Goal: Task Accomplishment & Management: Manage account settings

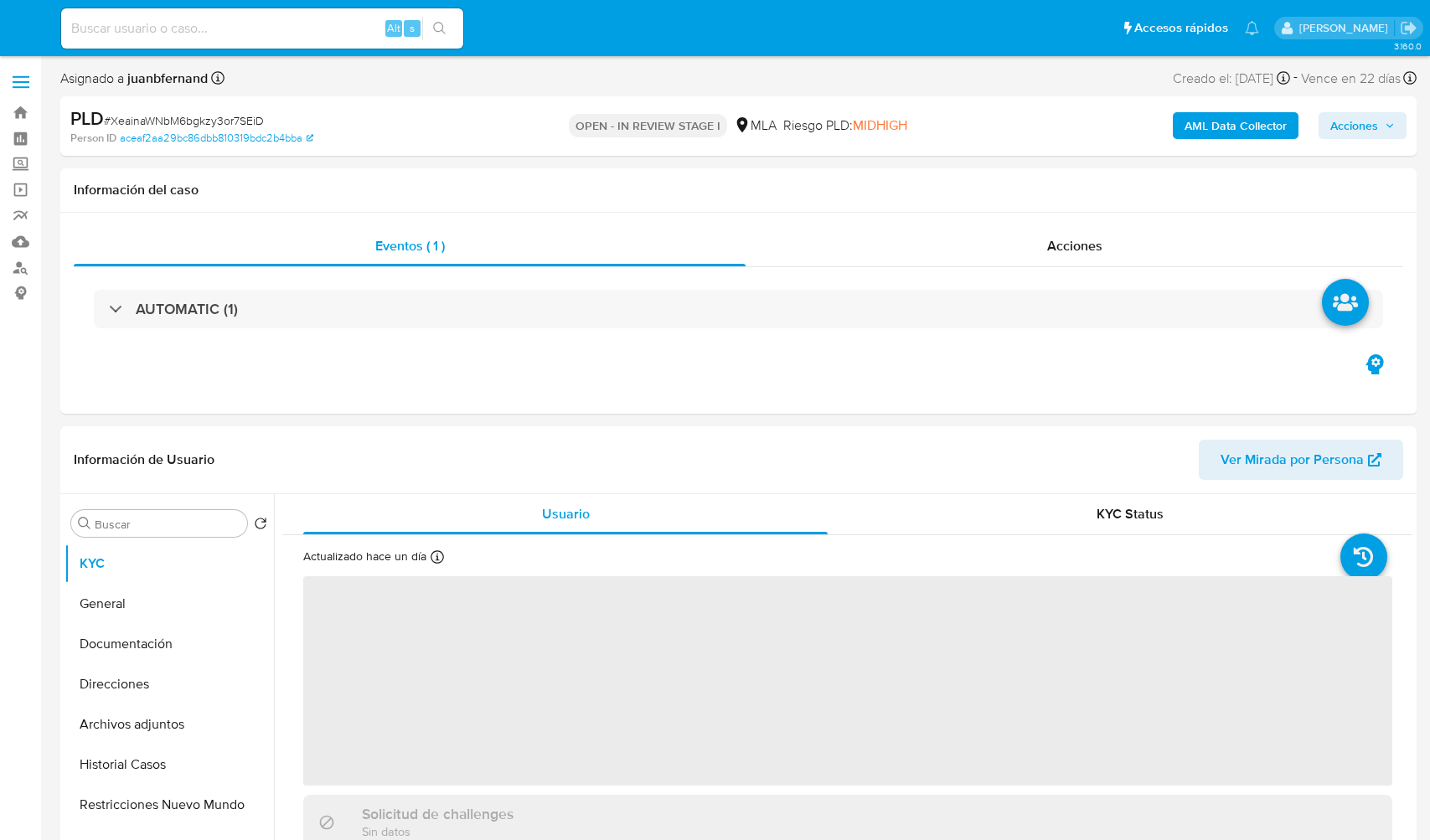
select select "10"
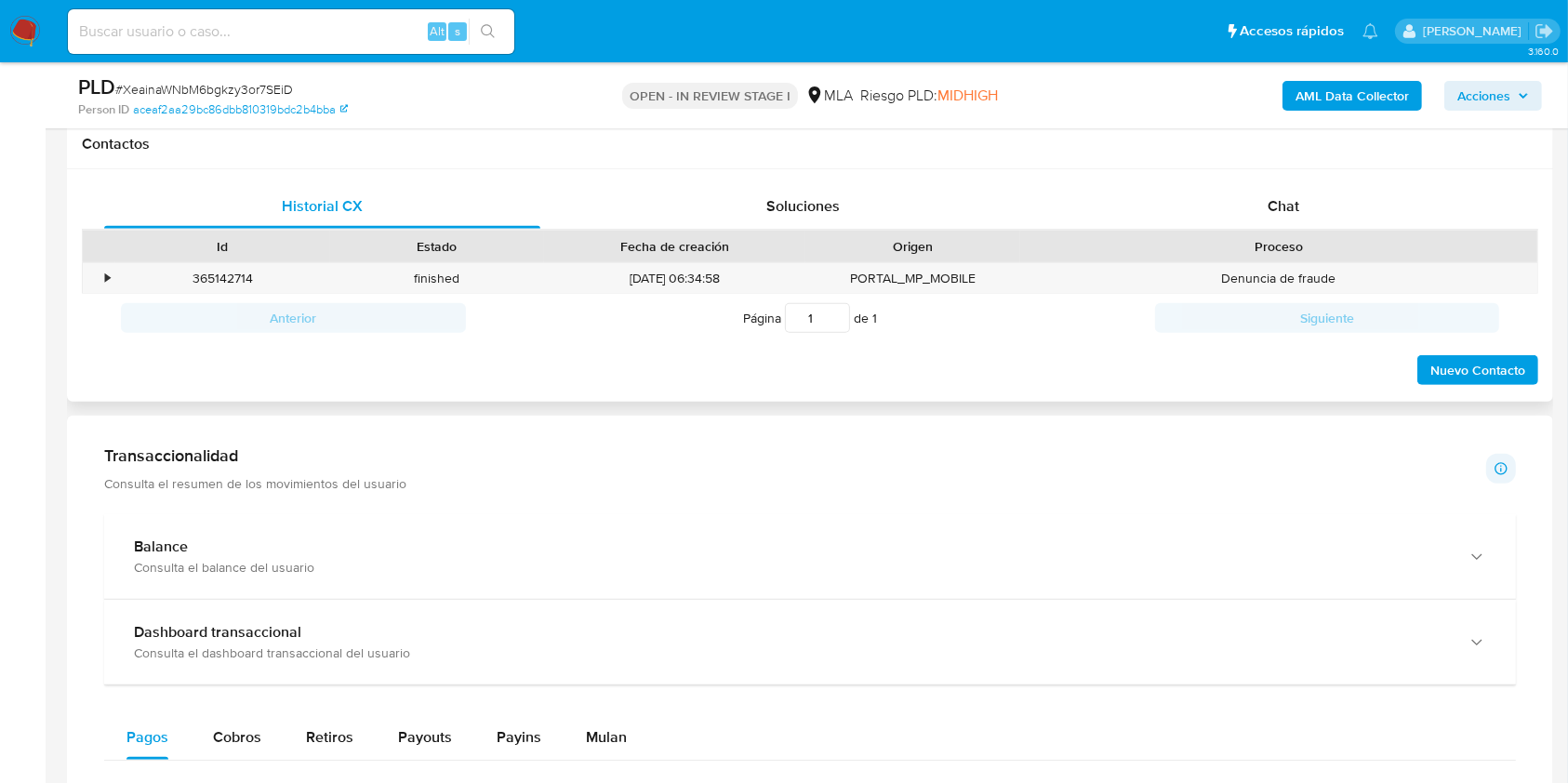
scroll to position [868, 0]
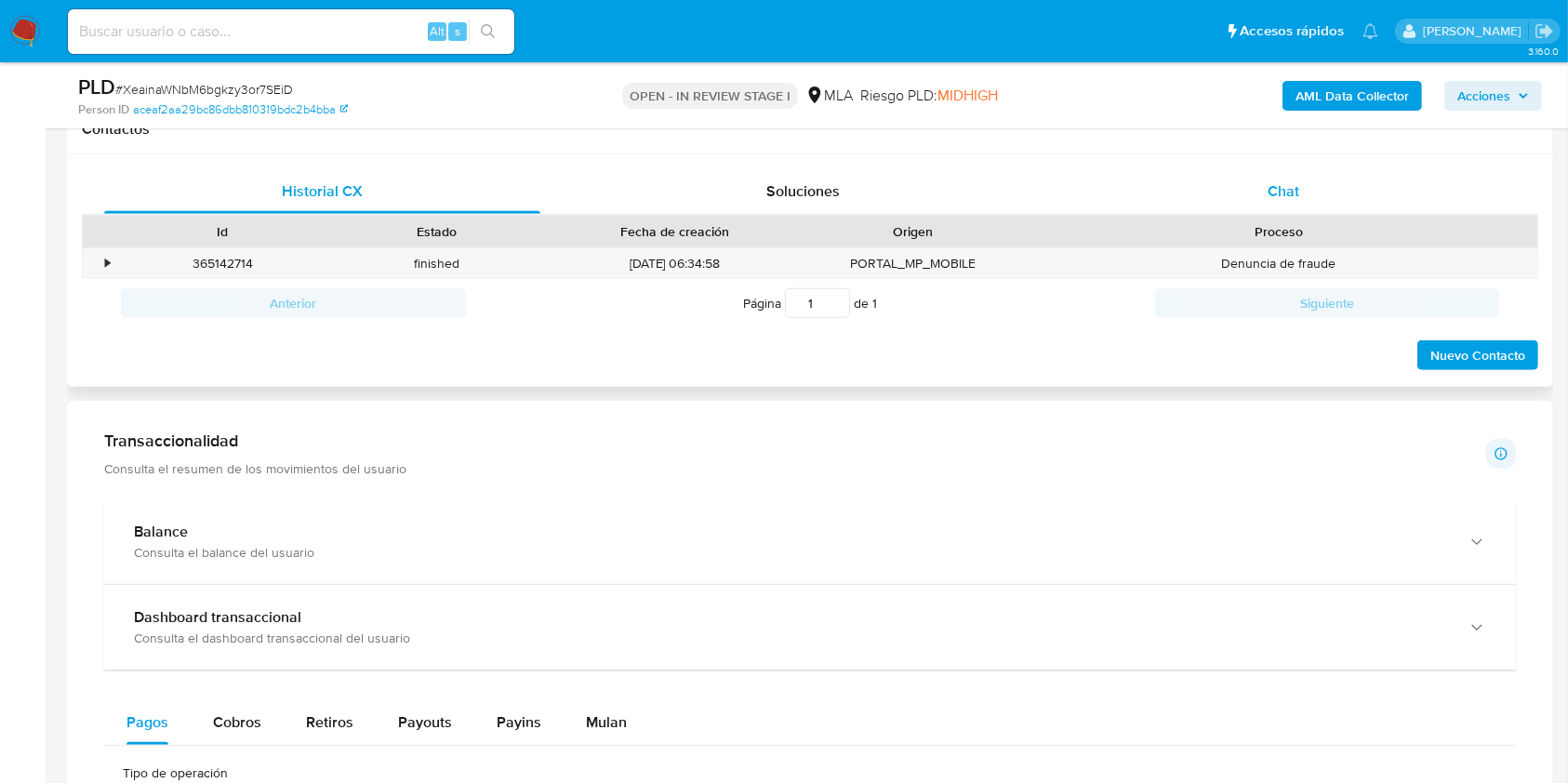
click at [1311, 198] on div "Chat" at bounding box center [1285, 191] width 436 height 45
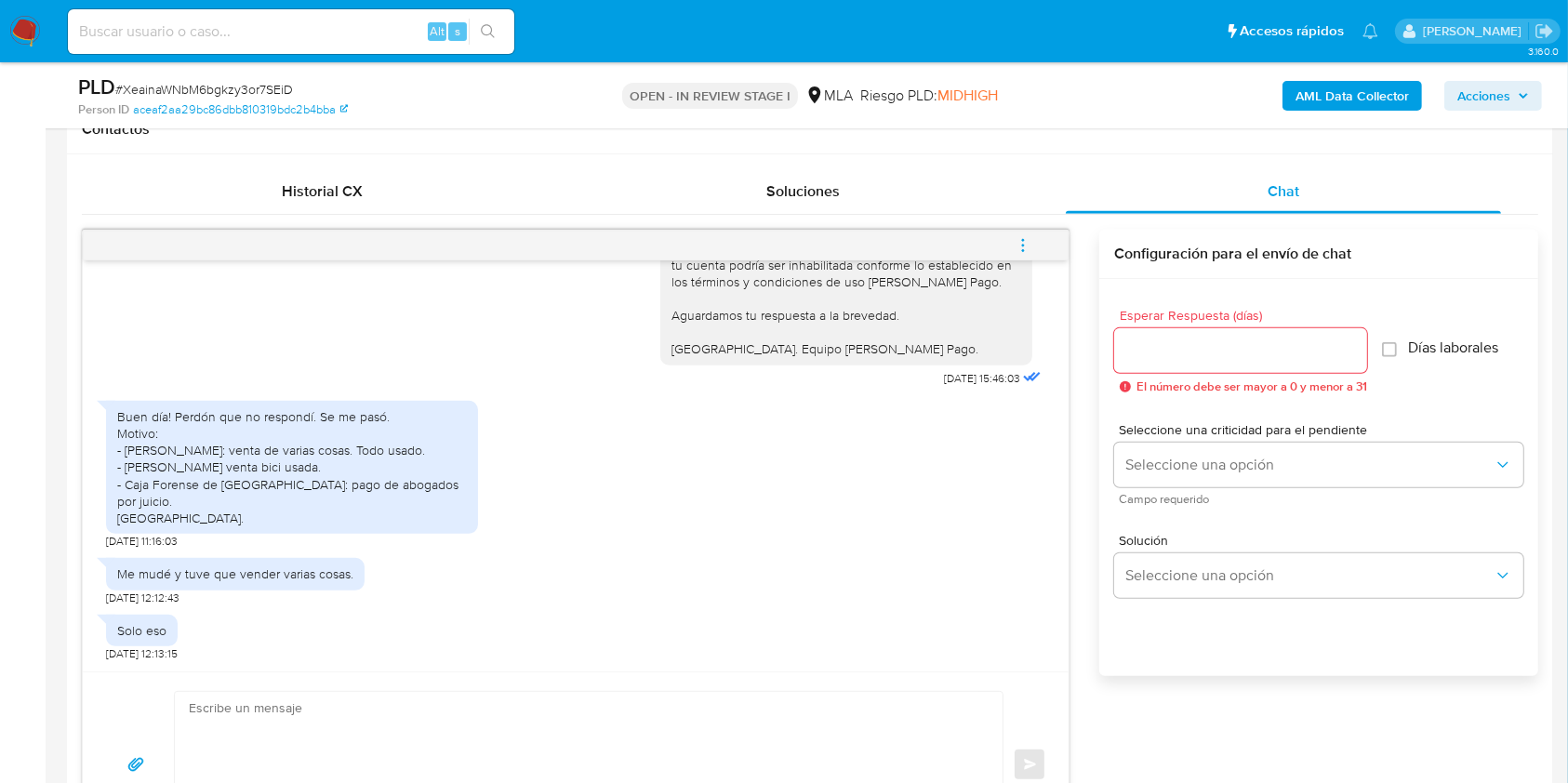
scroll to position [992, 0]
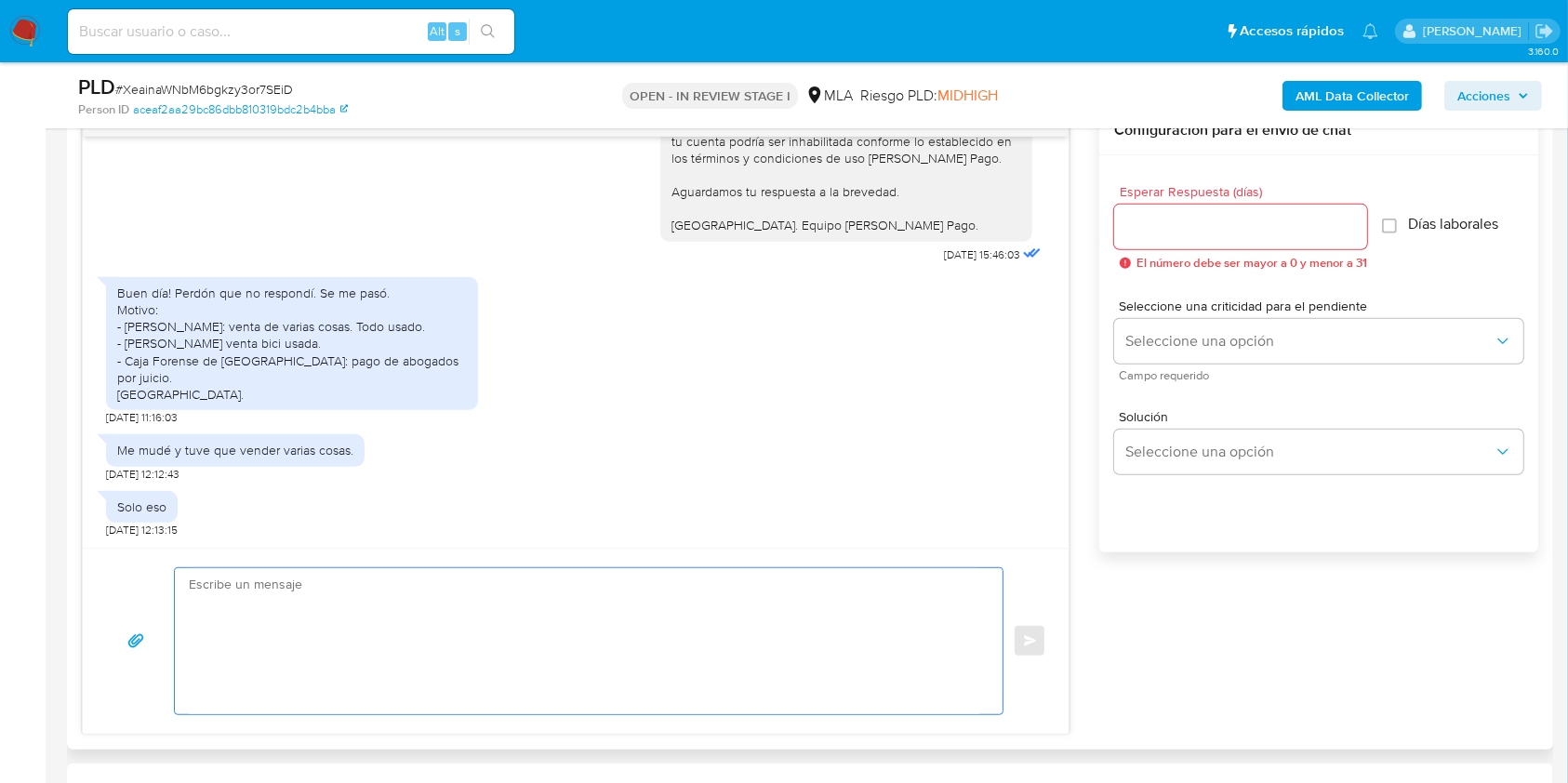
click at [359, 628] on textarea at bounding box center [585, 640] width 791 height 146
click at [392, 38] on input at bounding box center [291, 32] width 447 height 24
click at [282, 86] on span "# XeainaWNbM6bgkzy3or7SEiD" at bounding box center [203, 89] width 177 height 19
click at [276, 93] on span "# XeainaWNbM6bgkzy3or7SEiD" at bounding box center [203, 89] width 177 height 19
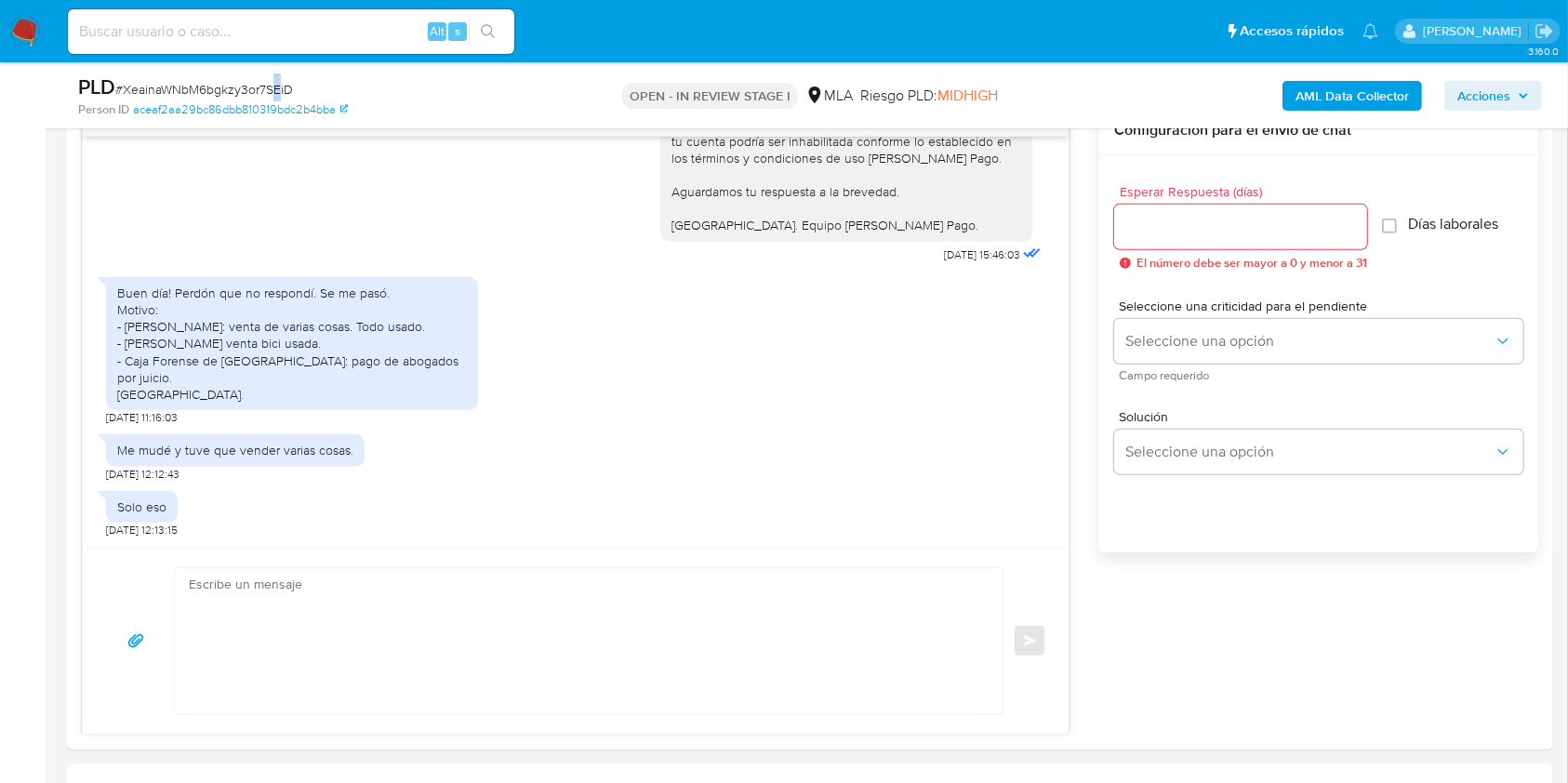
click at [276, 93] on span "# XeainaWNbM6bgkzy3or7SEiD" at bounding box center [203, 89] width 177 height 19
copy div "PLD # XeainaWNbM6bgkzy3or7SEiD"
click at [276, 80] on span "# XeainaWNbM6bgkzy3or7SEiD" at bounding box center [203, 89] width 177 height 19
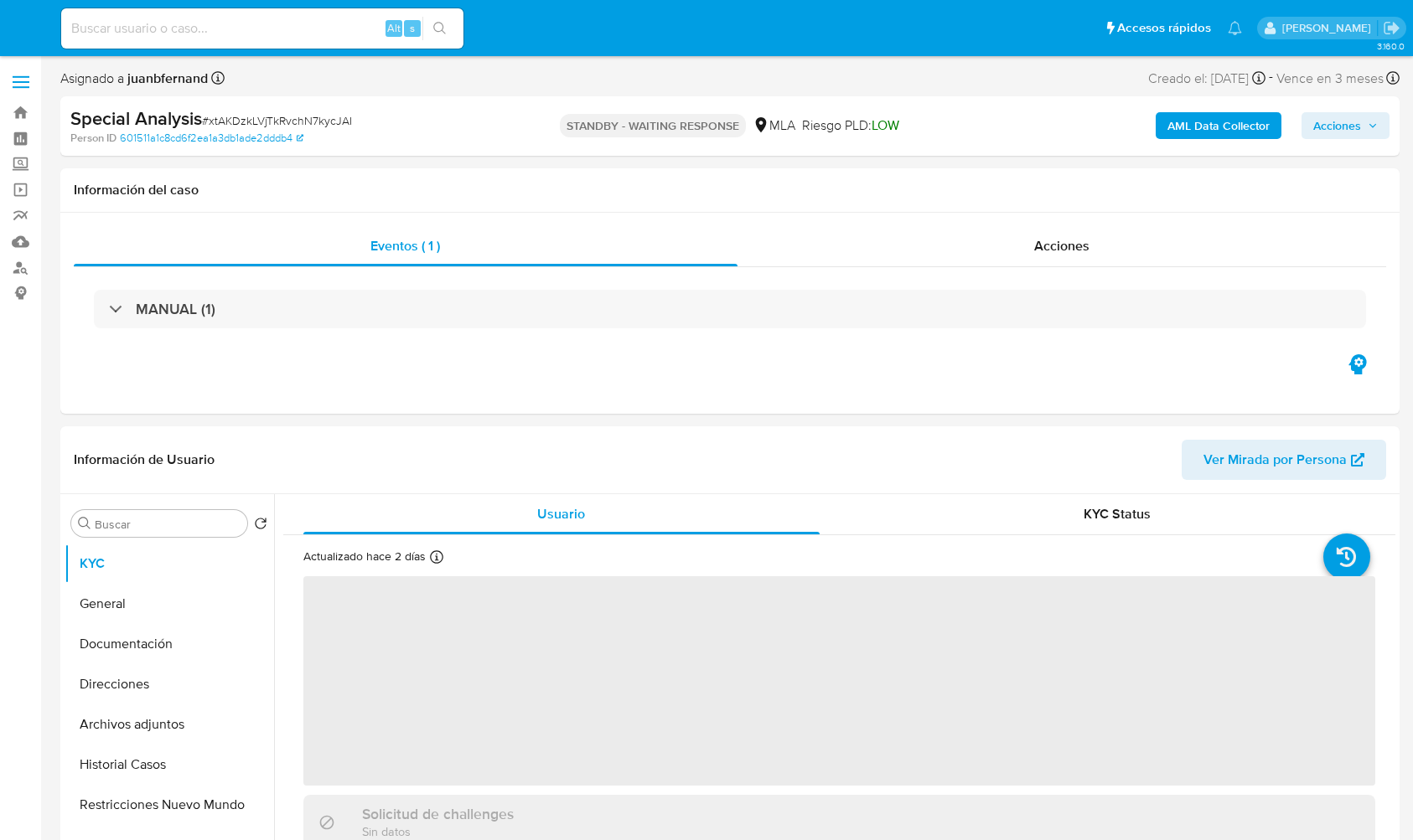
select select "10"
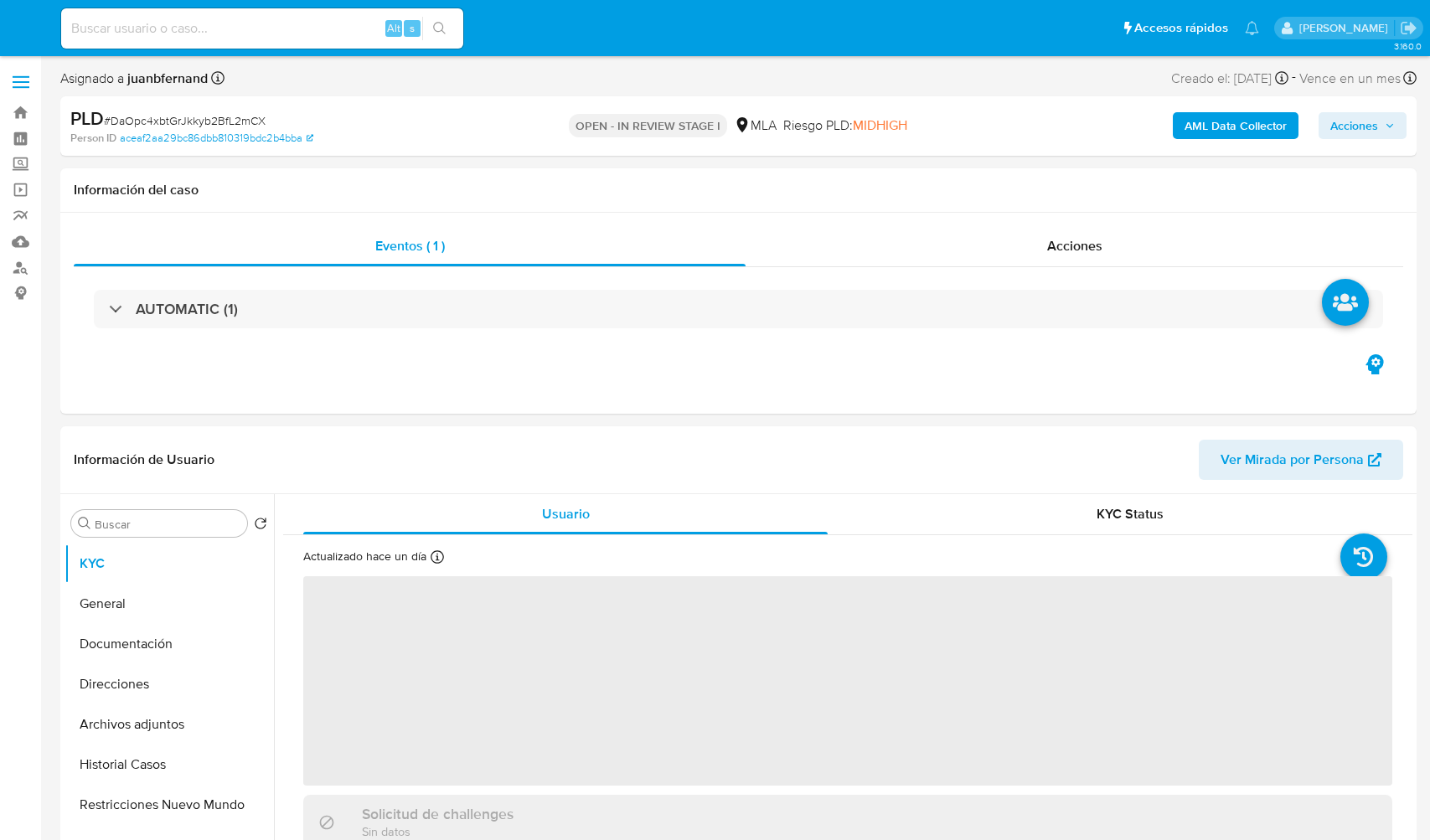
select select "10"
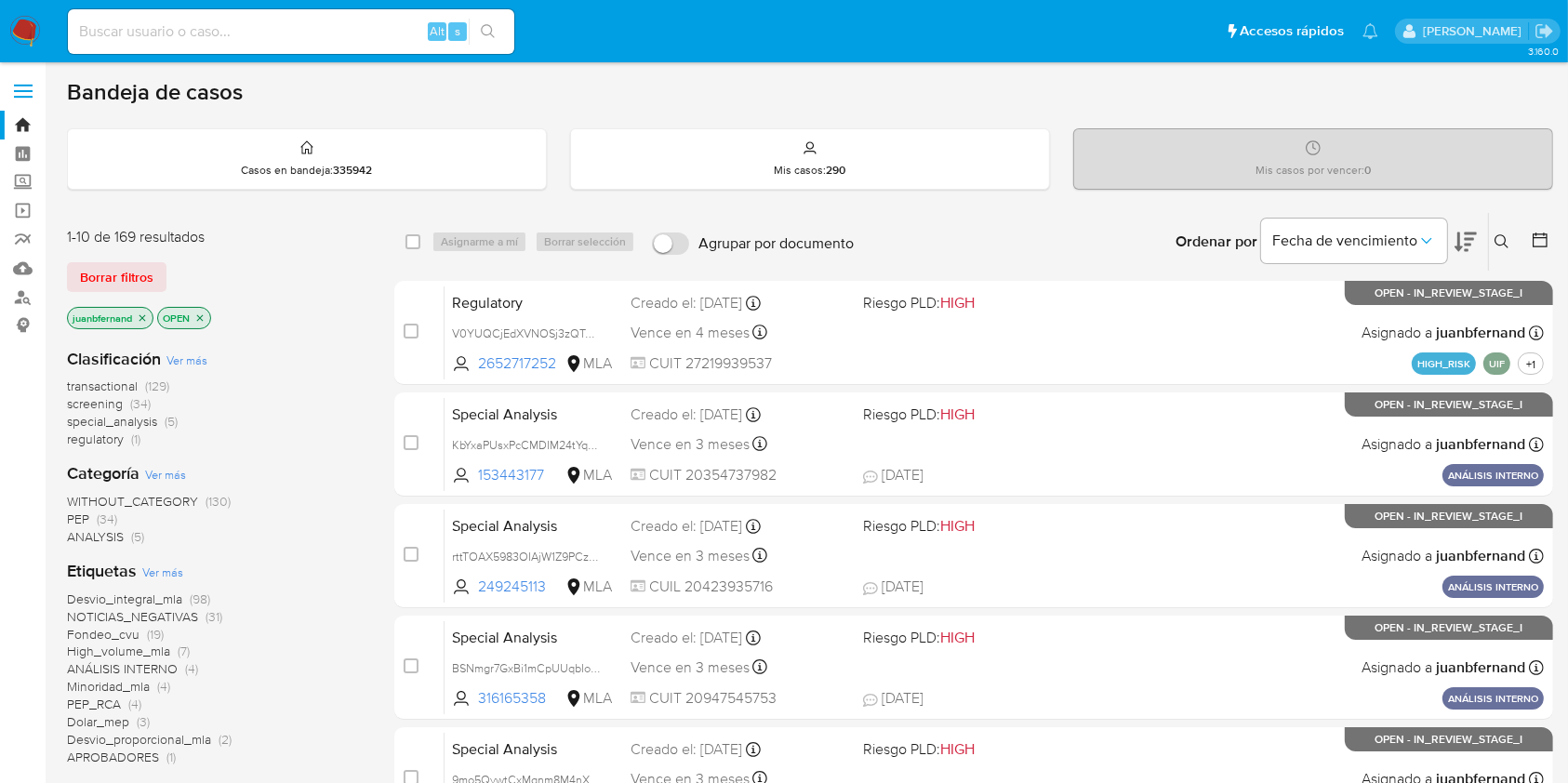
click at [1501, 241] on icon at bounding box center [1502, 242] width 15 height 15
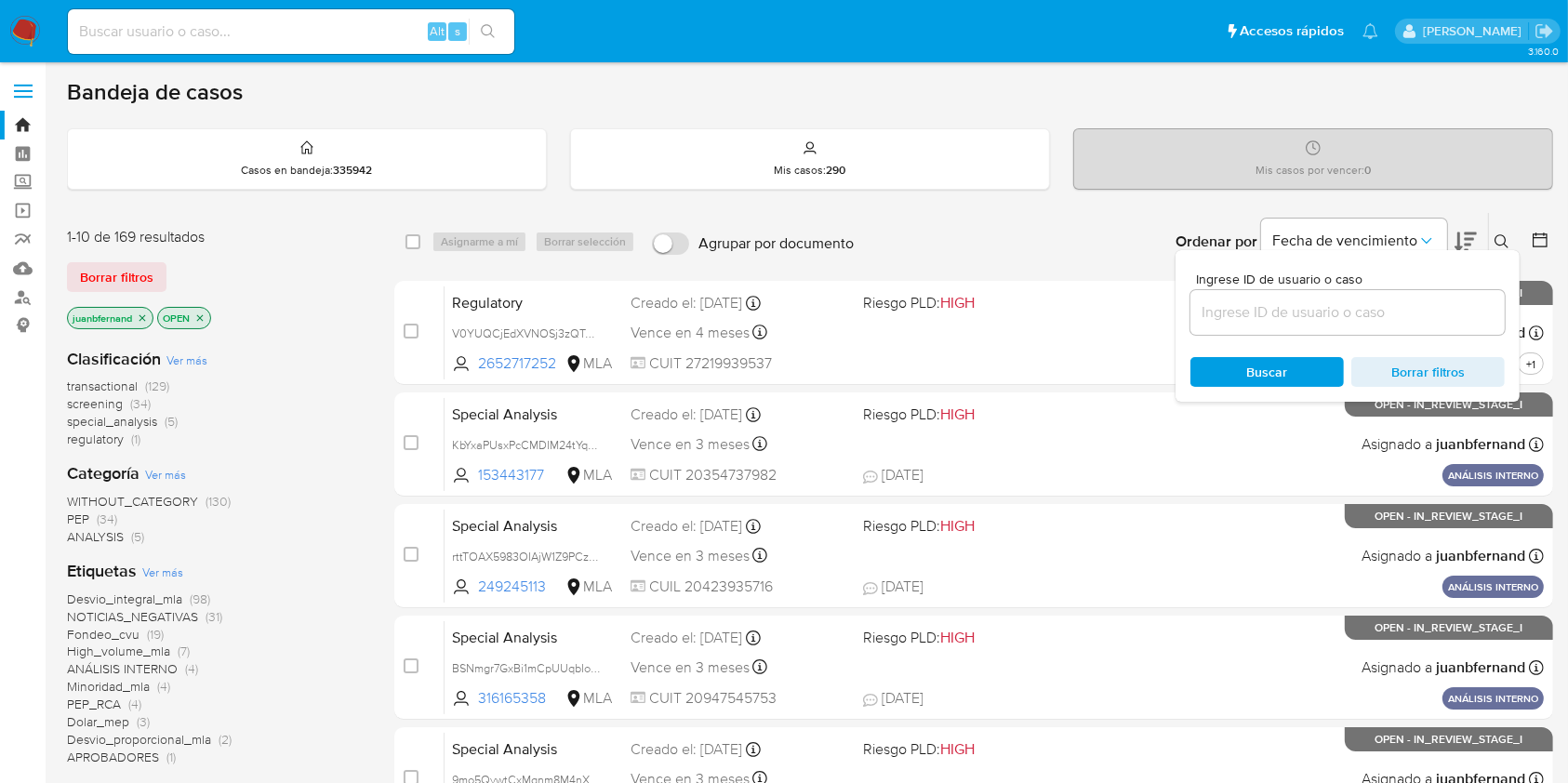
click at [1269, 316] on input at bounding box center [1347, 312] width 314 height 24
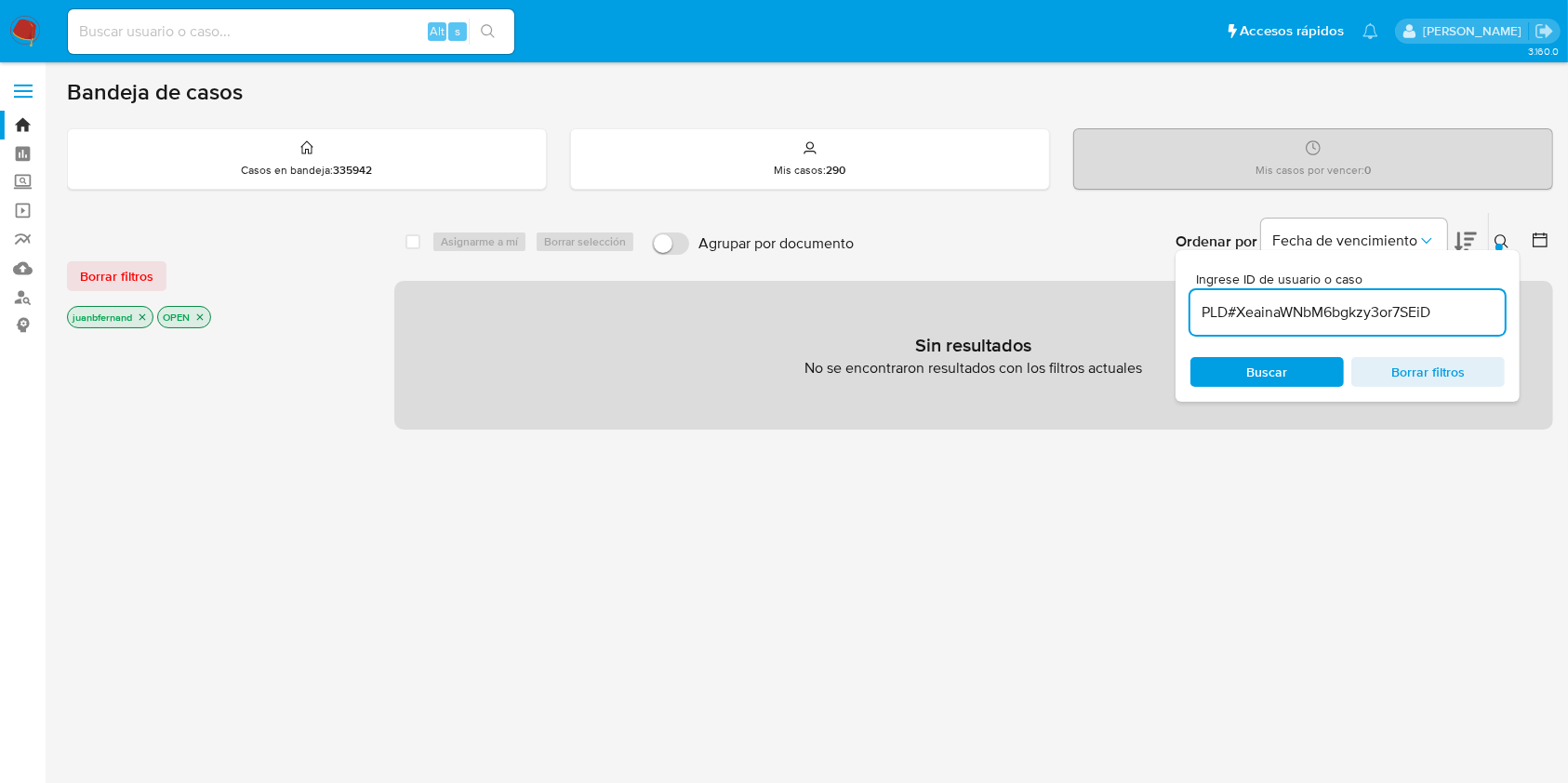
click at [1457, 311] on input "PLD#XeainaWNbM6bgkzy3or7SEiD" at bounding box center [1347, 312] width 314 height 24
paste input
drag, startPoint x: 1238, startPoint y: 311, endPoint x: 1158, endPoint y: 316, distance: 80.2
click at [1159, 315] on div "select-all-cases-checkbox Asignarme a mí Borrar selección Agrupar por documento…" at bounding box center [973, 321] width 1159 height 218
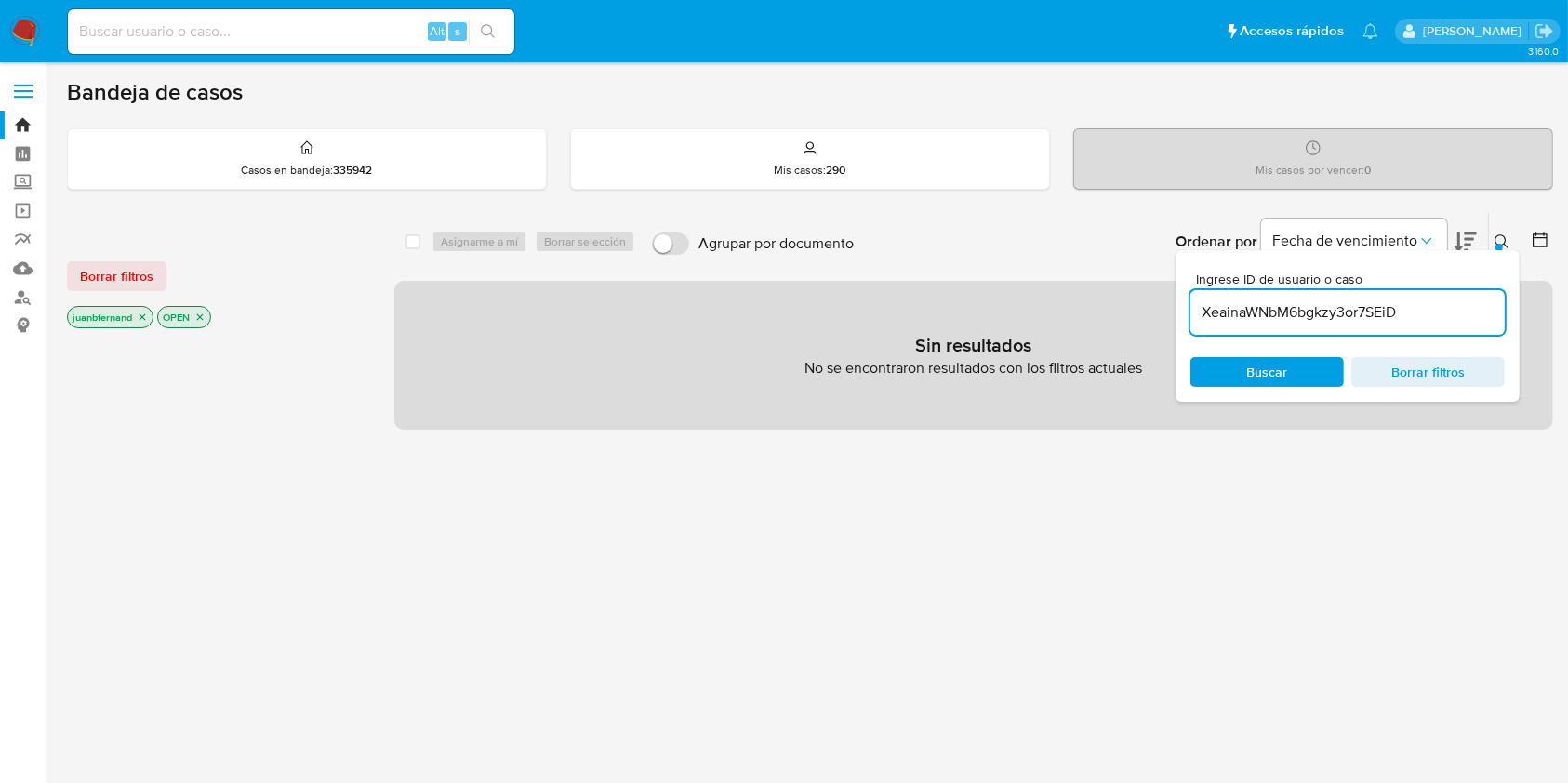
type input "XeainaWNbM6bgkzy3or7SEiD"
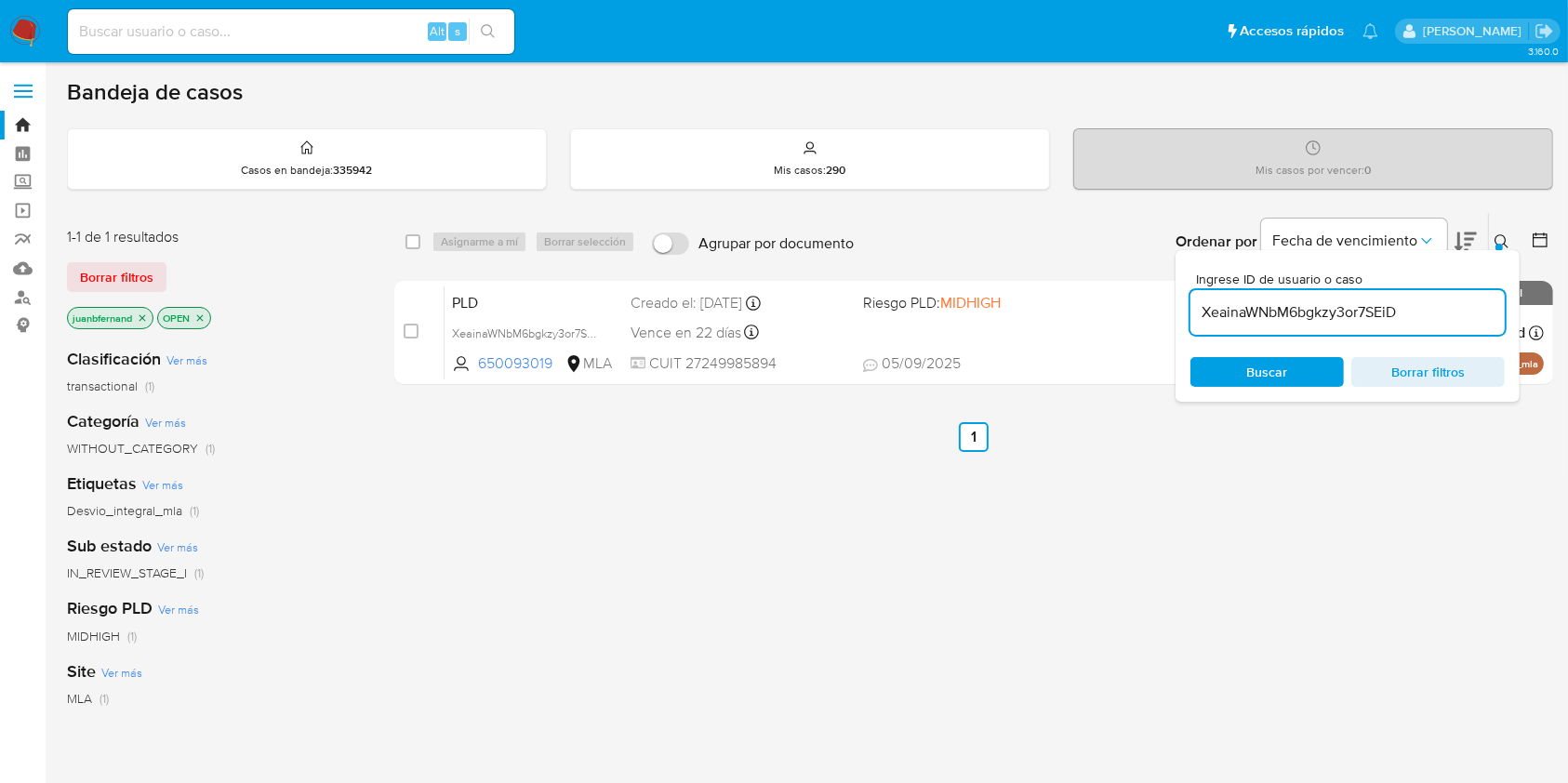
click at [1364, 313] on input "XeainaWNbM6bgkzy3or7SEiD" at bounding box center [1347, 312] width 314 height 24
click at [1263, 386] on span "Buscar" at bounding box center [1268, 372] width 41 height 30
click at [416, 235] on input "checkbox" at bounding box center [412, 242] width 15 height 15
checkbox input "true"
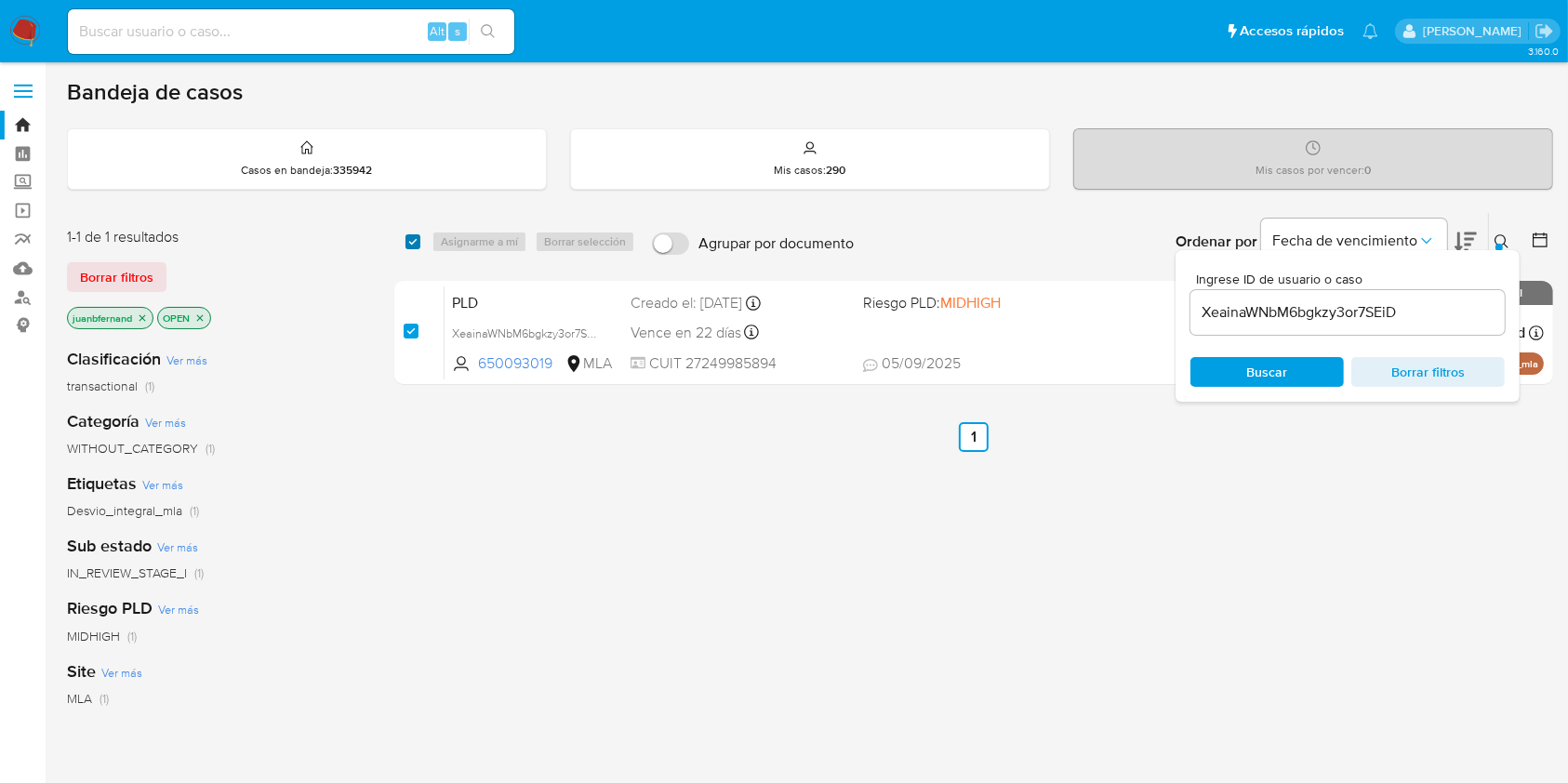
checkbox input "true"
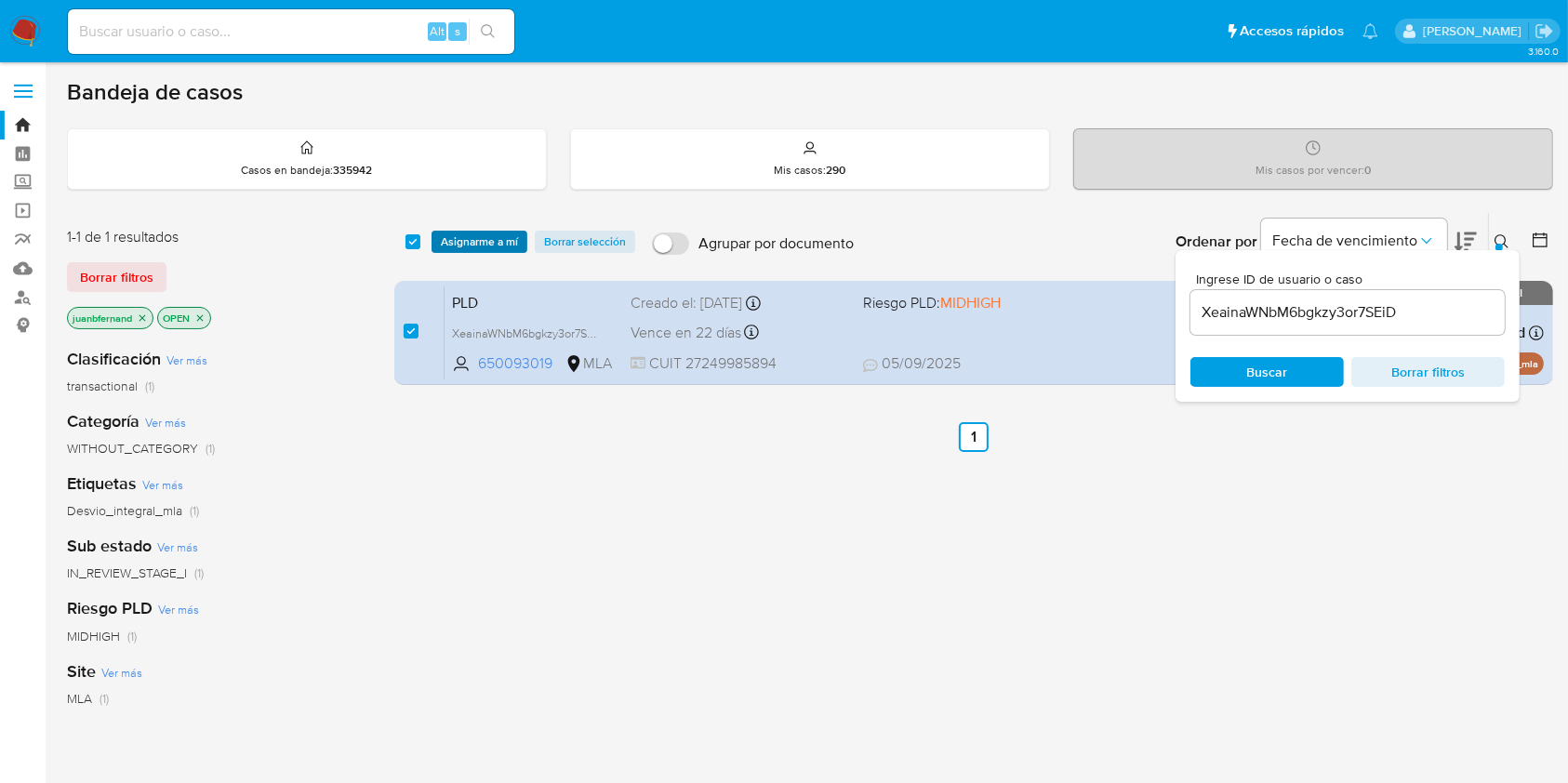
click at [467, 238] on span "Asignarme a mí" at bounding box center [480, 242] width 77 height 19
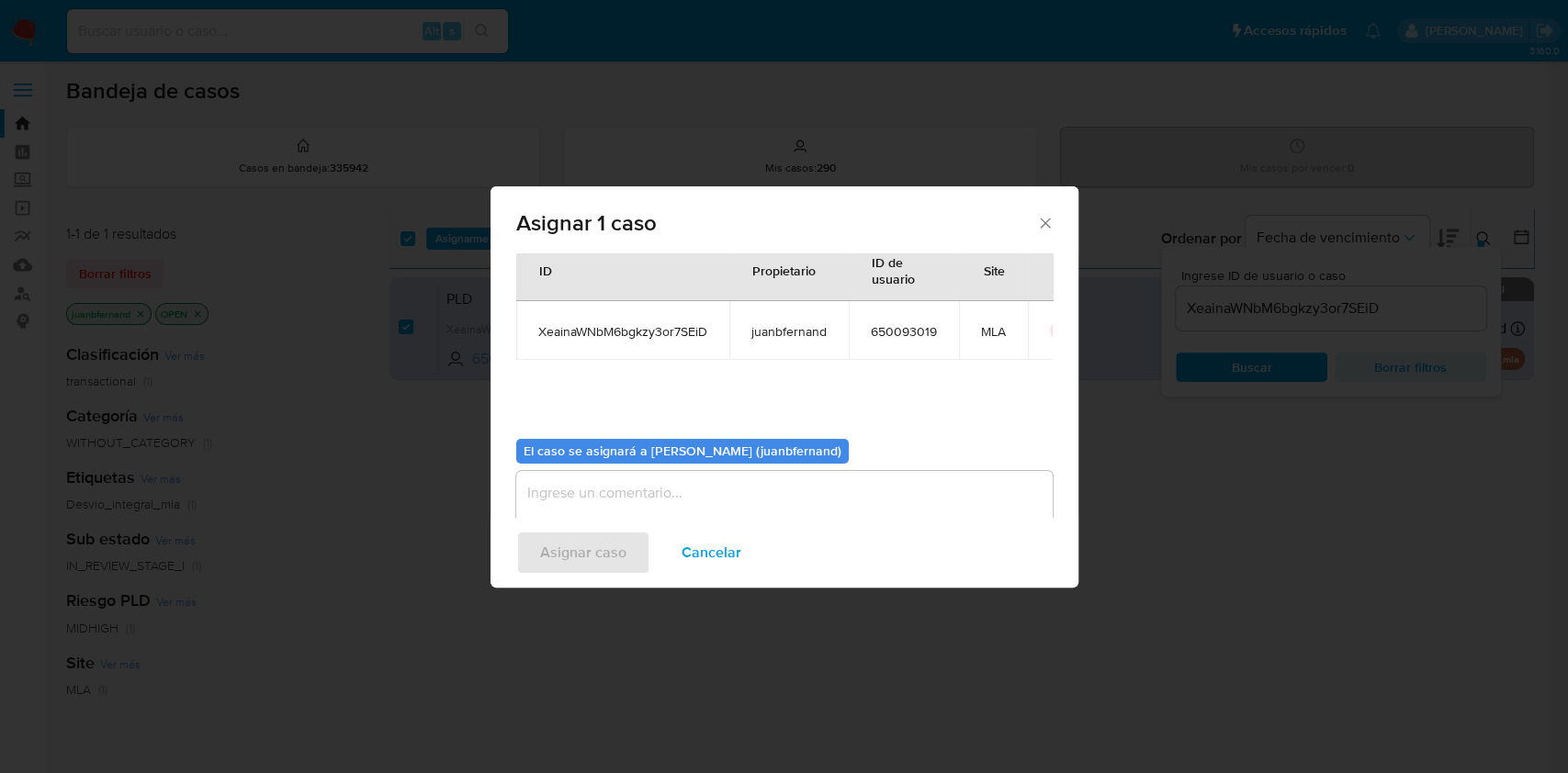
scroll to position [94, 0]
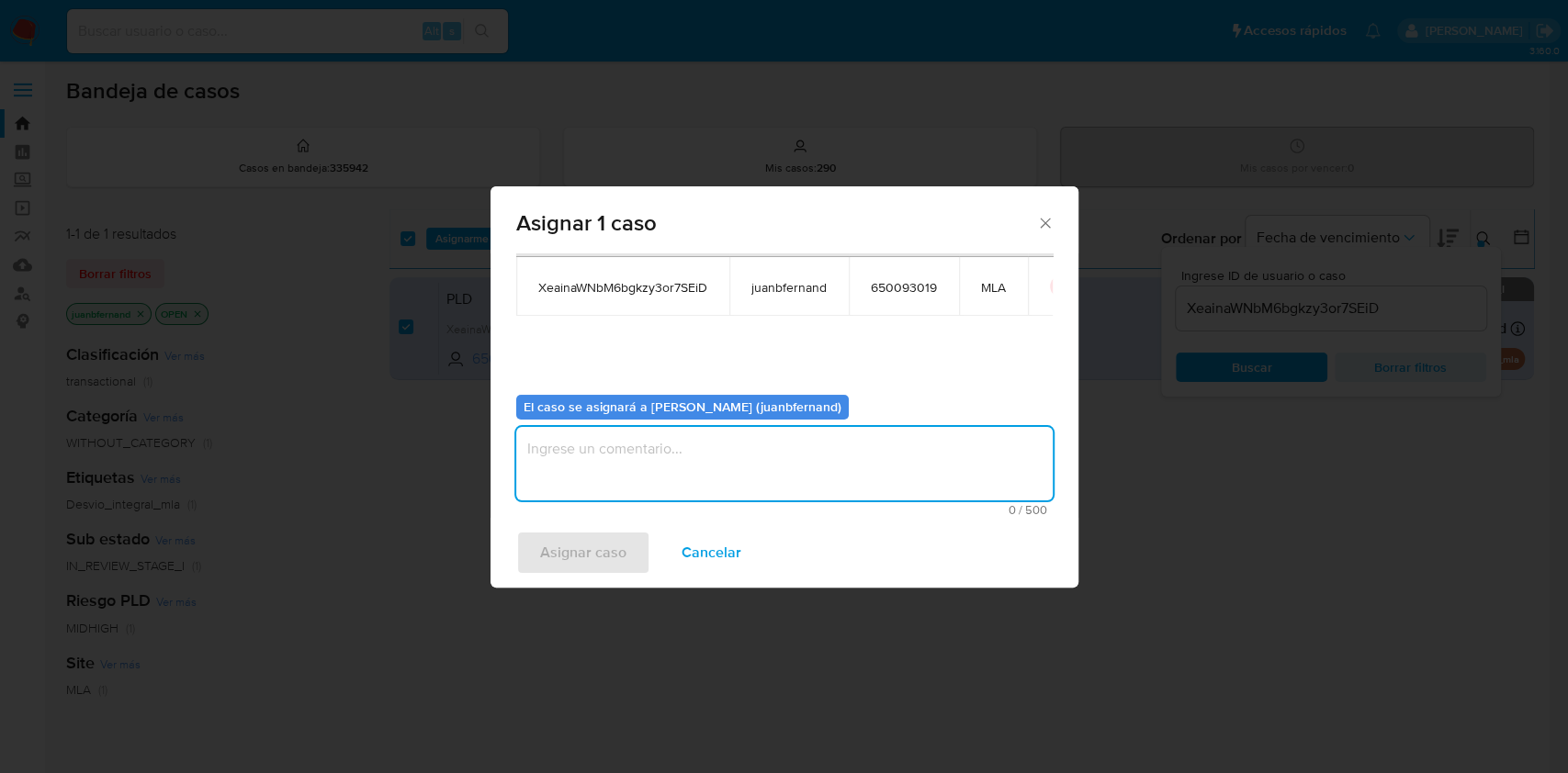
drag, startPoint x: 682, startPoint y: 462, endPoint x: 685, endPoint y: 471, distance: 9.5
click at [685, 471] on textarea "assign-modal" at bounding box center [784, 463] width 536 height 73
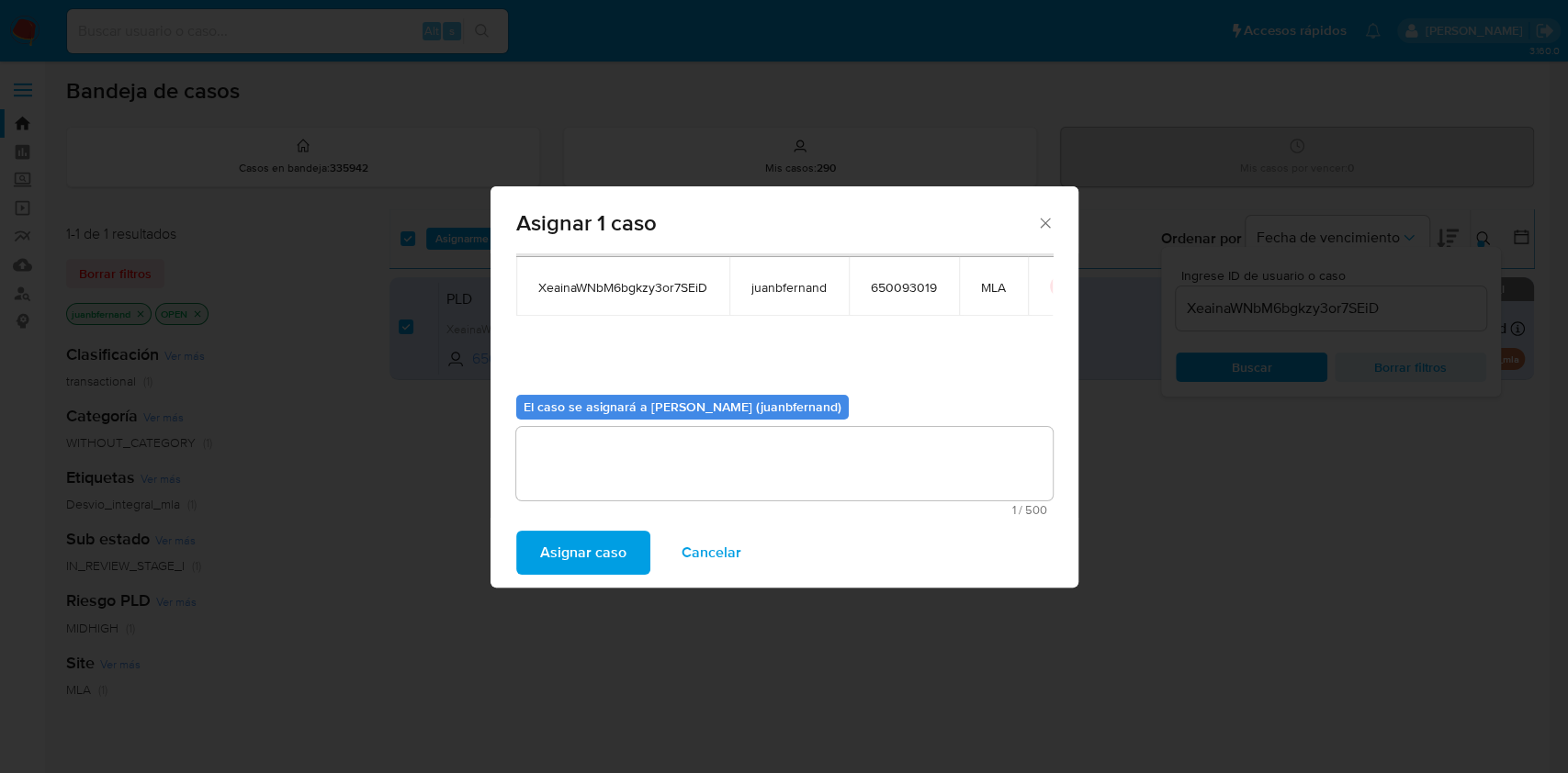
click at [628, 562] on button "Asignar caso" at bounding box center [582, 553] width 134 height 44
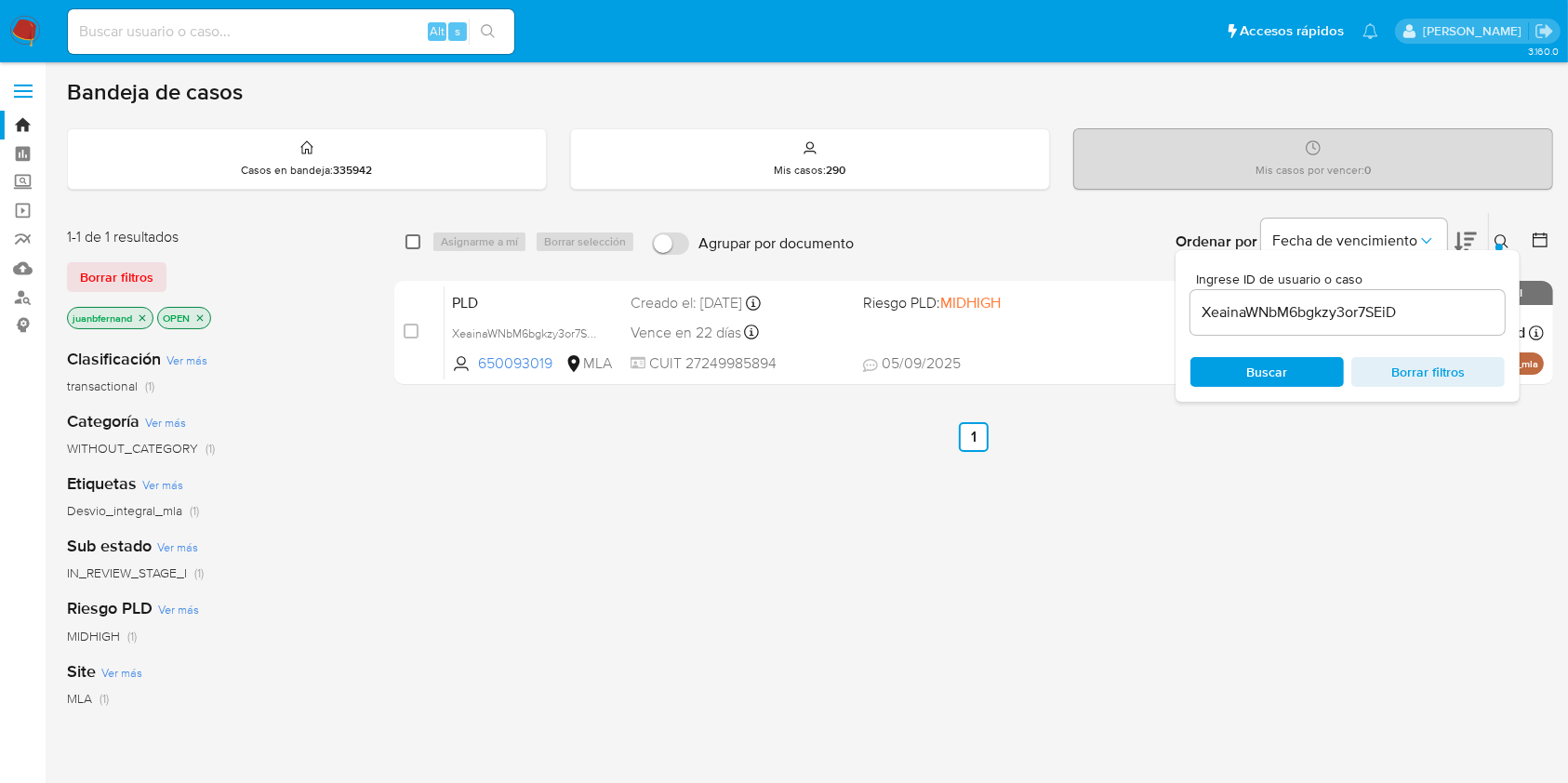
click at [409, 235] on input "checkbox" at bounding box center [412, 242] width 15 height 15
checkbox input "true"
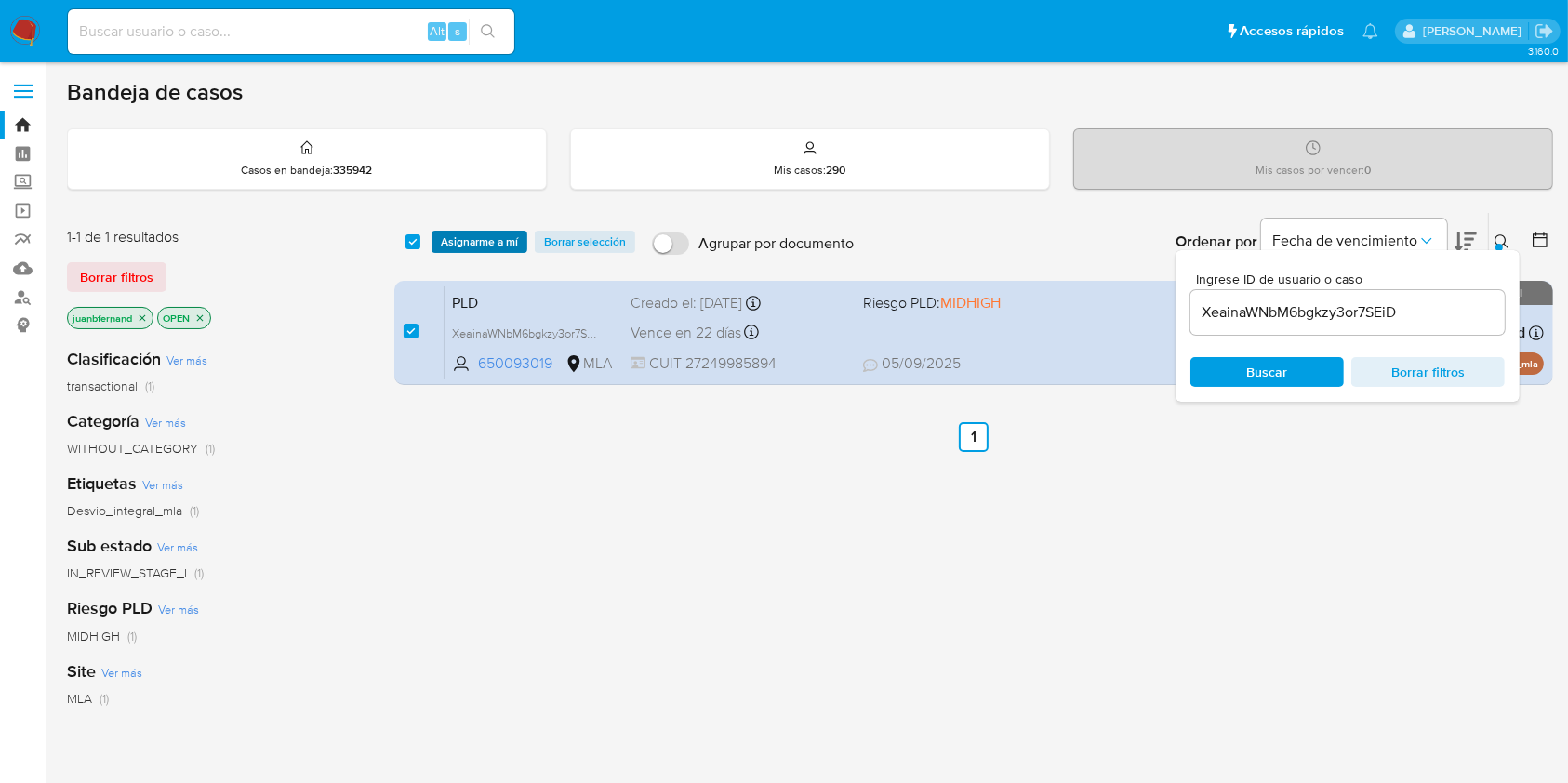
click at [484, 235] on span "Asignarme a mí" at bounding box center [480, 242] width 77 height 19
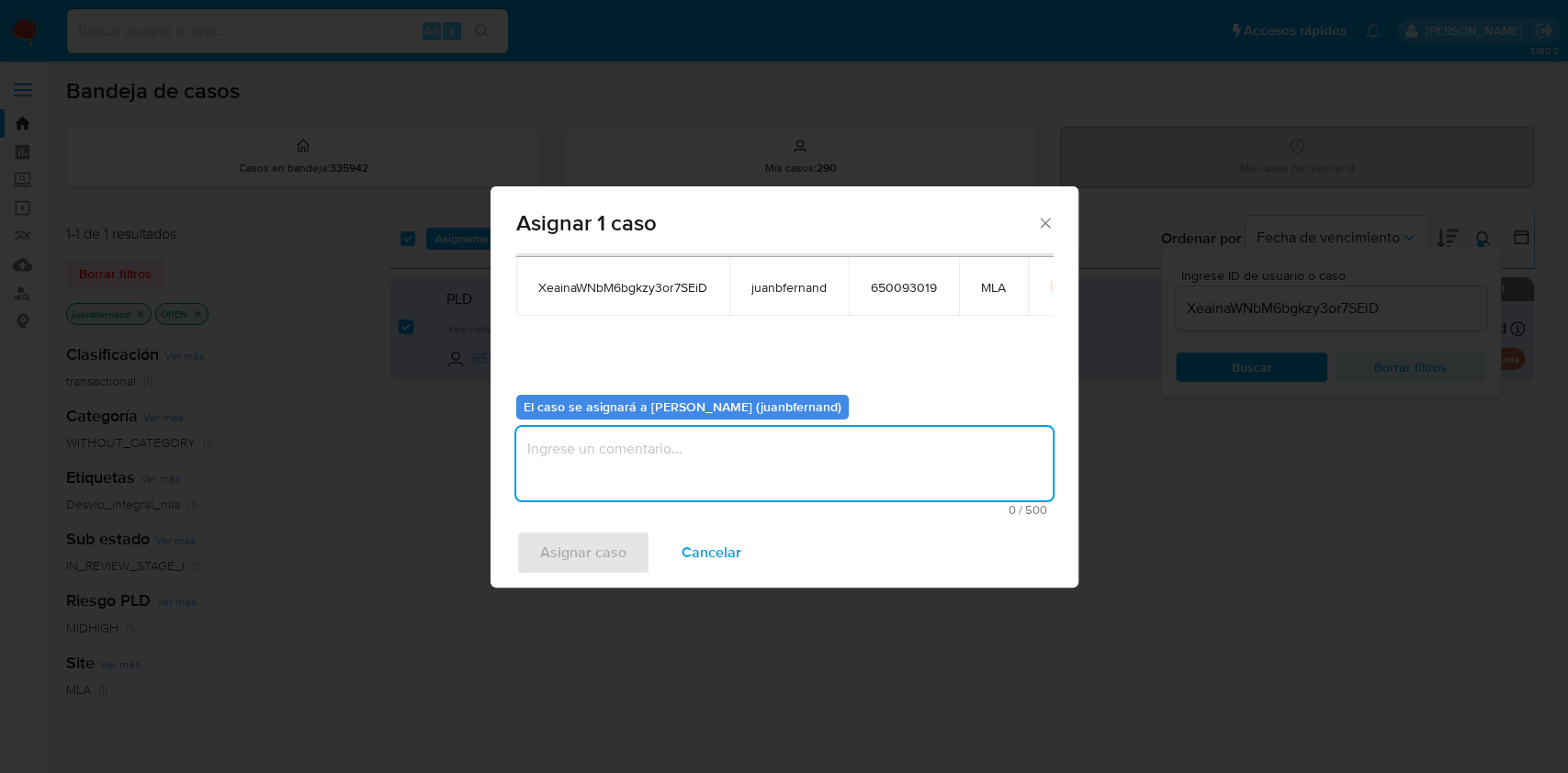
click at [688, 469] on textarea "assign-modal" at bounding box center [784, 463] width 536 height 73
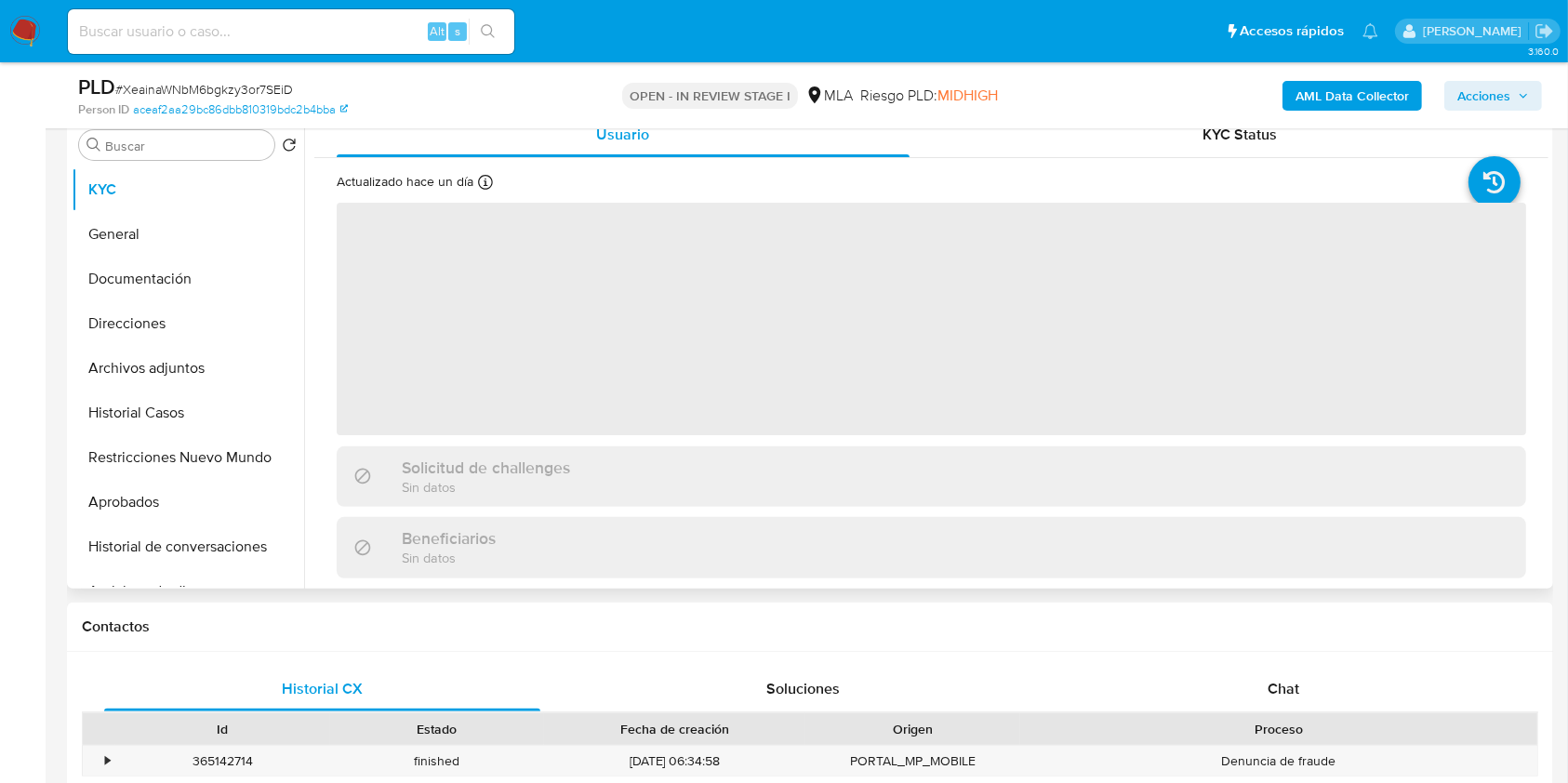
scroll to position [496, 0]
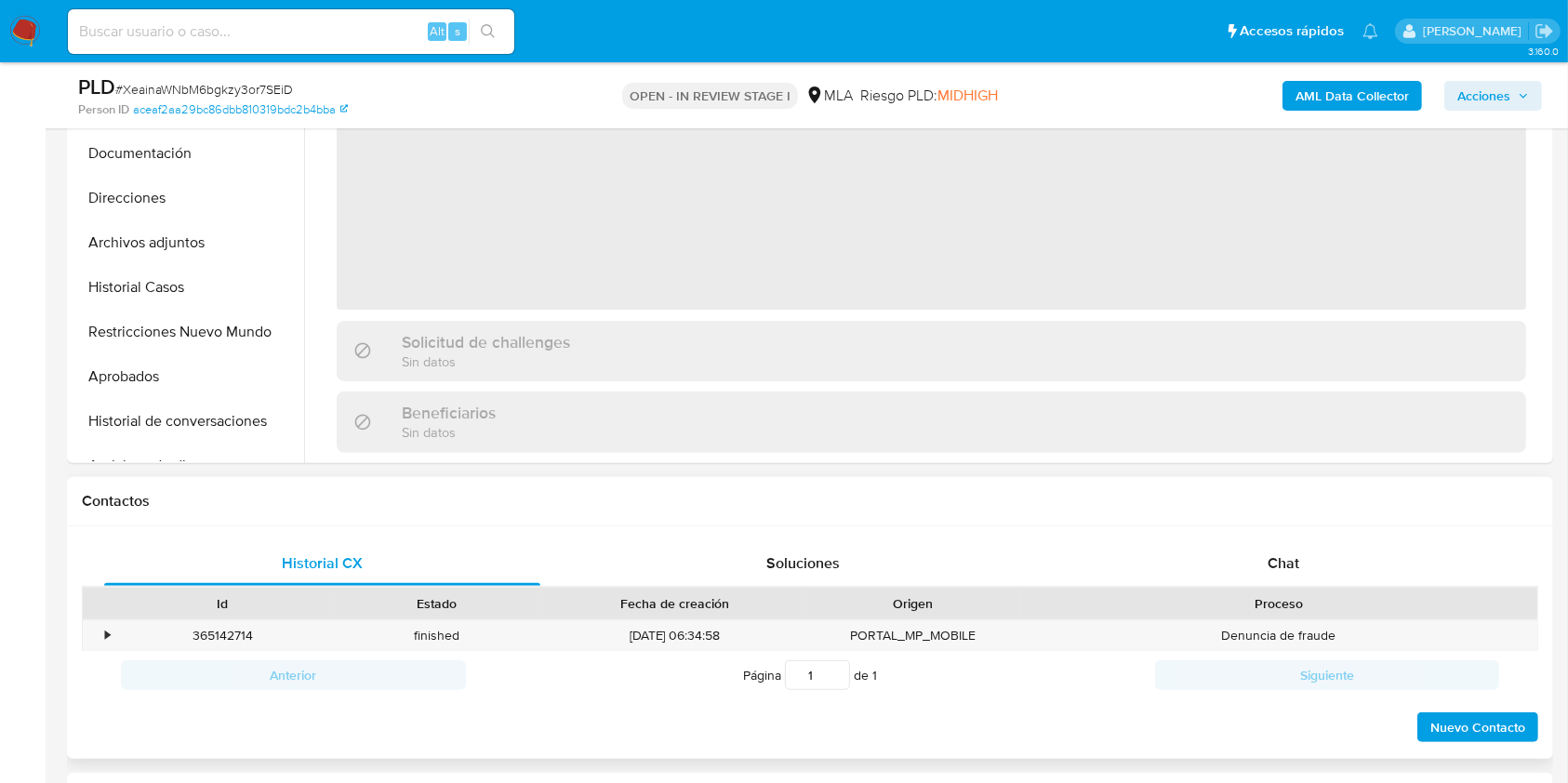
click at [1295, 587] on div "Id Estado Fecha de creación Origen Proceso" at bounding box center [811, 603] width 1457 height 33
select select "10"
click at [1288, 551] on div "Chat" at bounding box center [1285, 563] width 436 height 45
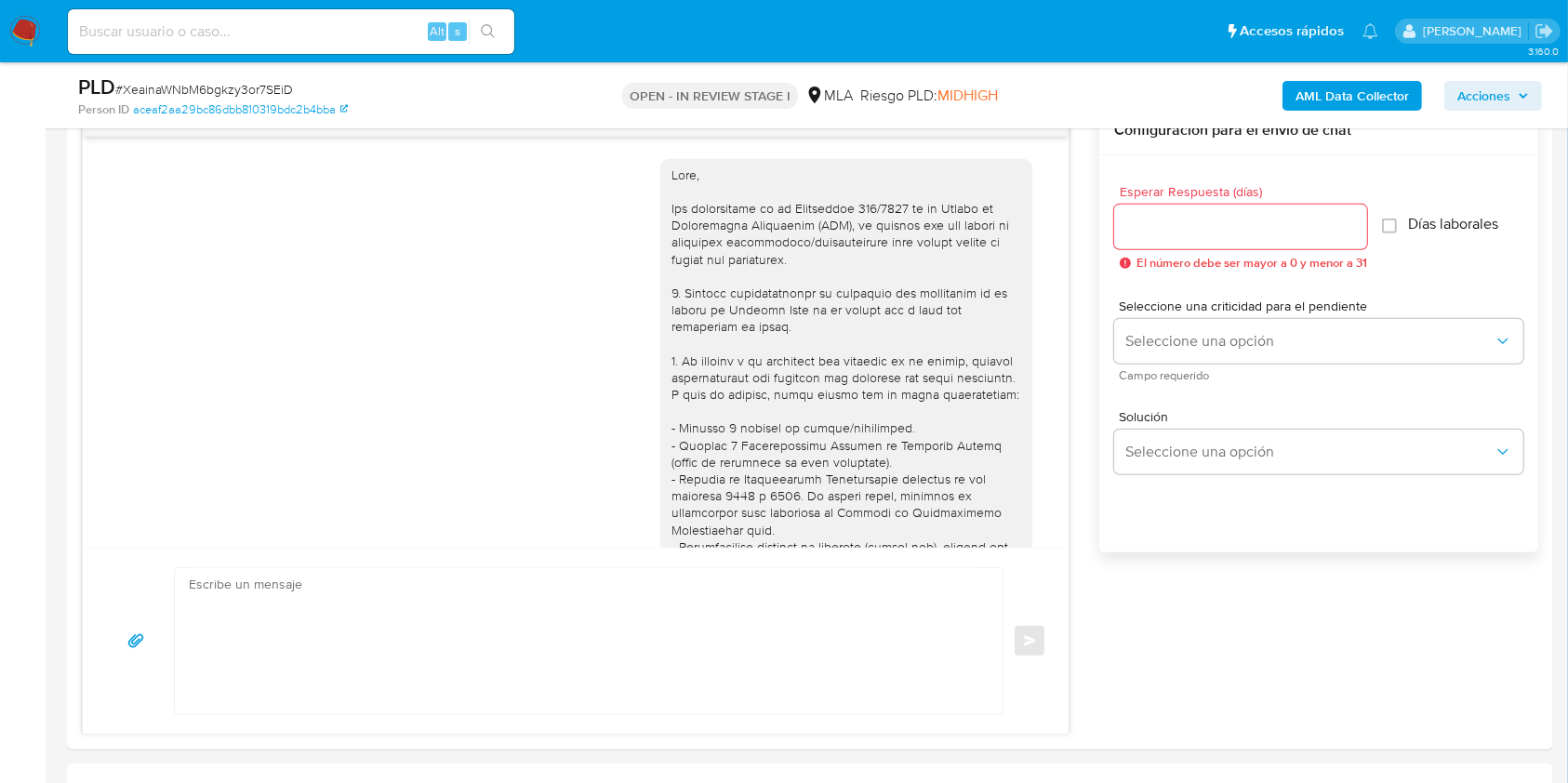
scroll to position [2813, 0]
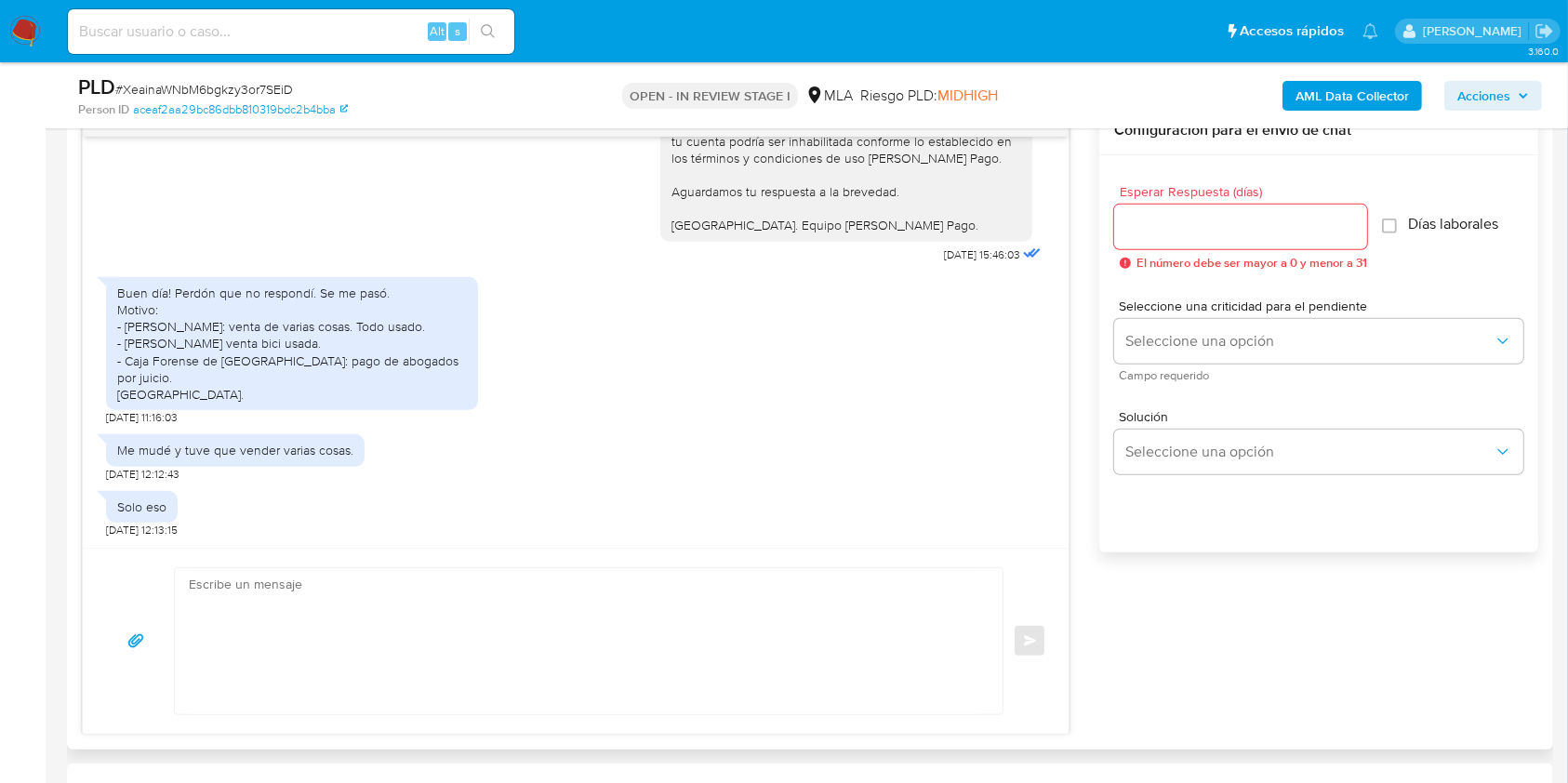
click at [273, 648] on textarea at bounding box center [585, 640] width 791 height 146
paste textarea "Hola, Muchas gracias por la respuesta. Analizamos tu caso y notamos que la info…"
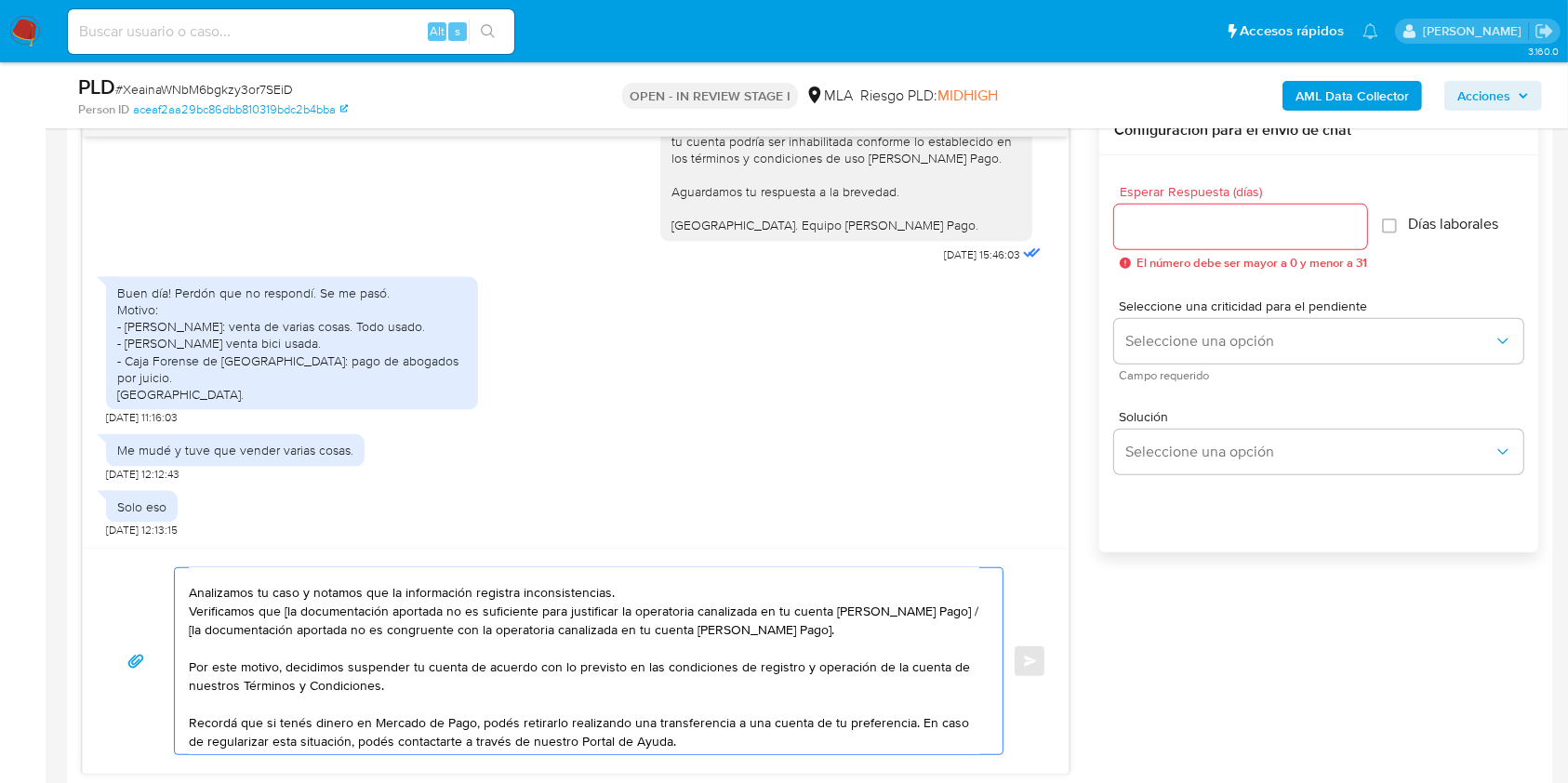
scroll to position [0, 0]
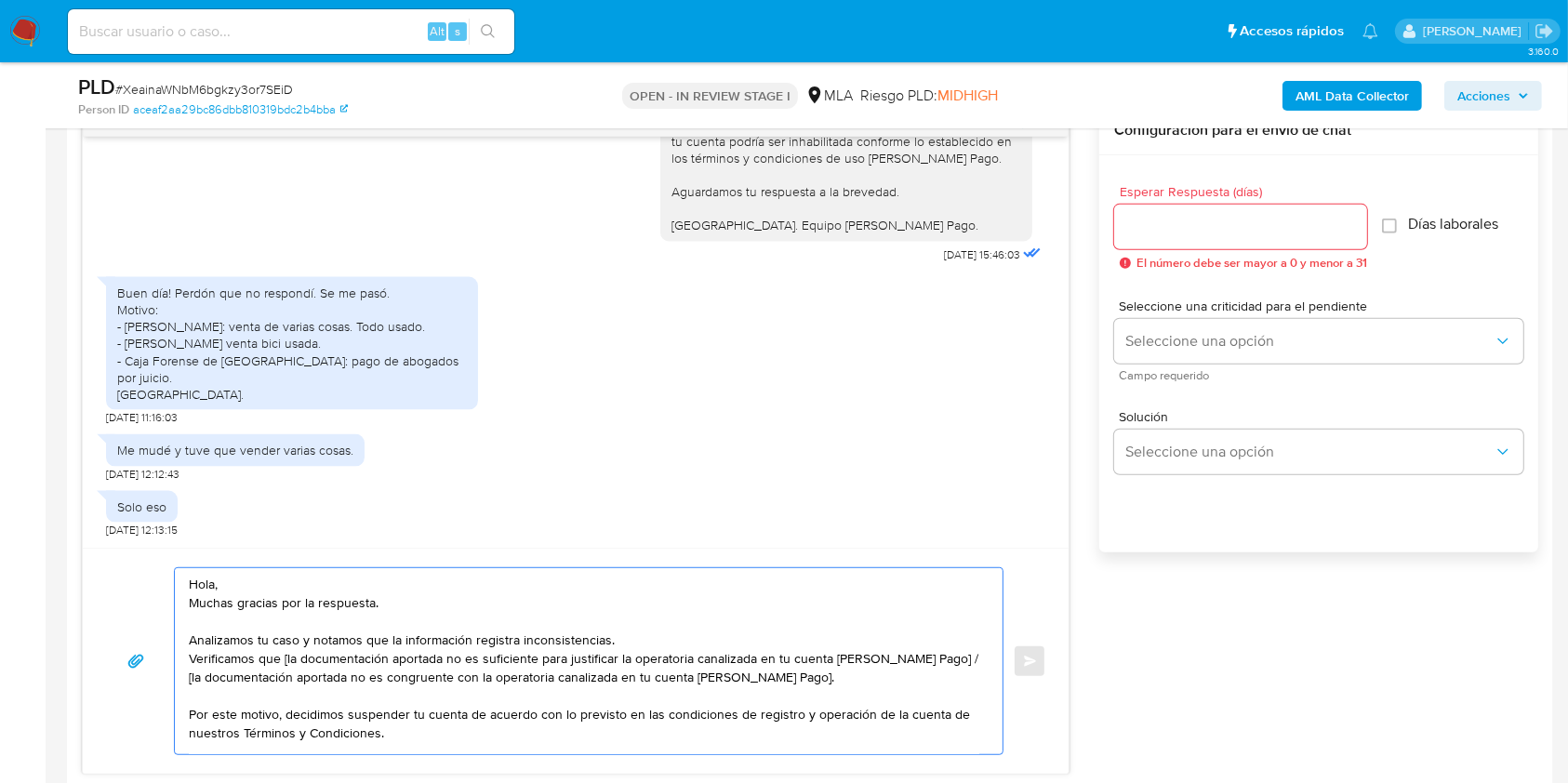
click at [639, 640] on textarea "Hola, Muchas gracias por la respuesta. Analizamos tu caso y notamos que la info…" at bounding box center [585, 661] width 791 height 186
click at [287, 661] on textarea "Hola, Muchas gracias por la respuesta. Analizamos tu caso y notamos que la info…" at bounding box center [585, 661] width 791 height 186
drag, startPoint x: 929, startPoint y: 657, endPoint x: 774, endPoint y: 675, distance: 156.0
click at [774, 675] on textarea "Hola, Muchas gracias por la respuesta. Analizamos tu caso y notamos que la info…" at bounding box center [585, 661] width 791 height 186
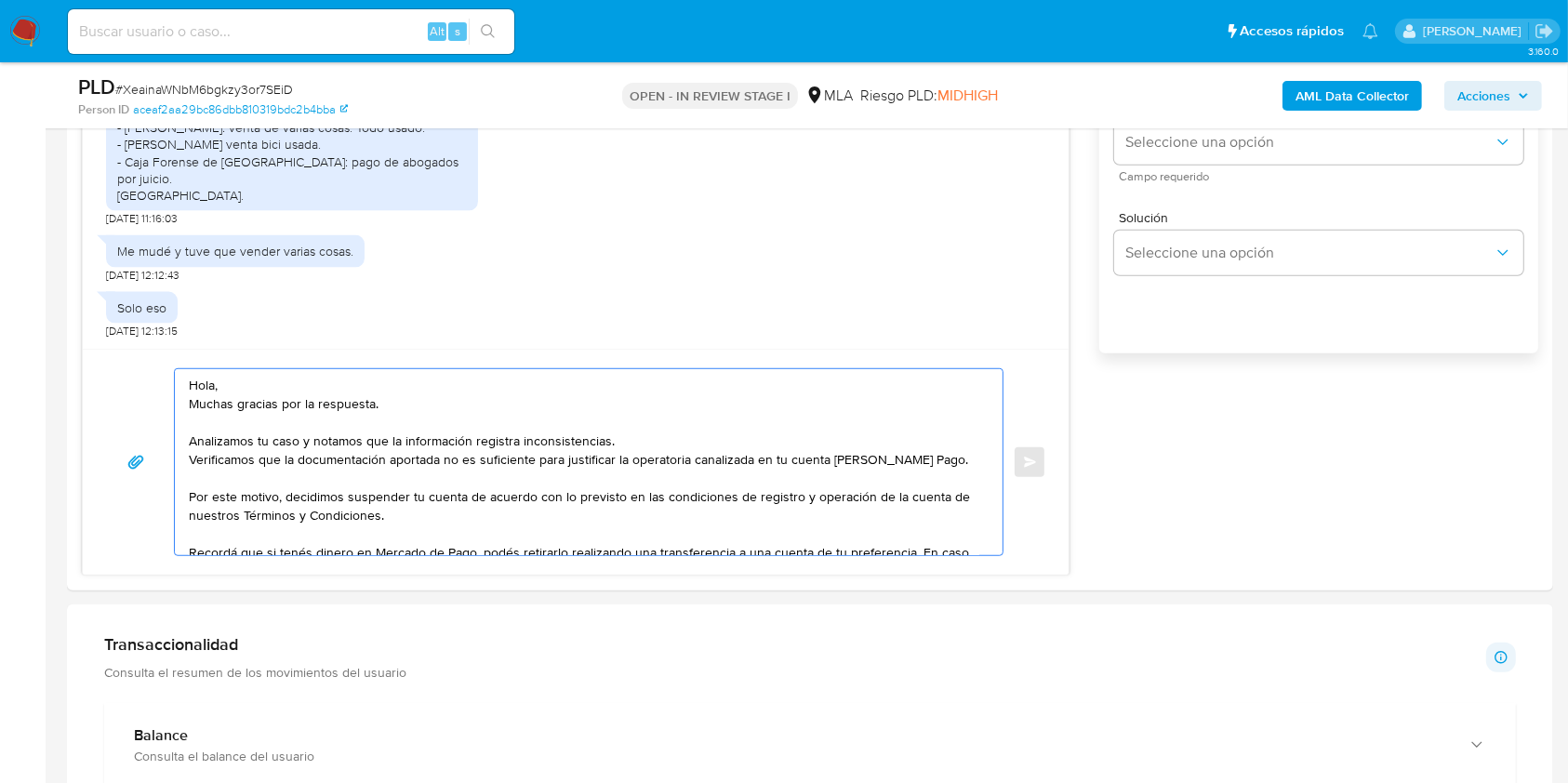
scroll to position [1240, 0]
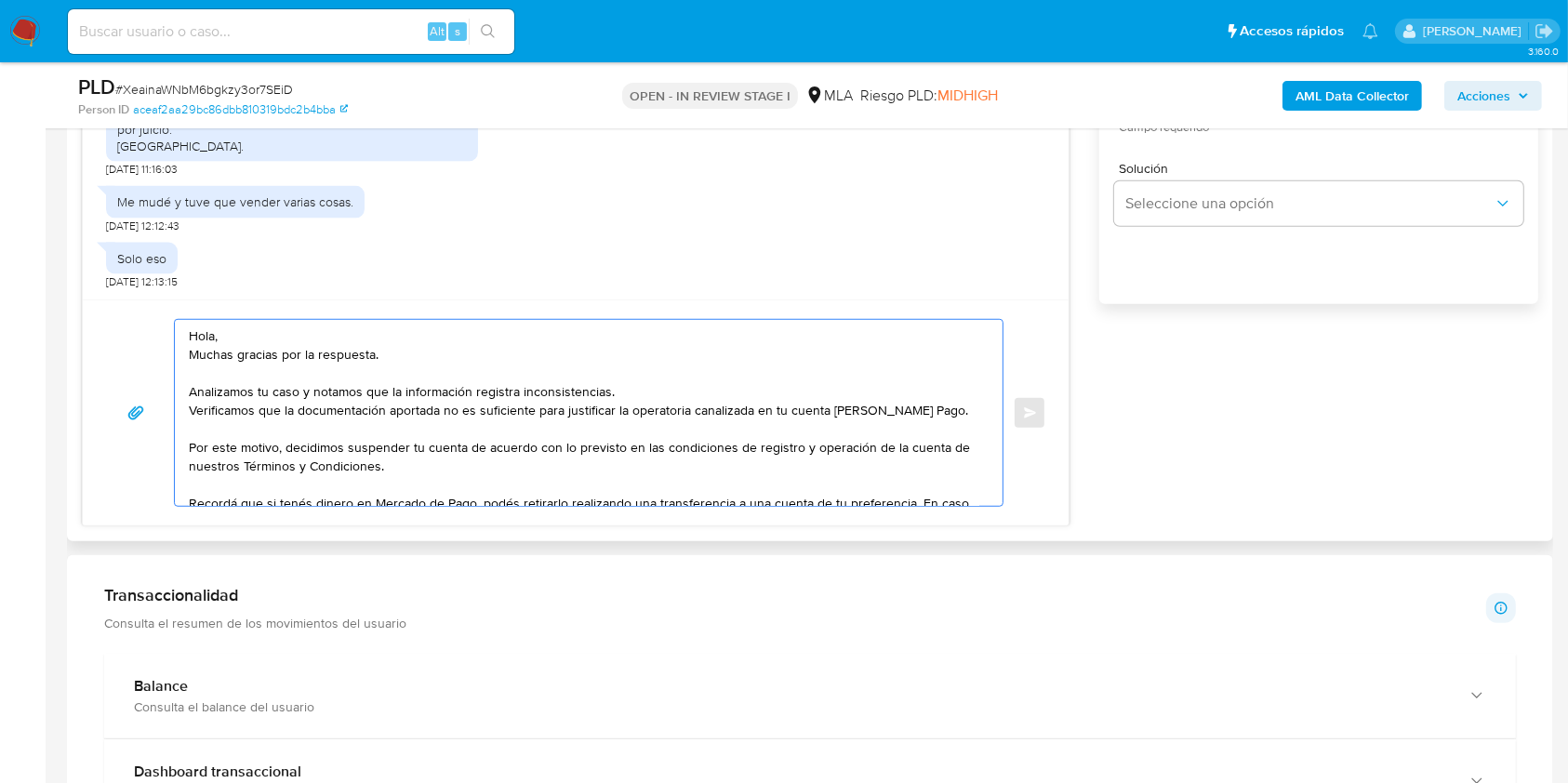
click at [335, 406] on textarea "Hola, Muchas gracias por la respuesta. Analizamos tu caso y notamos que la info…" at bounding box center [585, 413] width 791 height 186
click at [335, 416] on textarea "Hola, Muchas gracias por la respuesta. Analizamos tu caso y notamos que la info…" at bounding box center [585, 413] width 791 height 186
click at [334, 407] on textarea "Hola, Muchas gracias por la respuesta. Analizamos tu caso y notamos que la info…" at bounding box center [585, 413] width 791 height 186
click at [0, 0] on lt-strong "ó" at bounding box center [0, 0] width 0 height 0
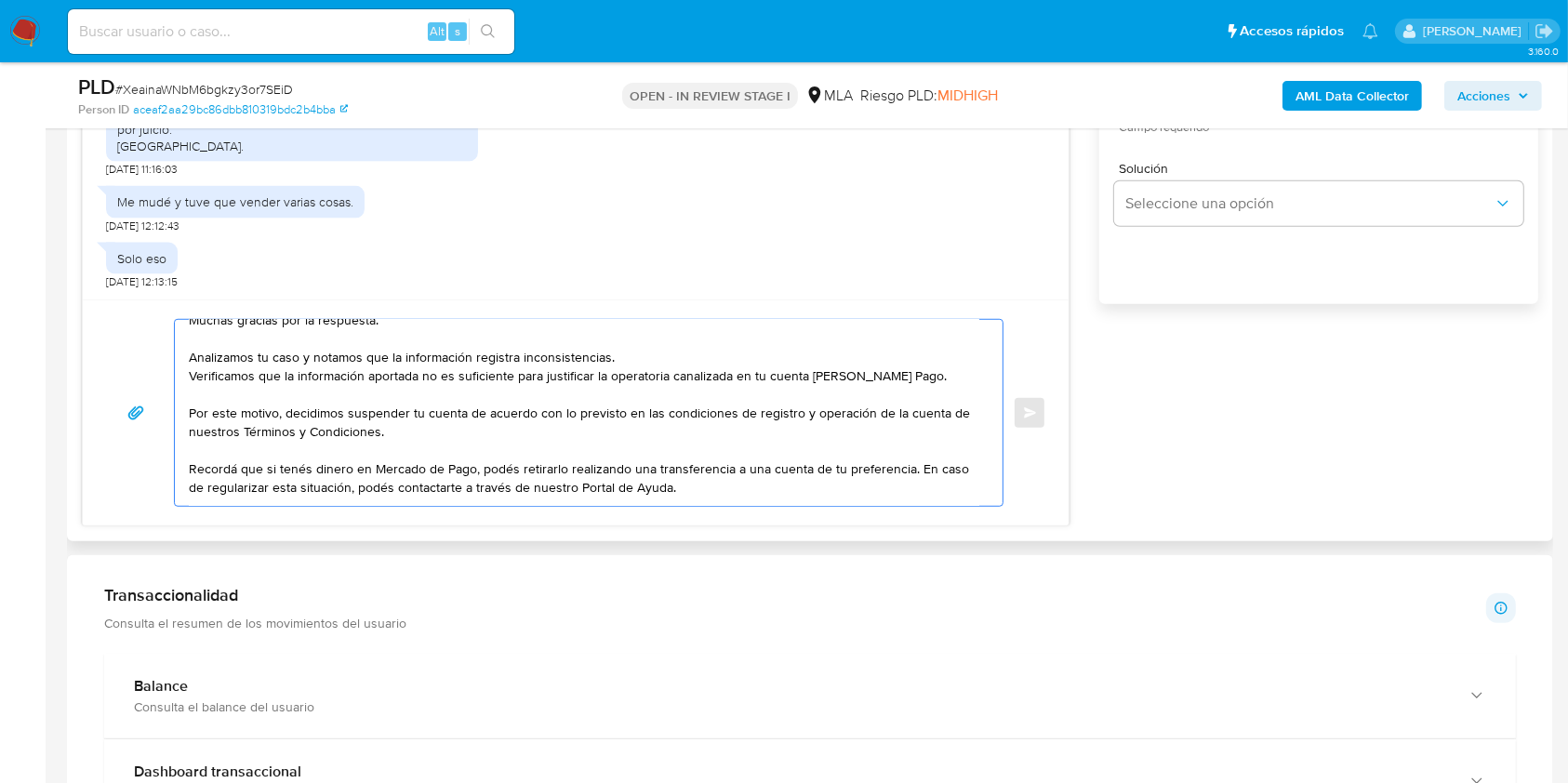
scroll to position [93, 0]
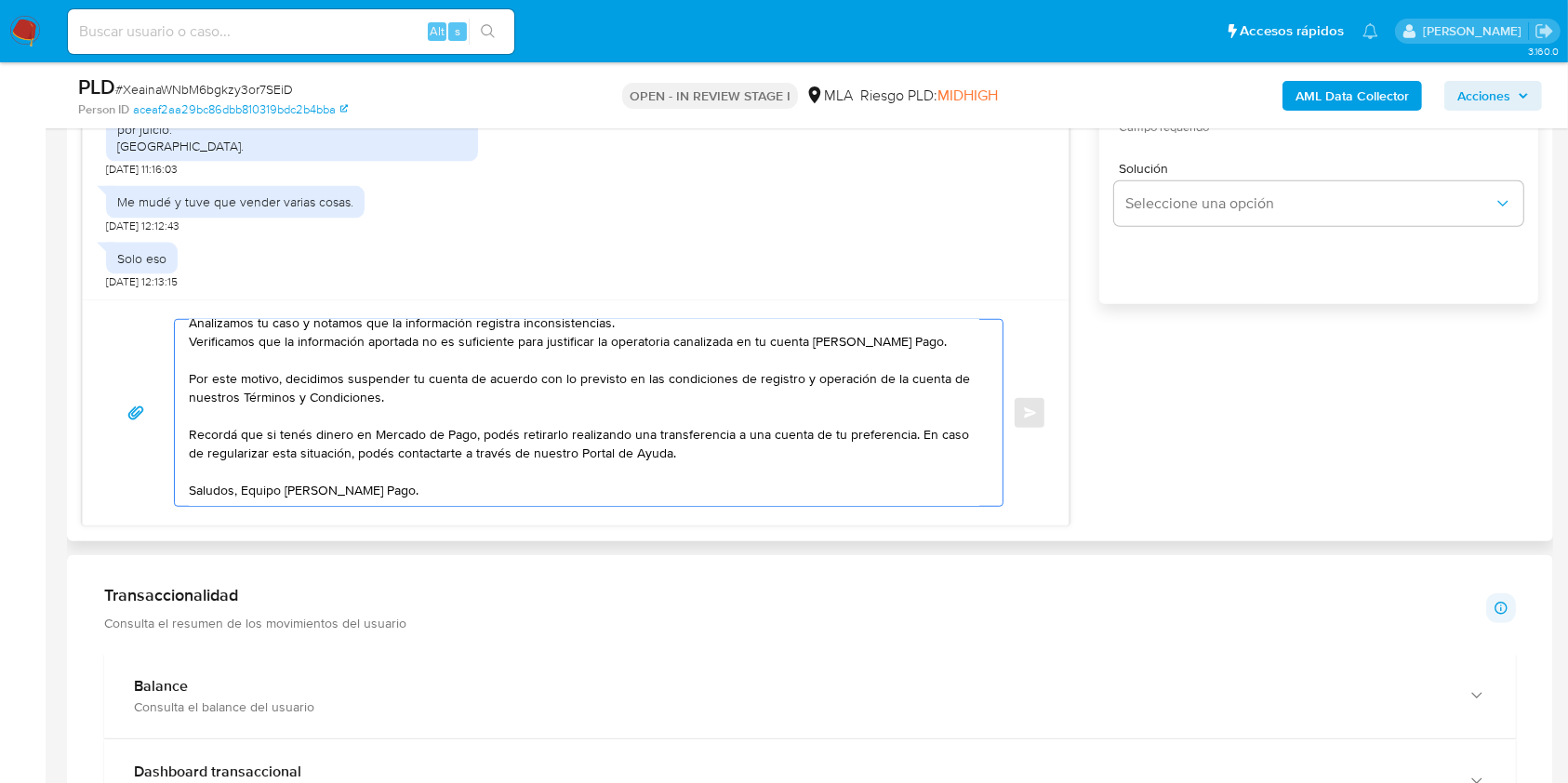
click at [459, 466] on textarea "Hola, Muchas gracias por la respuesta. Analizamos tu caso y notamos que la info…" at bounding box center [585, 413] width 791 height 186
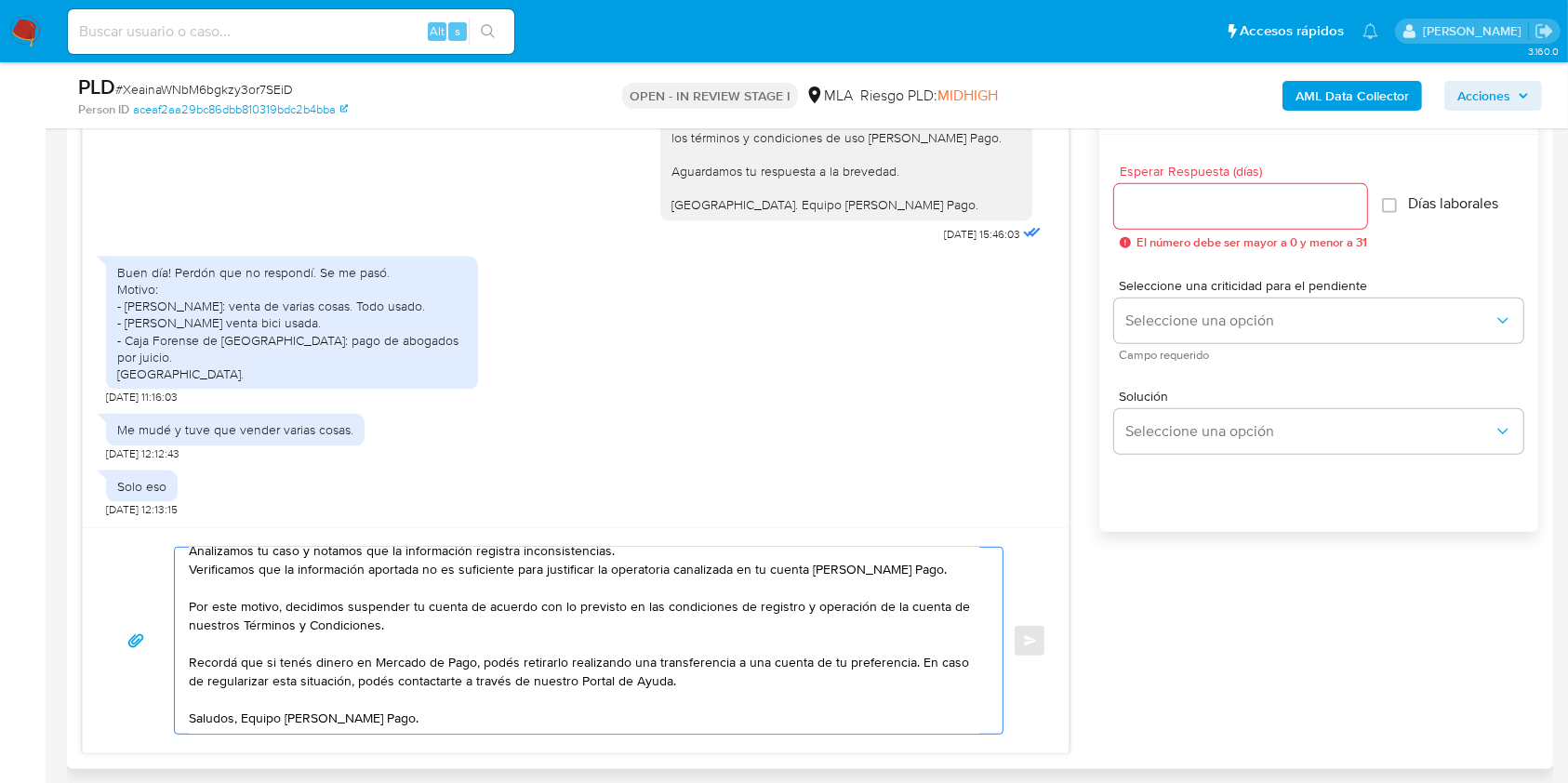
scroll to position [744, 0]
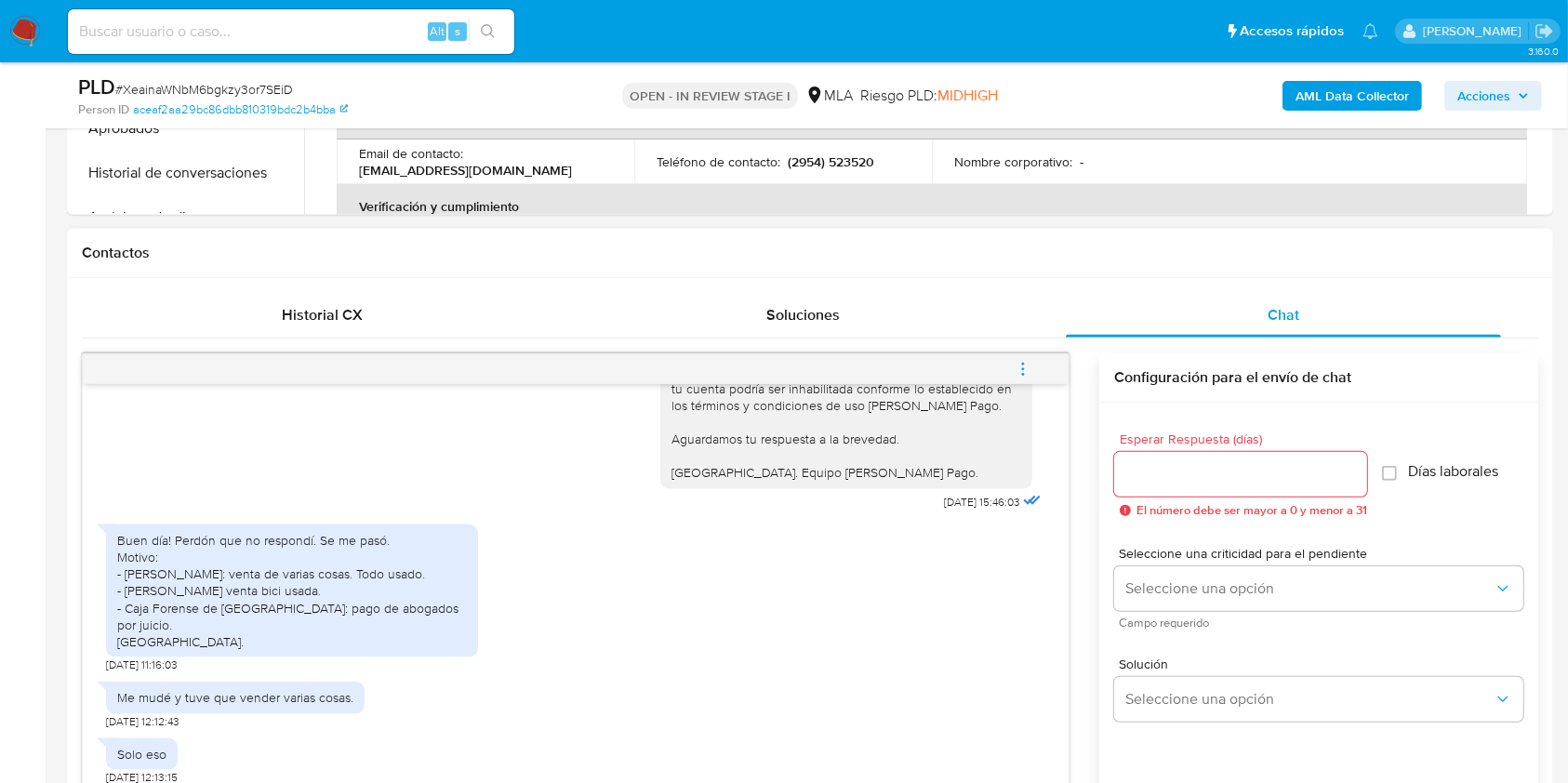
type textarea "Hola, Muchas gracias por la respuesta. Analizamos tu caso y notamos que la info…"
click at [1238, 463] on input "Esperar Respuesta (días)" at bounding box center [1240, 474] width 253 height 24
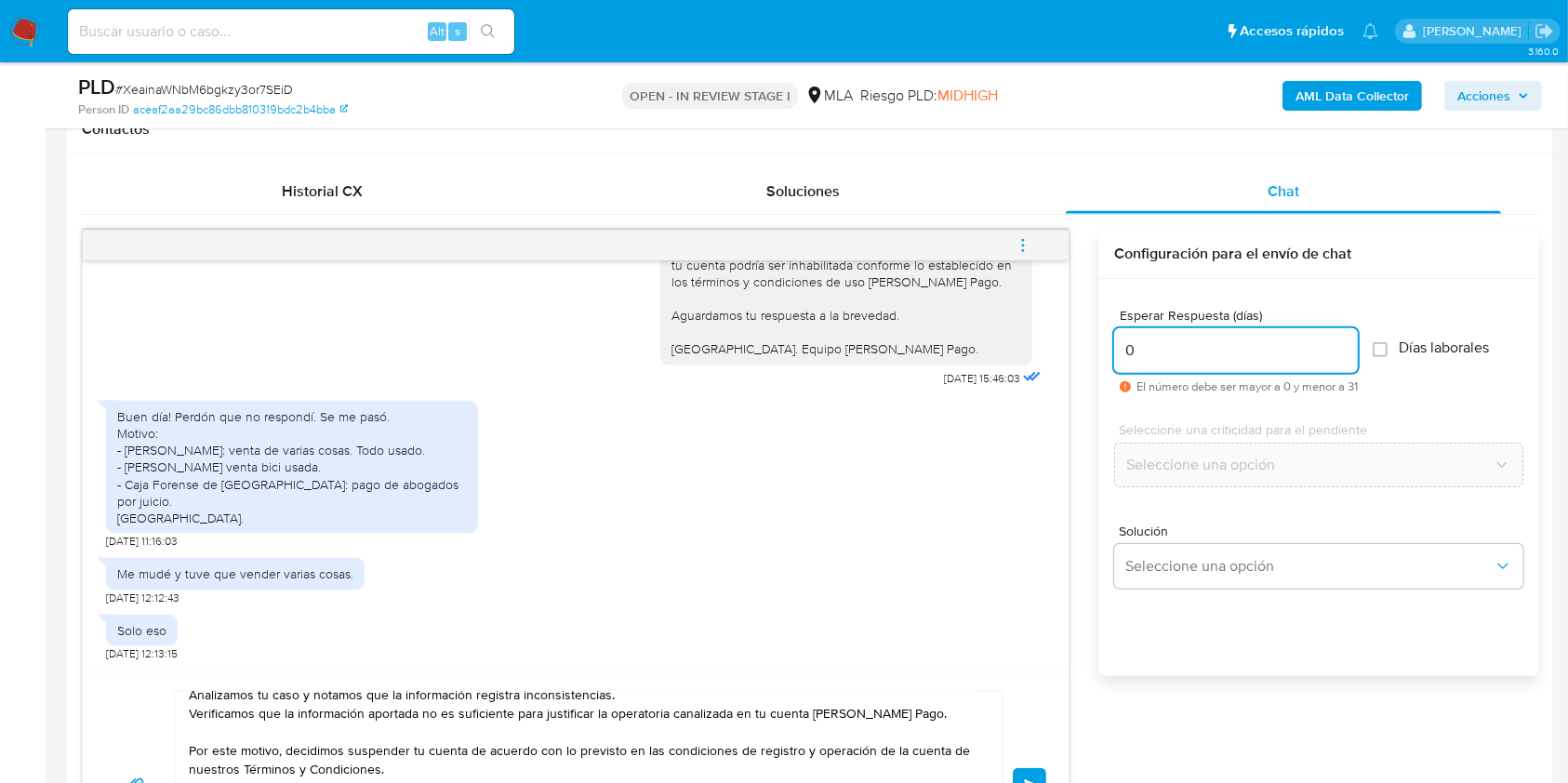
scroll to position [1116, 0]
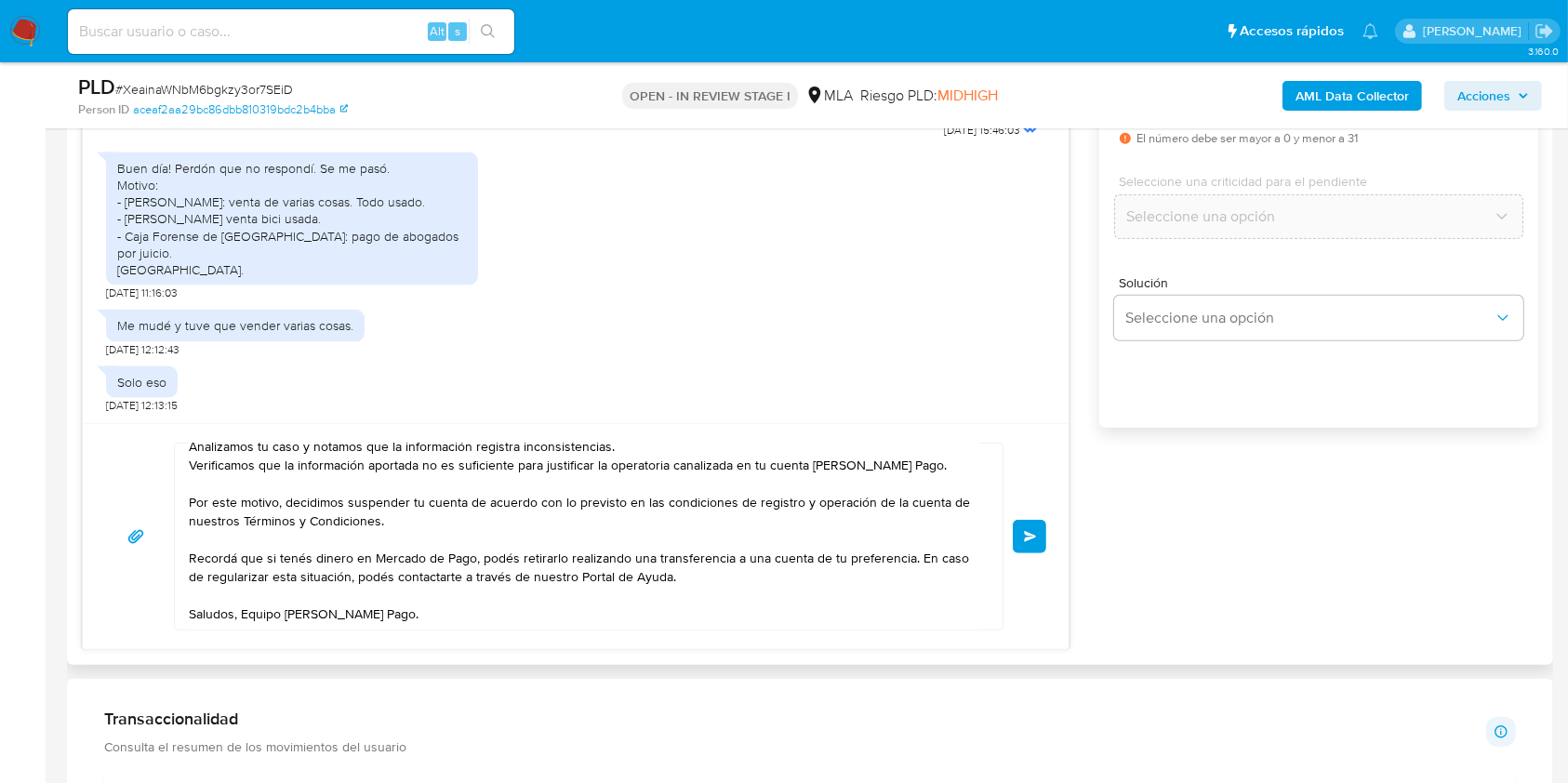
type input "0"
click at [1202, 513] on div "17/07/2025 19:51:57 PNG PNG melifile8455402481678409902.png 20/07/2025 23:47:04…" at bounding box center [811, 315] width 1457 height 669
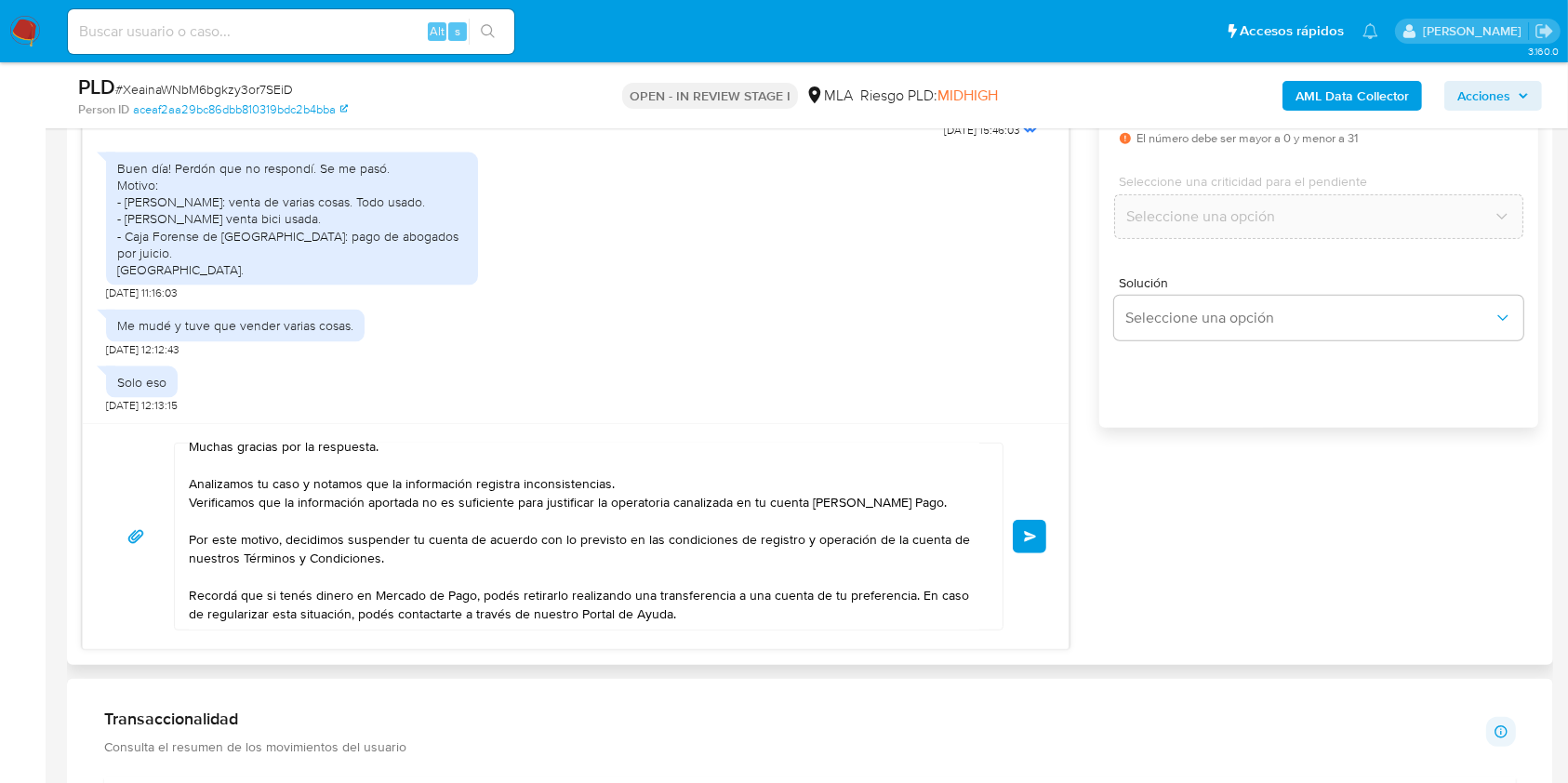
scroll to position [0, 0]
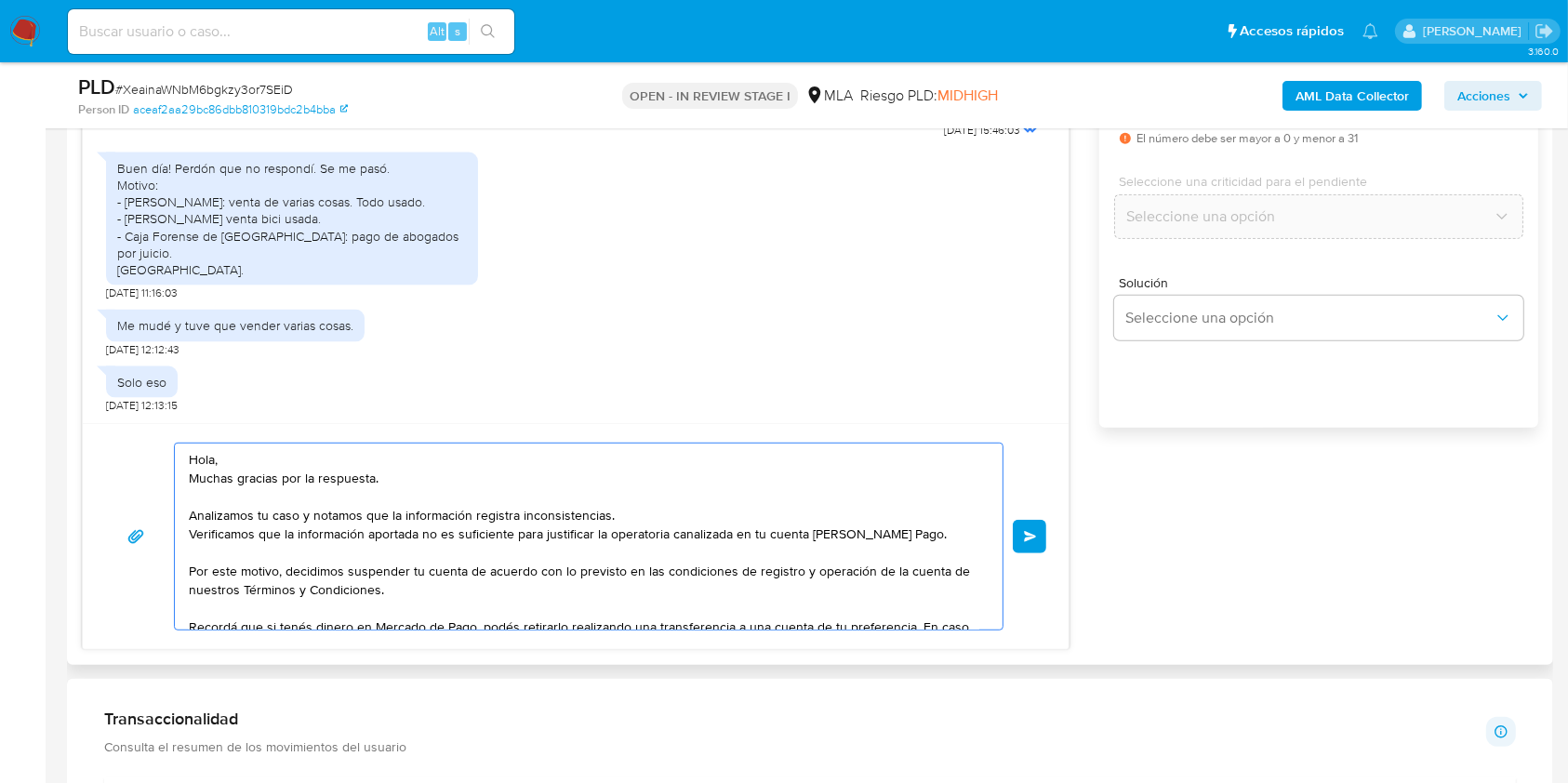
click at [402, 478] on textarea "Hola, Muchas gracias por la respuesta. Analizamos tu caso y notamos que la info…" at bounding box center [585, 537] width 791 height 186
click at [269, 460] on textarea "Hola, Muchas gracias por la respuesta. Analizamos tu caso y notamos que la info…" at bounding box center [585, 537] width 791 height 186
click at [435, 480] on textarea "Hola, Muchas gracias por la respuesta. Analizamos tu caso y notamos que la info…" at bounding box center [585, 537] width 791 height 186
click at [642, 522] on textarea "Hola, Muchas gracias por la respuesta. Analizamos tu caso y notamos que la info…" at bounding box center [585, 537] width 791 height 186
drag, startPoint x: 441, startPoint y: 595, endPoint x: 175, endPoint y: 428, distance: 314.1
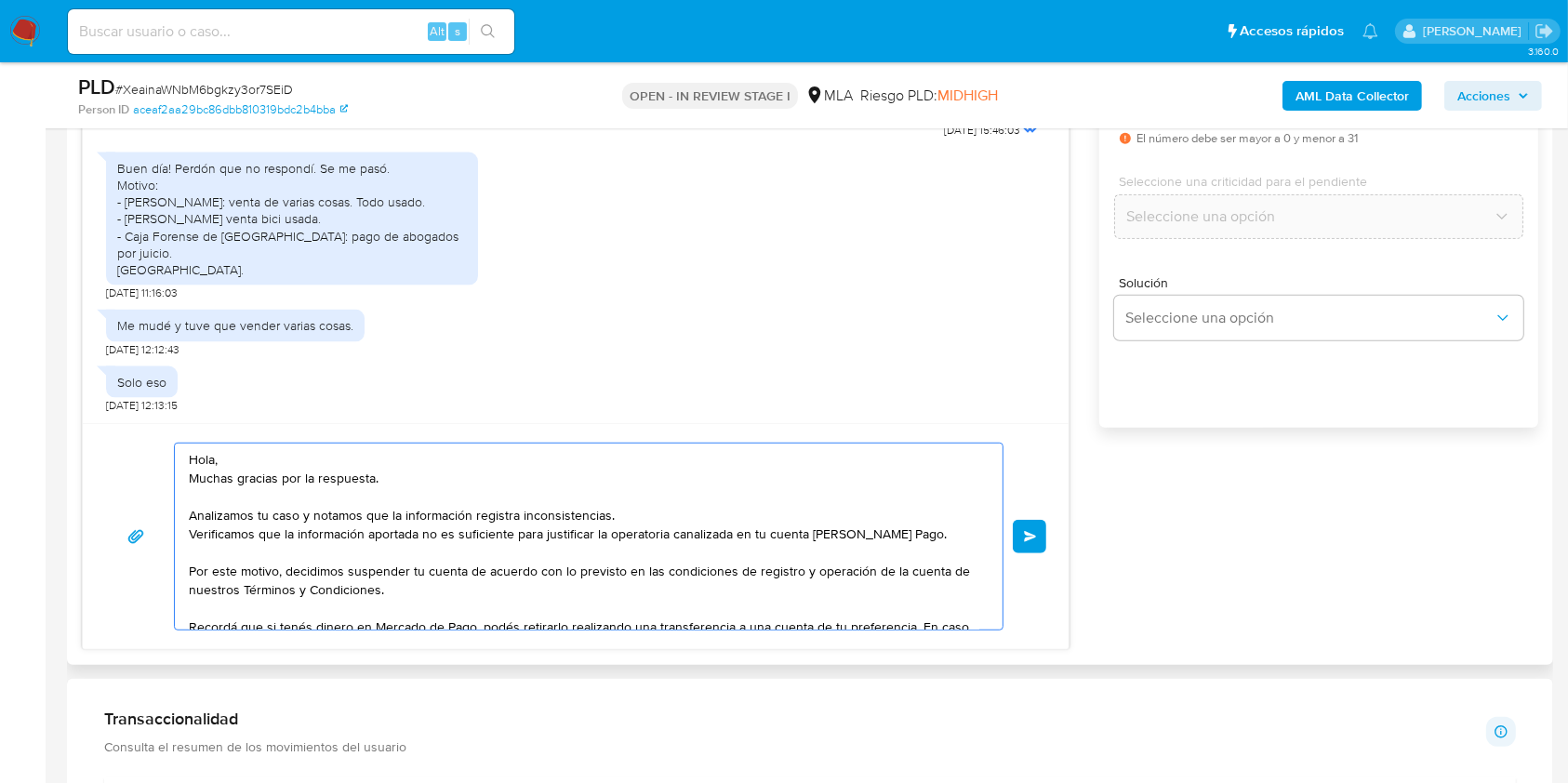
click at [175, 428] on div "Hola, Muchas gracias por la respuesta. Analizamos tu caso y notamos que la info…" at bounding box center [576, 536] width 986 height 226
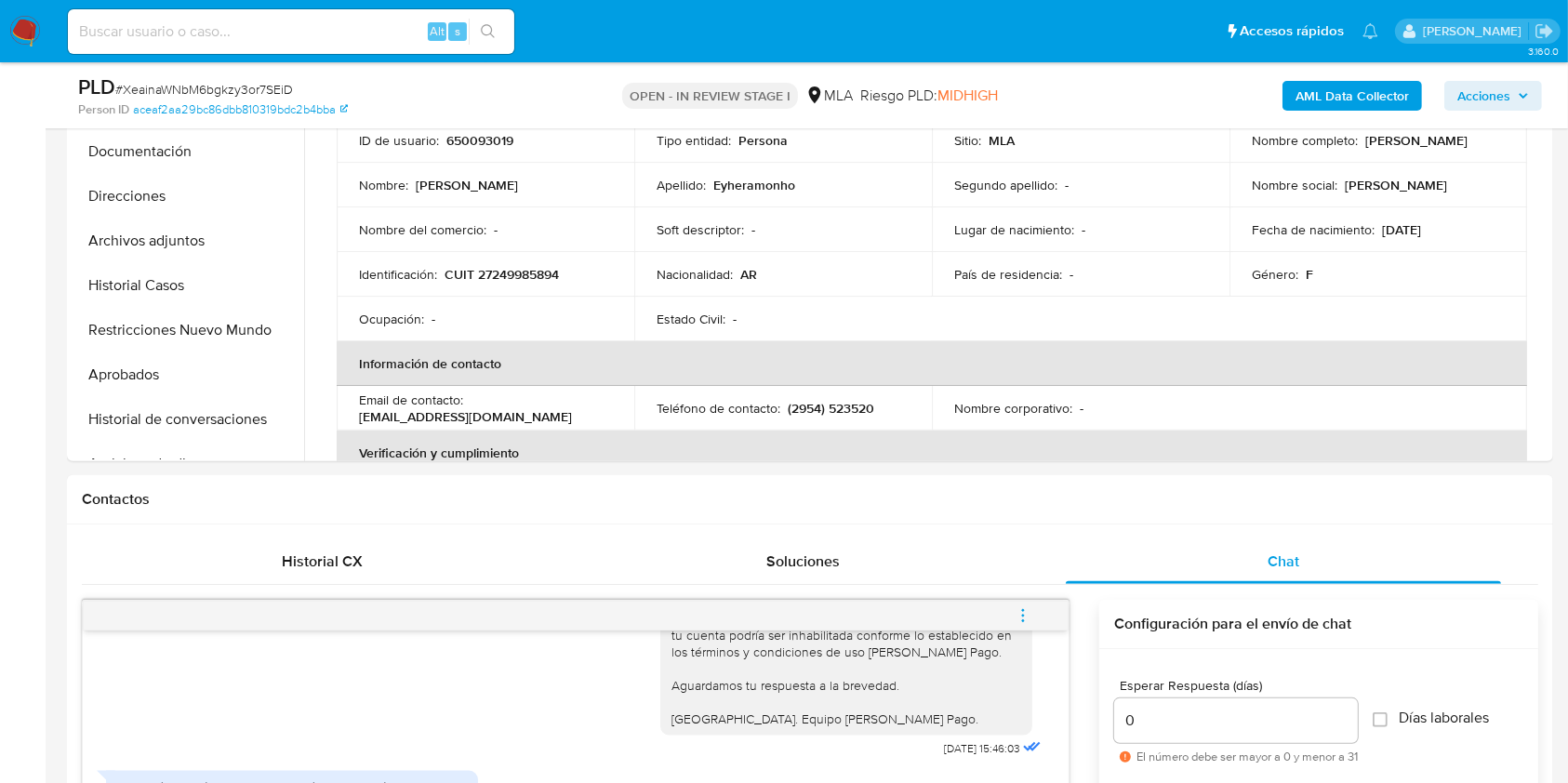
scroll to position [496, 0]
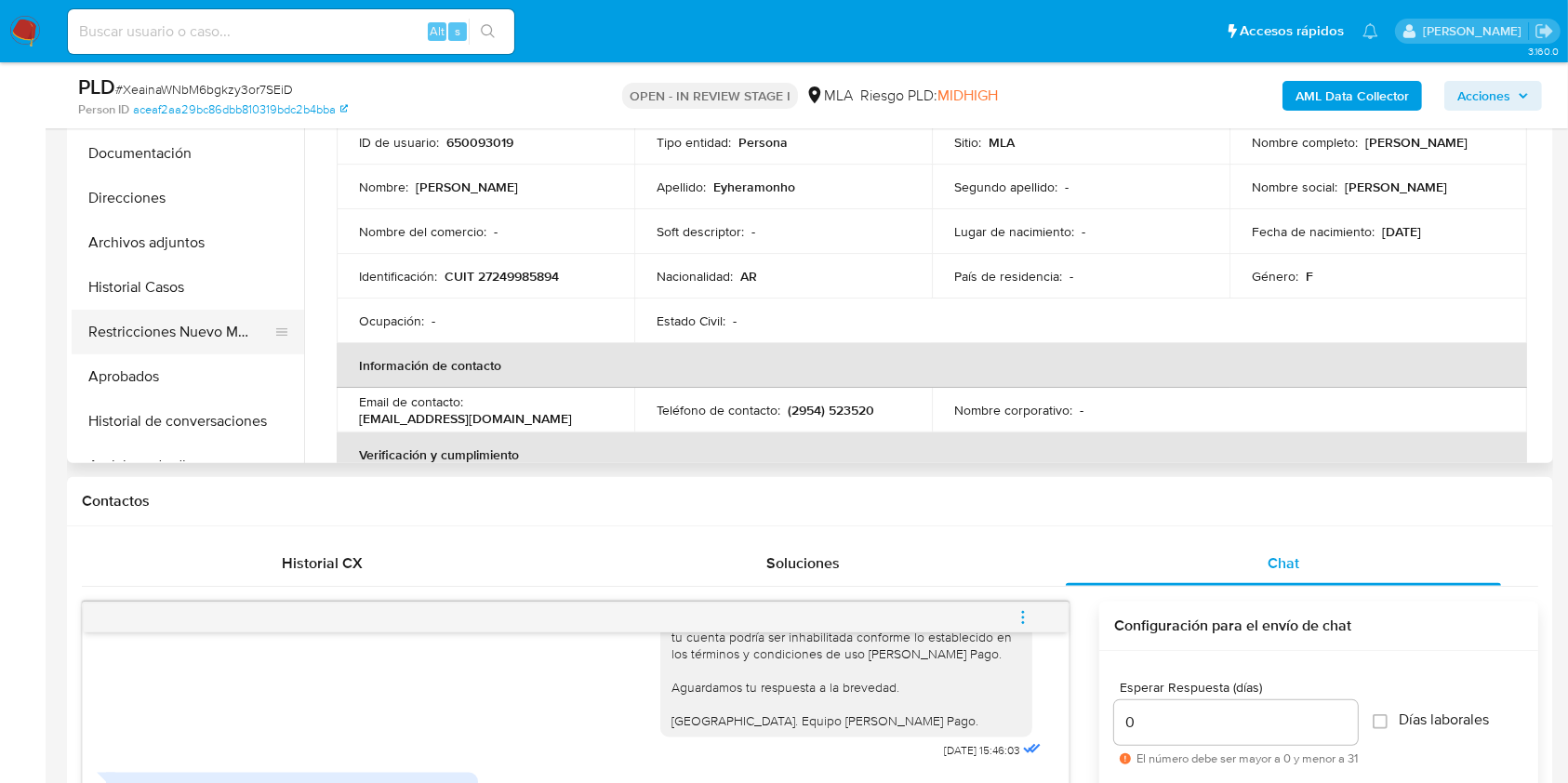
click at [154, 338] on button "Restricciones Nuevo Mundo" at bounding box center [180, 332] width 218 height 45
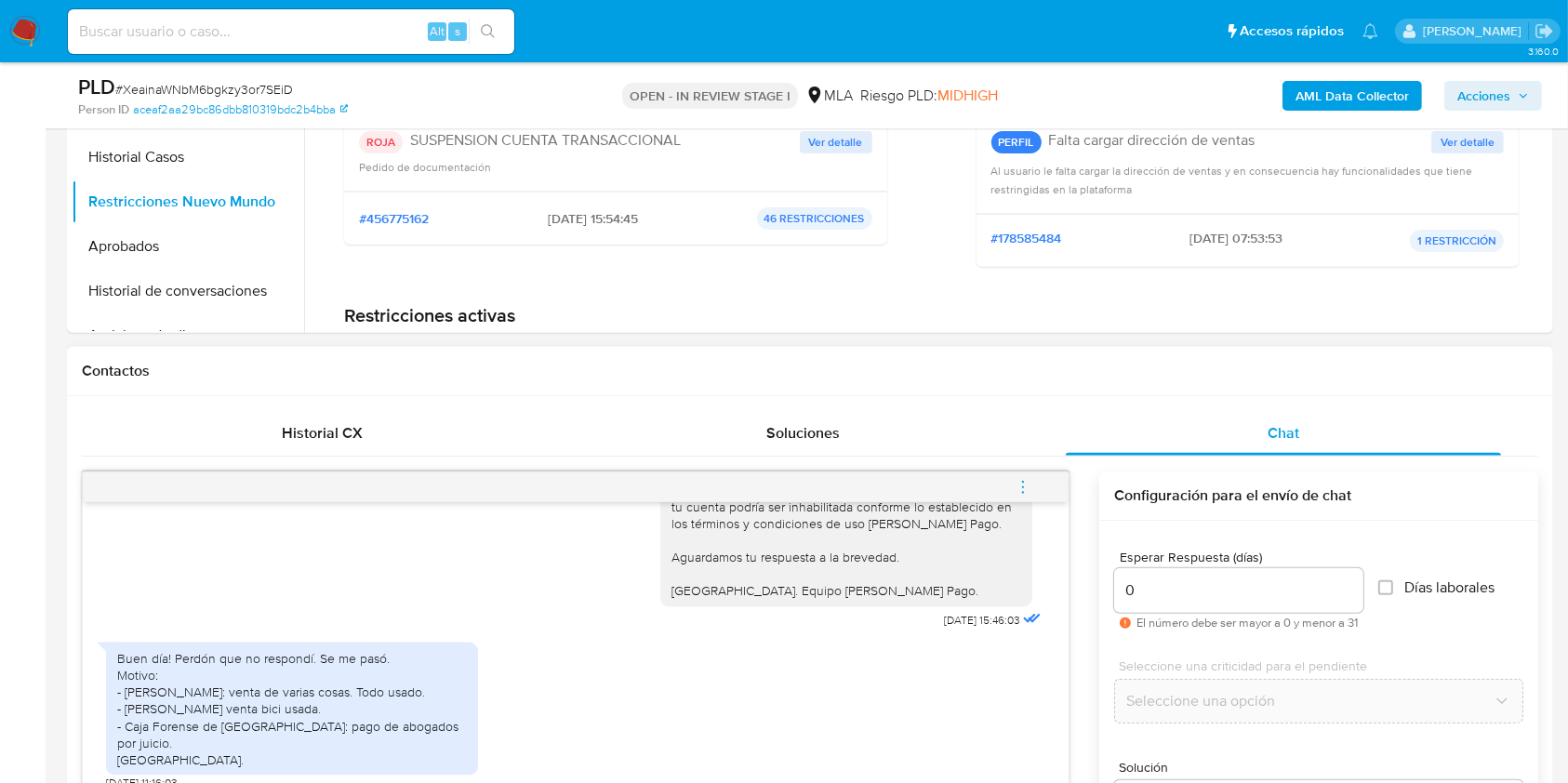
scroll to position [1116, 0]
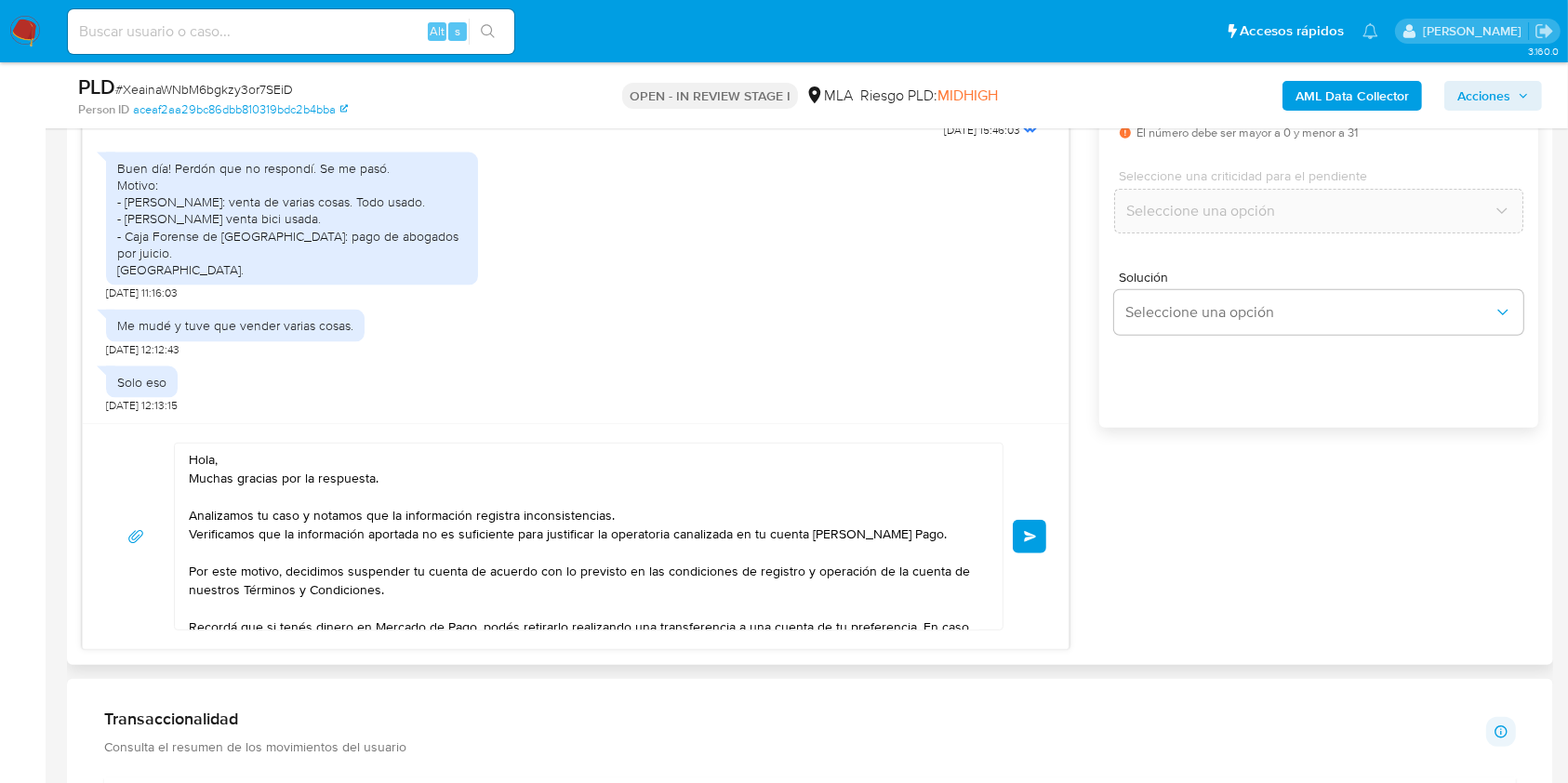
click at [197, 461] on textarea "Hola, Muchas gracias por la respuesta. Analizamos tu caso y notamos que la info…" at bounding box center [585, 537] width 791 height 186
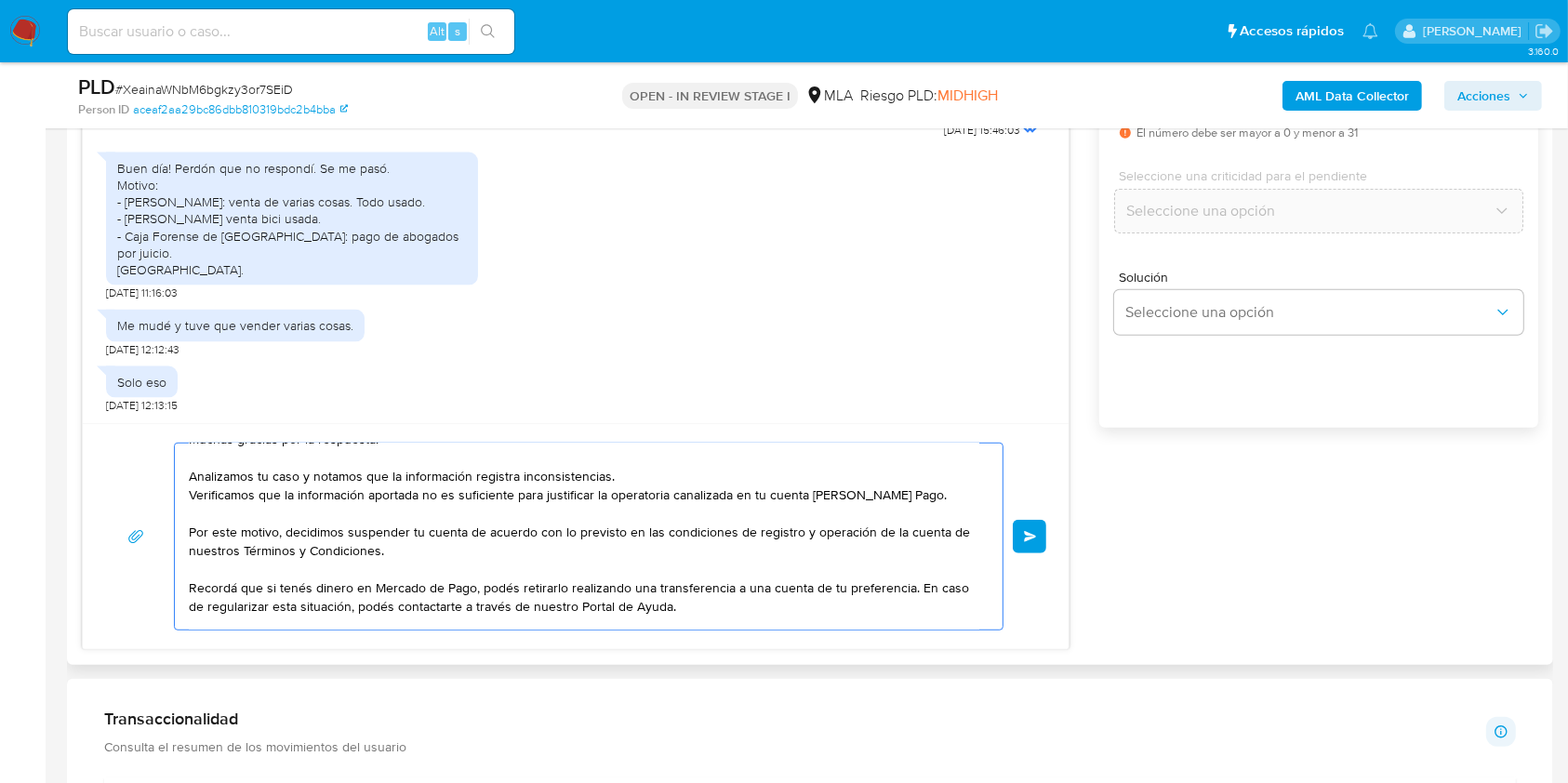
scroll to position [0, 0]
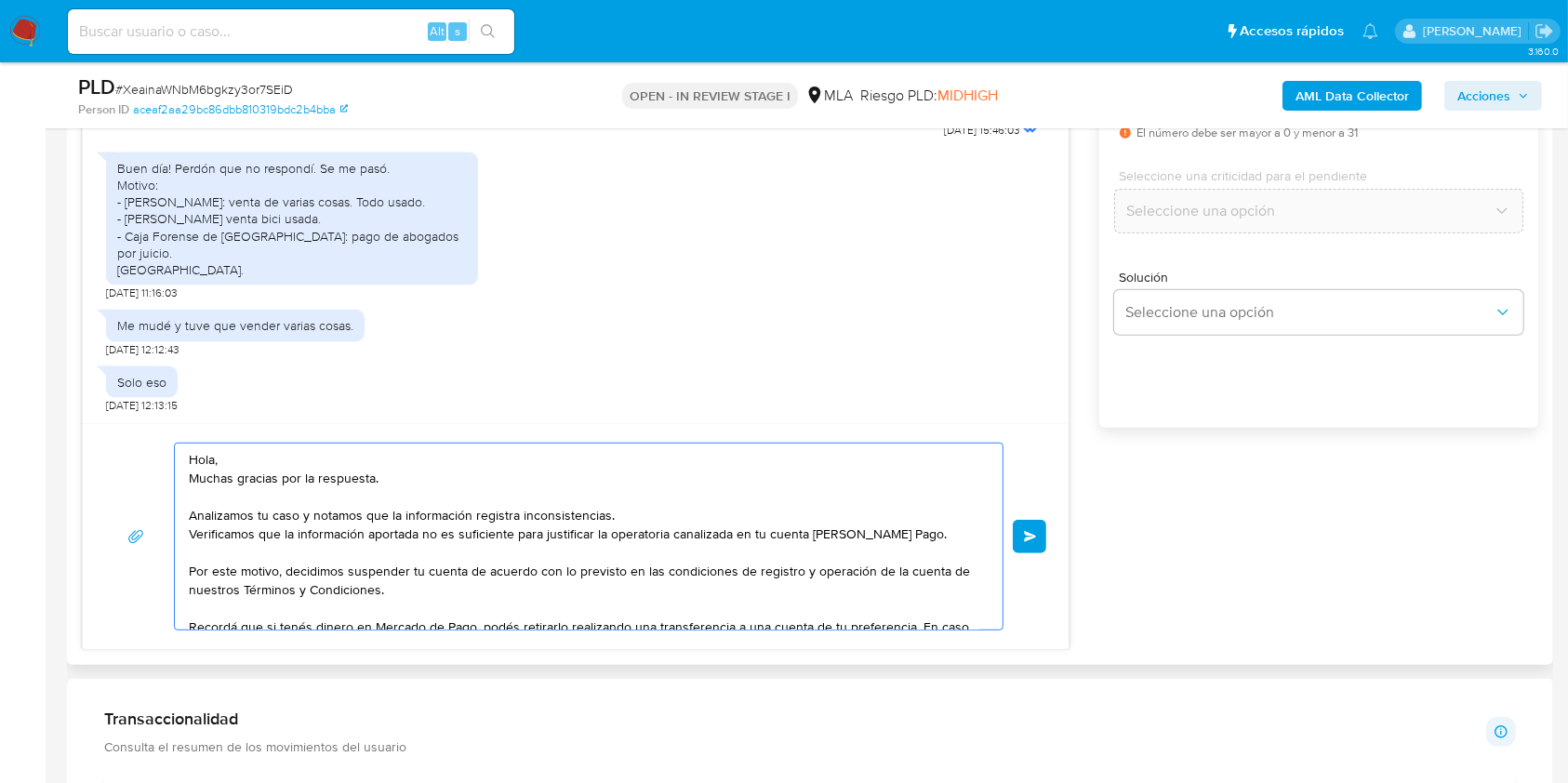
drag, startPoint x: 196, startPoint y: 461, endPoint x: 125, endPoint y: 450, distance: 71.8
click at [125, 450] on div "Hola, Muchas gracias por la respuesta. Analizamos tu caso y notamos que la info…" at bounding box center [576, 537] width 942 height 188
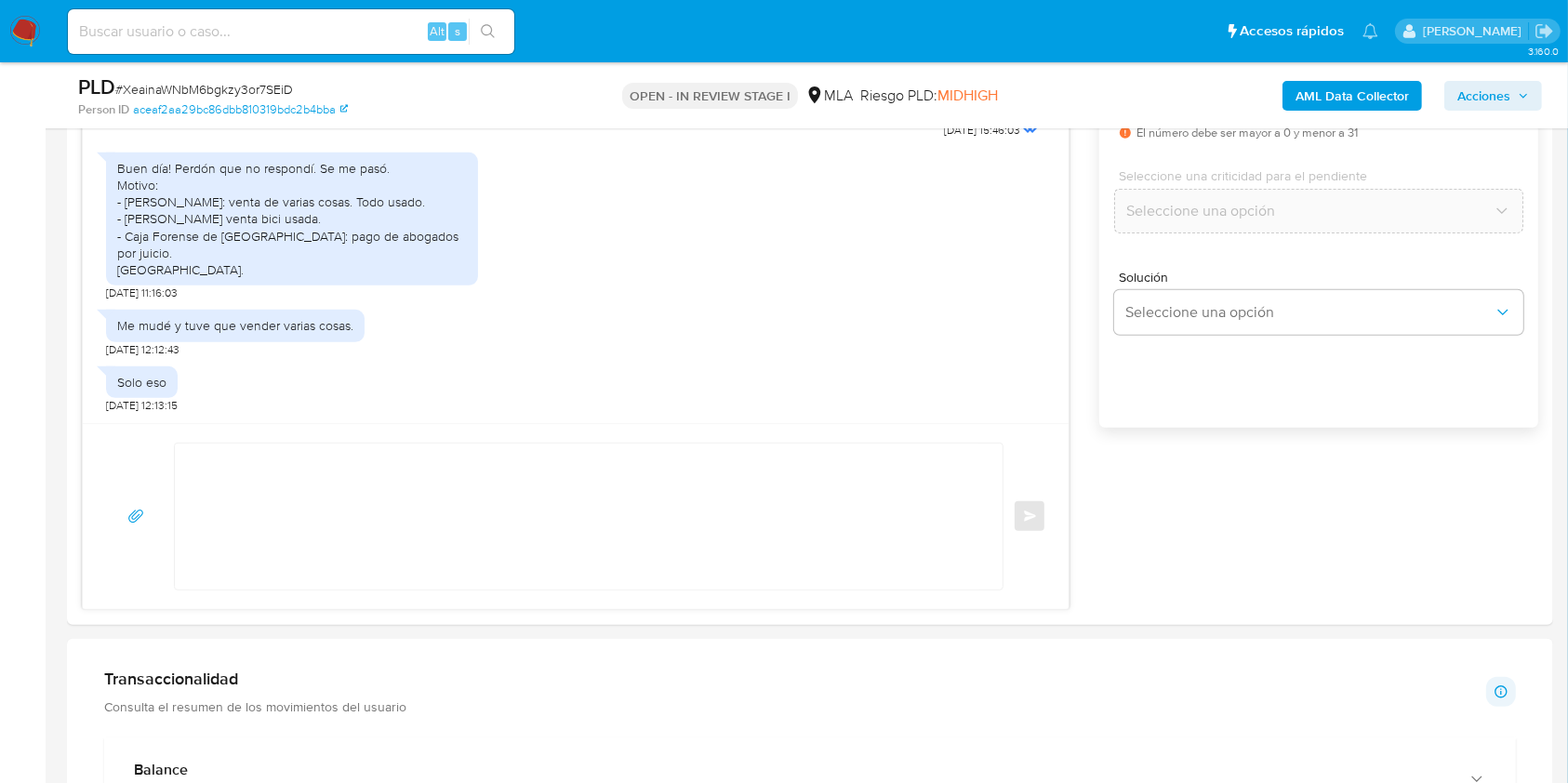
click at [364, 35] on input at bounding box center [291, 32] width 447 height 24
paste input "9WNnbd0NxjPGmUU50iFZrRSt"
type input "9WNnbd0NxjPGmUU50iFZrRSt"
click at [469, 36] on button "search-icon" at bounding box center [488, 32] width 38 height 26
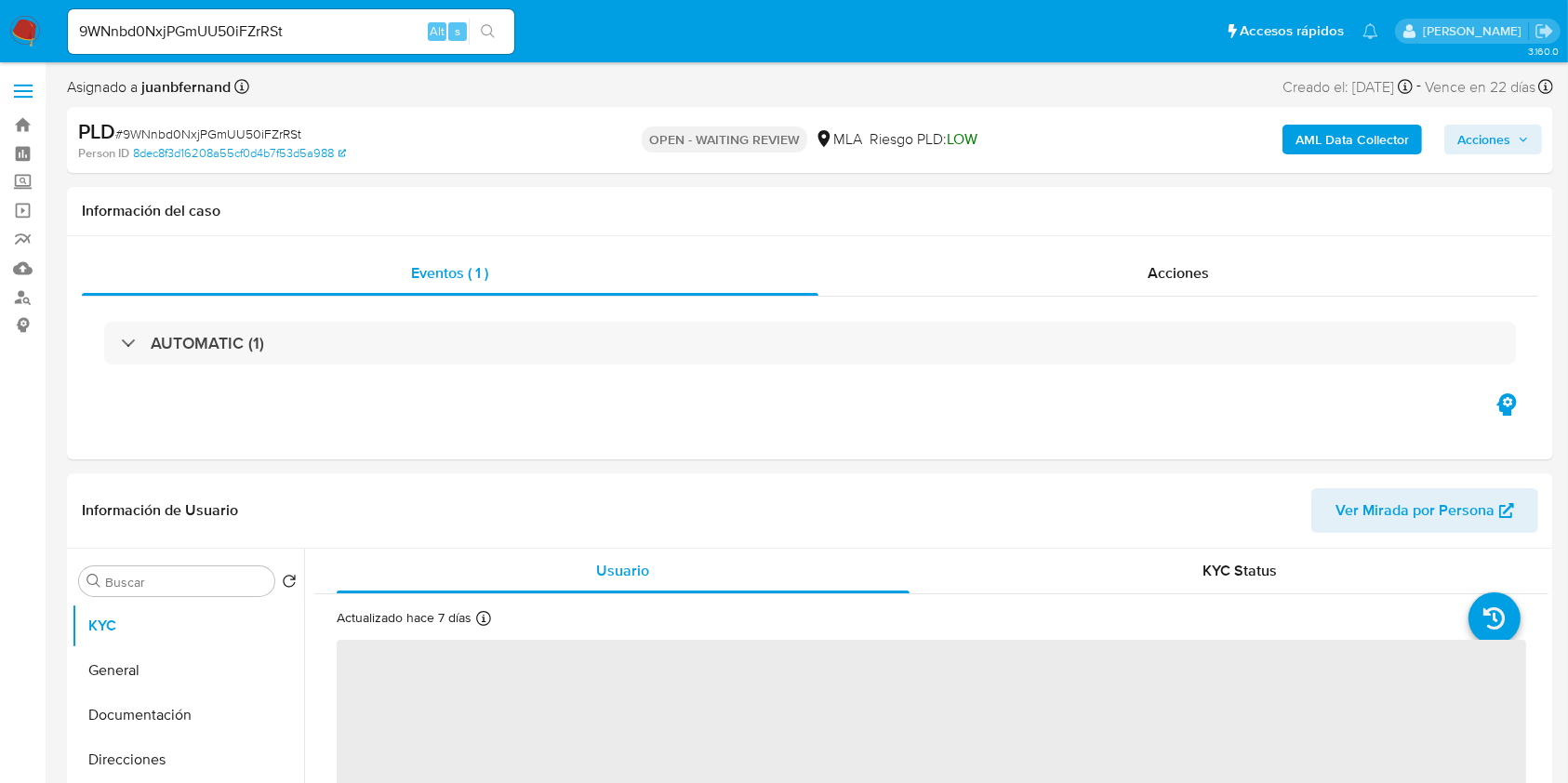
select select "10"
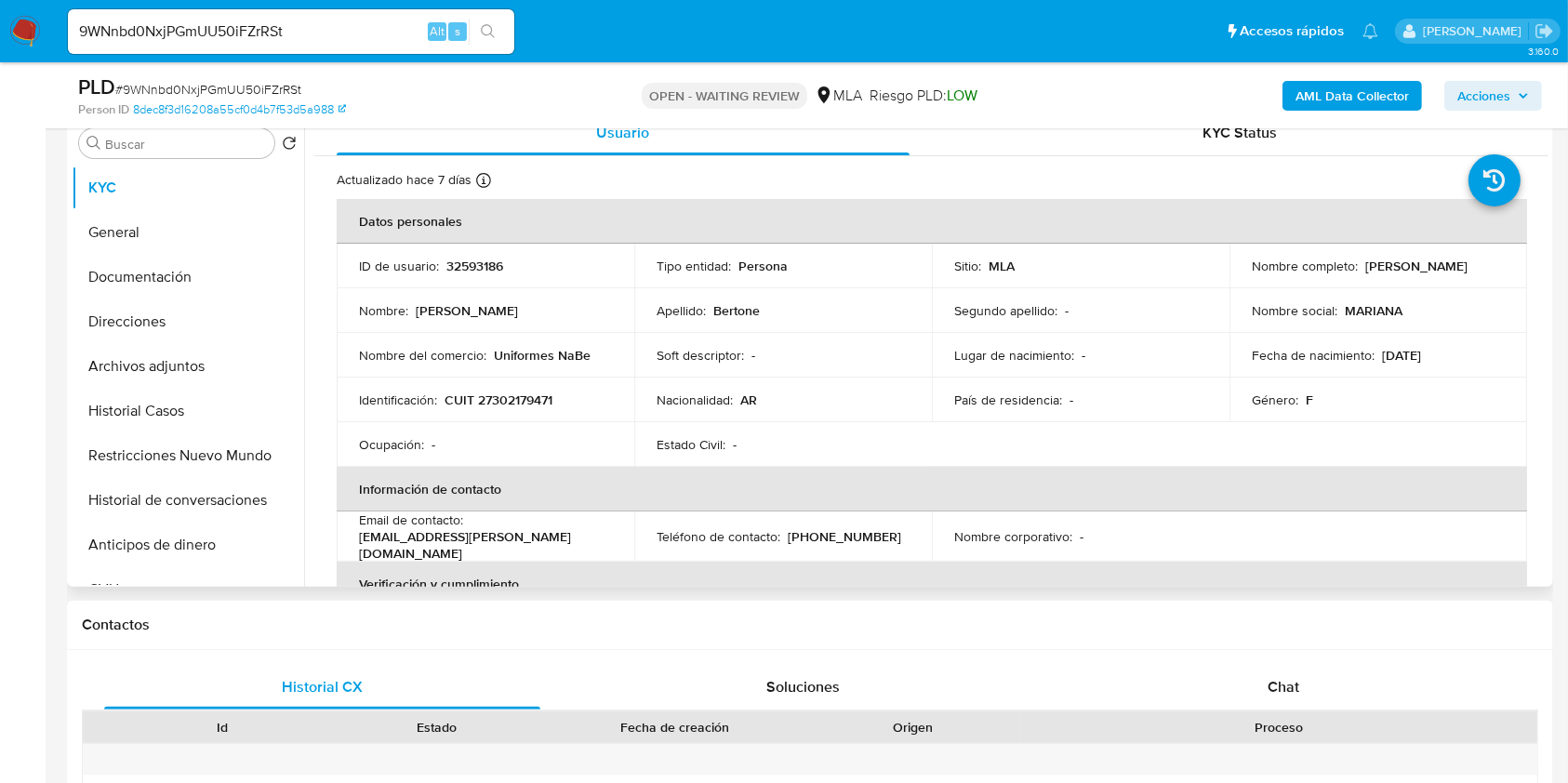
click at [513, 538] on p "maru.bertone@hotmail.com" at bounding box center [482, 545] width 246 height 34
drag, startPoint x: 513, startPoint y: 538, endPoint x: 371, endPoint y: 542, distance: 142.1
click at [371, 542] on p "maru.bertone@hotmail.com" at bounding box center [482, 545] width 246 height 34
click at [366, 541] on p "maru.bertone@hotmail.com" at bounding box center [482, 545] width 246 height 34
drag, startPoint x: 366, startPoint y: 541, endPoint x: 501, endPoint y: 544, distance: 135.0
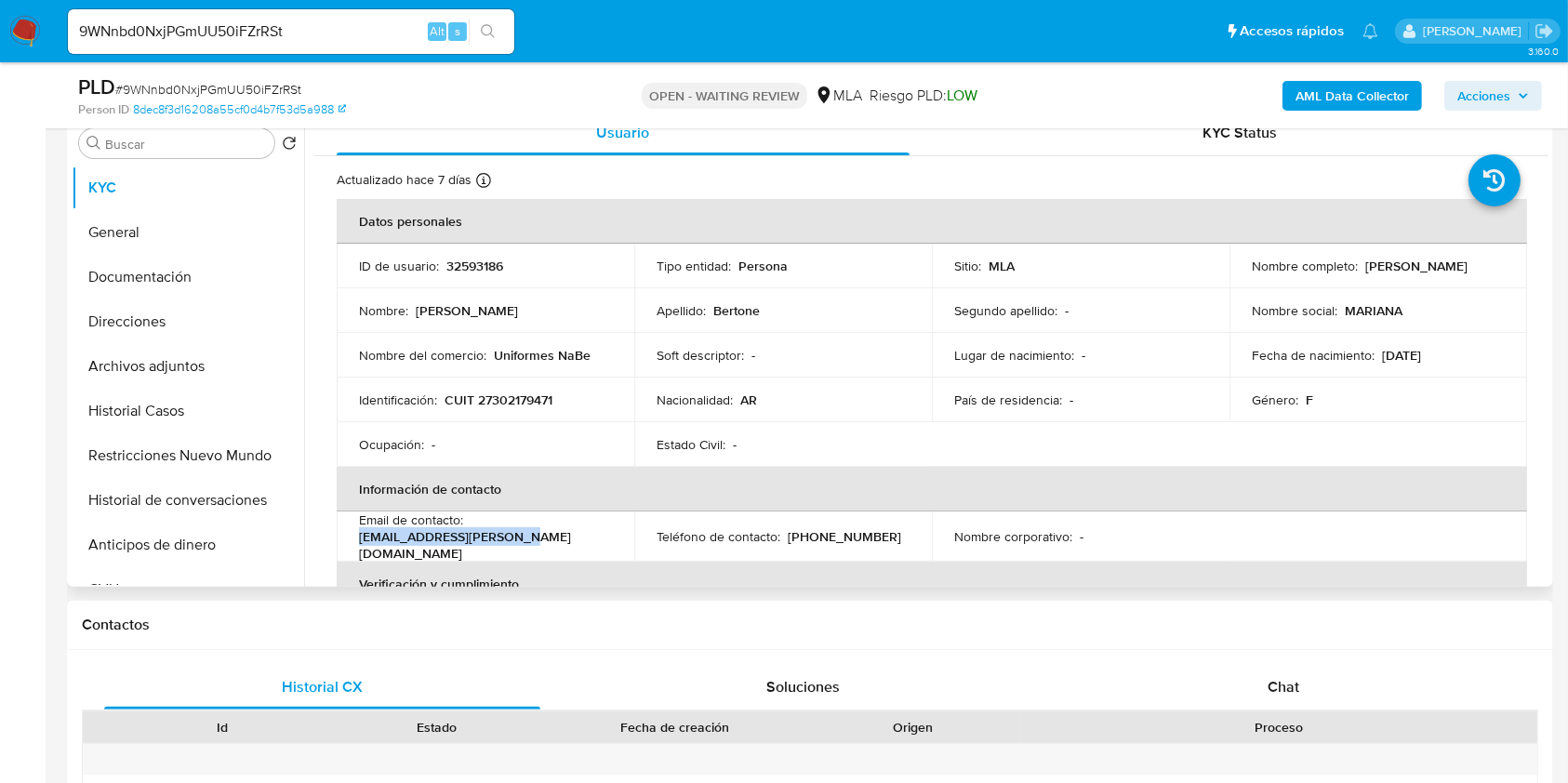
click at [501, 544] on p "maru.bertone@hotmail.com" at bounding box center [482, 545] width 246 height 34
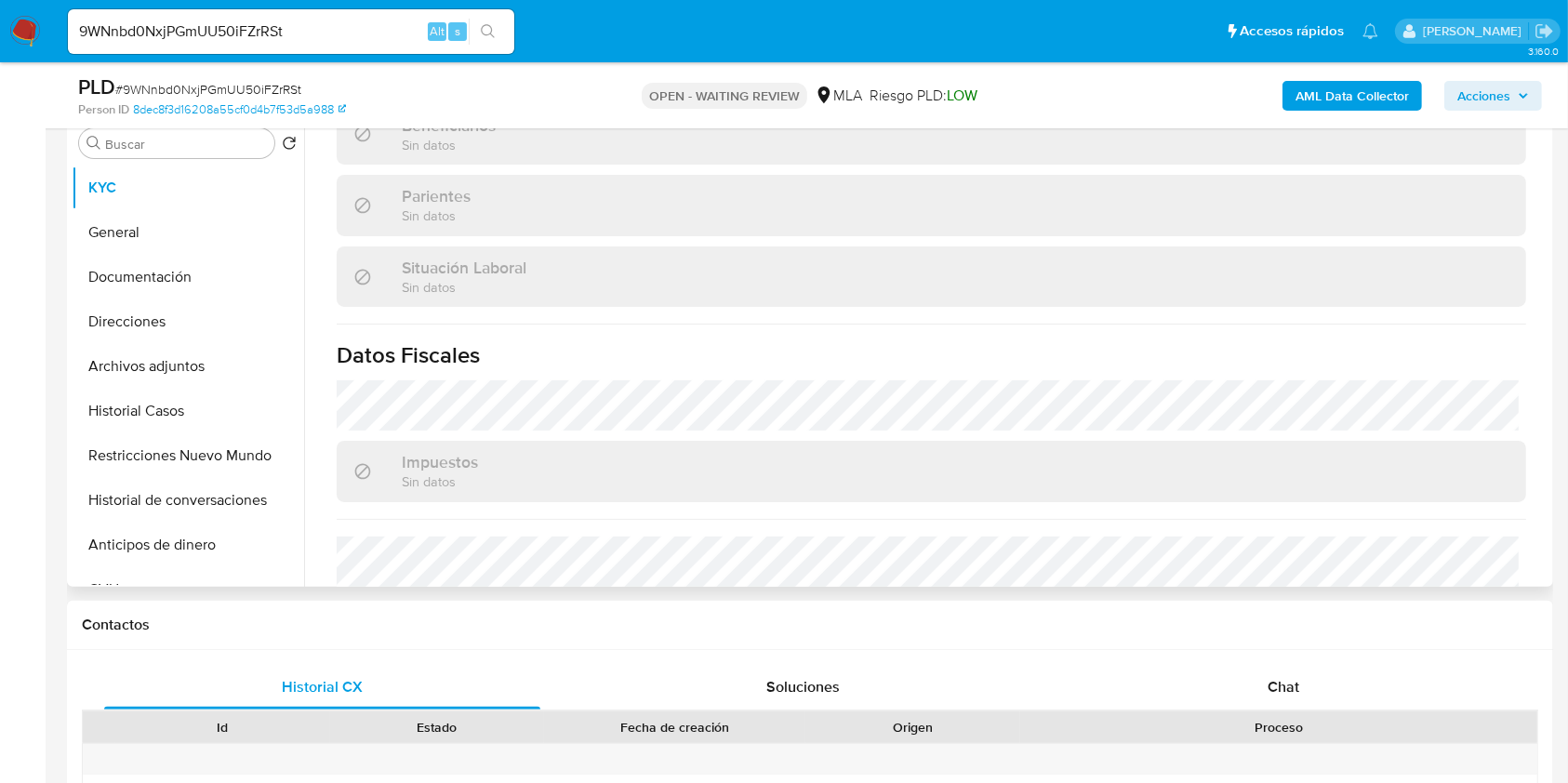
scroll to position [961, 0]
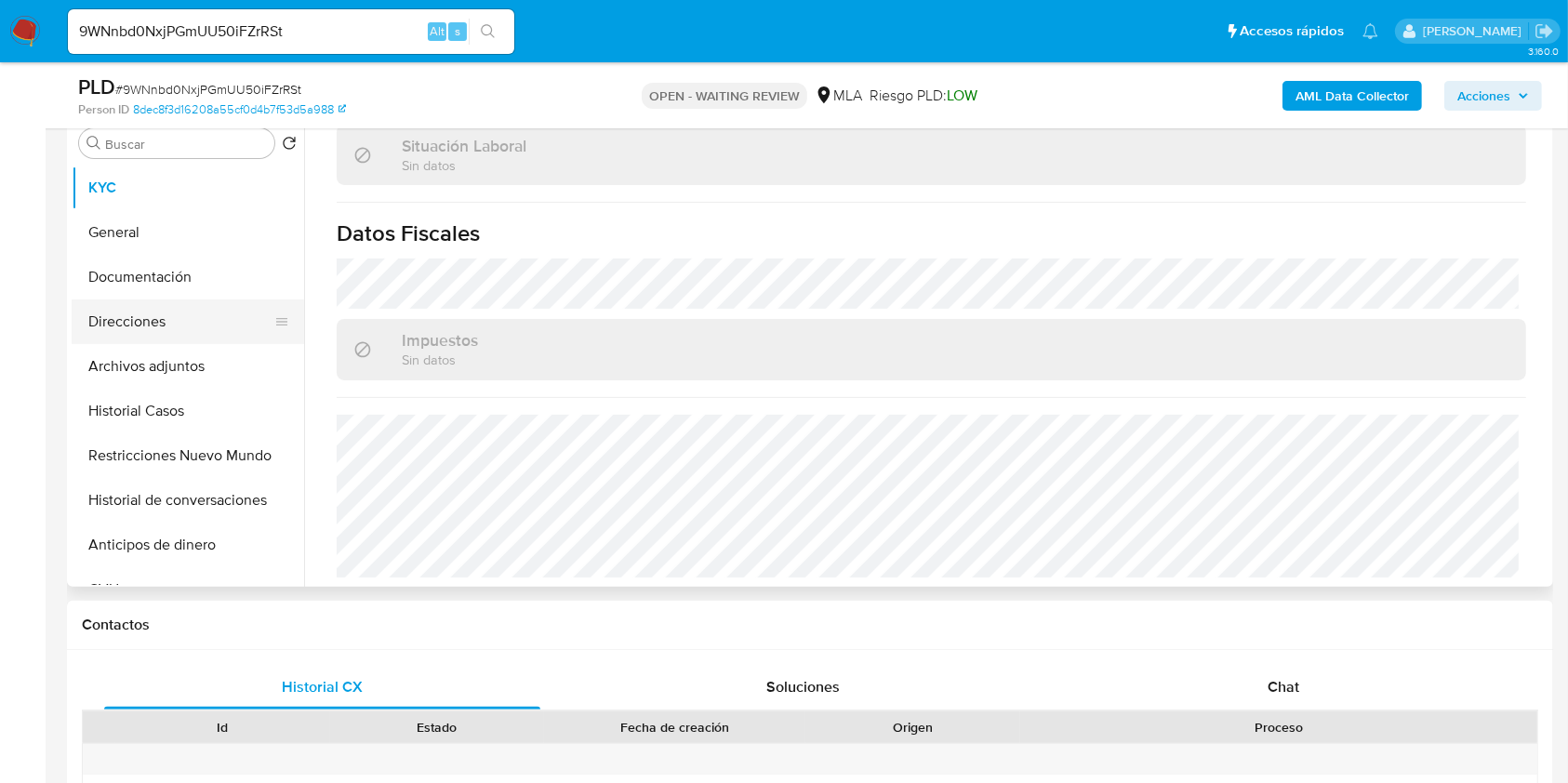
click at [149, 304] on button "Direcciones" at bounding box center [180, 321] width 218 height 45
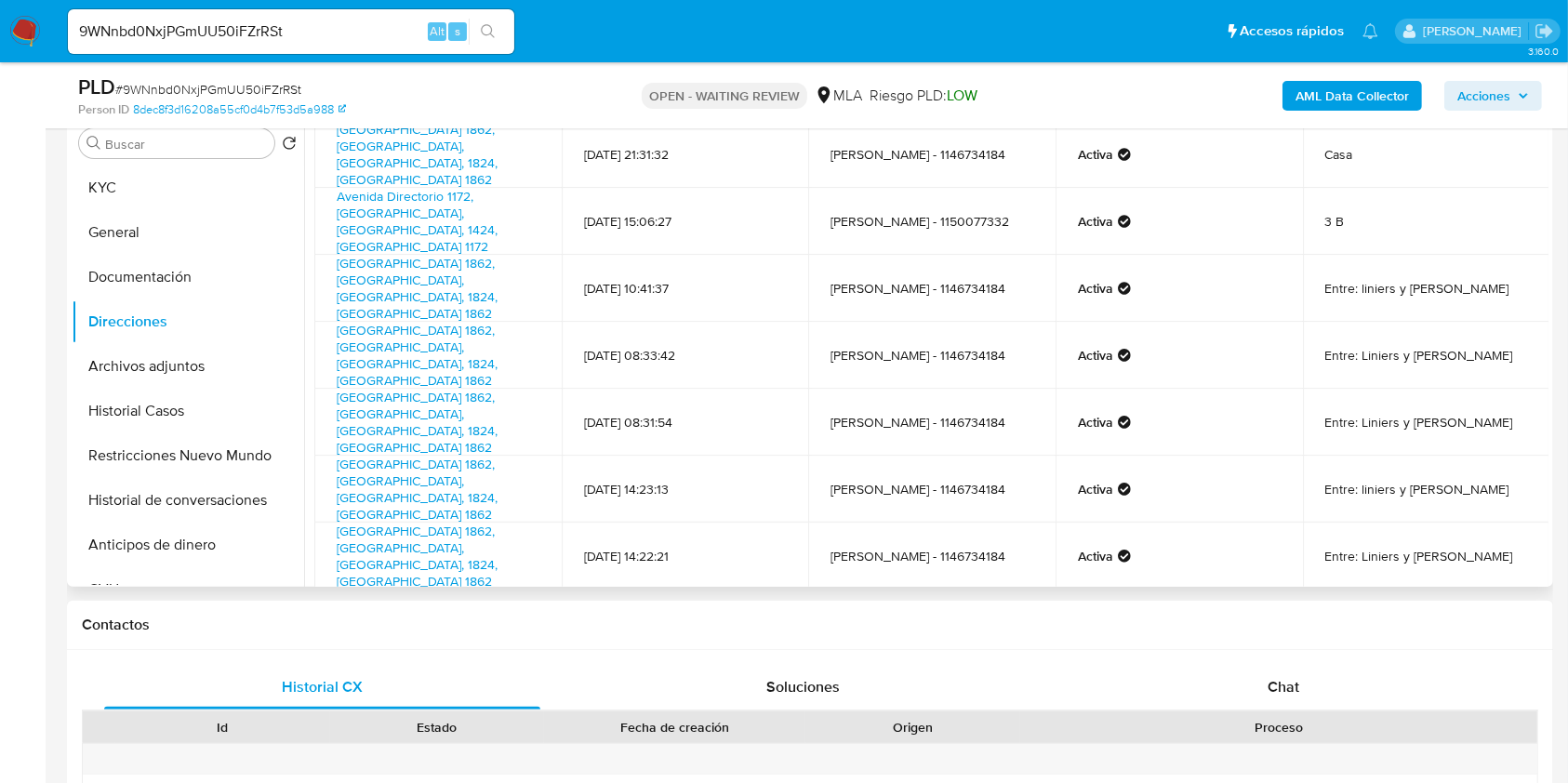
scroll to position [0, 0]
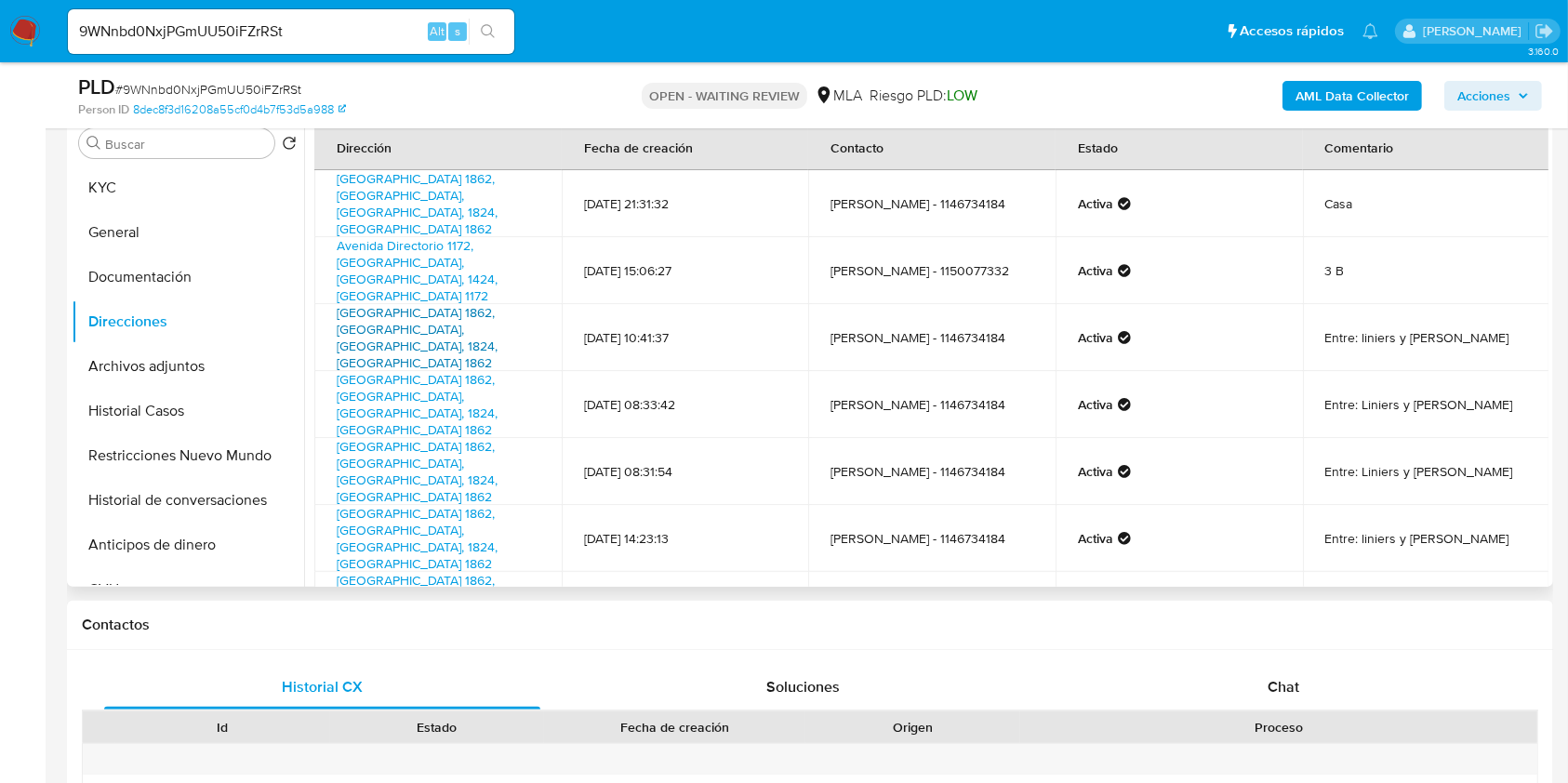
click at [402, 303] on link "La Rioja 1862, Lanús, Buenos Aires, 1824, Argentina 1862" at bounding box center [417, 337] width 161 height 68
click at [418, 236] on link "Avenida Directorio 1172, Caballito, Capital Federal, 1424, Argentina 1172" at bounding box center [417, 270] width 161 height 68
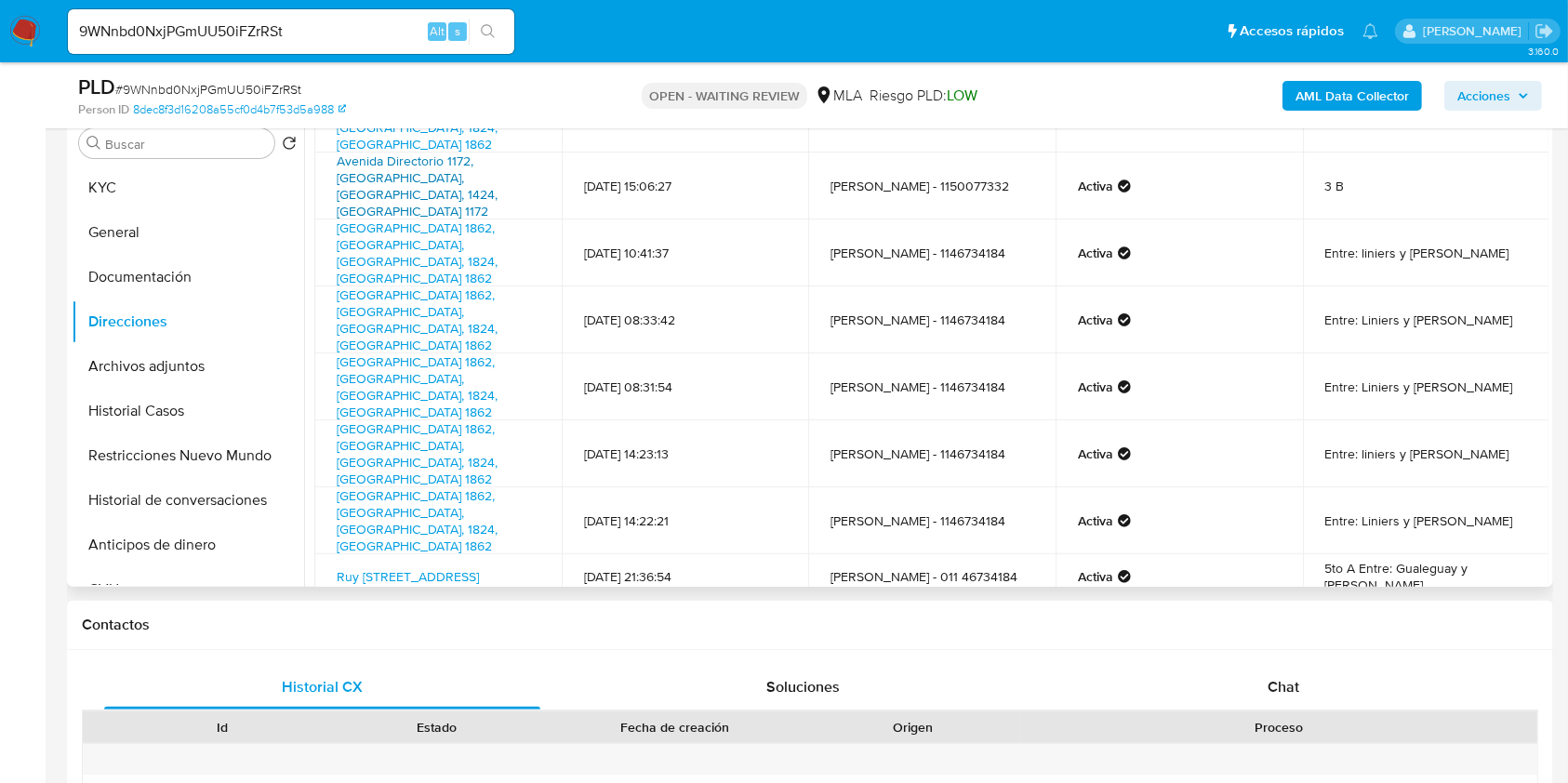
scroll to position [125, 0]
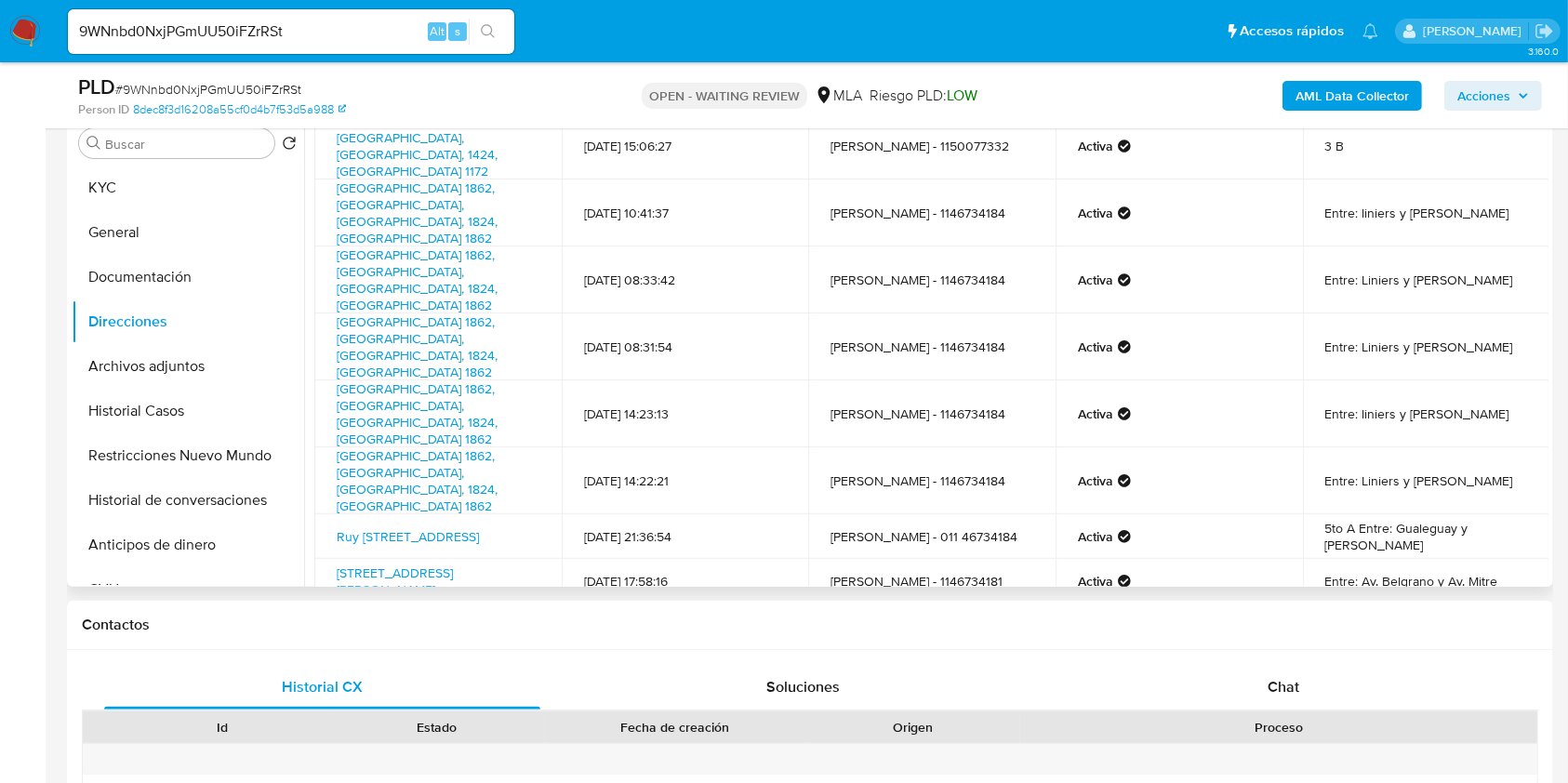
click at [887, 701] on link "2" at bounding box center [894, 716] width 30 height 30
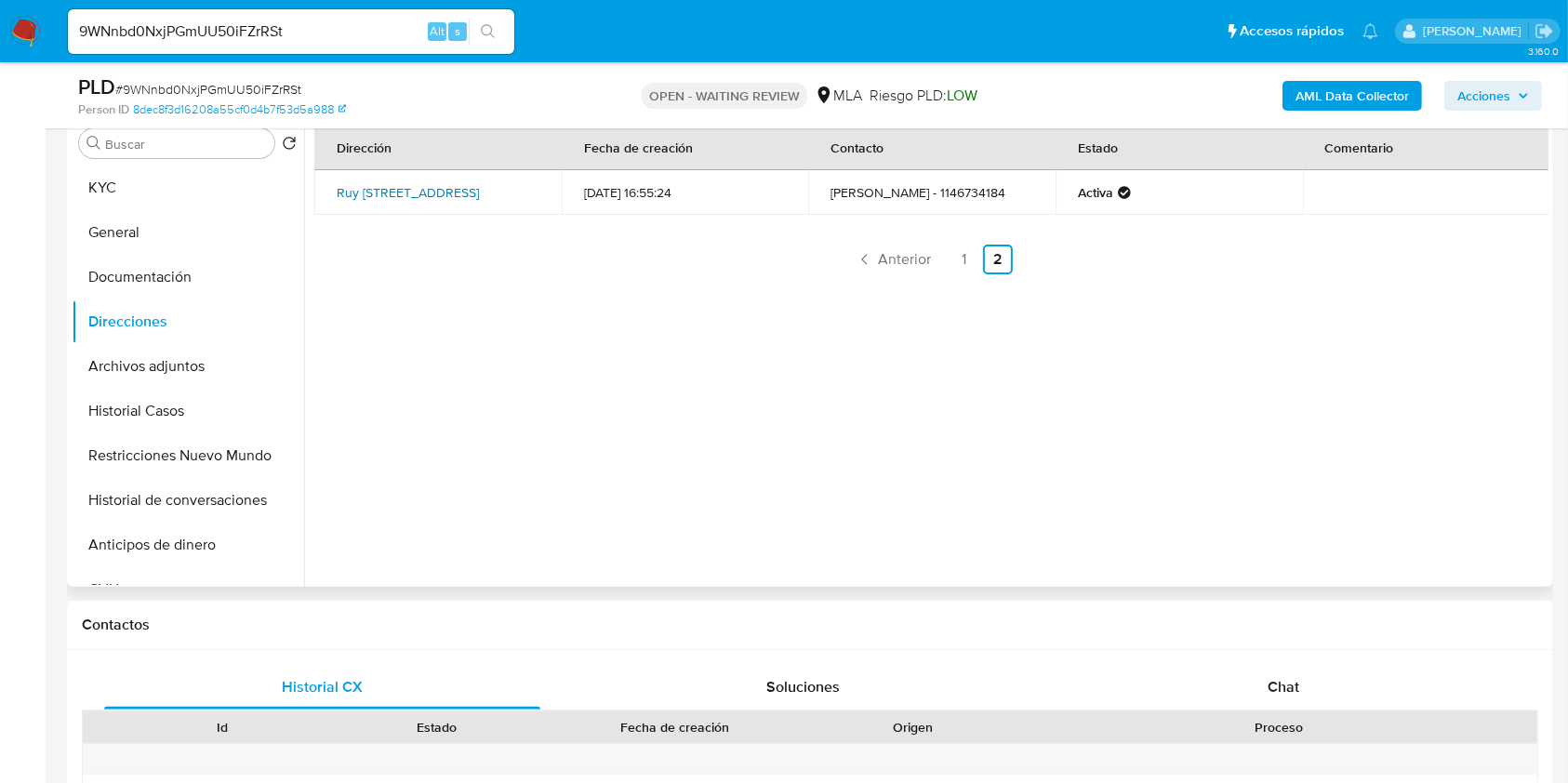
click at [403, 183] on link "Ruy Diaz De Guzman 155, Barracas, Capital Federal, 1267, Argentina 155" at bounding box center [408, 192] width 143 height 19
click at [911, 264] on span "Anterior" at bounding box center [904, 259] width 53 height 15
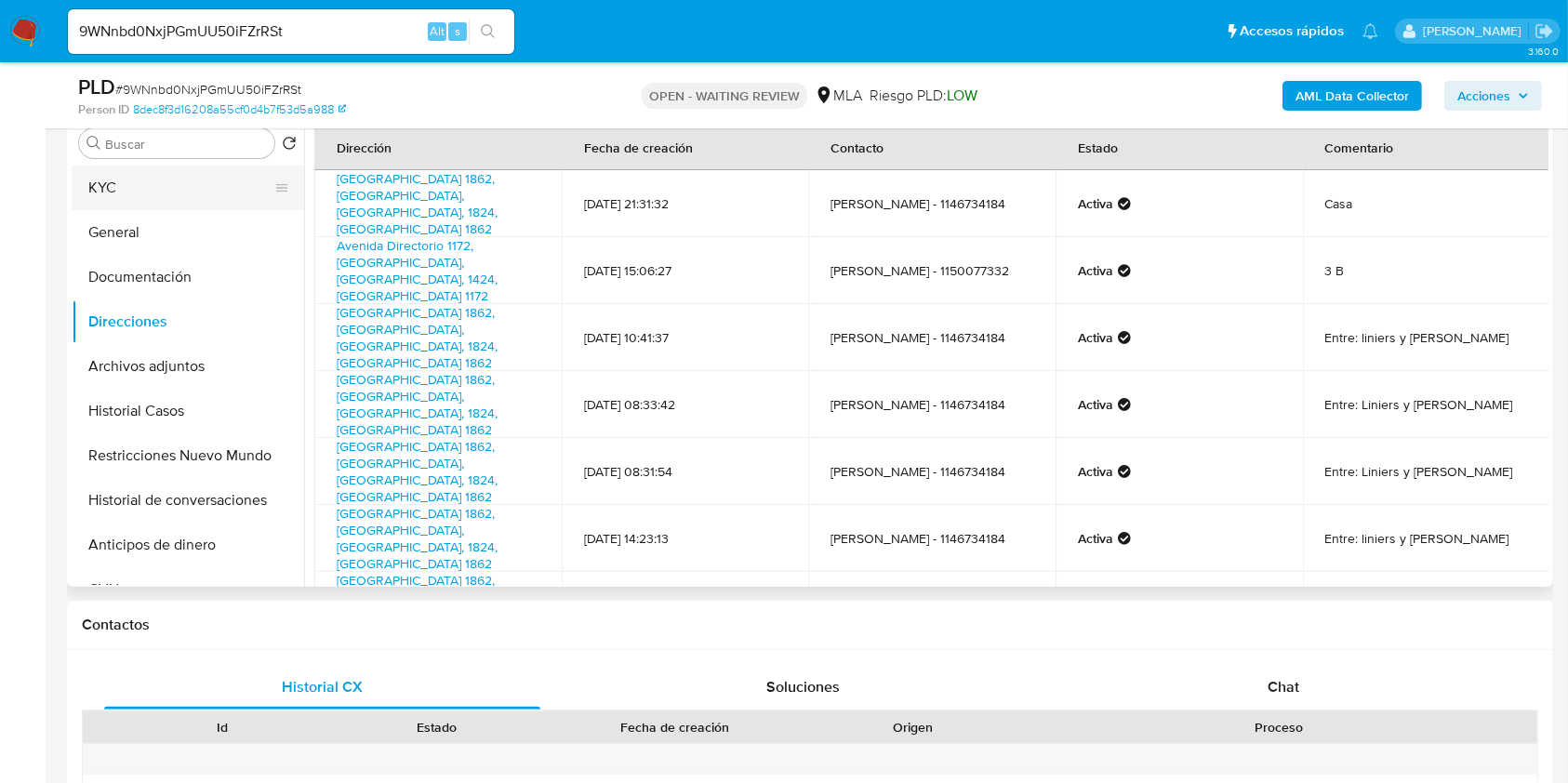
click at [142, 189] on button "KYC" at bounding box center [180, 187] width 218 height 45
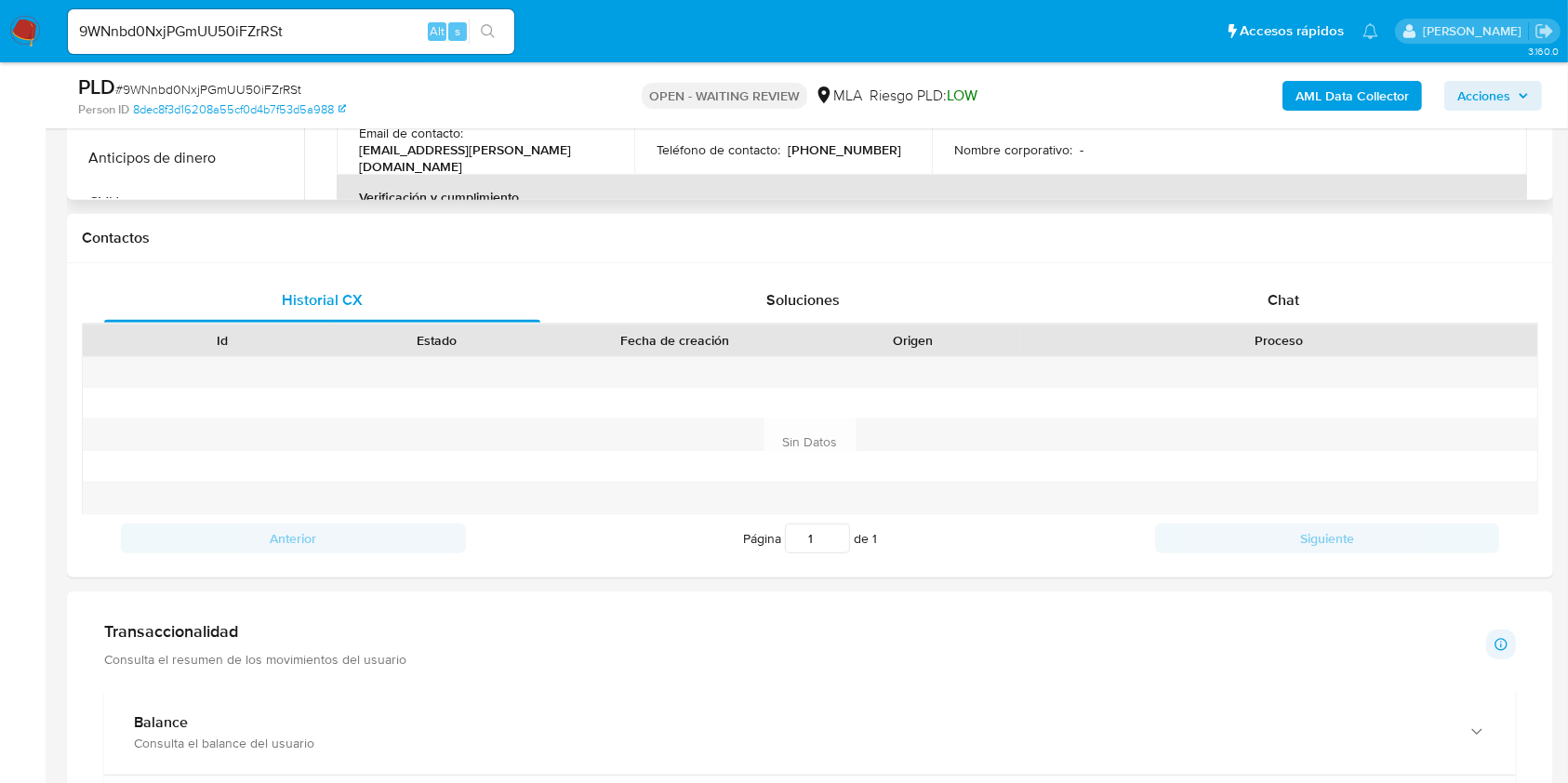
scroll to position [496, 0]
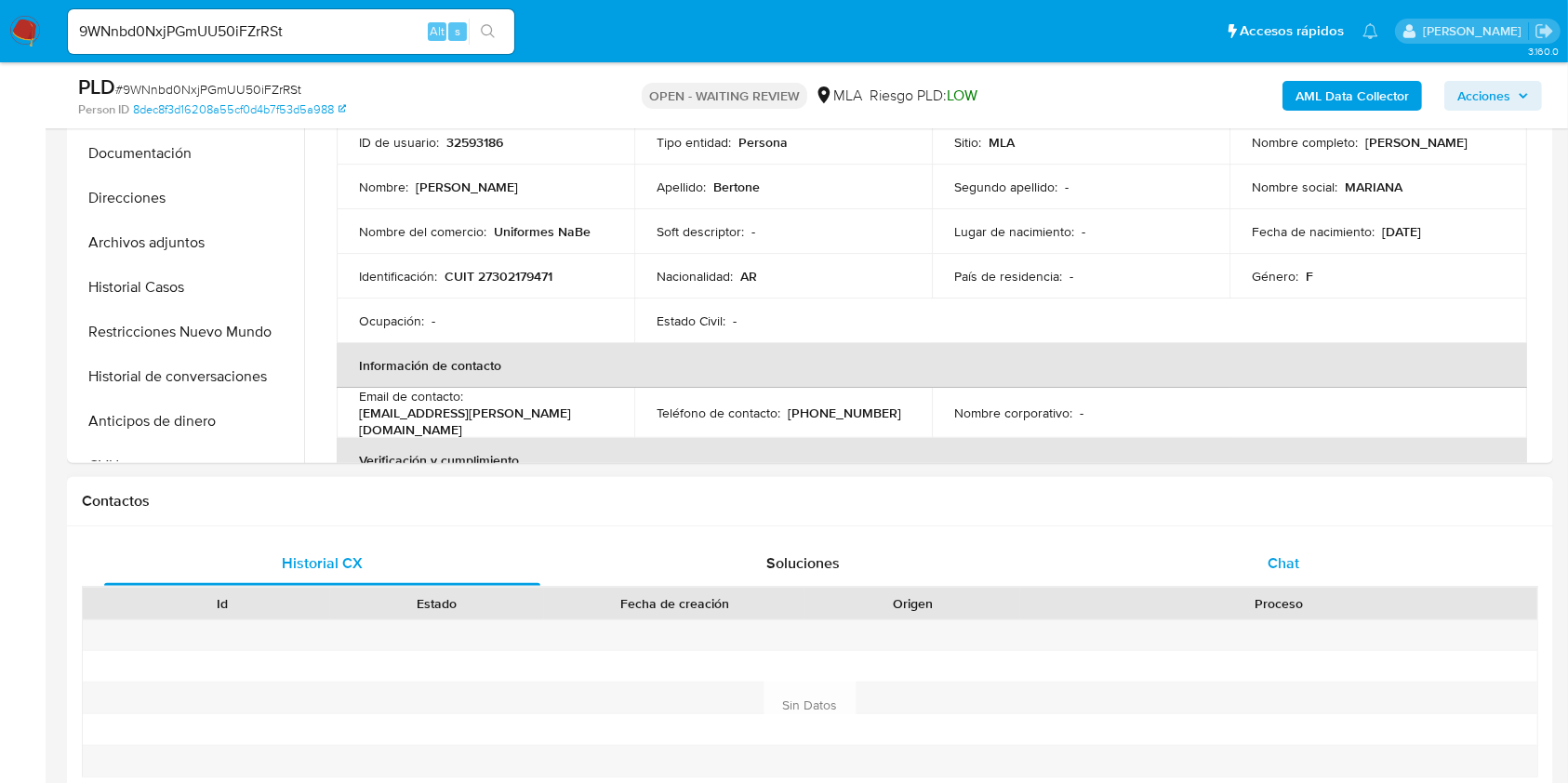
drag, startPoint x: 1392, startPoint y: 545, endPoint x: 1336, endPoint y: 553, distance: 56.6
click at [1390, 544] on div "Chat" at bounding box center [1285, 563] width 436 height 45
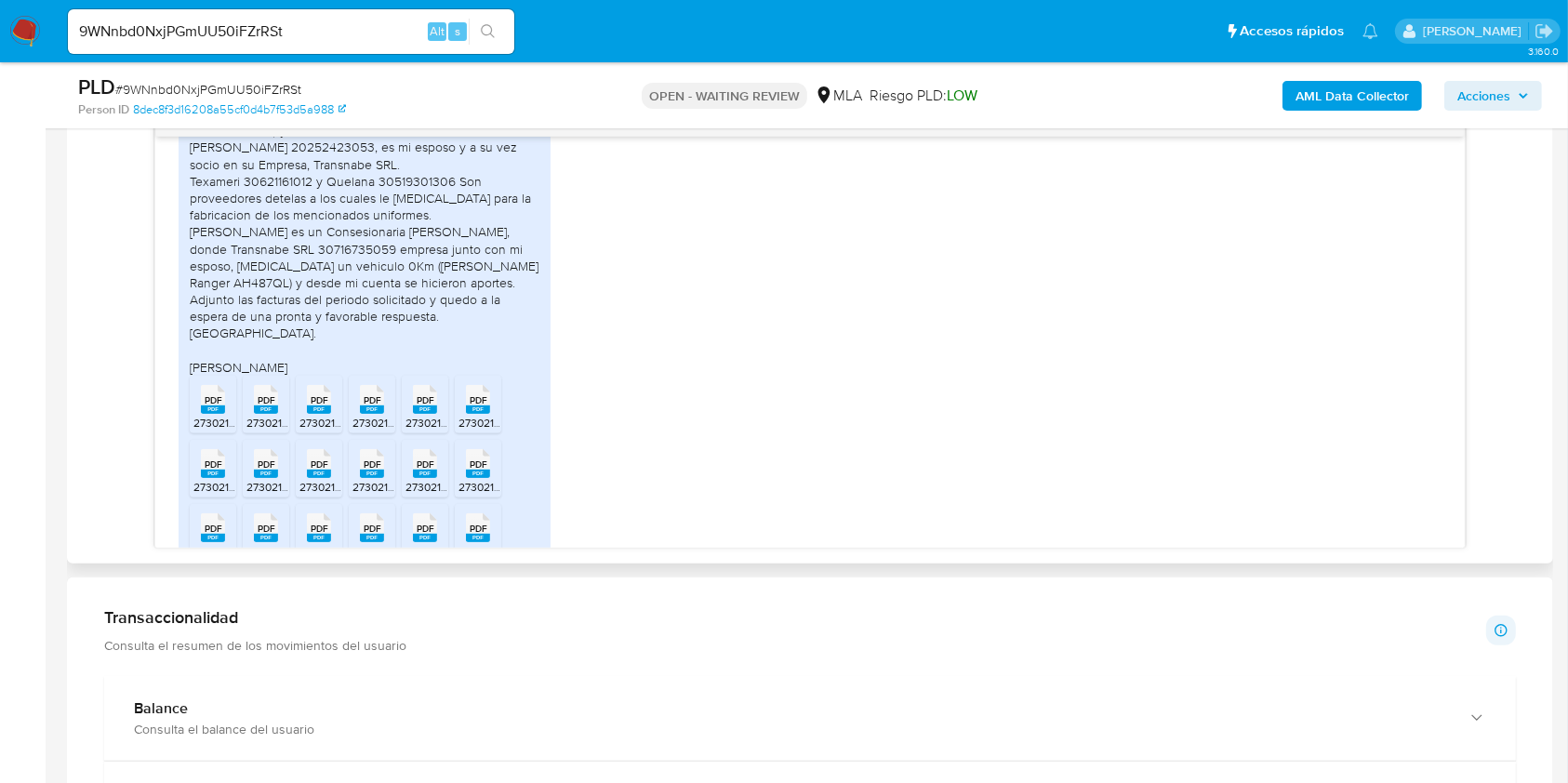
scroll to position [1308, 0]
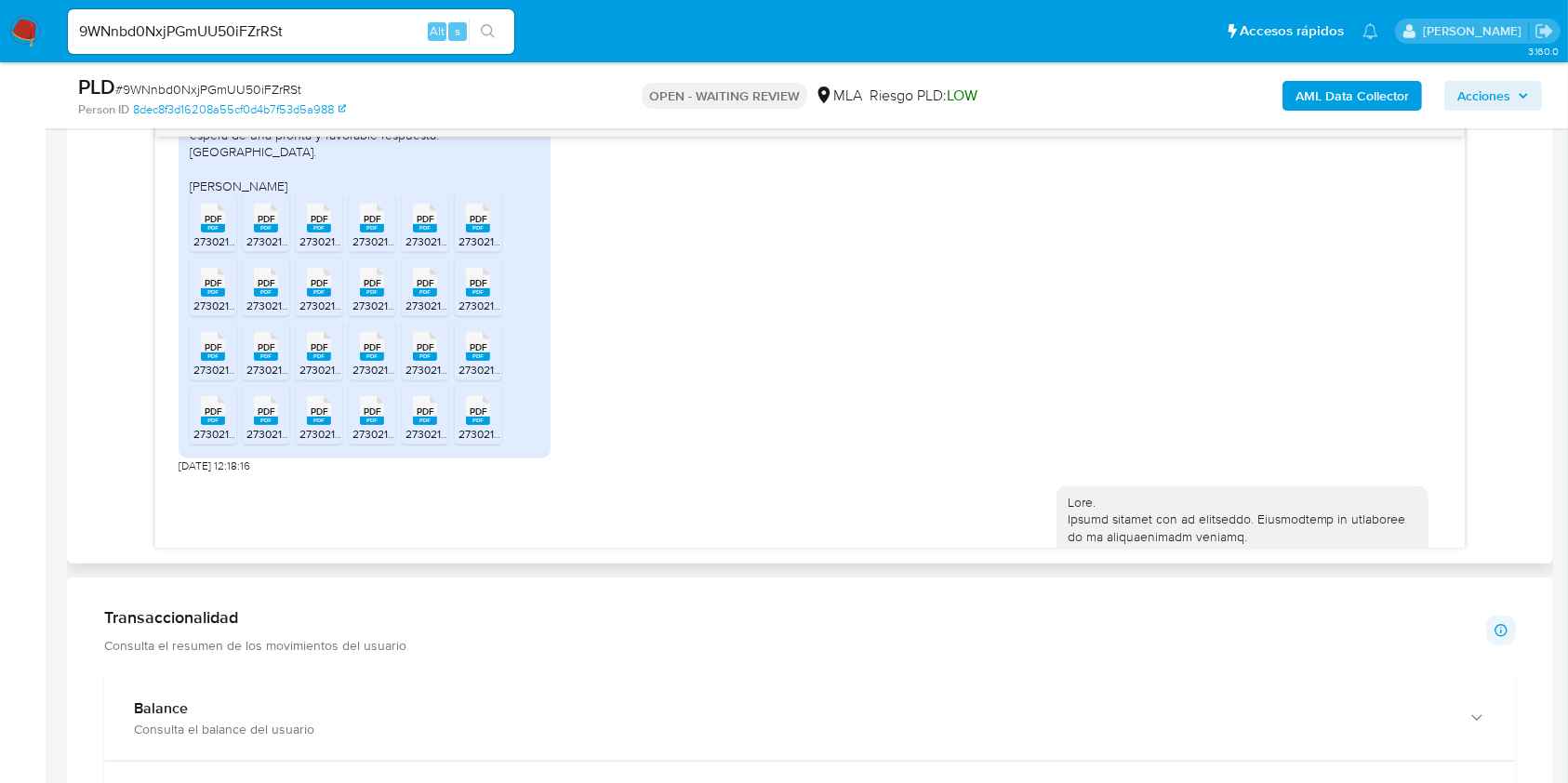
click at [184, 463] on span "03/09/2025 12:18:16" at bounding box center [214, 466] width 71 height 15
drag, startPoint x: 184, startPoint y: 463, endPoint x: 220, endPoint y: 464, distance: 36.0
click at [220, 464] on span "03/09/2025 12:18:16" at bounding box center [214, 466] width 71 height 15
copy span "03/09/2025"
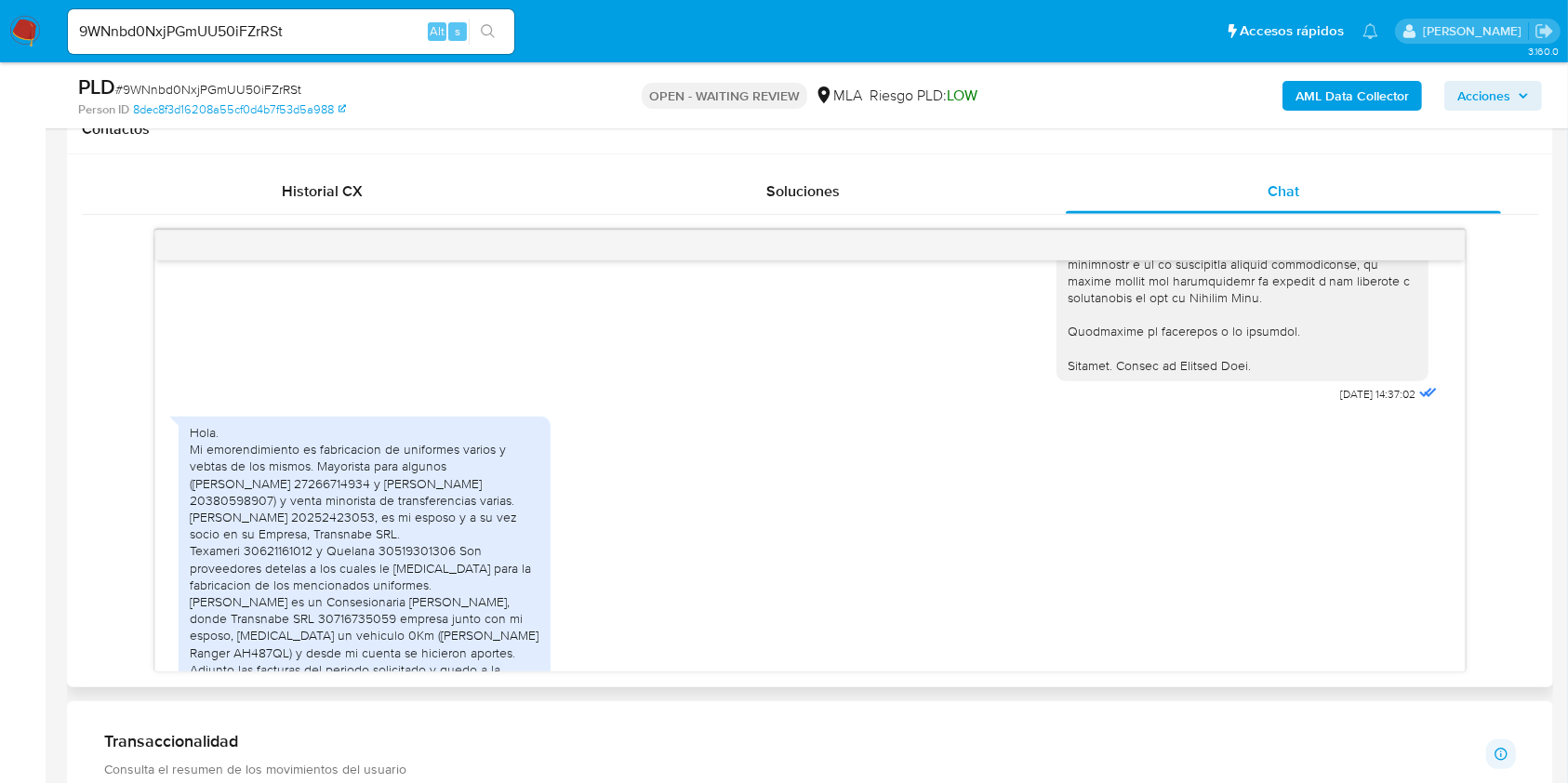
scroll to position [2480, 0]
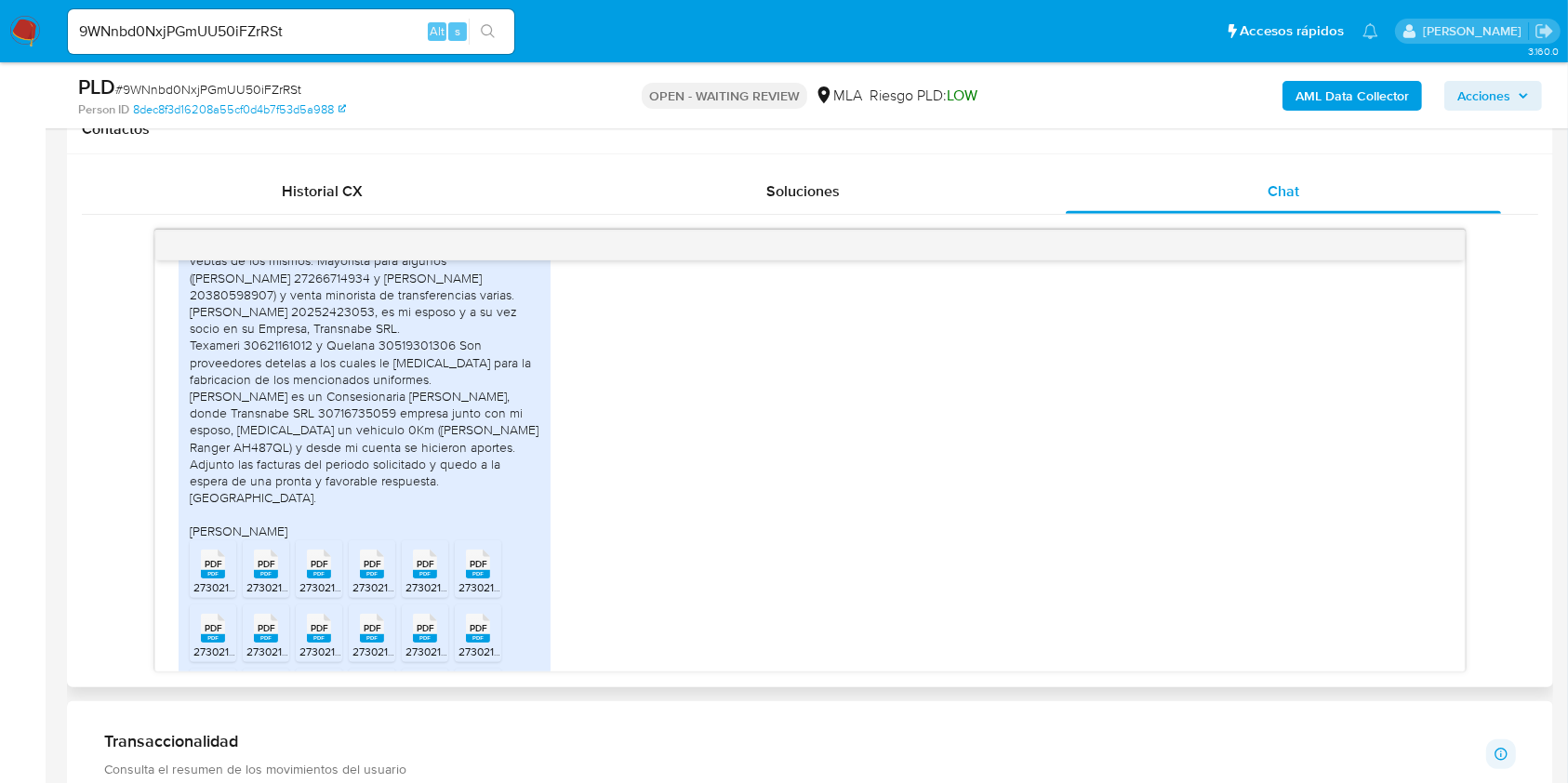
click at [193, 295] on div "Hola. Mi emorendimiento es fabricacion de uniformes varios y vebtas de los mism…" at bounding box center [364, 380] width 350 height 322
drag, startPoint x: 193, startPoint y: 295, endPoint x: 439, endPoint y: 342, distance: 250.4
click at [439, 342] on div "Hola. Mi emorendimiento es fabricacion de uniformes varios y vebtas de los mism…" at bounding box center [364, 380] width 350 height 322
click at [196, 293] on div "Hola. Mi emorendimiento es fabricacion de uniformes varios y vebtas de los mism…" at bounding box center [364, 380] width 350 height 322
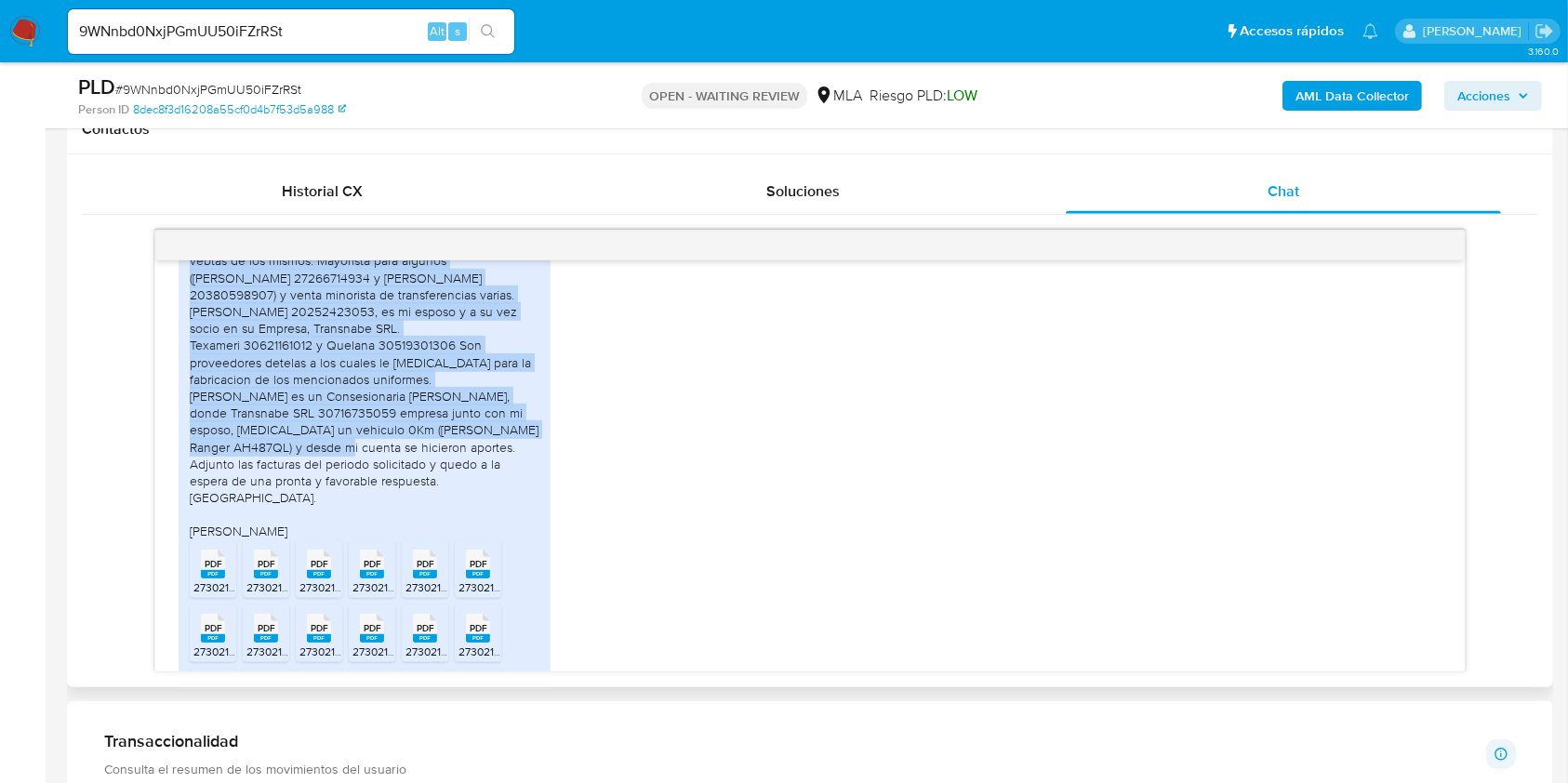
drag, startPoint x: 196, startPoint y: 293, endPoint x: 440, endPoint y: 488, distance: 312.3
click at [440, 488] on div "Hola. Mi emorendimiento es fabricacion de uniformes varios y vebtas de los mism…" at bounding box center [364, 380] width 350 height 322
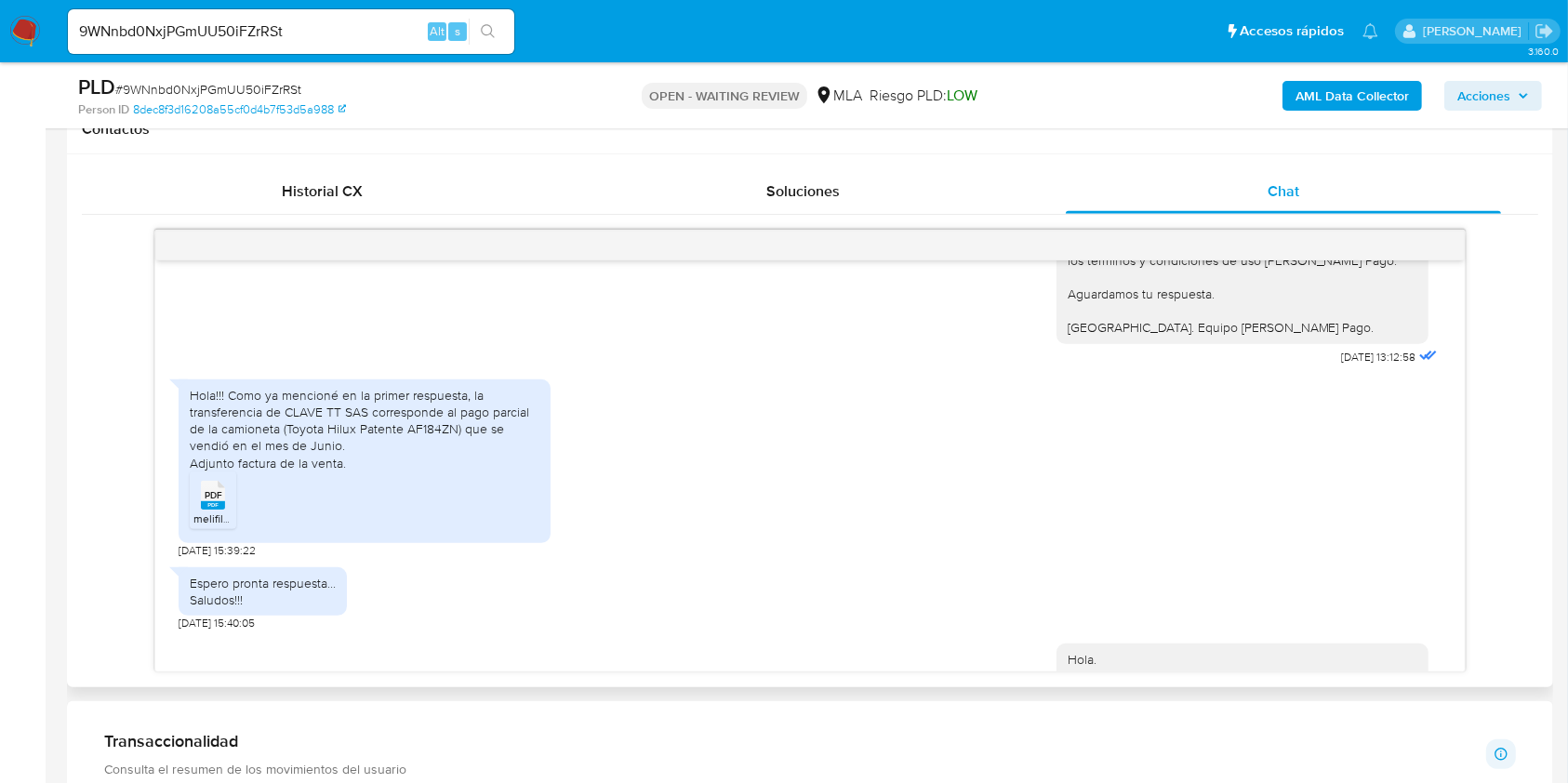
scroll to position [4589, 0]
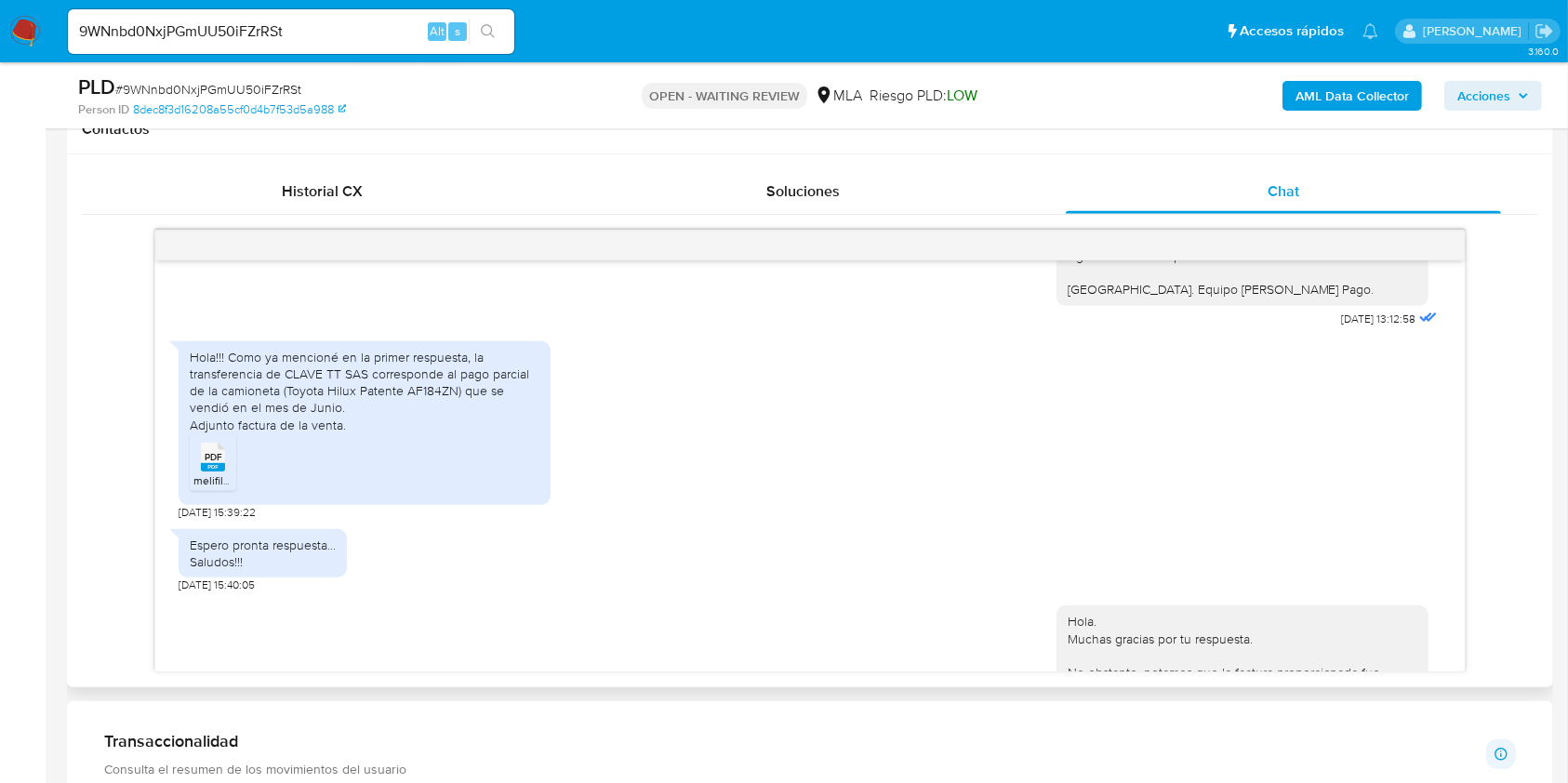
click at [476, 407] on div "Hola!!! Como ya mencioné en la primer respuesta, la transferencia de CLAVE TT S…" at bounding box center [364, 391] width 350 height 84
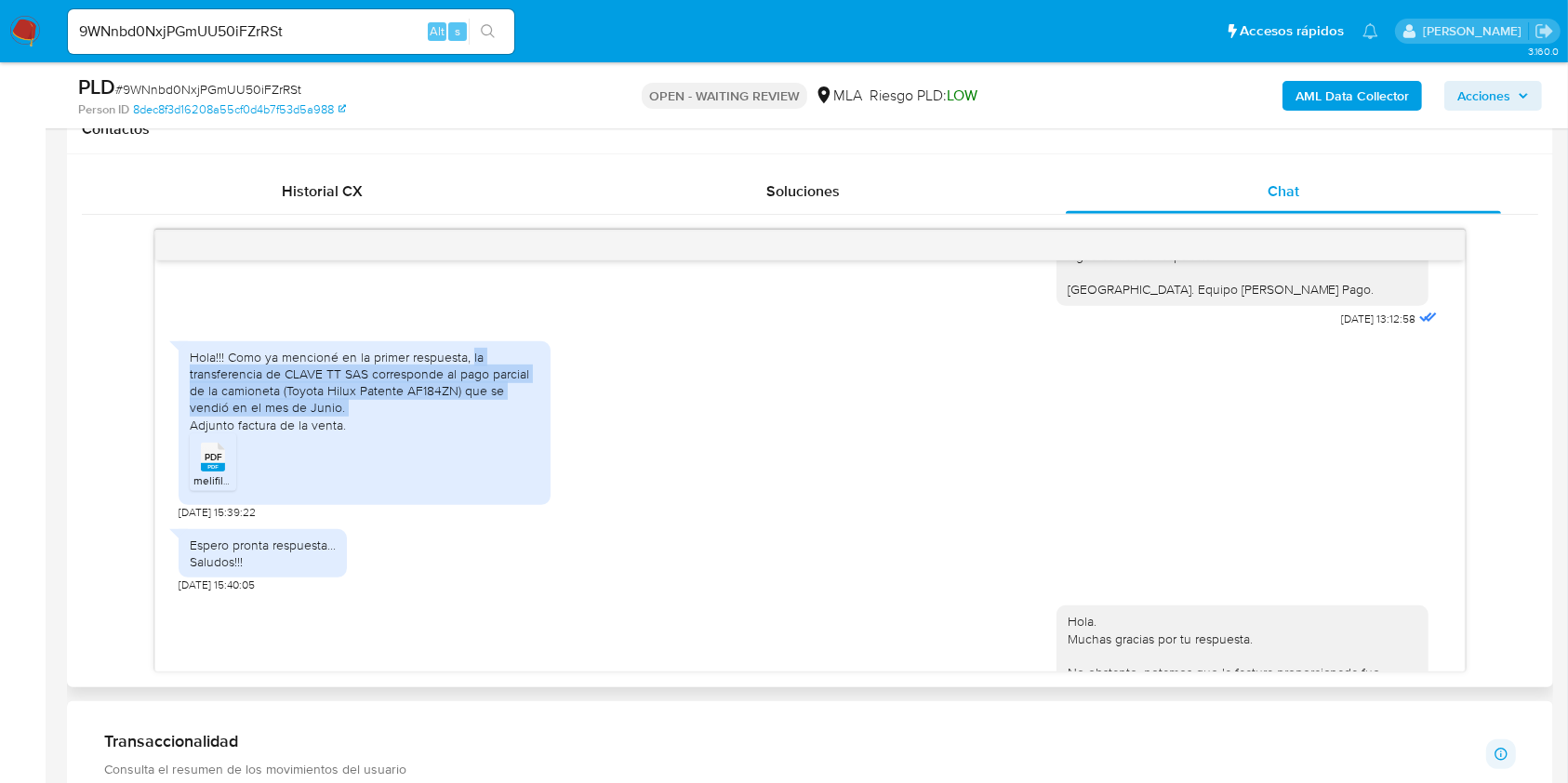
drag, startPoint x: 476, startPoint y: 407, endPoint x: 341, endPoint y: 462, distance: 145.8
click at [341, 433] on div "Hola!!! Como ya mencioné en la primer respuesta, la transferencia de CLAVE TT S…" at bounding box center [364, 391] width 350 height 84
copy div "la transferencia de CLAVE TT SAS corresponde al pago parcial de la camioneta (T…"
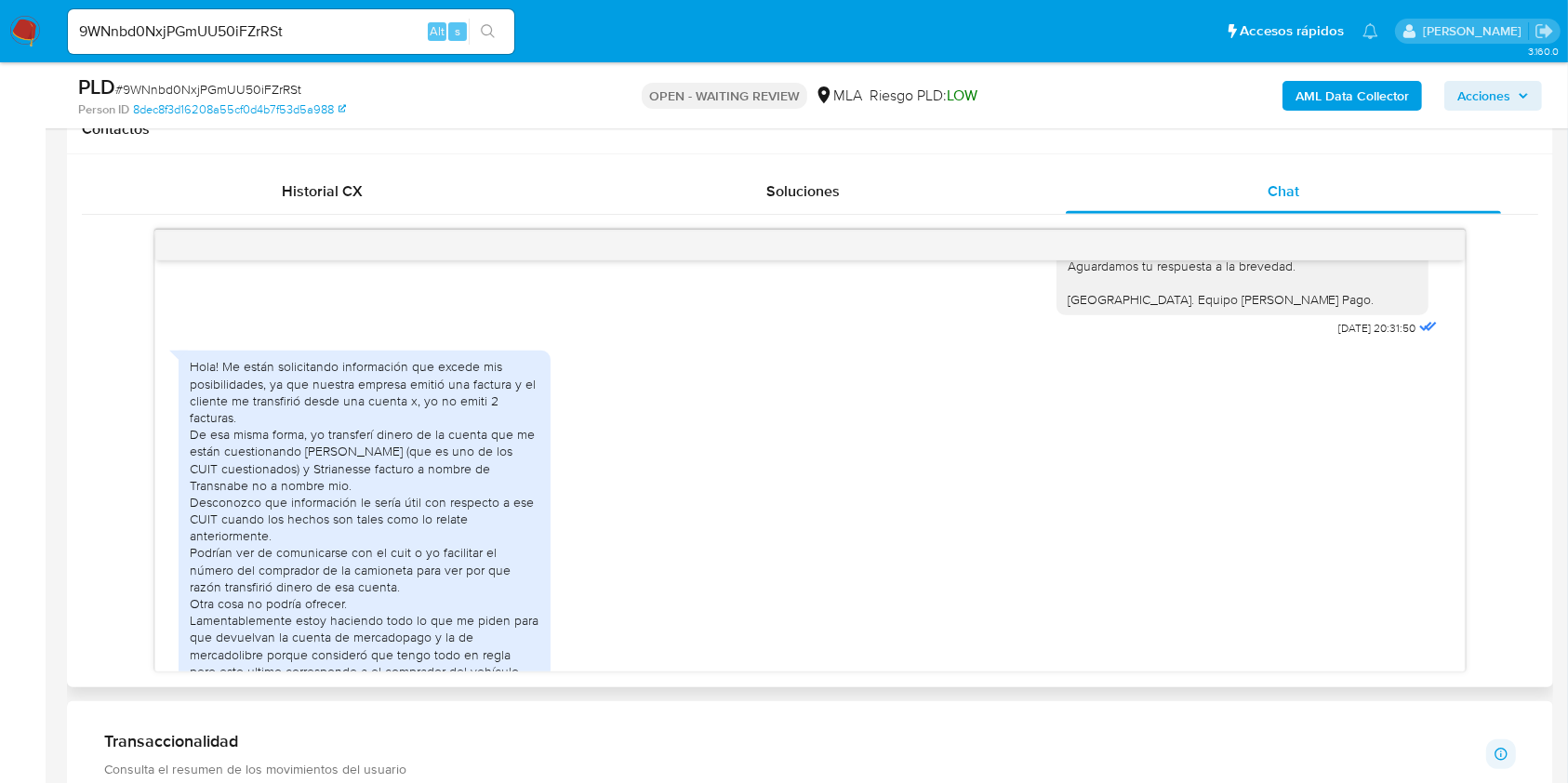
scroll to position [5357, 0]
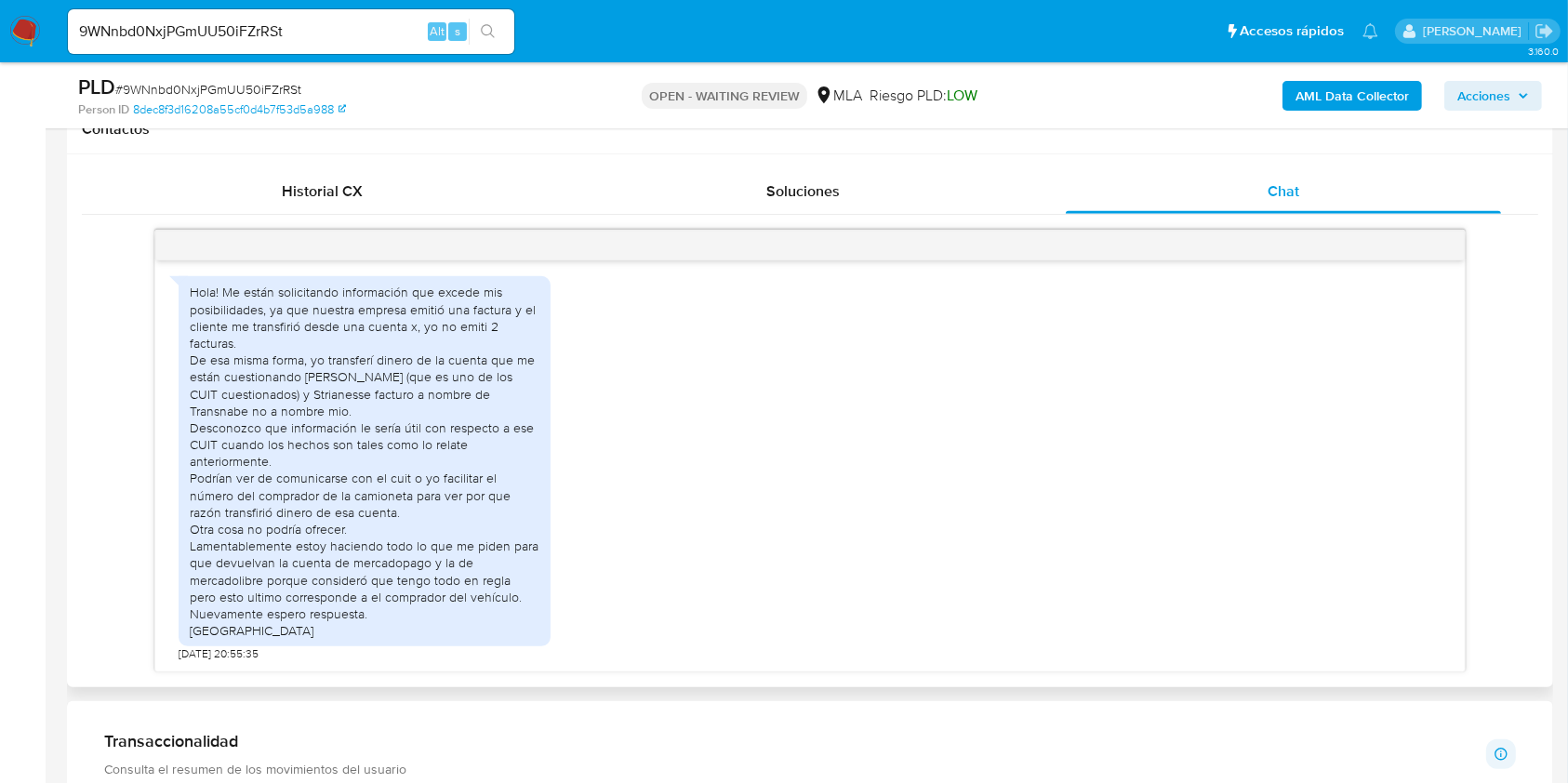
click at [226, 294] on div "Hola! Me están solicitando información que excede mis posibilidades, ya que nue…" at bounding box center [364, 461] width 350 height 356
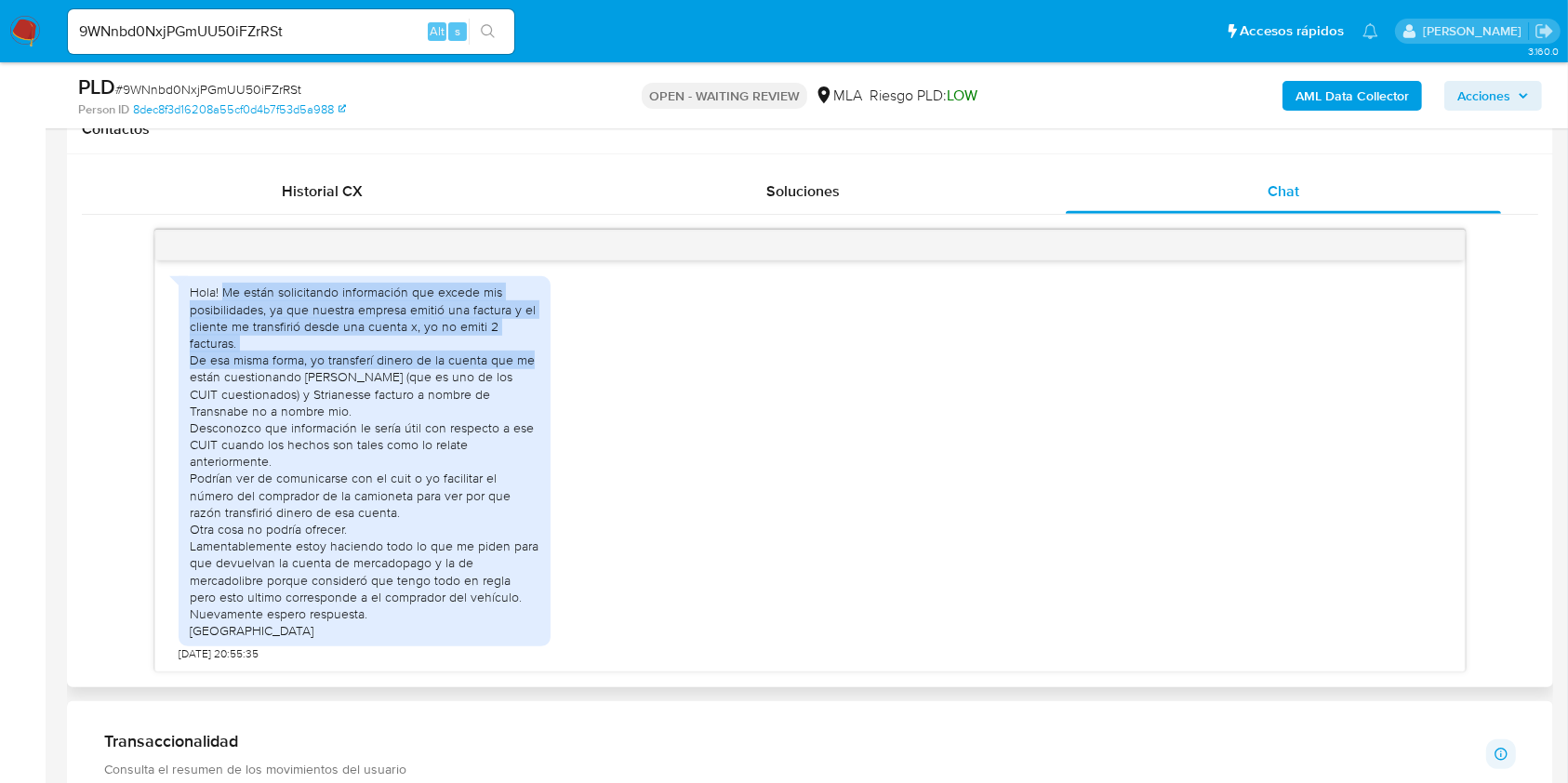
drag, startPoint x: 226, startPoint y: 294, endPoint x: 524, endPoint y: 363, distance: 305.9
click at [524, 363] on div "Hola! Me están solicitando información que excede mis posibilidades, ya que nue…" at bounding box center [364, 461] width 350 height 356
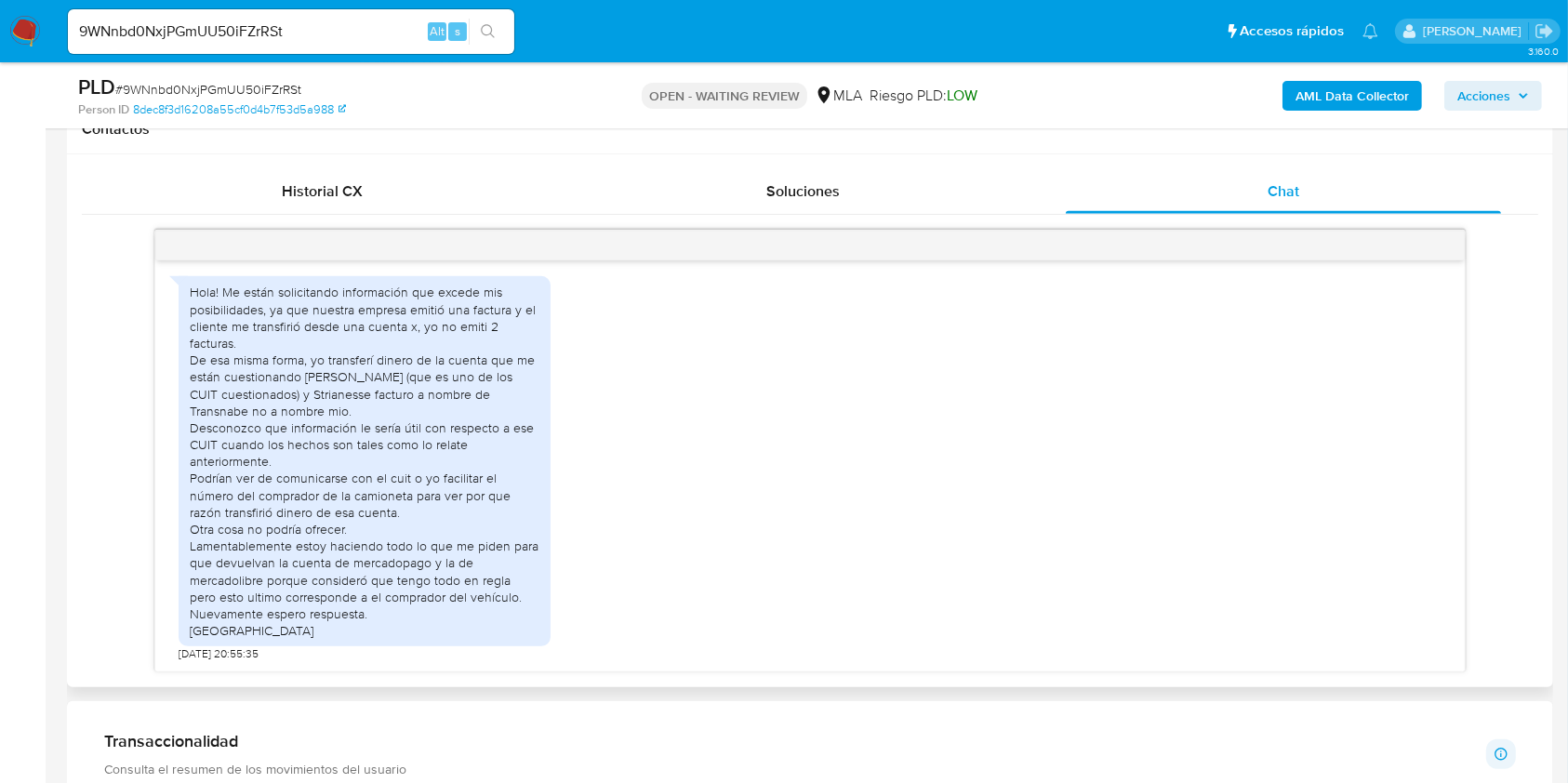
click at [682, 405] on div "Hola! Me están solicitando información que excede mis posibilidades, ya que nue…" at bounding box center [810, 464] width 1263 height 394
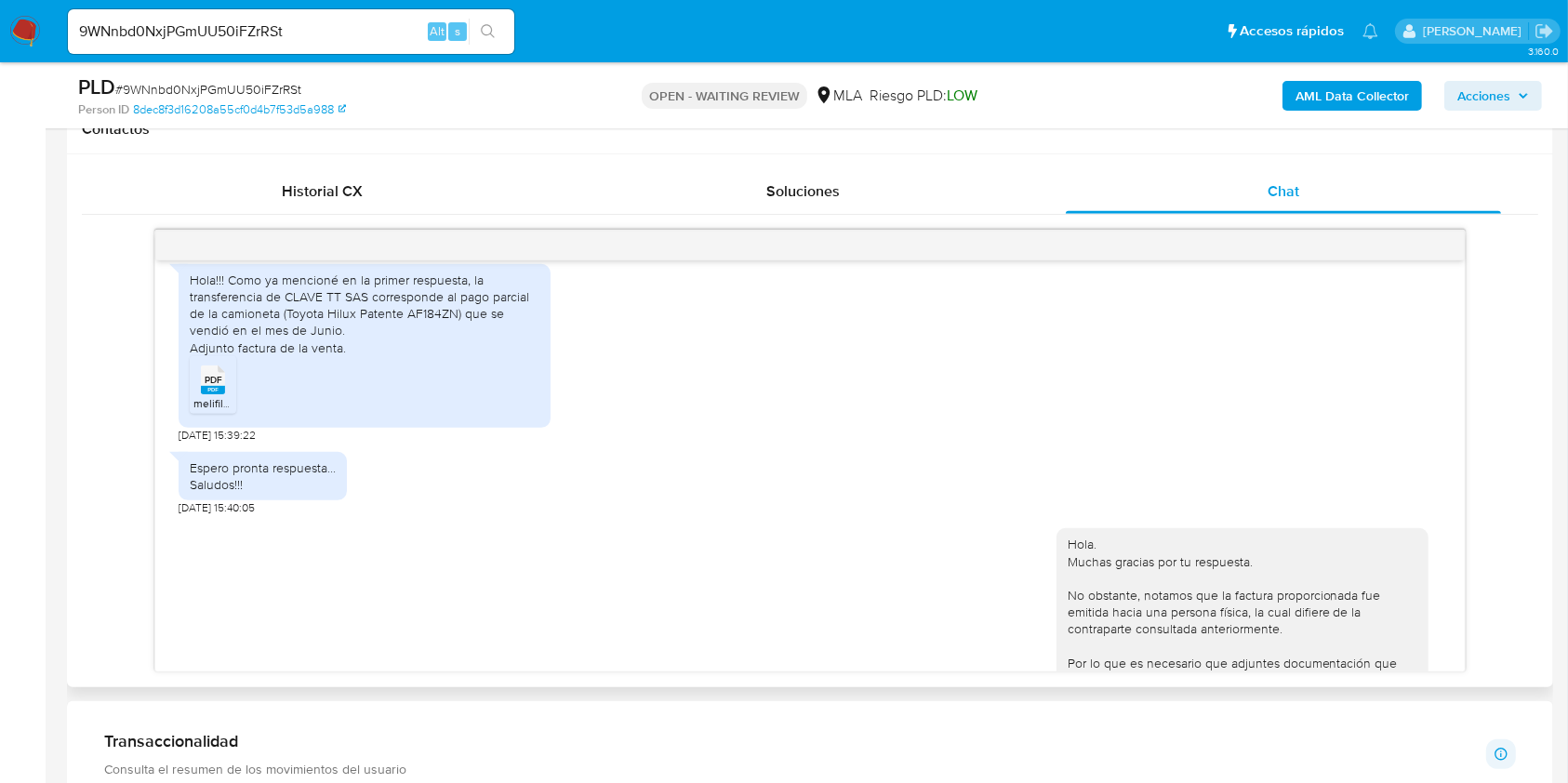
scroll to position [4613, 0]
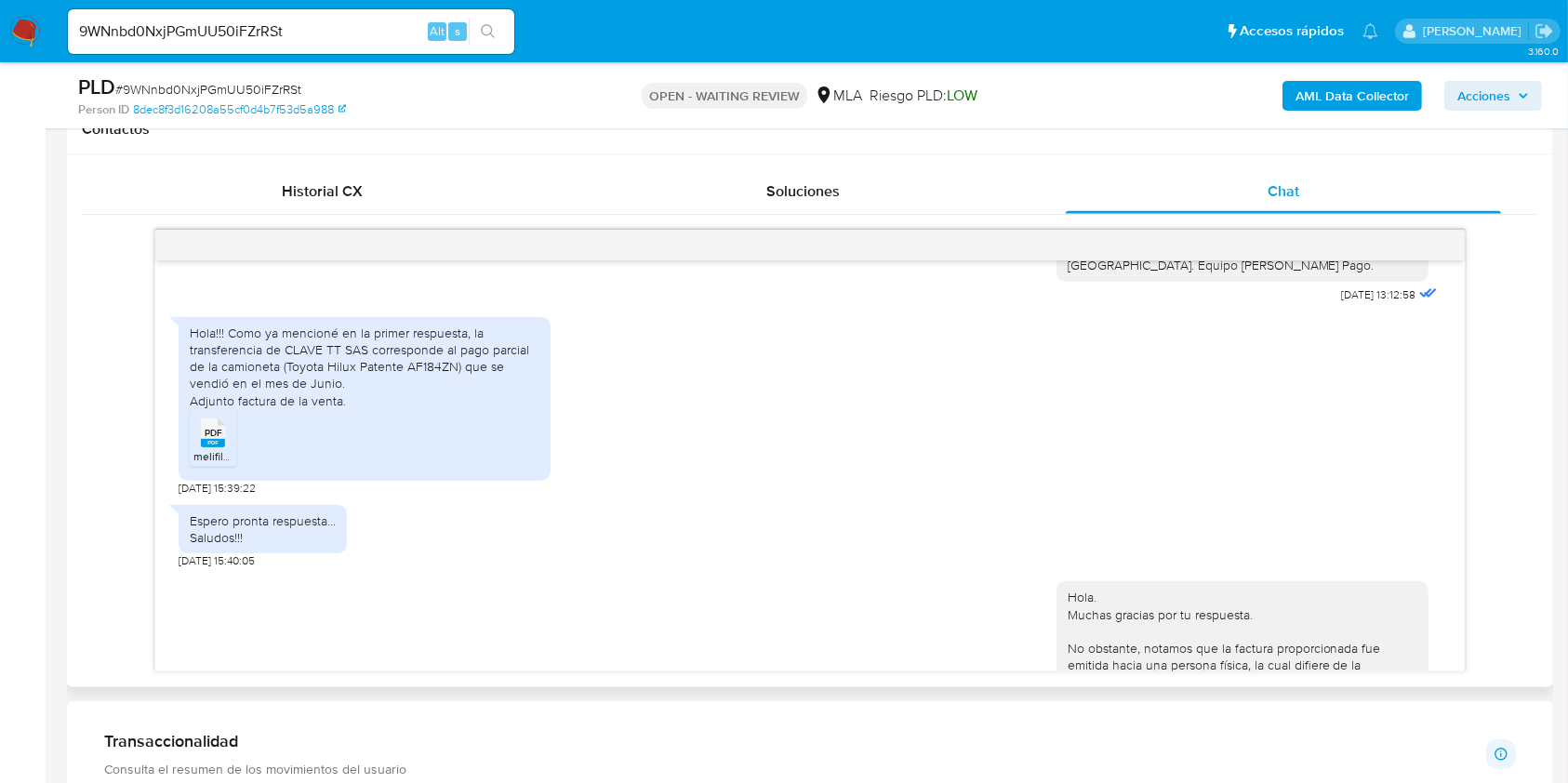
click at [323, 409] on div "Hola!!! Como ya mencioné en la primer respuesta, la transferencia de CLAVE TT S…" at bounding box center [364, 367] width 350 height 84
drag, startPoint x: 323, startPoint y: 450, endPoint x: 218, endPoint y: 452, distance: 105.0
click at [218, 409] on div "Hola!!! Como ya mencioné en la primer respuesta, la transferencia de CLAVE TT S…" at bounding box center [364, 367] width 350 height 84
copy div "Adjunto factura de la venta"
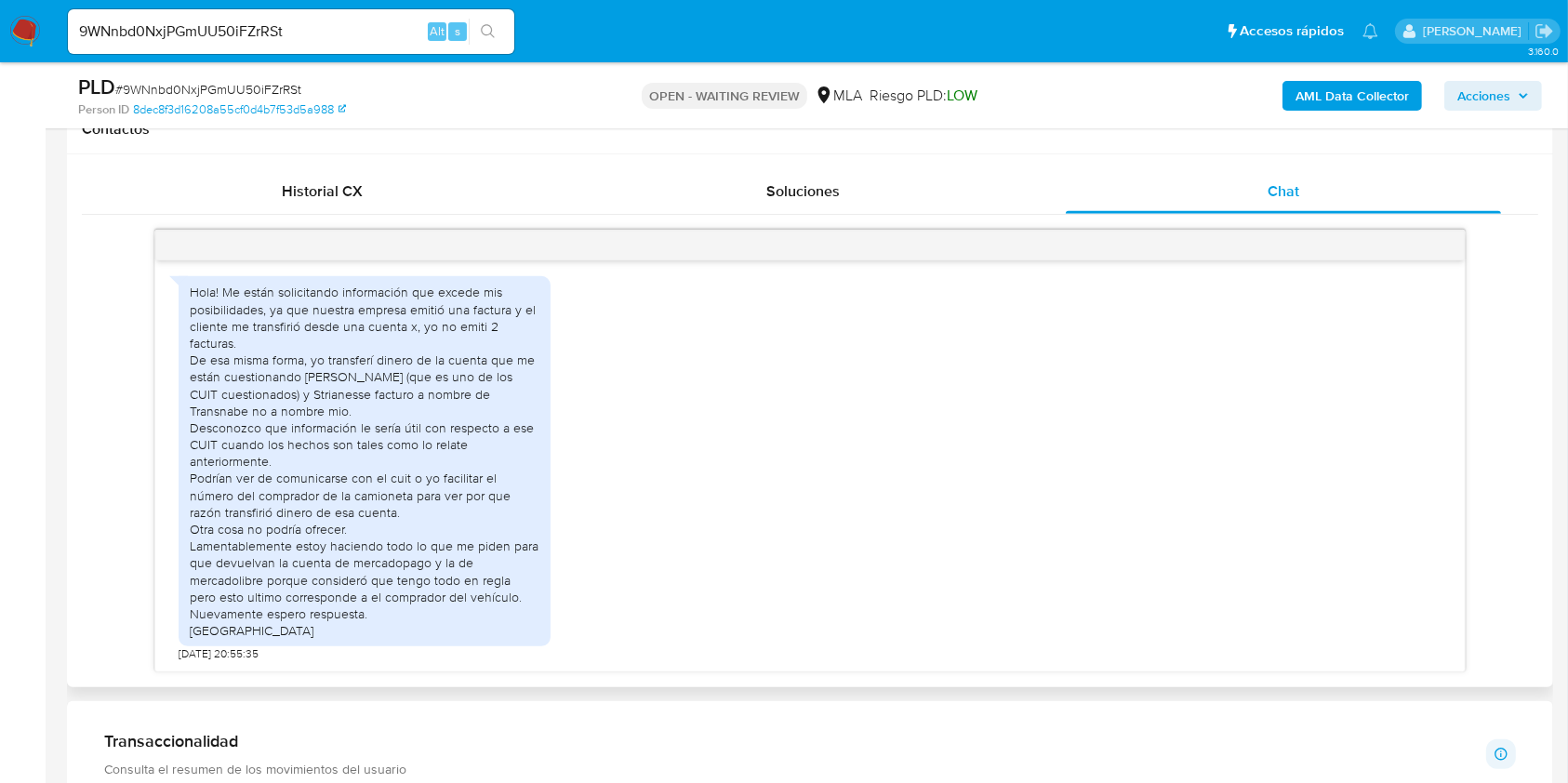
click at [332, 307] on div "Hola! Me están solicitando información que excede mis posibilidades, ya que nue…" at bounding box center [364, 461] width 350 height 356
drag, startPoint x: 332, startPoint y: 307, endPoint x: 390, endPoint y: 343, distance: 68.3
click at [390, 343] on div "Hola! Me están solicitando información que excede mis posibilidades, ya que nue…" at bounding box center [364, 461] width 350 height 356
copy div "nuestra empresa emitió una factura y el cliente me transfirió desde una cuenta …"
click at [230, 295] on div "Hola! Me están solicitando información que excede mis posibilidades, ya que nue…" at bounding box center [364, 461] width 350 height 356
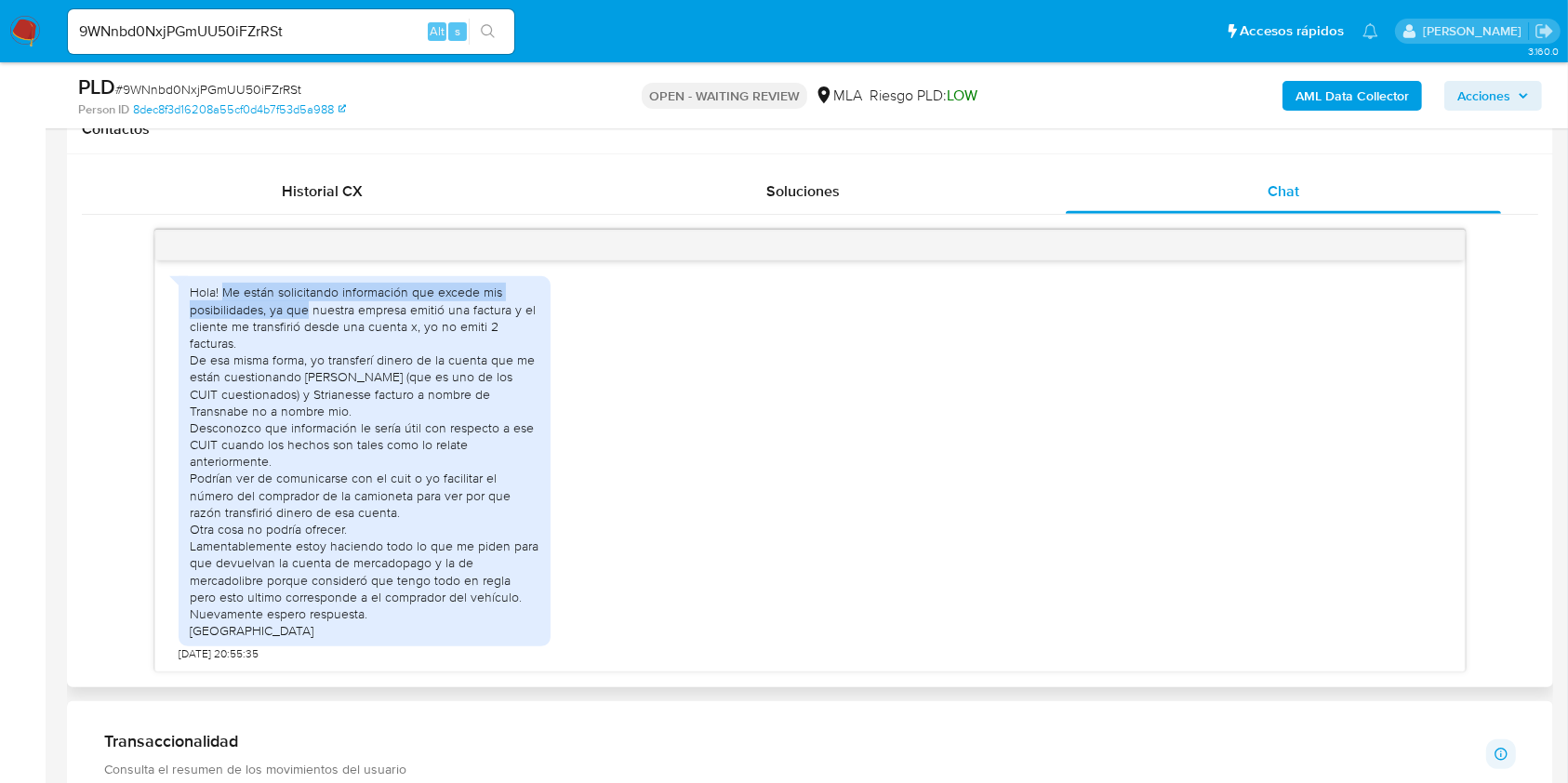
drag, startPoint x: 231, startPoint y: 296, endPoint x: 292, endPoint y: 315, distance: 63.9
click at [292, 315] on div "Hola! Me están solicitando información que excede mis posibilidades, ya que nue…" at bounding box center [364, 461] width 350 height 356
copy div "Me están solicitando información que excede mis posibilidades, ya que"
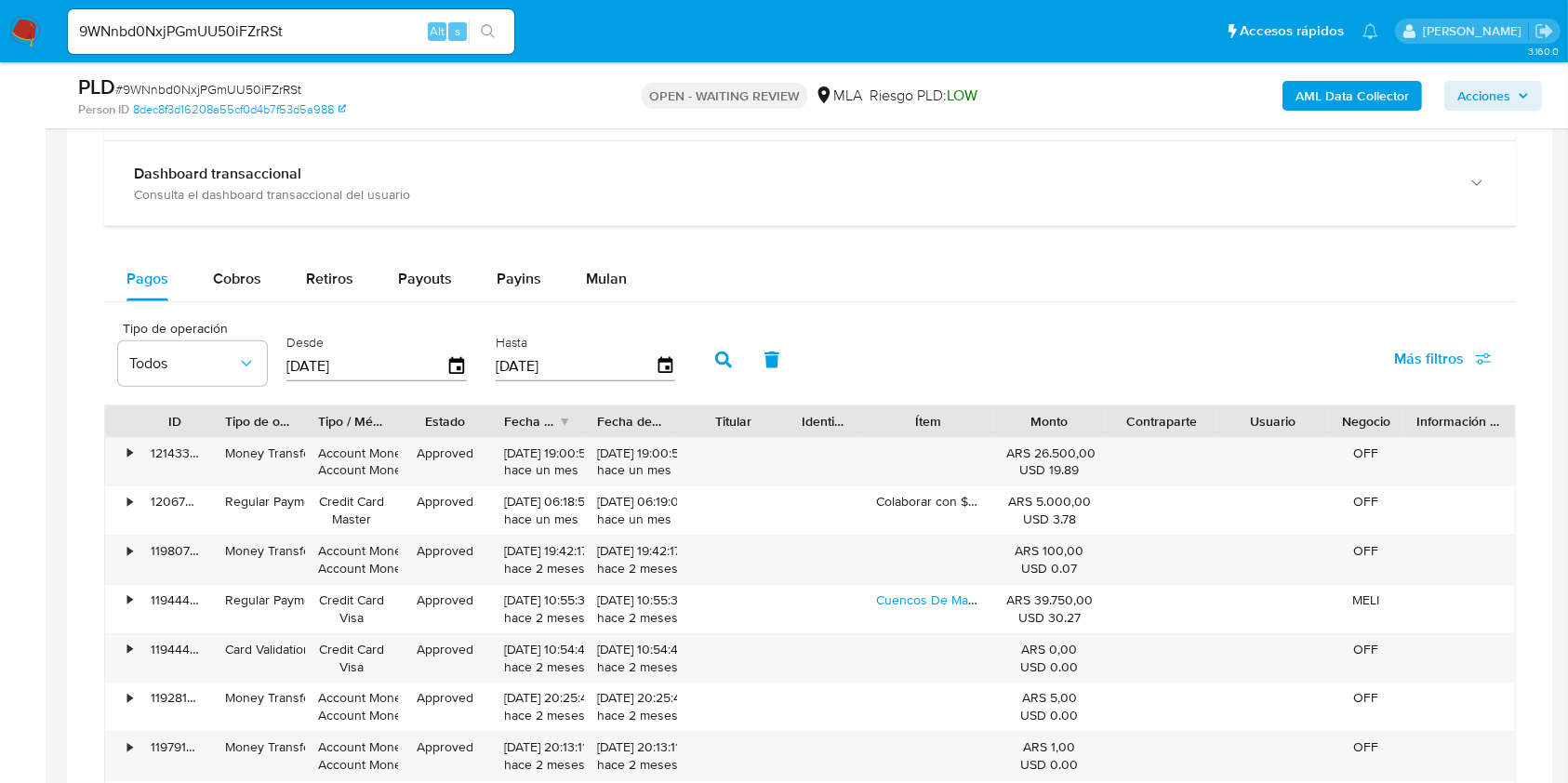
scroll to position [992, 0]
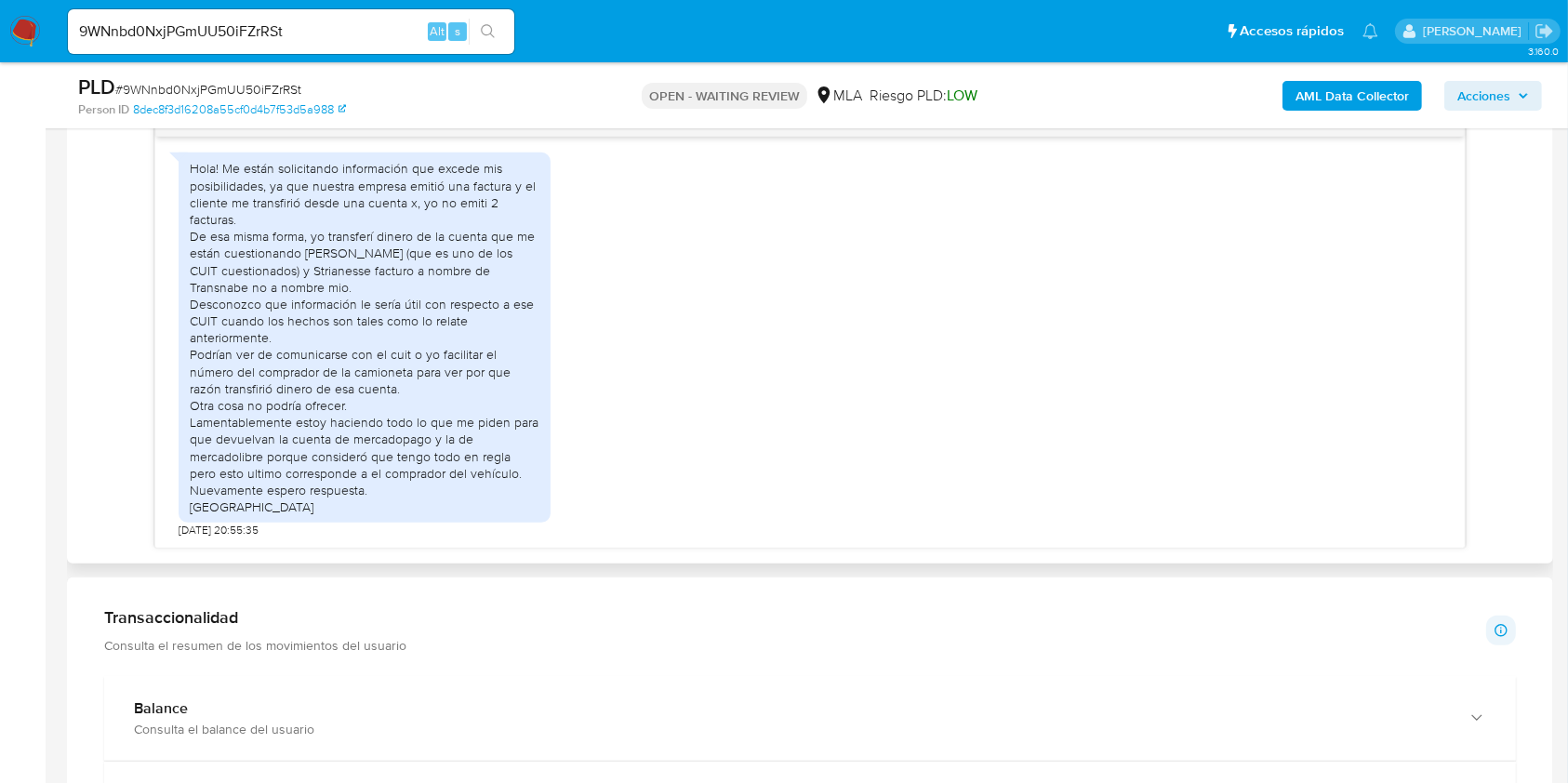
click at [198, 324] on div "Hola! Me están solicitando información que excede mis posibilidades, ya que nue…" at bounding box center [364, 337] width 350 height 356
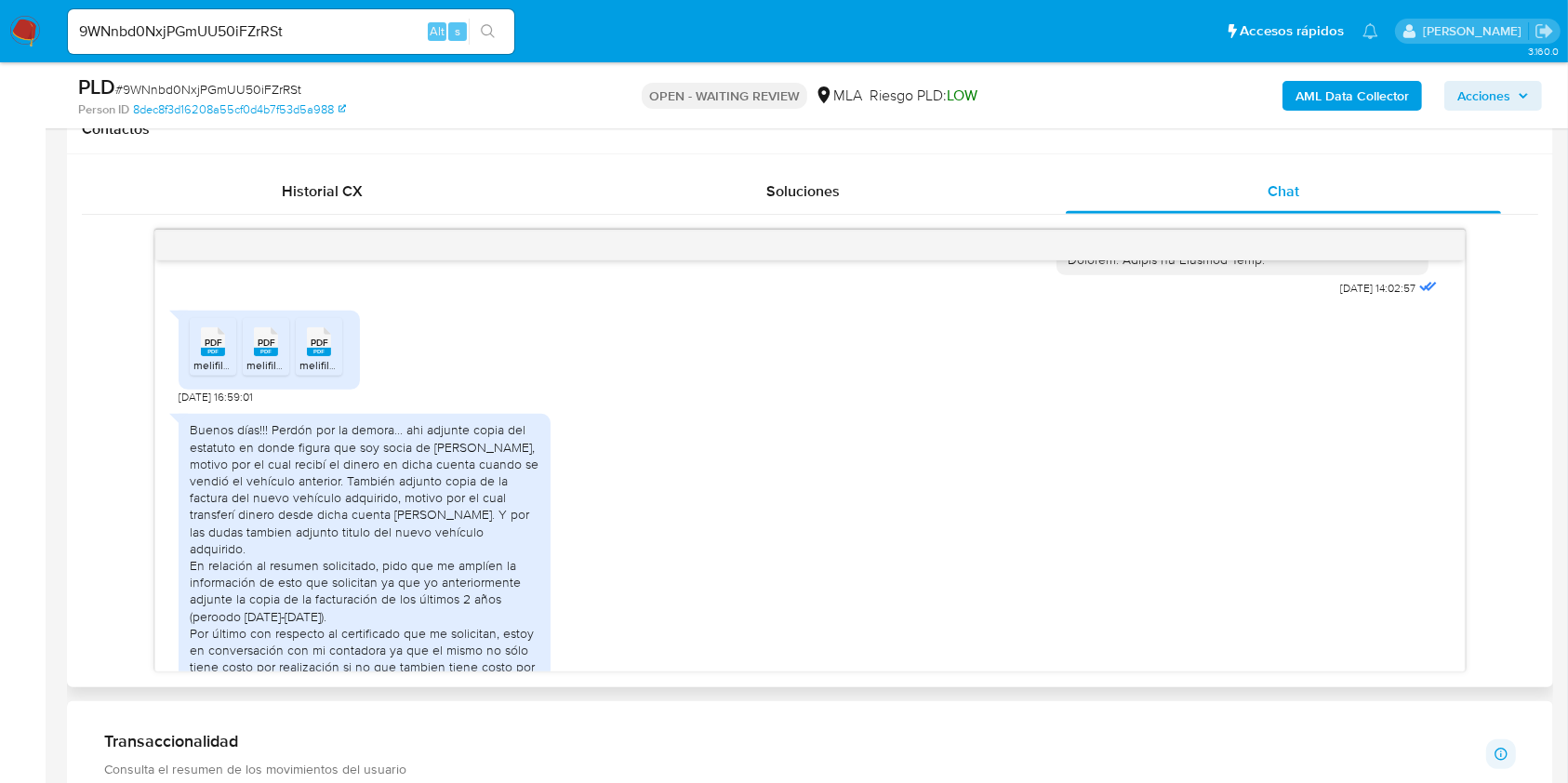
scroll to position [3621, 0]
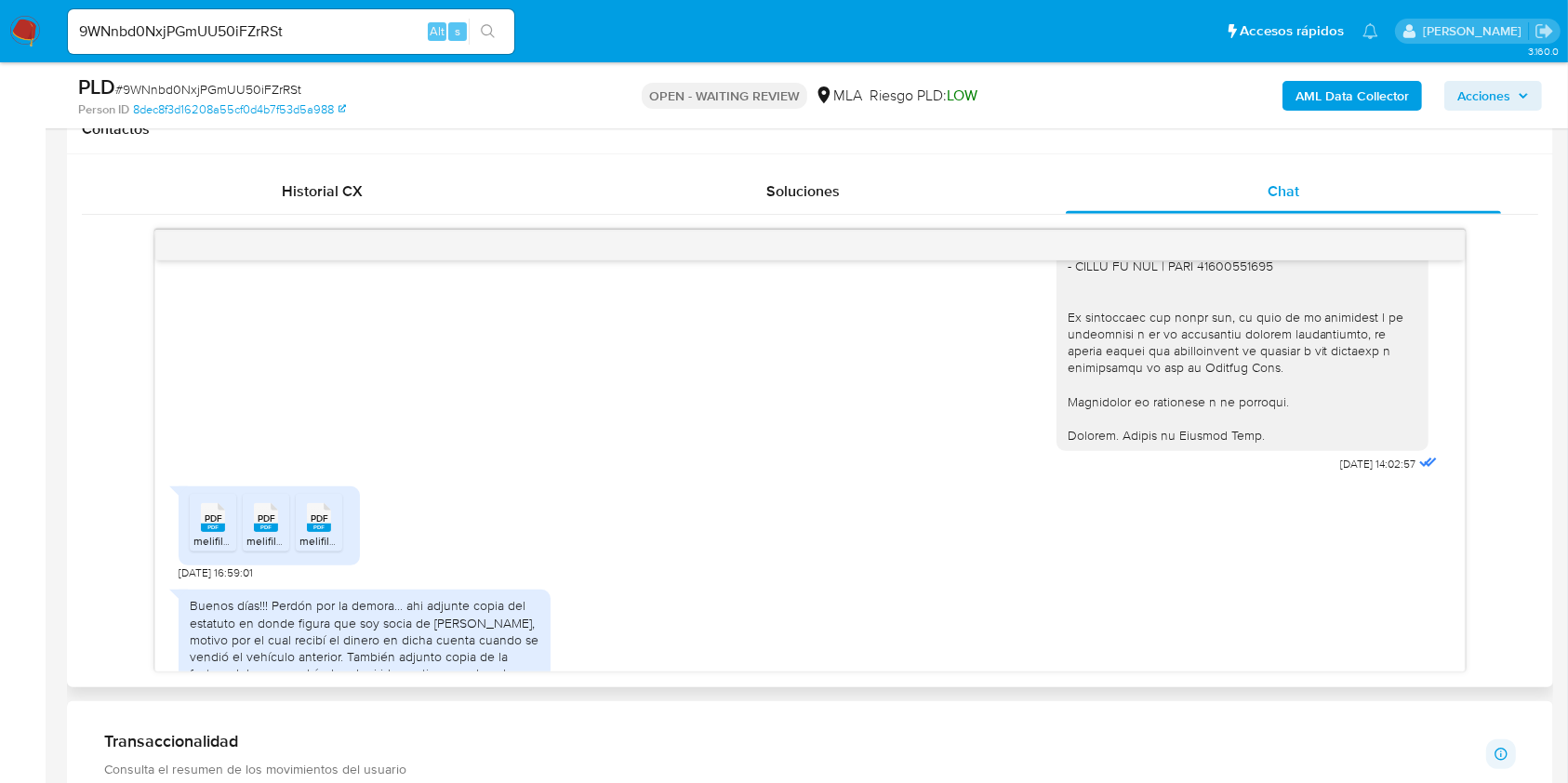
click at [209, 532] on rect at bounding box center [213, 527] width 24 height 8
click at [237, 558] on ul "PDF PDF melifile9045114040220990980.pdf PDF PDF melifile5778731673757725214.pdf…" at bounding box center [269, 525] width 159 height 64
click at [279, 534] on div "PDF PDF" at bounding box center [266, 515] width 39 height 37
click at [314, 532] on rect at bounding box center [319, 527] width 24 height 8
click at [326, 20] on input "9WNnbd0NxjPGmUU50iFZrRSt" at bounding box center [291, 32] width 447 height 24
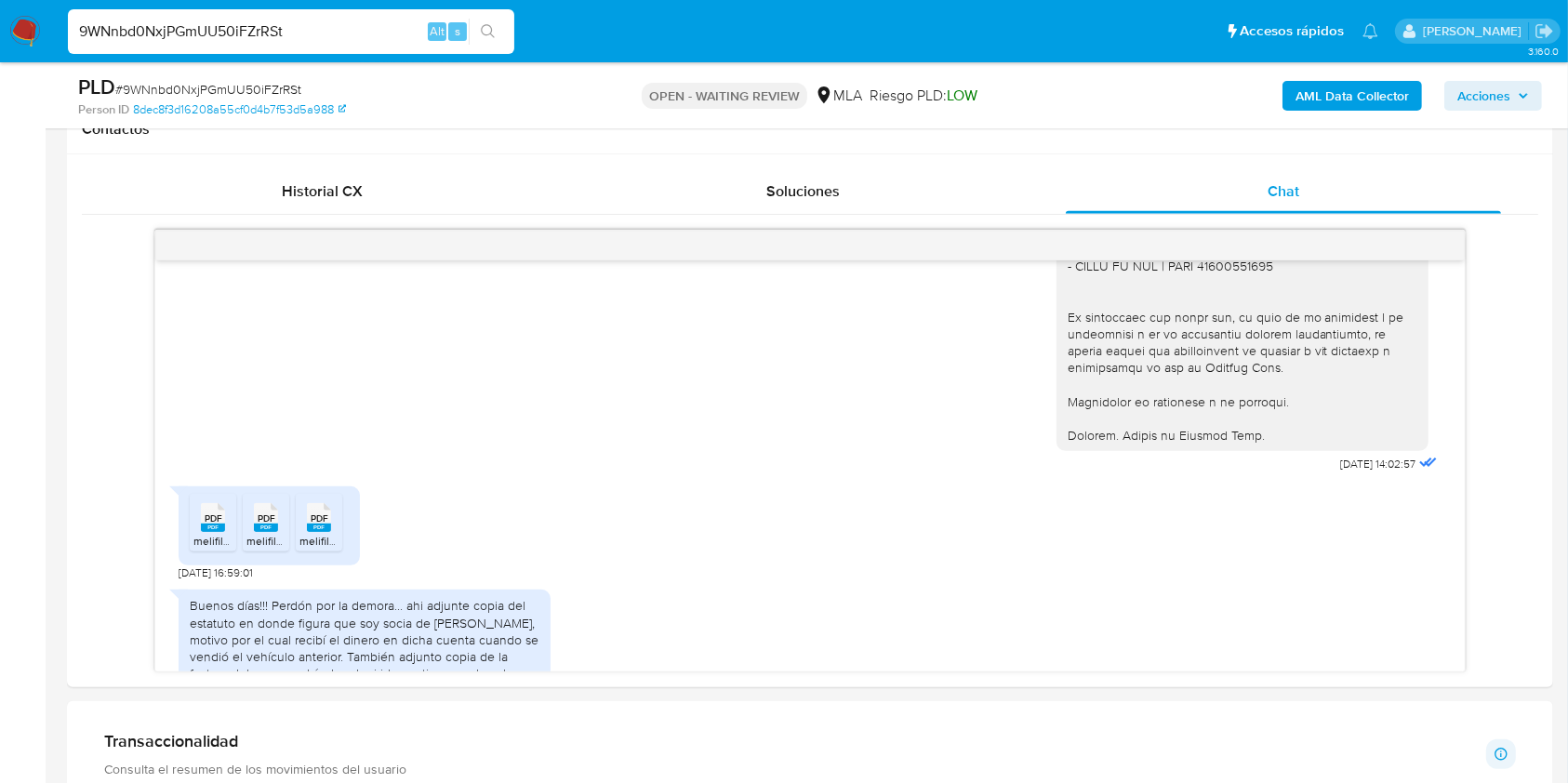
click at [326, 20] on input "9WNnbd0NxjPGmUU50iFZrRSt" at bounding box center [291, 32] width 447 height 24
click at [231, 29] on input "9WNnbd0NxjPGmUU50iFZrRSt" at bounding box center [291, 32] width 447 height 24
click at [266, 82] on span "# 9WNnbd0NxjPGmUU50iFZrRSt" at bounding box center [208, 89] width 186 height 19
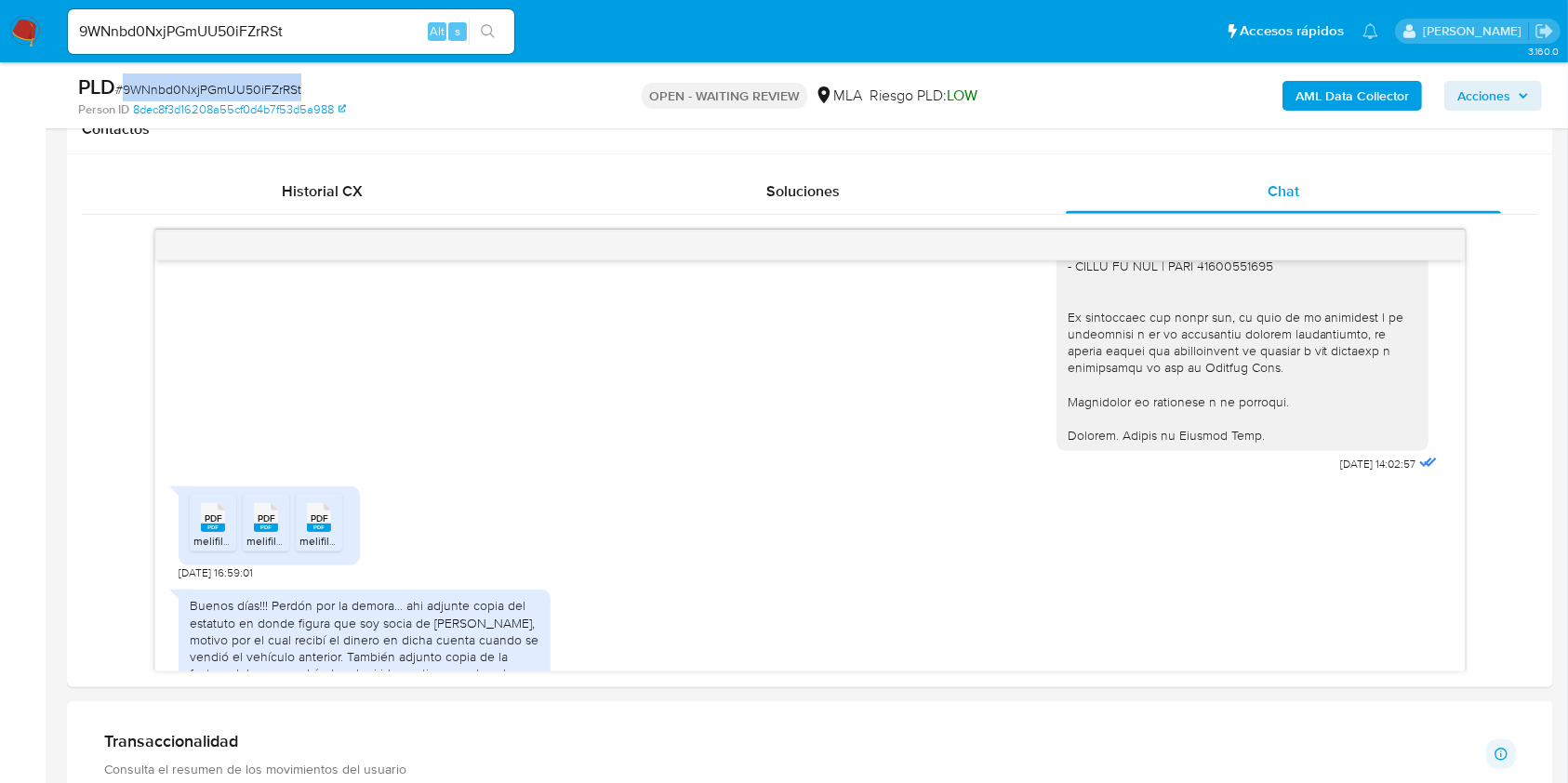
copy span "9WNnbd0NxjPGmUU50iFZrRSt"
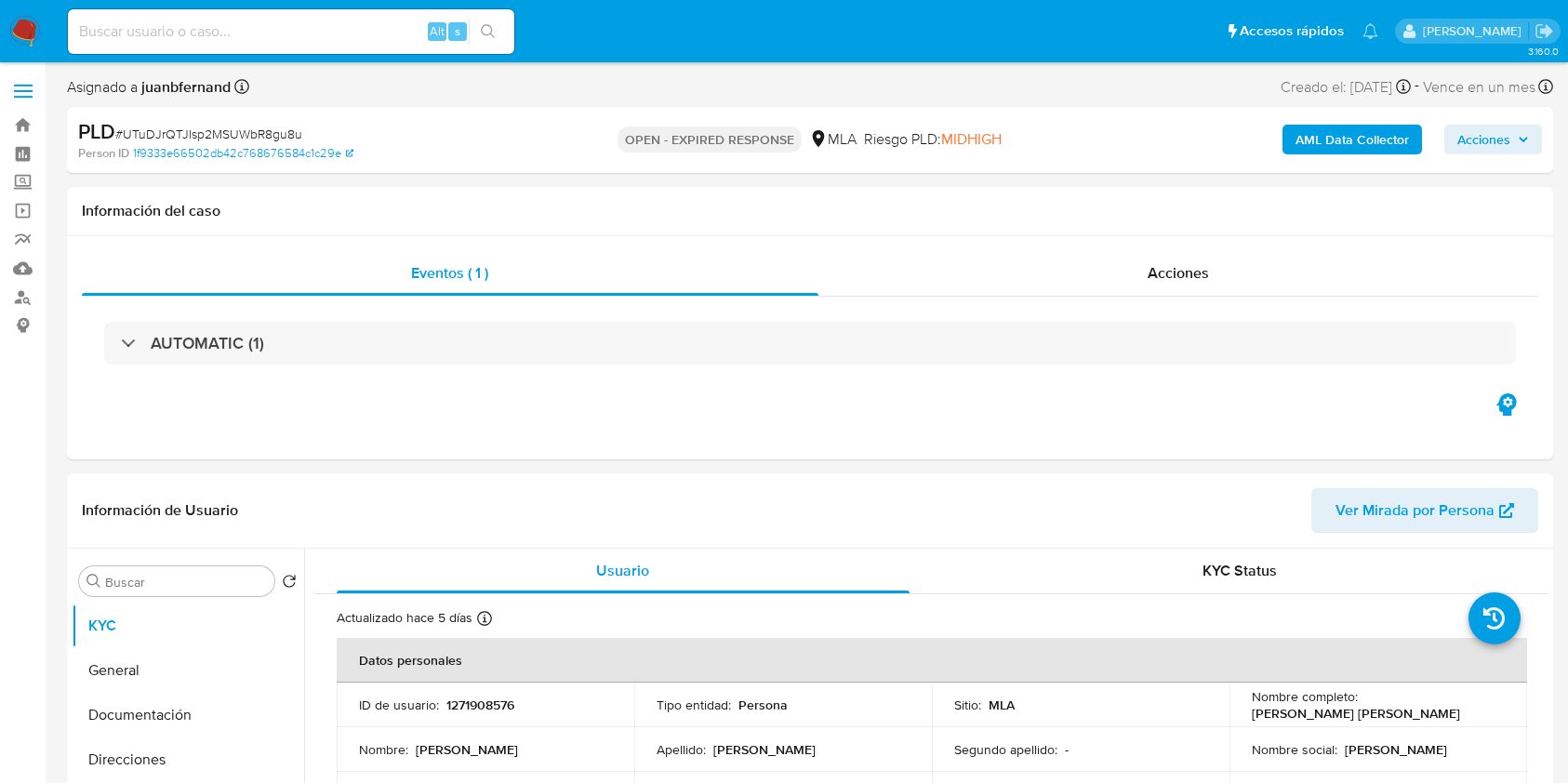
select select "10"
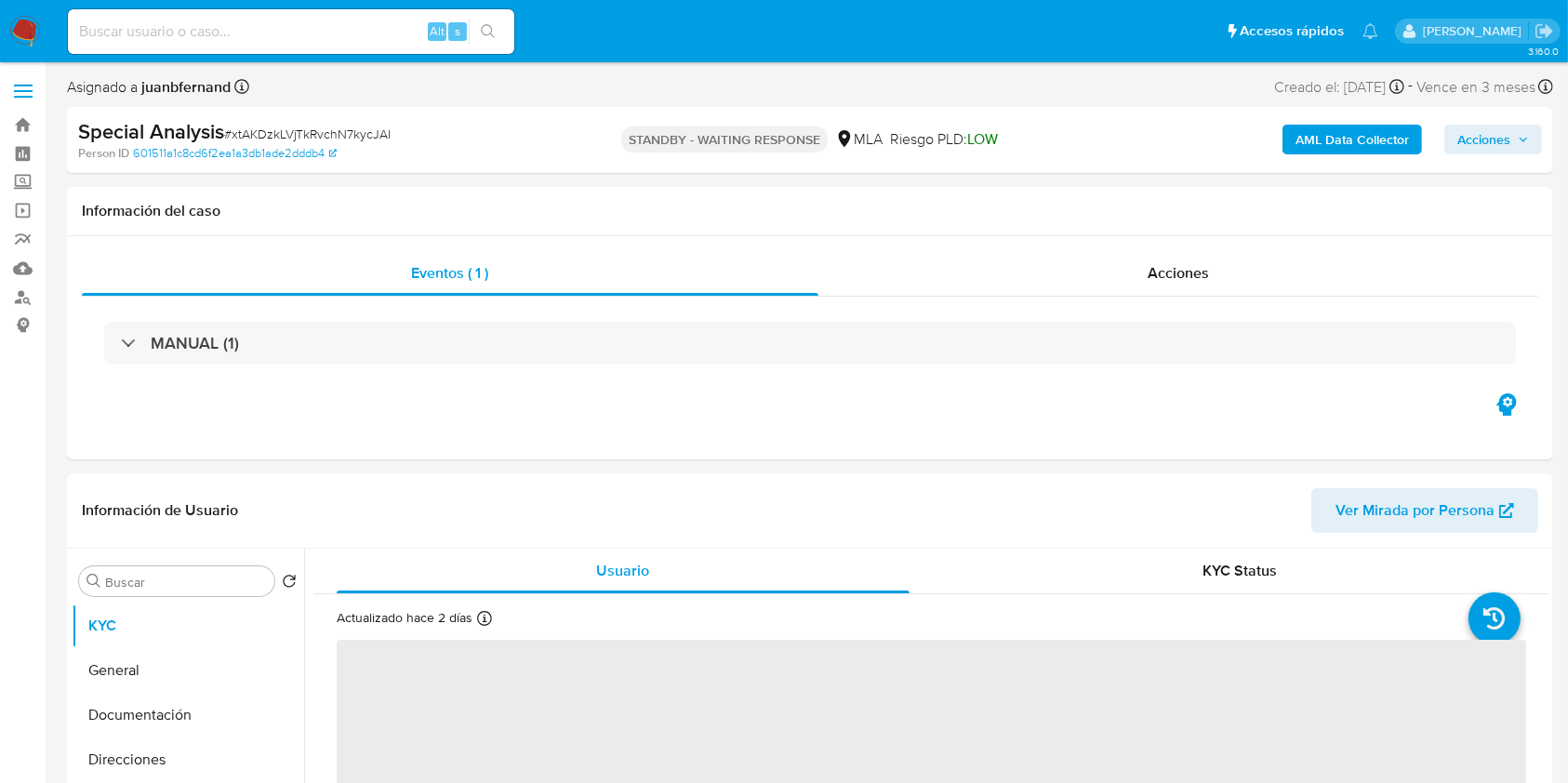
select select "10"
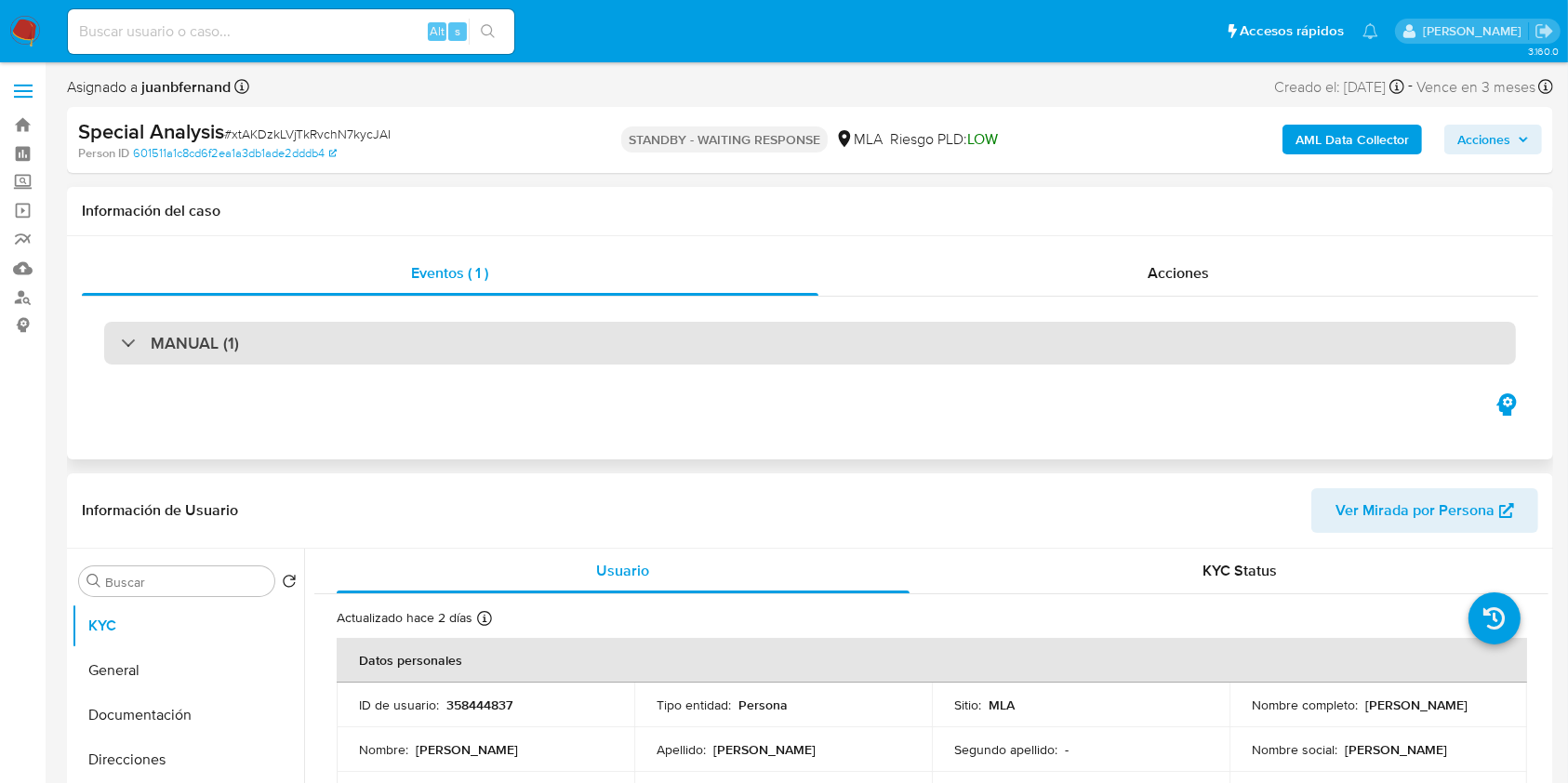
click at [137, 337] on div "MANUAL (1)" at bounding box center [179, 343] width 118 height 21
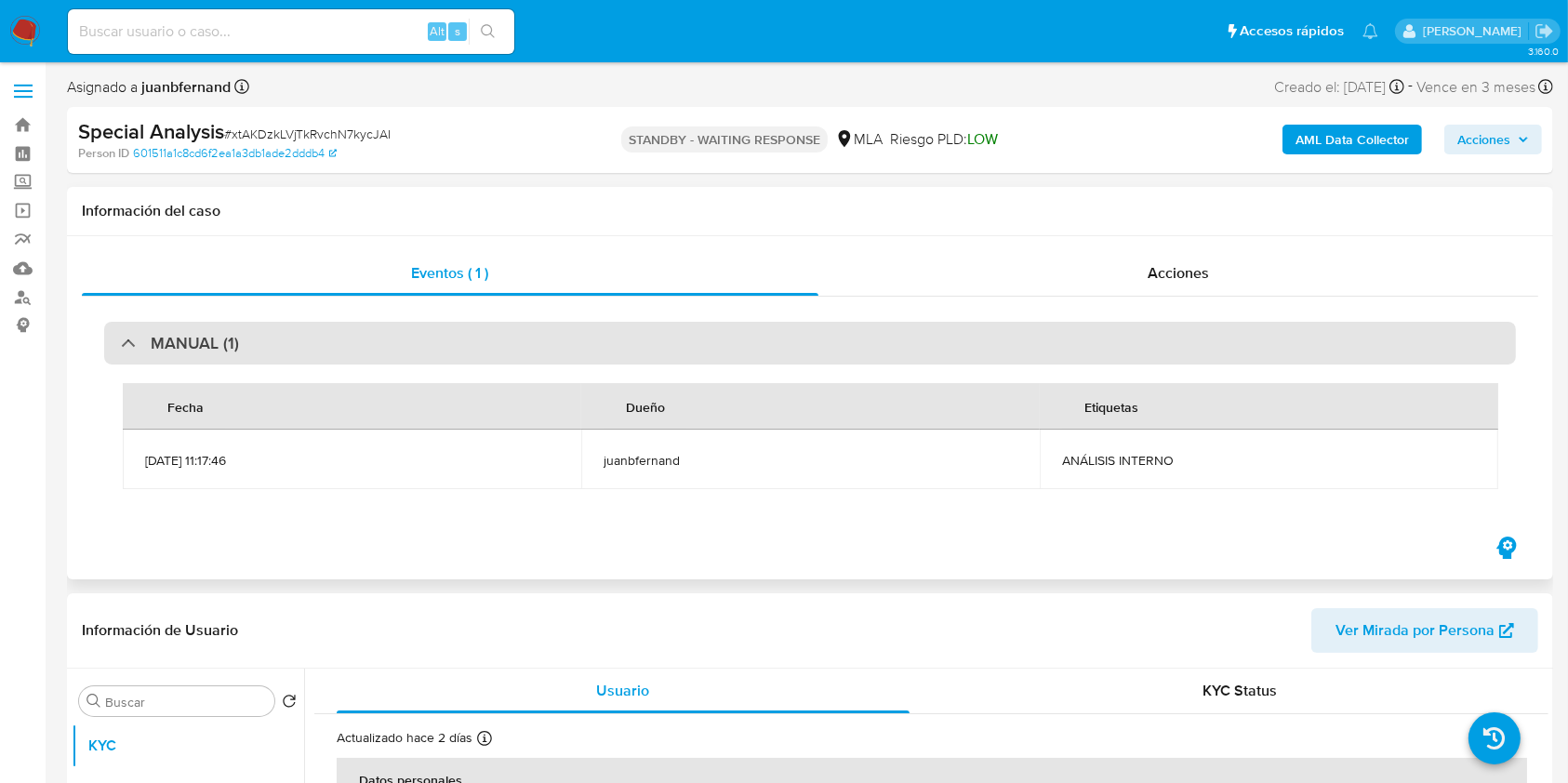
click at [133, 341] on div "MANUAL (1)" at bounding box center [179, 343] width 118 height 21
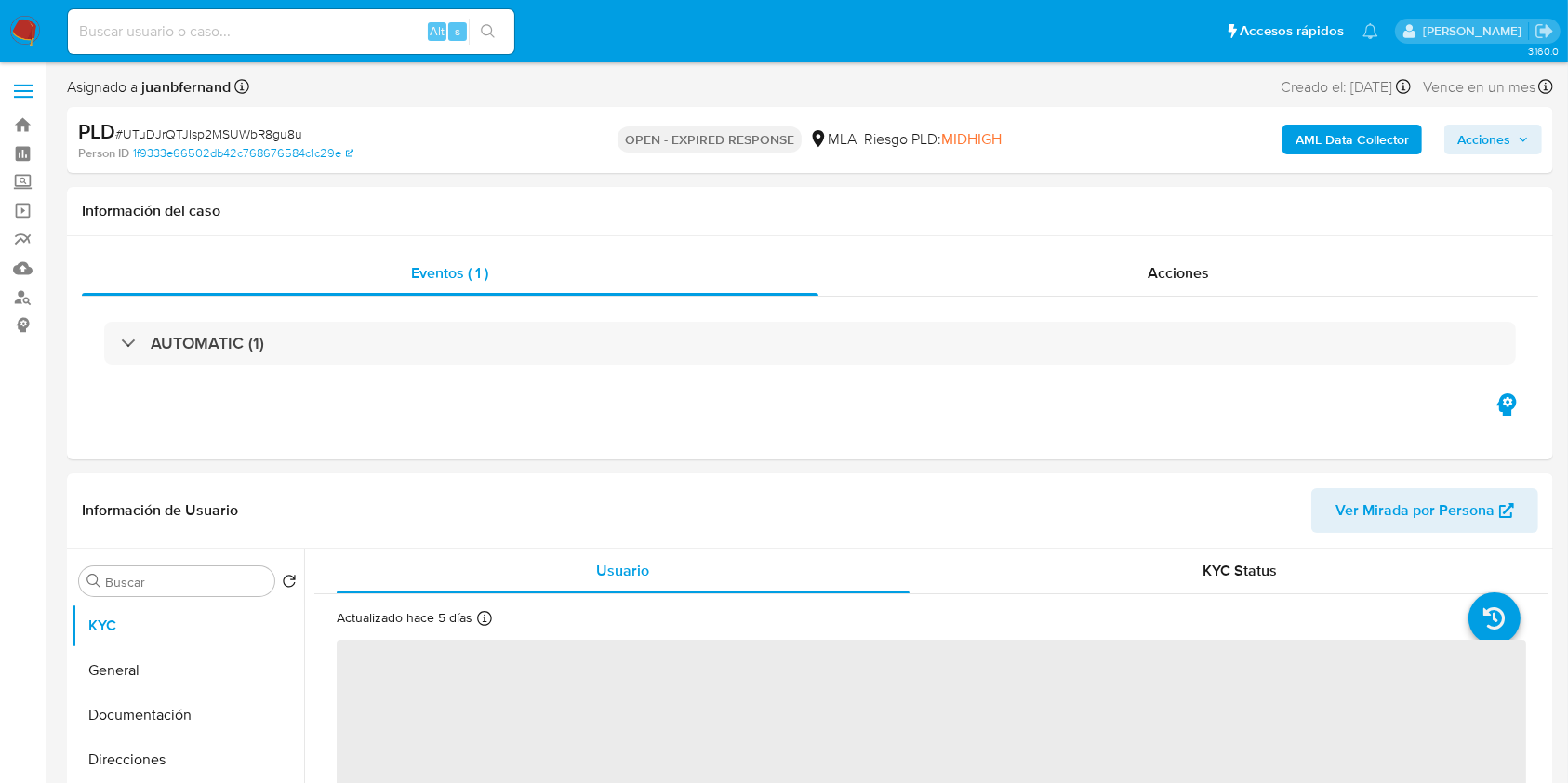
select select "10"
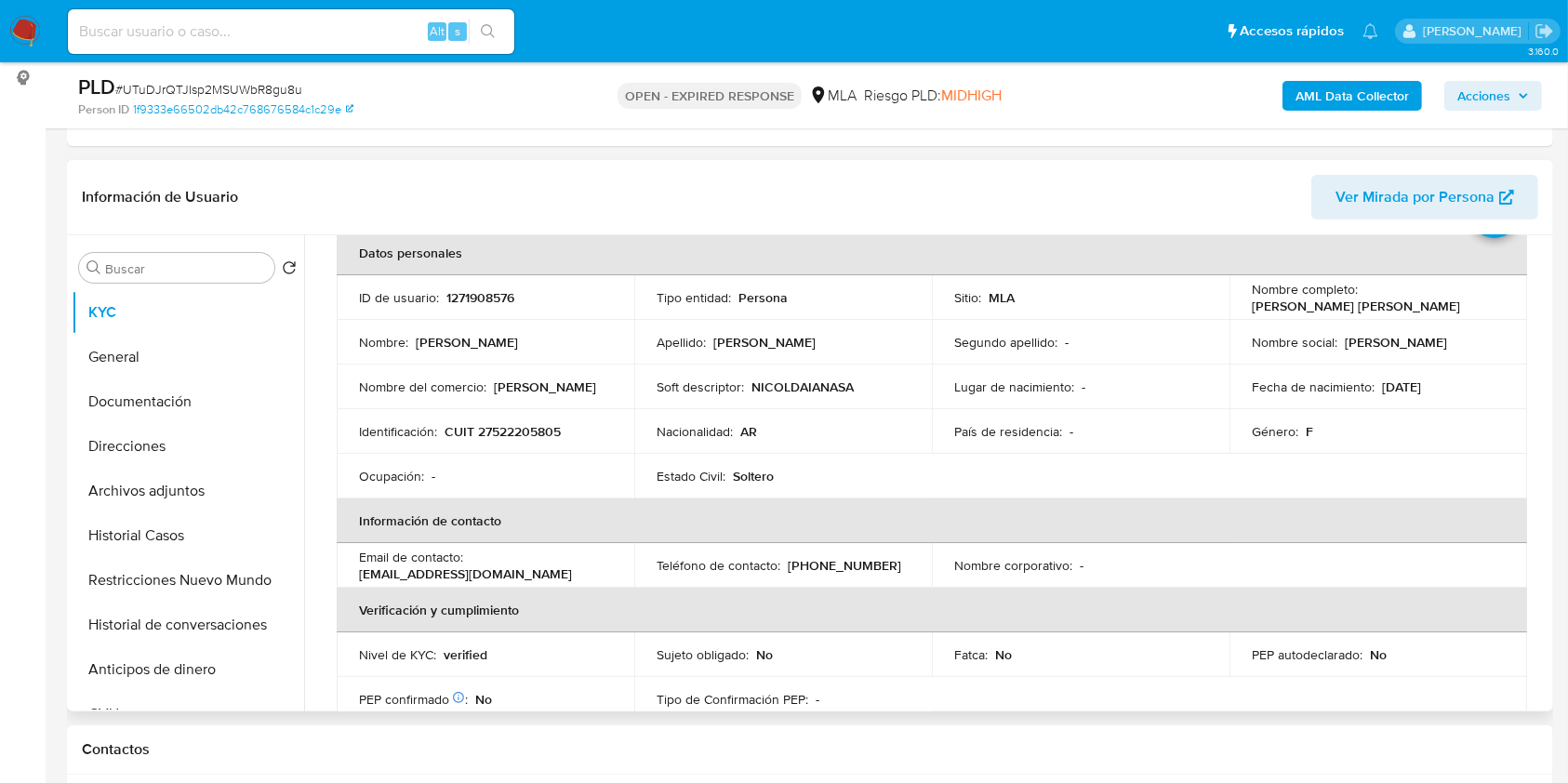
scroll to position [124, 0]
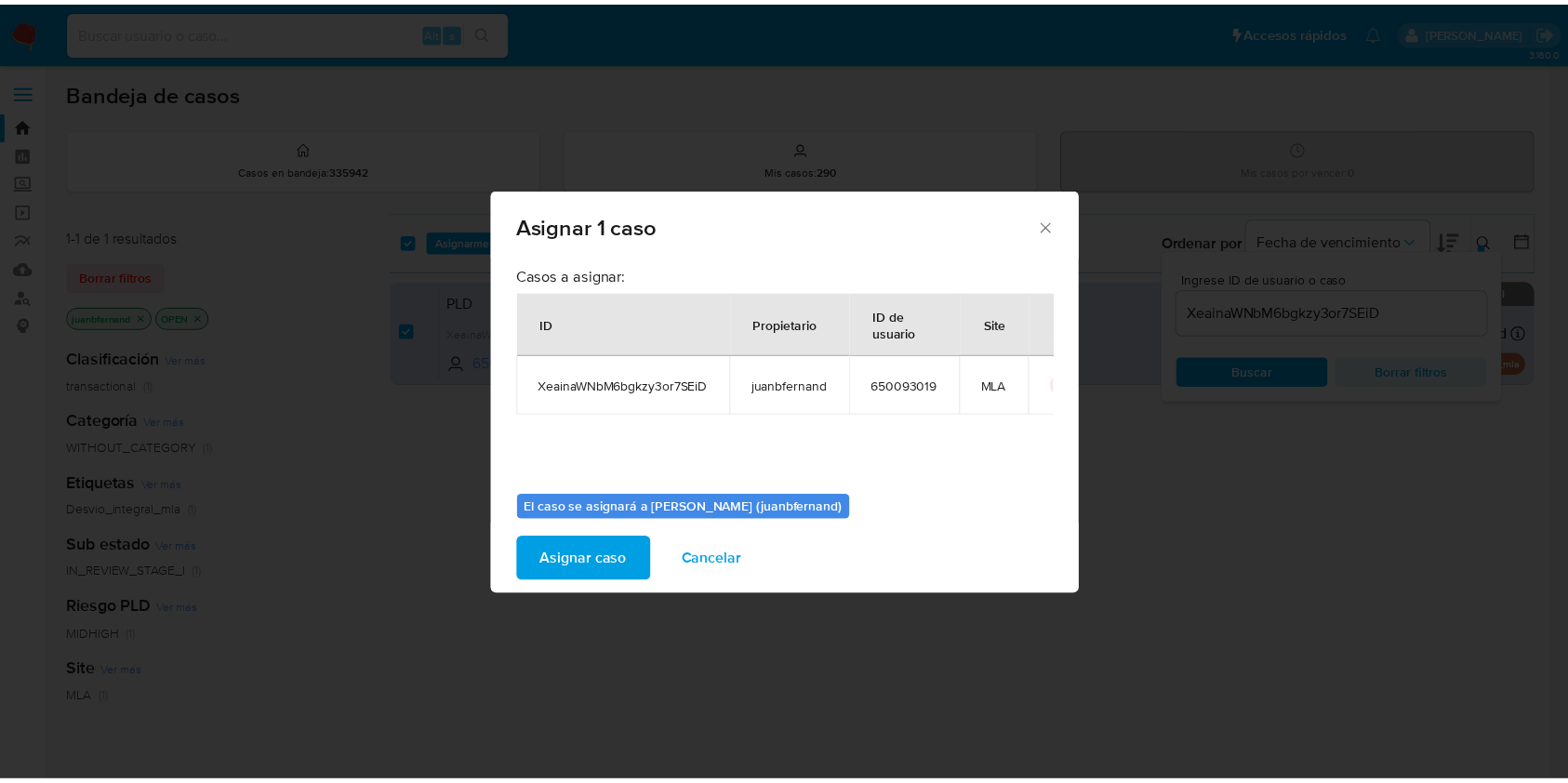
scroll to position [95, 0]
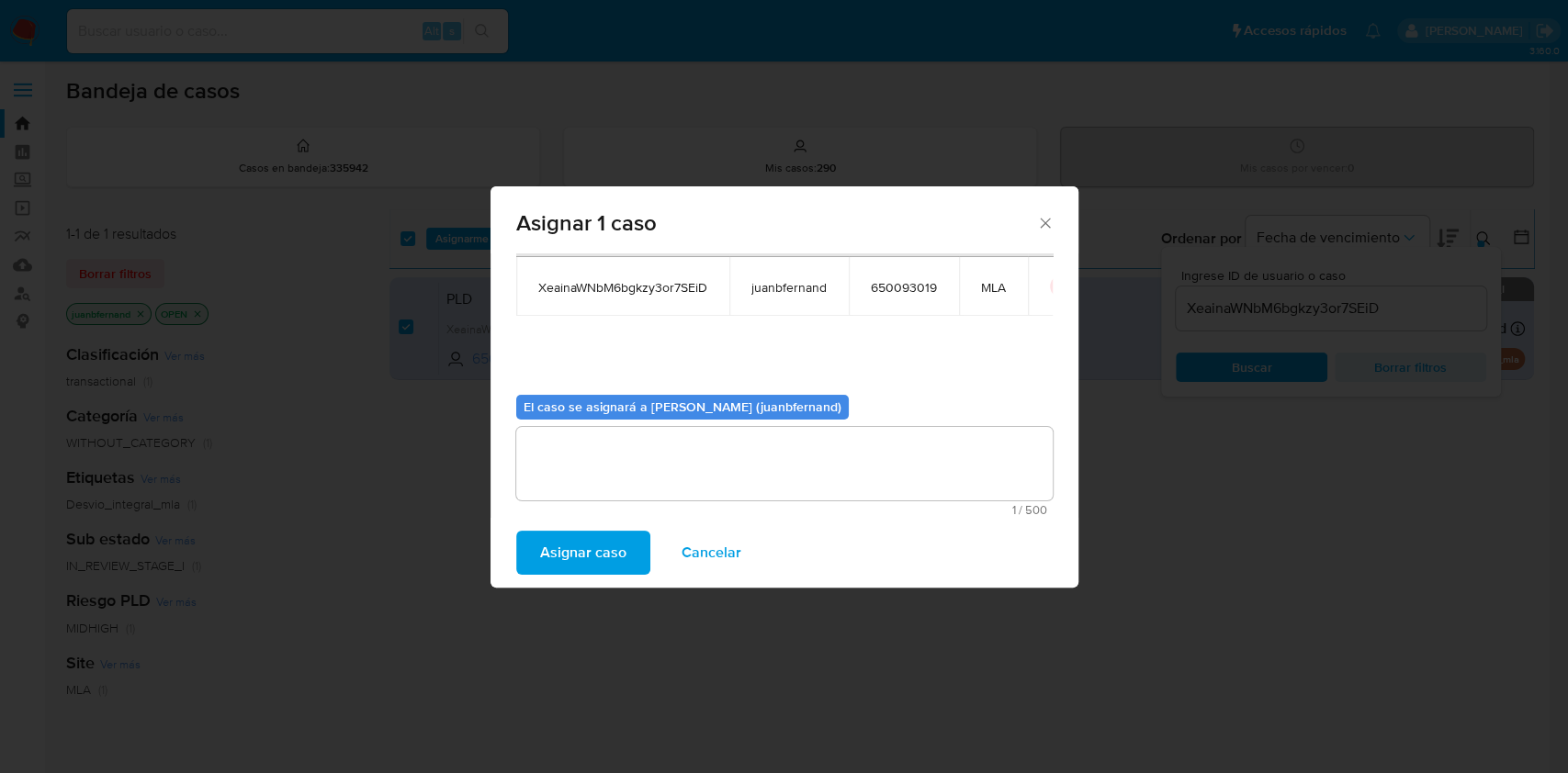
click at [1042, 231] on icon "Cerrar ventana" at bounding box center [1045, 223] width 19 height 19
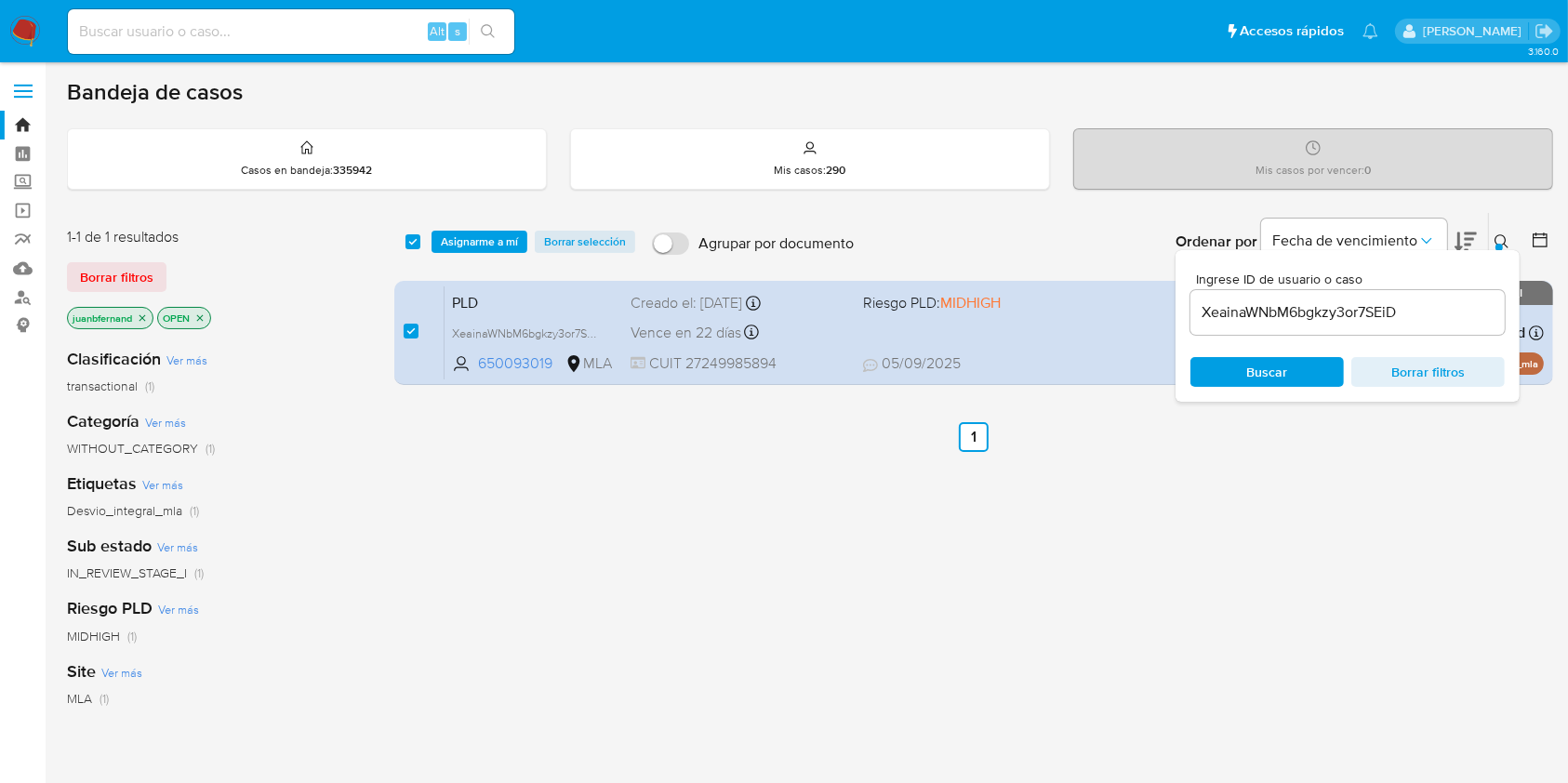
click at [1343, 324] on div "XeainaWNbM6bgkzy3or7SEiD" at bounding box center [1347, 312] width 314 height 45
click at [1407, 367] on span "Borrar filtros" at bounding box center [1428, 372] width 128 height 26
click at [415, 246] on input "checkbox" at bounding box center [412, 242] width 15 height 15
checkbox input "false"
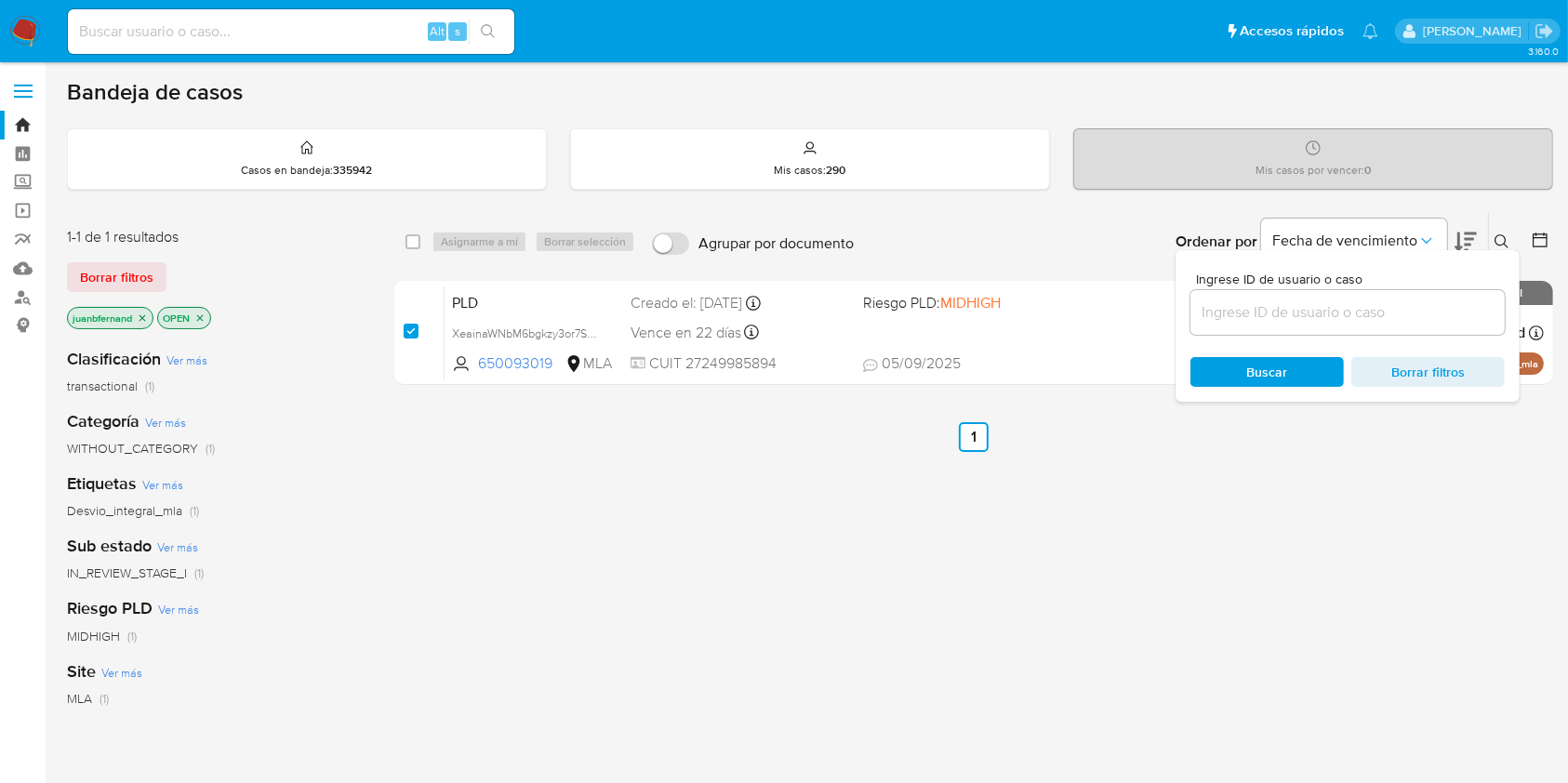
click at [1490, 241] on div "Ordenar por Fecha de vencimiento No es posible ordenar los resultados mientras …" at bounding box center [1208, 242] width 690 height 57
click at [1499, 239] on icon at bounding box center [1502, 242] width 15 height 15
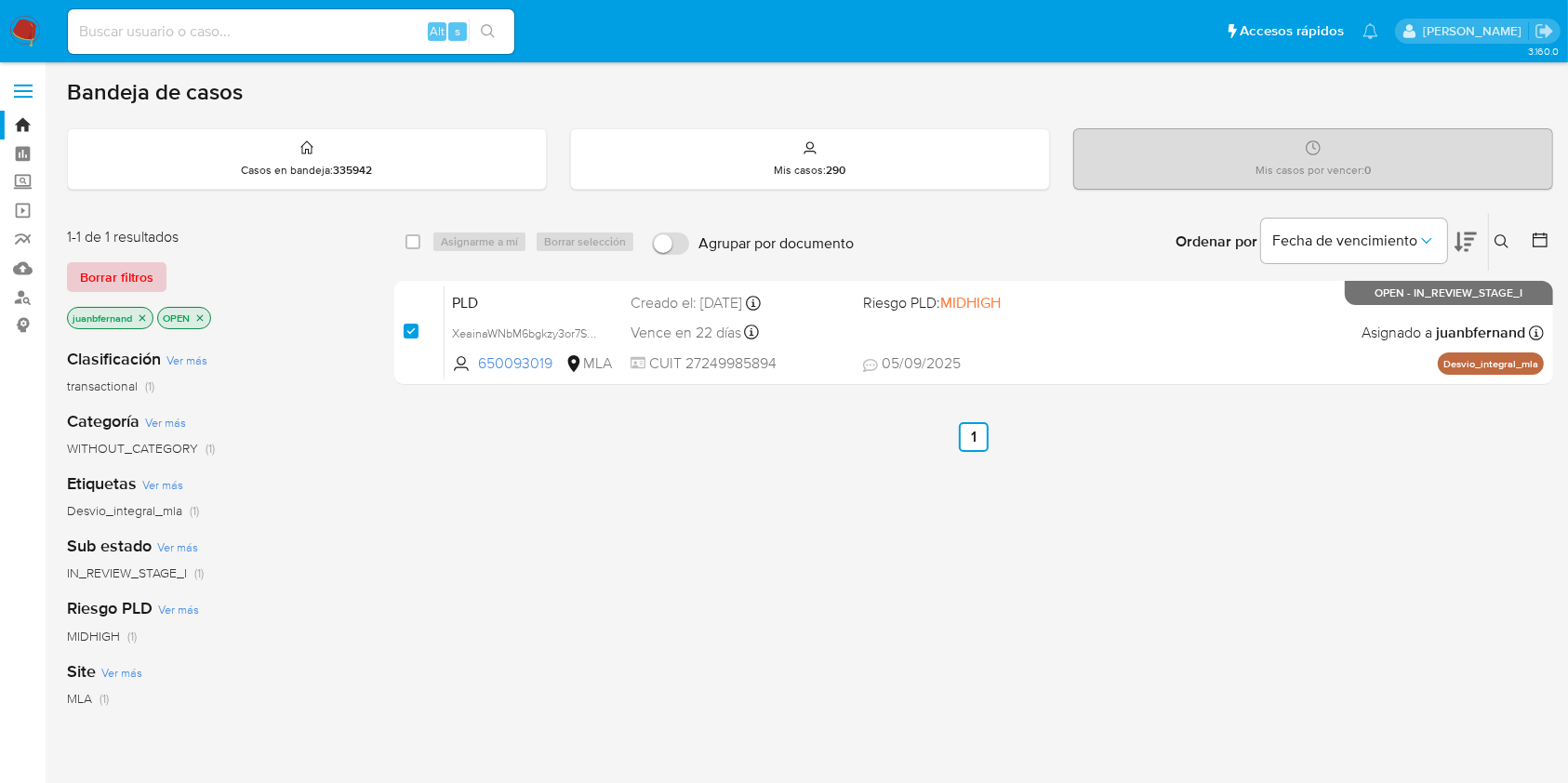
click at [126, 276] on span "Borrar filtros" at bounding box center [117, 278] width 73 height 26
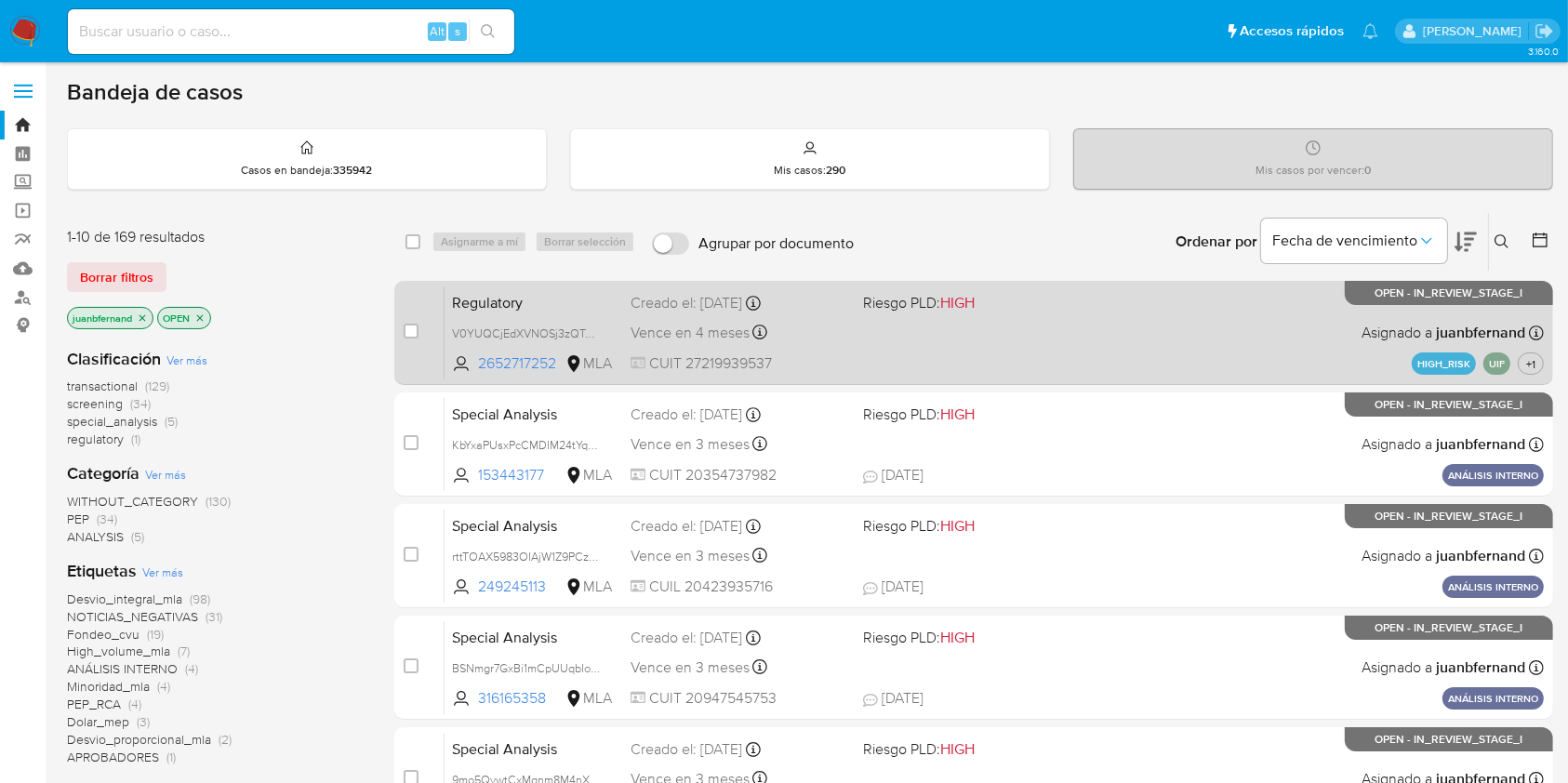
click at [613, 294] on span "Regulatory" at bounding box center [533, 301] width 164 height 24
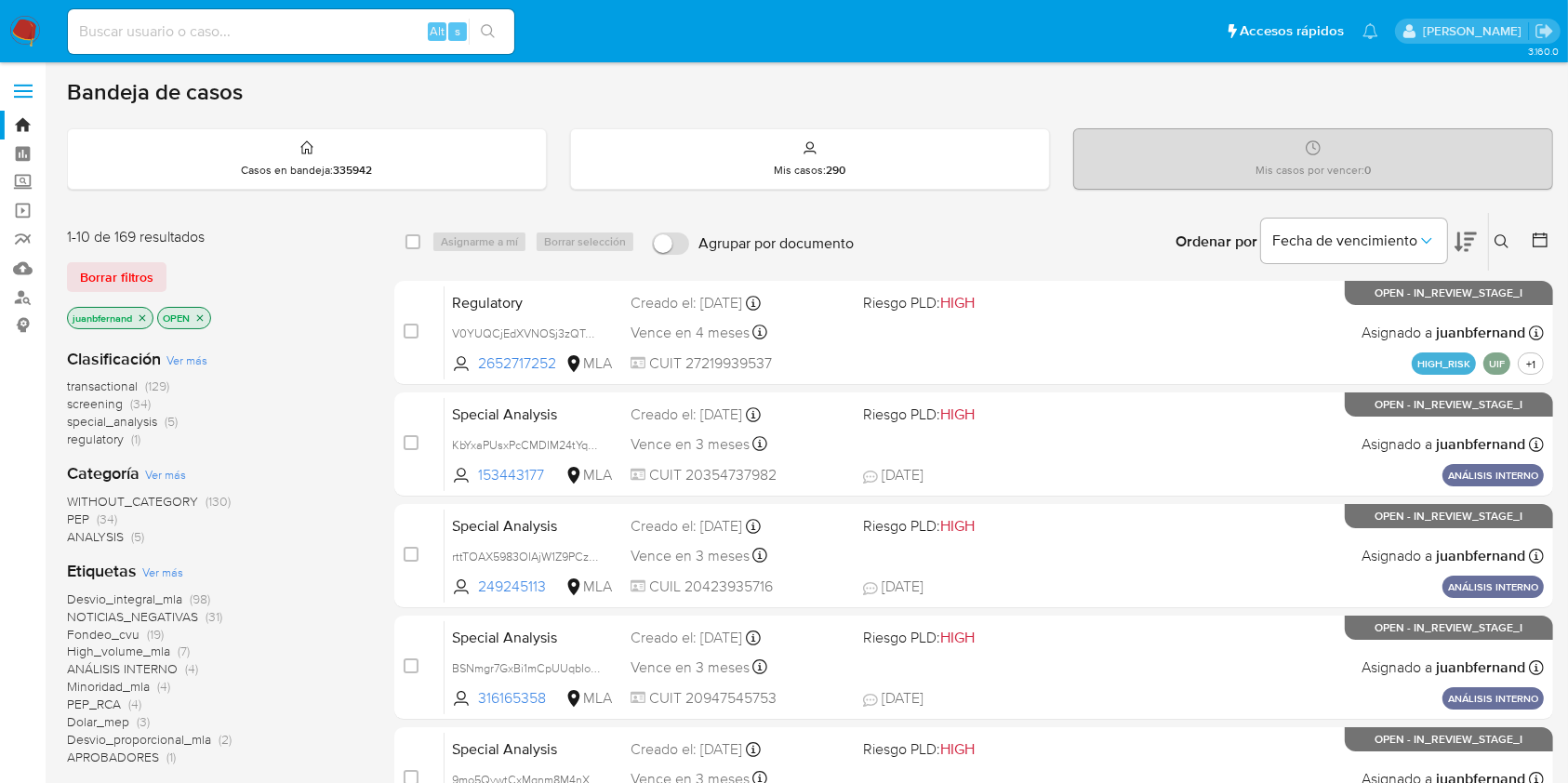
click at [1509, 235] on icon at bounding box center [1502, 242] width 15 height 15
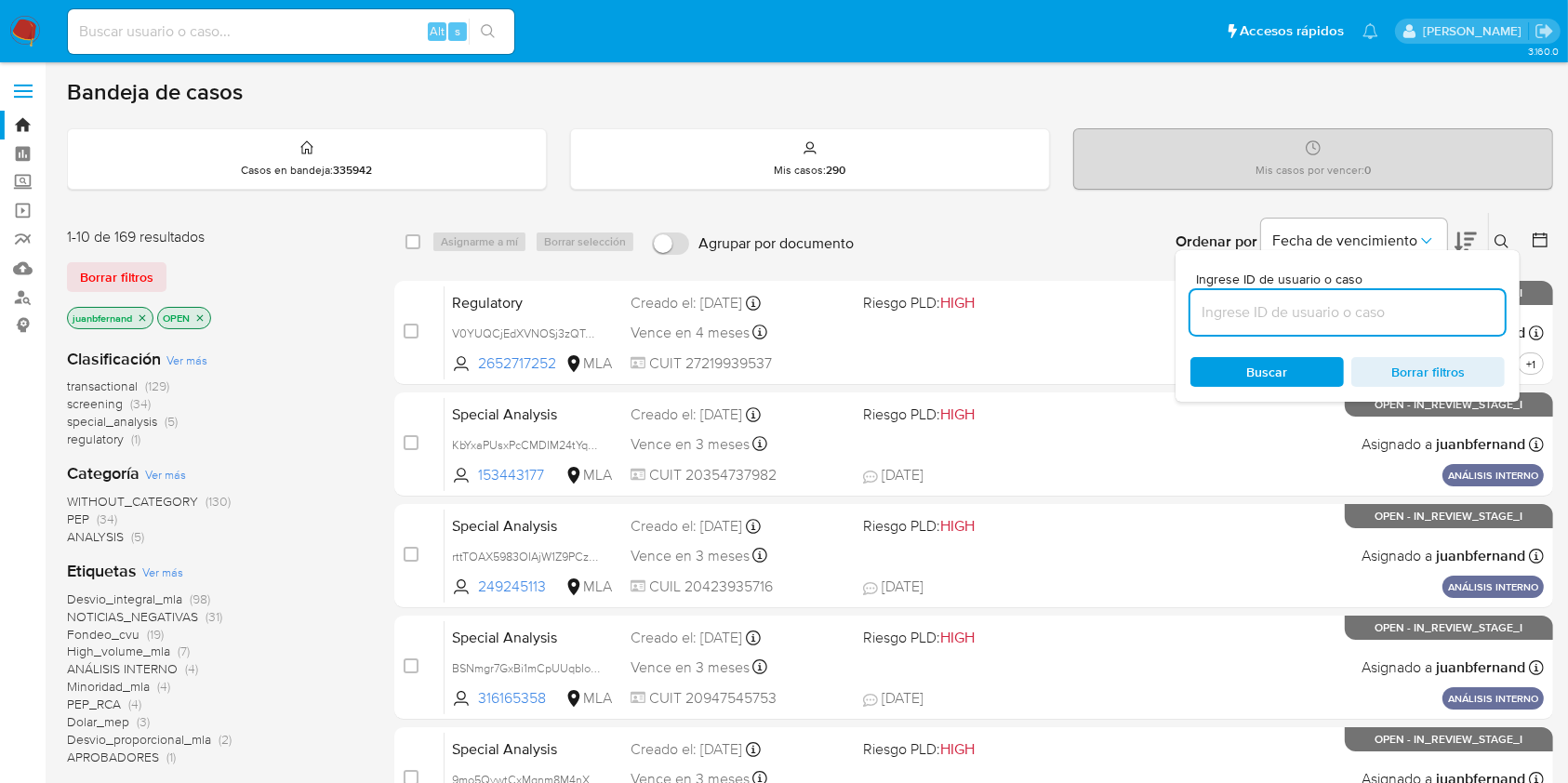
click at [1329, 313] on input at bounding box center [1347, 312] width 314 height 24
type input "9WNnbd0NxjPGmUU50iFZrRSt"
click at [416, 233] on div "select-all-cases-checkbox" at bounding box center [412, 242] width 15 height 19
click at [405, 244] on input "checkbox" at bounding box center [412, 242] width 15 height 15
checkbox input "true"
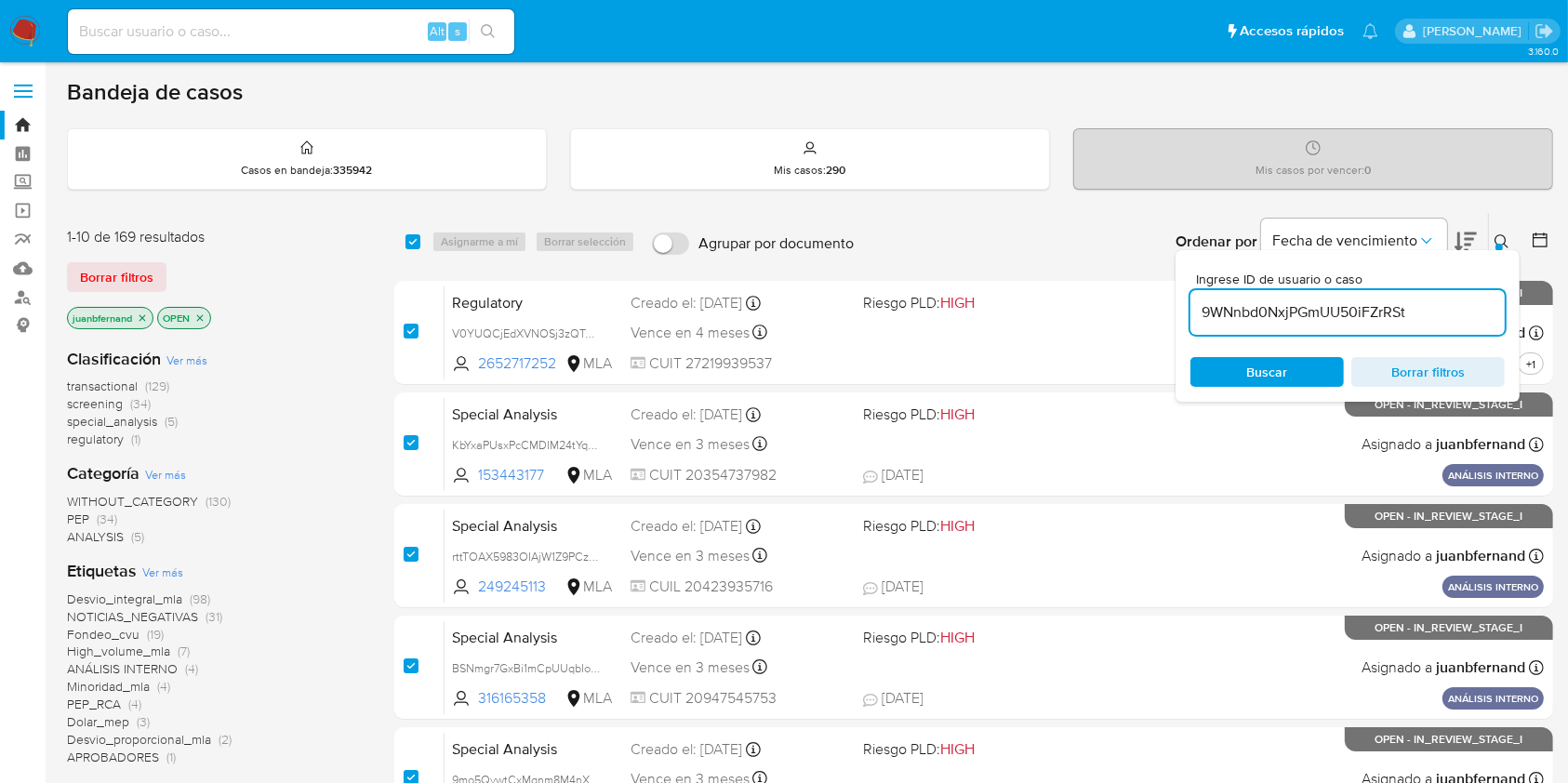
checkbox input "true"
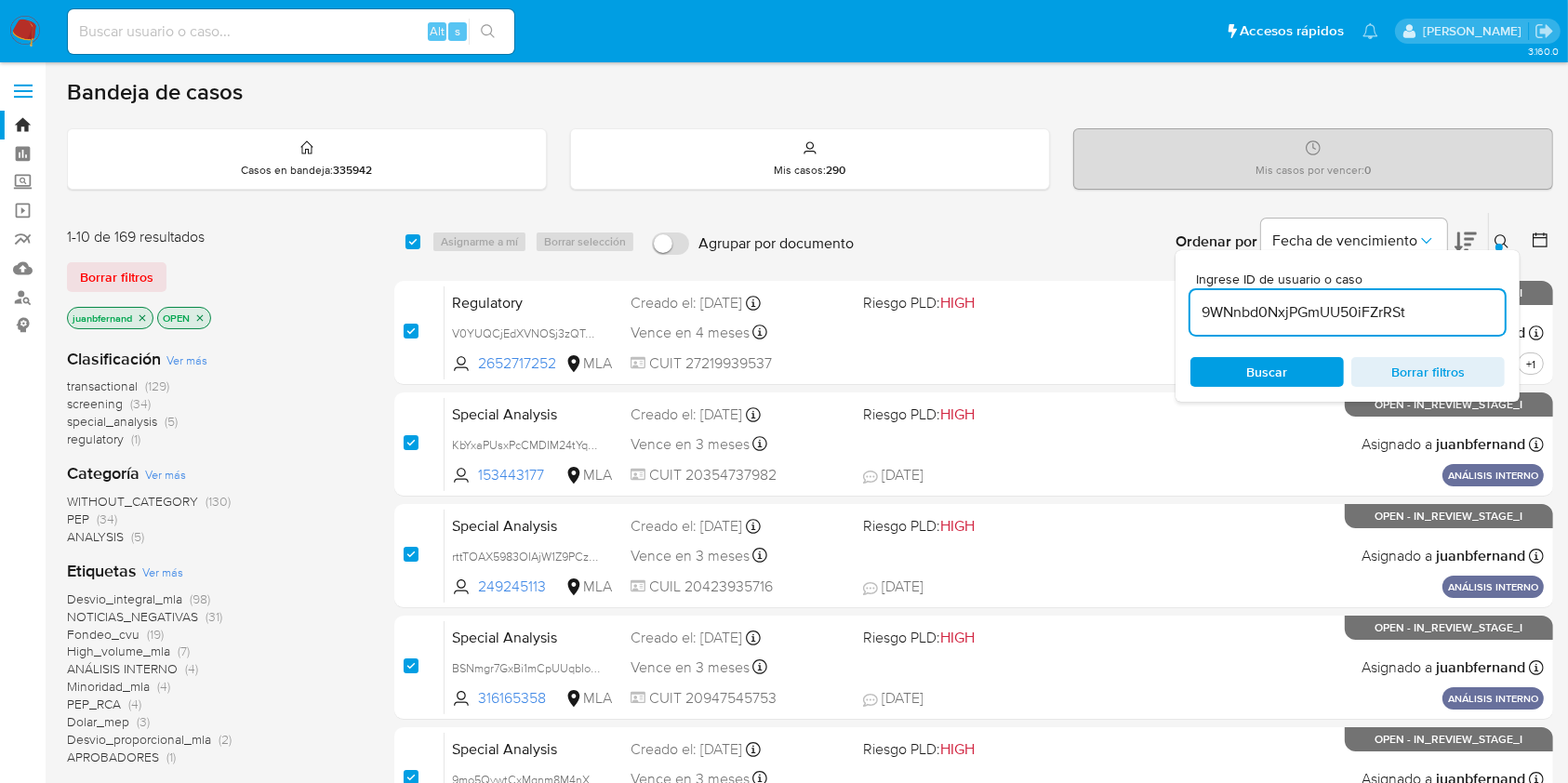
checkbox input "true"
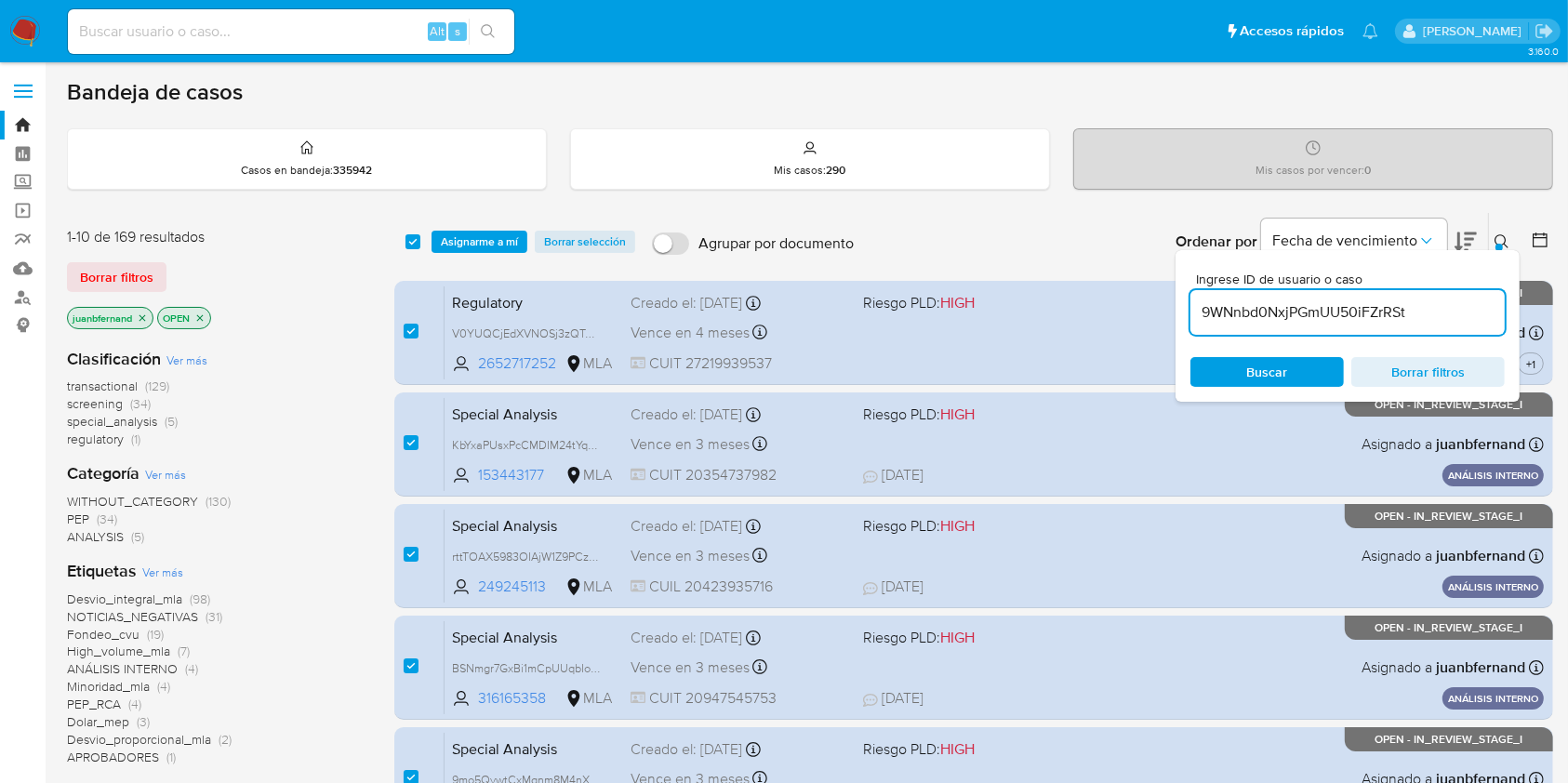
click at [477, 253] on div "select-all-cases-checkbox Asignarme a mí Borrar selección Agrupar por documento…" at bounding box center [973, 242] width 1159 height 57
click at [488, 241] on span "Asignarme a mí" at bounding box center [480, 242] width 77 height 19
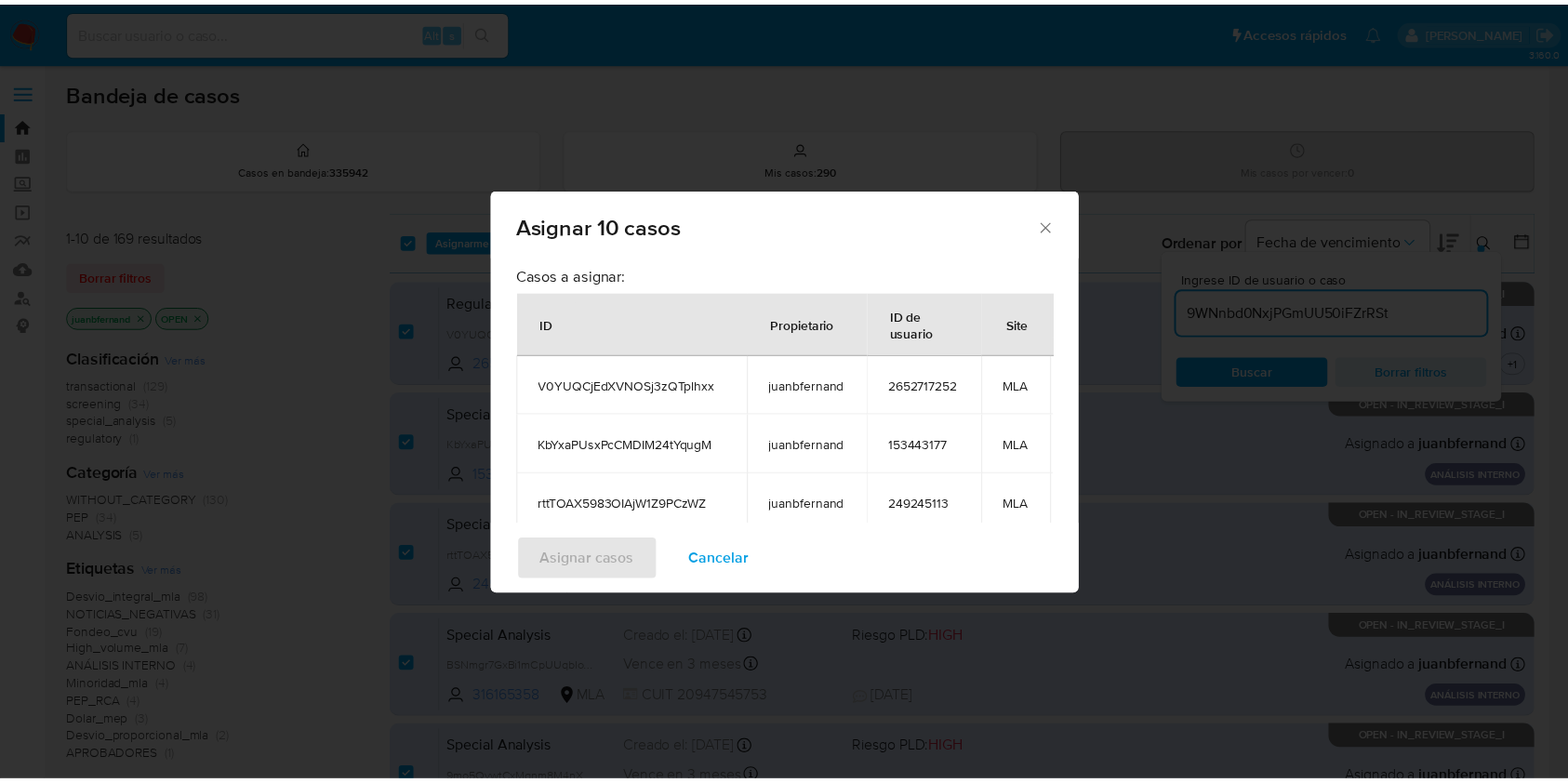
scroll to position [0, 103]
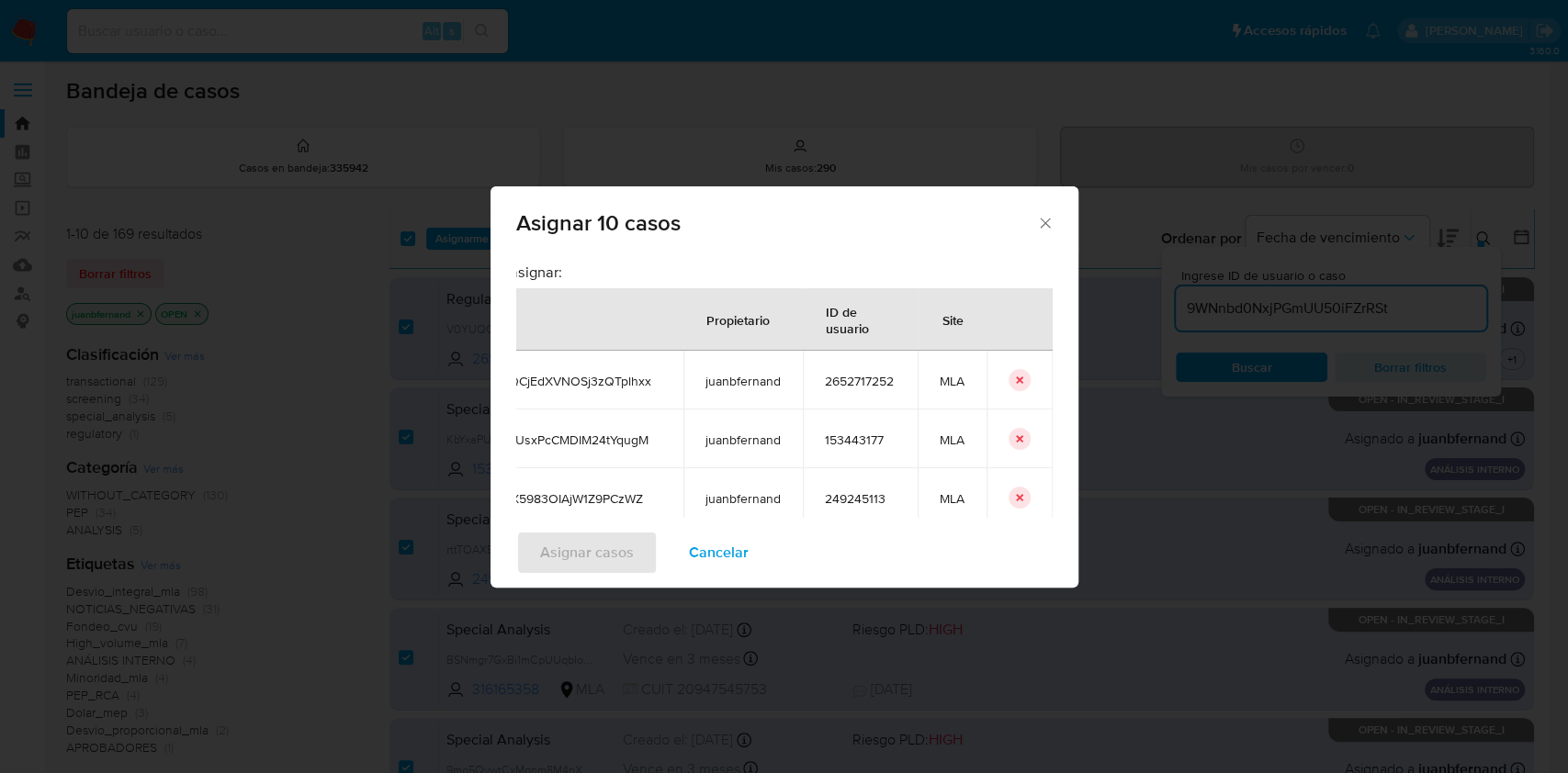
click at [1055, 222] on div "Asignar 10 casos" at bounding box center [784, 220] width 588 height 68
click at [1051, 222] on icon "Cerrar ventana" at bounding box center [1045, 223] width 19 height 19
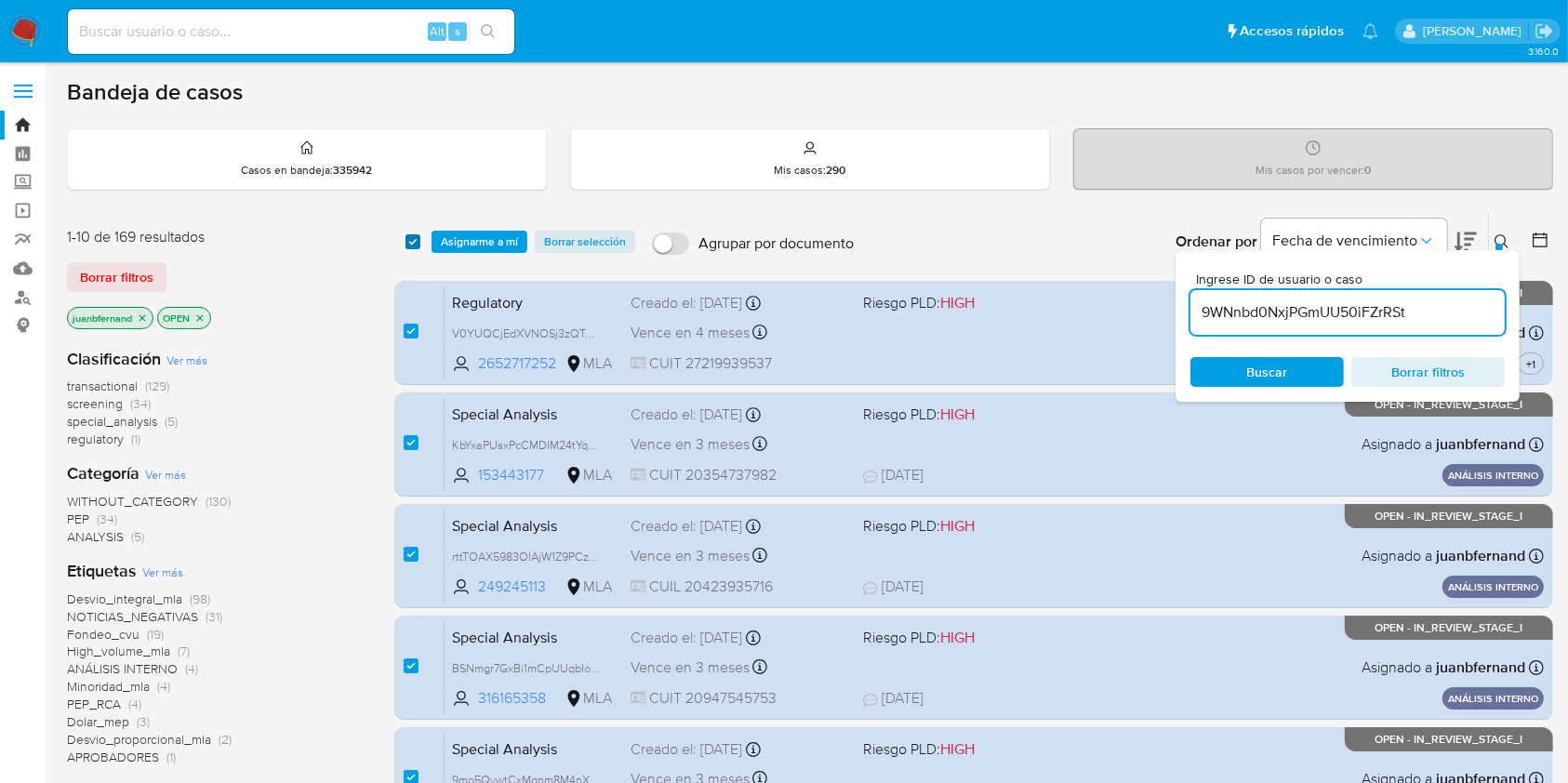
click at [416, 242] on input "checkbox" at bounding box center [412, 242] width 15 height 15
checkbox input "false"
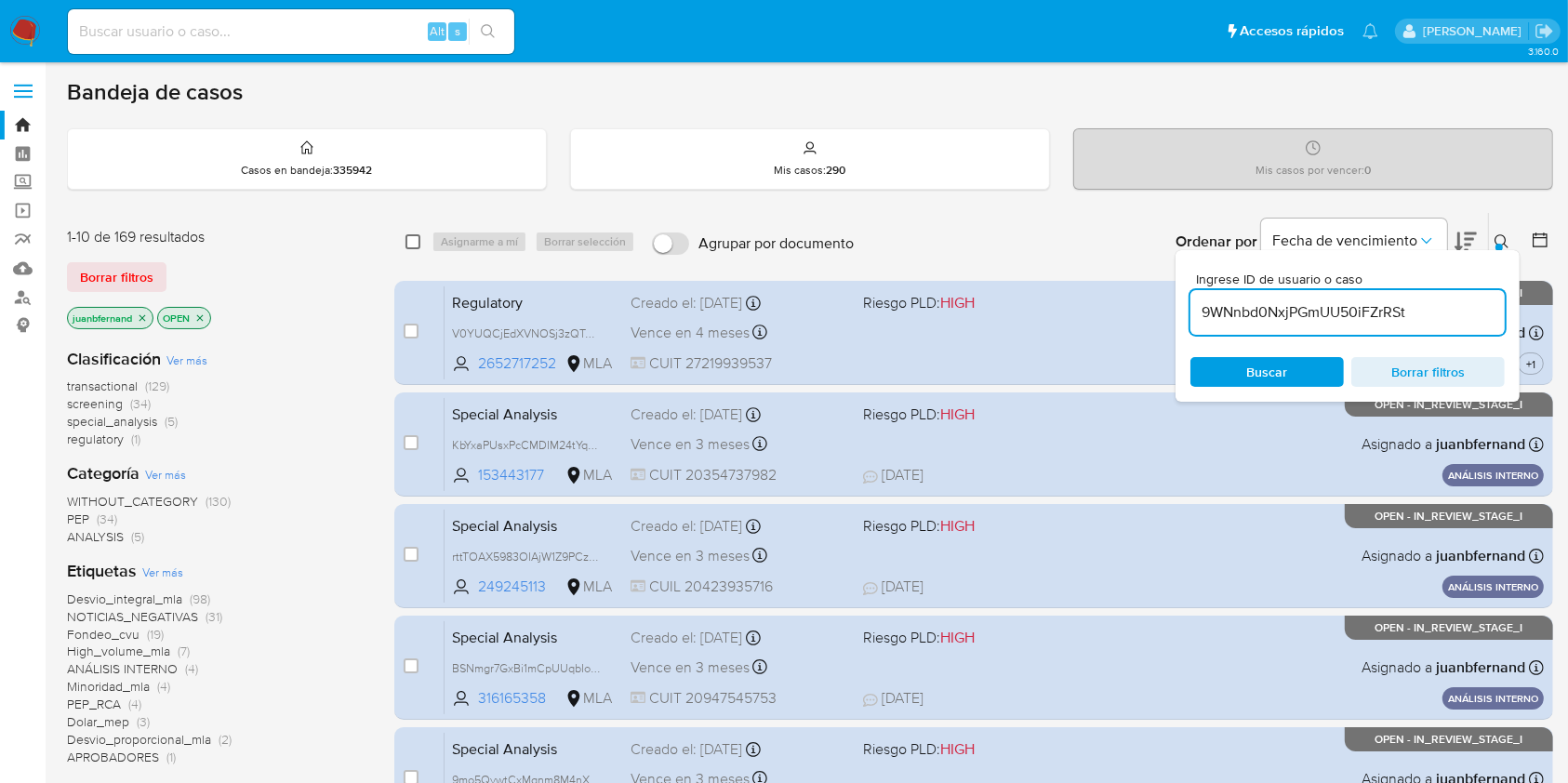
checkbox input "false"
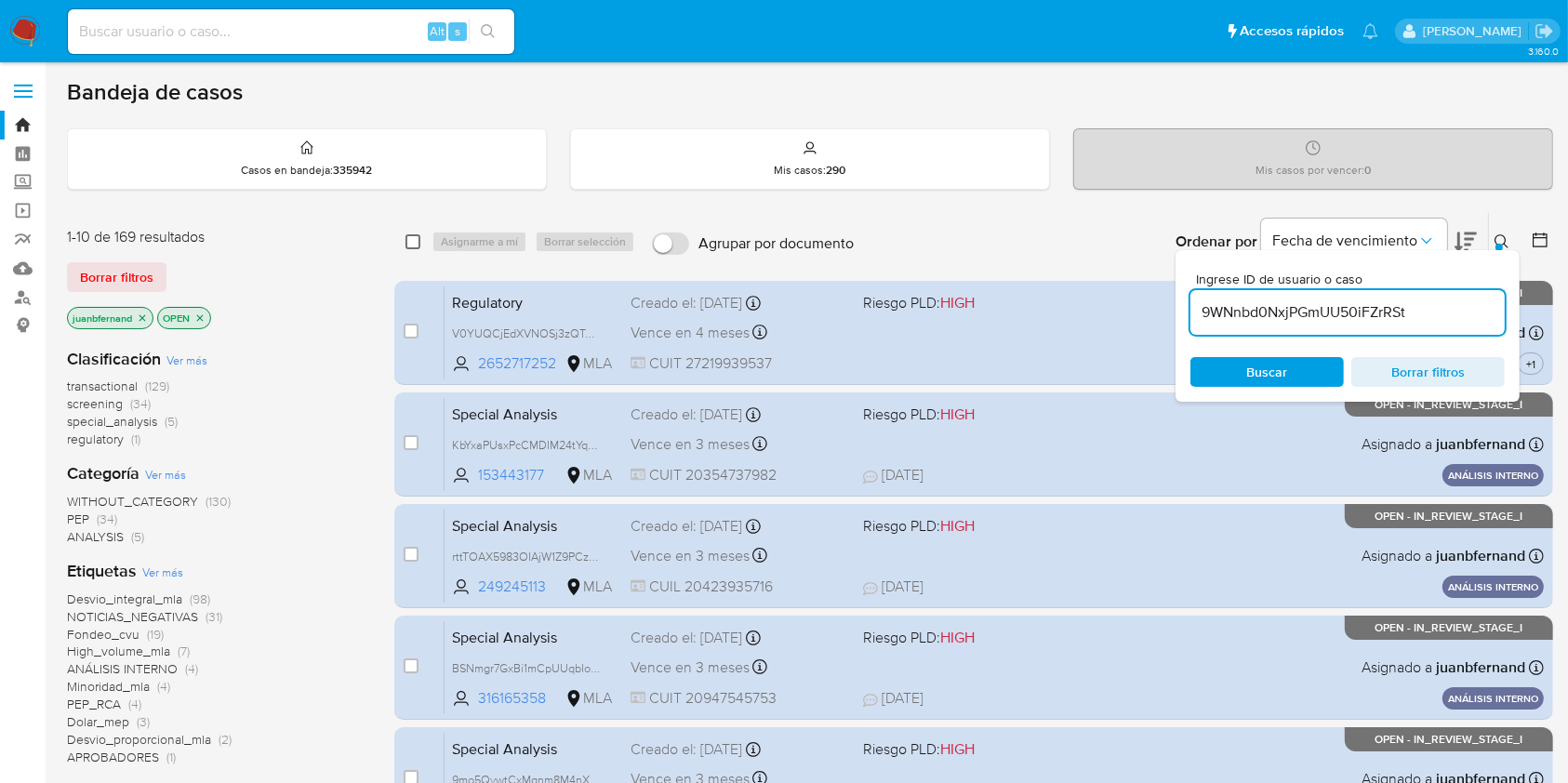
checkbox input "false"
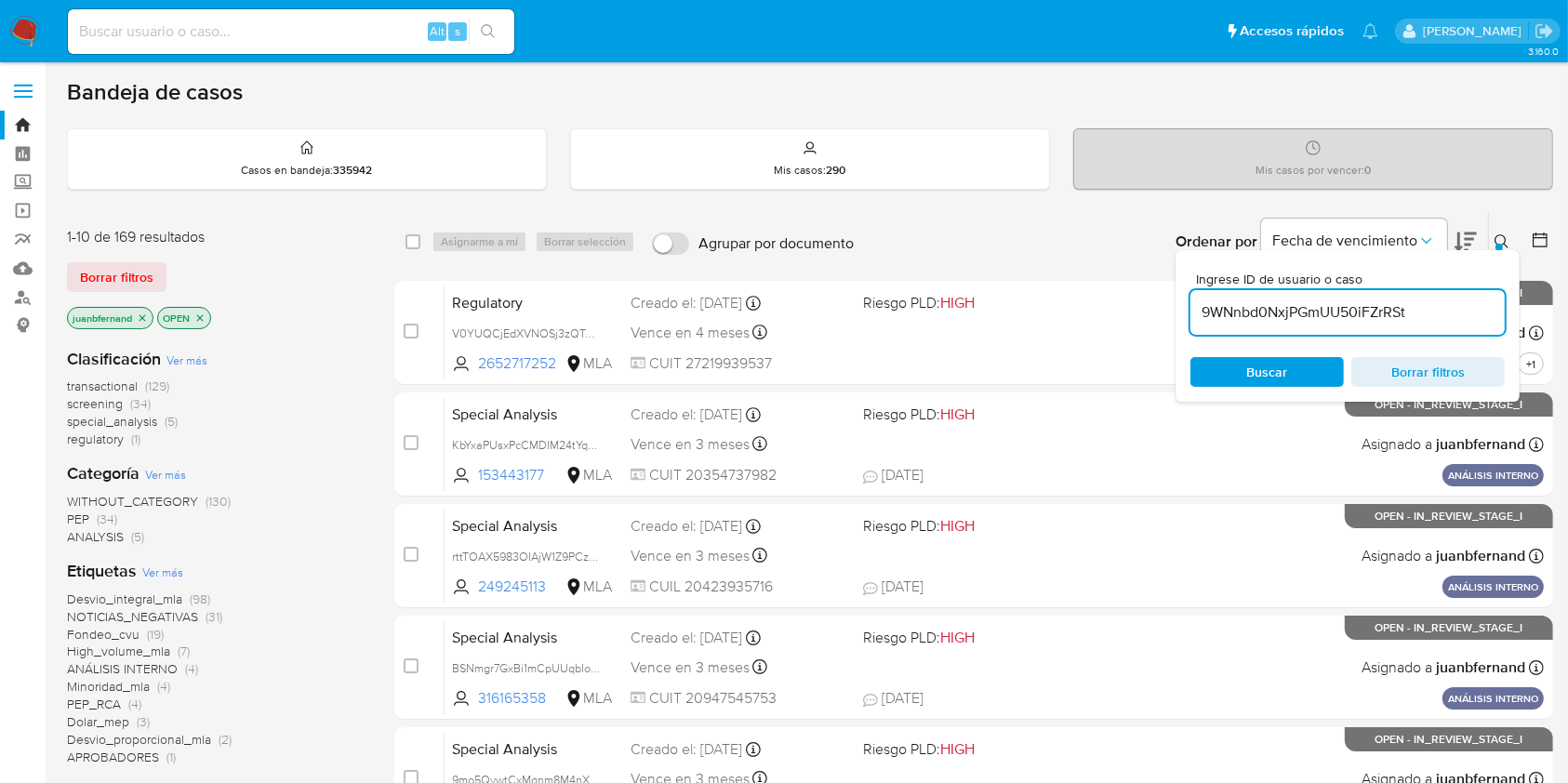
click at [1340, 303] on input "9WNnbd0NxjPGmUU50iFZrRSt" at bounding box center [1347, 312] width 314 height 24
click at [1310, 363] on span "Buscar" at bounding box center [1268, 372] width 128 height 26
click at [1491, 235] on button at bounding box center [1505, 242] width 31 height 23
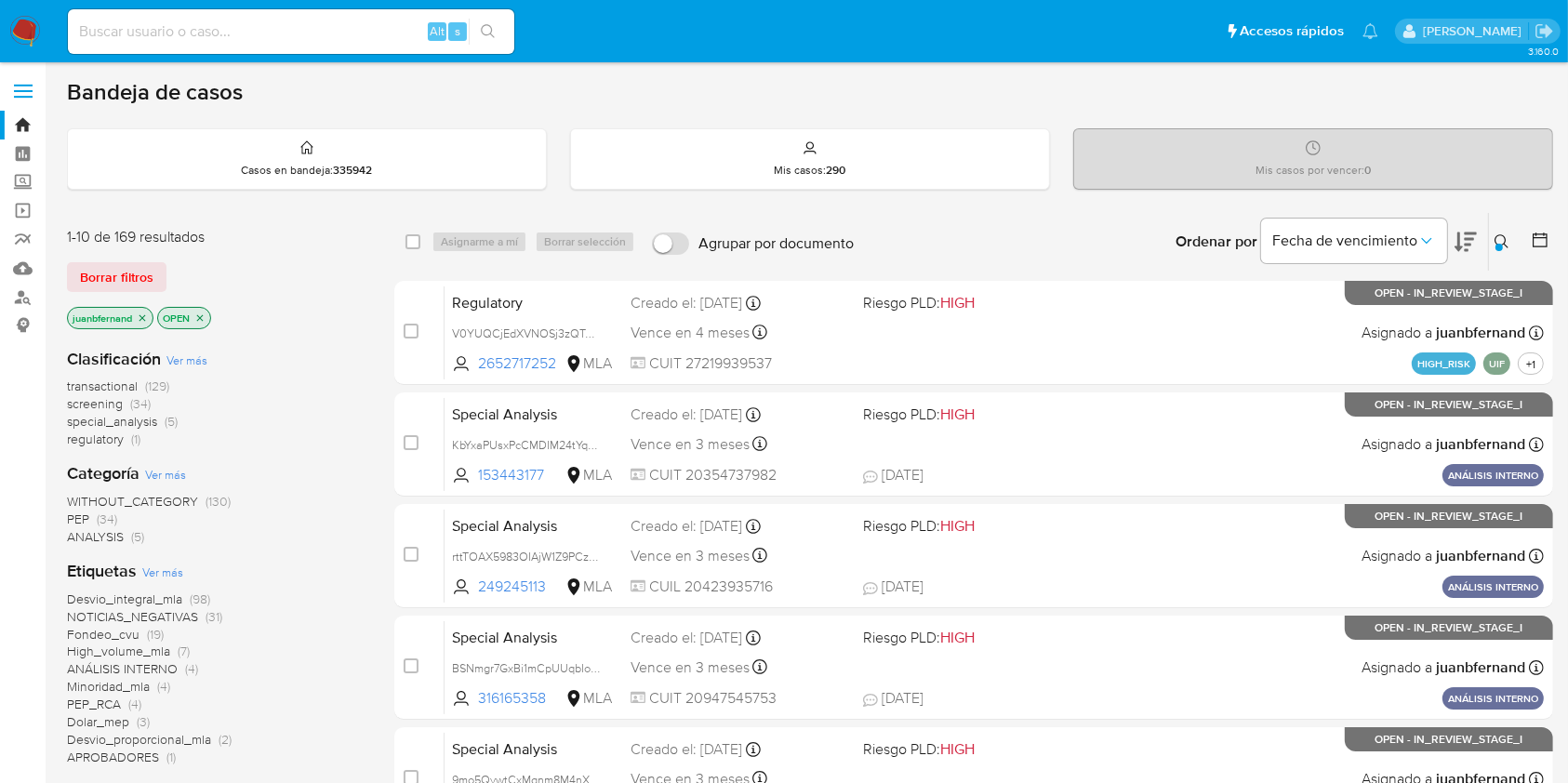
click at [1500, 244] on div at bounding box center [1500, 248] width 8 height 8
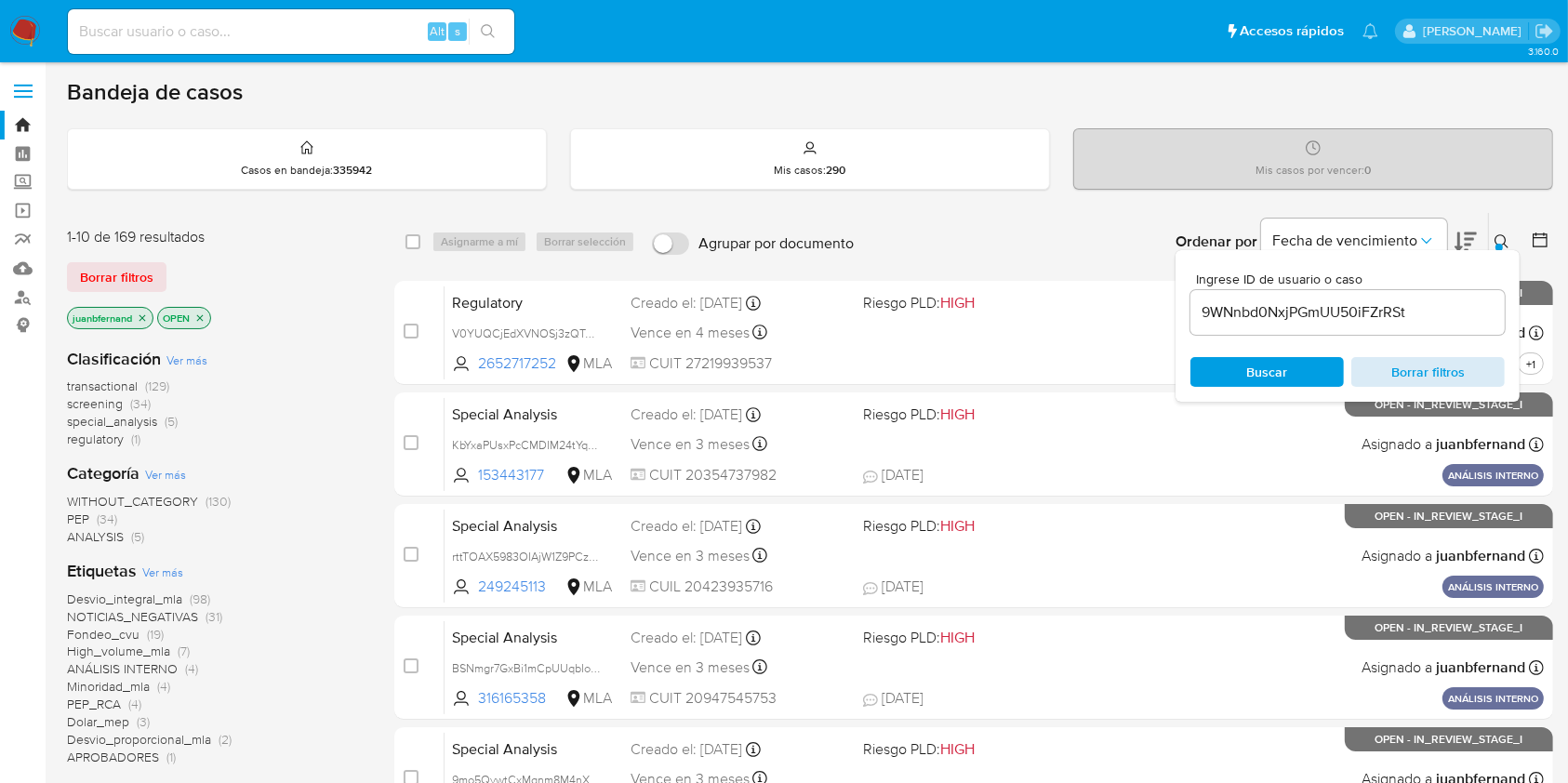
click at [1474, 371] on span "Borrar filtros" at bounding box center [1428, 372] width 128 height 26
click at [1039, 239] on div "Ordenar por Fecha de vencimiento No es posible ordenar los resultados mientras …" at bounding box center [1208, 242] width 690 height 57
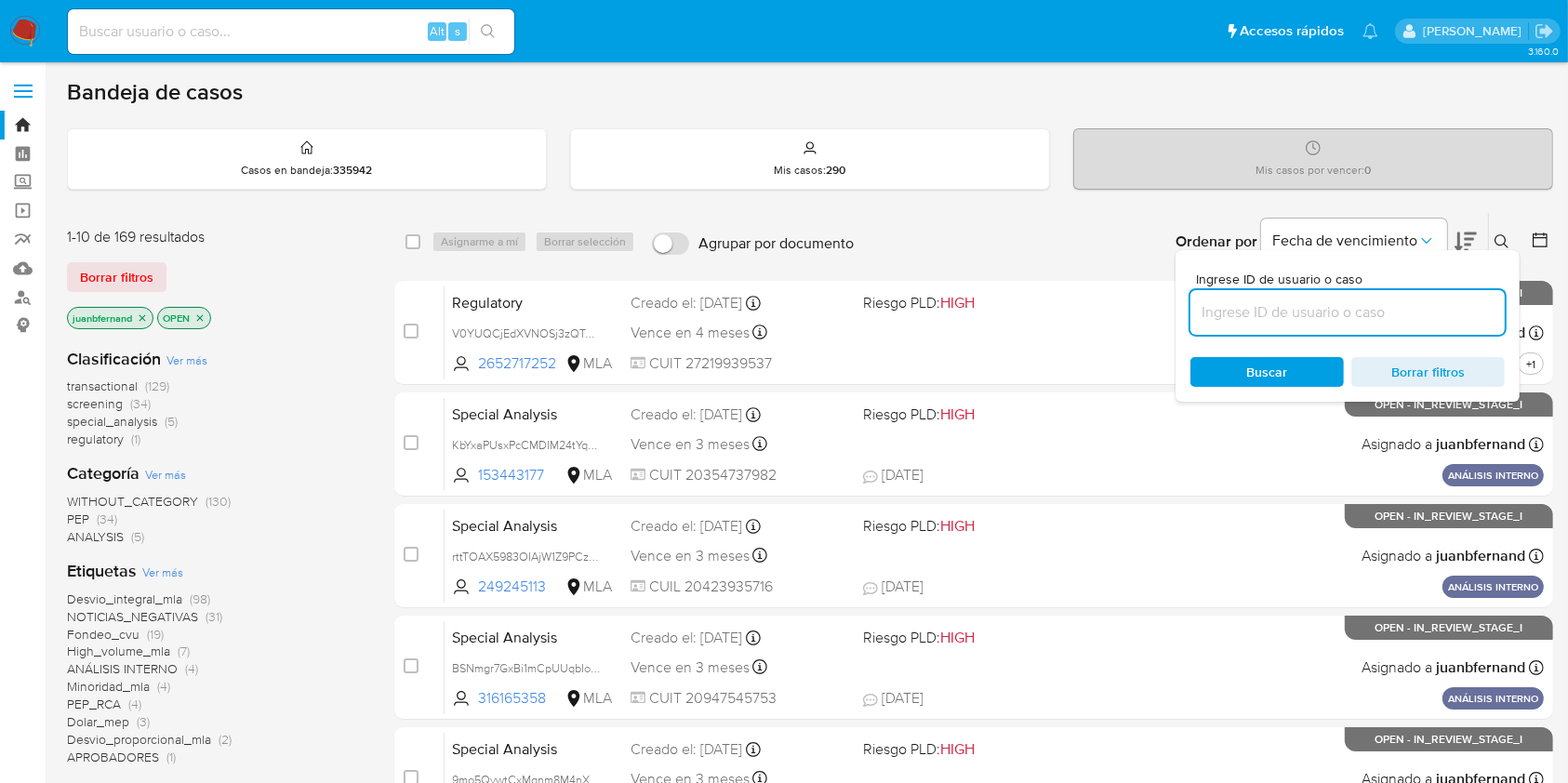
click at [1295, 319] on input at bounding box center [1347, 312] width 314 height 24
paste input "9WNnbd0NxjPGmUU50iFZrRSt"
type input "9WNnbd0NxjPGmUU50iFZrRSt"
click at [1438, 312] on input "9WNnbd0NxjPGmUU50iFZrRSt" at bounding box center [1347, 312] width 314 height 24
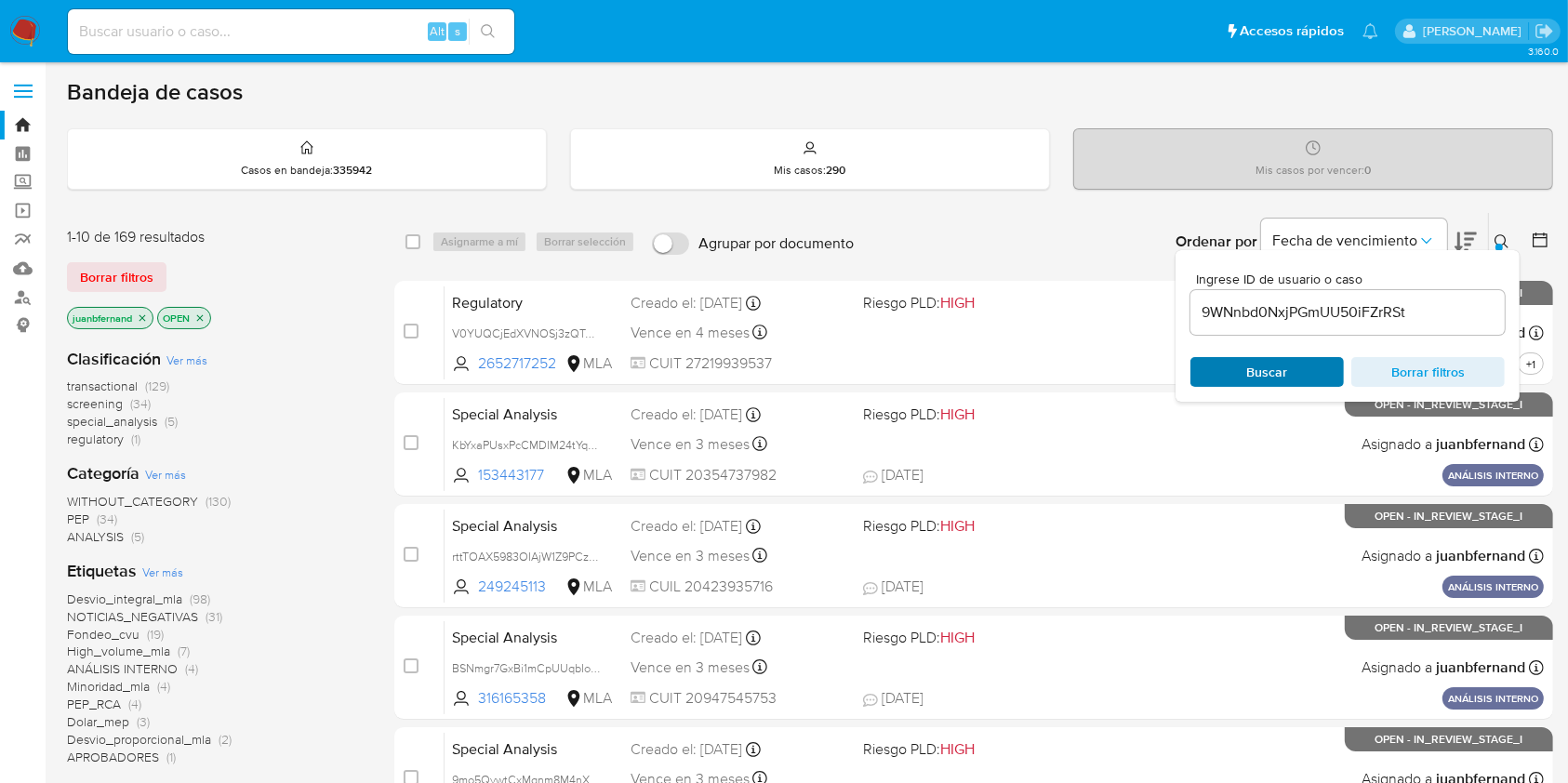
click at [1289, 376] on span "Buscar" at bounding box center [1268, 372] width 128 height 26
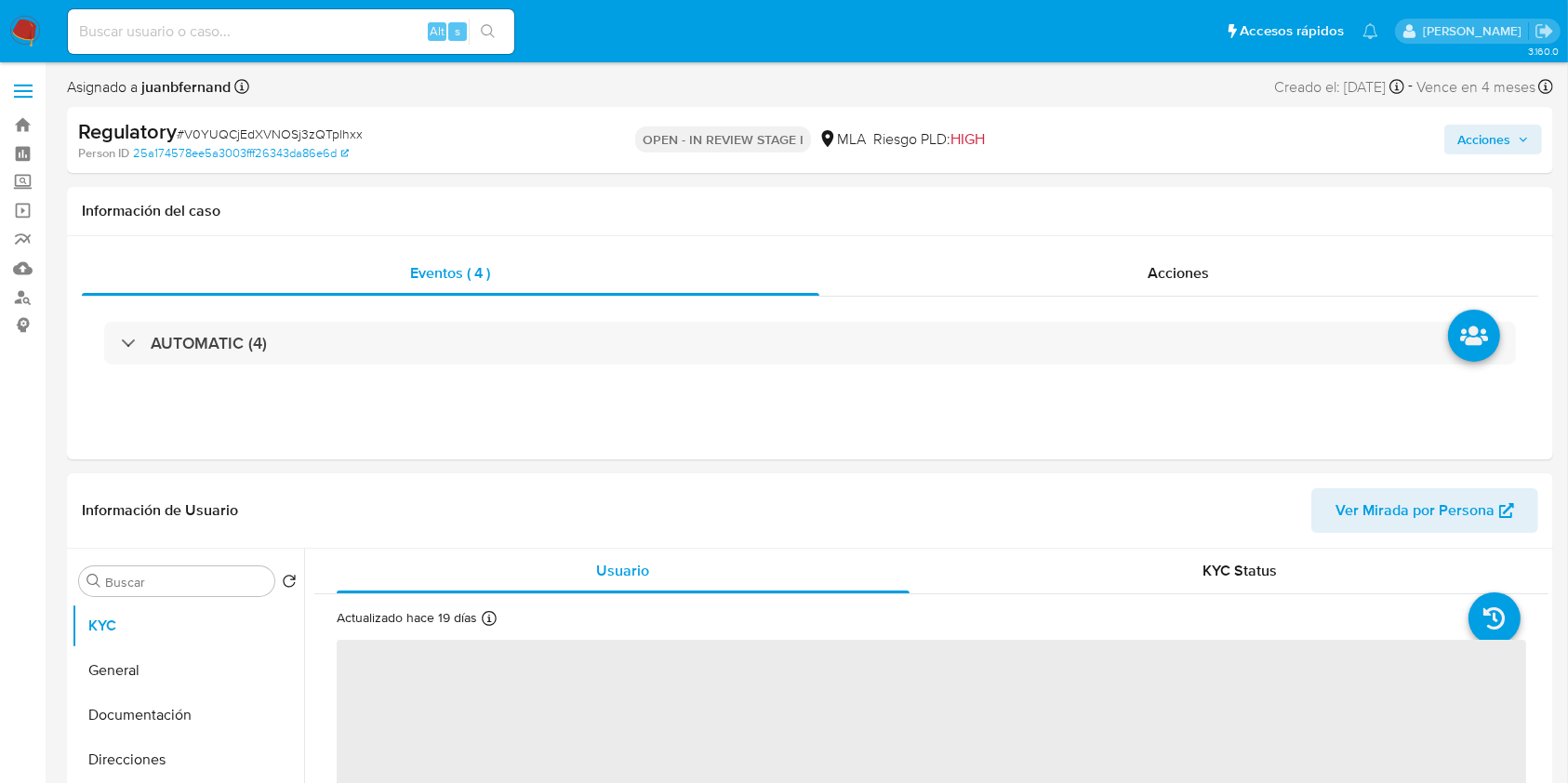
select select "10"
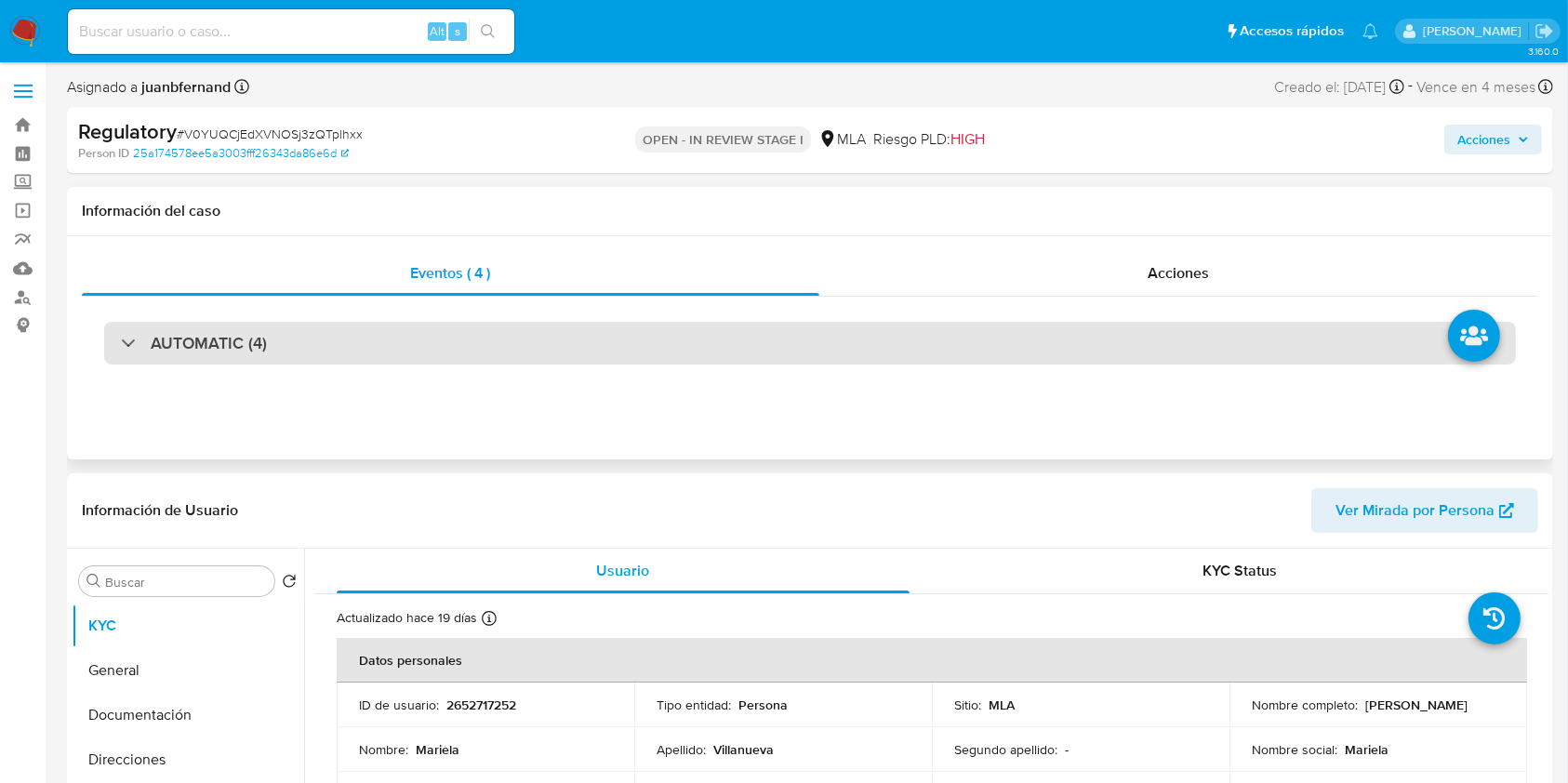
click at [135, 345] on div "AUTOMATIC (4)" at bounding box center [193, 343] width 146 height 21
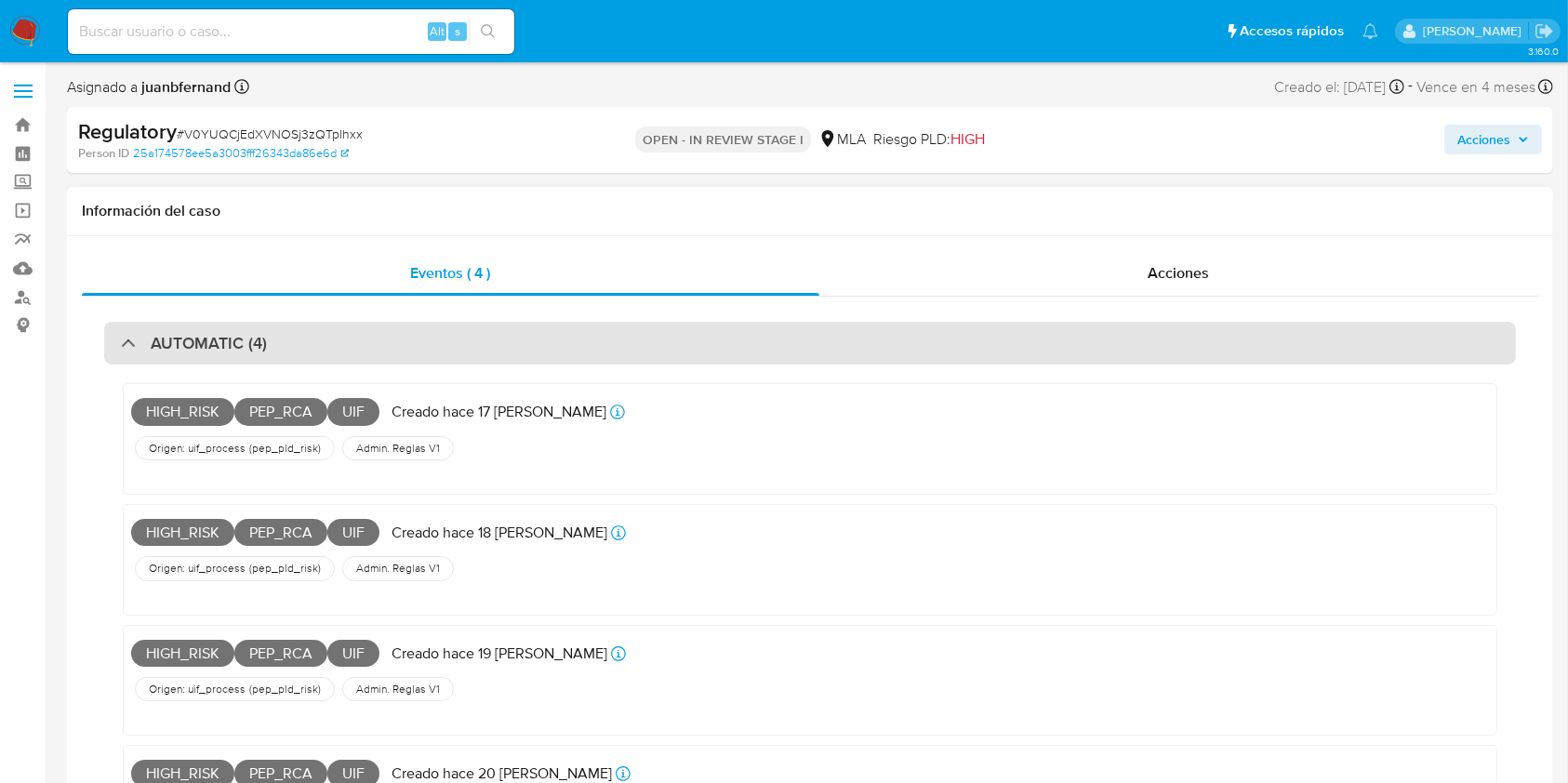
click at [131, 337] on div "AUTOMATIC (4)" at bounding box center [193, 343] width 146 height 21
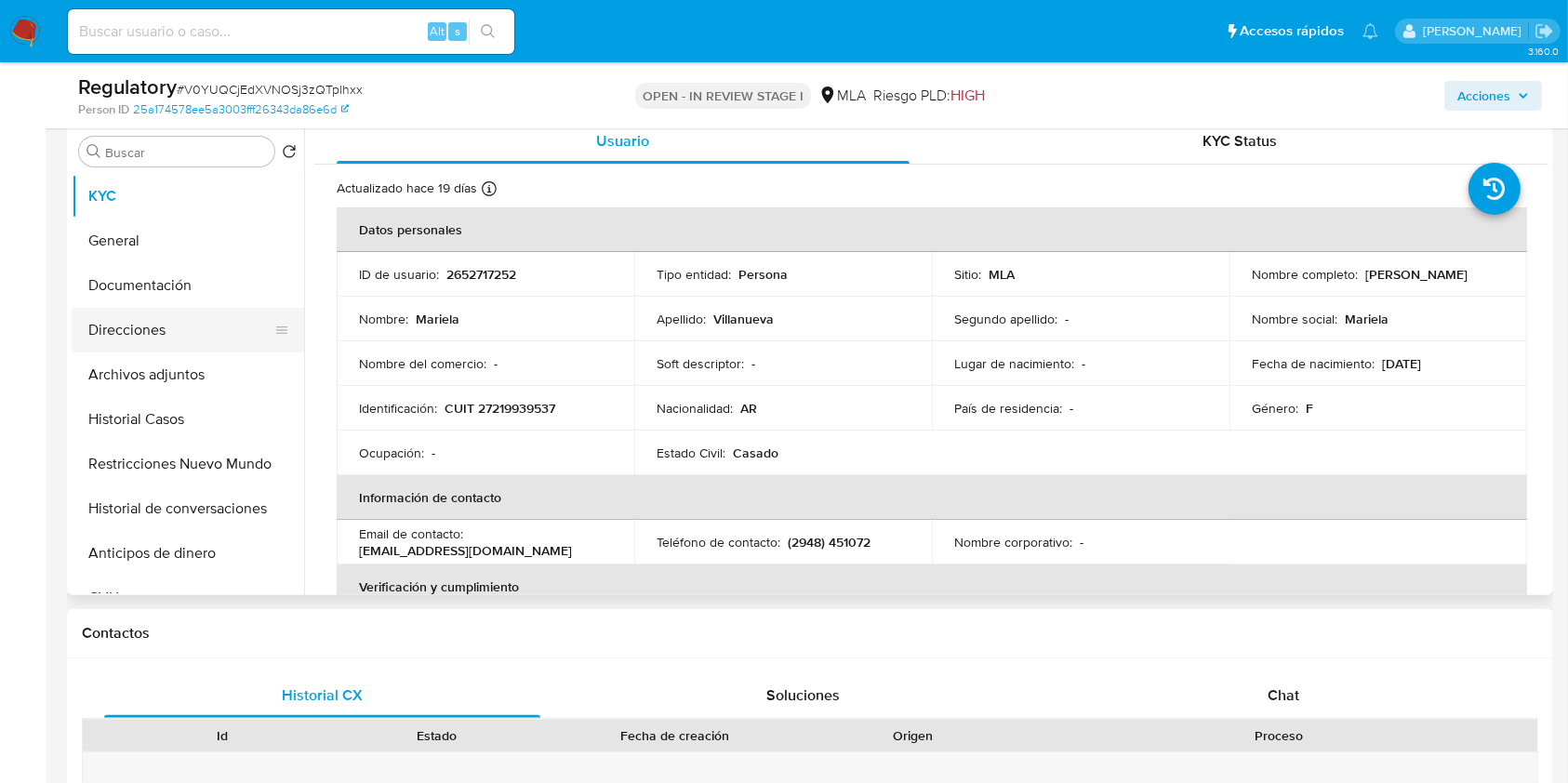
scroll to position [372, 0]
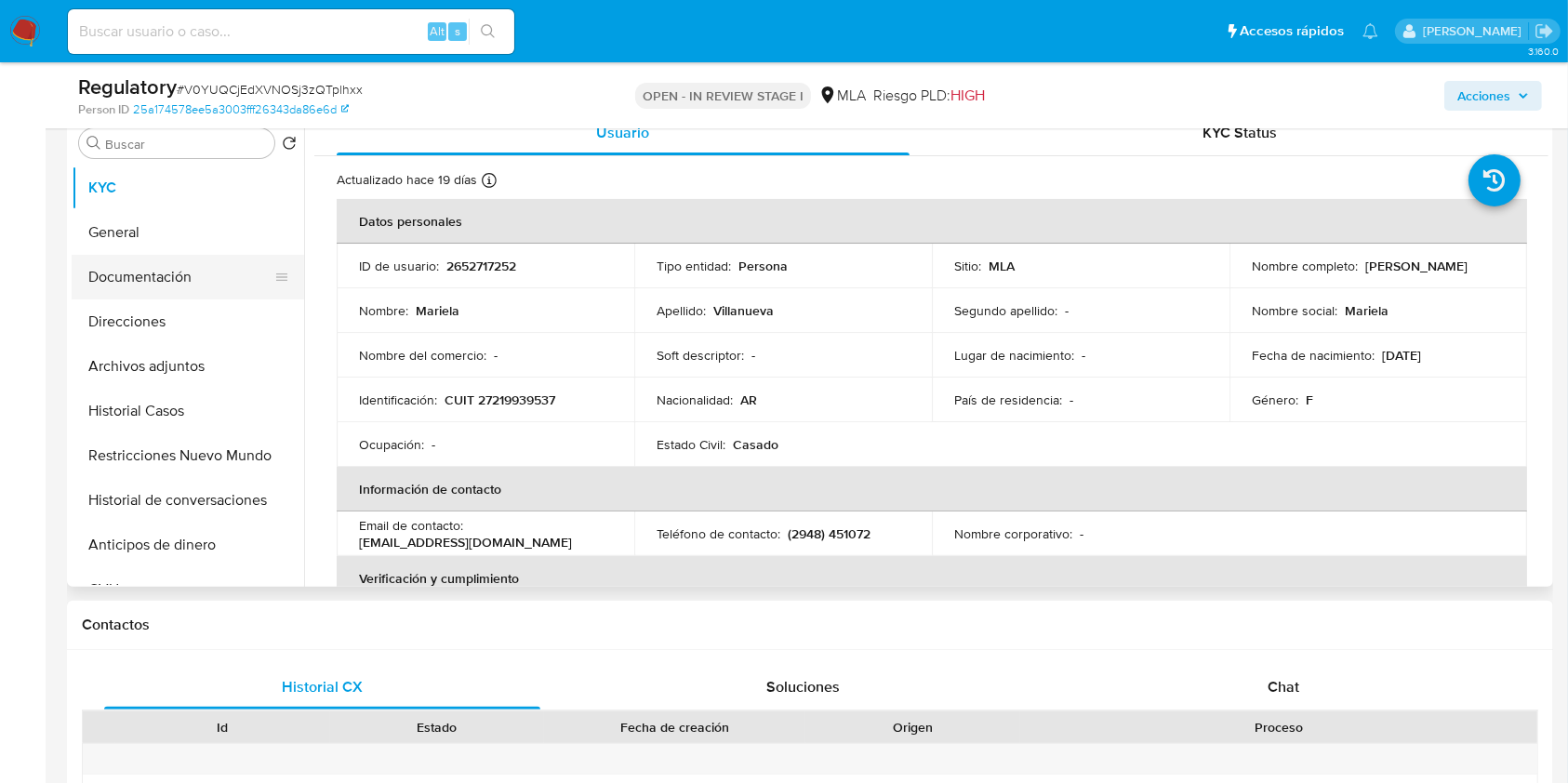
click at [144, 265] on button "Documentación" at bounding box center [180, 277] width 218 height 45
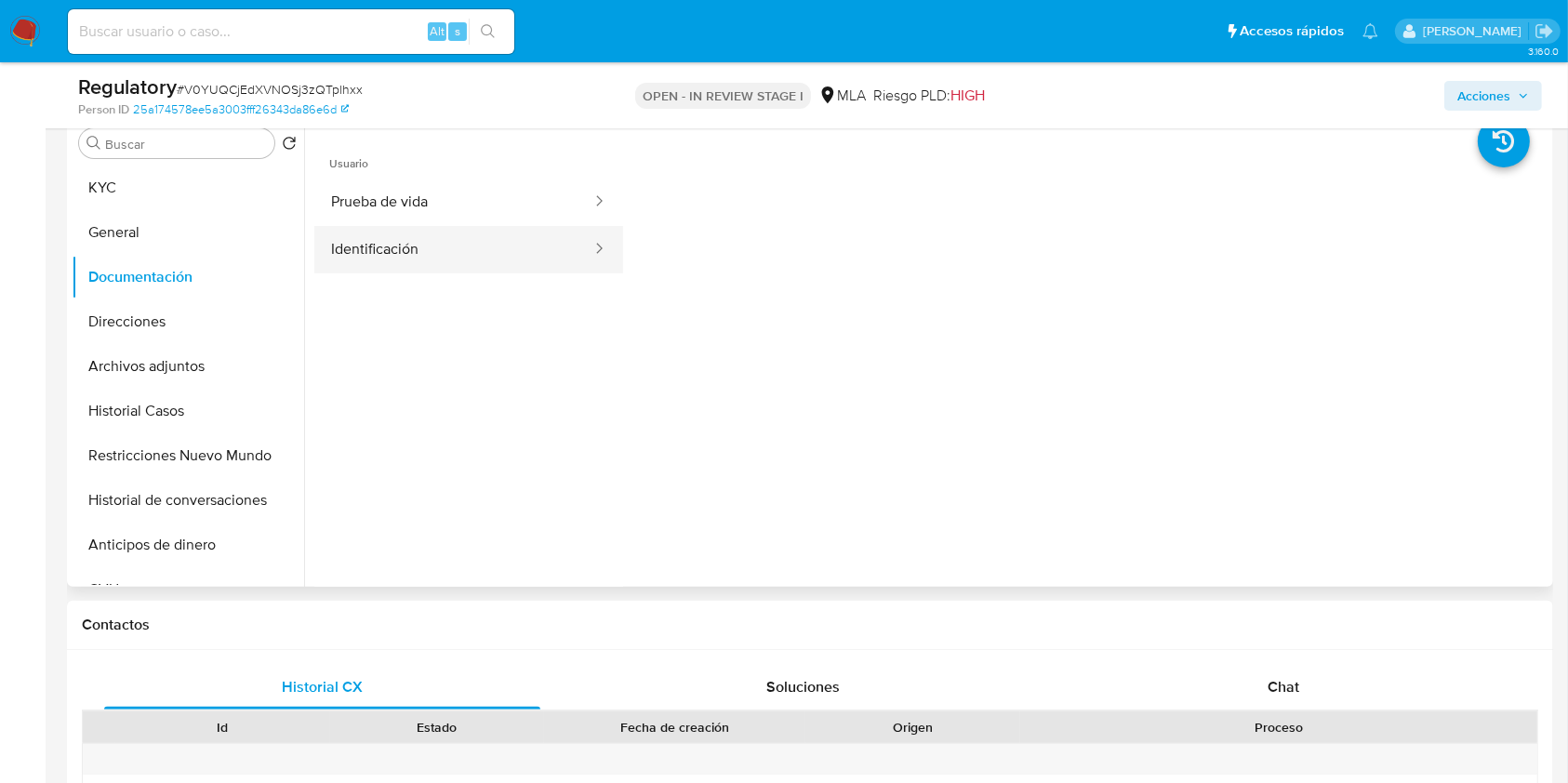
click at [455, 264] on button "Identificación" at bounding box center [454, 250] width 280 height 48
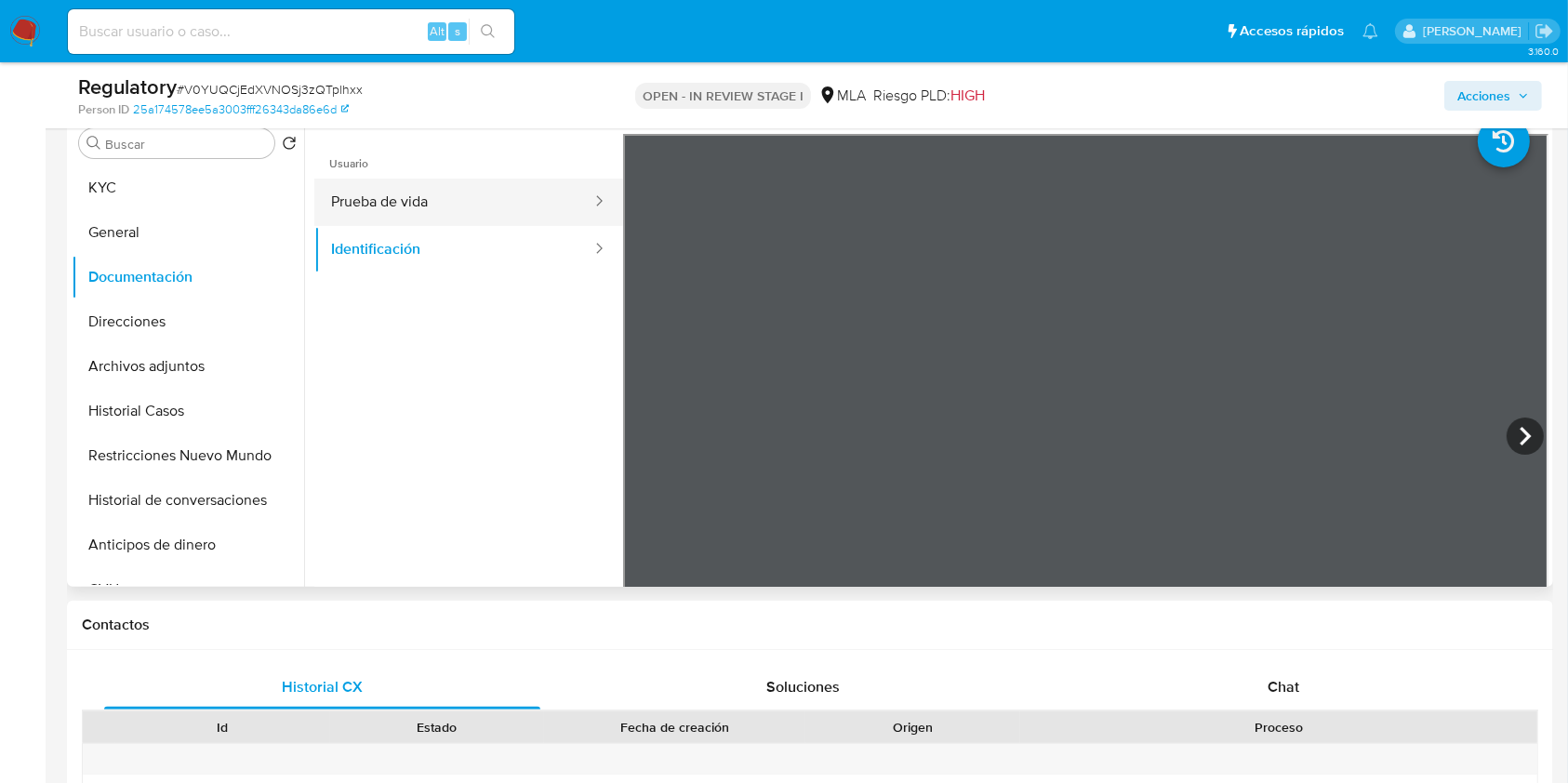
click at [416, 208] on button "Prueba de vida" at bounding box center [454, 202] width 280 height 48
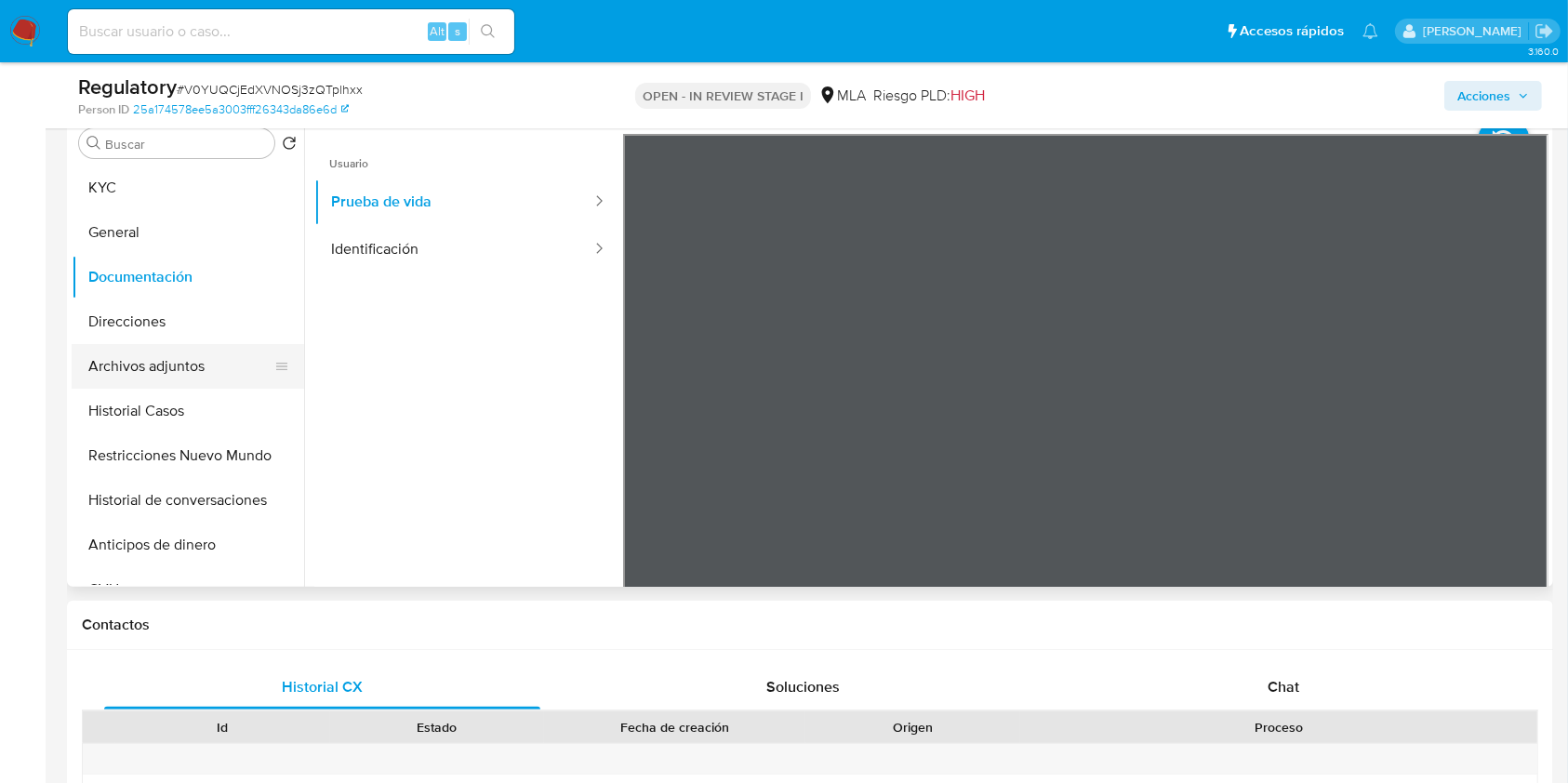
click at [230, 359] on button "Archivos adjuntos" at bounding box center [180, 366] width 218 height 45
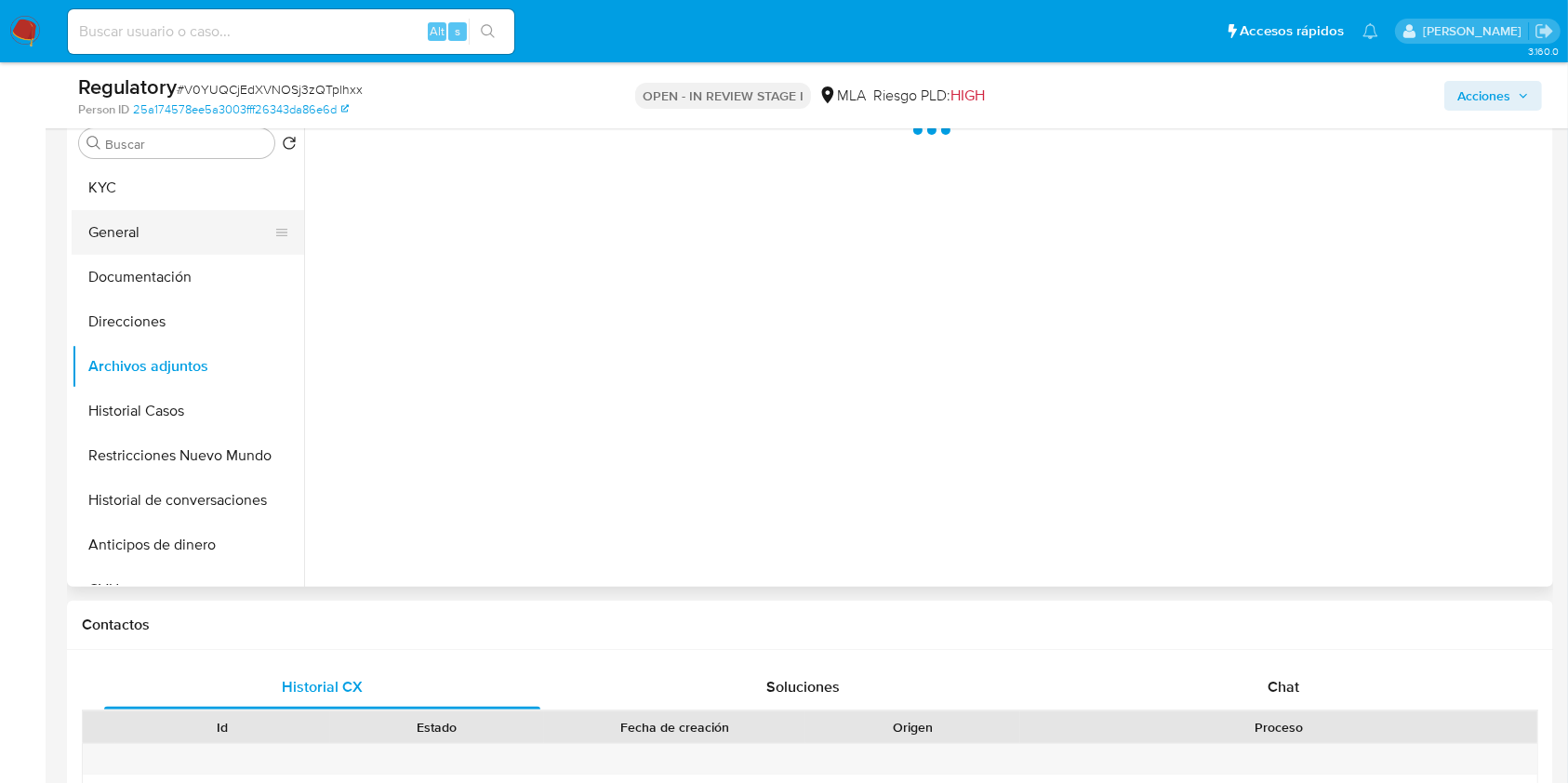
click at [207, 225] on button "General" at bounding box center [180, 232] width 218 height 45
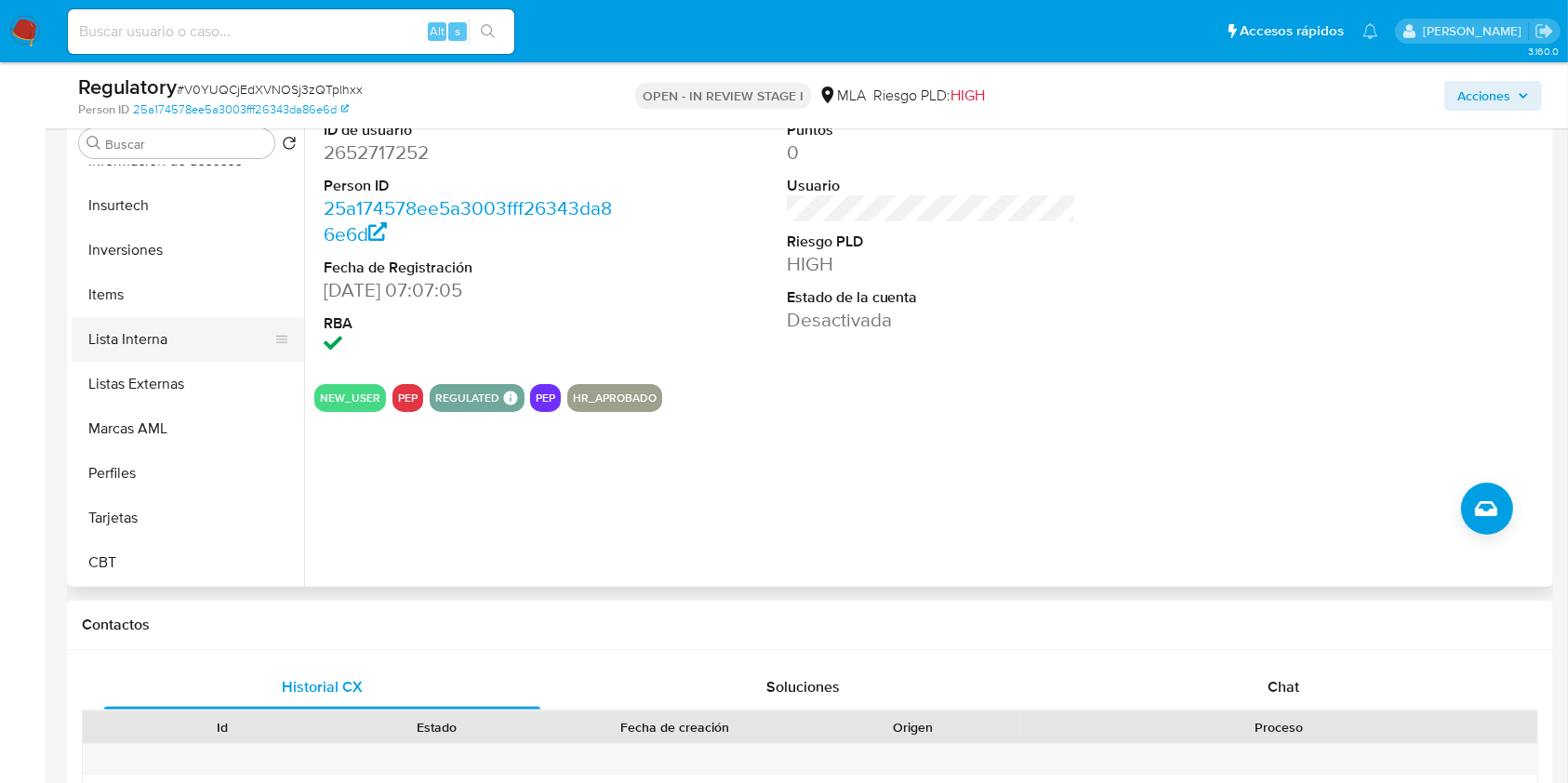
click at [165, 348] on button "Lista Interna" at bounding box center [180, 339] width 218 height 45
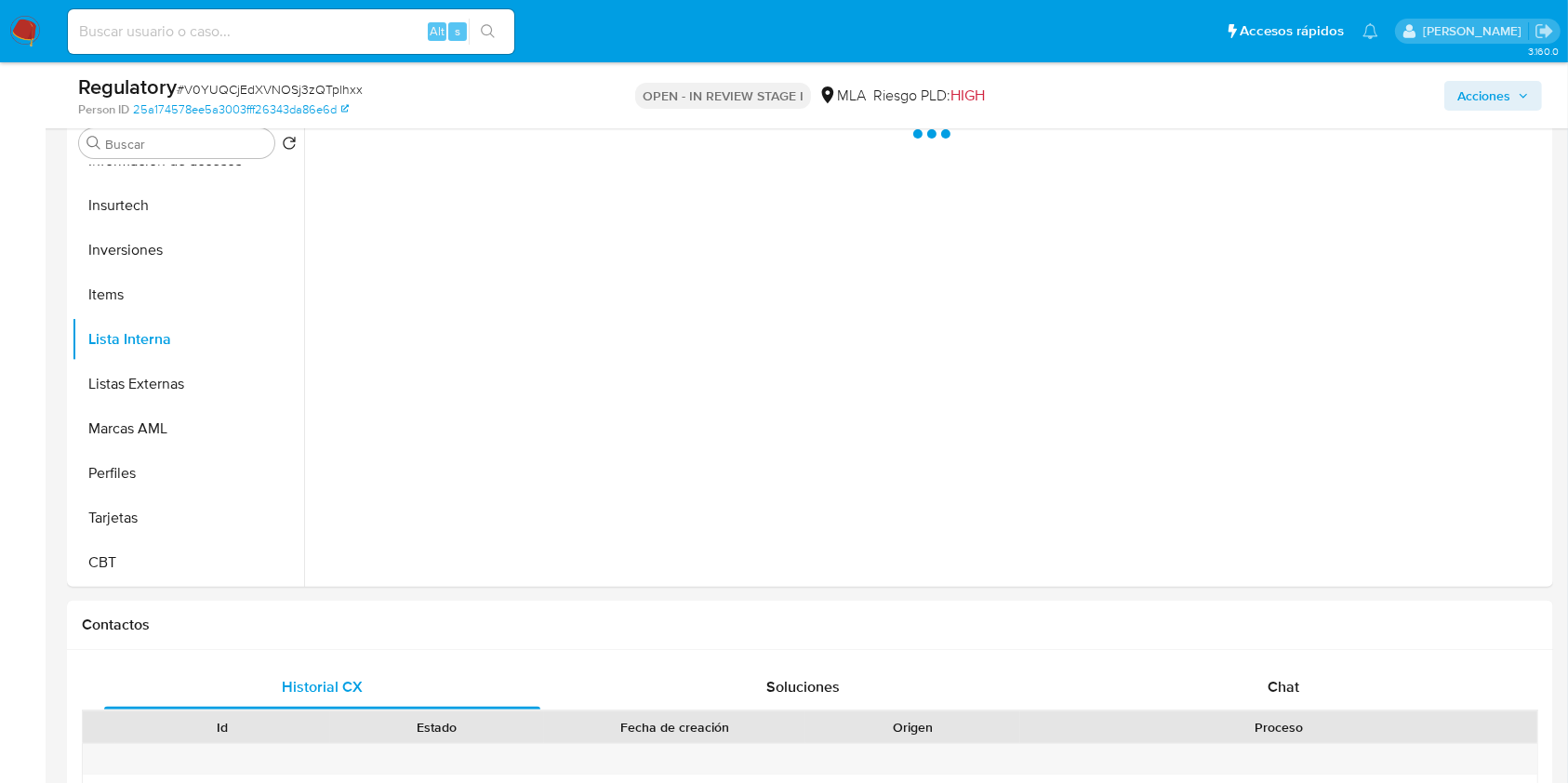
scroll to position [248, 0]
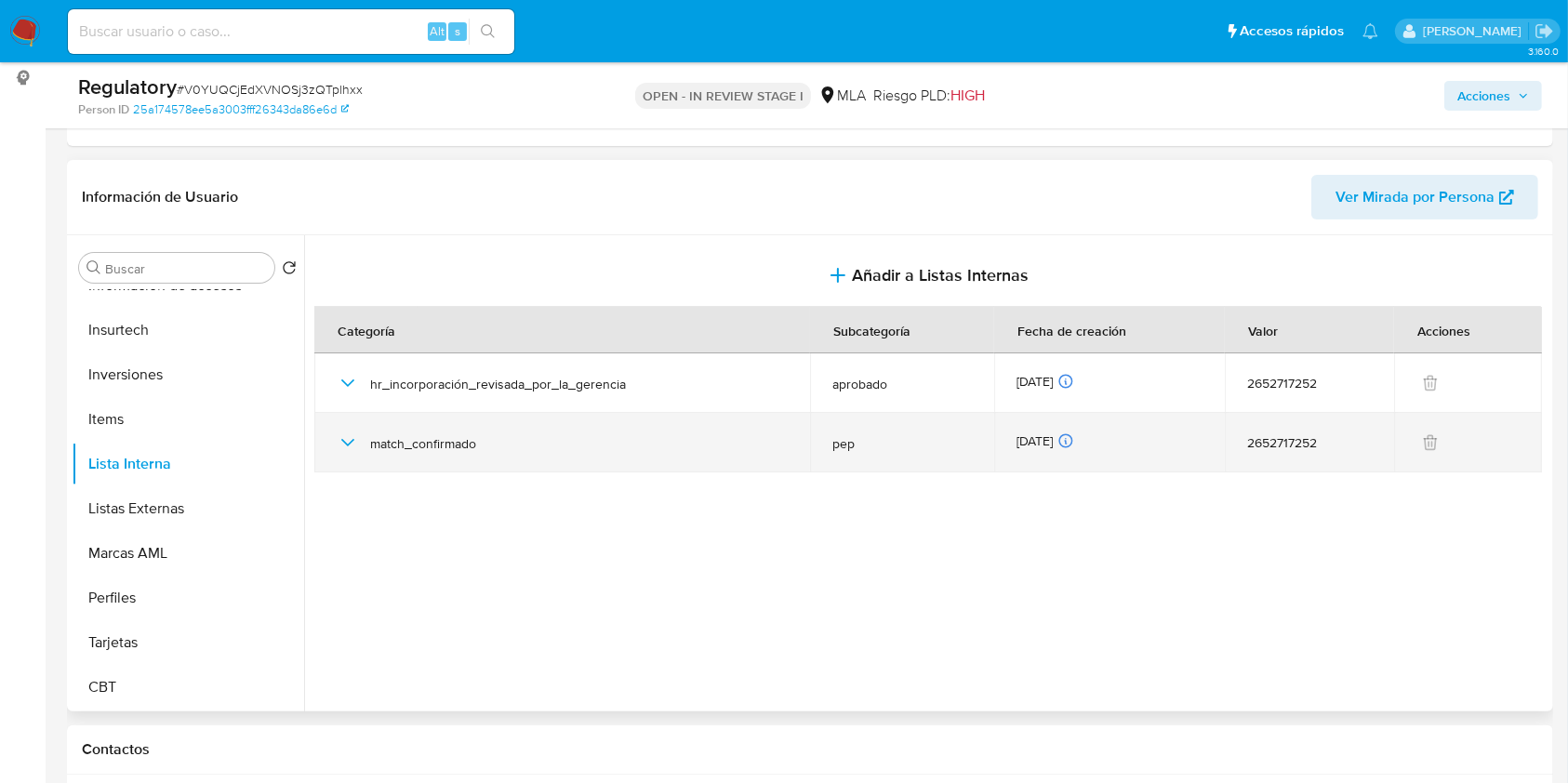
click at [347, 440] on icon "button" at bounding box center [348, 443] width 23 height 23
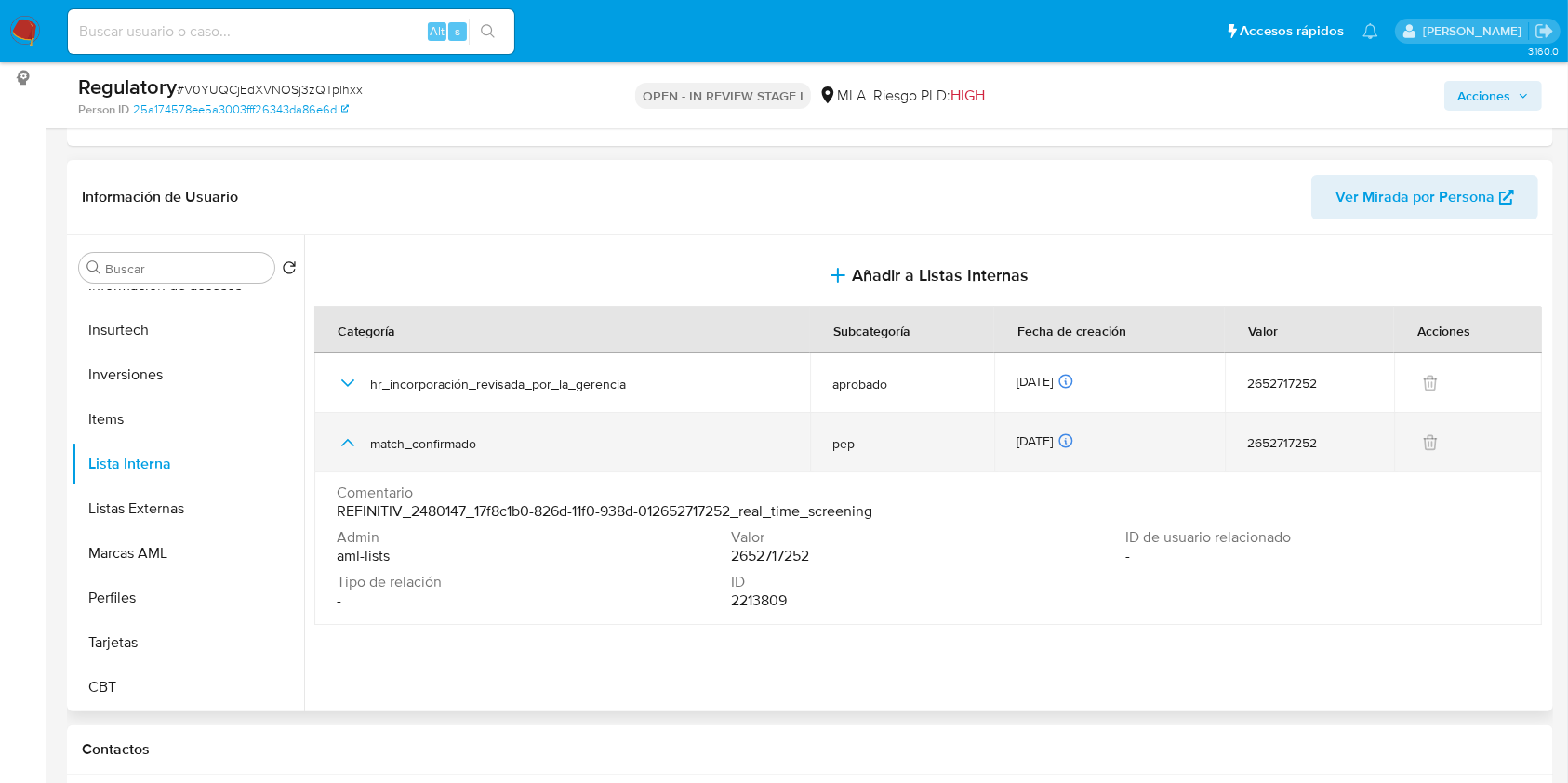
click at [350, 436] on icon "button" at bounding box center [348, 443] width 23 height 23
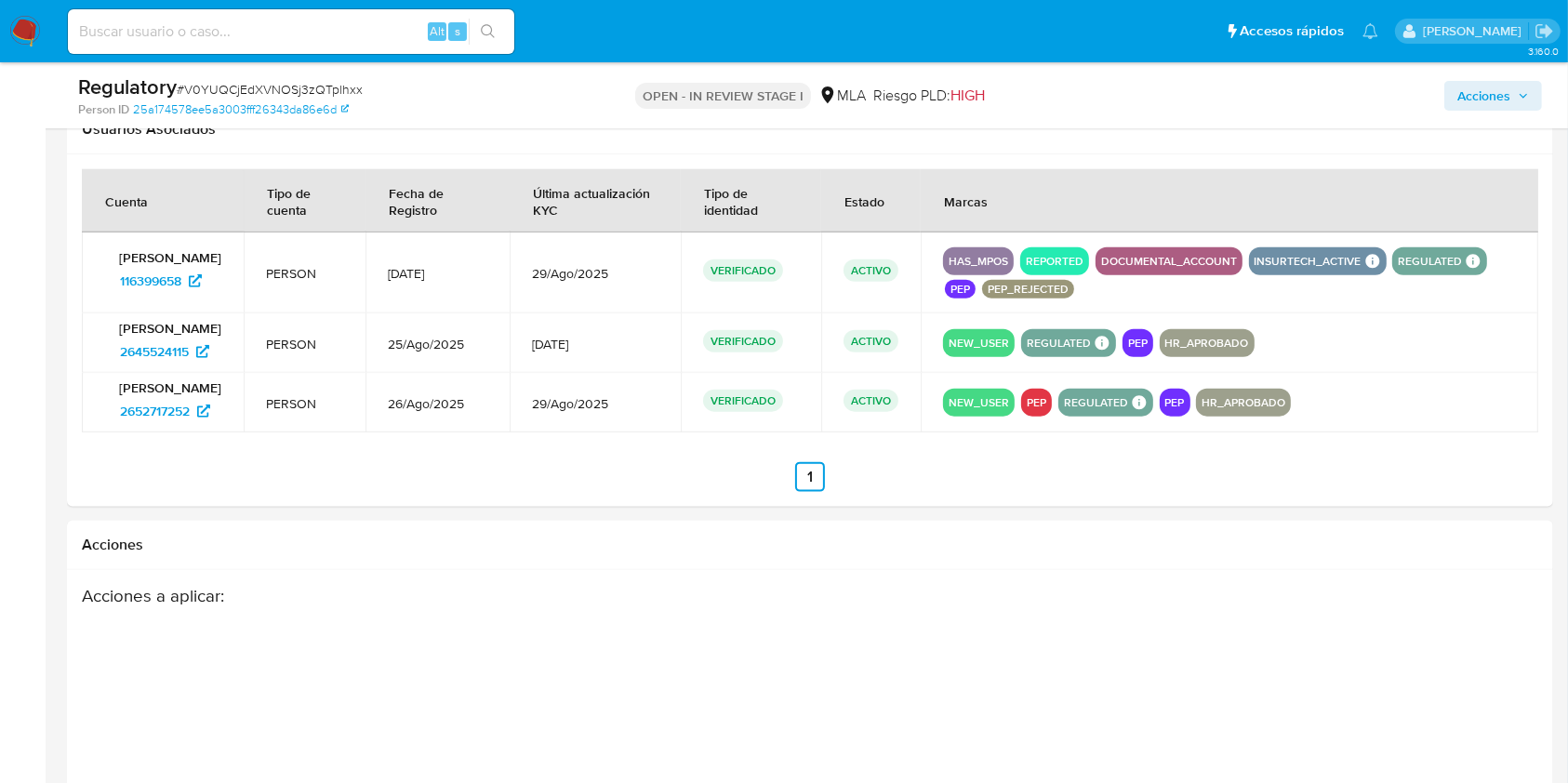
scroll to position [2233, 0]
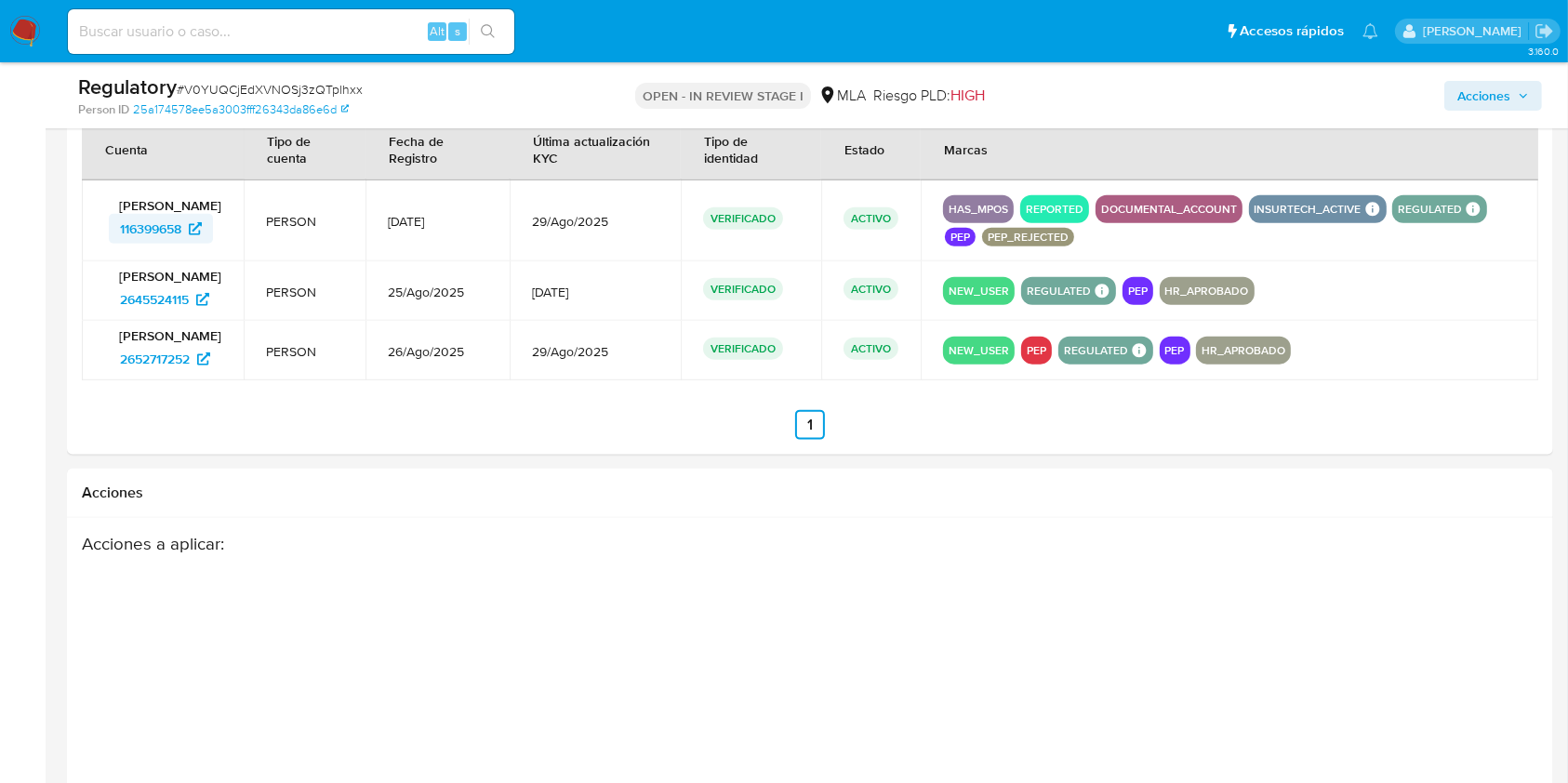
click at [157, 233] on span "116399658" at bounding box center [151, 229] width 61 height 30
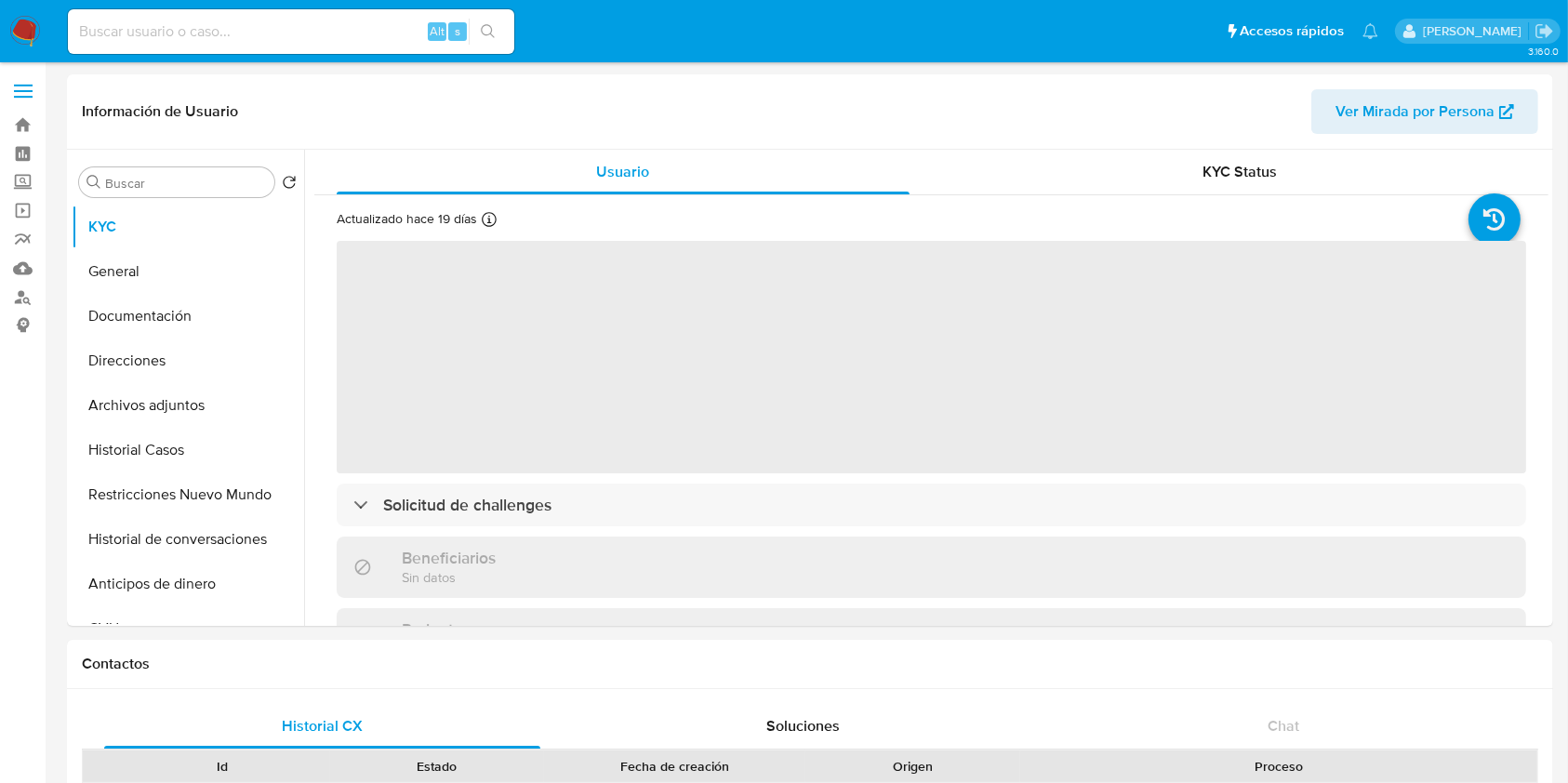
select select "10"
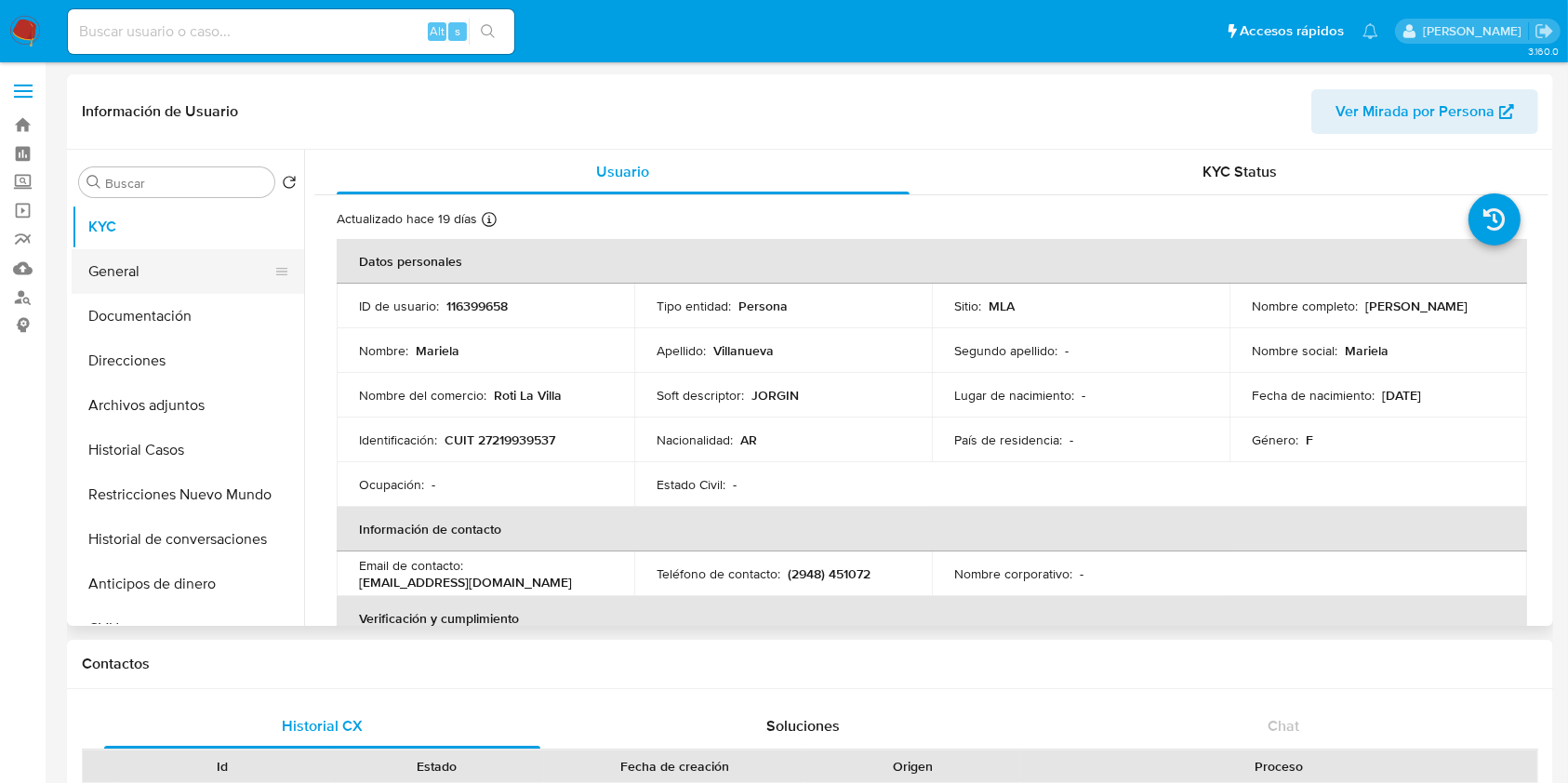
click at [179, 281] on button "General" at bounding box center [180, 272] width 218 height 45
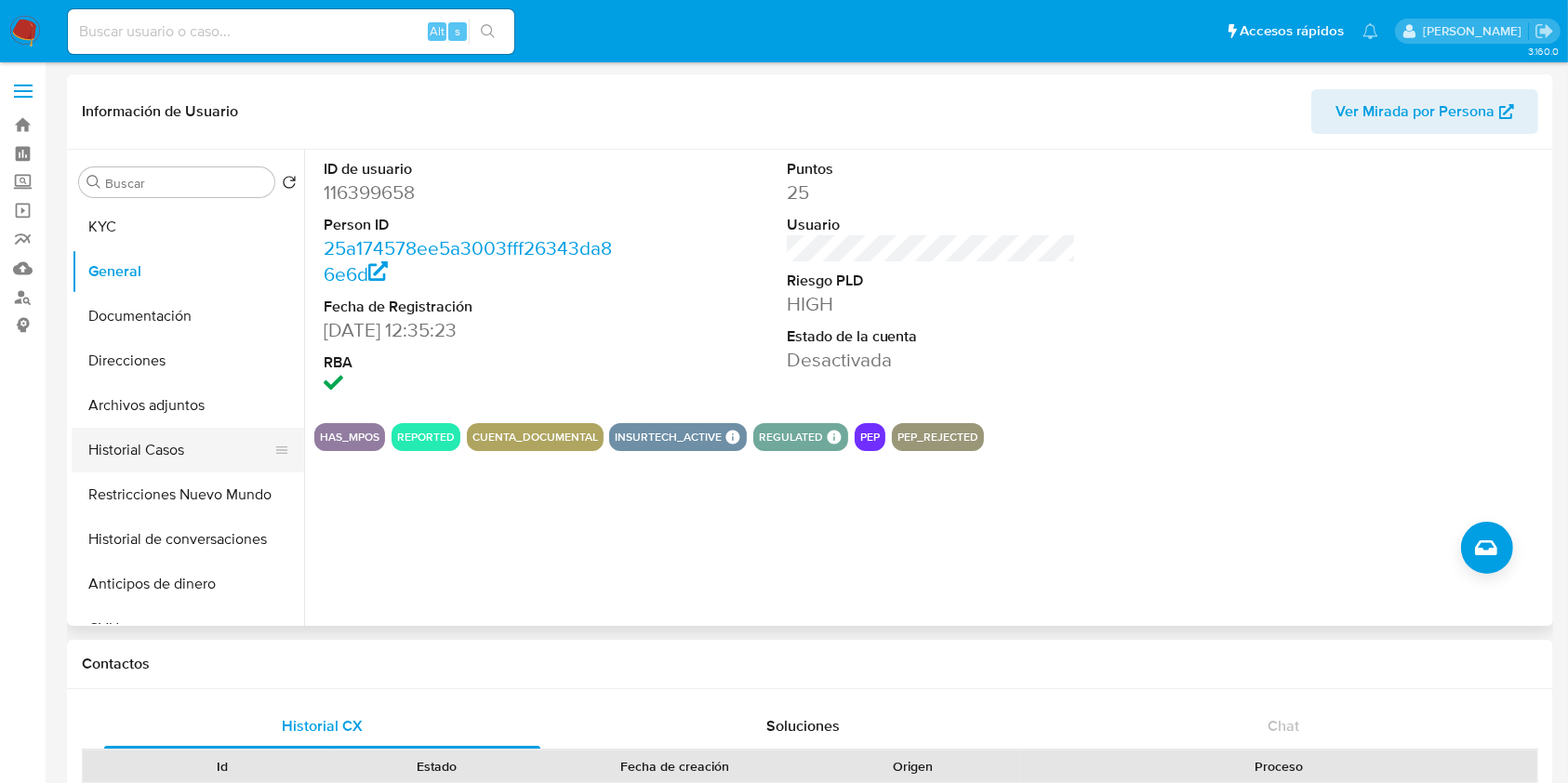
click at [139, 437] on button "Historial Casos" at bounding box center [180, 450] width 218 height 45
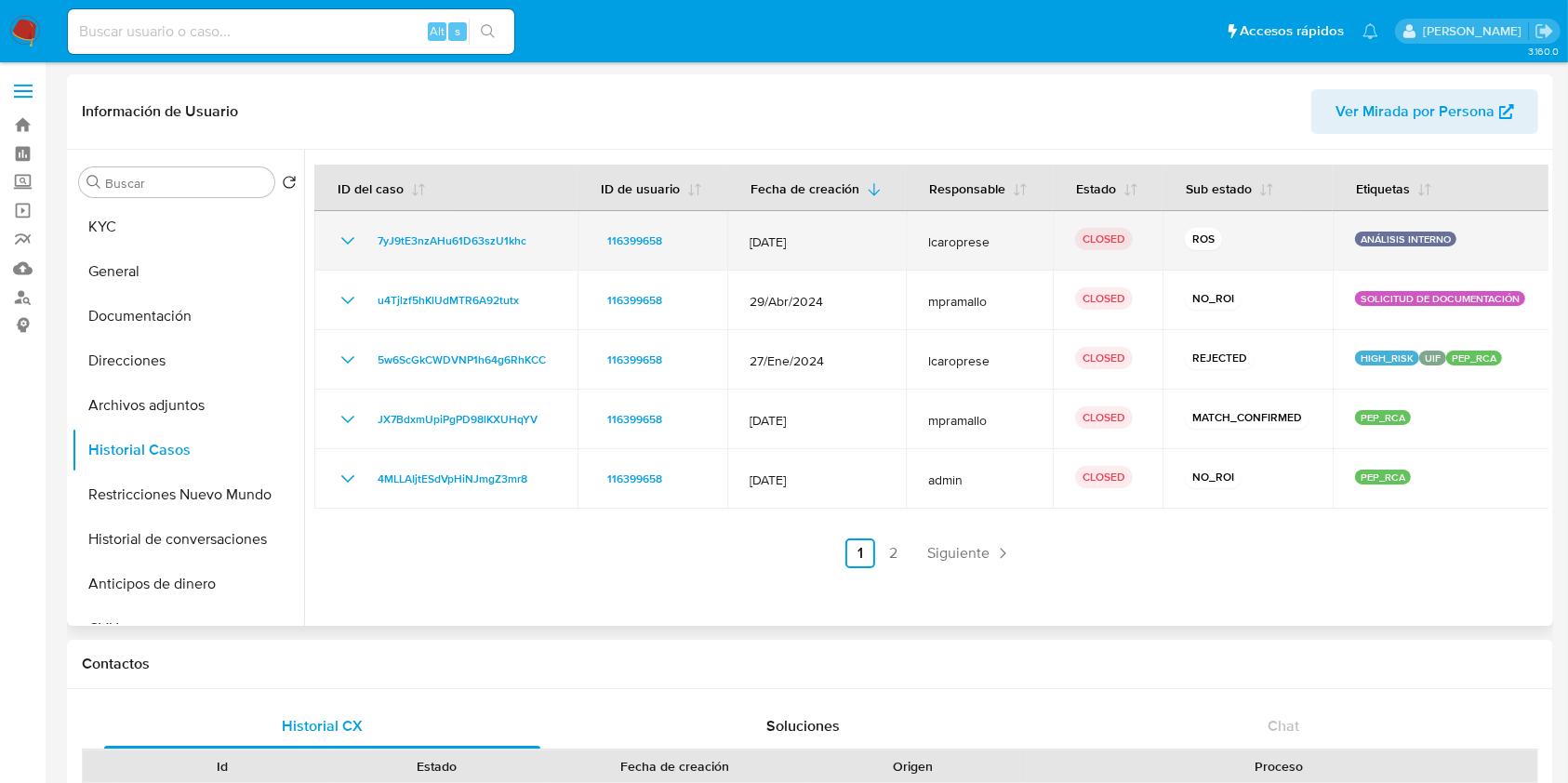
click at [352, 246] on icon "Mostrar/Ocultar" at bounding box center [348, 241] width 23 height 23
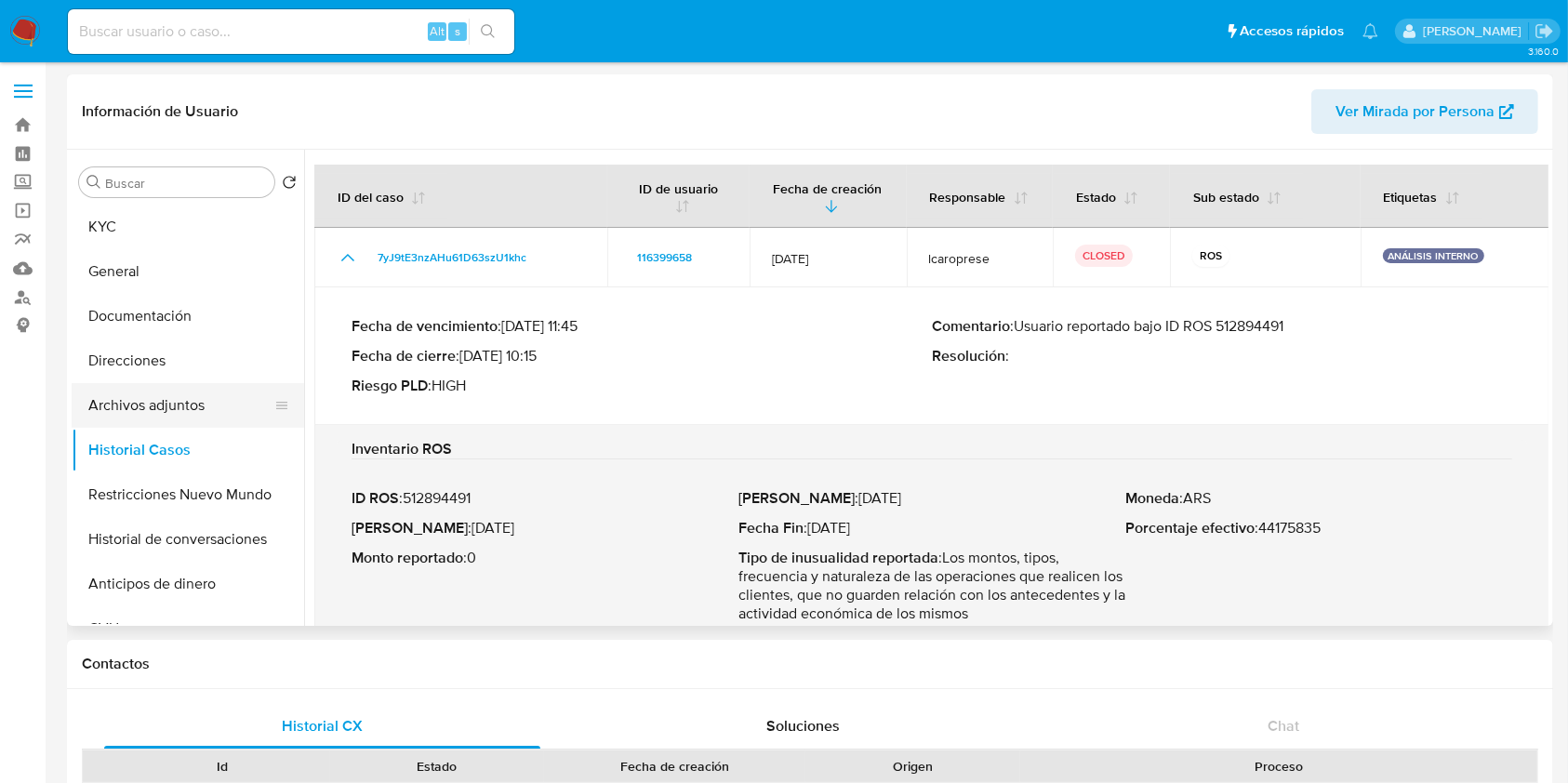
click at [93, 405] on button "Archivos adjuntos" at bounding box center [180, 405] width 218 height 45
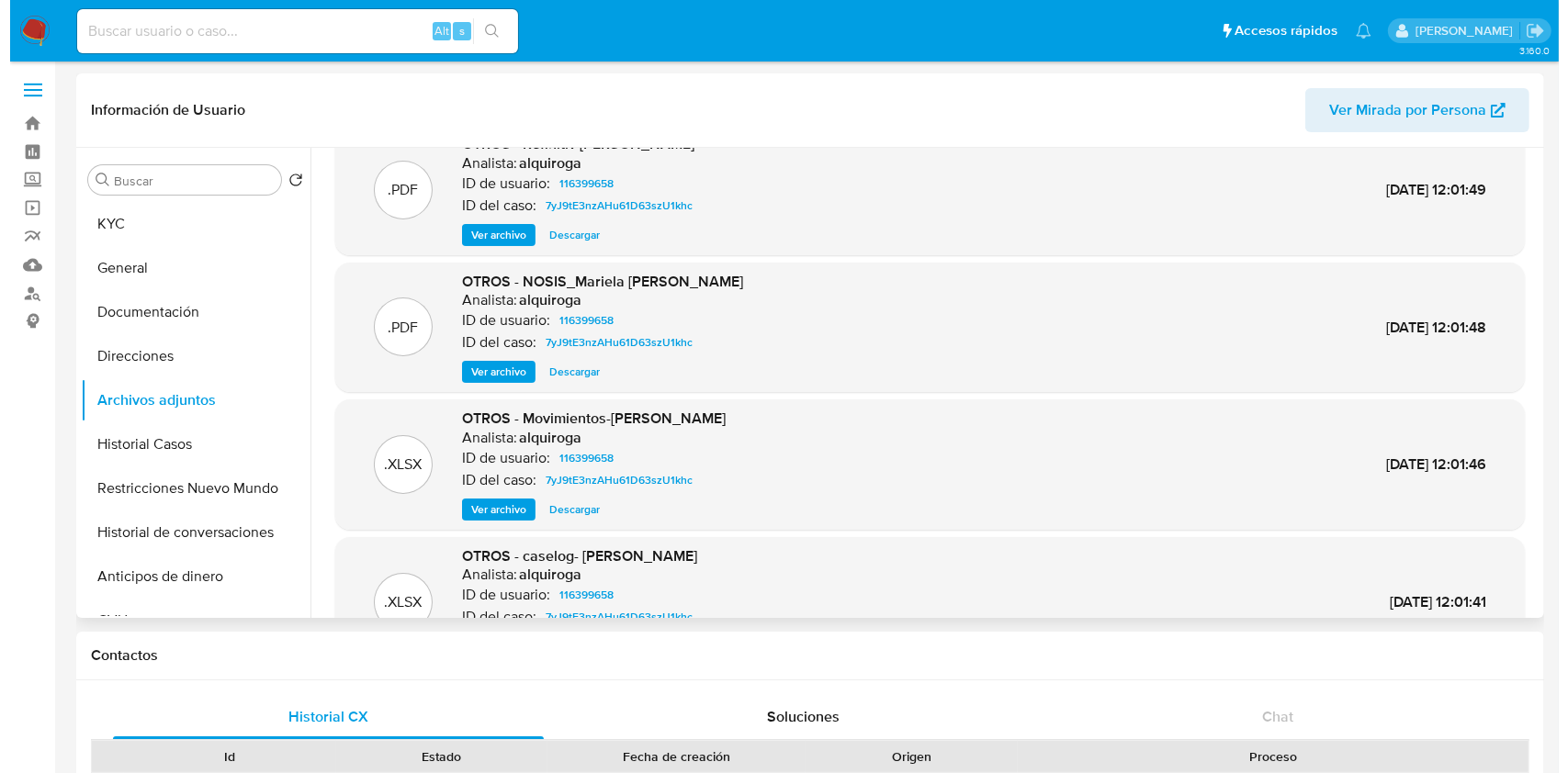
scroll to position [103, 0]
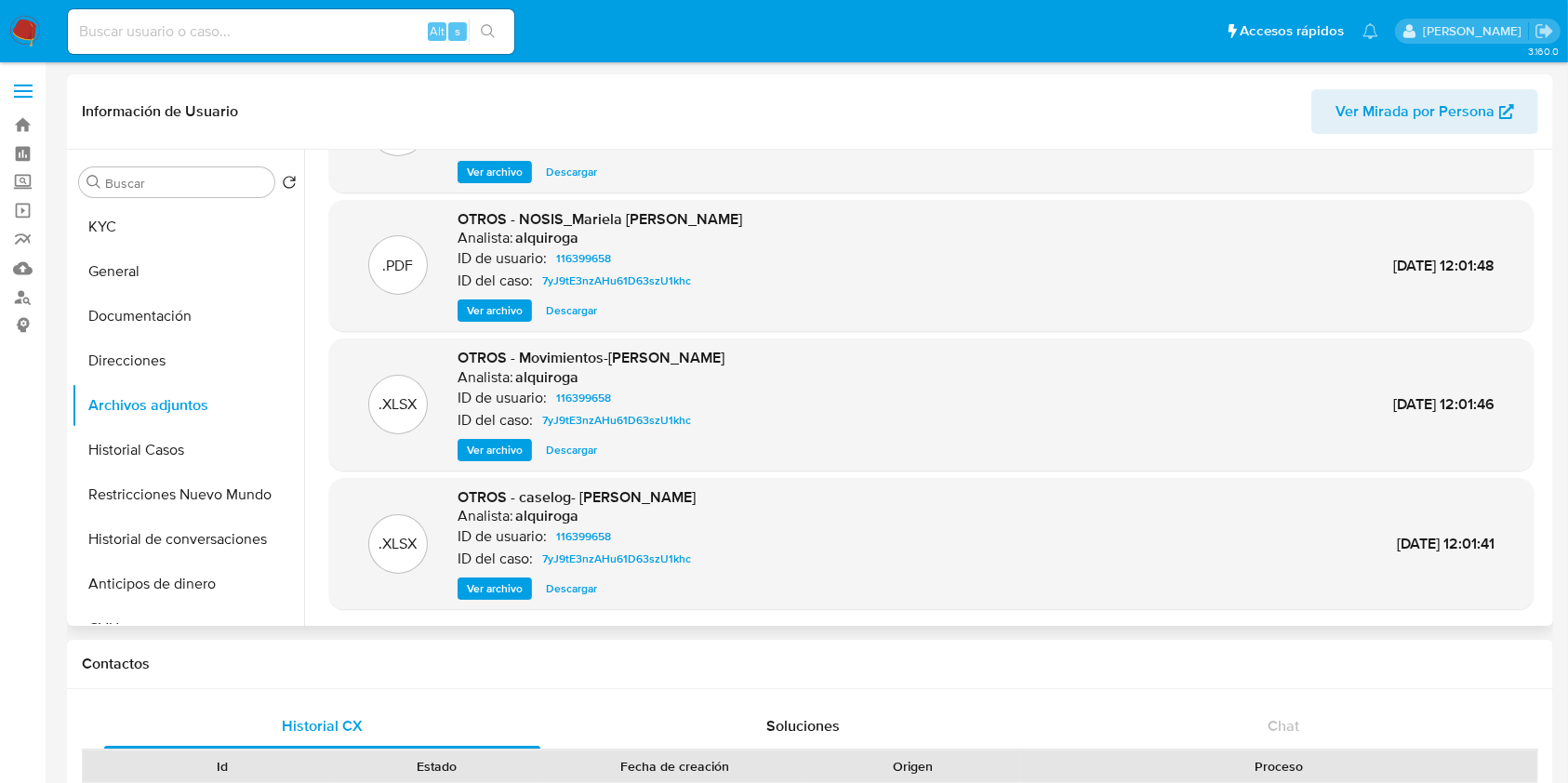
click at [501, 584] on span "Ver archivo" at bounding box center [495, 589] width 56 height 19
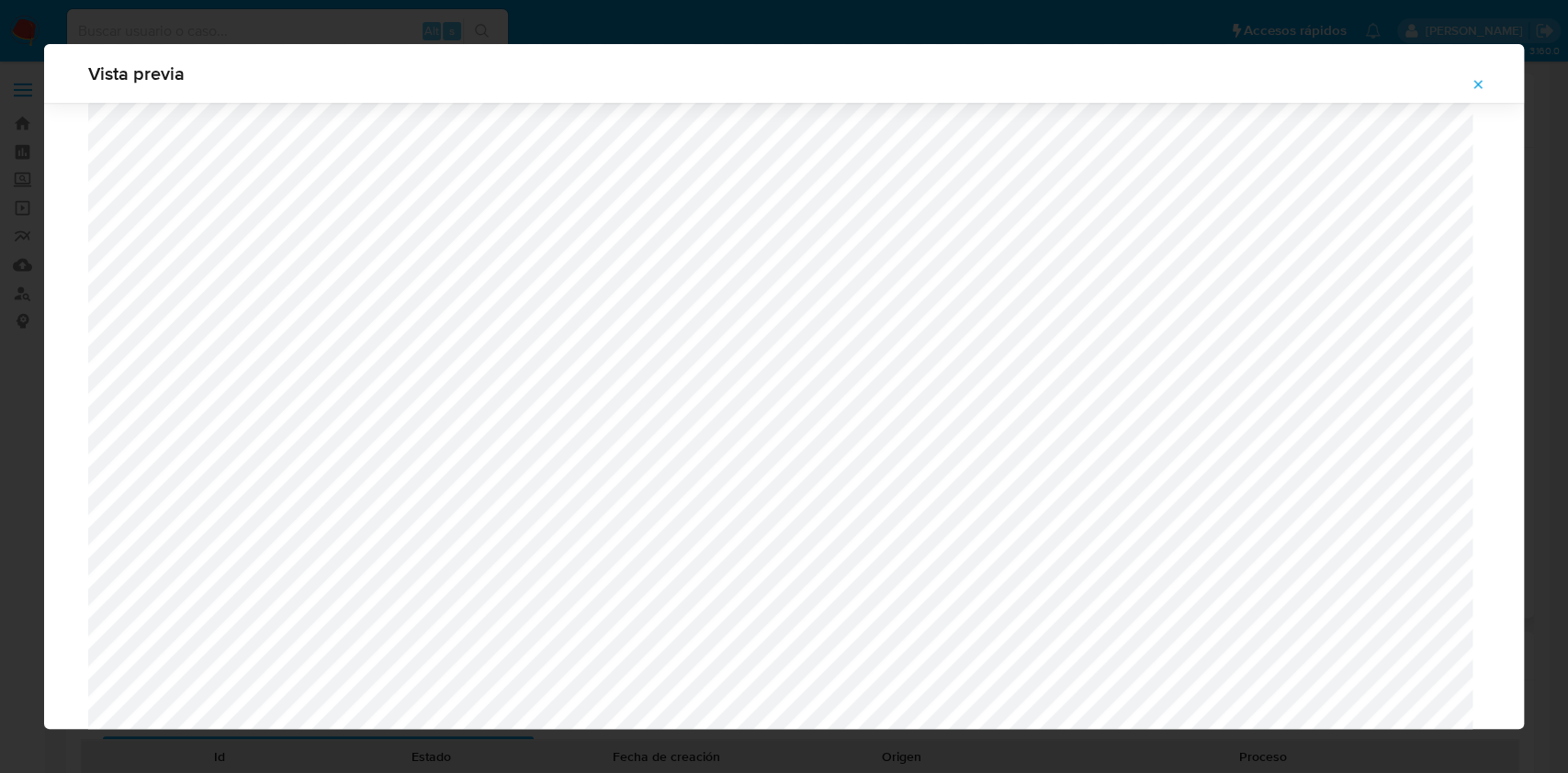
scroll to position [1188, 0]
click at [1485, 84] on icon "Attachment preview" at bounding box center [1478, 84] width 15 height 15
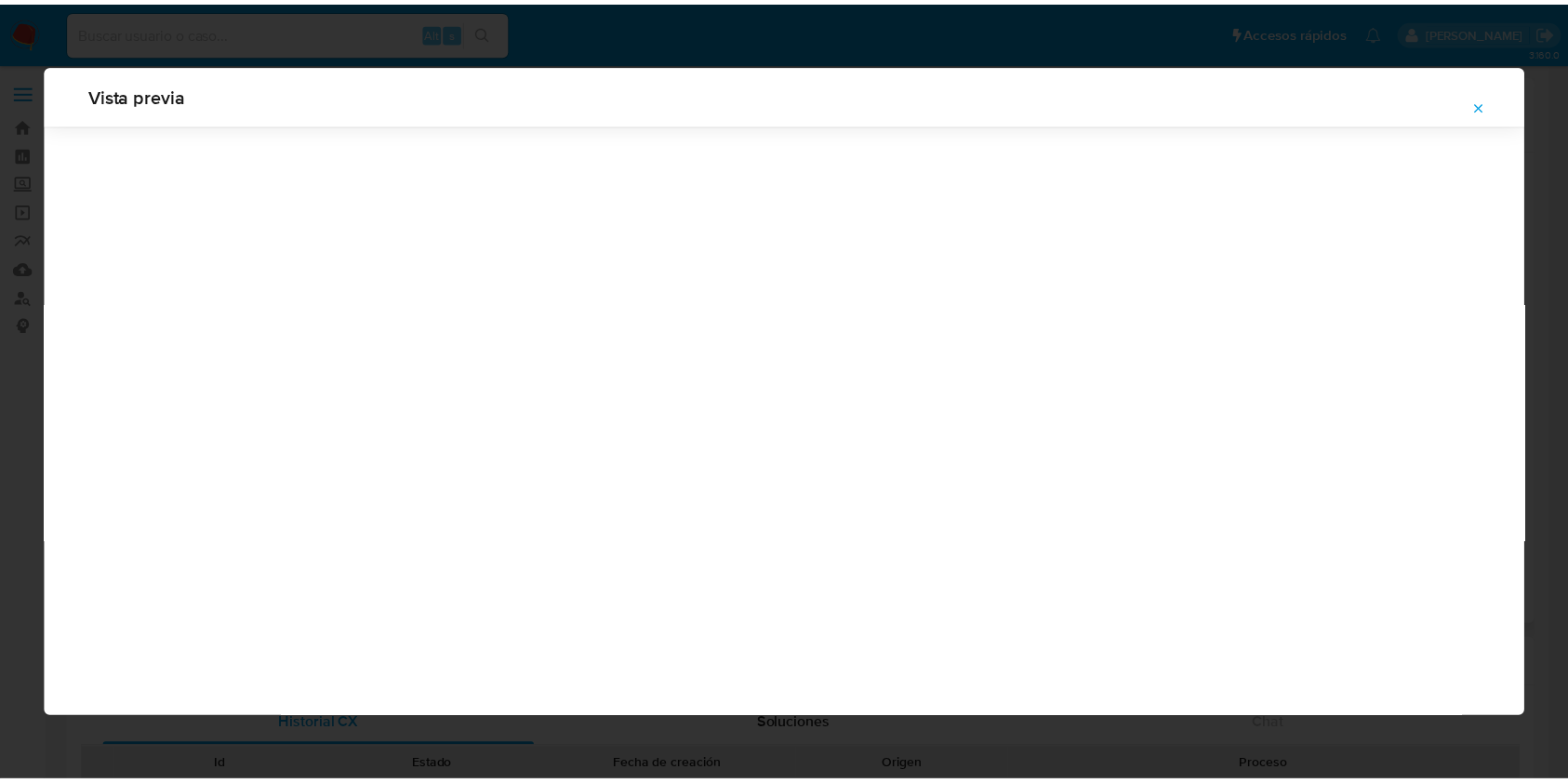
scroll to position [0, 0]
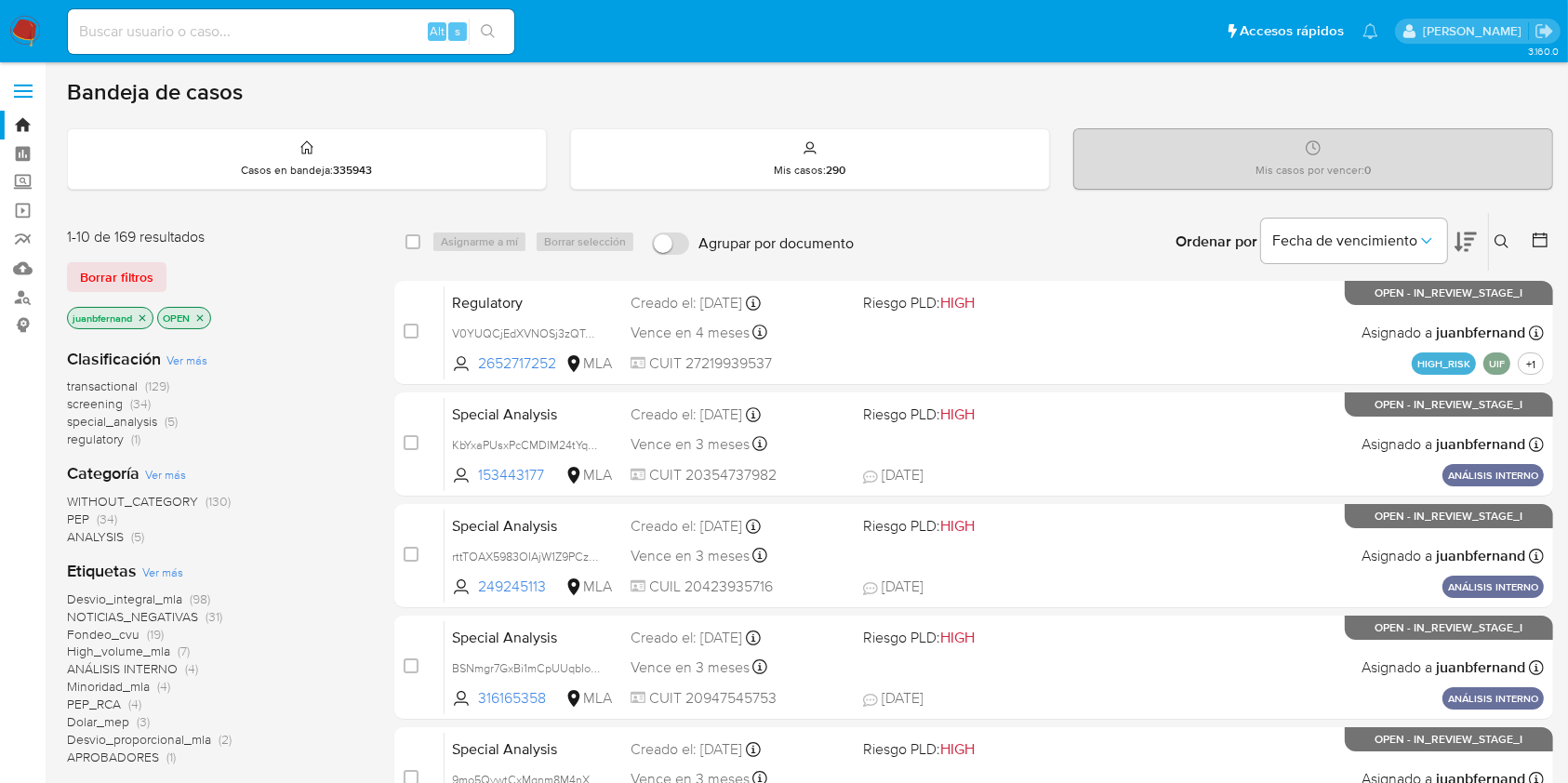
click at [1506, 239] on icon at bounding box center [1502, 242] width 14 height 14
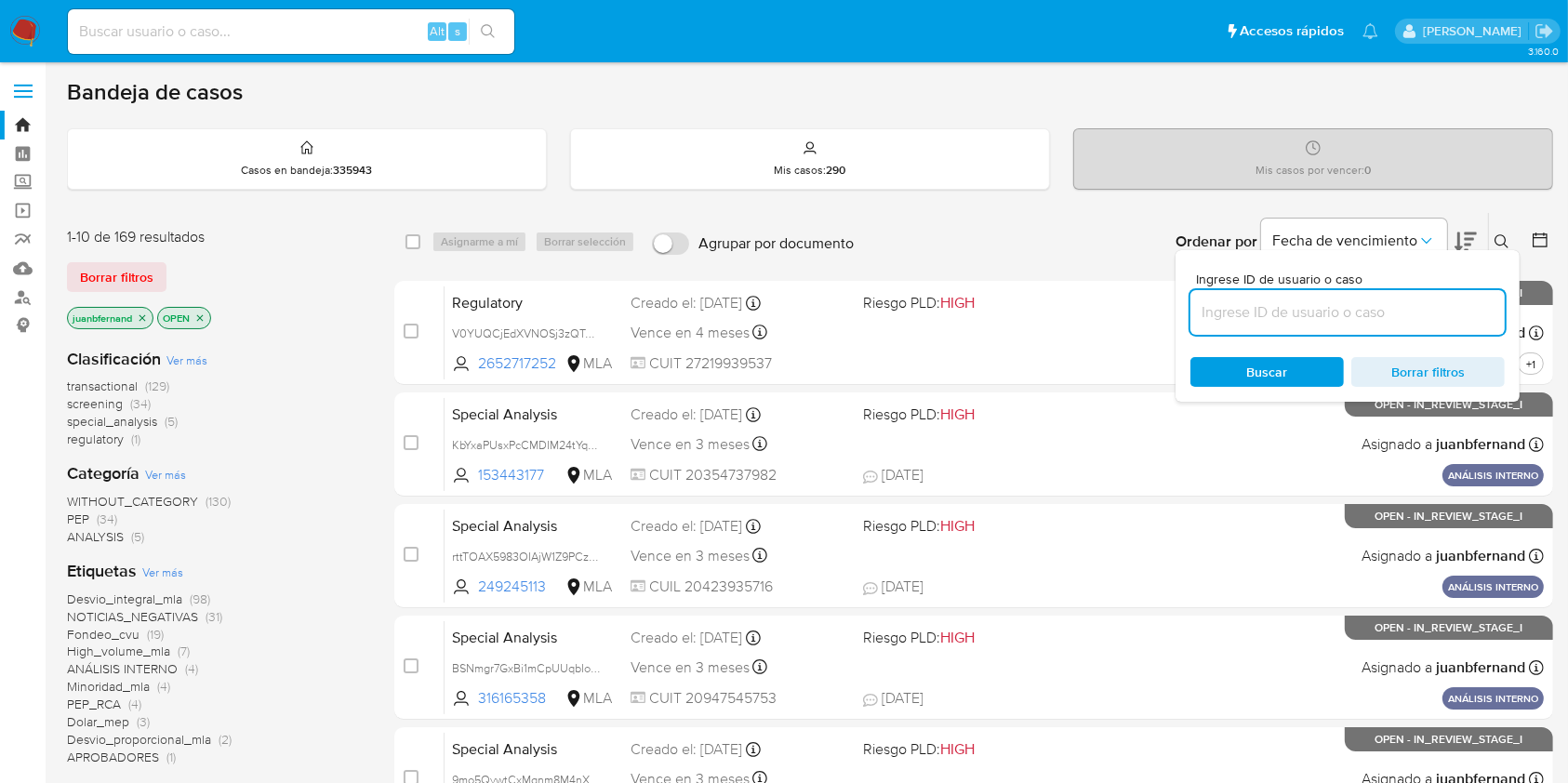
click at [1398, 314] on input at bounding box center [1347, 312] width 314 height 24
type input "9WNnbd0NxjPGmUU50iFZrRSt"
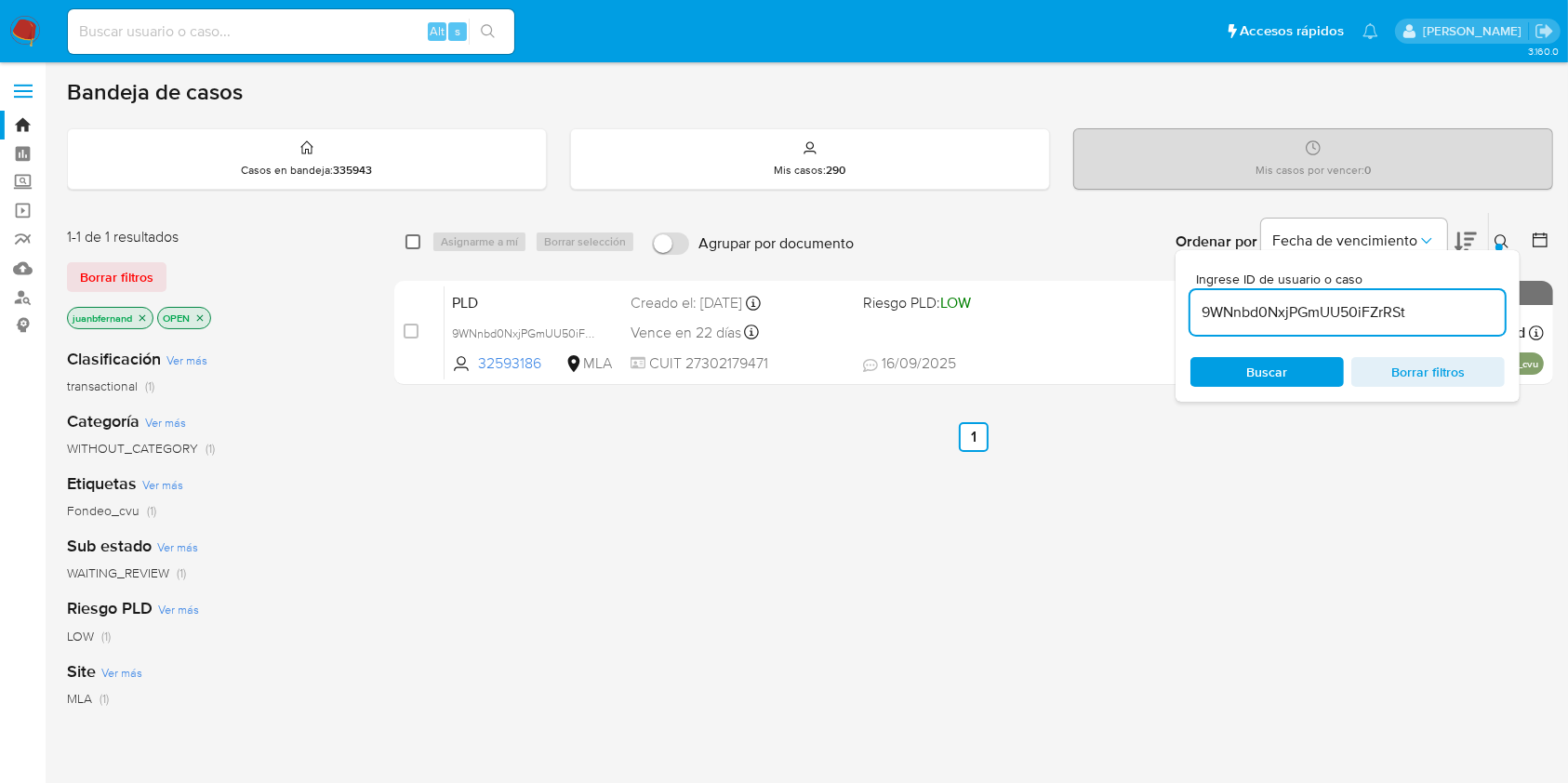
click at [415, 243] on input "checkbox" at bounding box center [412, 242] width 15 height 15
checkbox input "true"
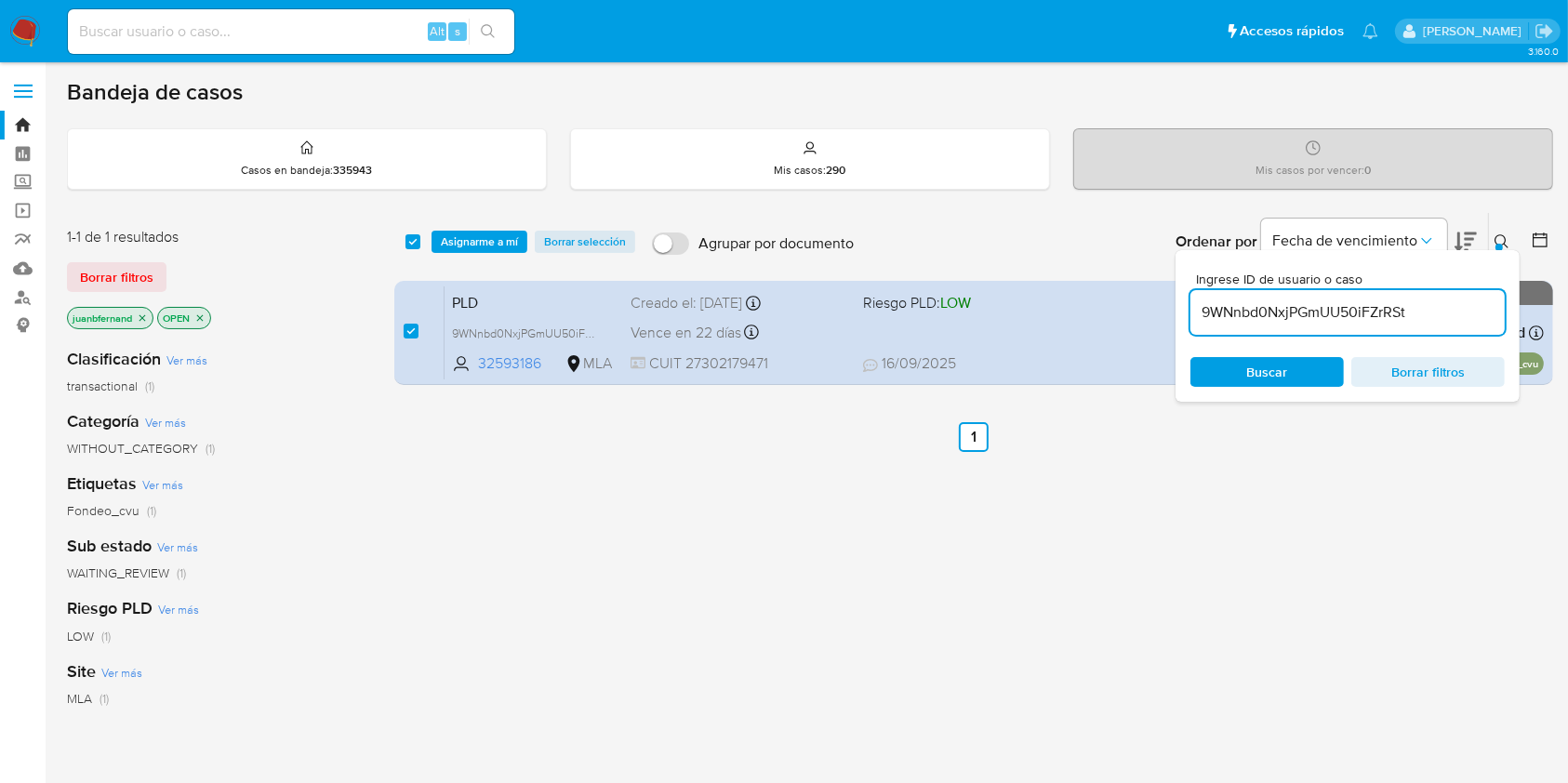
click at [507, 227] on div "select-all-cases-checkbox Asignarme a mí Borrar selección Agrupar por documento…" at bounding box center [973, 242] width 1159 height 57
click at [512, 240] on span "Asignarme a mí" at bounding box center [480, 242] width 77 height 19
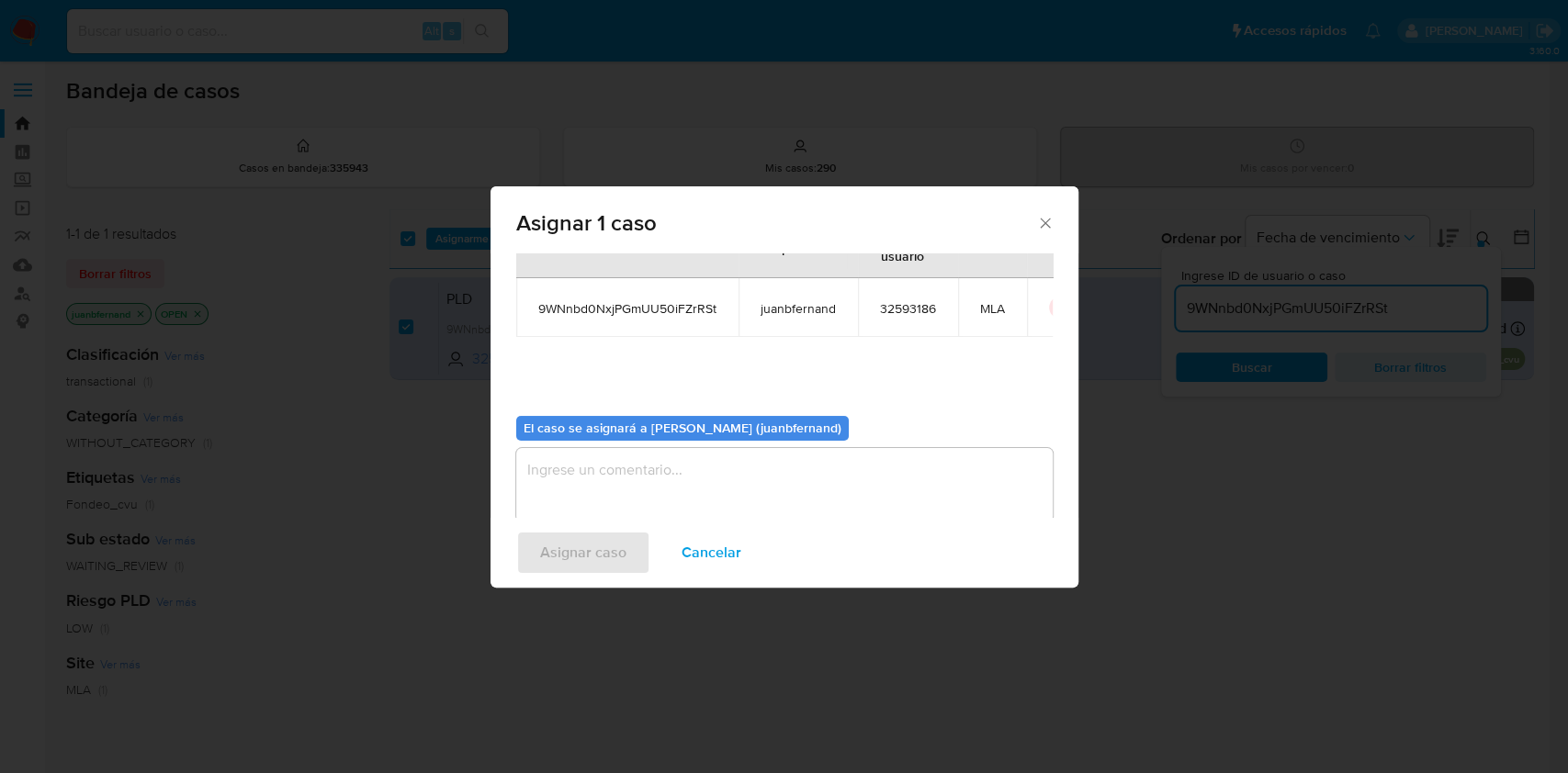
scroll to position [94, 0]
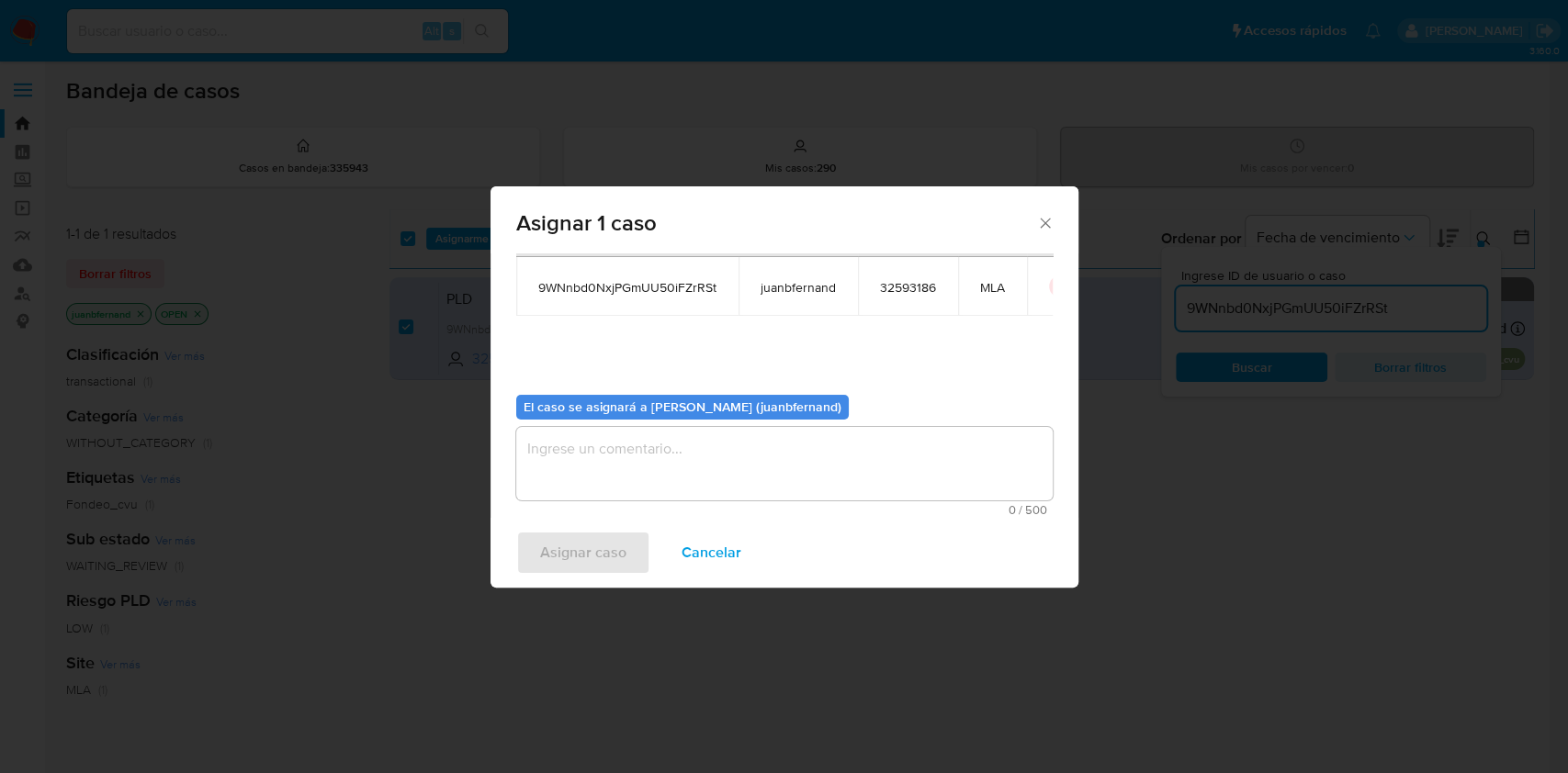
click at [680, 449] on textarea "assign-modal" at bounding box center [784, 463] width 536 height 73
click at [610, 540] on span "Asignar caso" at bounding box center [583, 552] width 86 height 40
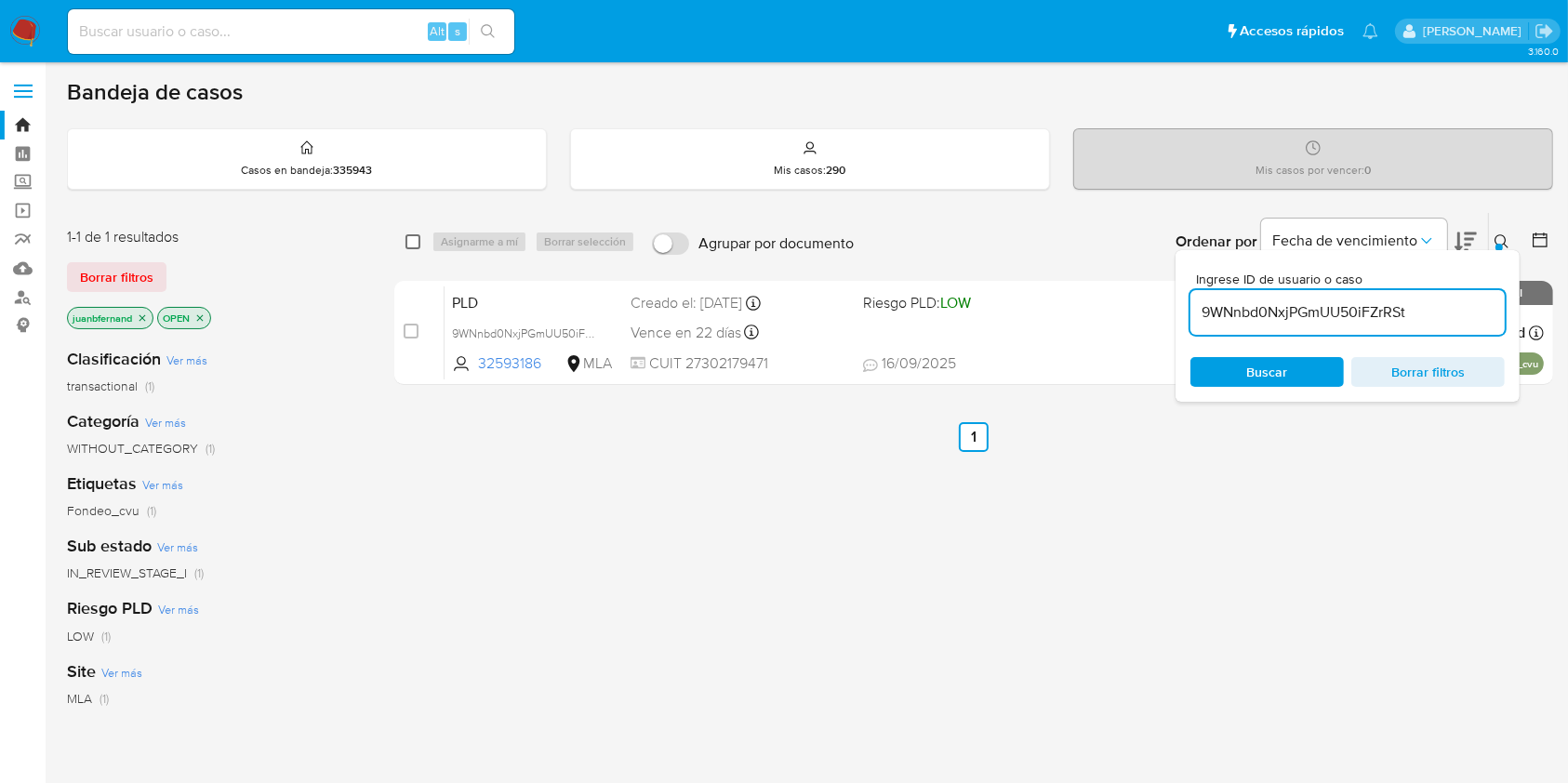
click at [409, 242] on input "checkbox" at bounding box center [412, 242] width 15 height 15
checkbox input "true"
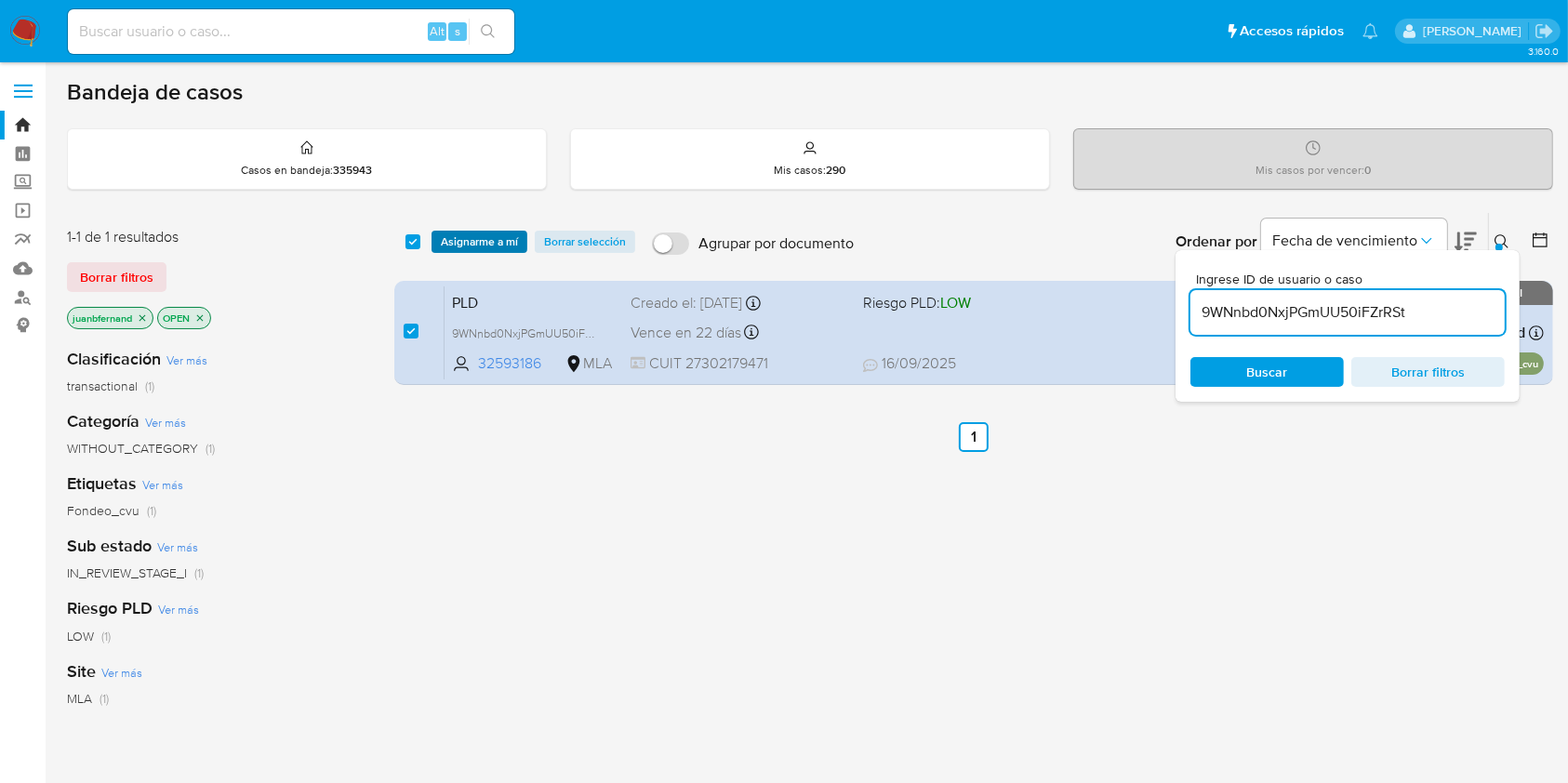
click at [500, 249] on span "Asignarme a mí" at bounding box center [480, 242] width 77 height 19
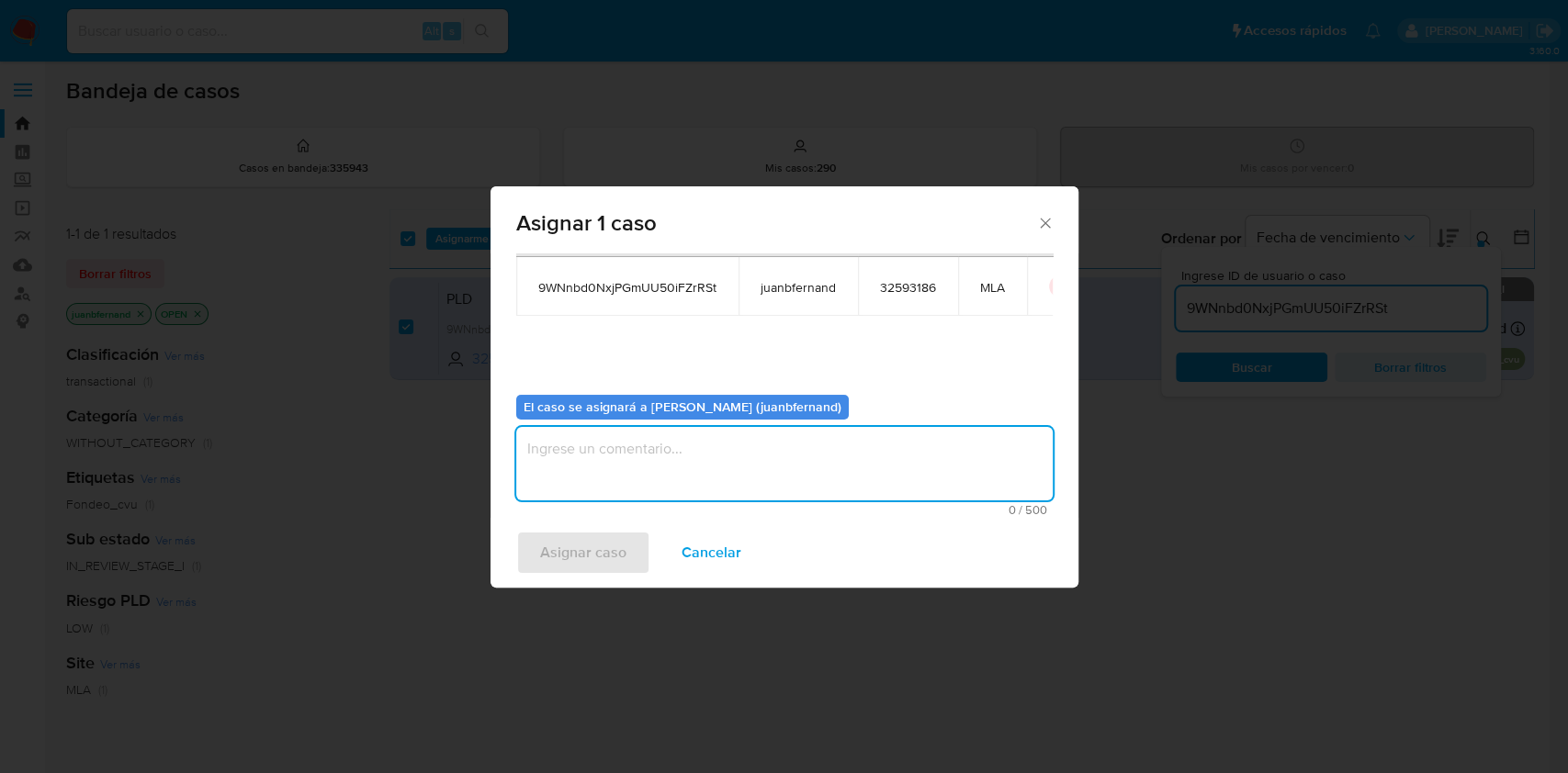
click at [830, 448] on textarea "assign-modal" at bounding box center [784, 463] width 536 height 73
click at [577, 555] on span "Asignar caso" at bounding box center [583, 552] width 86 height 40
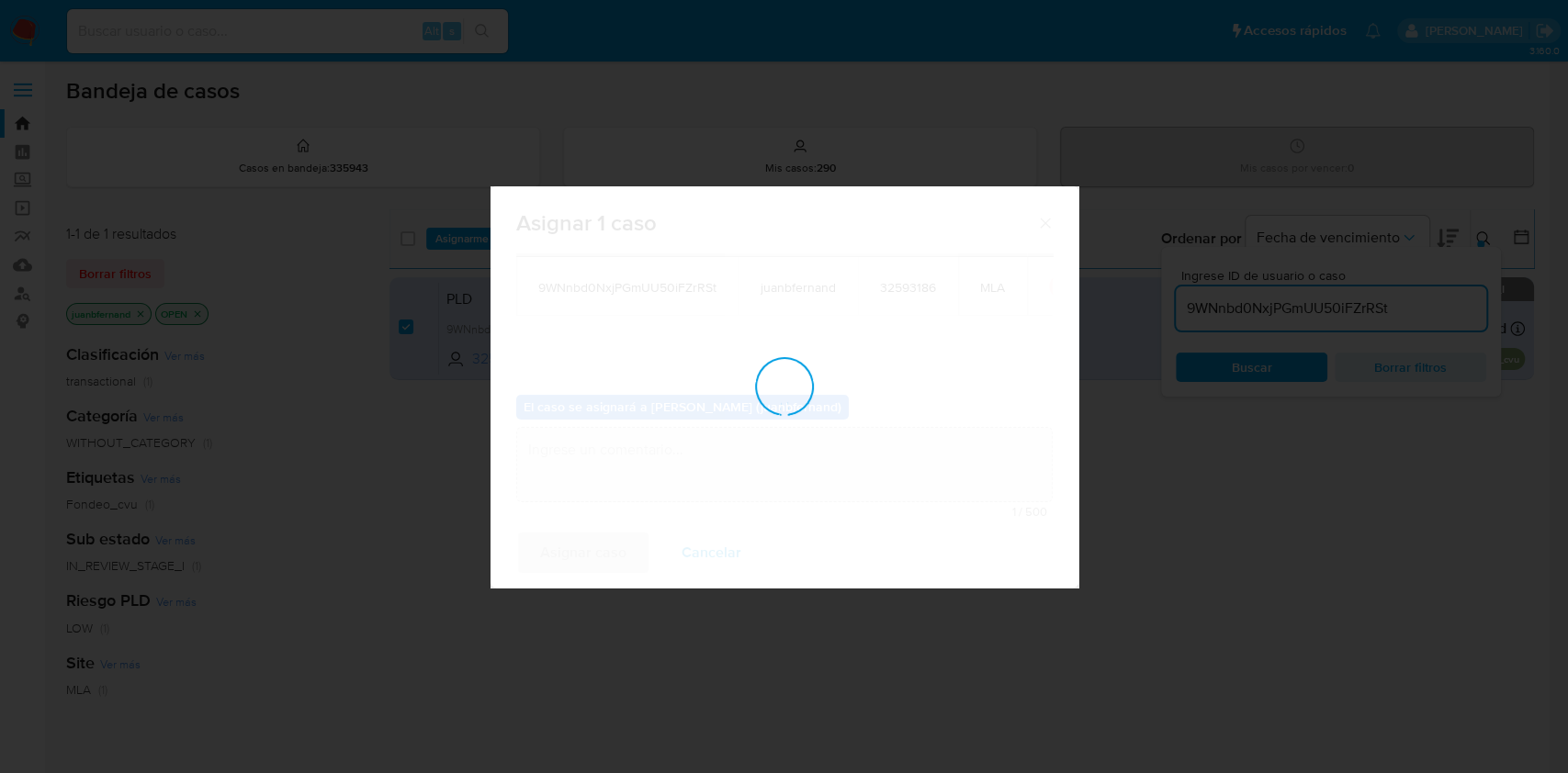
checkbox input "false"
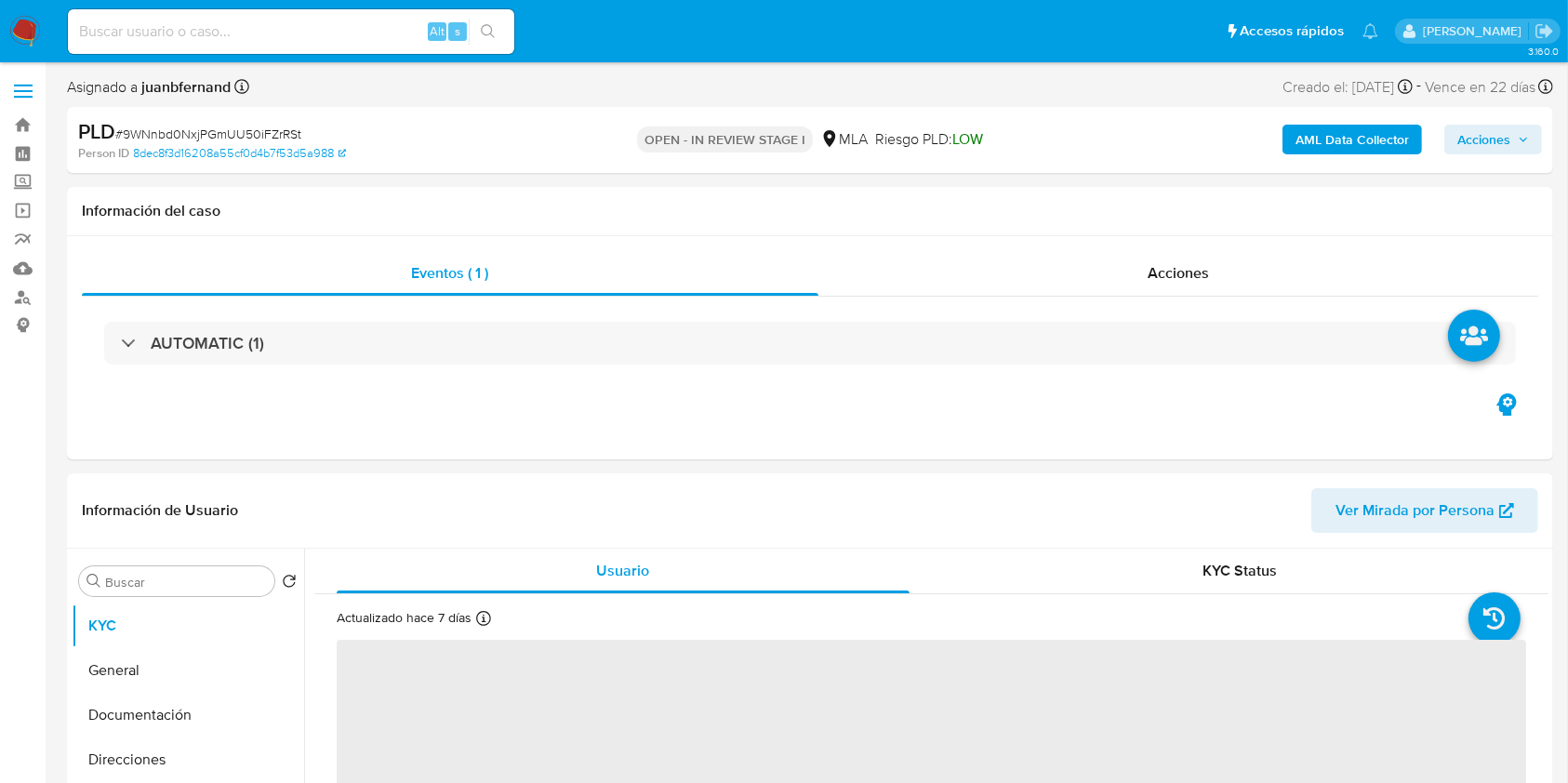
select select "10"
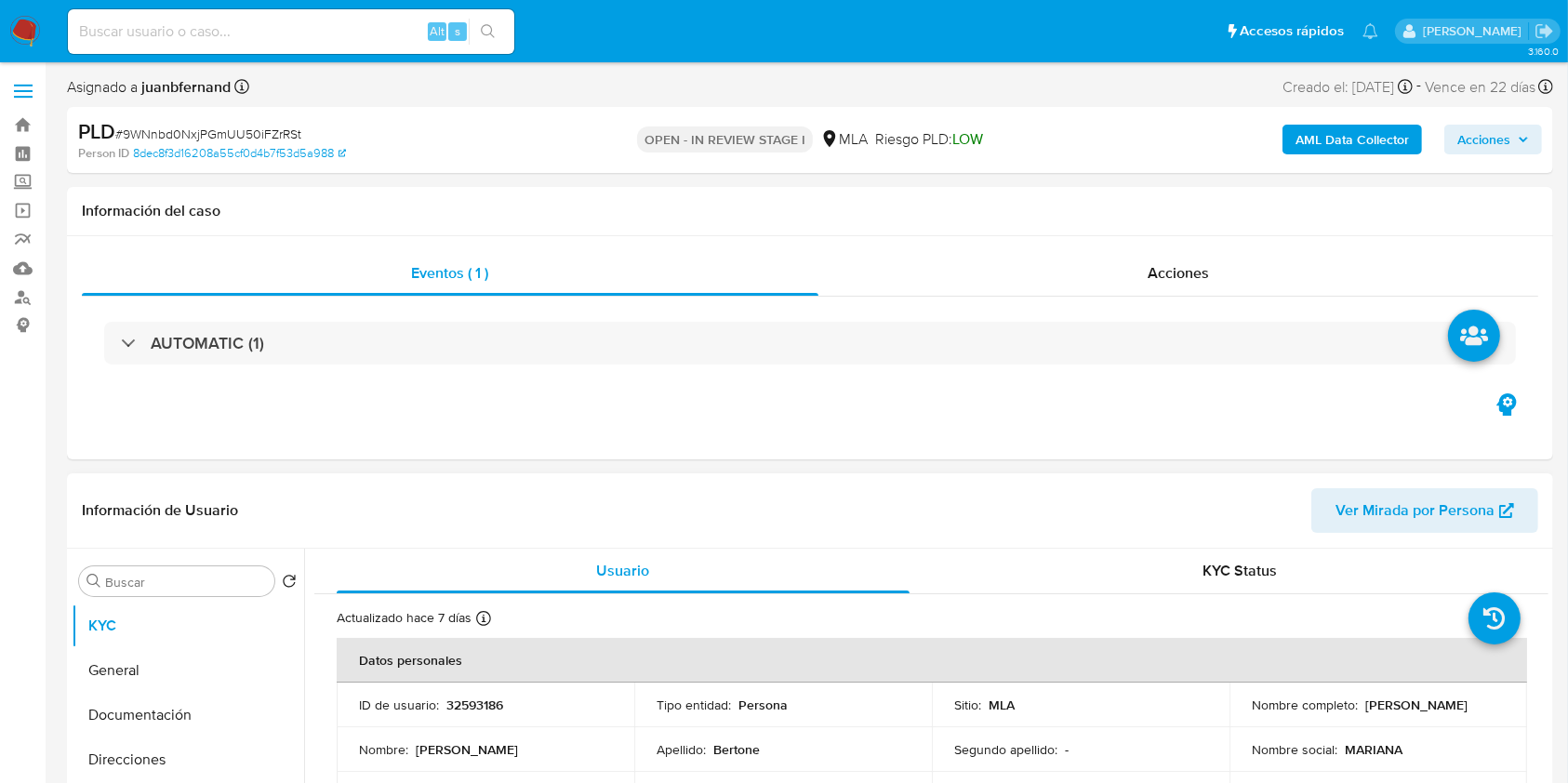
scroll to position [496, 0]
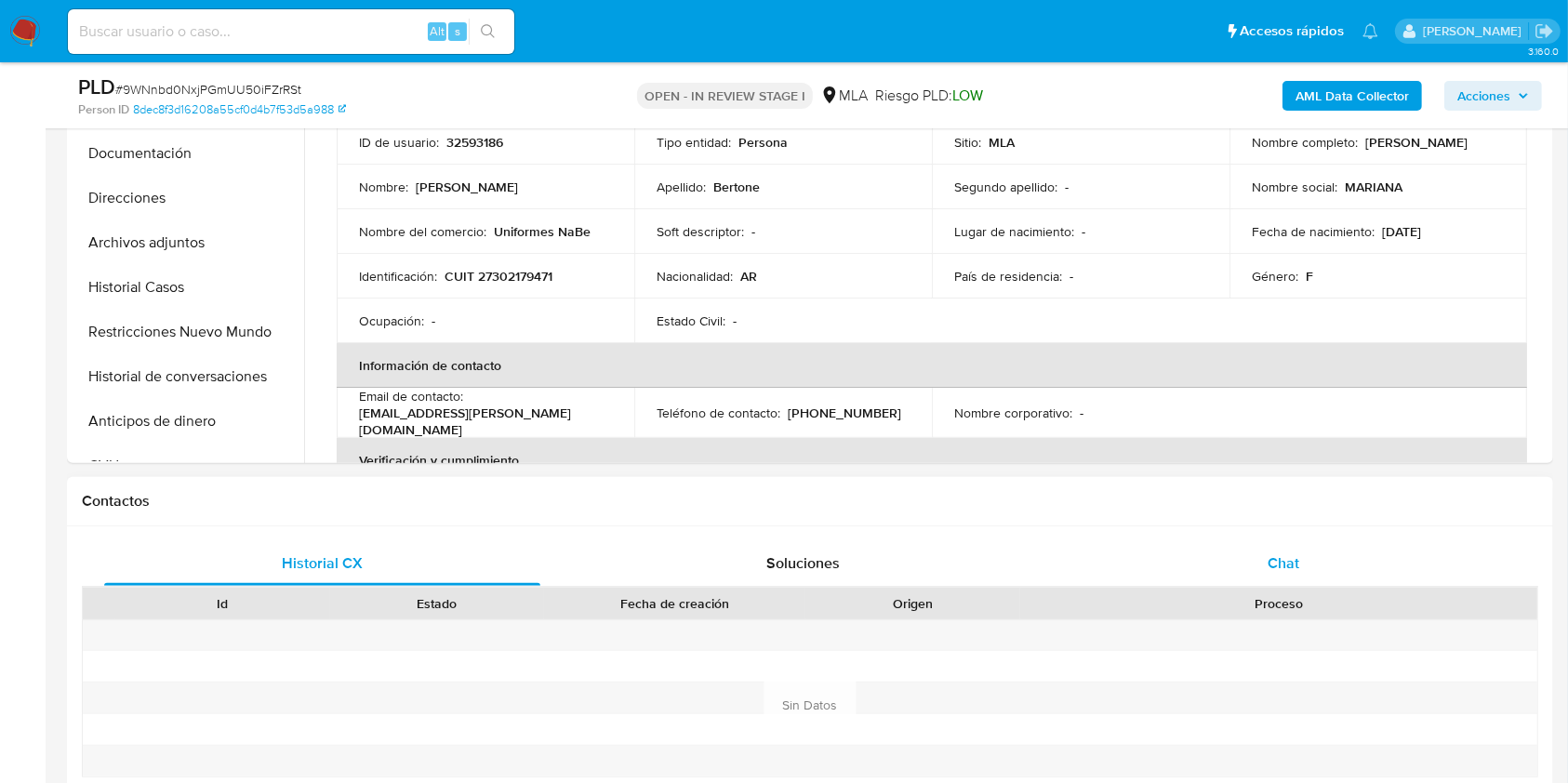
click at [1291, 554] on span "Chat" at bounding box center [1284, 564] width 32 height 22
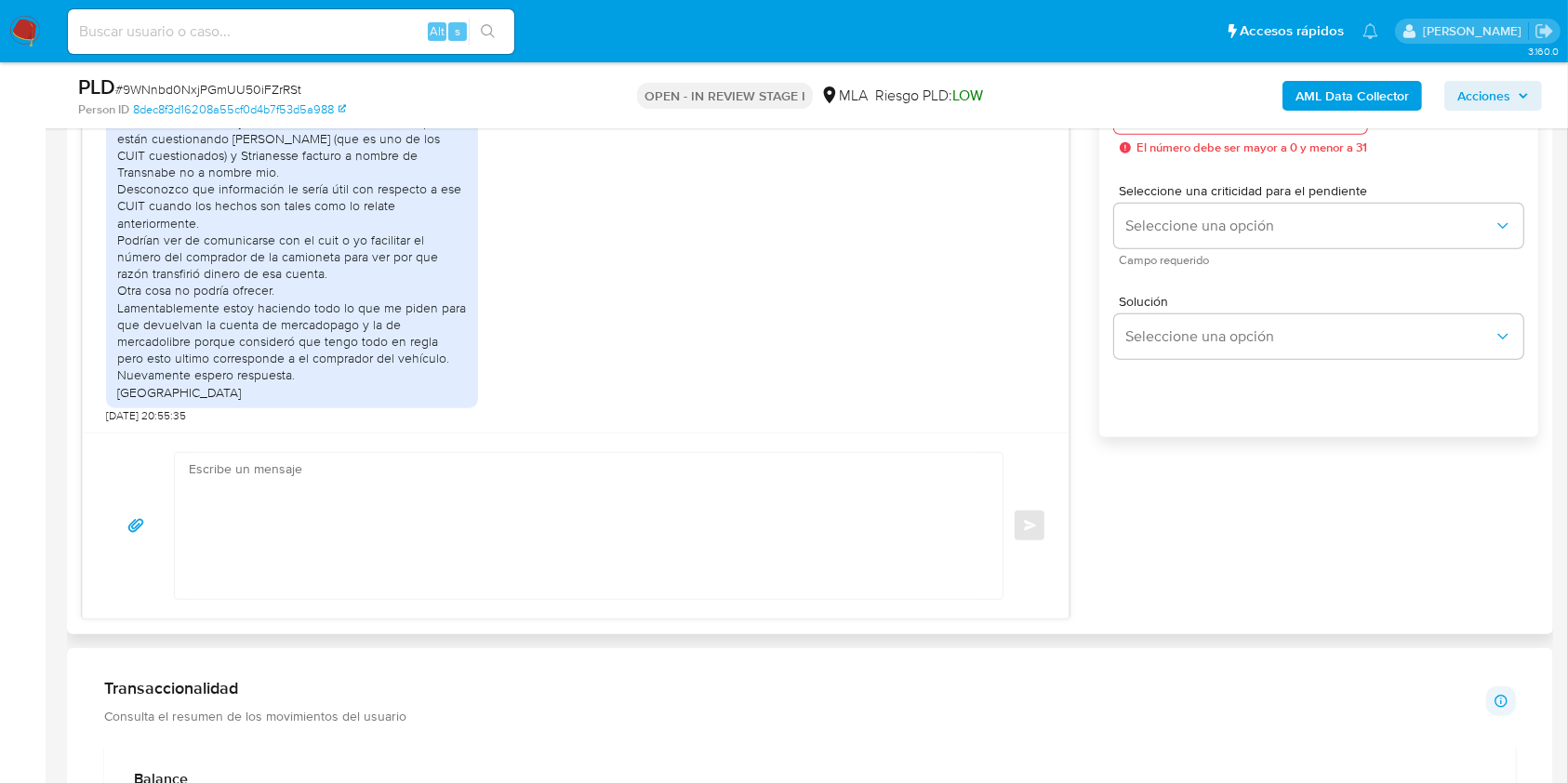
scroll to position [1116, 0]
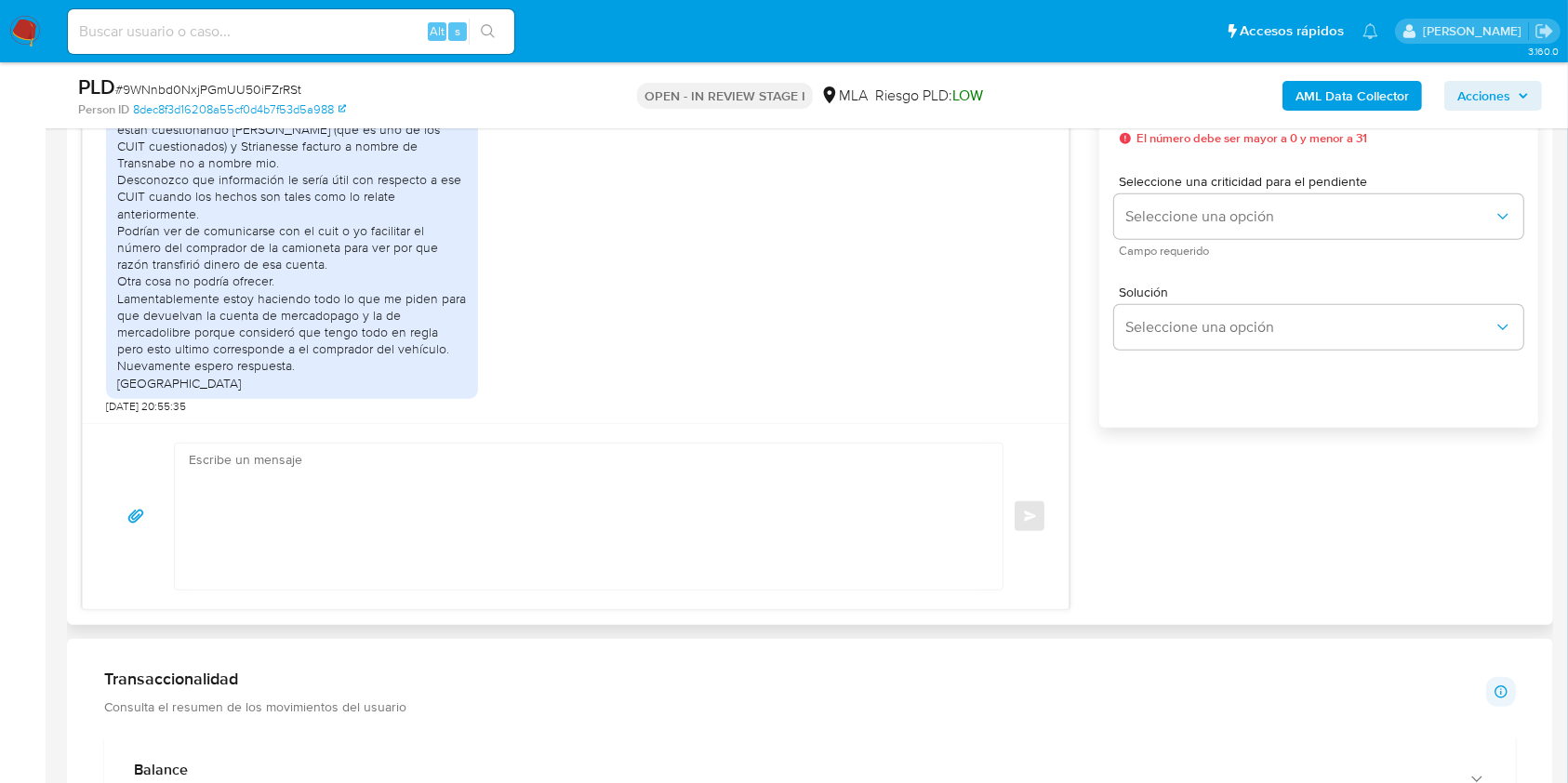
click at [315, 465] on textarea at bounding box center [585, 516] width 791 height 146
paste textarea "Hola, Muchas gracias por la respuesta. Analizamos tu caso y notamos que la info…"
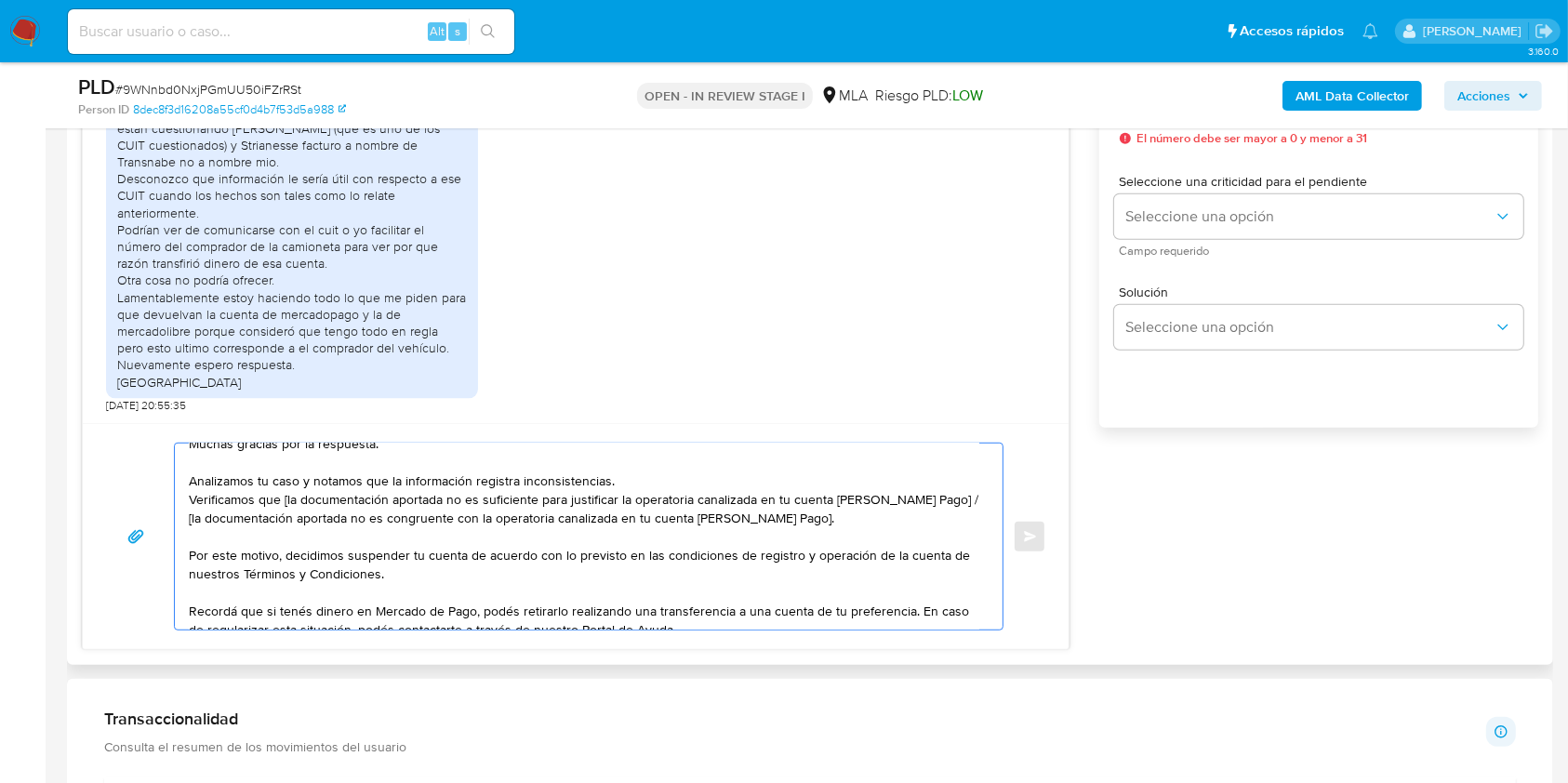
scroll to position [0, 0]
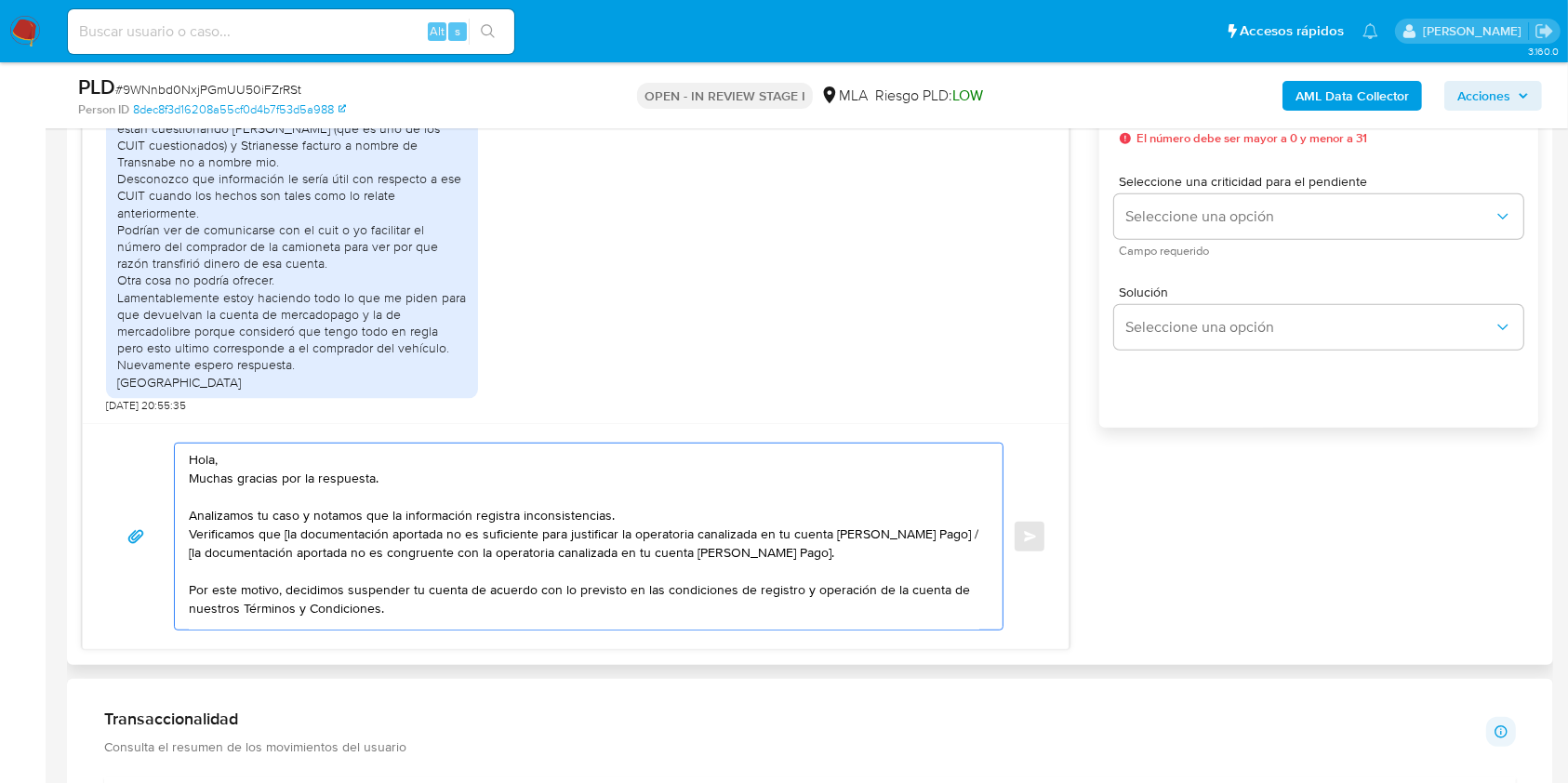
drag, startPoint x: 797, startPoint y: 551, endPoint x: 948, endPoint y: 538, distance: 151.6
click at [948, 538] on textarea "Hola, Muchas gracias por la respuesta. Analizamos tu caso y notamos que la info…" at bounding box center [585, 537] width 791 height 186
click at [848, 570] on textarea "Hola, Muchas gracias por la respuesta. Analizamos tu caso y notamos que la info…" at bounding box center [585, 537] width 791 height 186
drag, startPoint x: 949, startPoint y: 535, endPoint x: 287, endPoint y: 536, distance: 662.0
click at [287, 536] on textarea "Hola, Muchas gracias por la respuesta. Analizamos tu caso y notamos que la info…" at bounding box center [585, 537] width 791 height 186
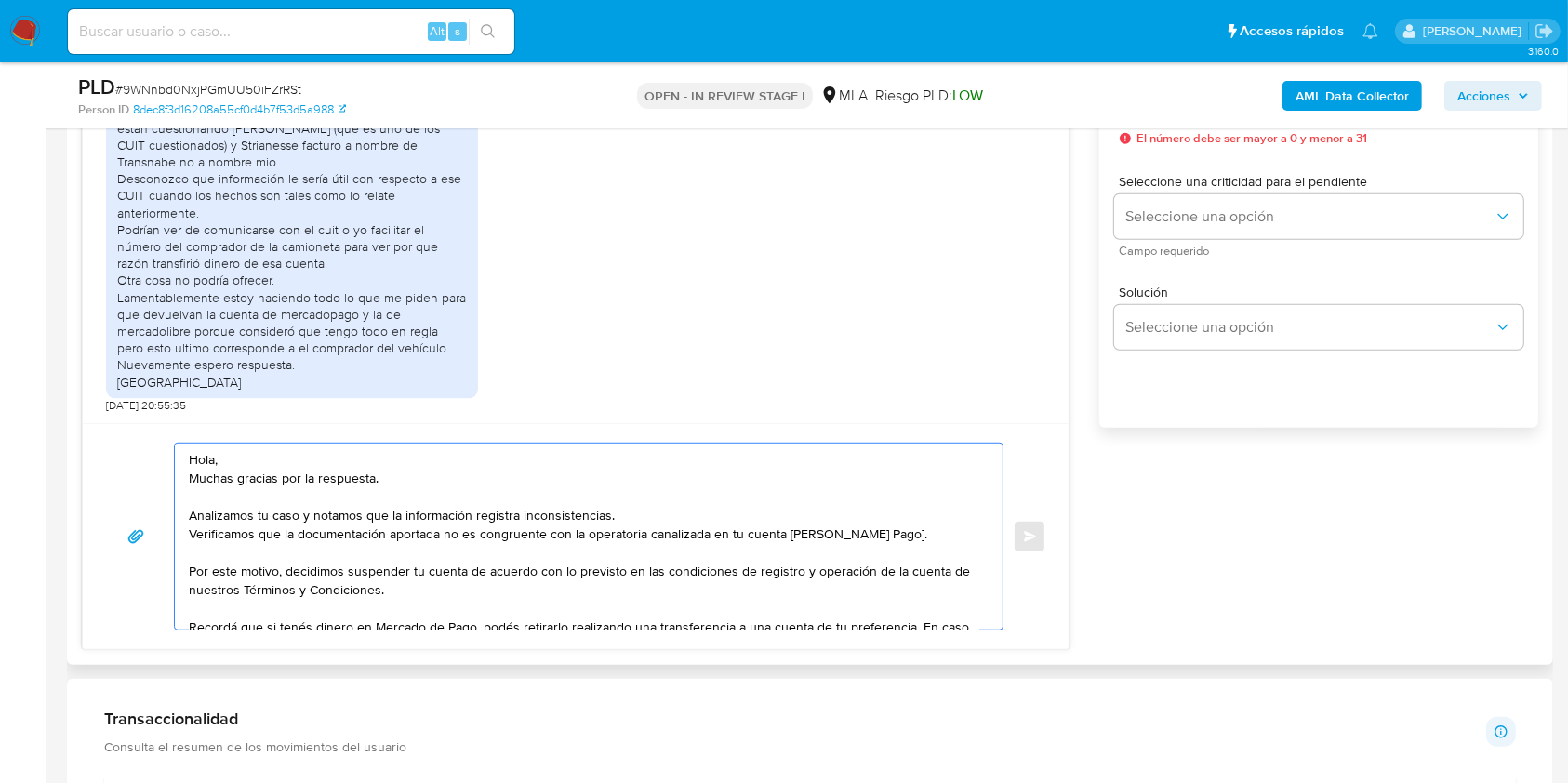
click at [889, 533] on textarea "Hola, Muchas gracias por la respuesta. Analizamos tu caso y notamos que la info…" at bounding box center [585, 537] width 791 height 186
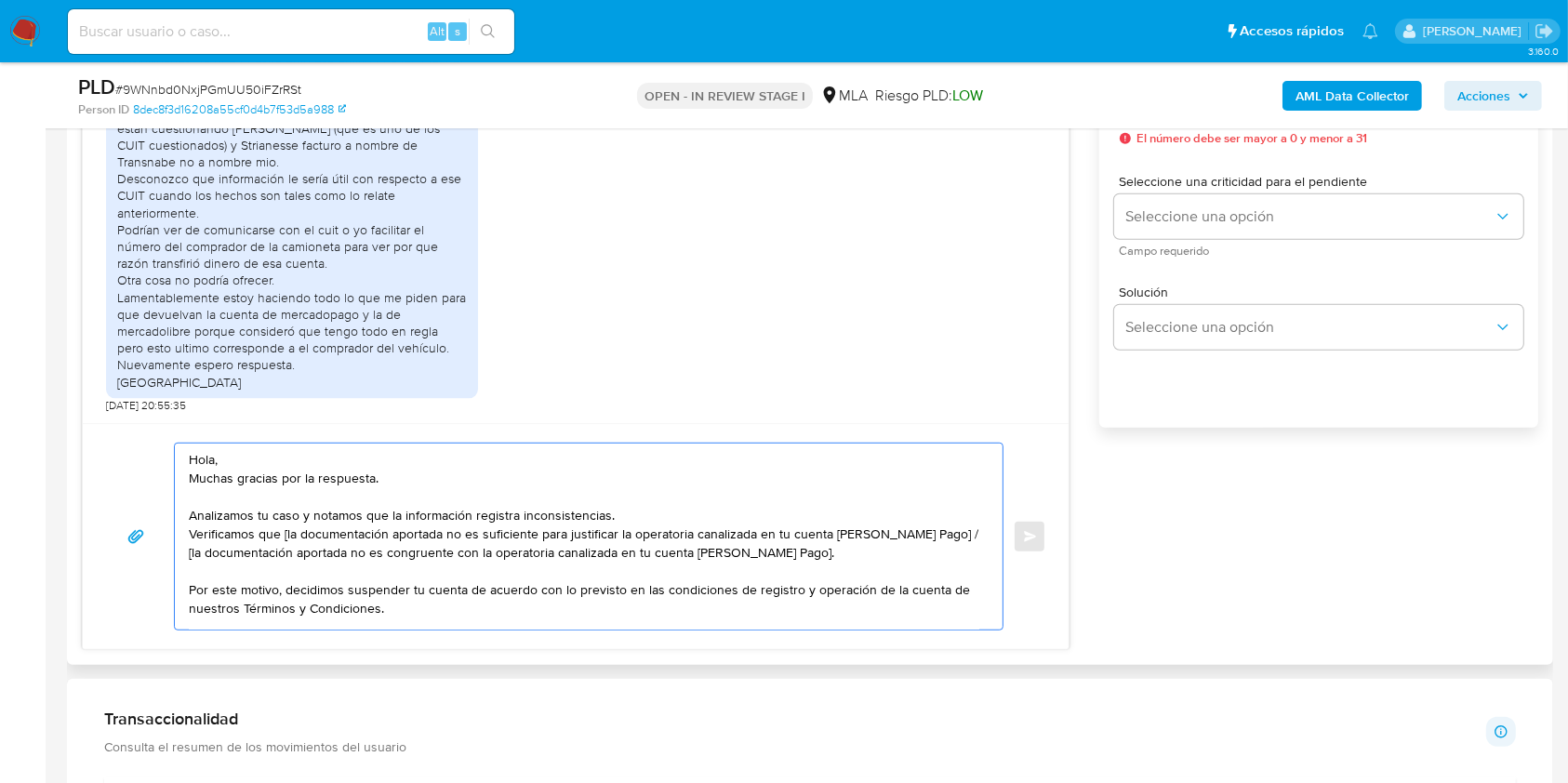
drag, startPoint x: 809, startPoint y: 562, endPoint x: 171, endPoint y: 563, distance: 638.0
click at [171, 563] on div "Hola, Muchas gracias por la respuesta. Analizamos tu caso y notamos que la info…" at bounding box center [576, 537] width 942 height 188
click at [824, 551] on textarea "Hola, Muchas gracias por la respuesta. Analizamos tu caso y notamos que la info…" at bounding box center [585, 537] width 791 height 186
drag, startPoint x: 796, startPoint y: 558, endPoint x: 946, endPoint y: 537, distance: 151.5
click at [946, 537] on textarea "Hola, Muchas gracias por la respuesta. Analizamos tu caso y notamos que la info…" at bounding box center [585, 537] width 791 height 186
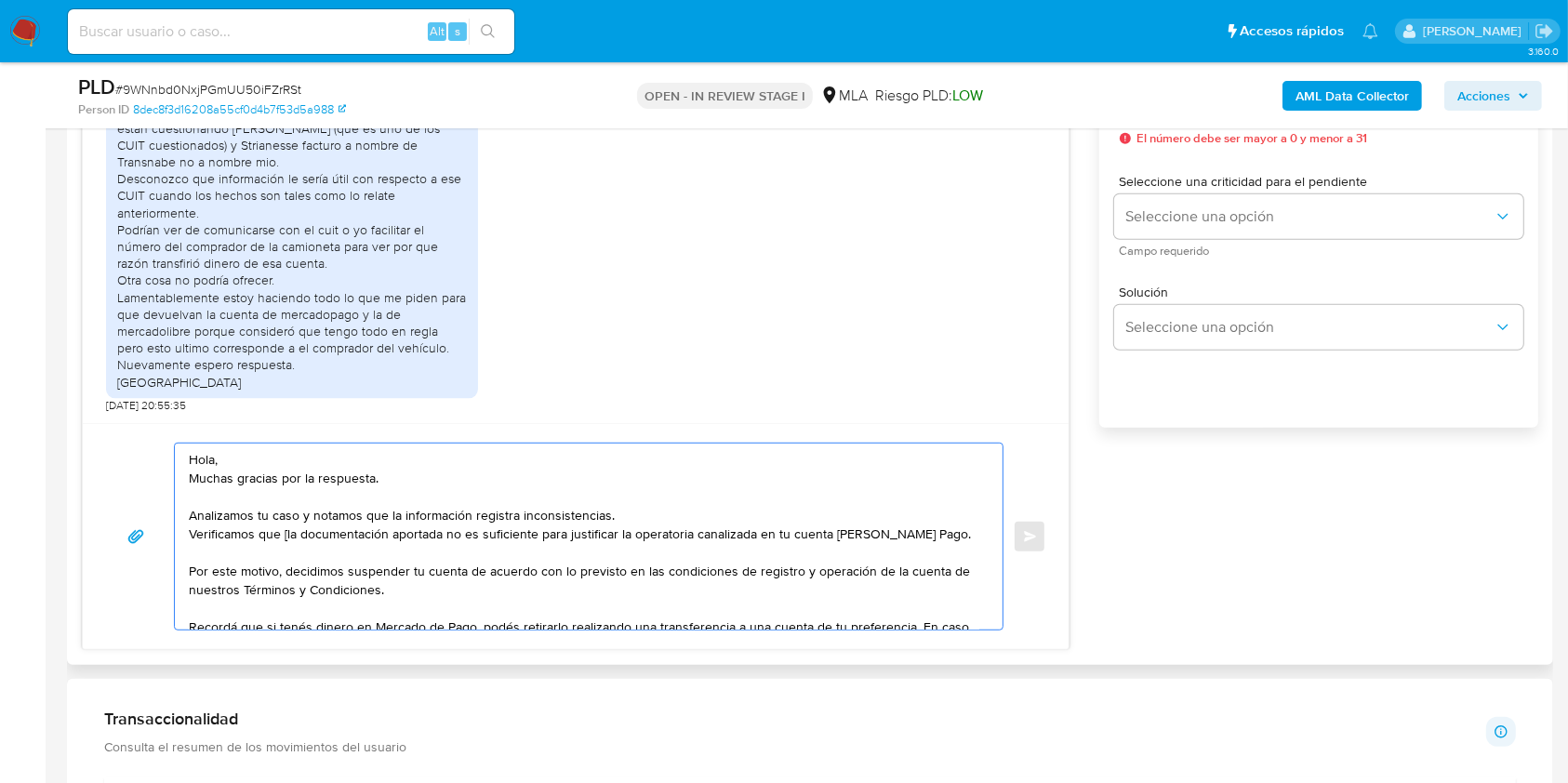
click at [288, 534] on textarea "Hola, Muchas gracias por la respuesta. Analizamos tu caso y notamos que la info…" at bounding box center [585, 537] width 791 height 186
click at [427, 491] on textarea "Hola, Muchas gracias por la respuesta. Analizamos tu caso y notamos que la info…" at bounding box center [585, 537] width 791 height 186
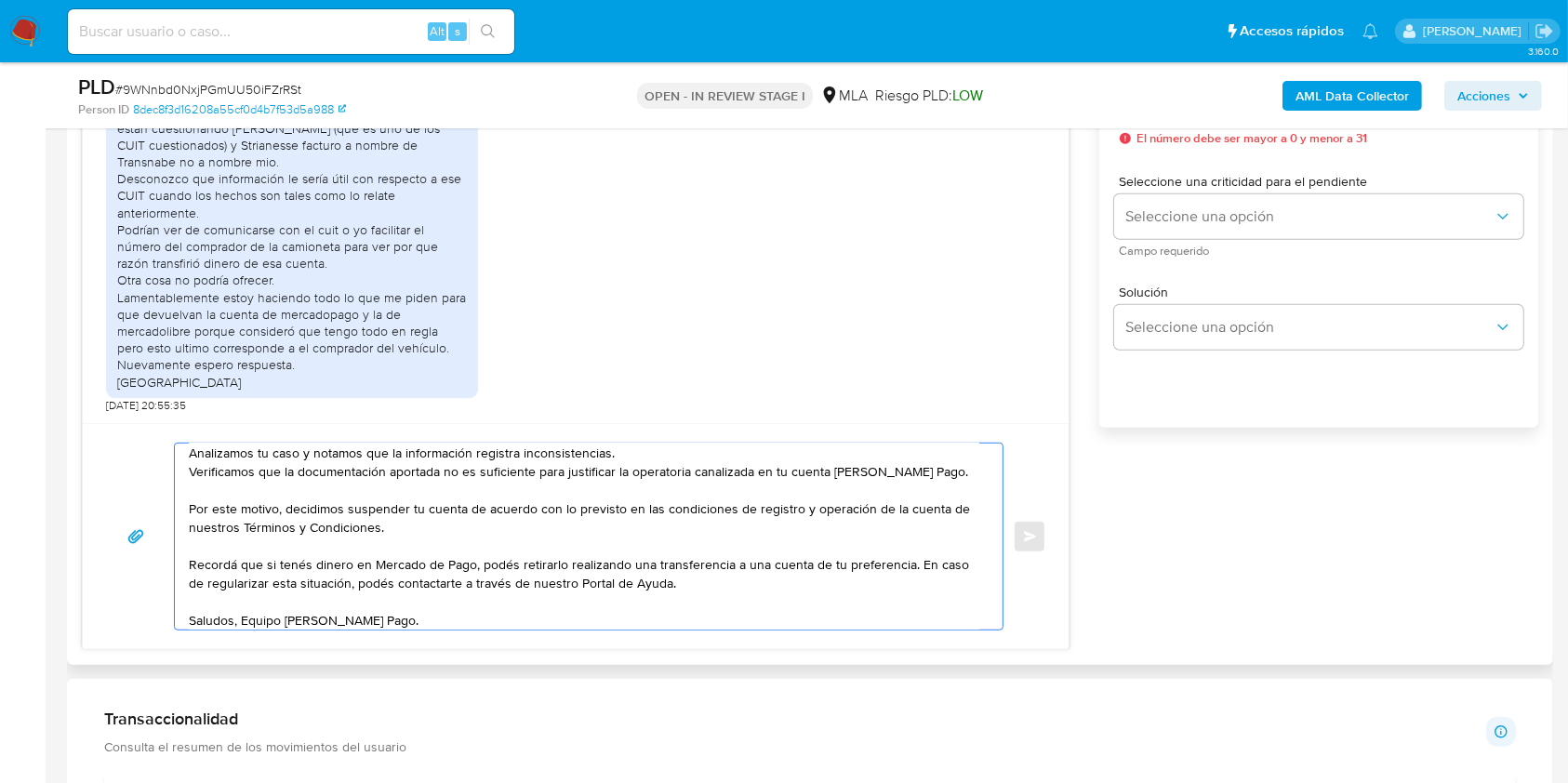
scroll to position [93, 0]
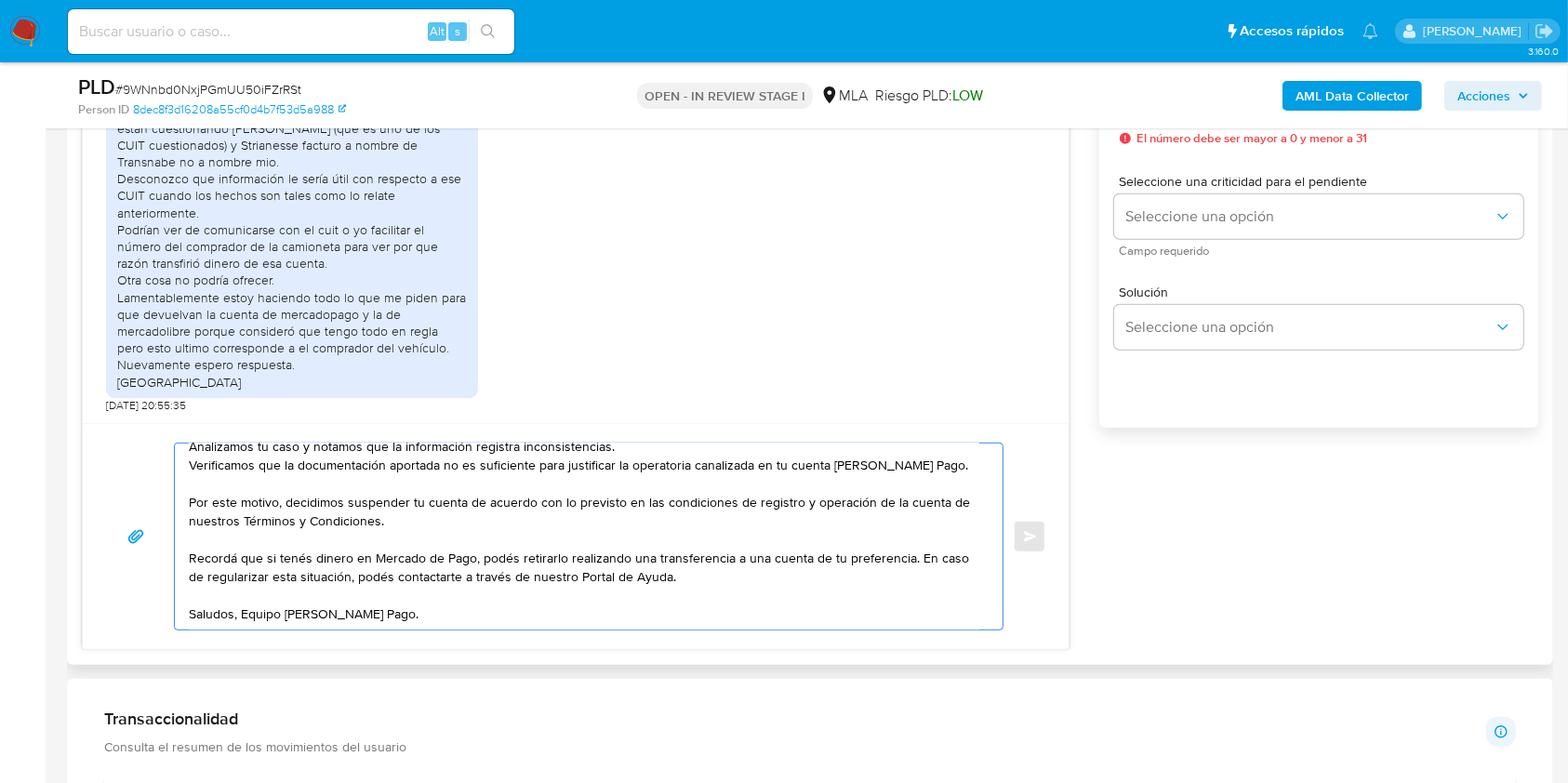
click at [441, 599] on textarea "Hola, Muchas gracias por la respuesta. Analizamos tu caso y notamos que la info…" at bounding box center [585, 537] width 791 height 186
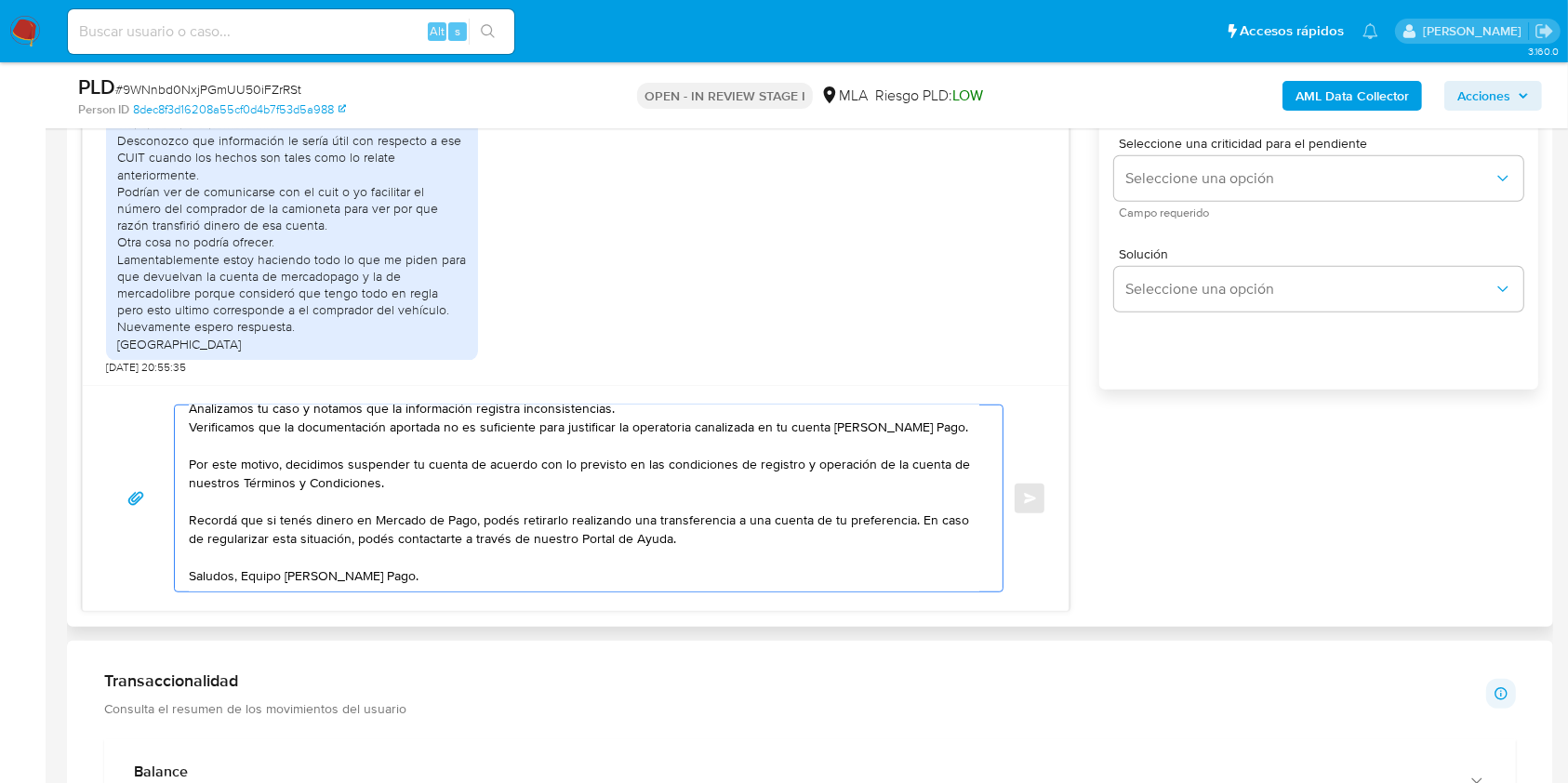
scroll to position [1116, 0]
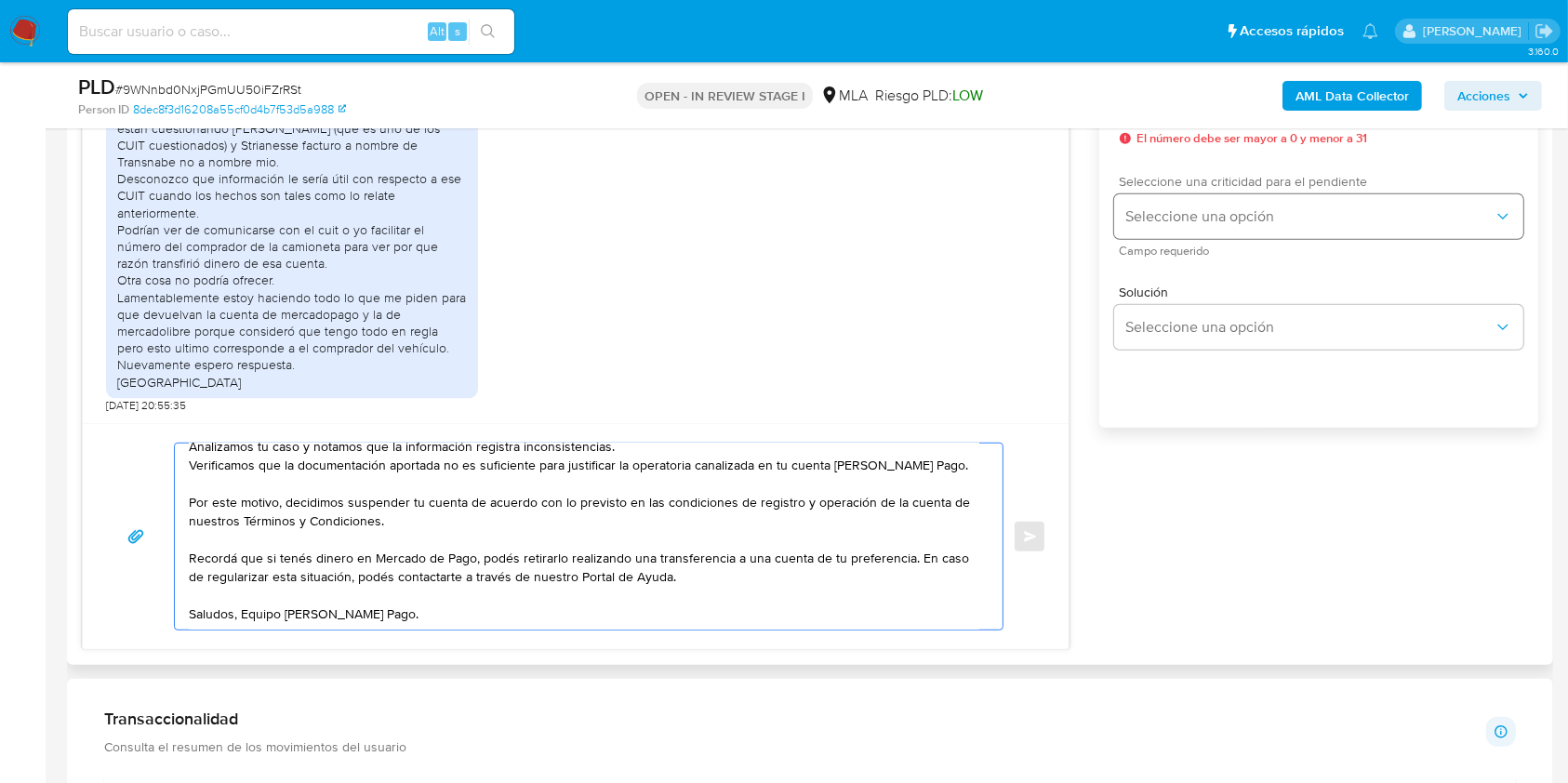
type textarea "Hola, Muchas gracias por la respuesta. Analizamos tu caso y notamos que la info…"
click at [1200, 204] on button "Seleccione una opción" at bounding box center [1318, 216] width 409 height 45
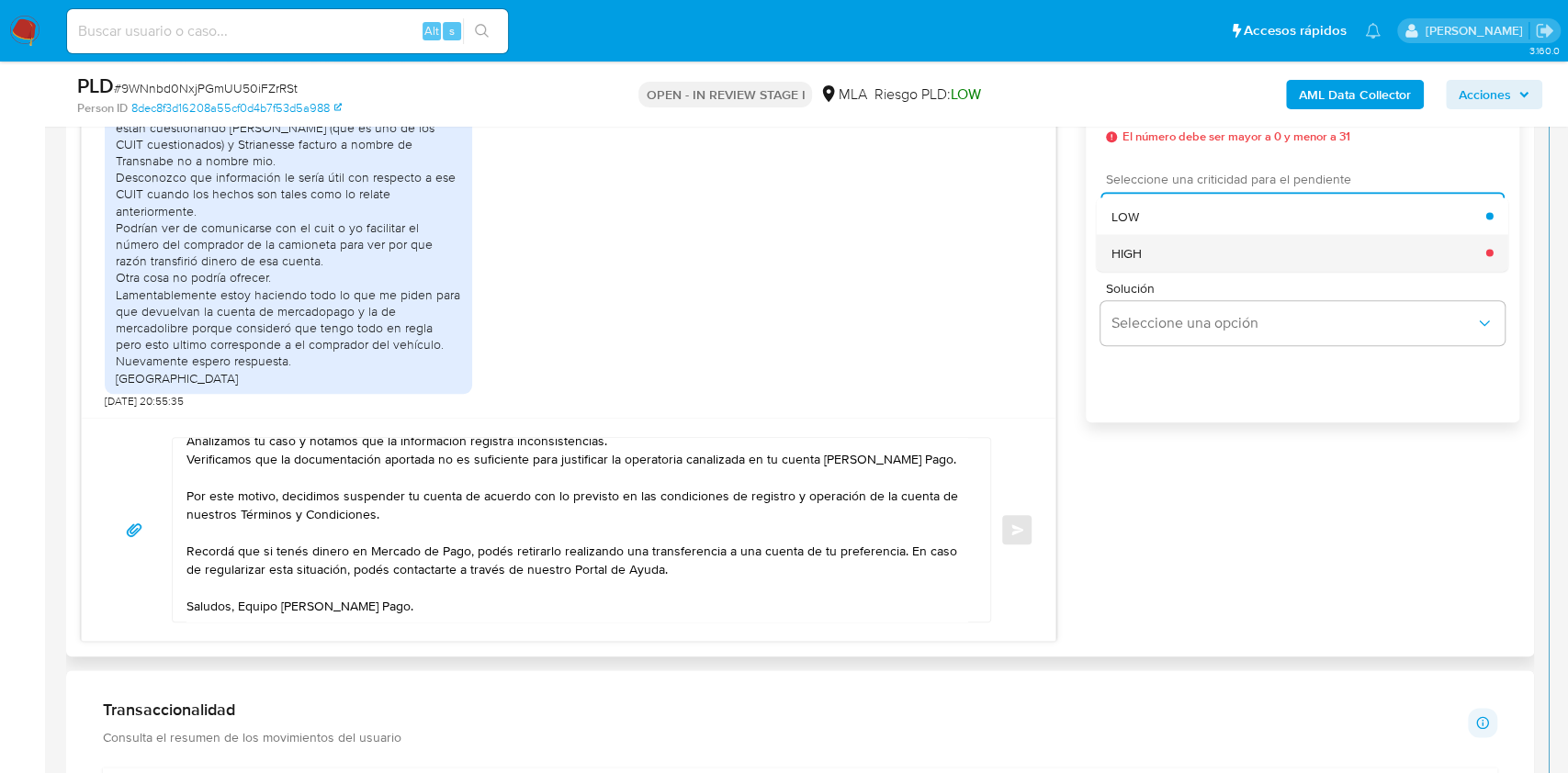
click at [1178, 247] on div "HIGH" at bounding box center [1299, 252] width 375 height 37
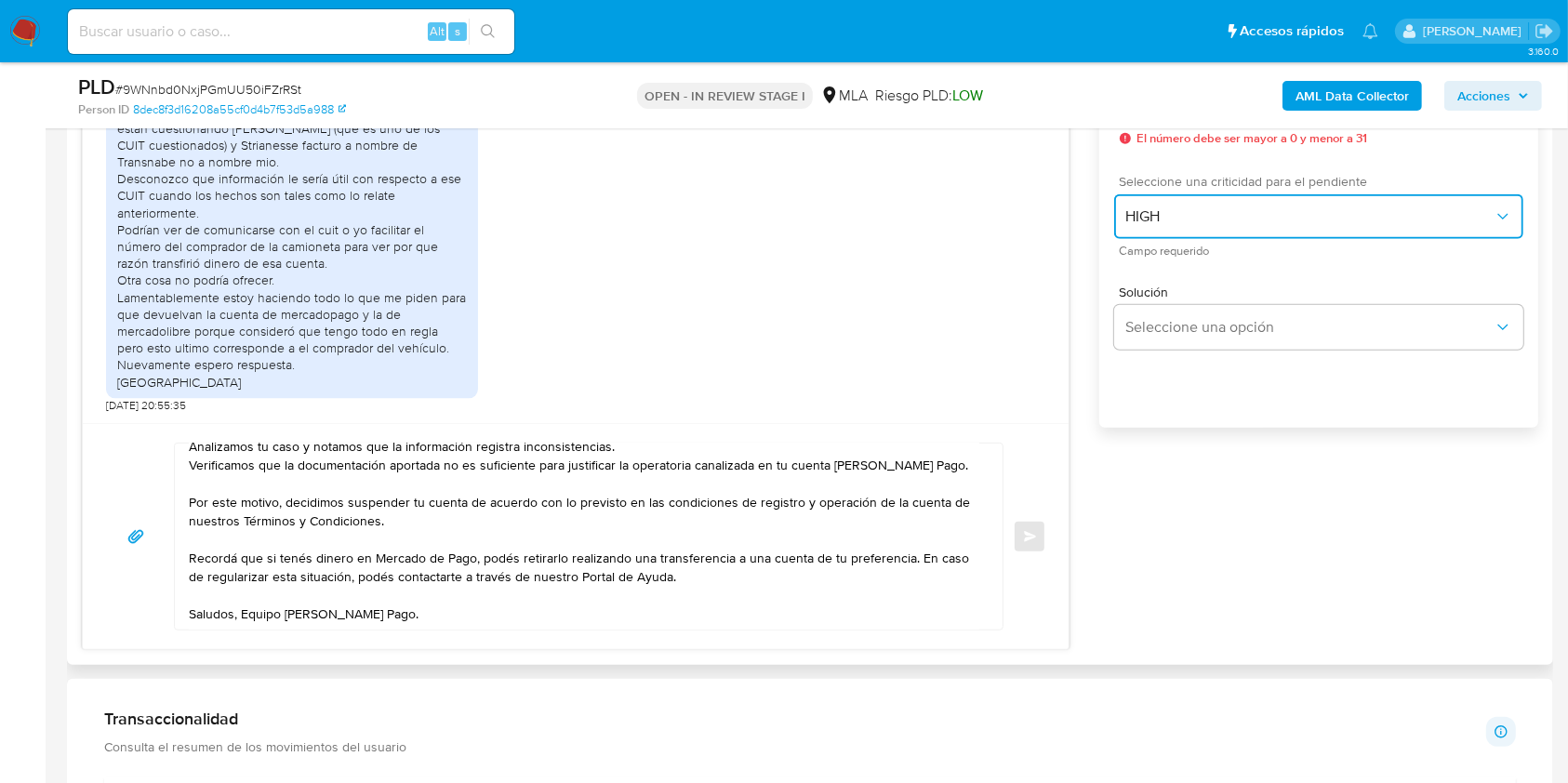
click at [1210, 214] on span "HIGH" at bounding box center [1310, 216] width 369 height 19
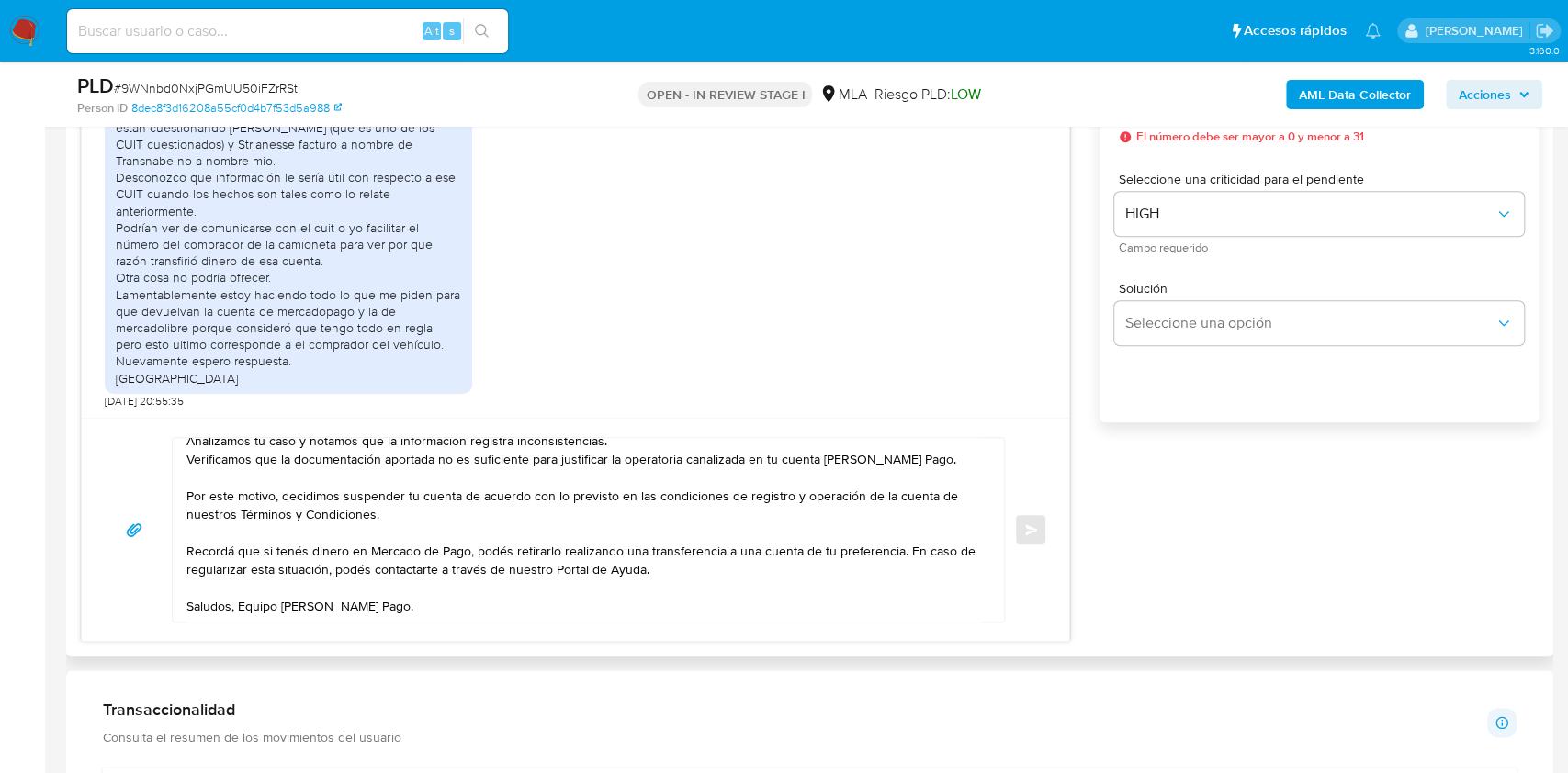
click at [1207, 267] on div "Solución Seleccione una opción" at bounding box center [1319, 317] width 410 height 100
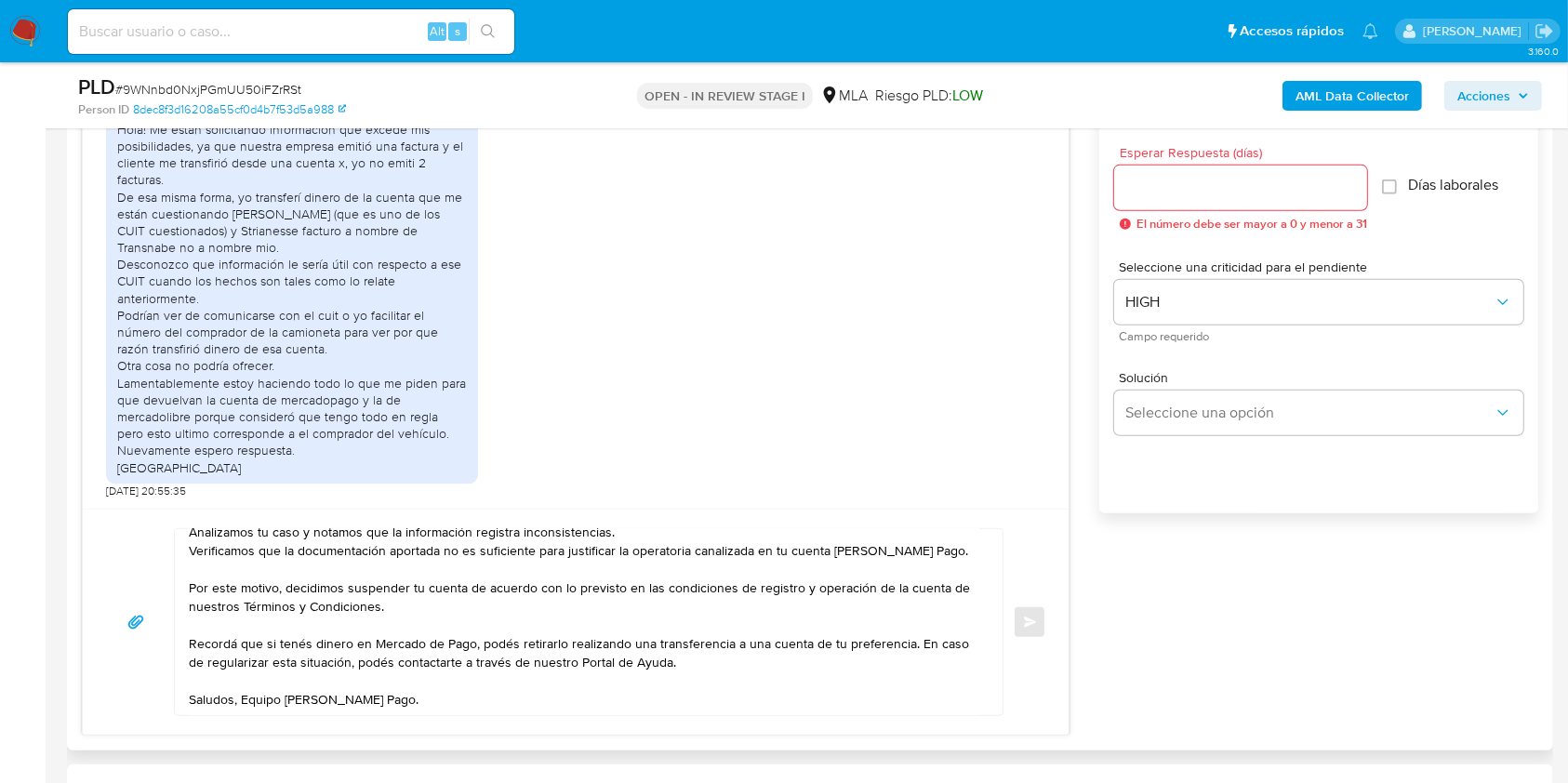
scroll to position [992, 0]
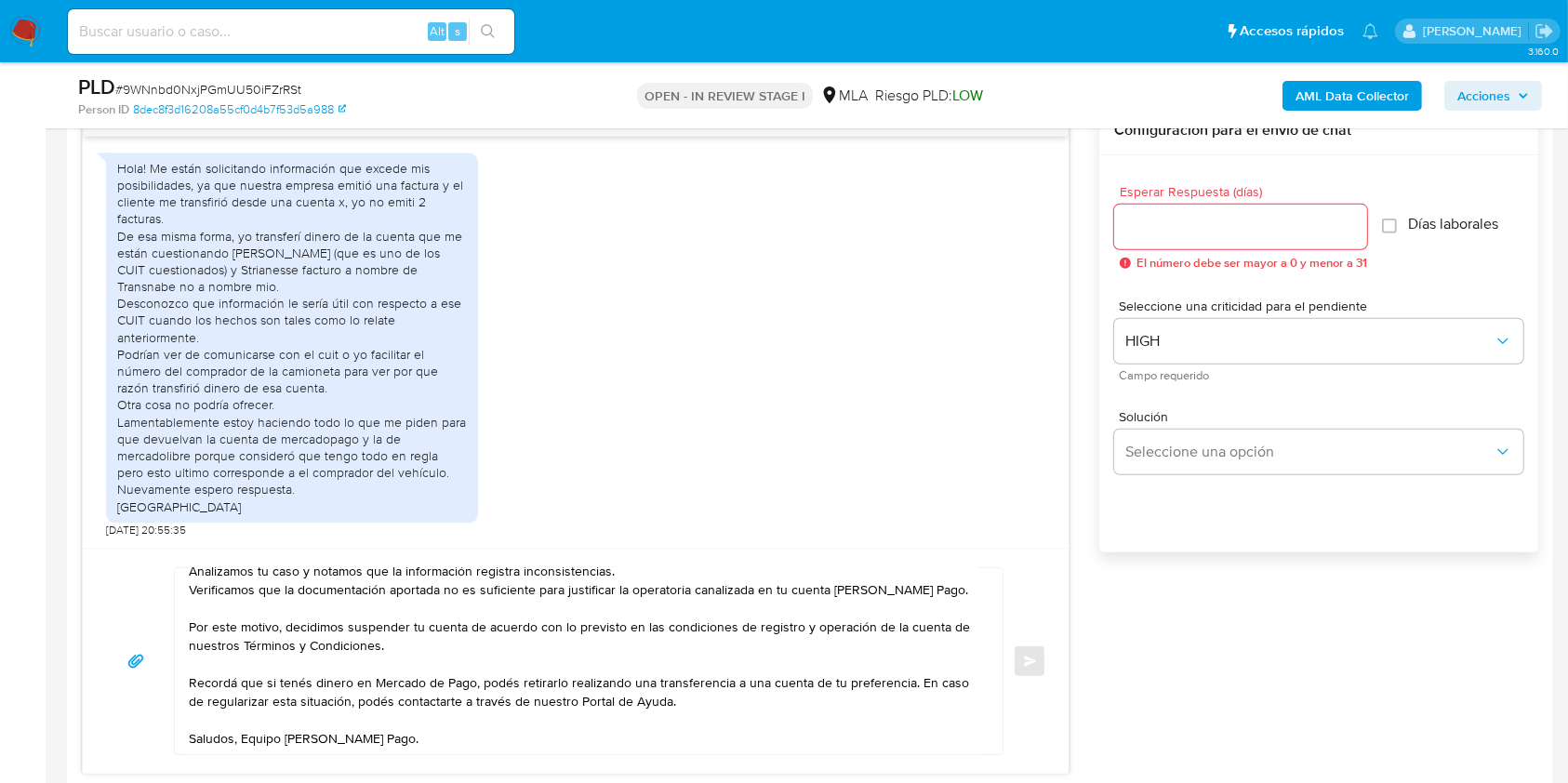
click at [1195, 227] on input "Esperar Respuesta (días)" at bounding box center [1240, 227] width 253 height 24
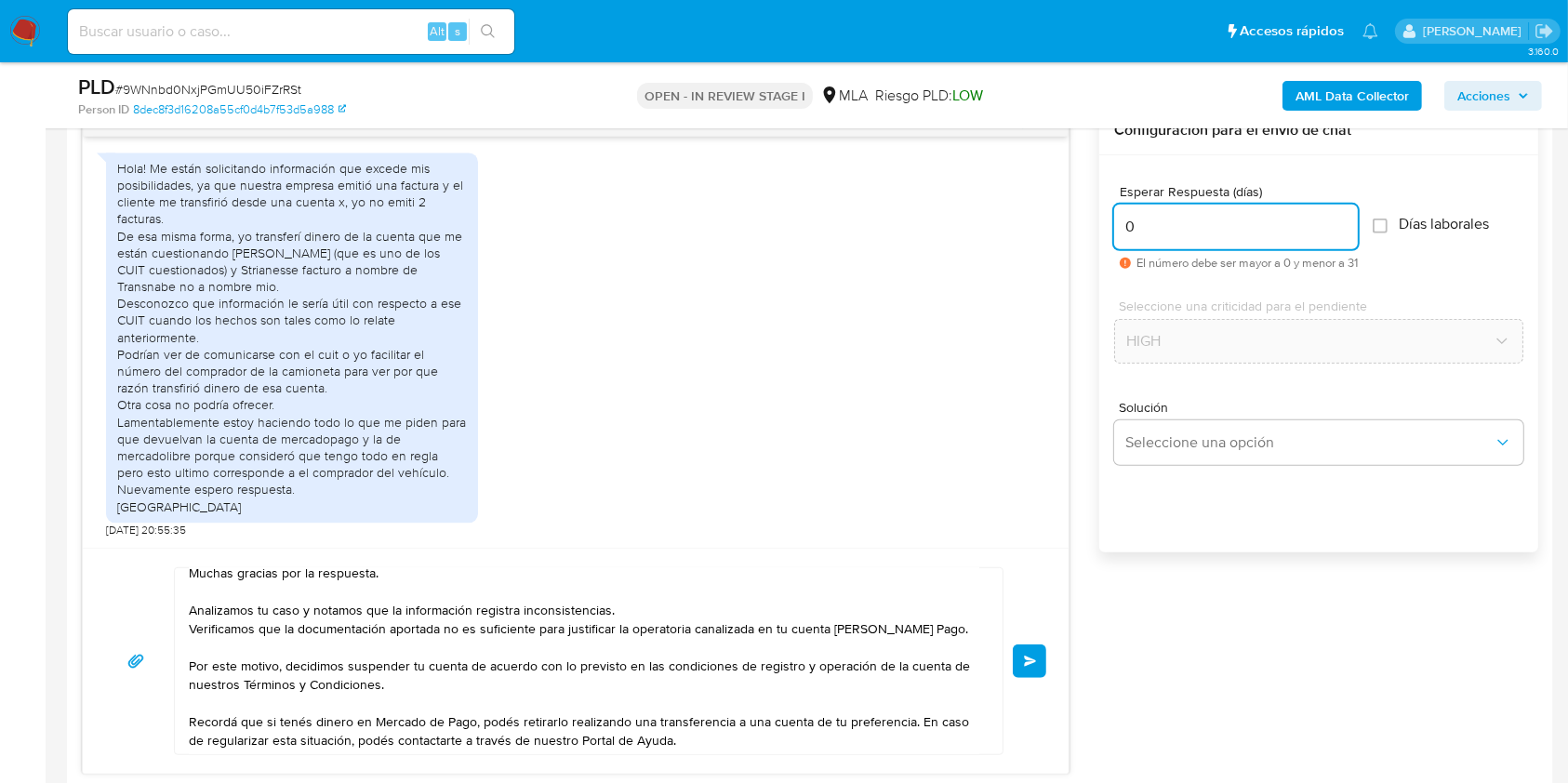
scroll to position [0, 0]
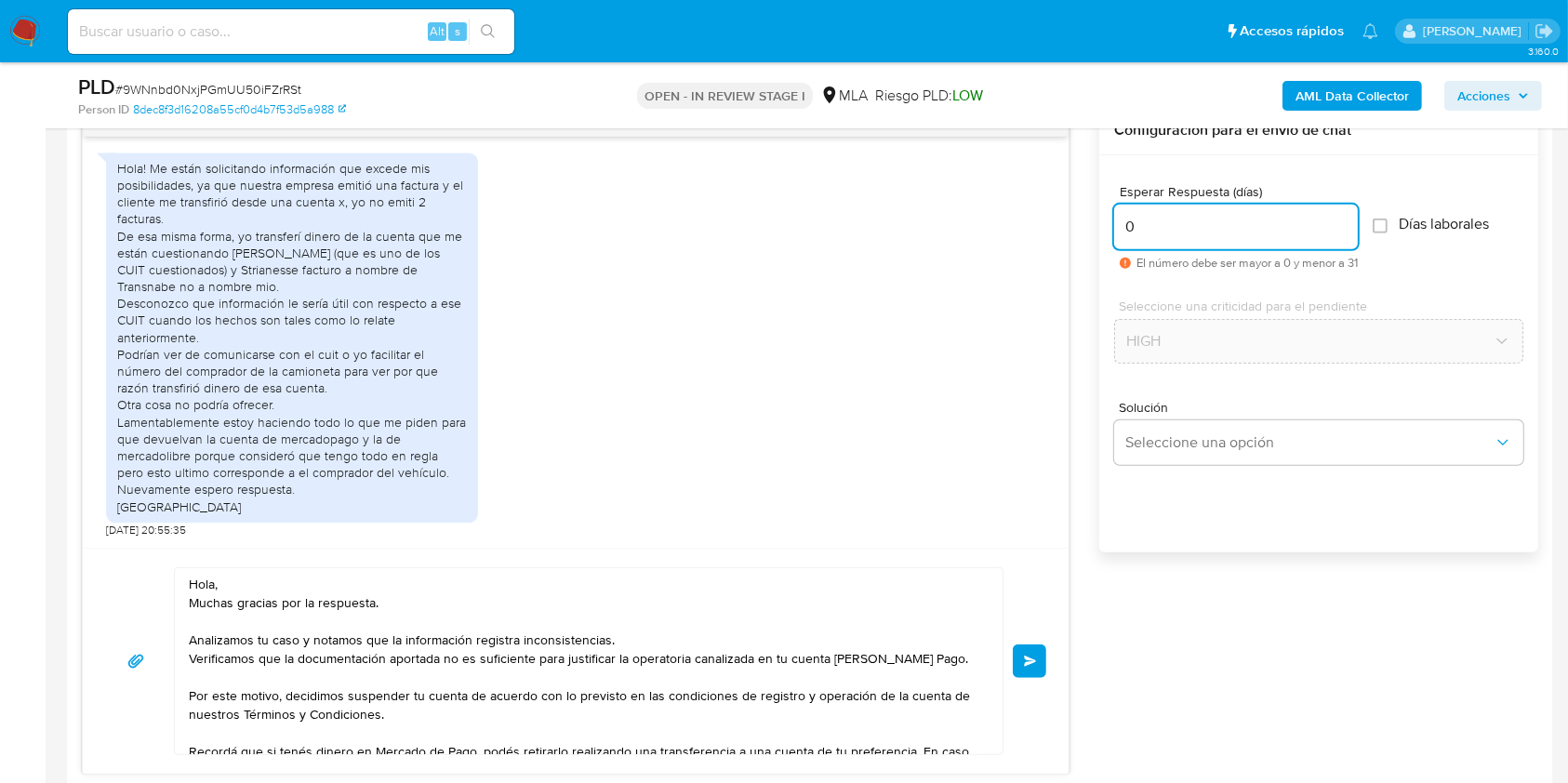
type input "0"
click at [500, 603] on textarea "Hola, Muchas gracias por la respuesta. Analizamos tu caso y notamos que la info…" at bounding box center [585, 661] width 791 height 186
click at [658, 646] on textarea "Hola, Muchas gracias por la respuesta. Analizamos tu caso y notamos que la info…" at bounding box center [585, 661] width 791 height 186
click at [567, 710] on textarea "Hola, Muchas gracias por la respuesta. Analizamos tu caso y notamos que la info…" at bounding box center [585, 661] width 791 height 186
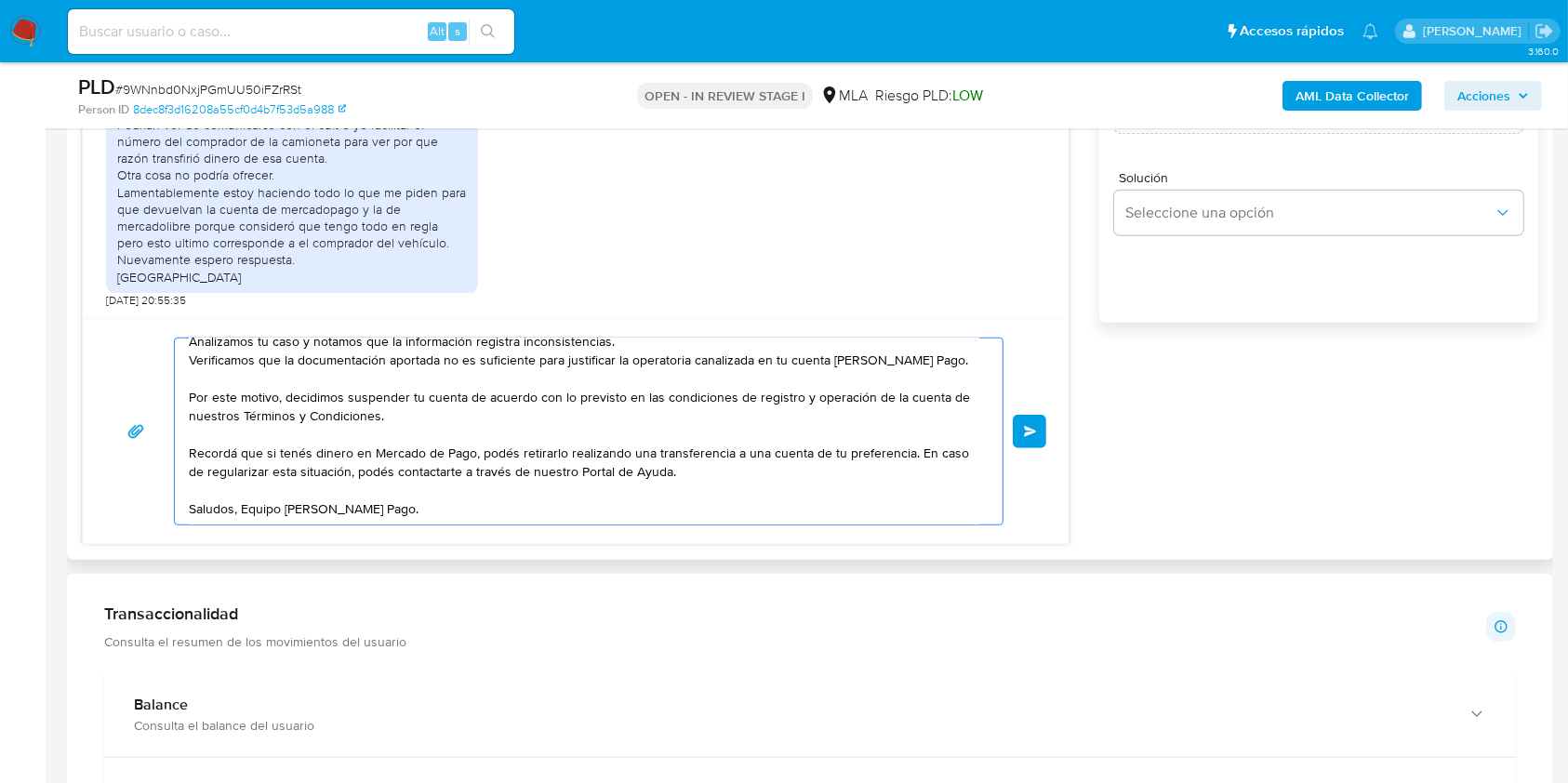
scroll to position [1240, 0]
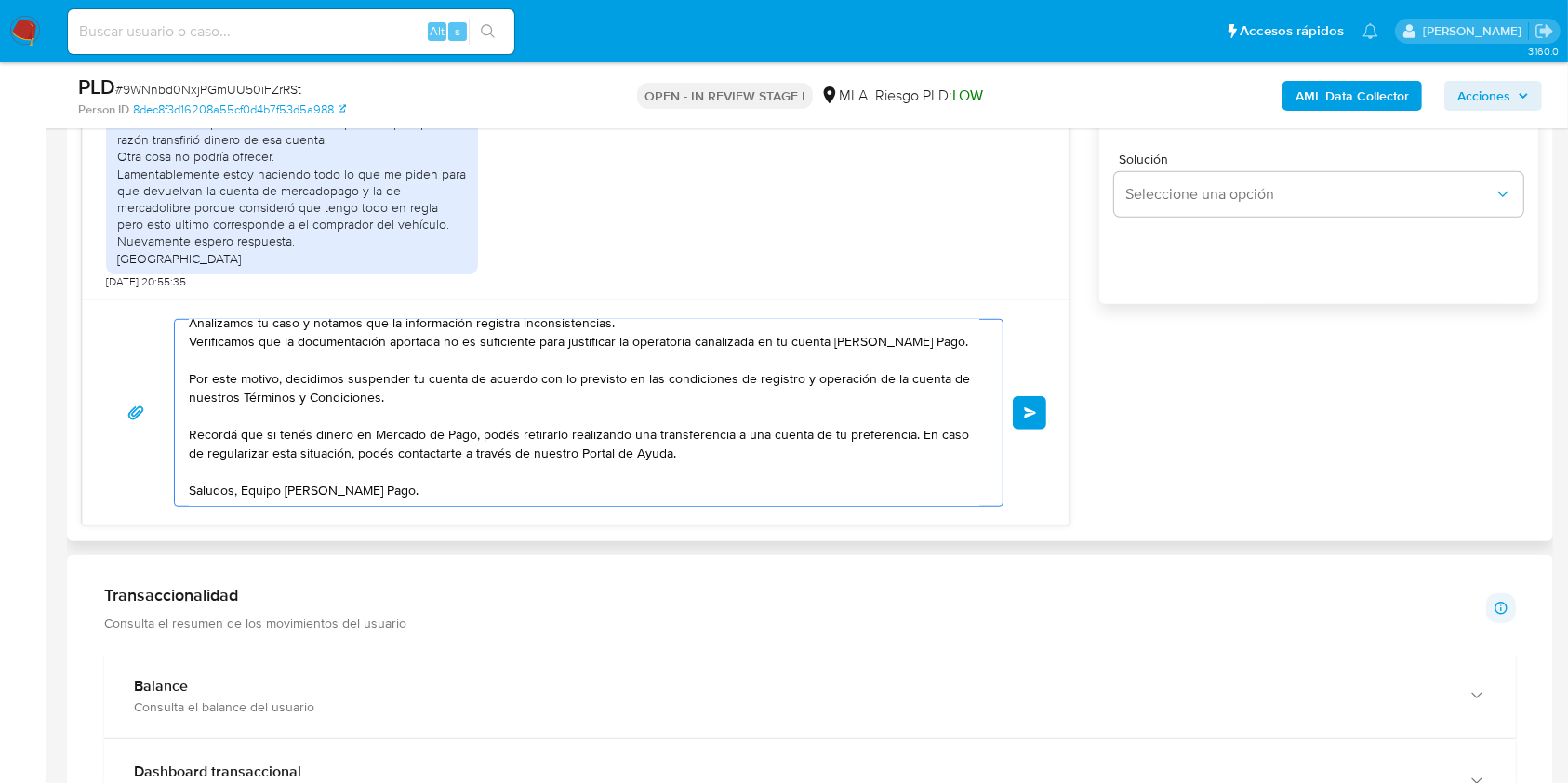
click at [1029, 415] on span "Enviar" at bounding box center [1030, 412] width 13 height 11
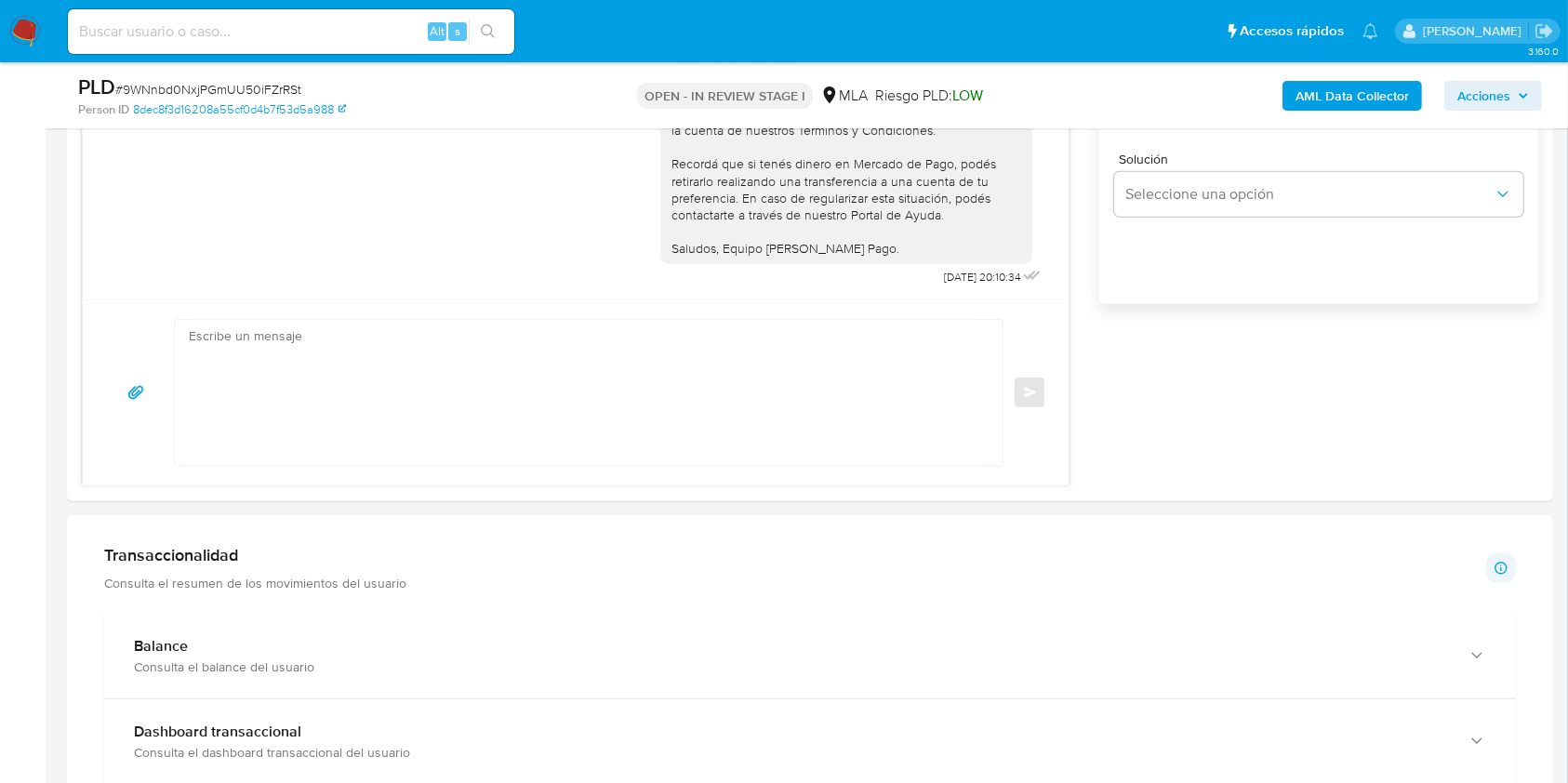
scroll to position [0, 0]
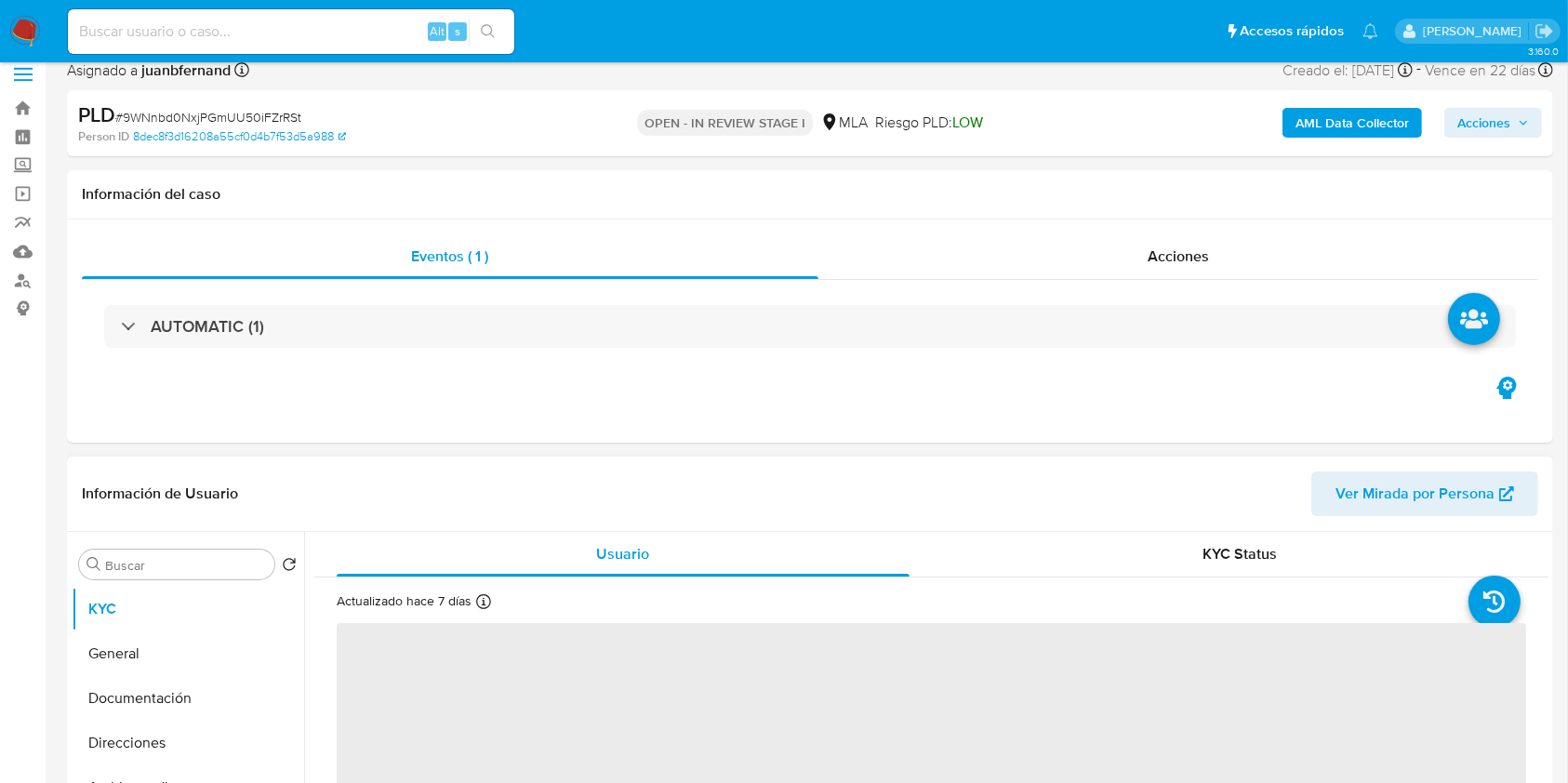
select select "10"
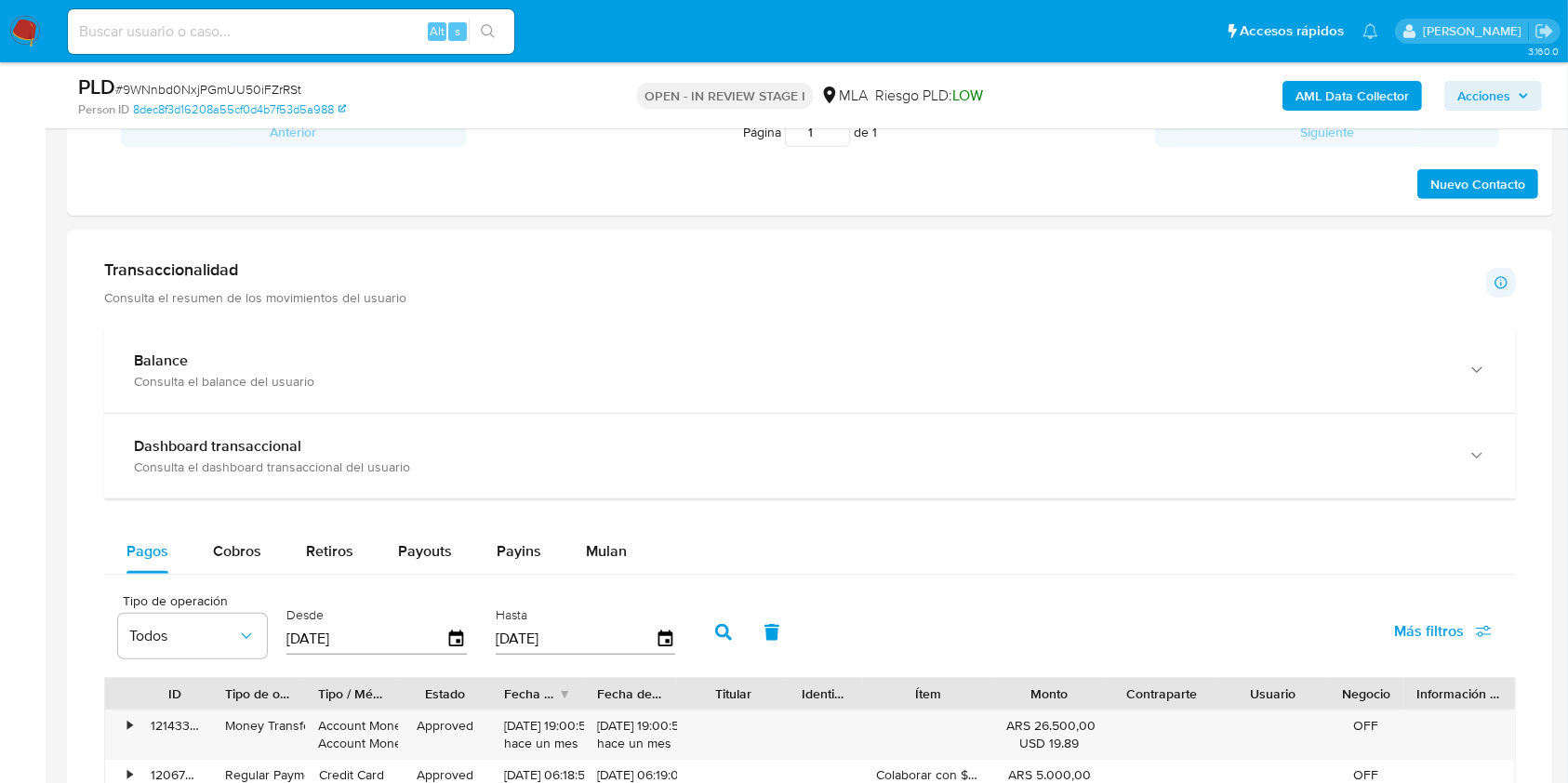
scroll to position [1364, 0]
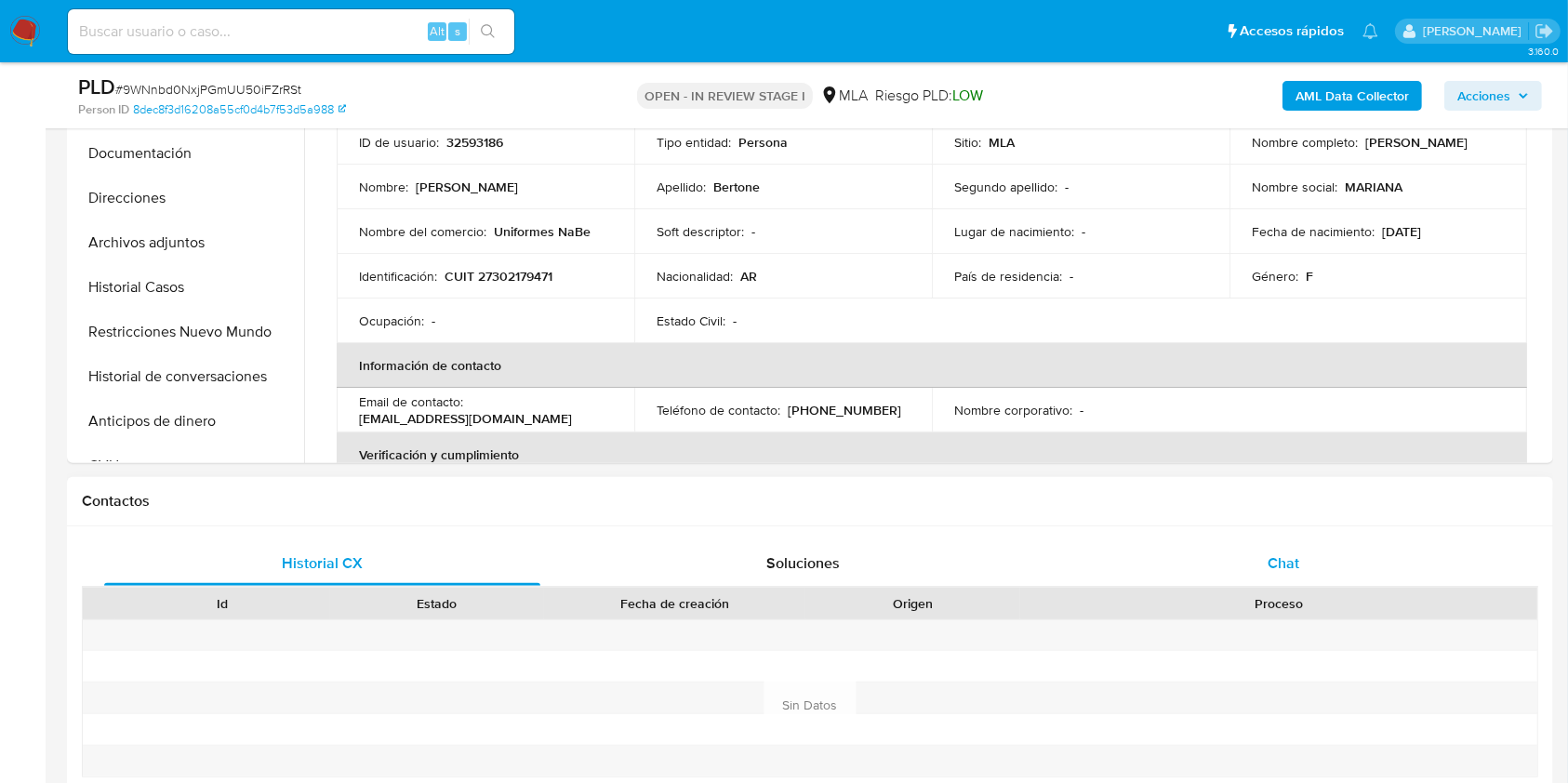
click at [1254, 562] on div "Chat" at bounding box center [1285, 563] width 436 height 45
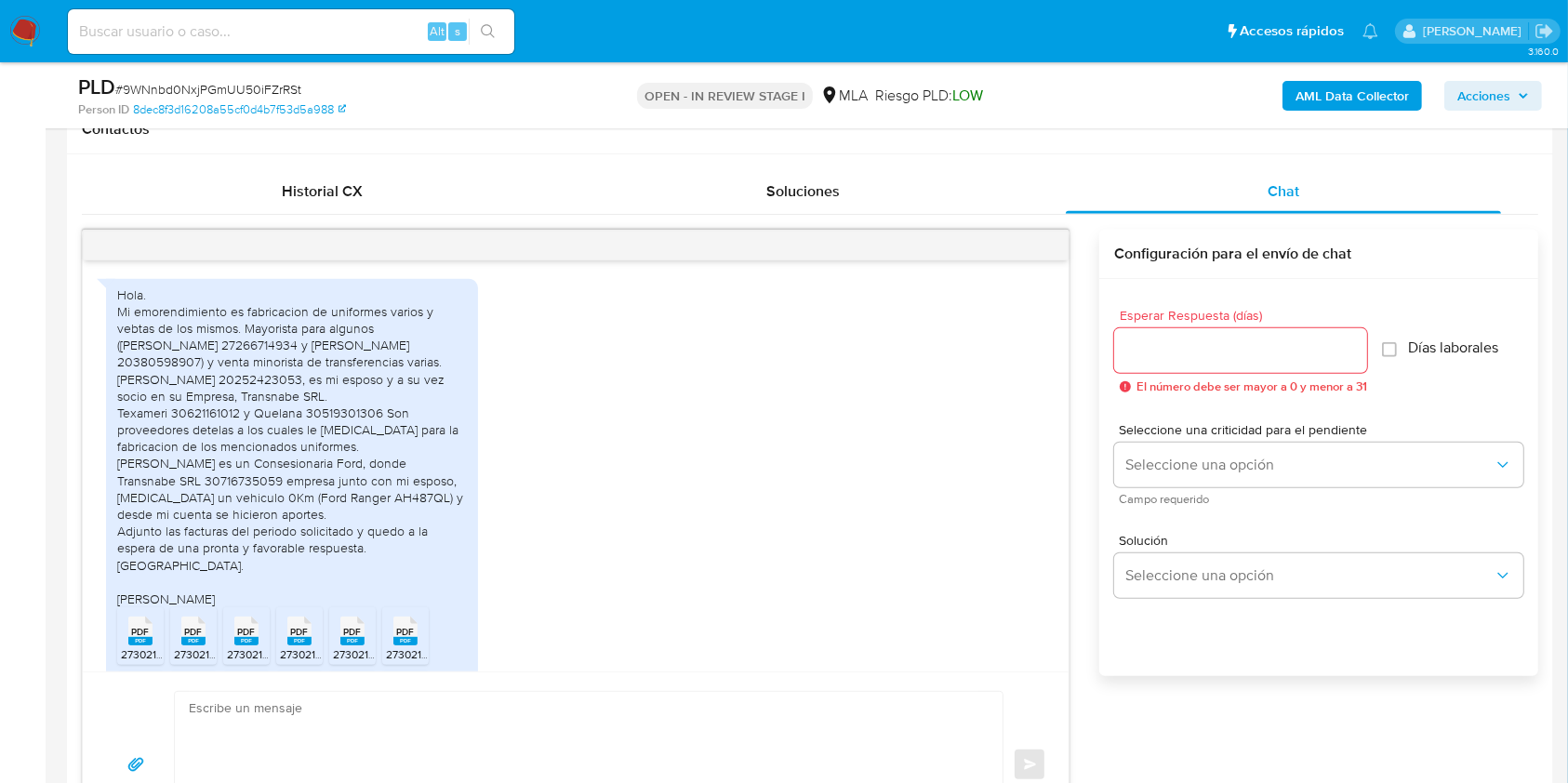
scroll to position [3269, 0]
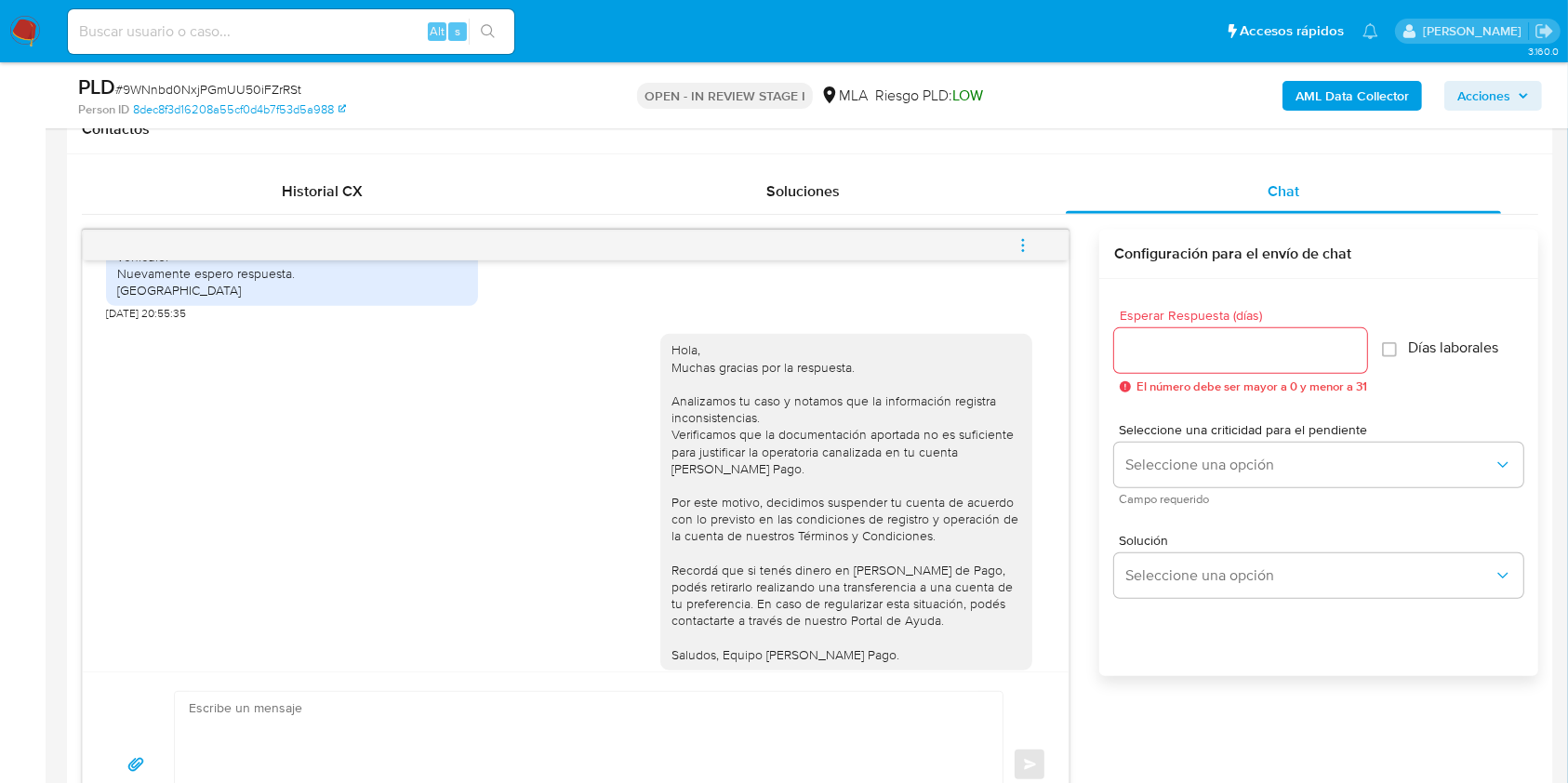
click at [1027, 237] on icon "menu-action" at bounding box center [1023, 245] width 17 height 17
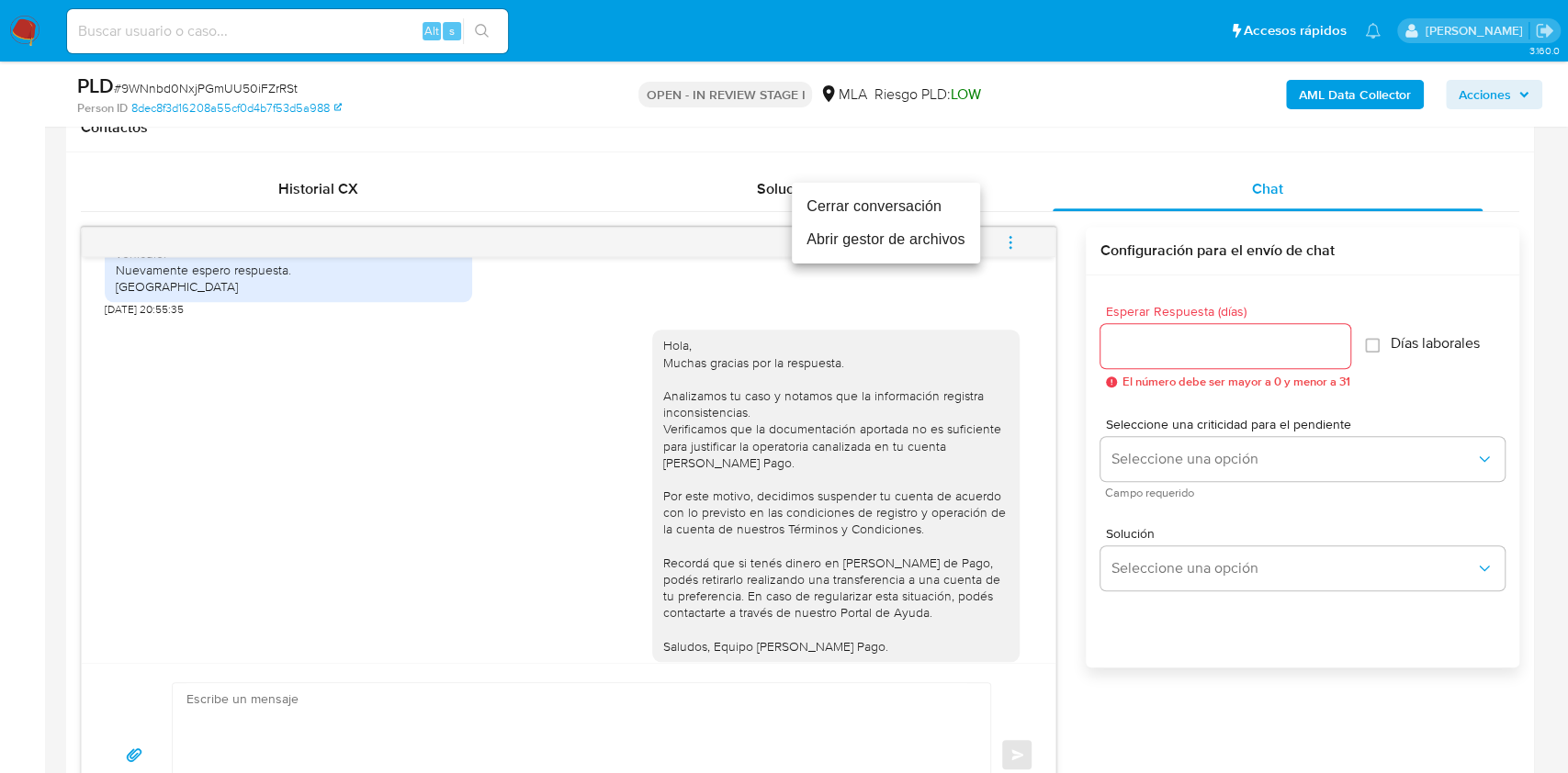
click at [912, 205] on li "Cerrar conversación" at bounding box center [886, 206] width 188 height 33
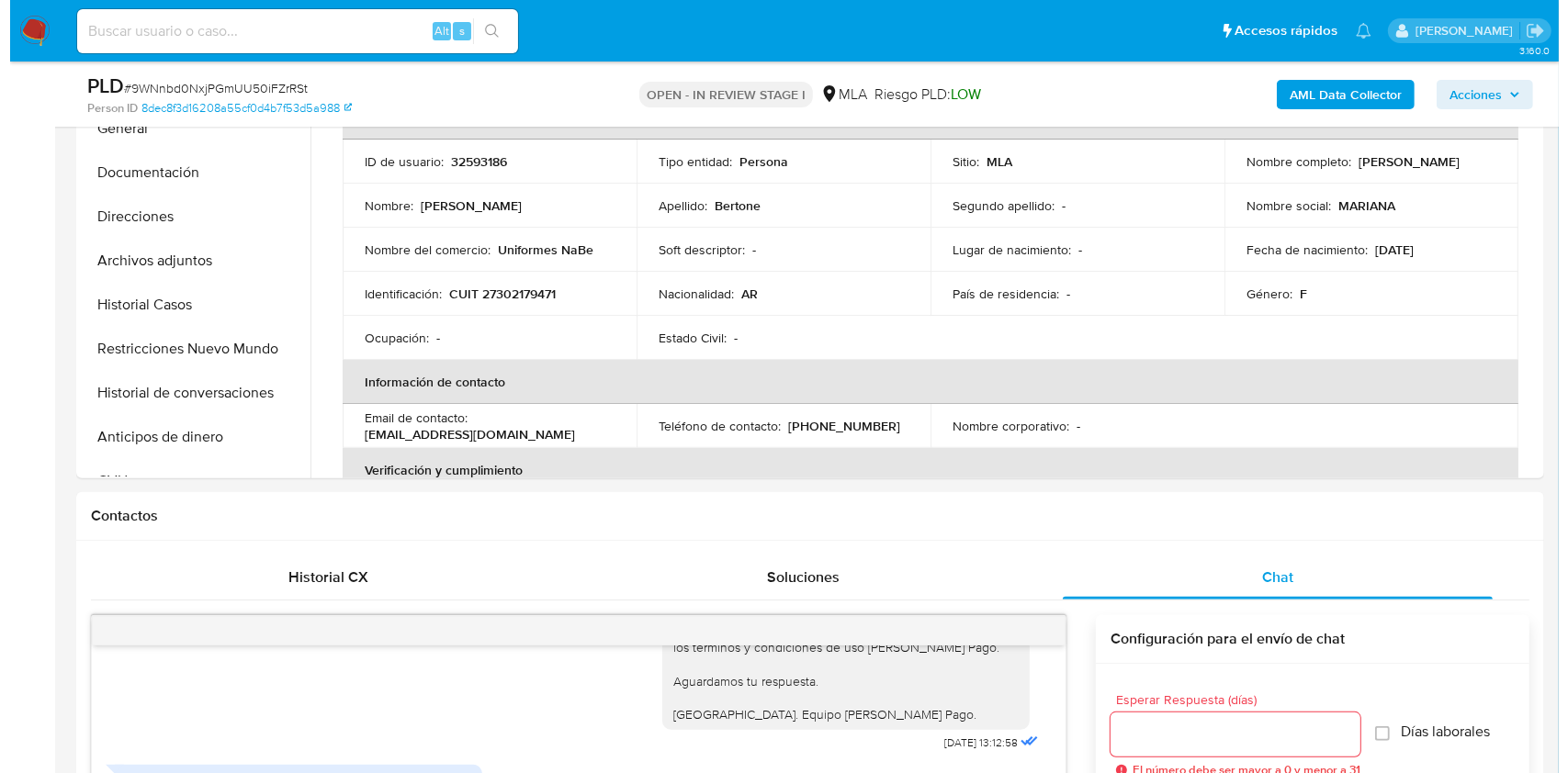
scroll to position [245, 0]
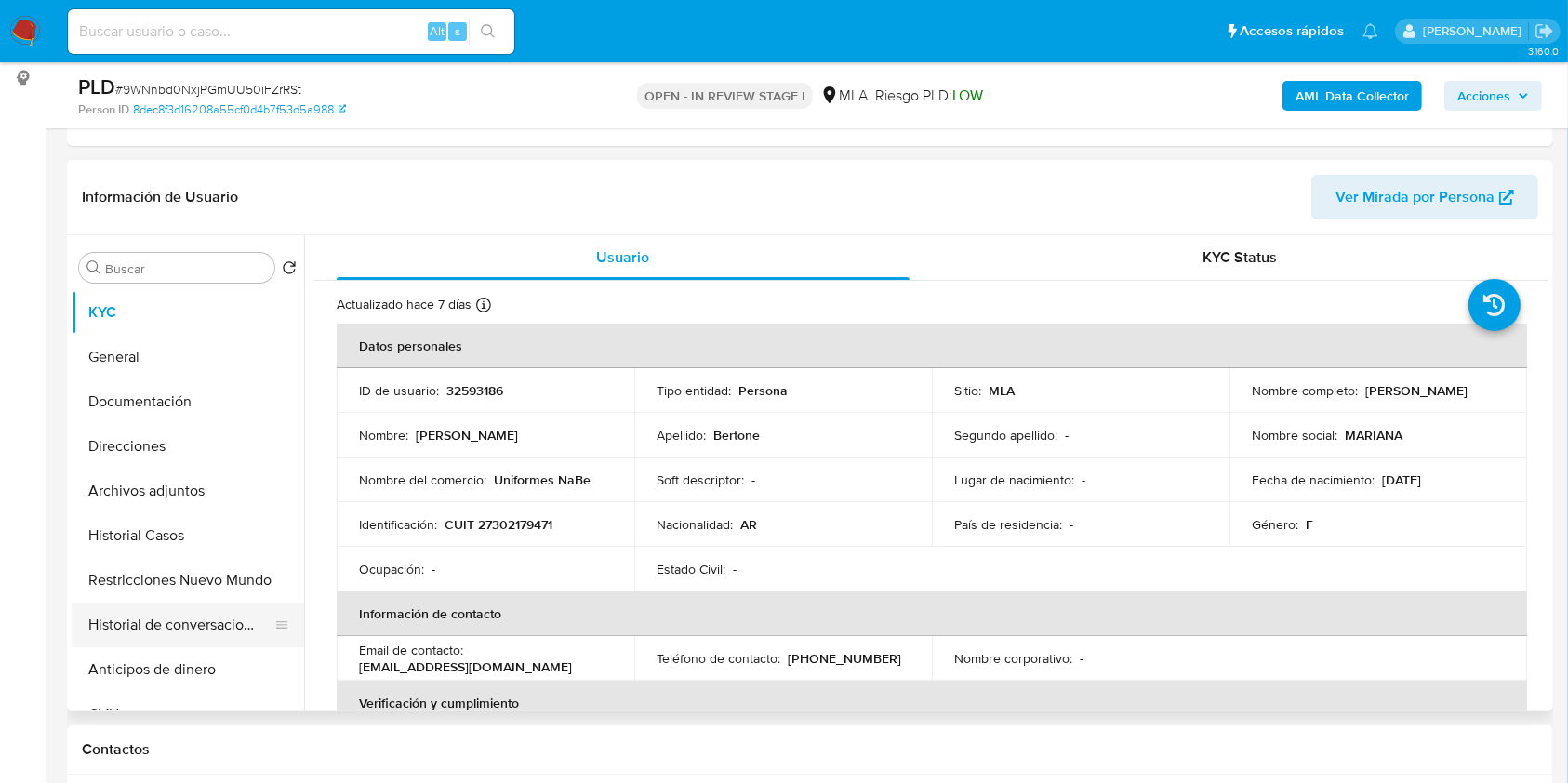
click at [148, 614] on button "Historial de conversaciones" at bounding box center [180, 624] width 218 height 45
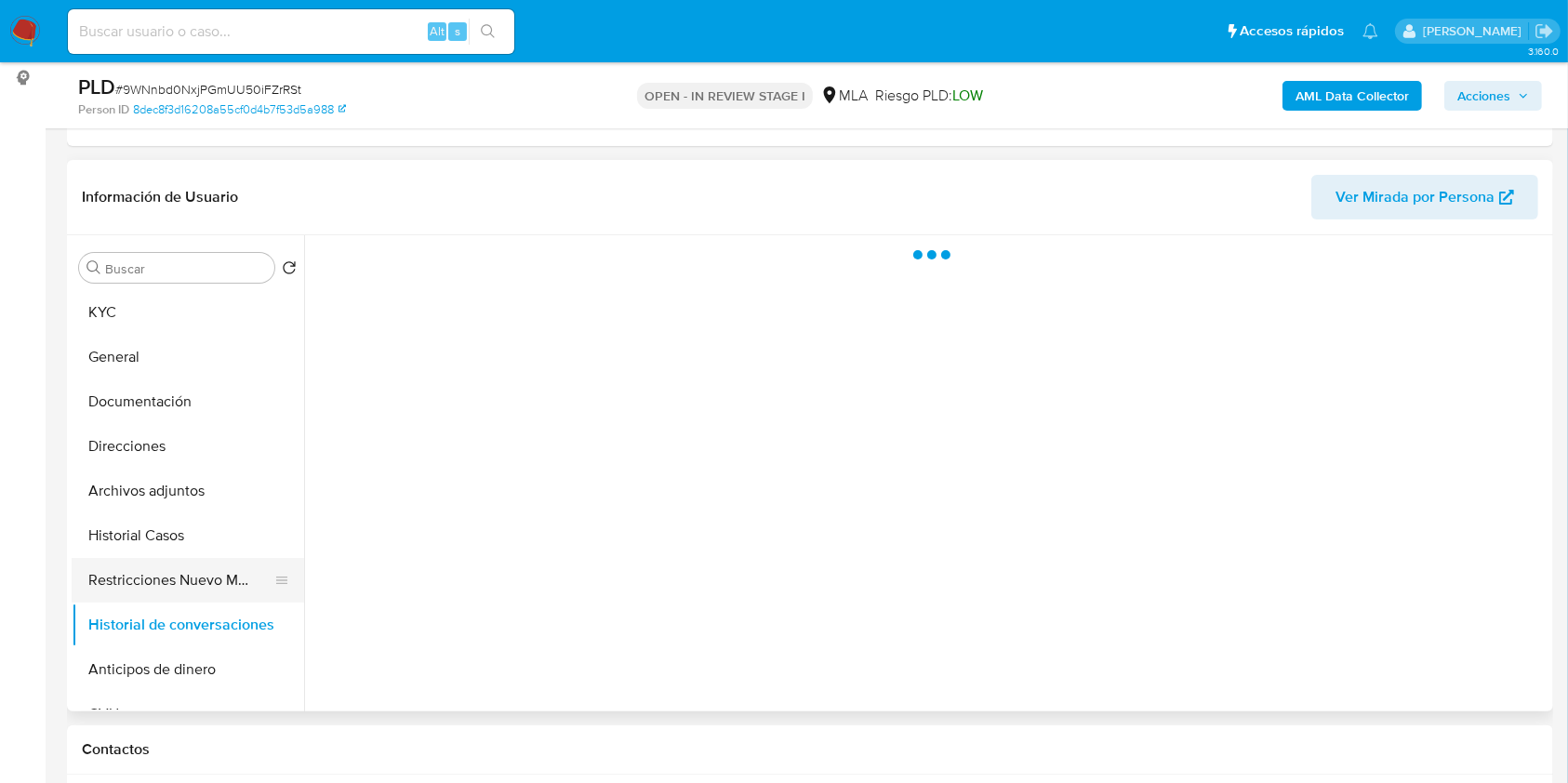
click at [149, 578] on button "Restricciones Nuevo Mundo" at bounding box center [180, 580] width 218 height 45
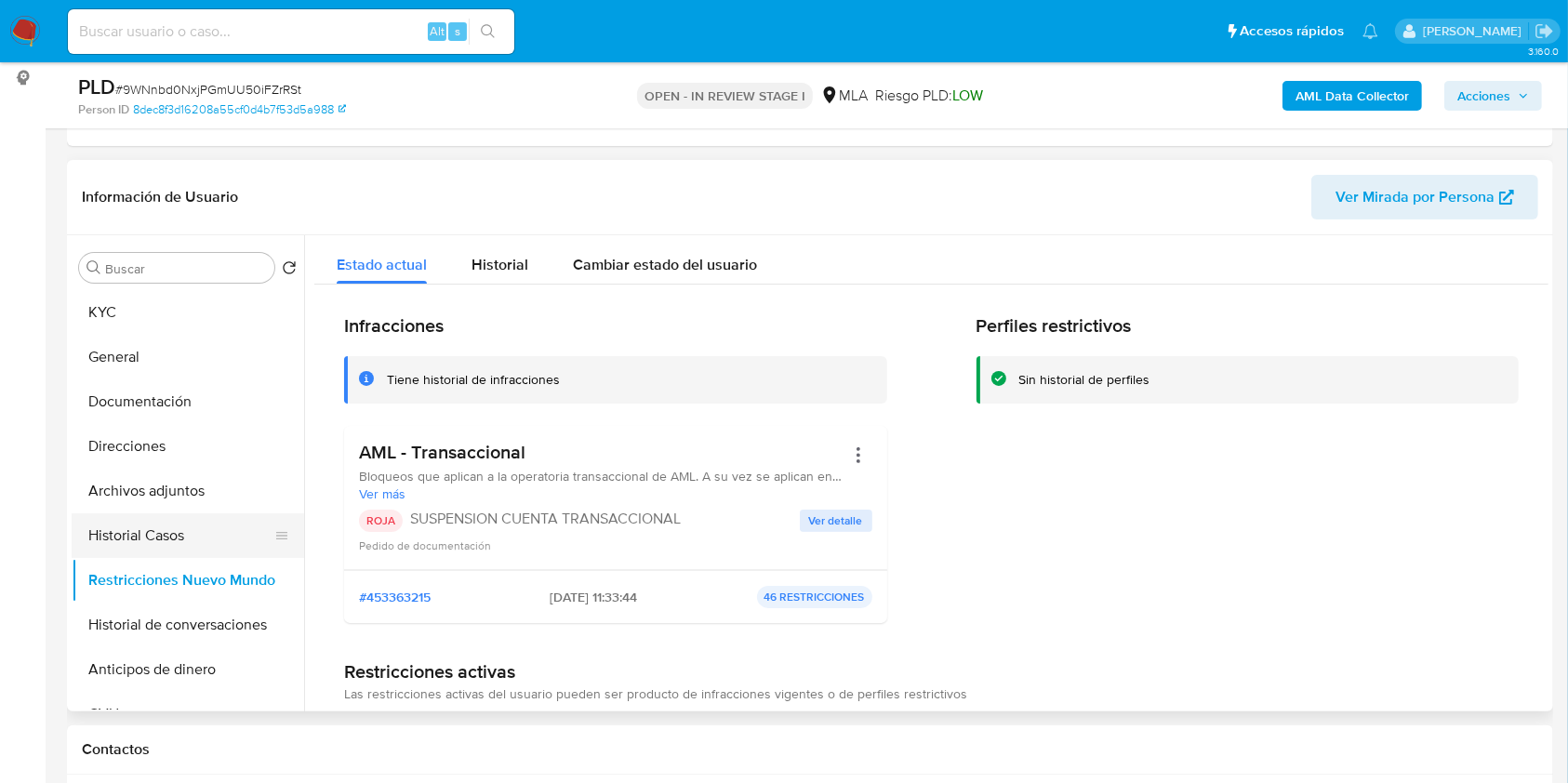
click at [160, 535] on button "Historial Casos" at bounding box center [180, 535] width 218 height 45
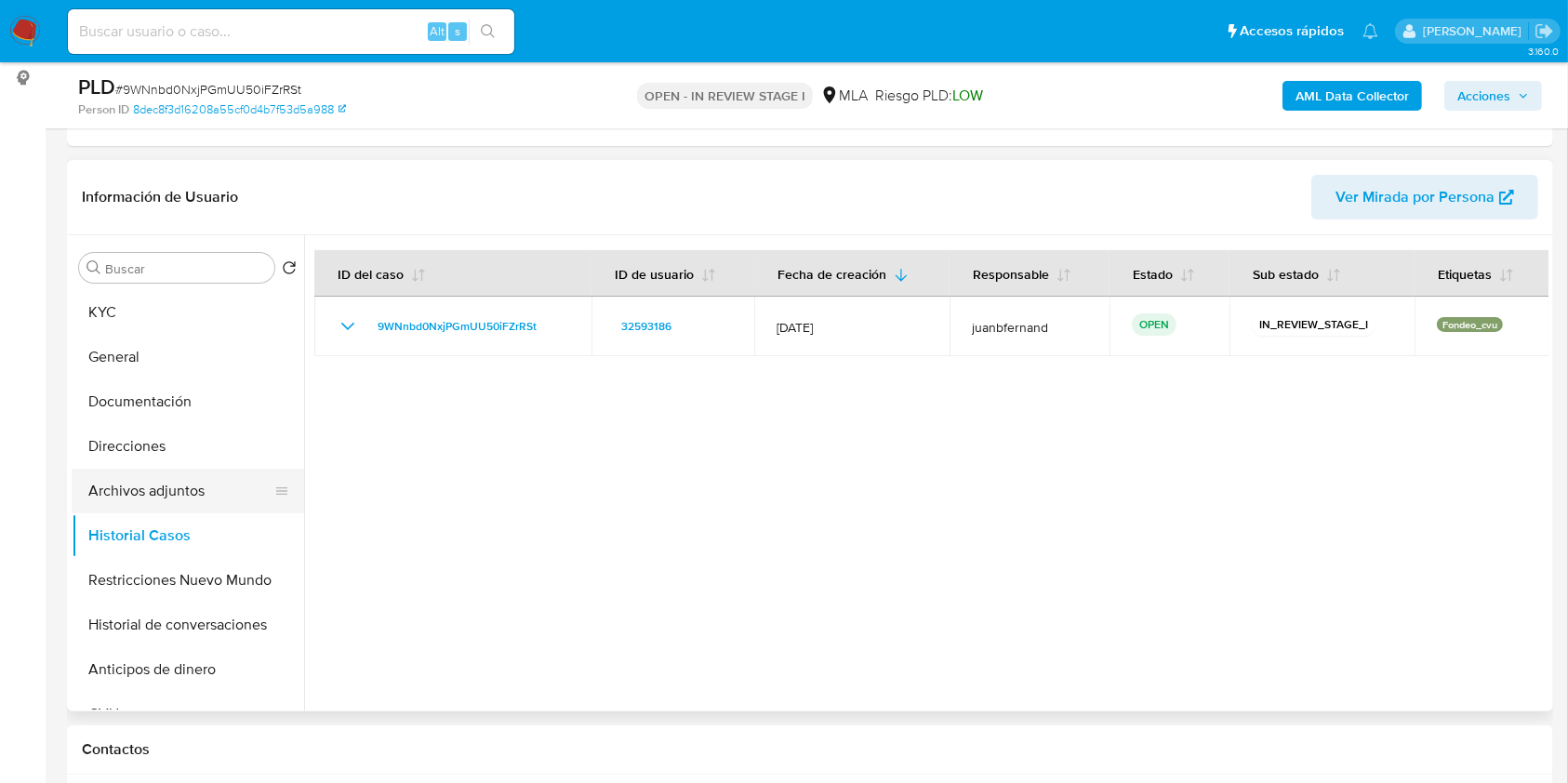
click at [176, 495] on button "Archivos adjuntos" at bounding box center [180, 491] width 218 height 45
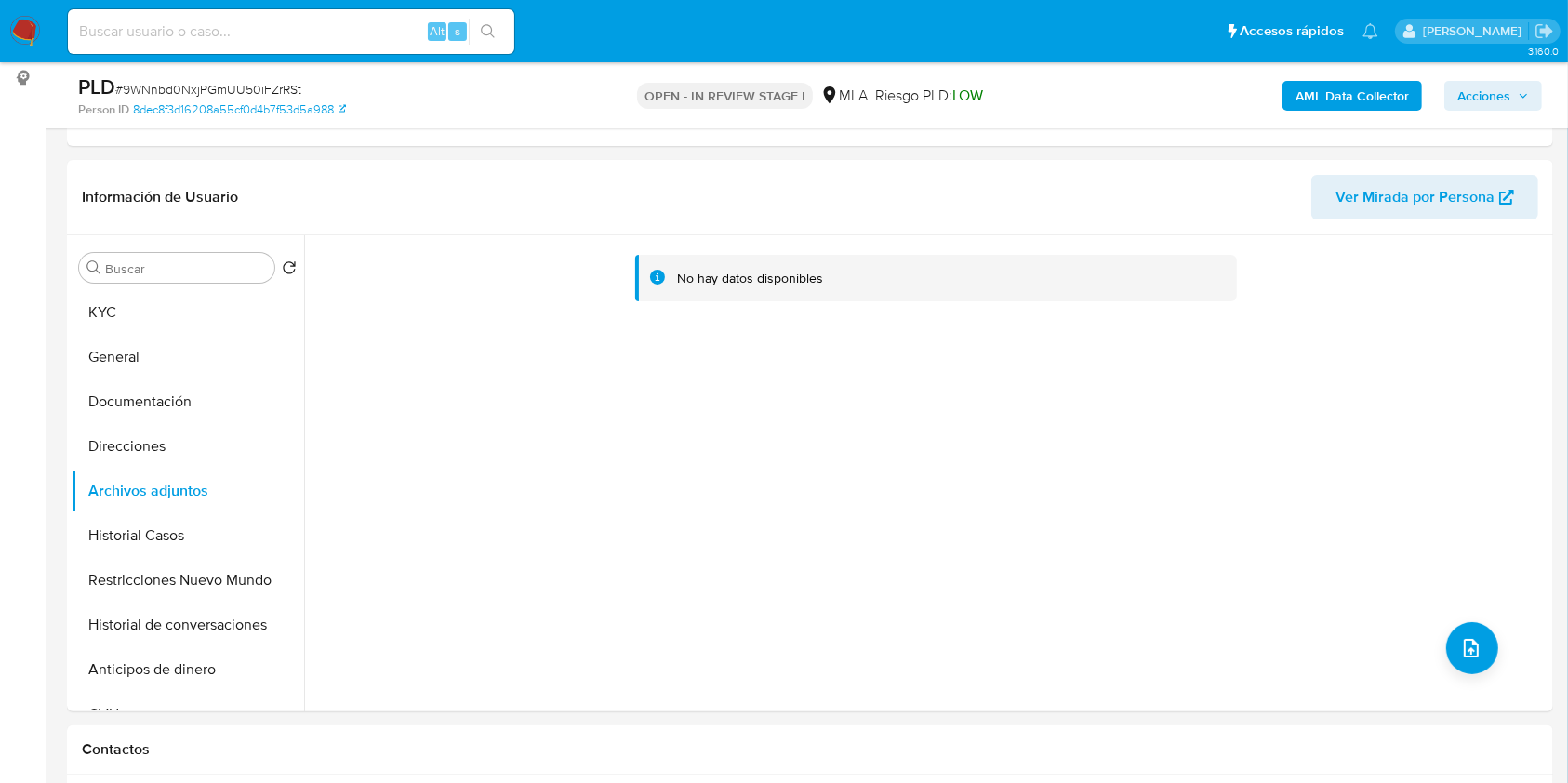
click at [1381, 95] on b "AML Data Collector" at bounding box center [1352, 96] width 114 height 30
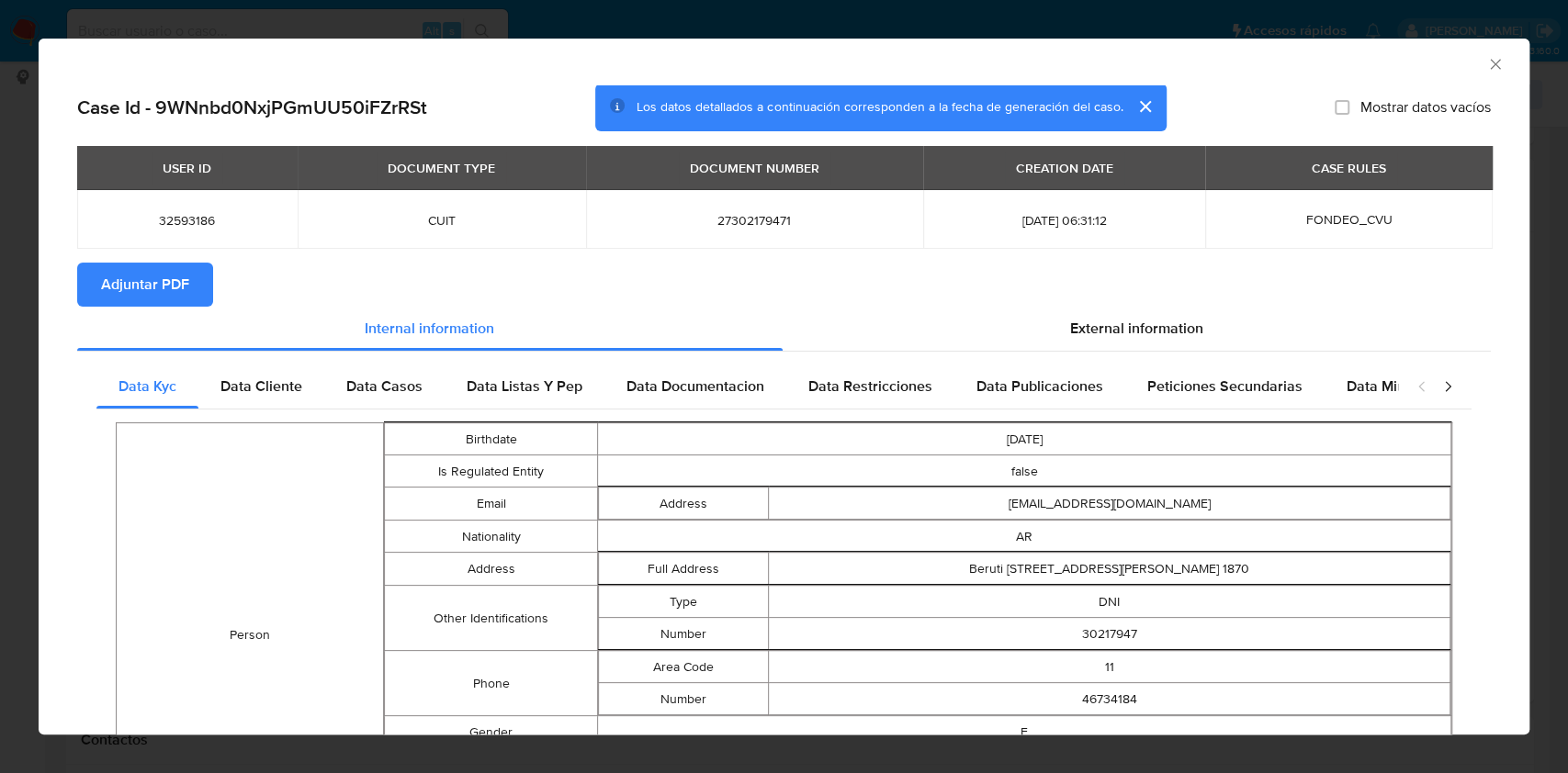
click at [1490, 66] on icon "Cerrar ventana" at bounding box center [1495, 64] width 10 height 10
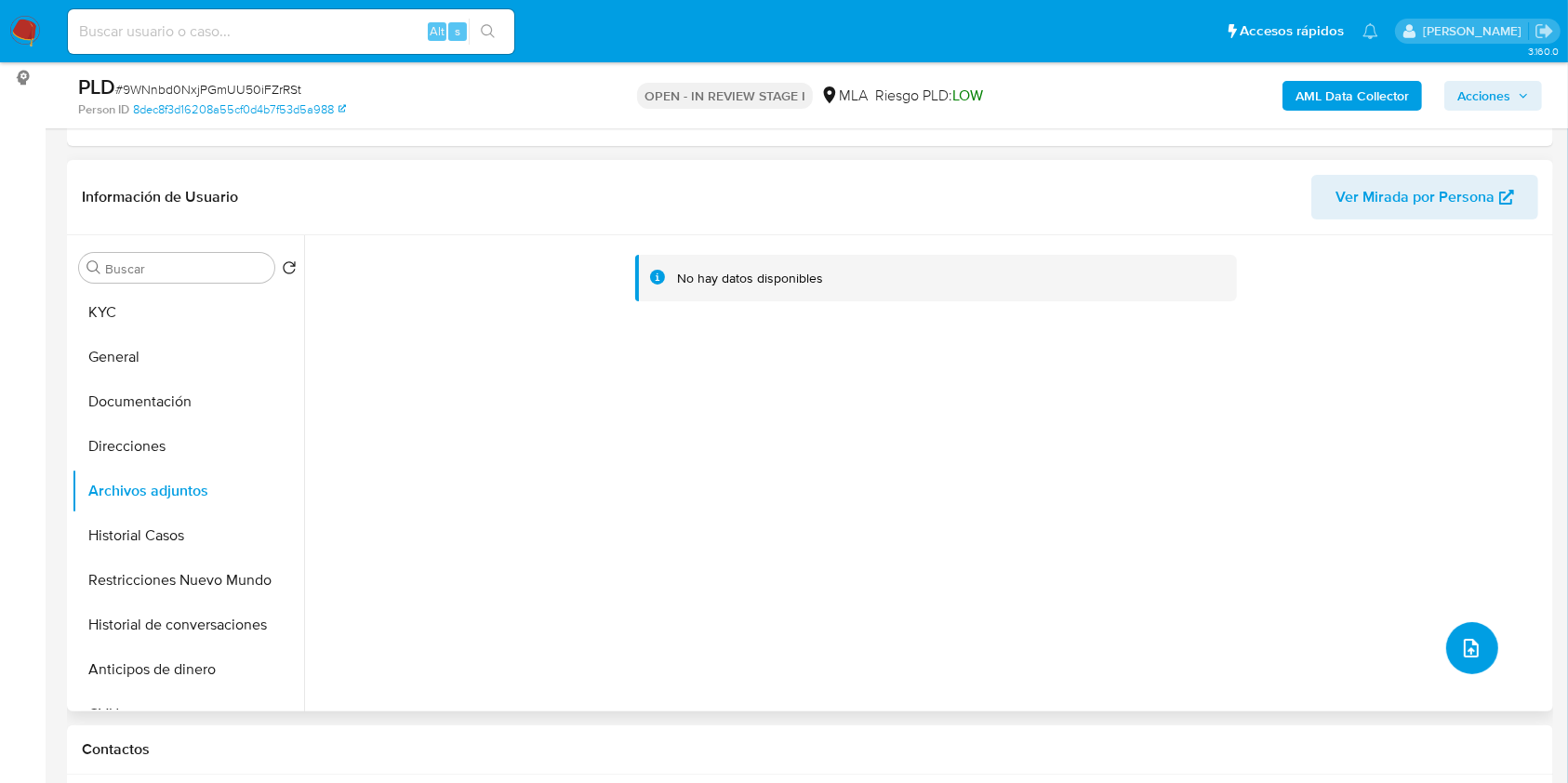
click at [1471, 639] on icon "upload-file" at bounding box center [1472, 648] width 23 height 23
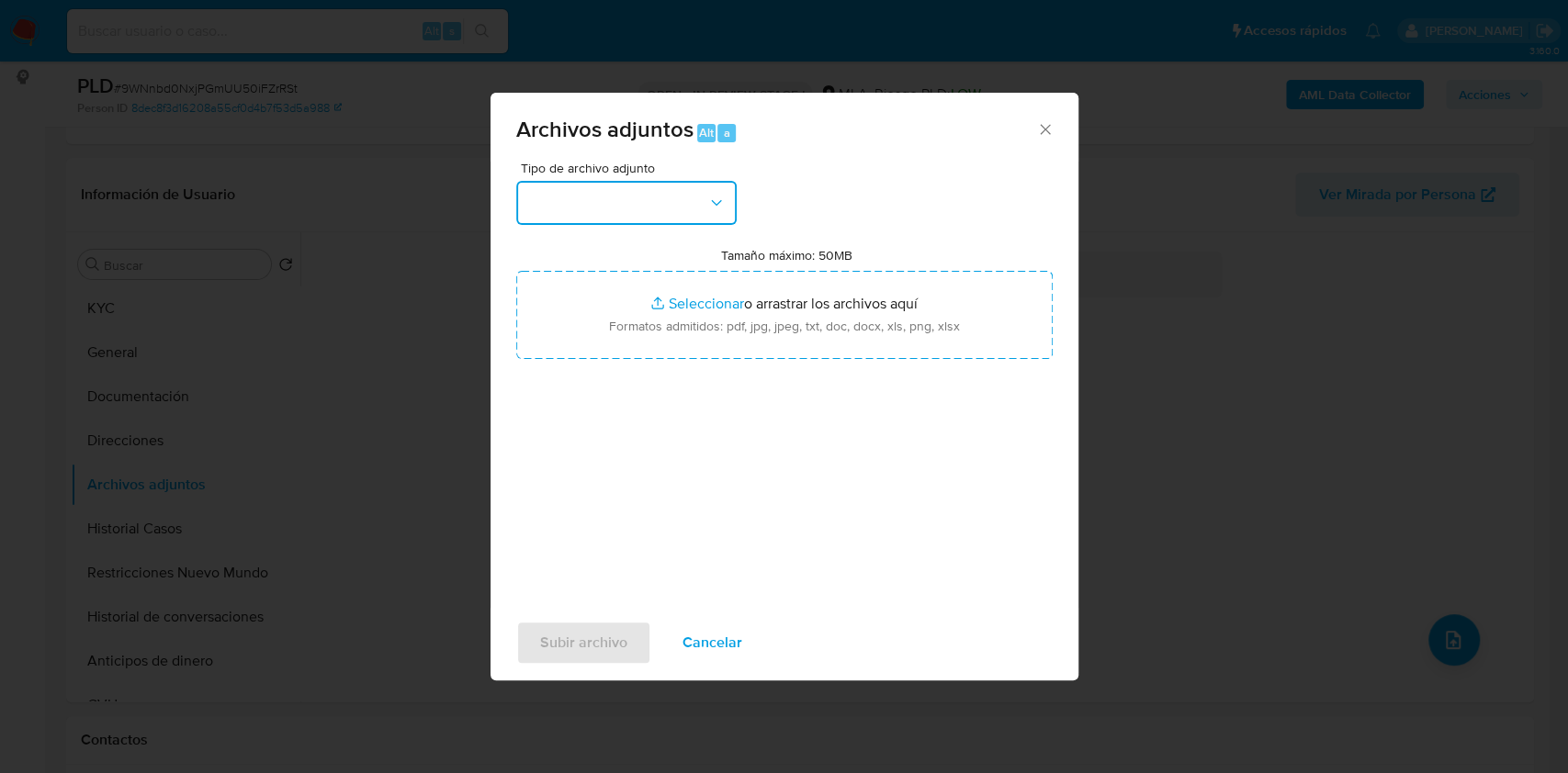
click at [642, 196] on button "button" at bounding box center [625, 203] width 220 height 44
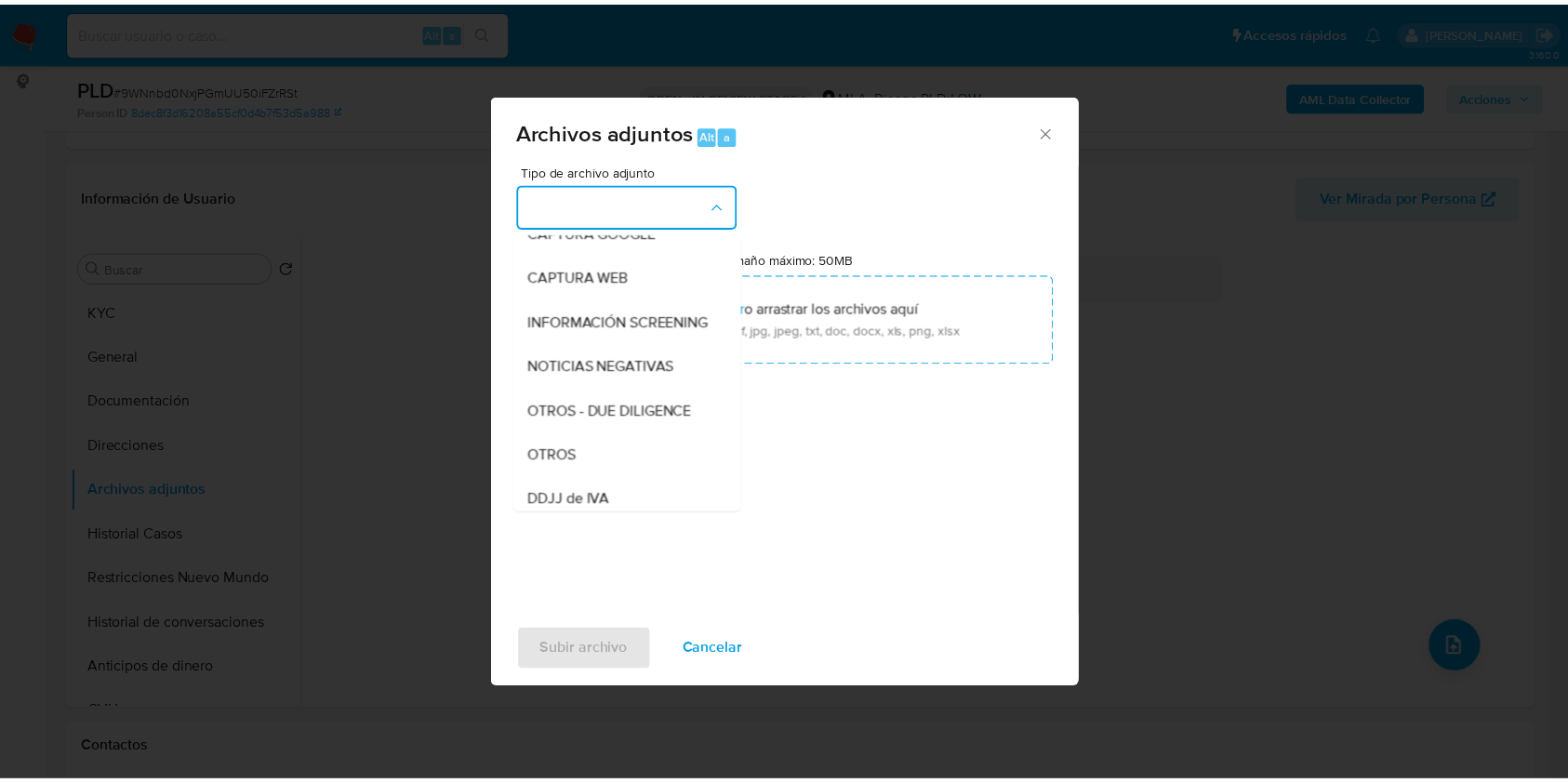
scroll to position [372, 0]
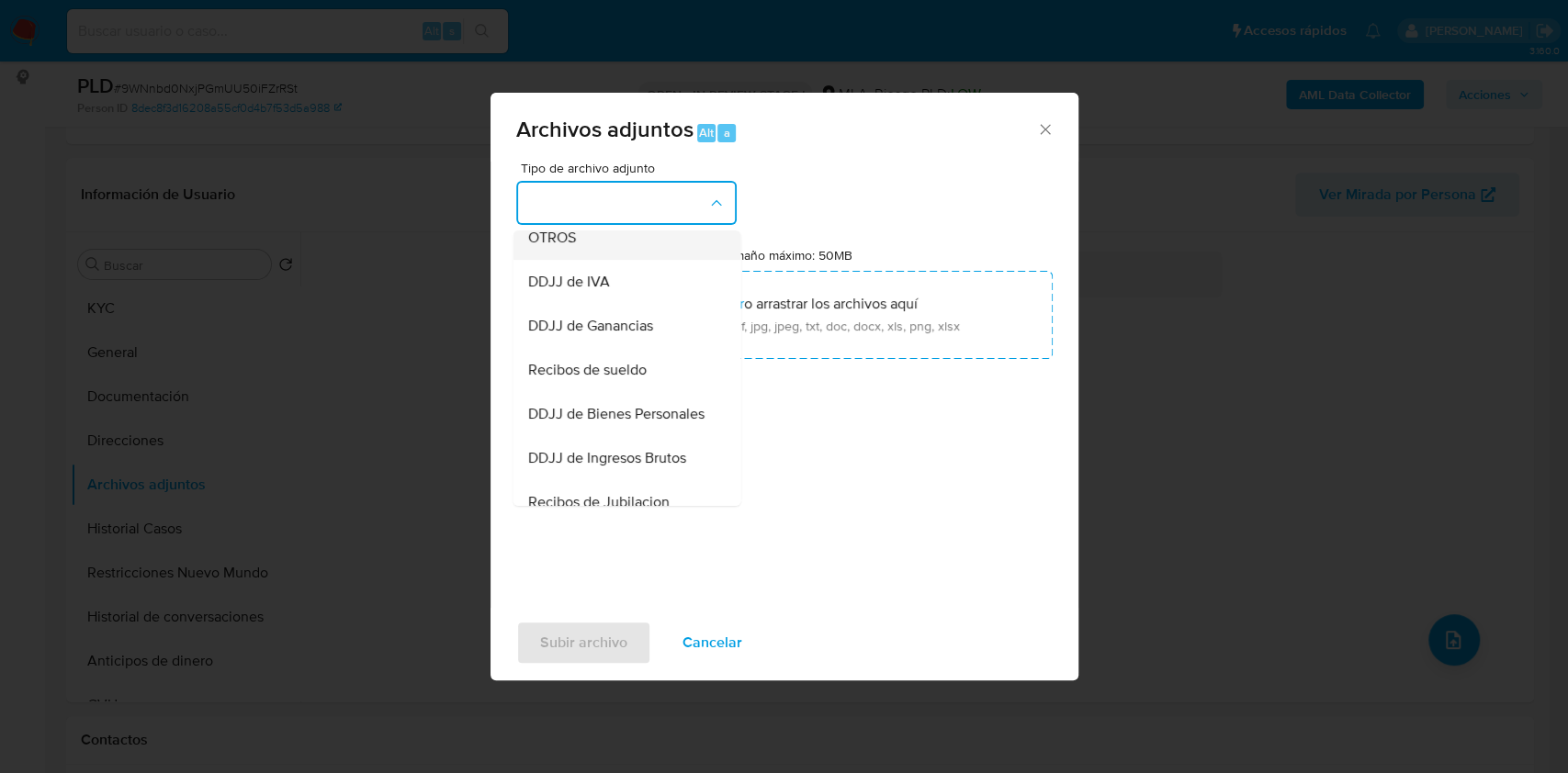
click at [621, 247] on div "OTROS" at bounding box center [621, 238] width 187 height 44
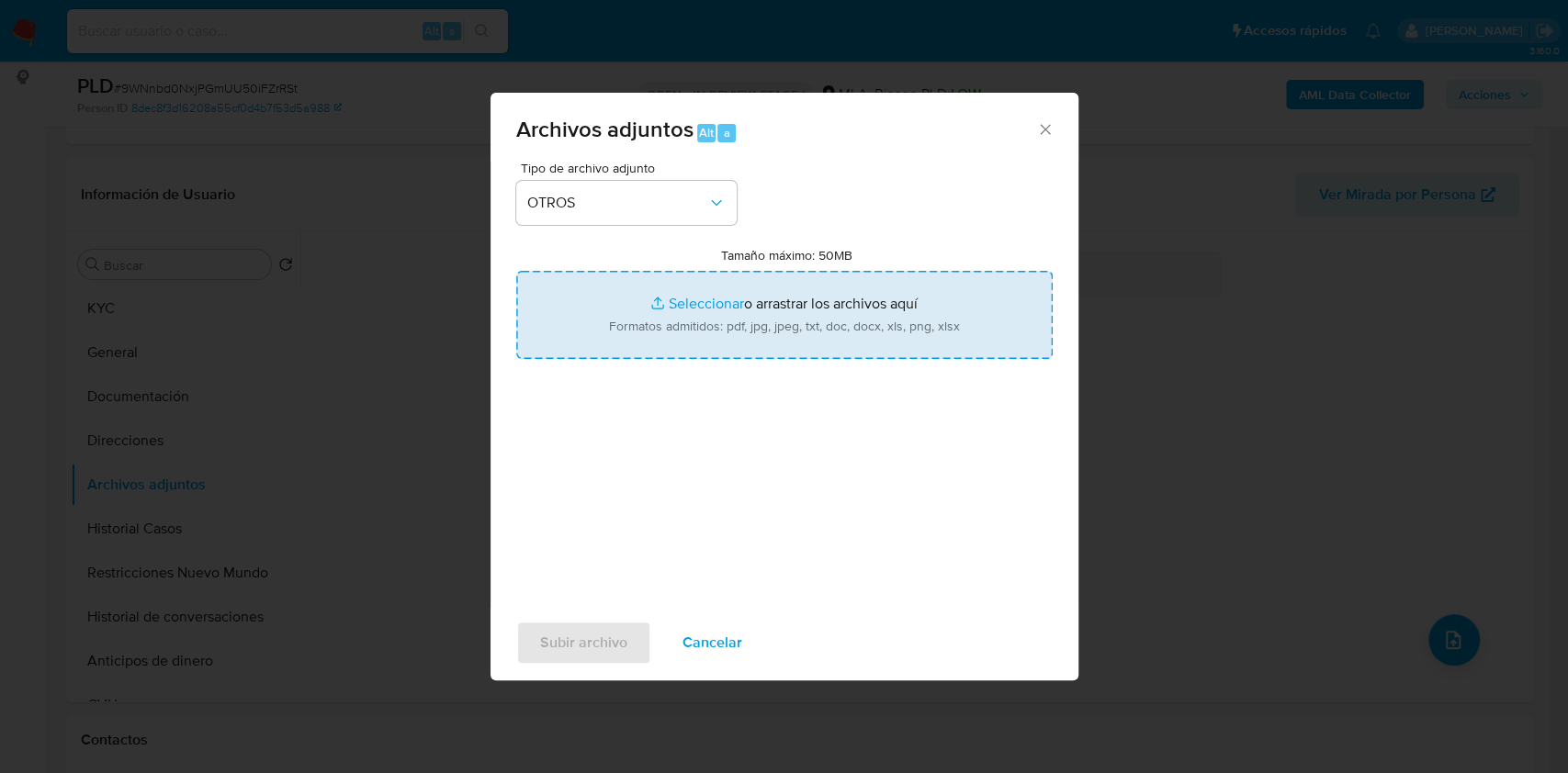
type input "C:\fakepath\Caselog 9WNnbd0NxjPGmUU50iFZrRSt.docx"
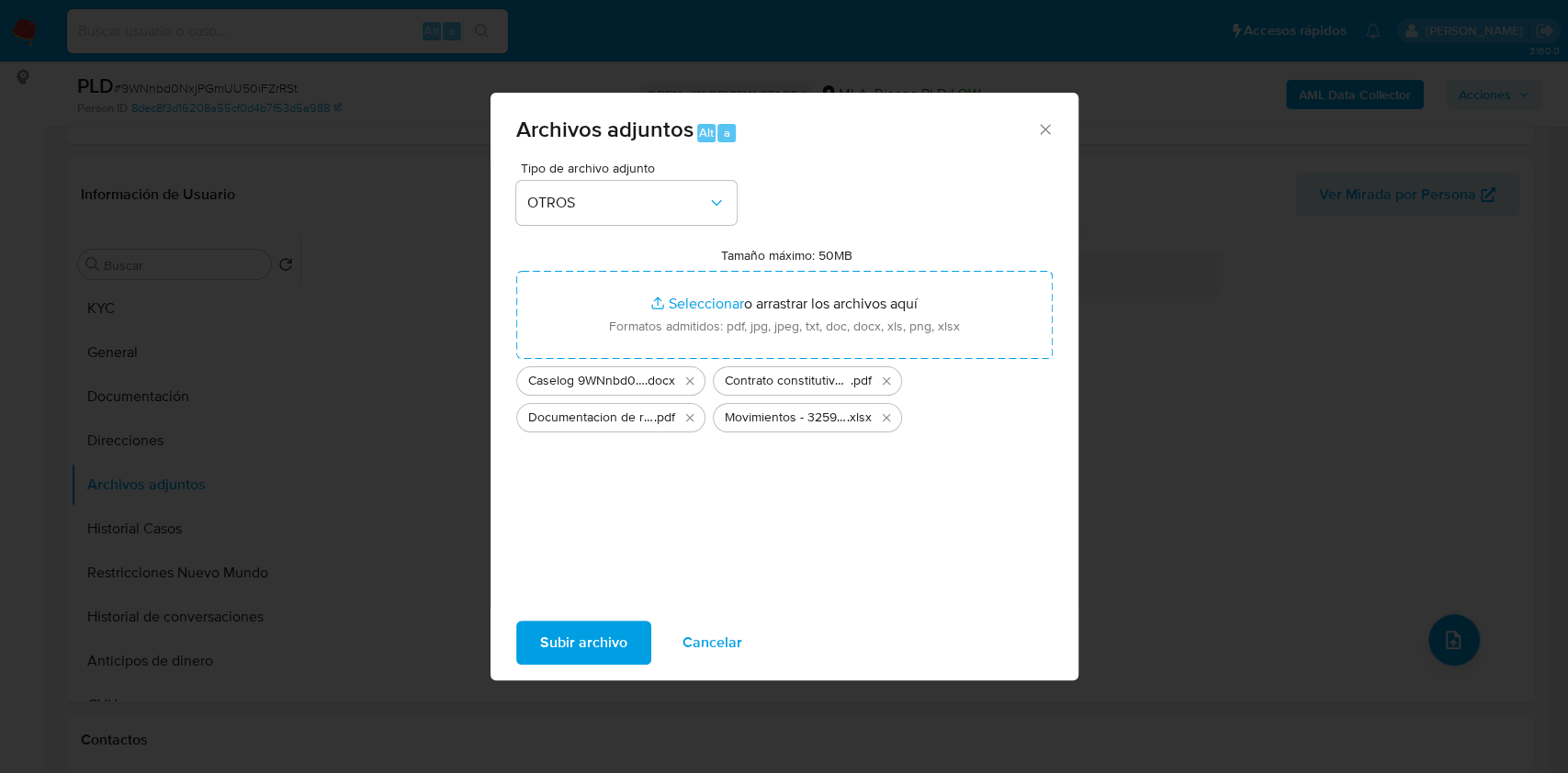
click at [605, 636] on span "Subir archivo" at bounding box center [583, 642] width 87 height 40
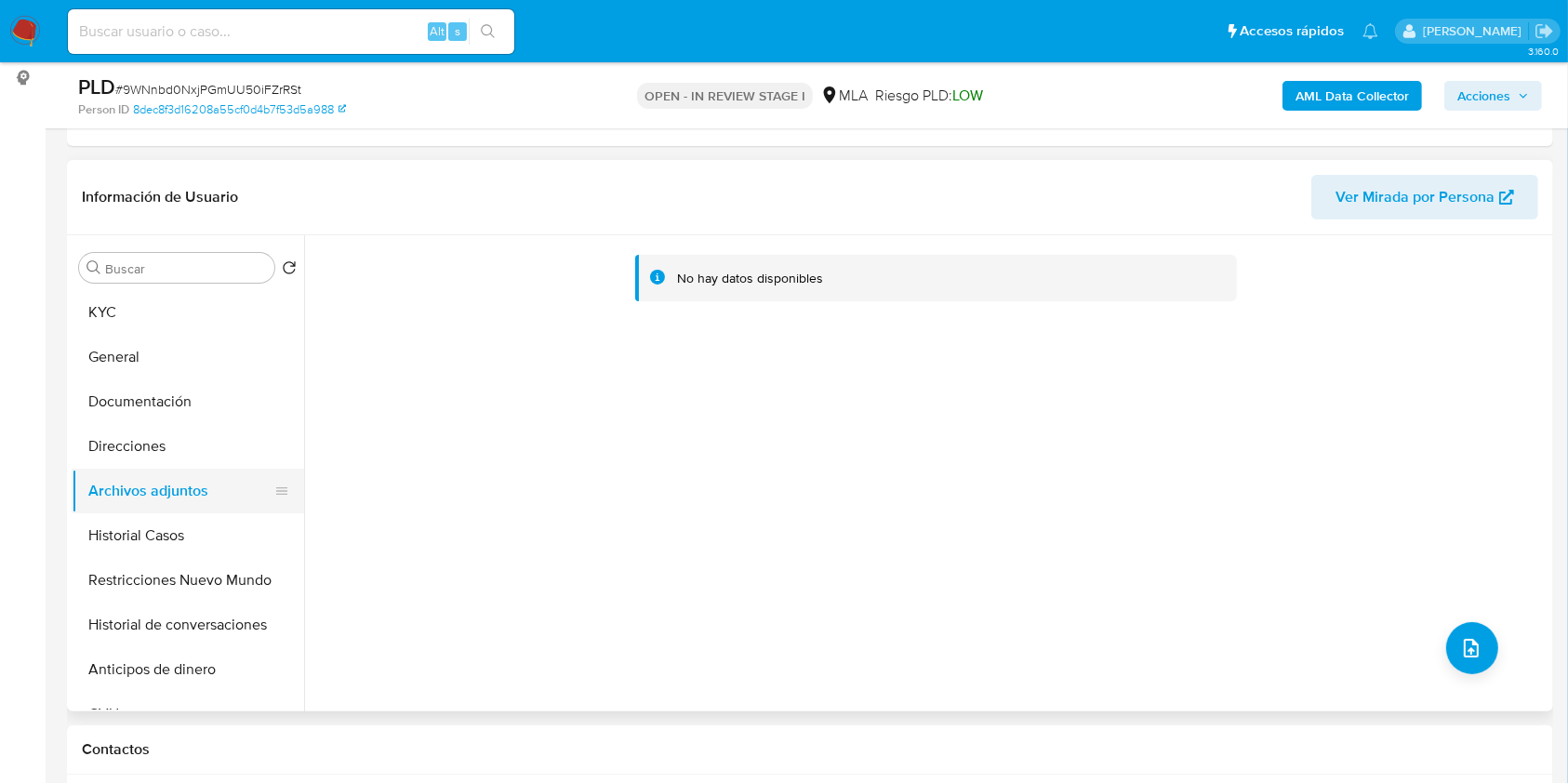
drag, startPoint x: 174, startPoint y: 542, endPoint x: 172, endPoint y: 510, distance: 32.1
click at [173, 542] on button "Historial Casos" at bounding box center [187, 535] width 233 height 45
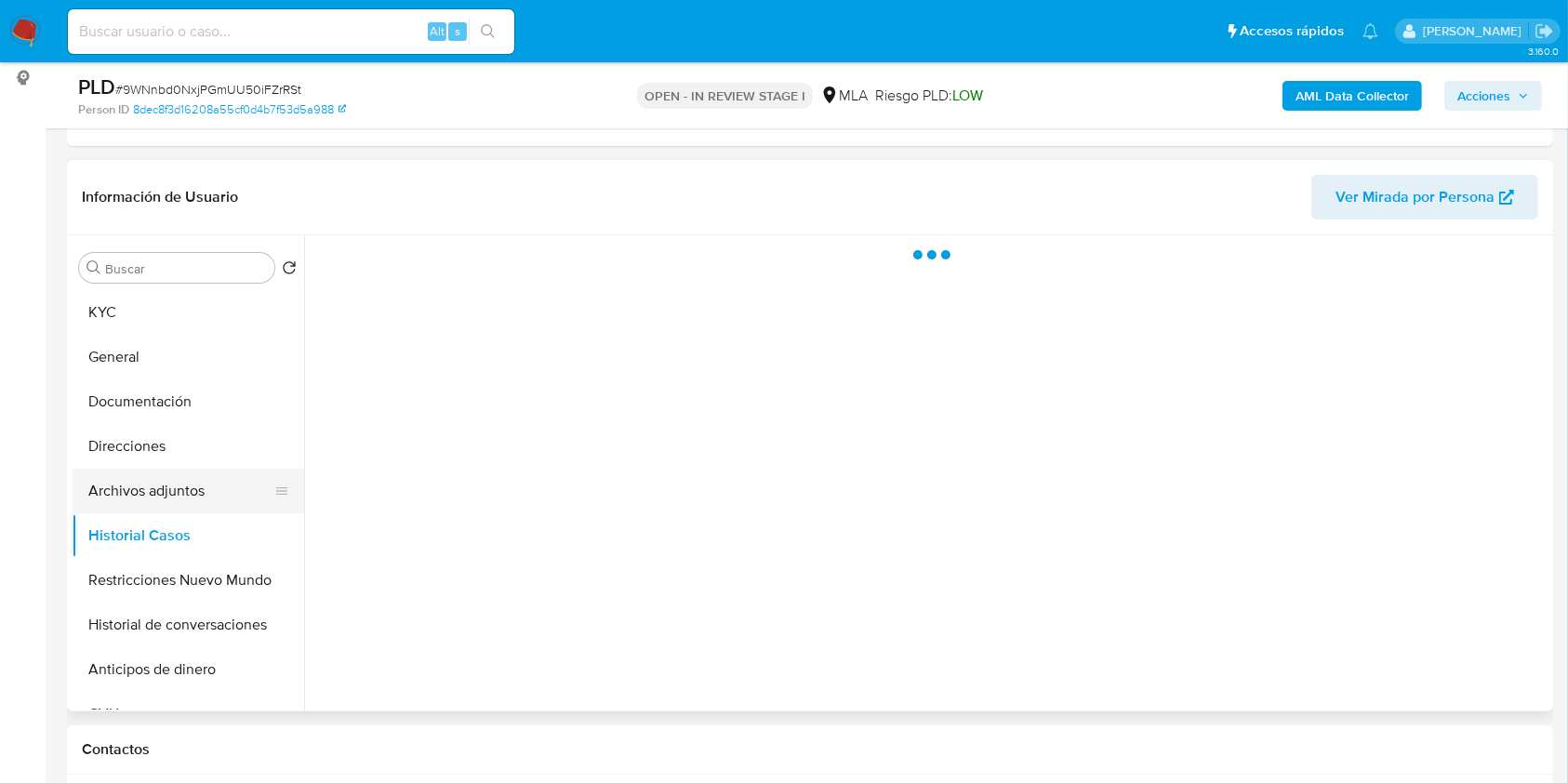
click at [182, 493] on button "Archivos adjuntos" at bounding box center [180, 491] width 218 height 45
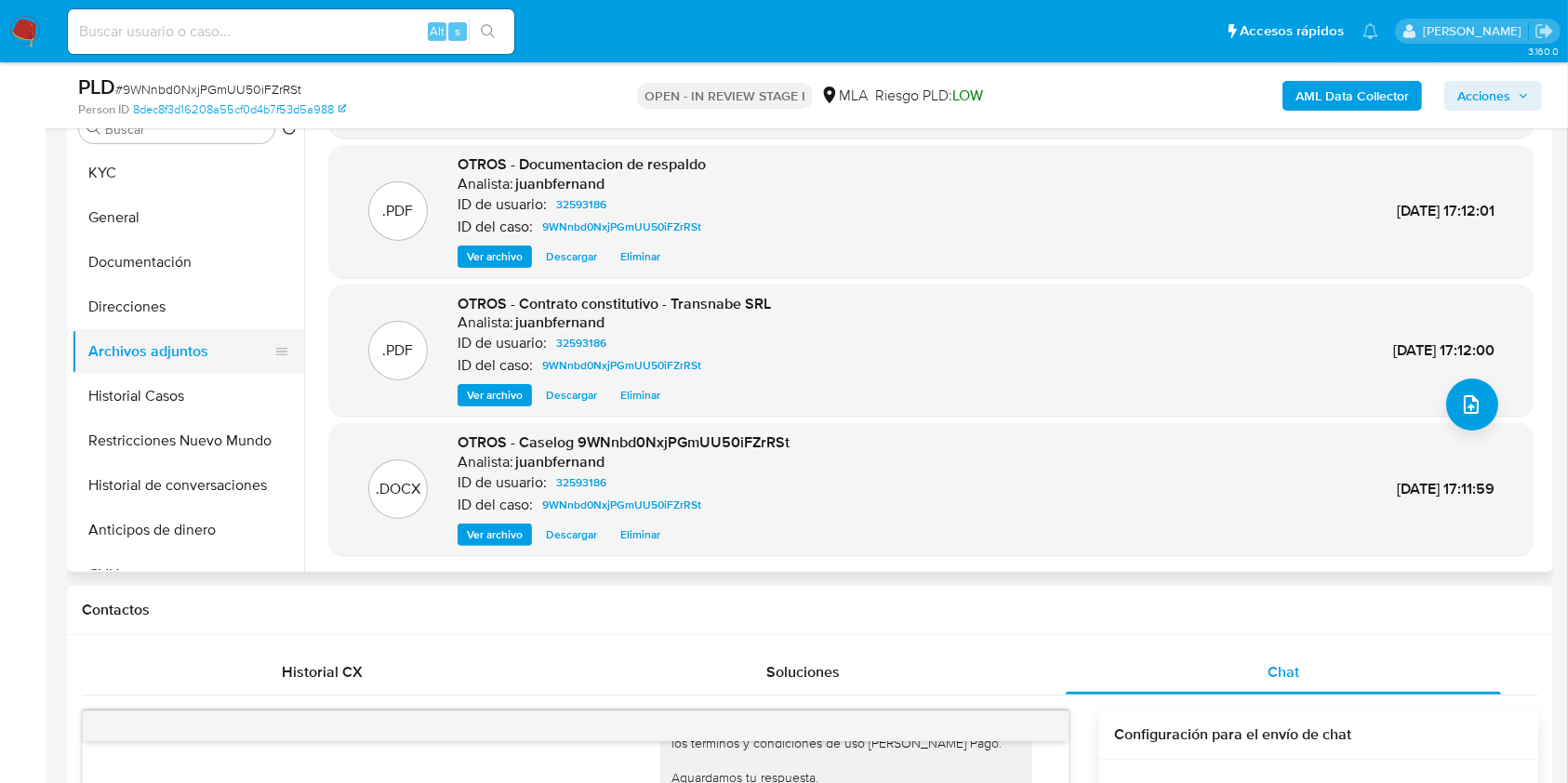
scroll to position [248, 0]
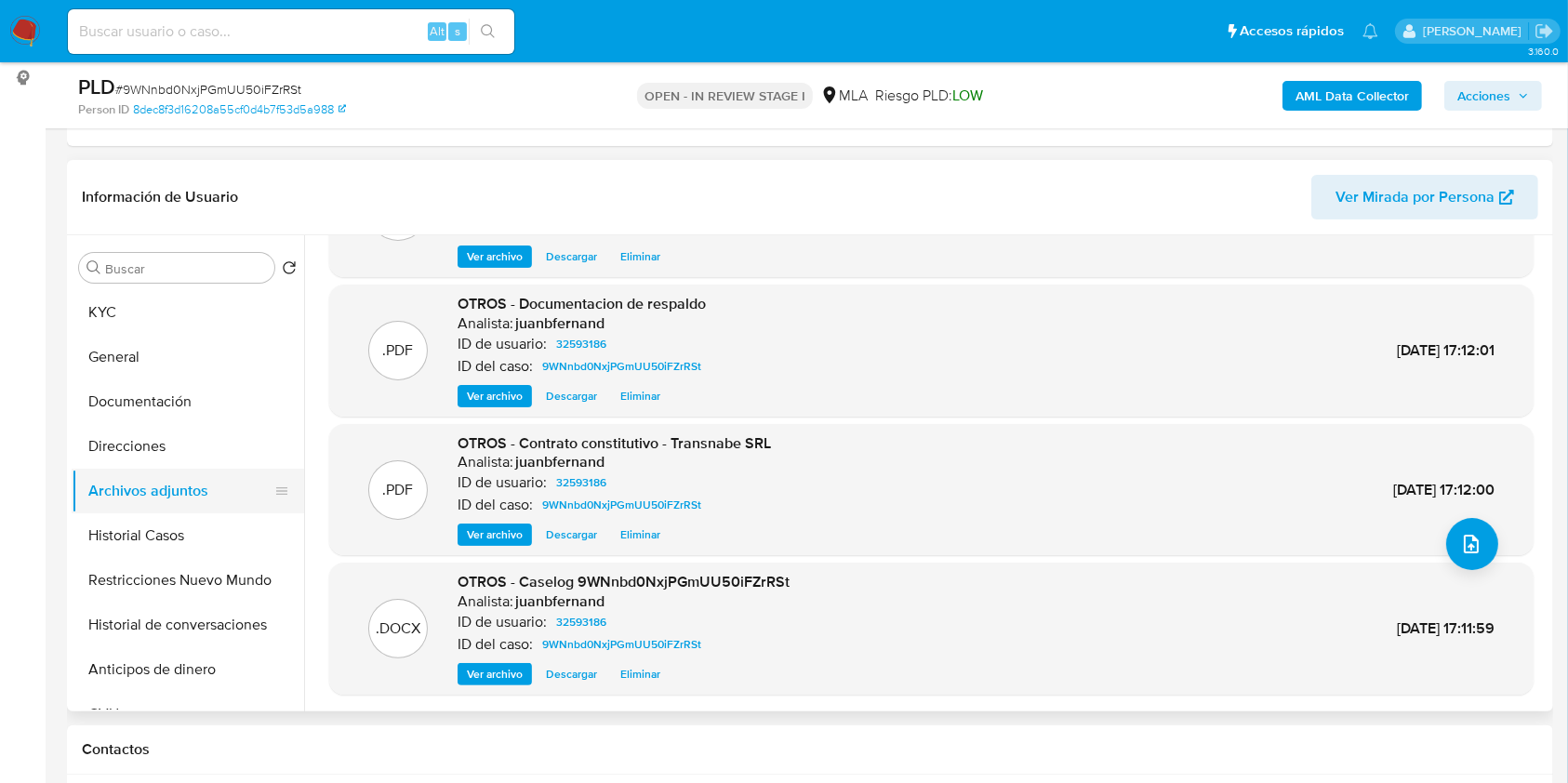
drag, startPoint x: 186, startPoint y: 454, endPoint x: 186, endPoint y: 469, distance: 15.0
click at [186, 454] on button "Direcciones" at bounding box center [187, 446] width 233 height 45
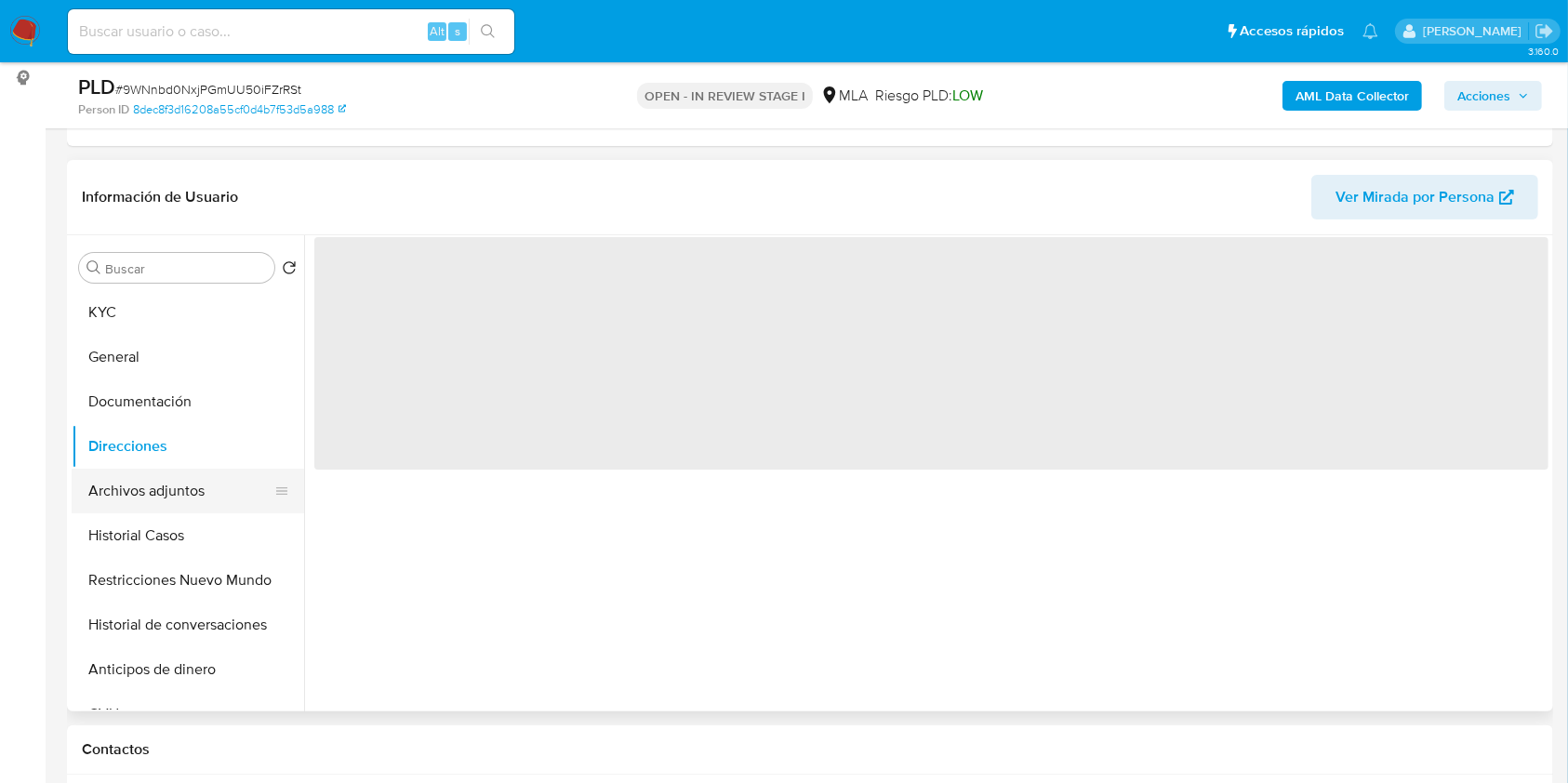
click at [186, 469] on button "Archivos adjuntos" at bounding box center [180, 491] width 218 height 45
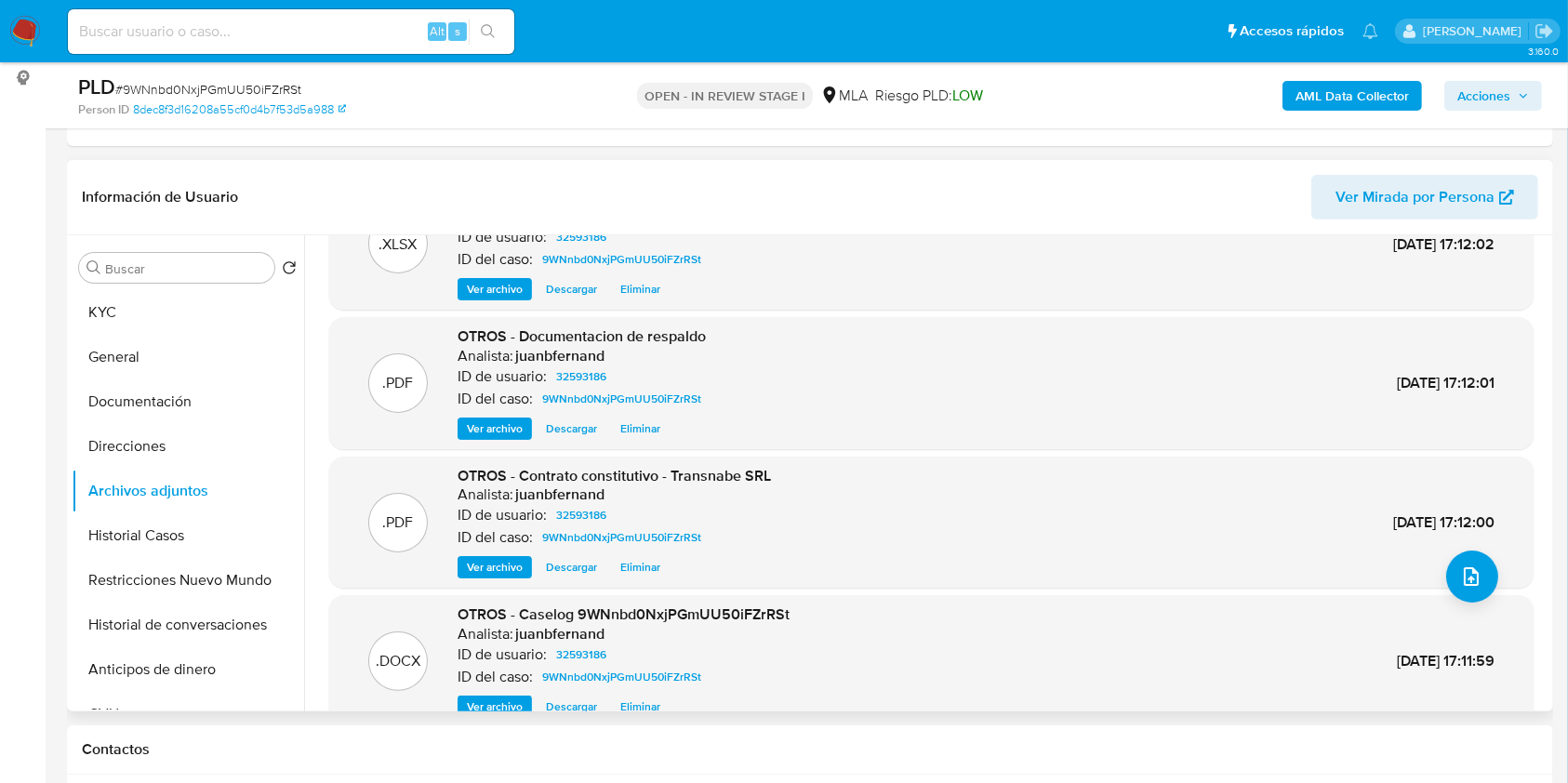
scroll to position [104, 0]
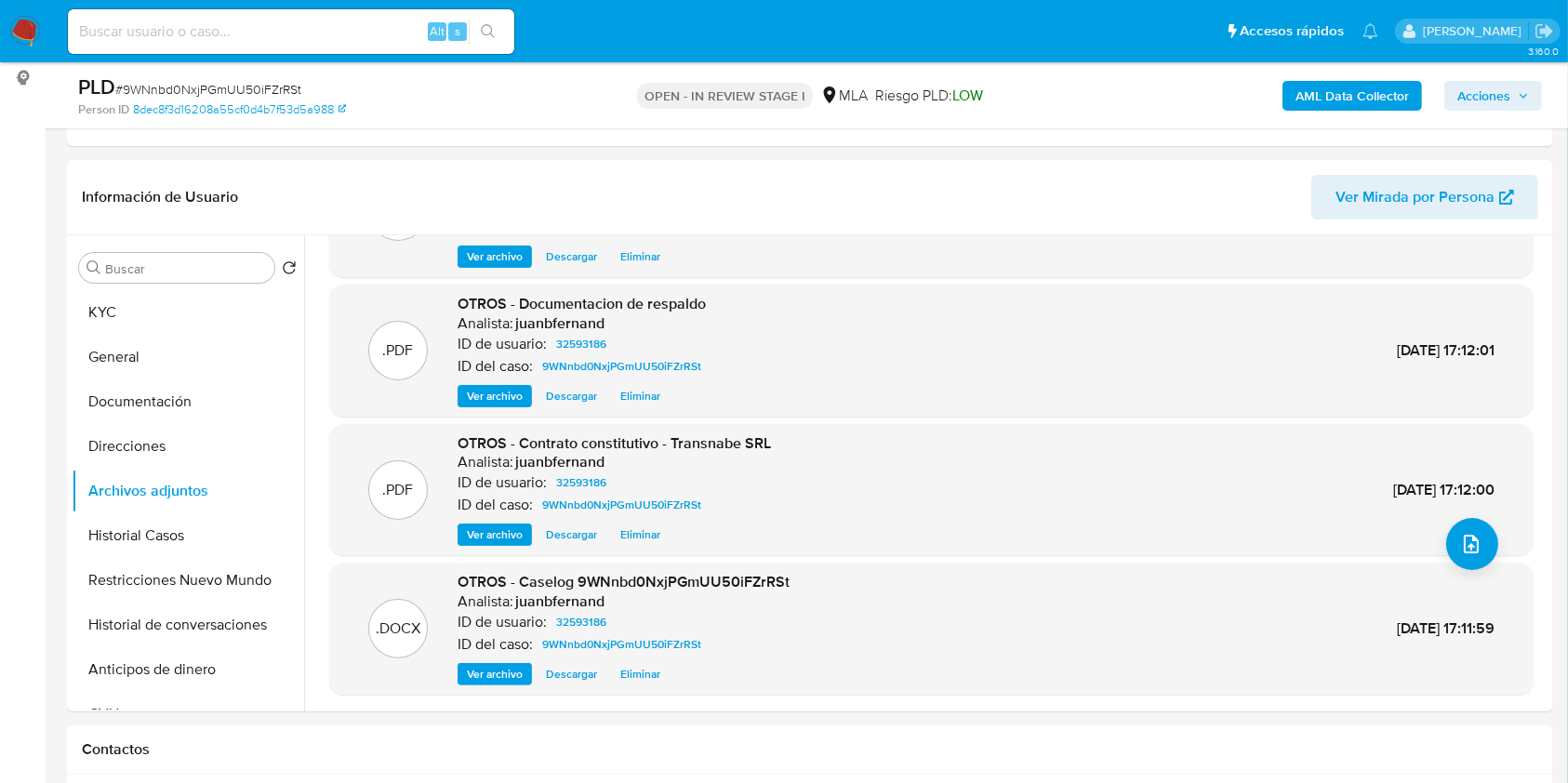
click at [1341, 93] on b "AML Data Collector" at bounding box center [1352, 96] width 114 height 30
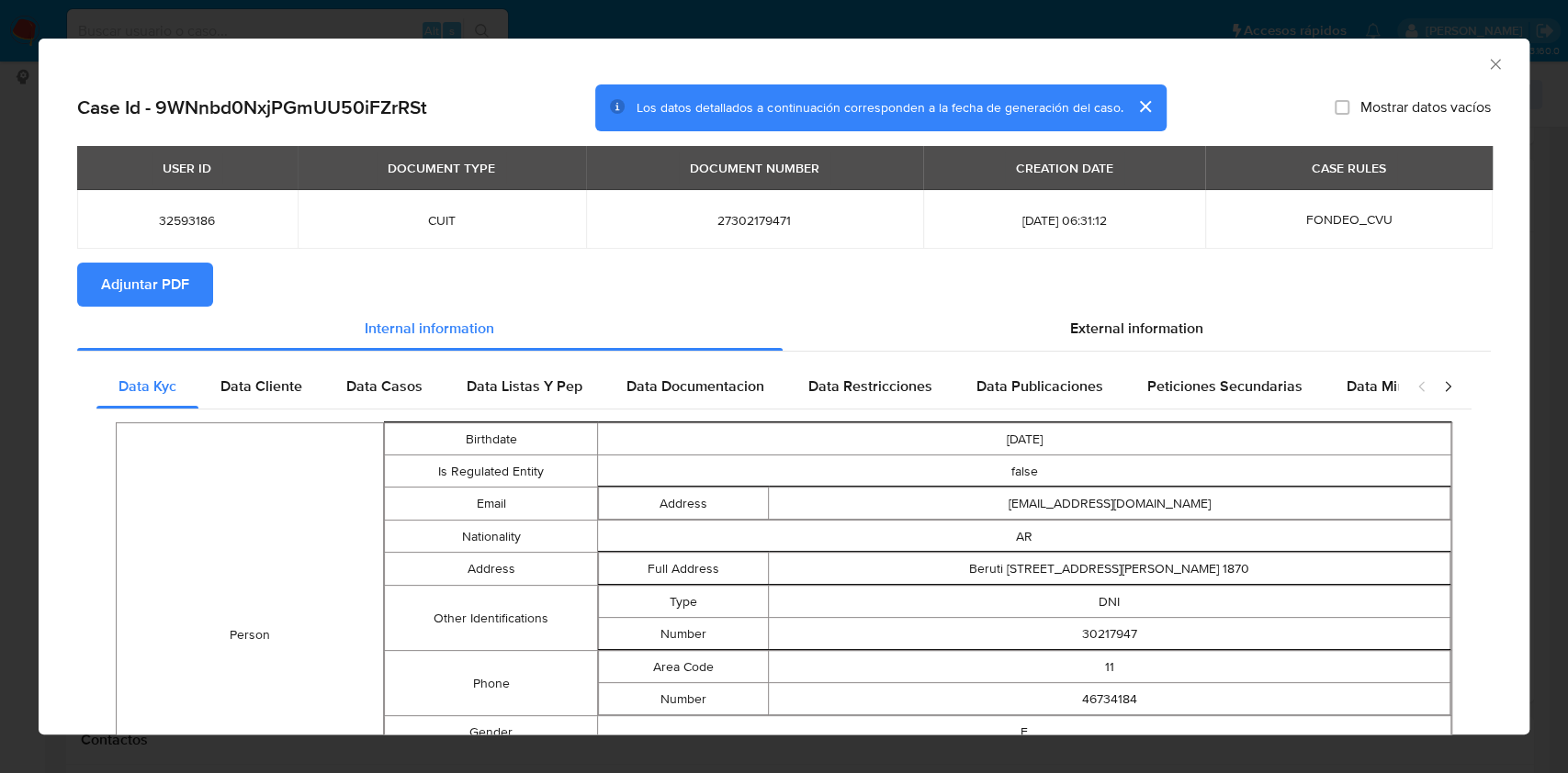
click at [192, 287] on button "Adjuntar PDF" at bounding box center [145, 284] width 136 height 44
click at [1487, 70] on icon "Cerrar ventana" at bounding box center [1496, 64] width 19 height 19
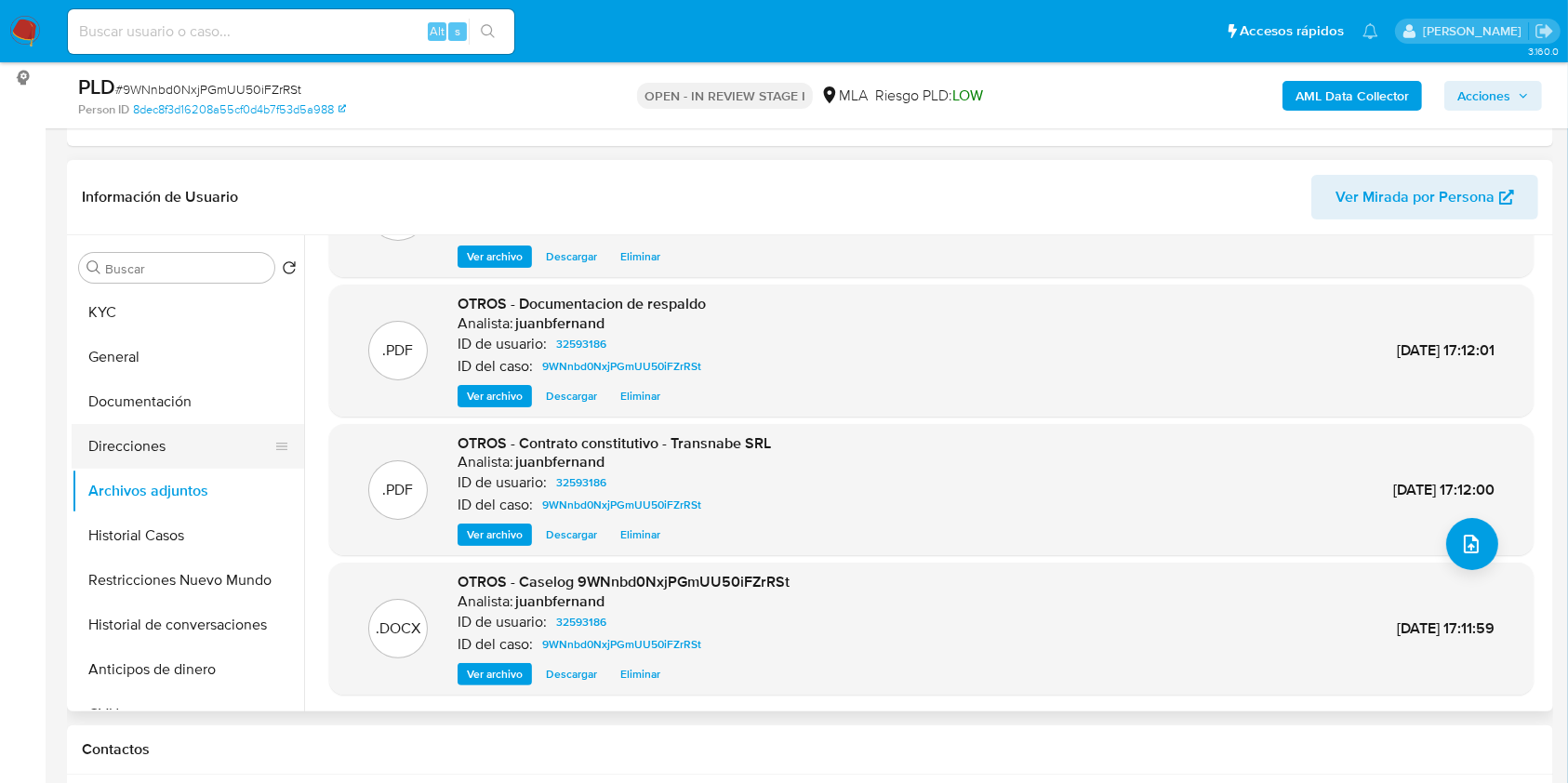
click at [200, 432] on button "Direcciones" at bounding box center [180, 446] width 218 height 45
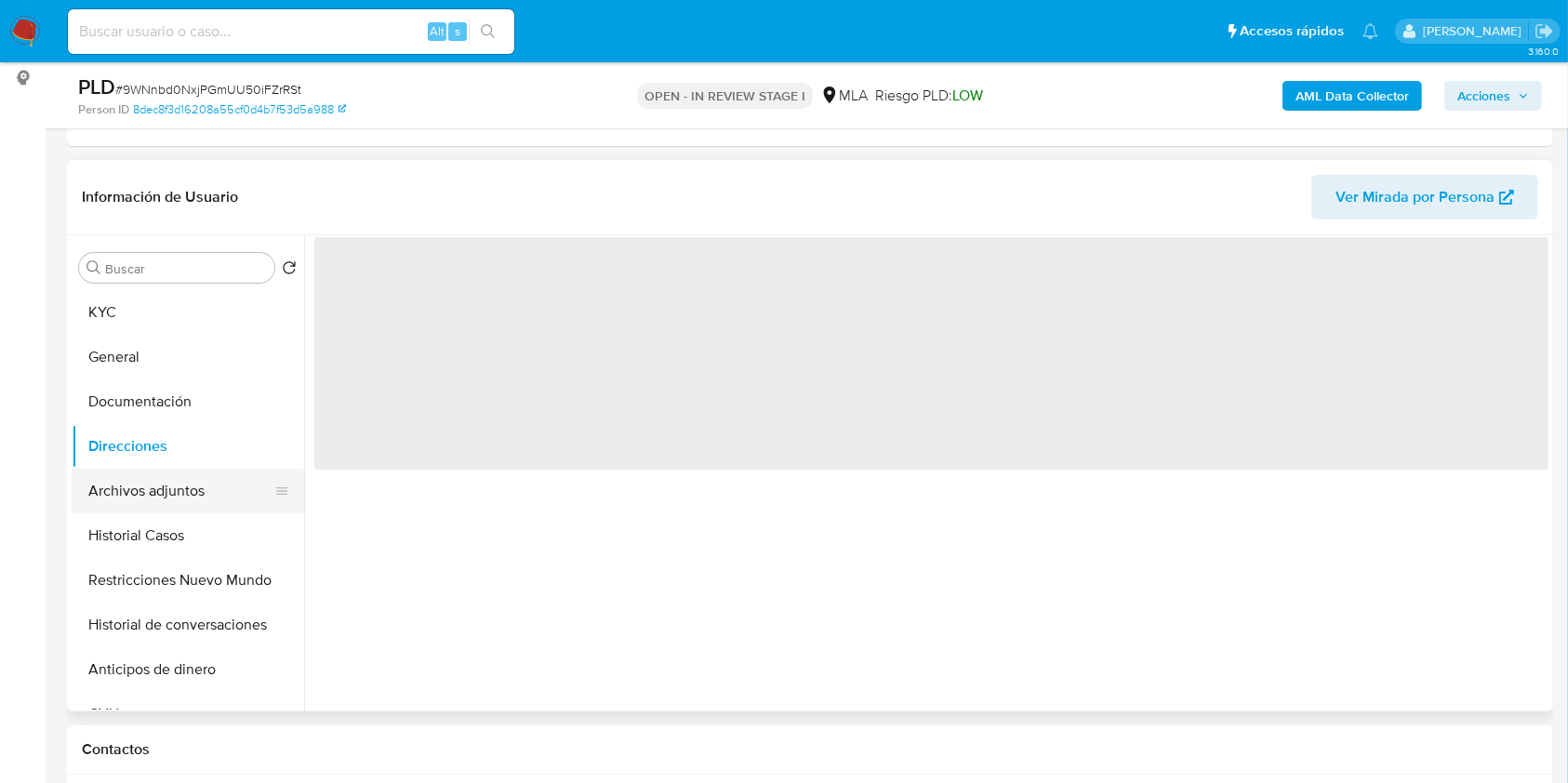
scroll to position [0, 0]
click at [158, 475] on button "Archivos adjuntos" at bounding box center [180, 491] width 218 height 45
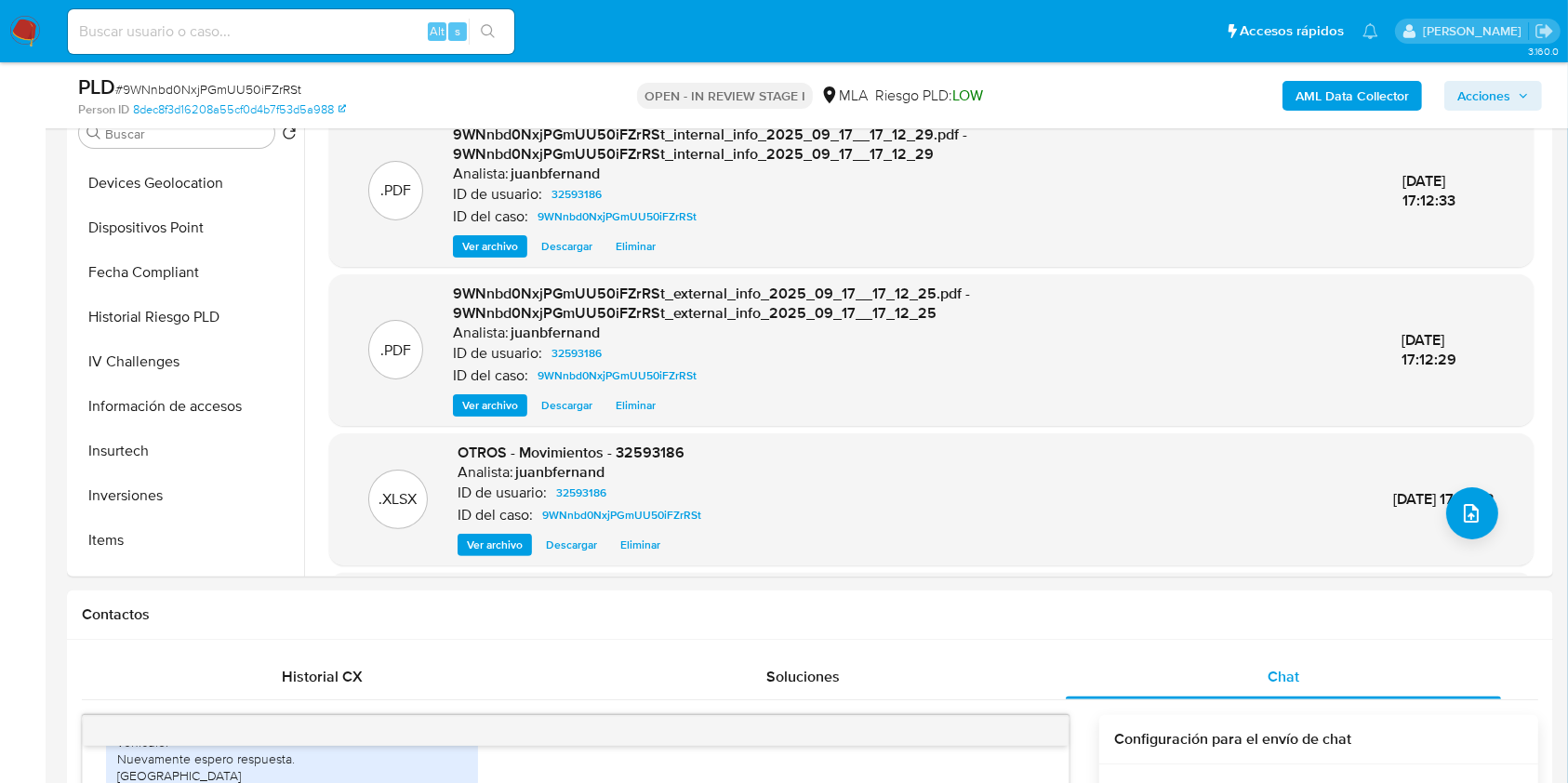
scroll to position [372, 0]
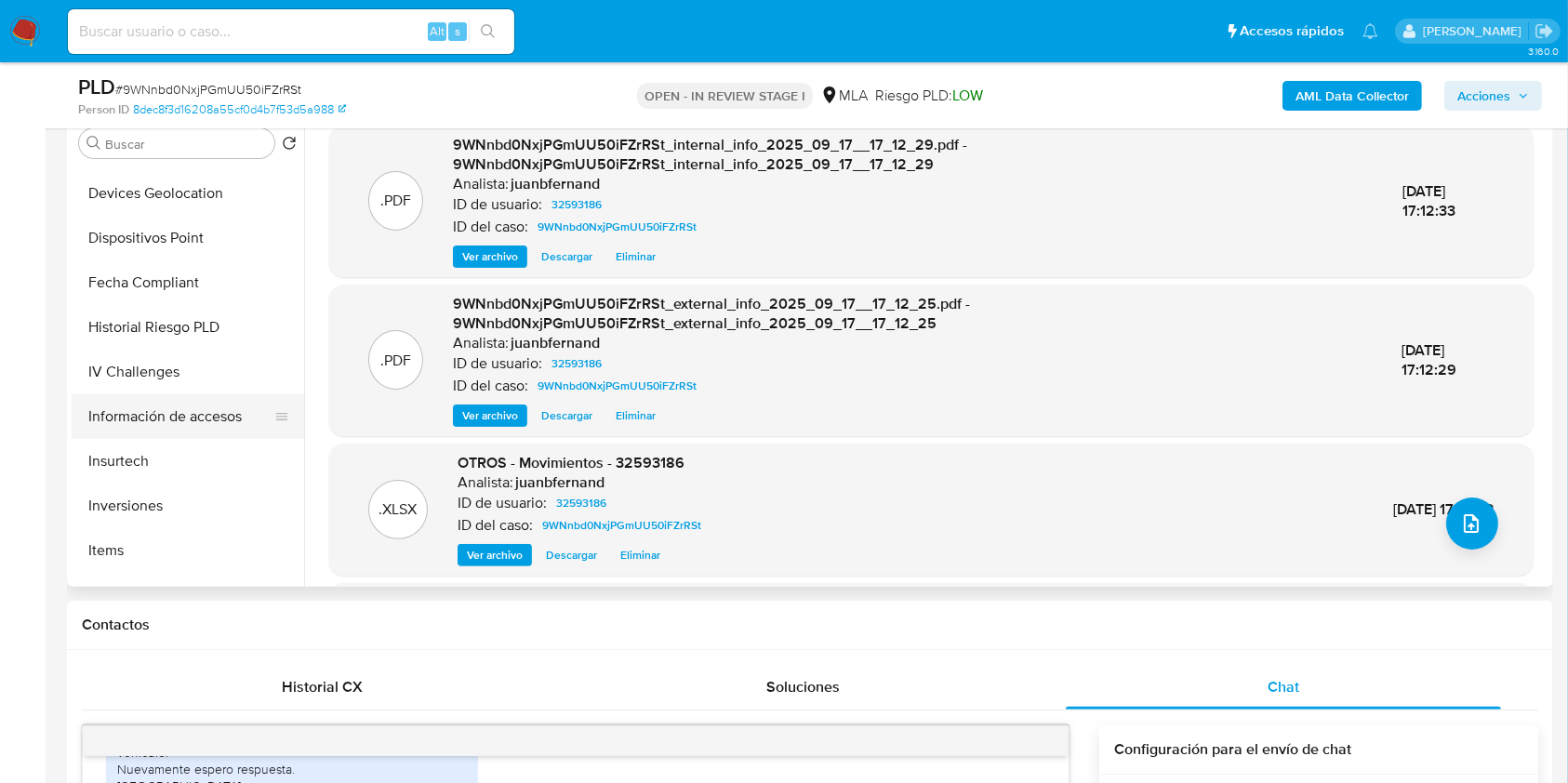
click at [158, 420] on button "Información de accesos" at bounding box center [180, 416] width 218 height 45
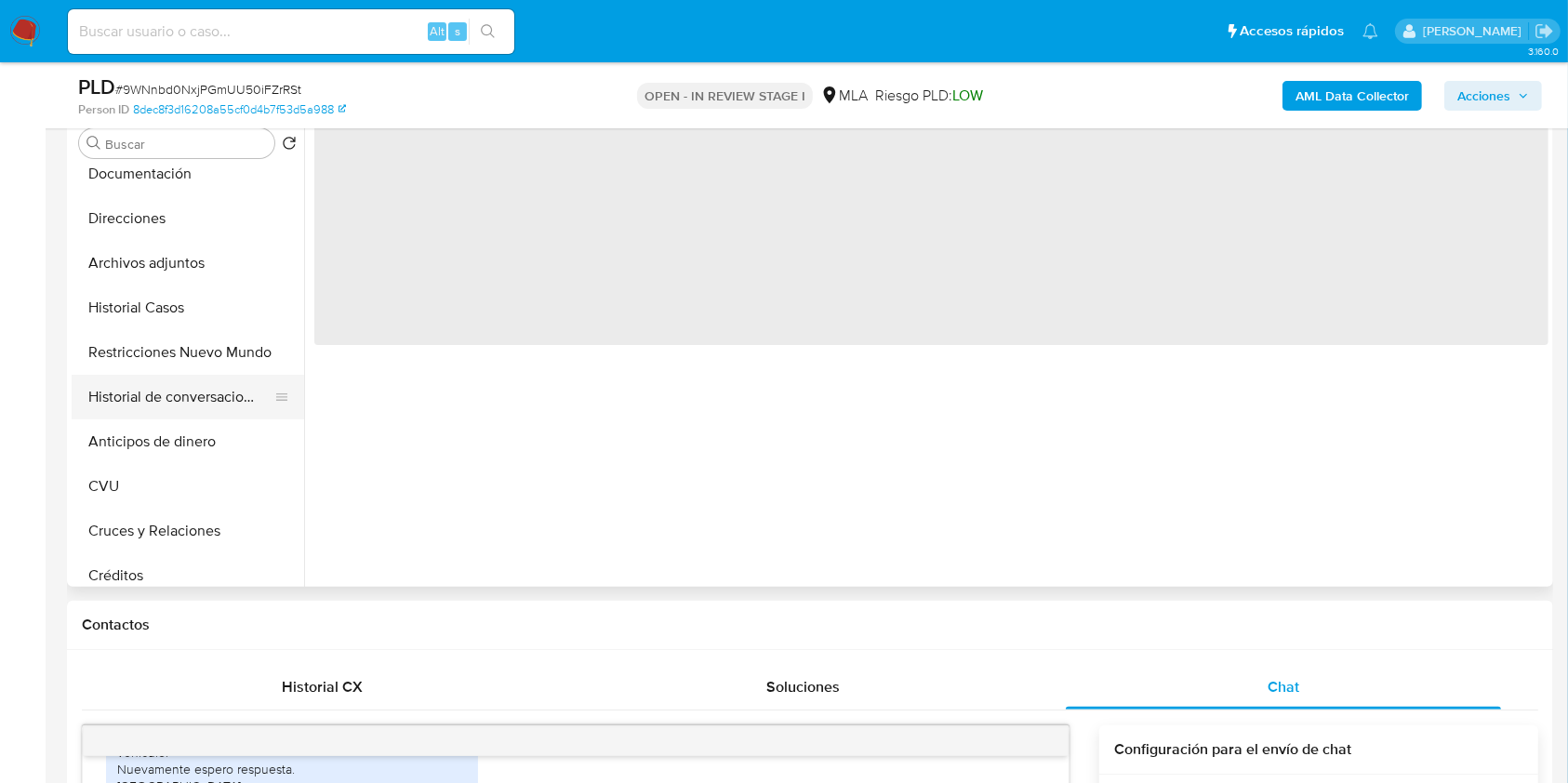
scroll to position [0, 0]
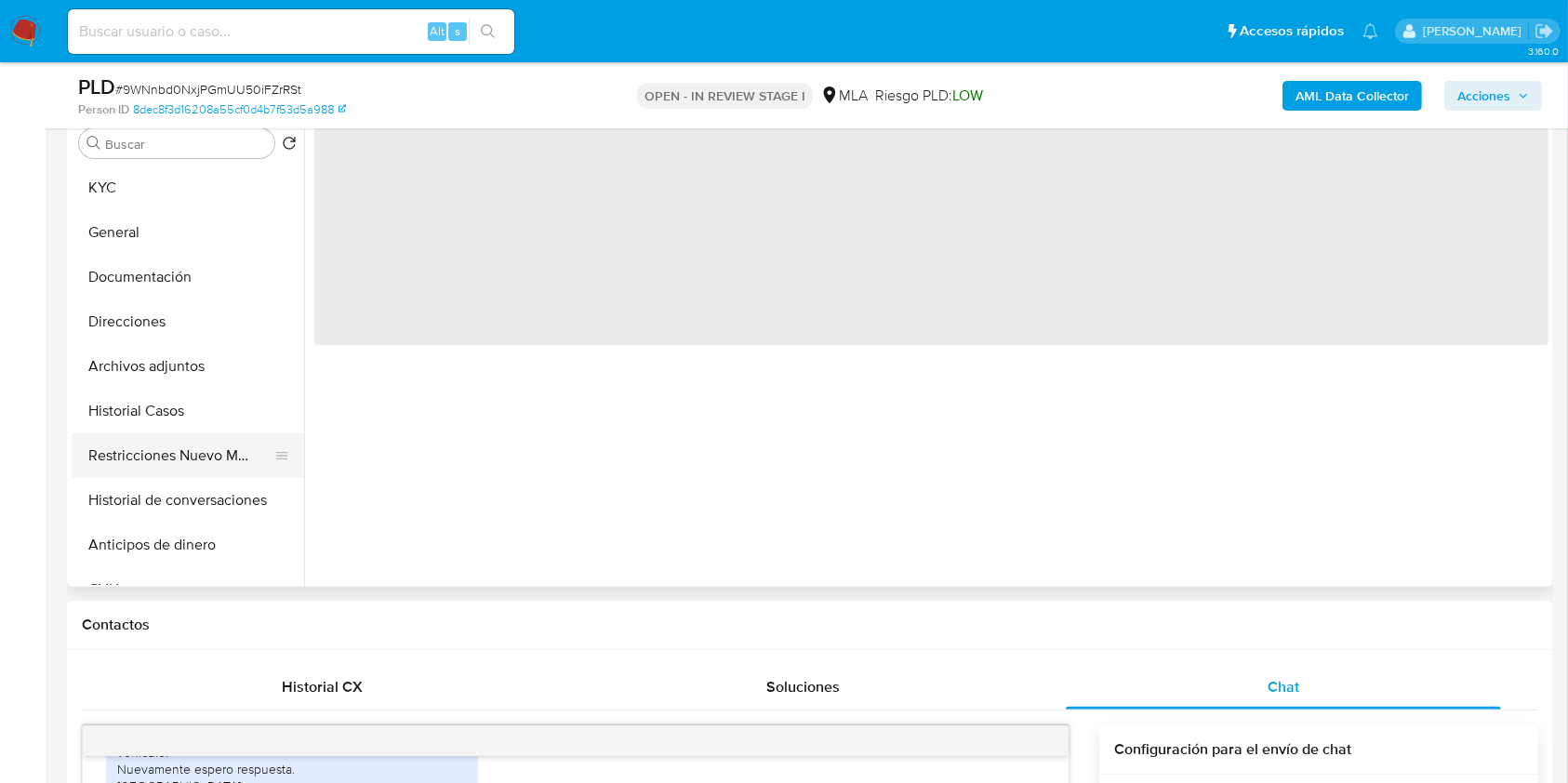
click at [192, 462] on button "Restricciones Nuevo Mundo" at bounding box center [180, 455] width 218 height 45
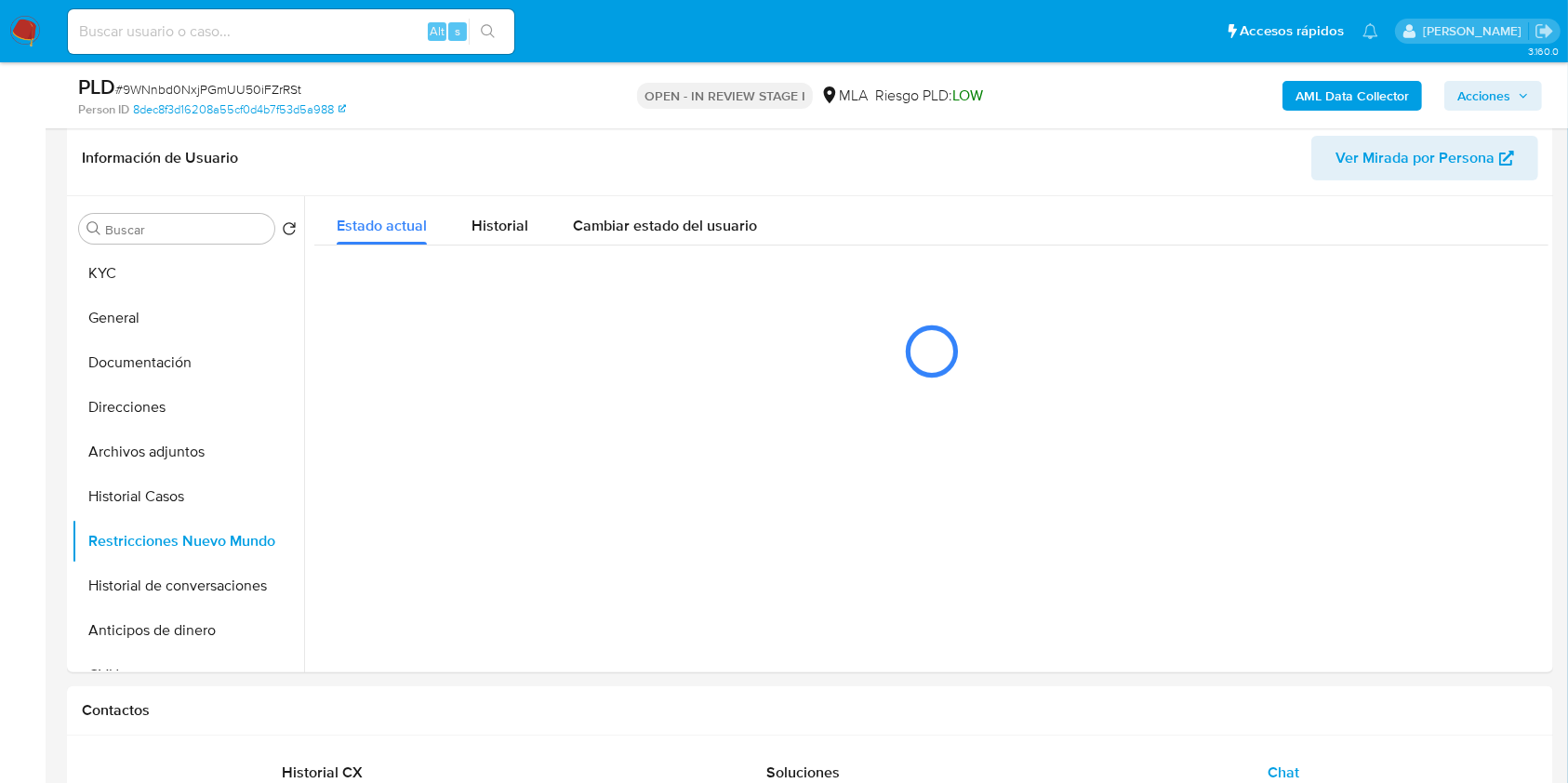
scroll to position [248, 0]
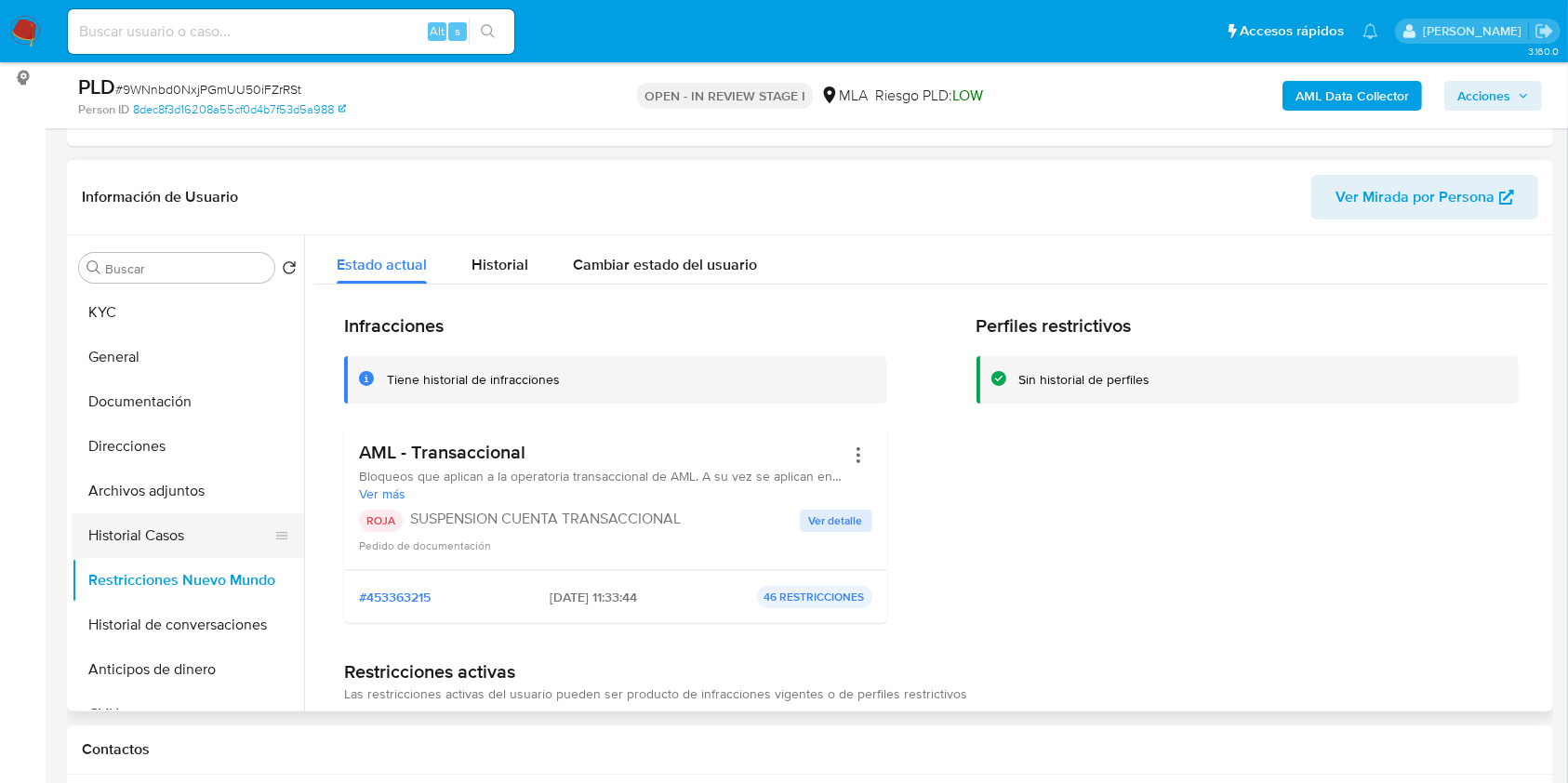
click at [162, 538] on button "Historial Casos" at bounding box center [180, 535] width 218 height 45
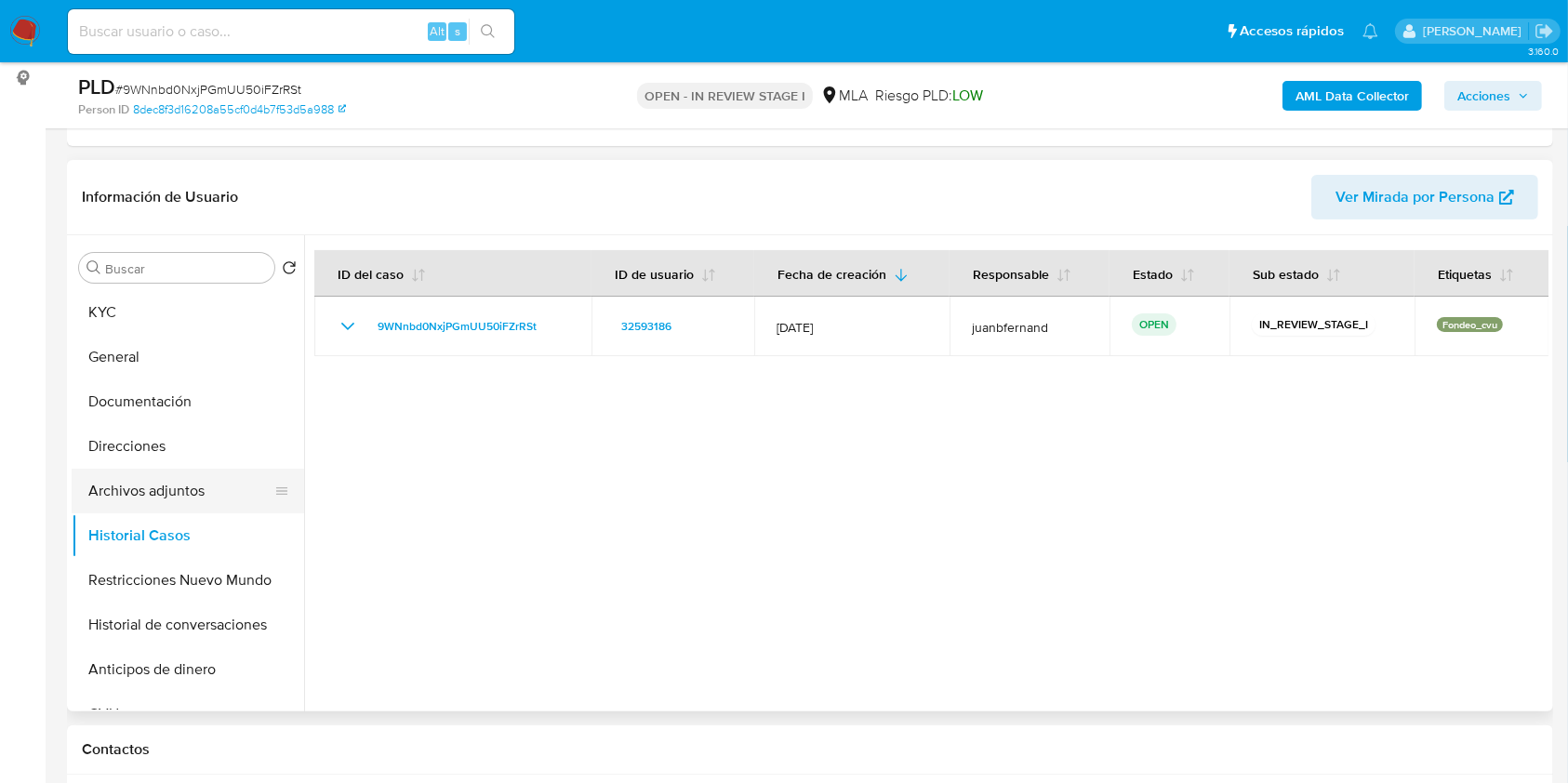
click at [192, 493] on button "Archivos adjuntos" at bounding box center [180, 491] width 218 height 45
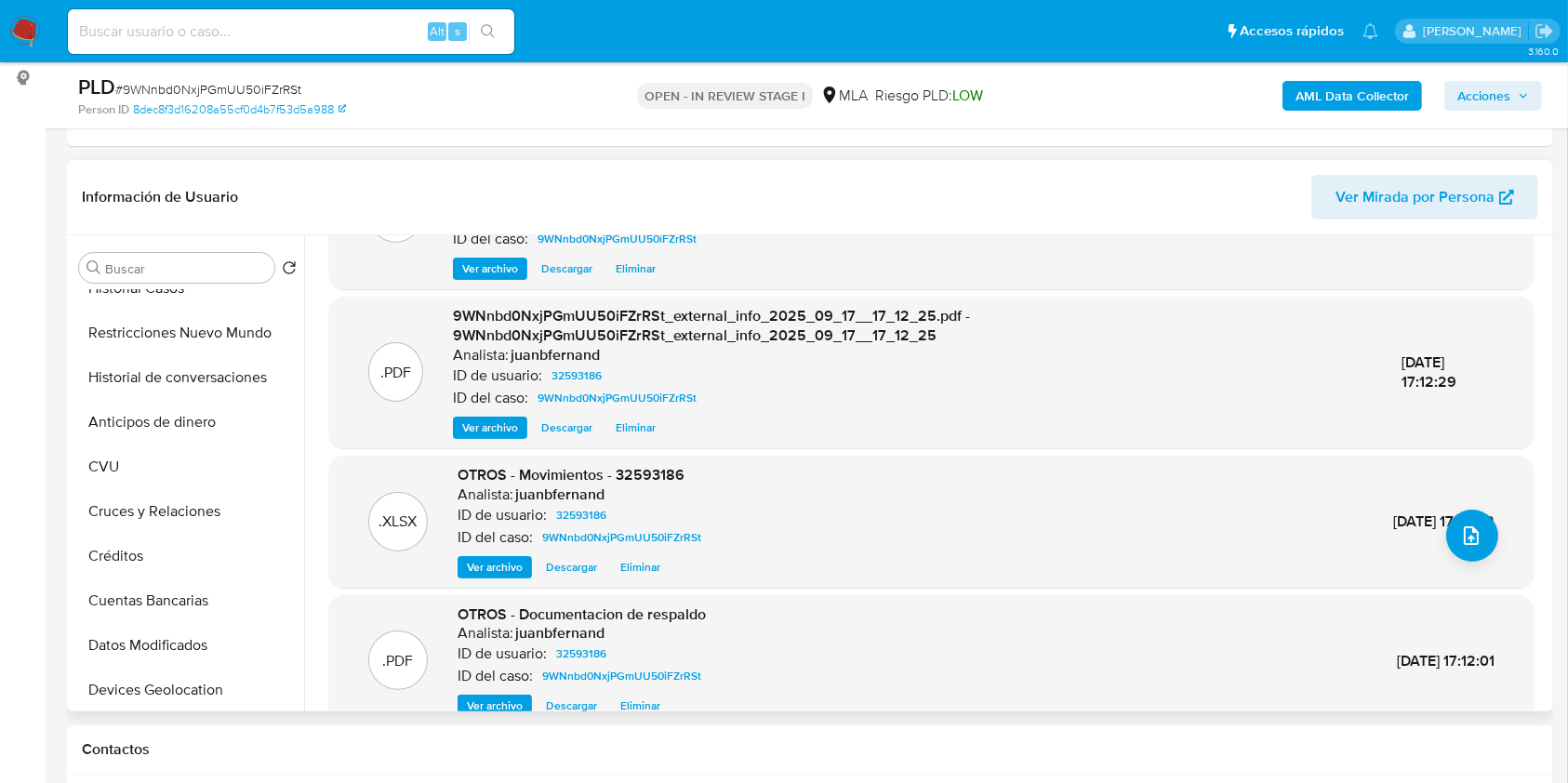
scroll to position [196, 0]
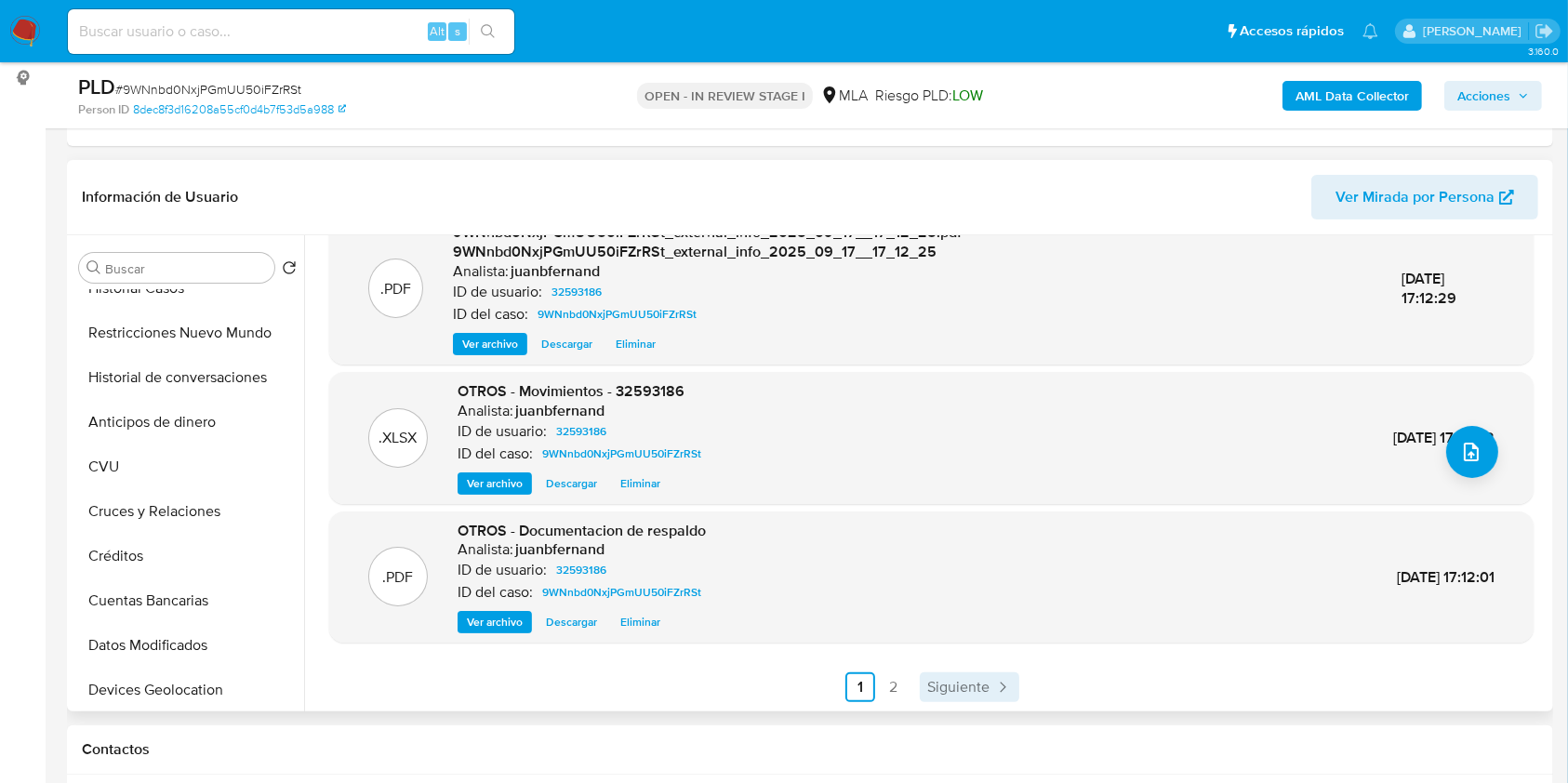
click at [987, 681] on link "Siguiente" at bounding box center [969, 688] width 99 height 30
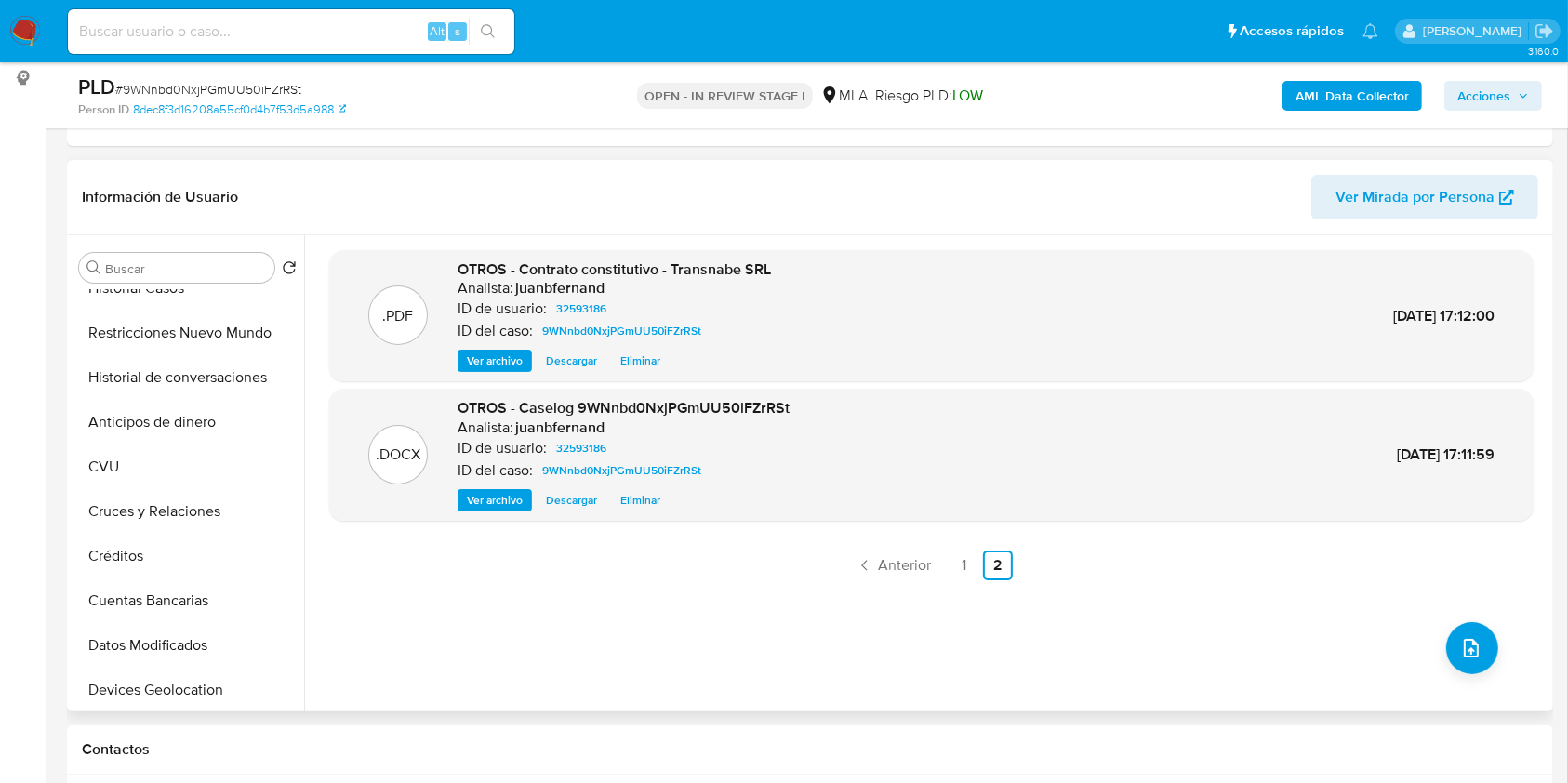
click at [1528, 93] on icon "button" at bounding box center [1523, 95] width 11 height 11
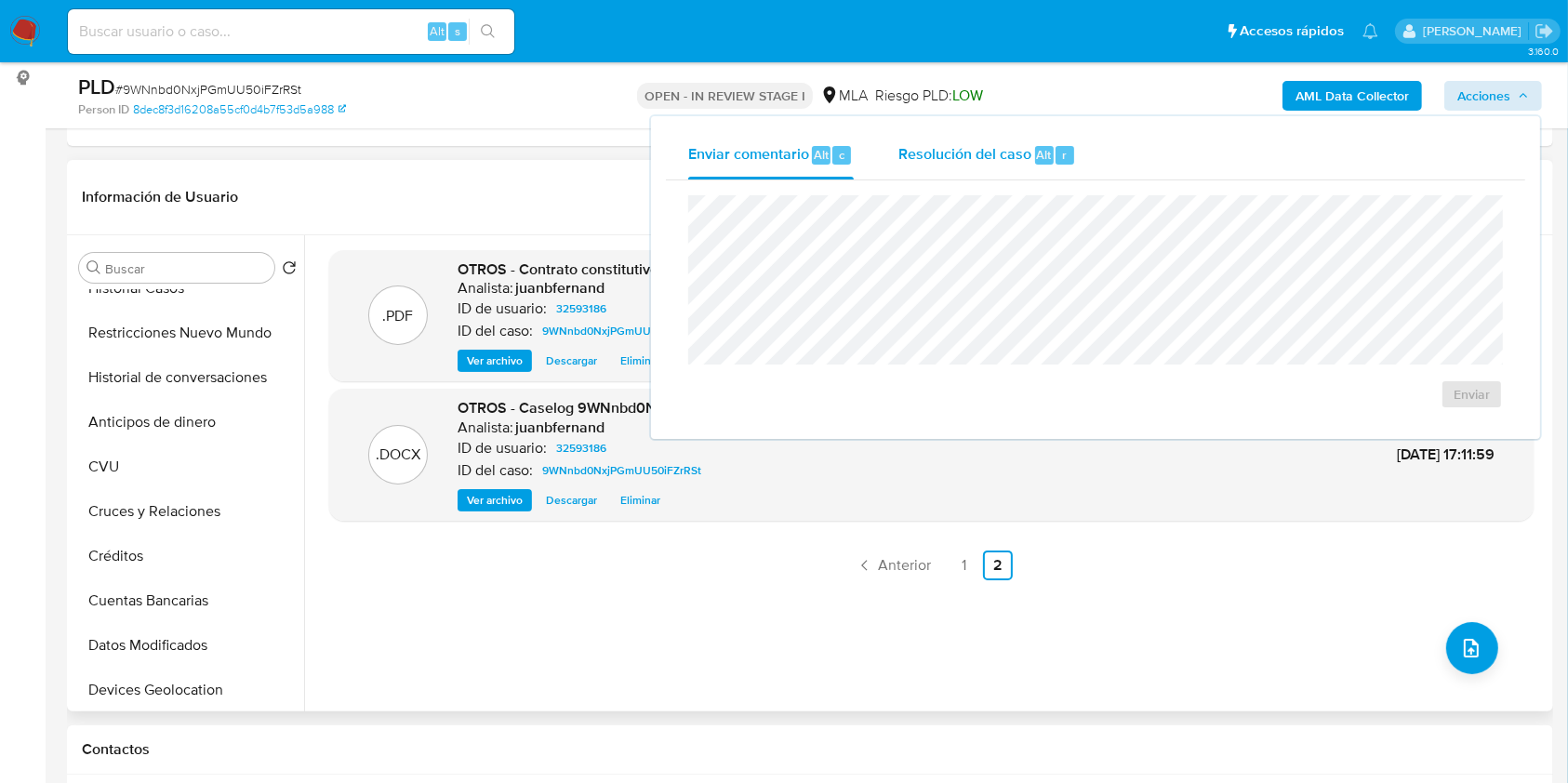
click at [1050, 163] on span "Alt" at bounding box center [1045, 155] width 15 height 18
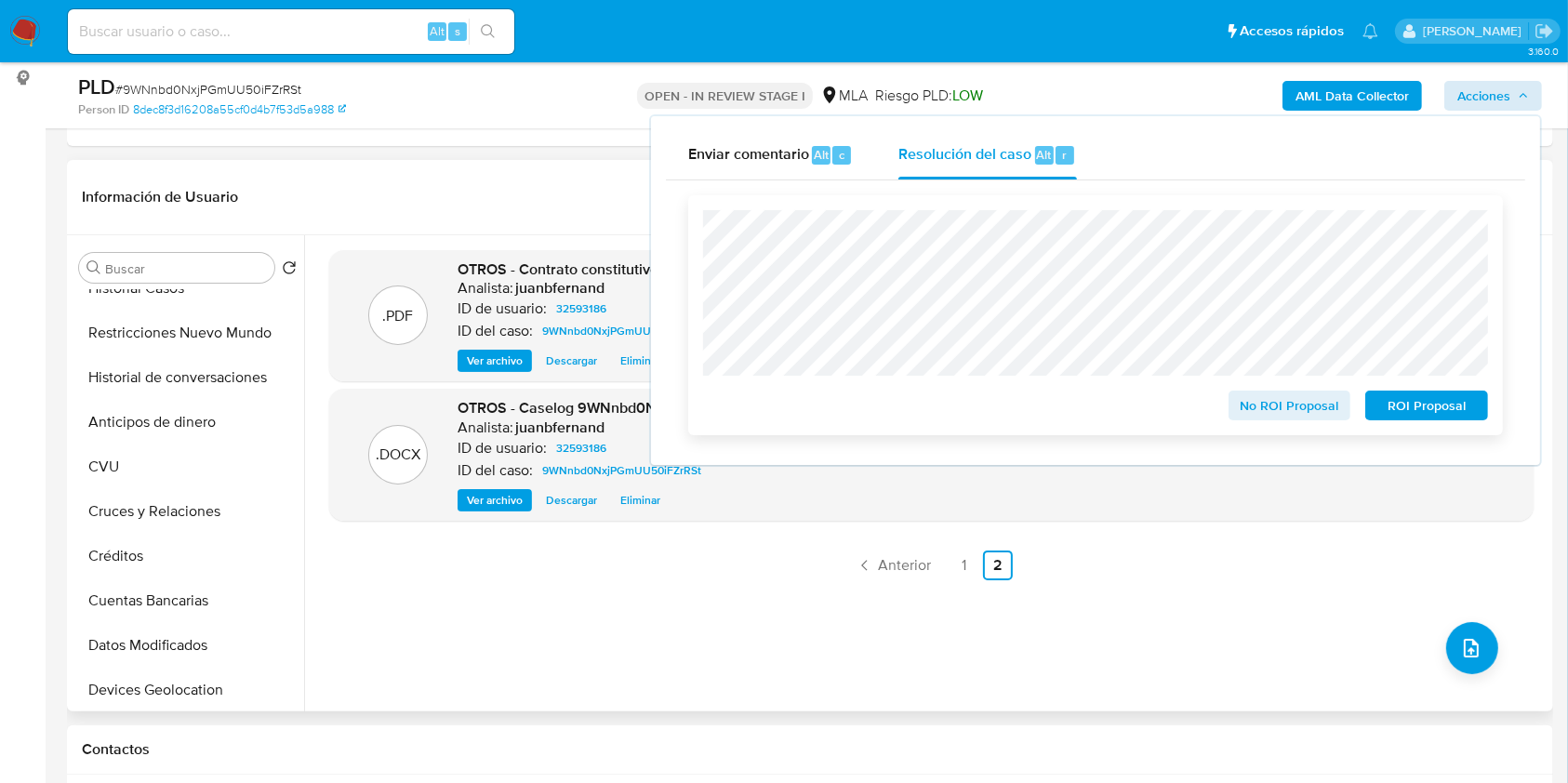
click at [1445, 403] on span "ROI Proposal" at bounding box center [1427, 405] width 97 height 26
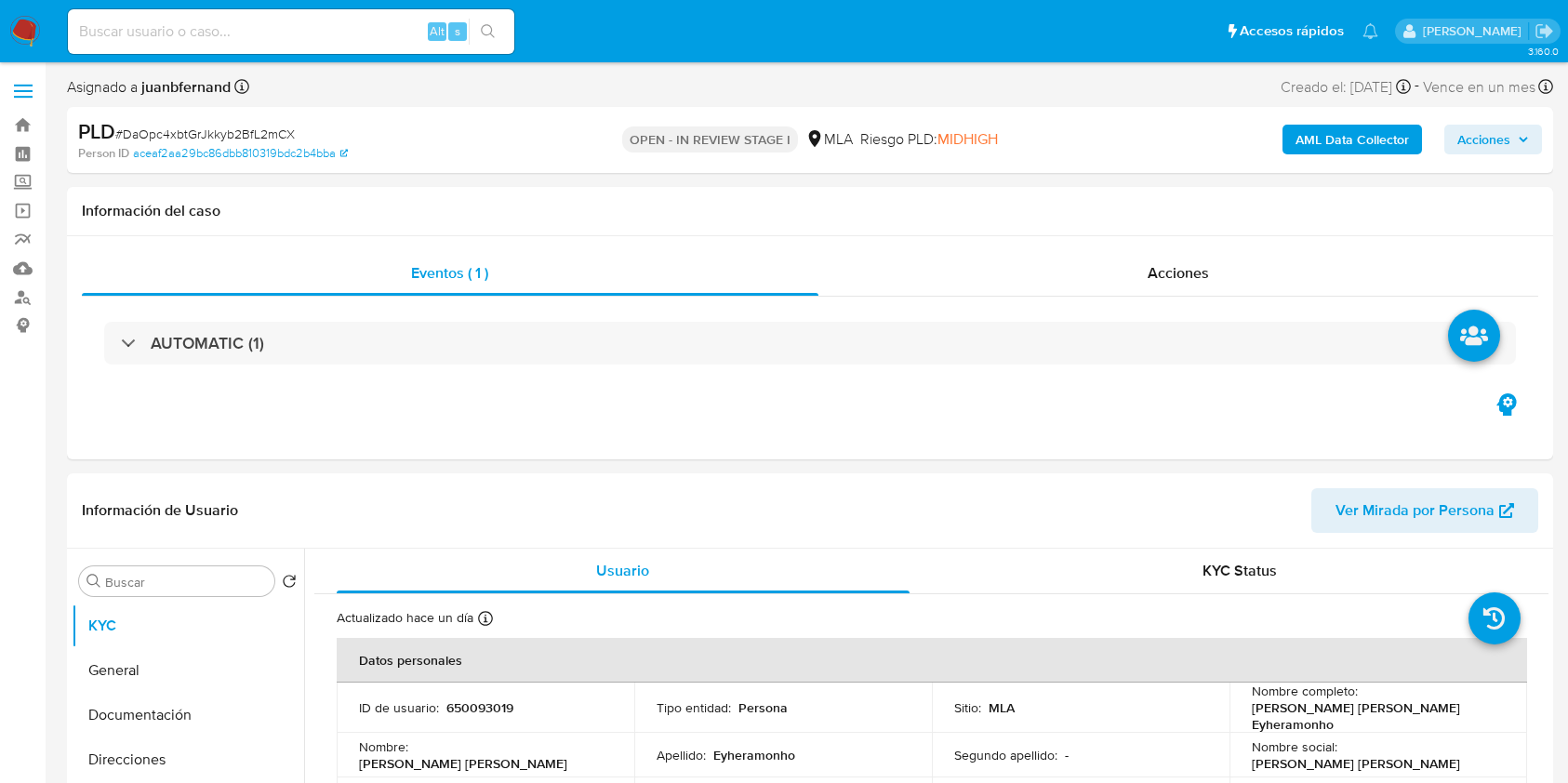
select select "10"
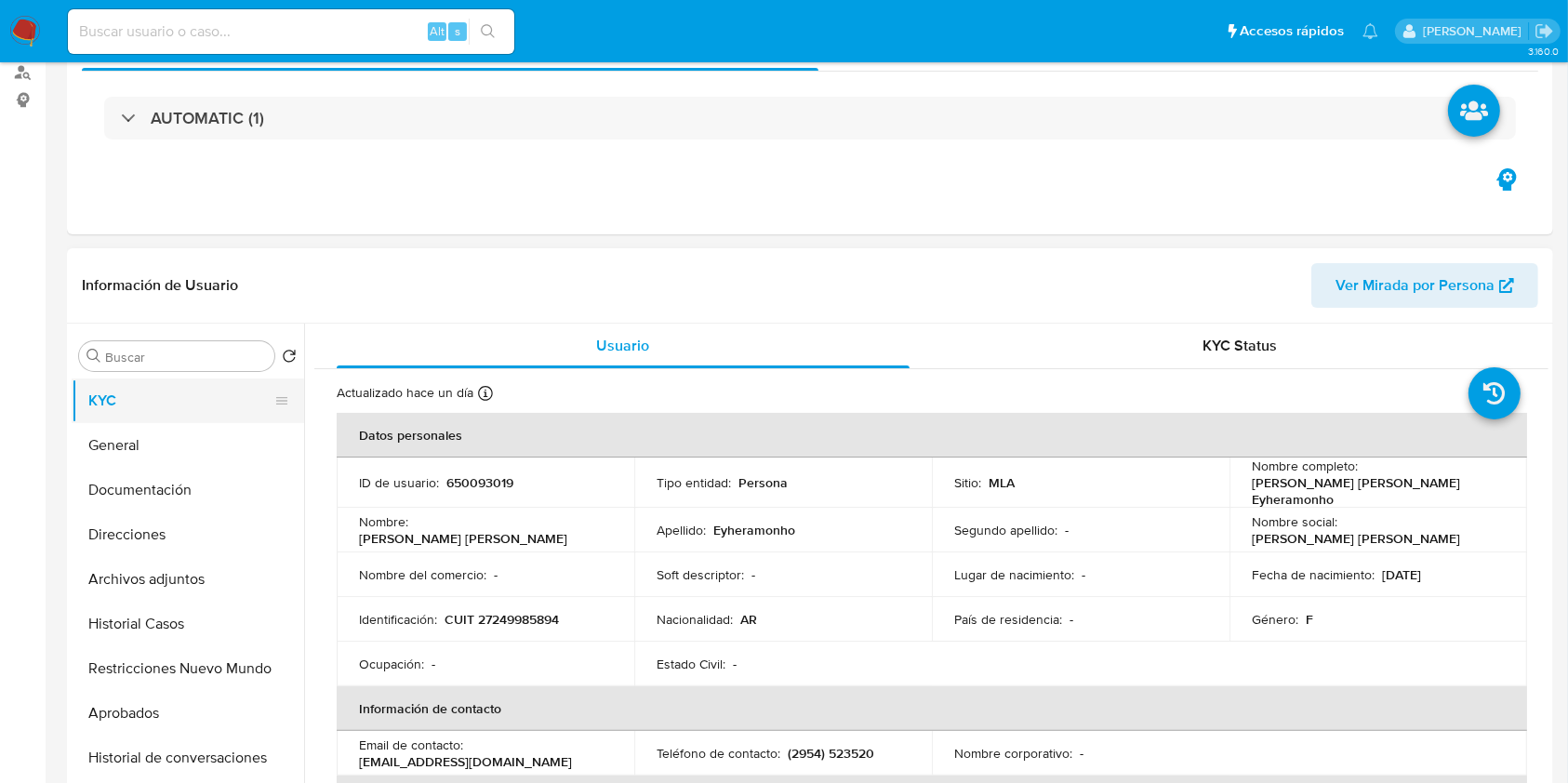
scroll to position [248, 0]
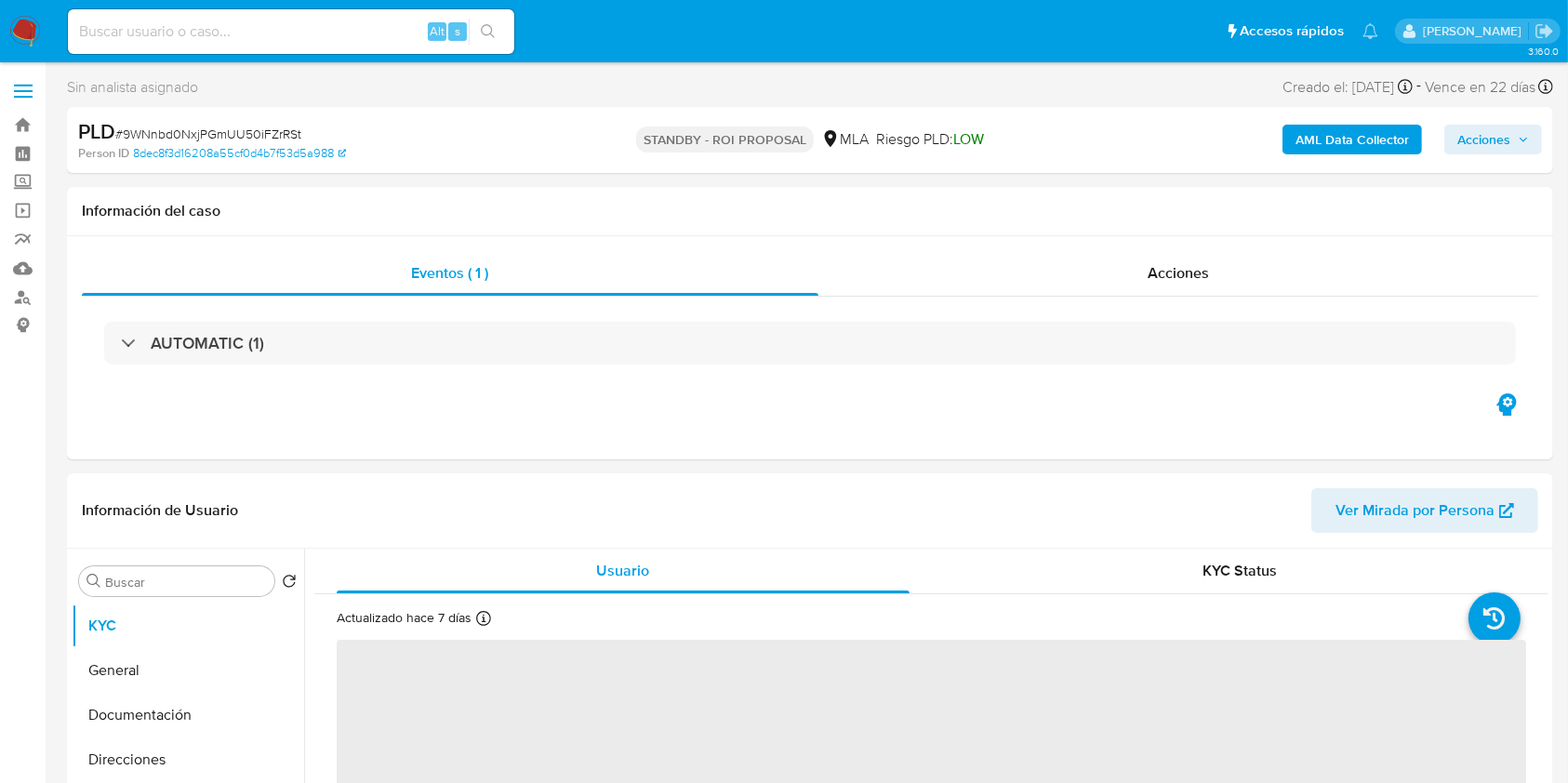
select select "10"
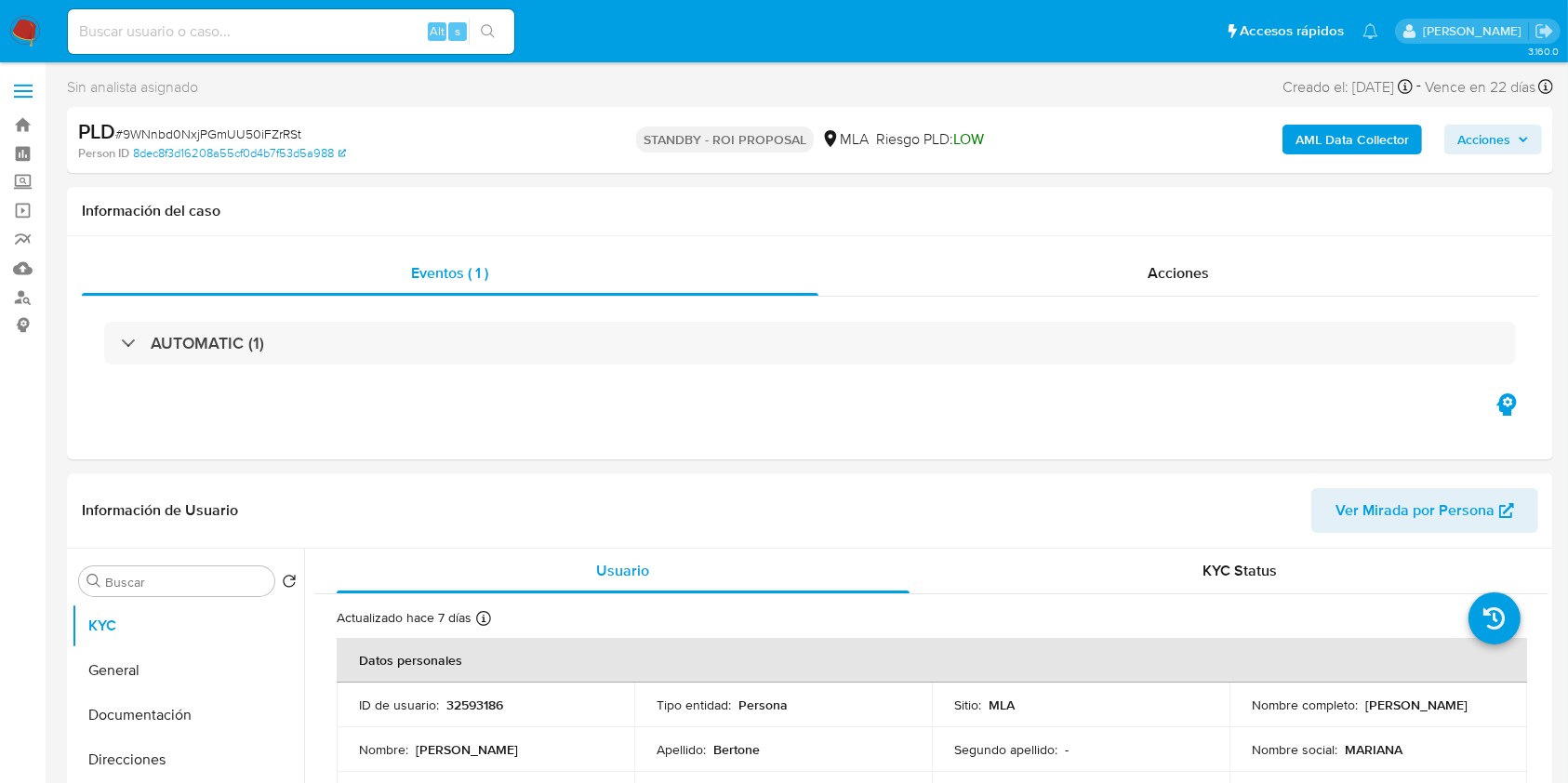
drag, startPoint x: 385, startPoint y: 14, endPoint x: 393, endPoint y: 23, distance: 12.0
click at [385, 14] on div "Alt s" at bounding box center [291, 31] width 447 height 45
click at [390, 27] on input at bounding box center [291, 32] width 447 height 24
paste input "0lHRX4TgMuXaQKQB2Cl4bW1P"
type input "0lHRX4TgMuXaQKQB2Cl4bW1P"
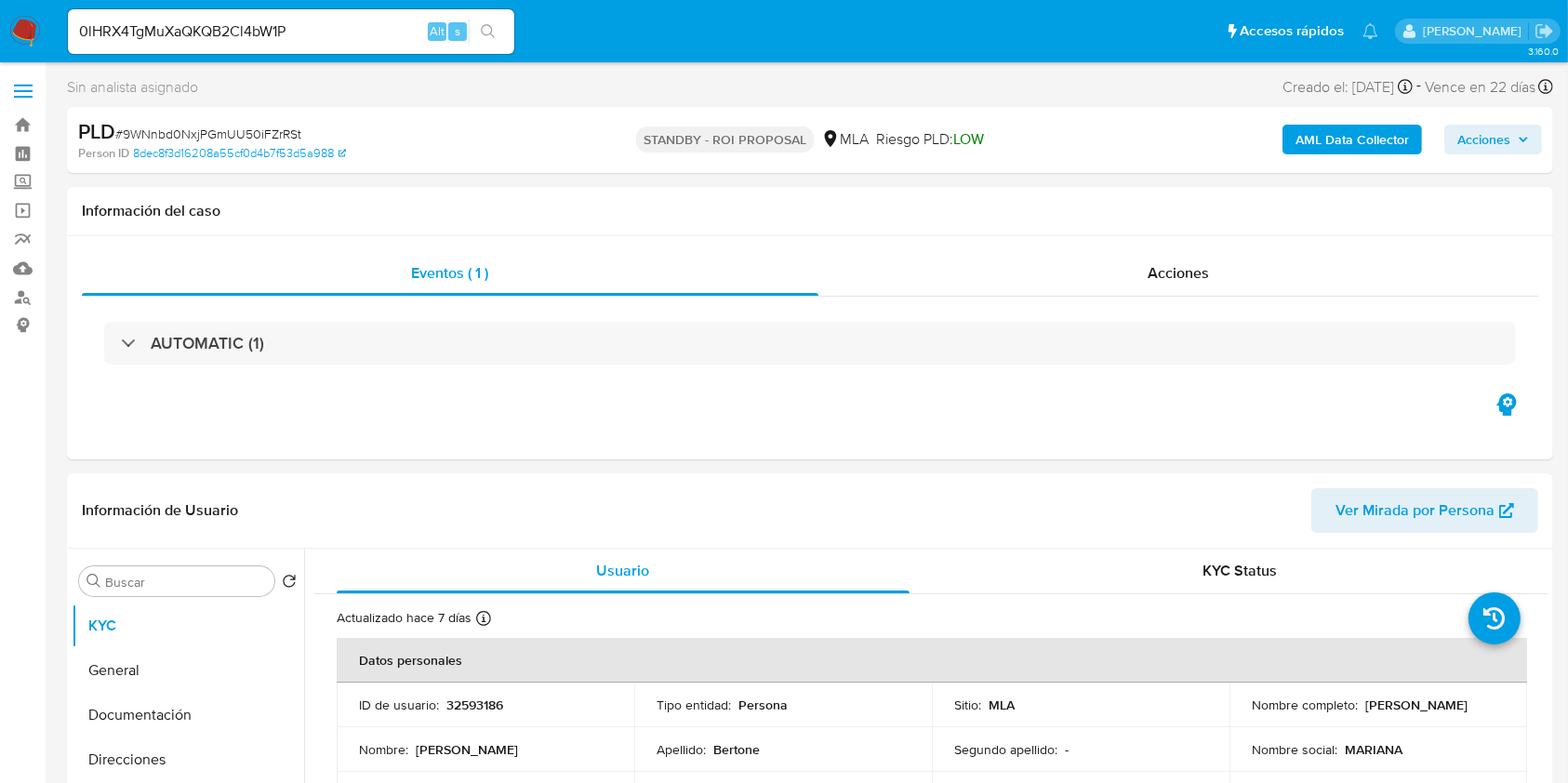
click at [499, 34] on button "search-icon" at bounding box center [488, 32] width 38 height 26
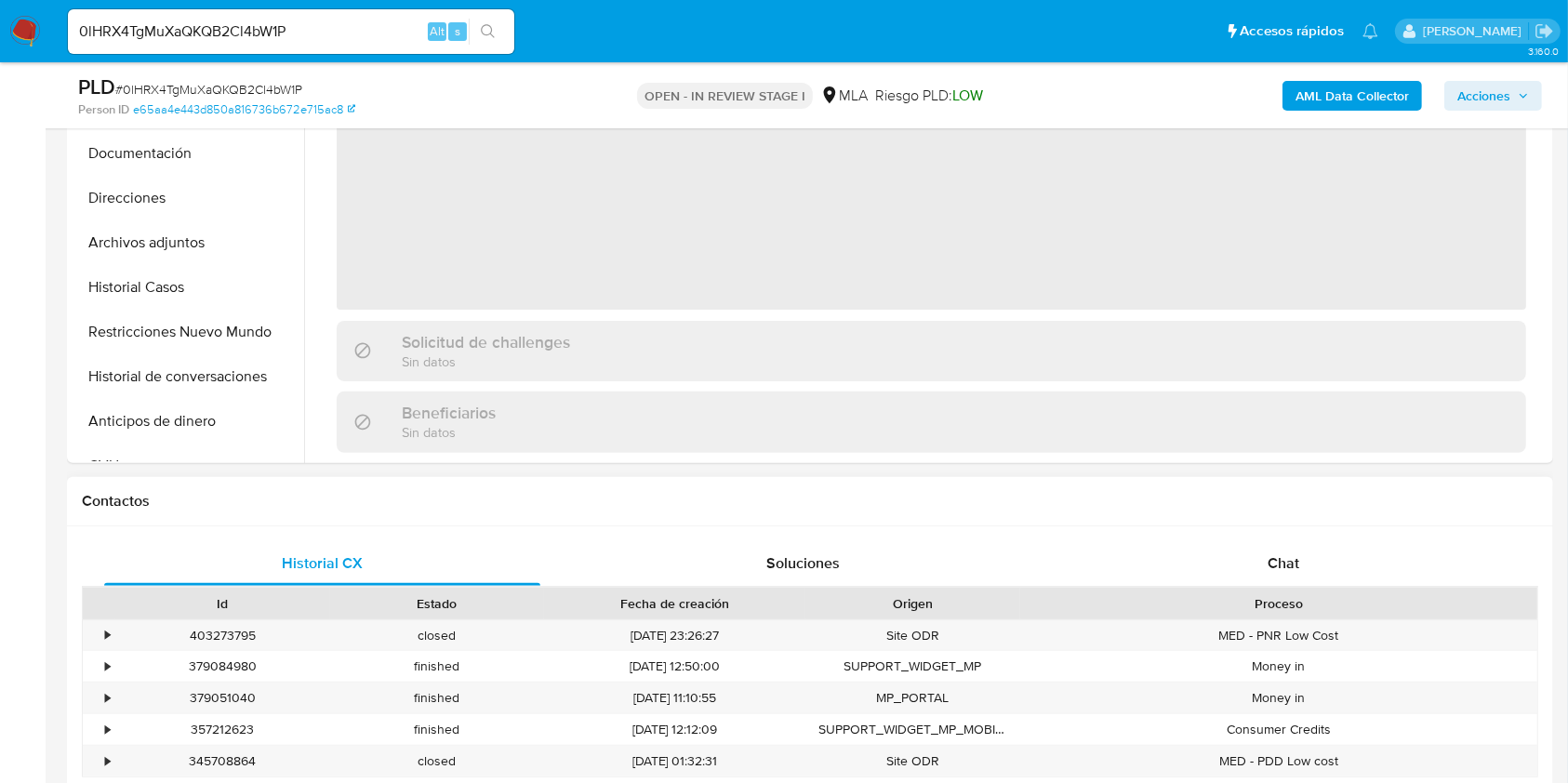
select select "10"
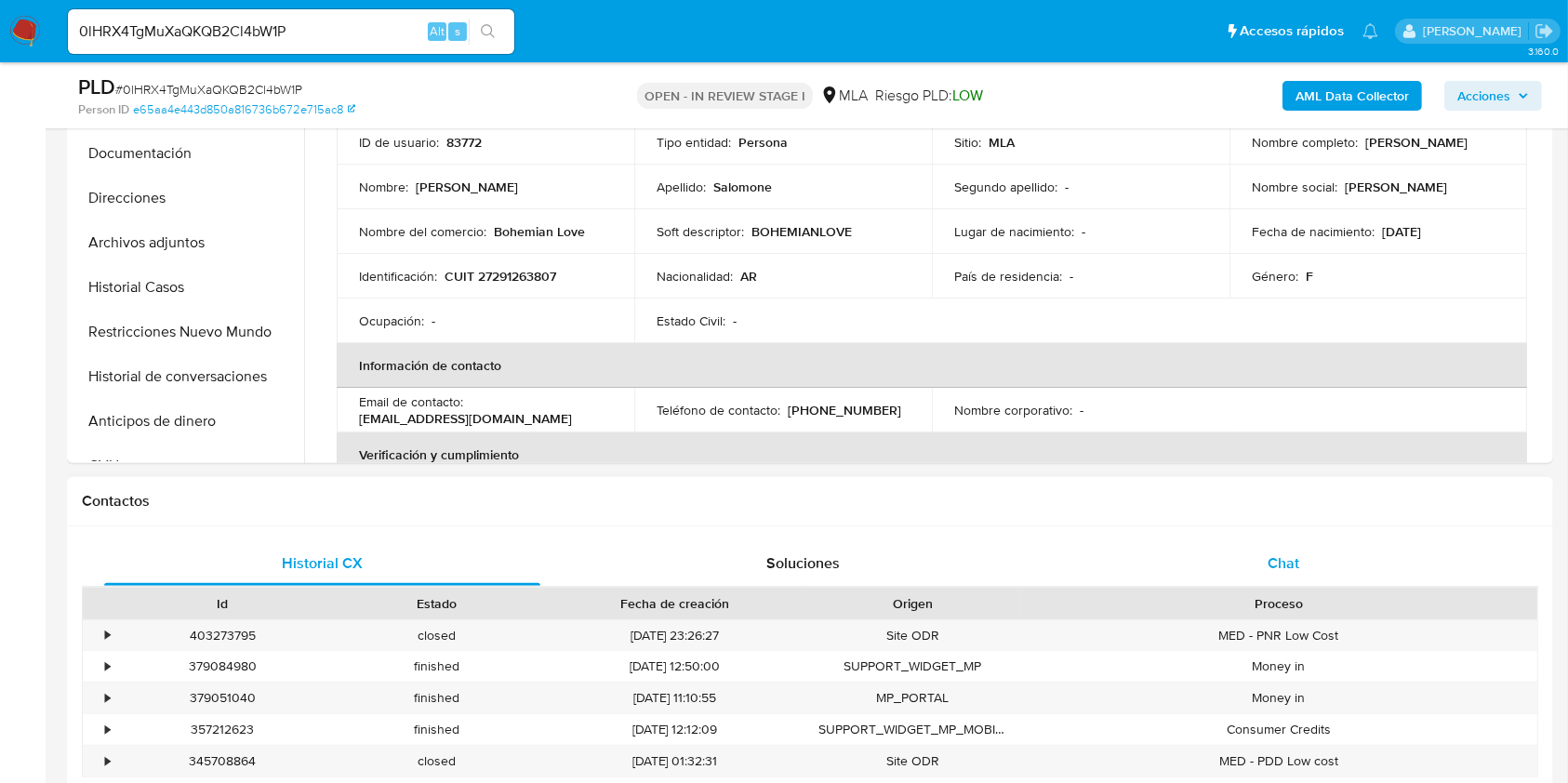
click at [1387, 550] on div "Chat" at bounding box center [1285, 563] width 436 height 45
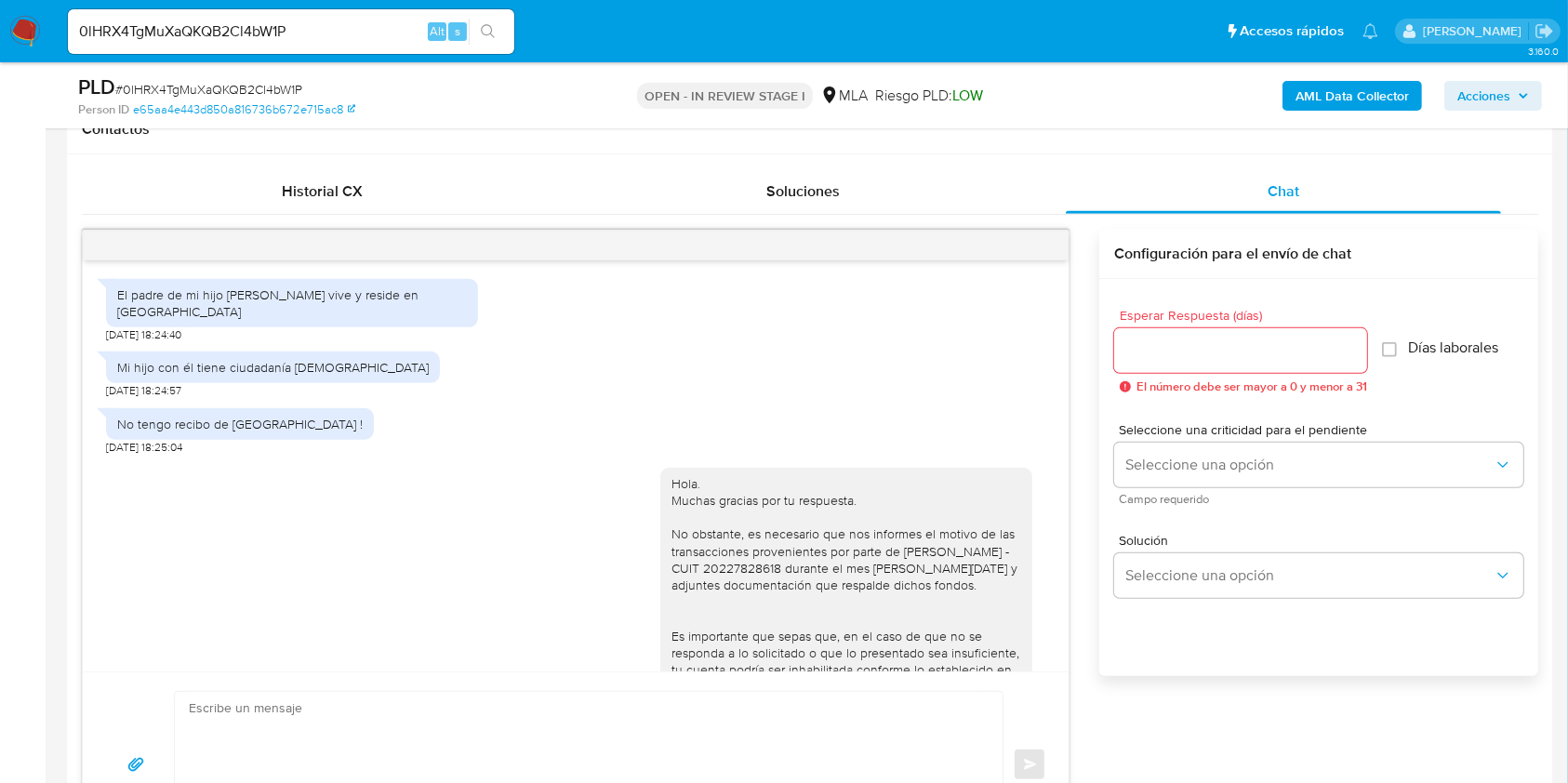
scroll to position [886, 0]
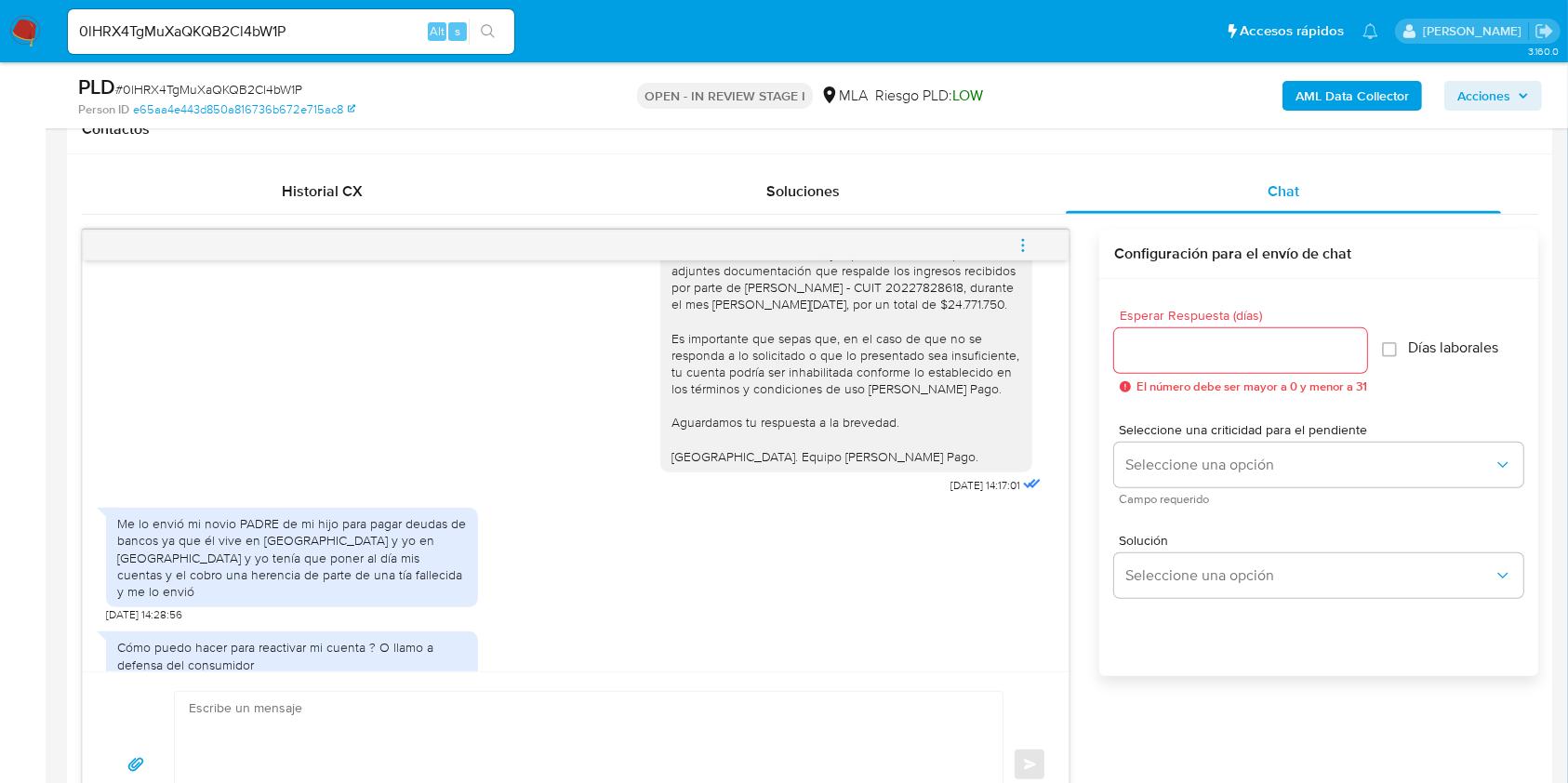
click at [381, 27] on input "0lHRX4TgMuXaQKQB2Cl4bW1P" at bounding box center [291, 32] width 447 height 24
paste input "lzgDuNR8QPhpiKYODE8orIo8"
type input "lzgDuNR8QPhpiKYODE8orIo8"
click at [492, 41] on button "search-icon" at bounding box center [488, 32] width 38 height 26
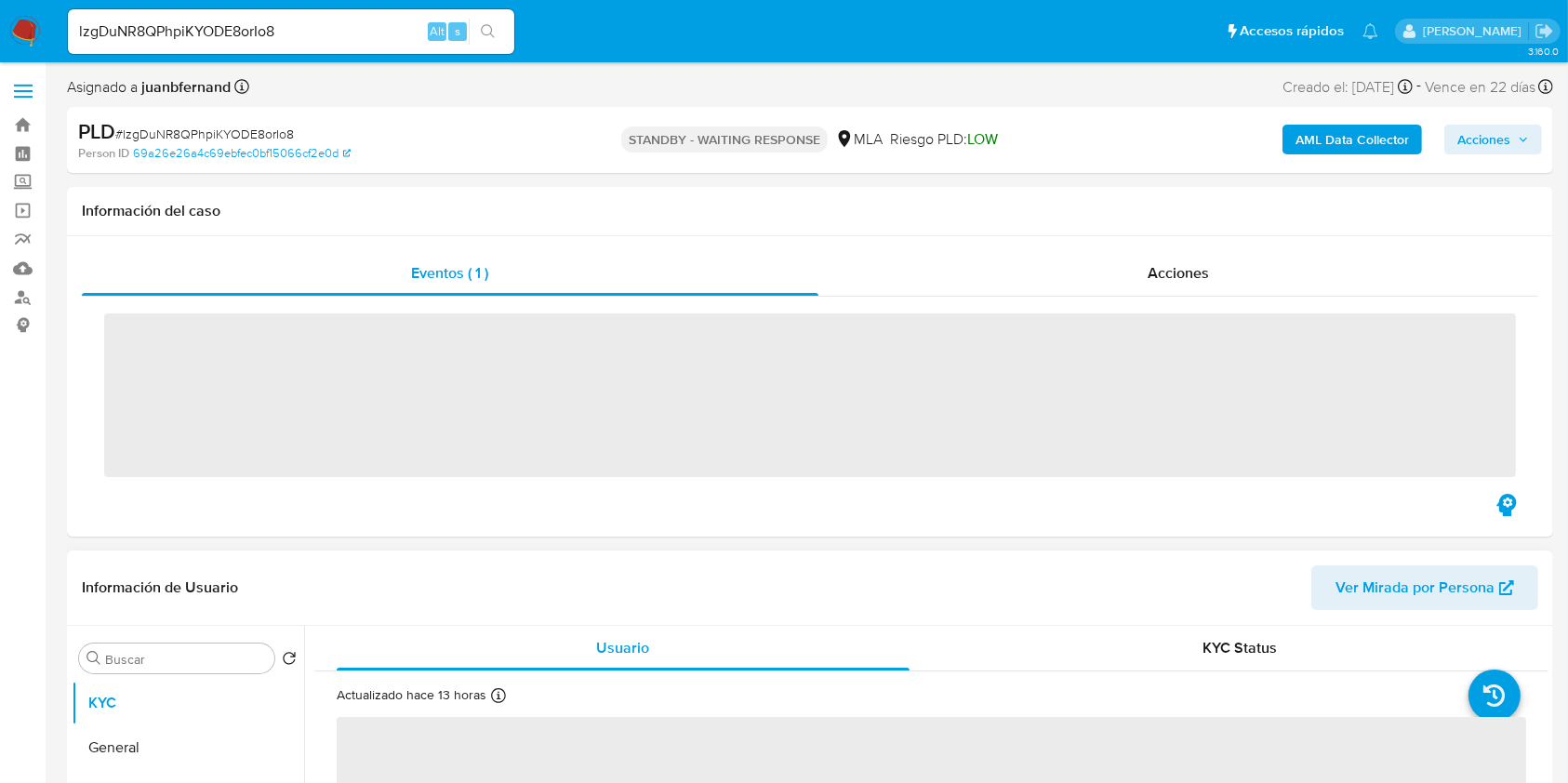
scroll to position [372, 0]
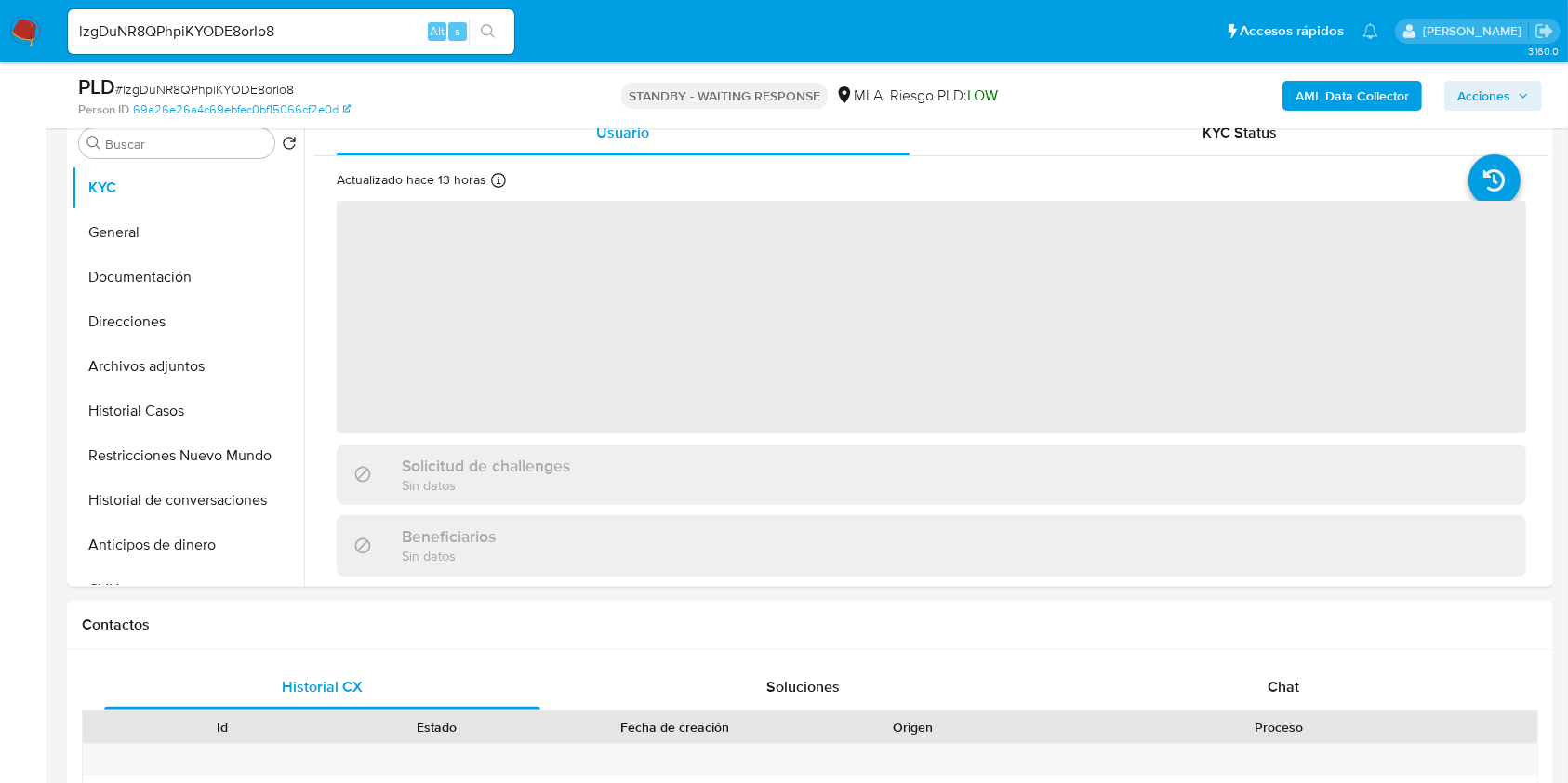
select select "10"
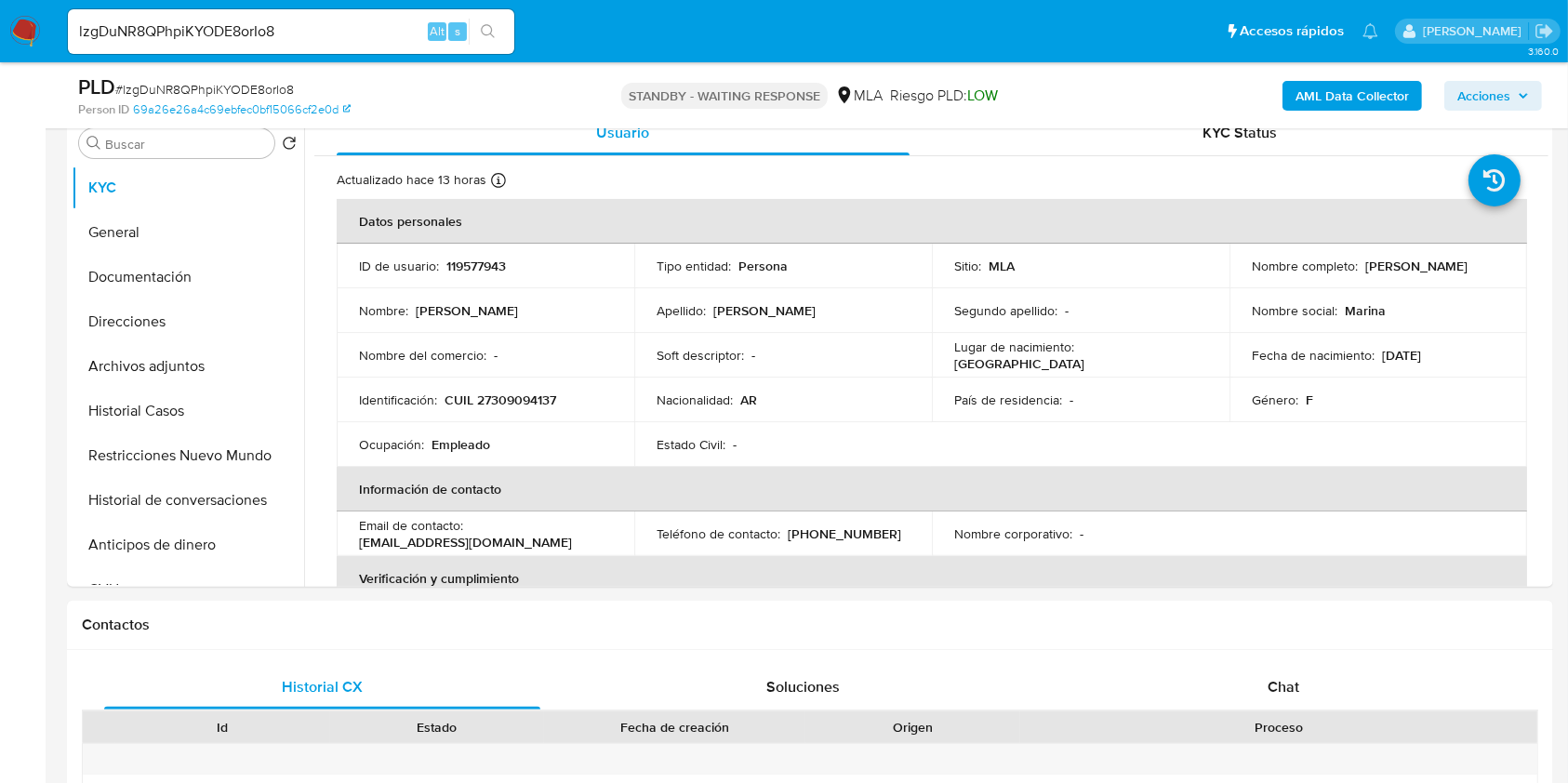
click at [379, 36] on input "lzgDuNR8QPhpiKYODE8orIo8" at bounding box center [291, 32] width 447 height 24
paste input "XeainaWNbM6bgkzy3or7SEiD"
type input "XeainaWNbM6bgkzy3or7SEiD"
click at [492, 23] on button "search-icon" at bounding box center [488, 32] width 38 height 26
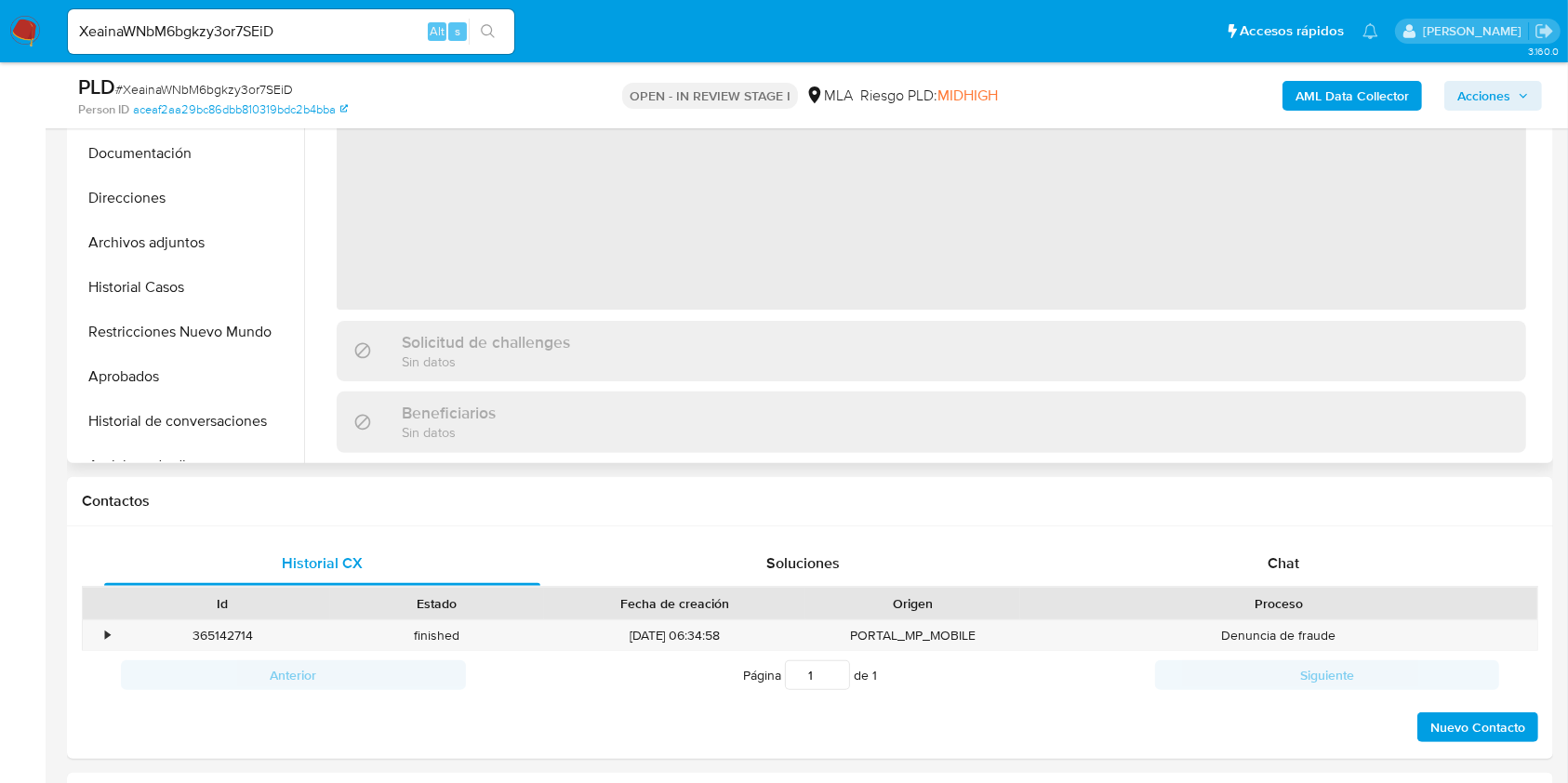
select select "10"
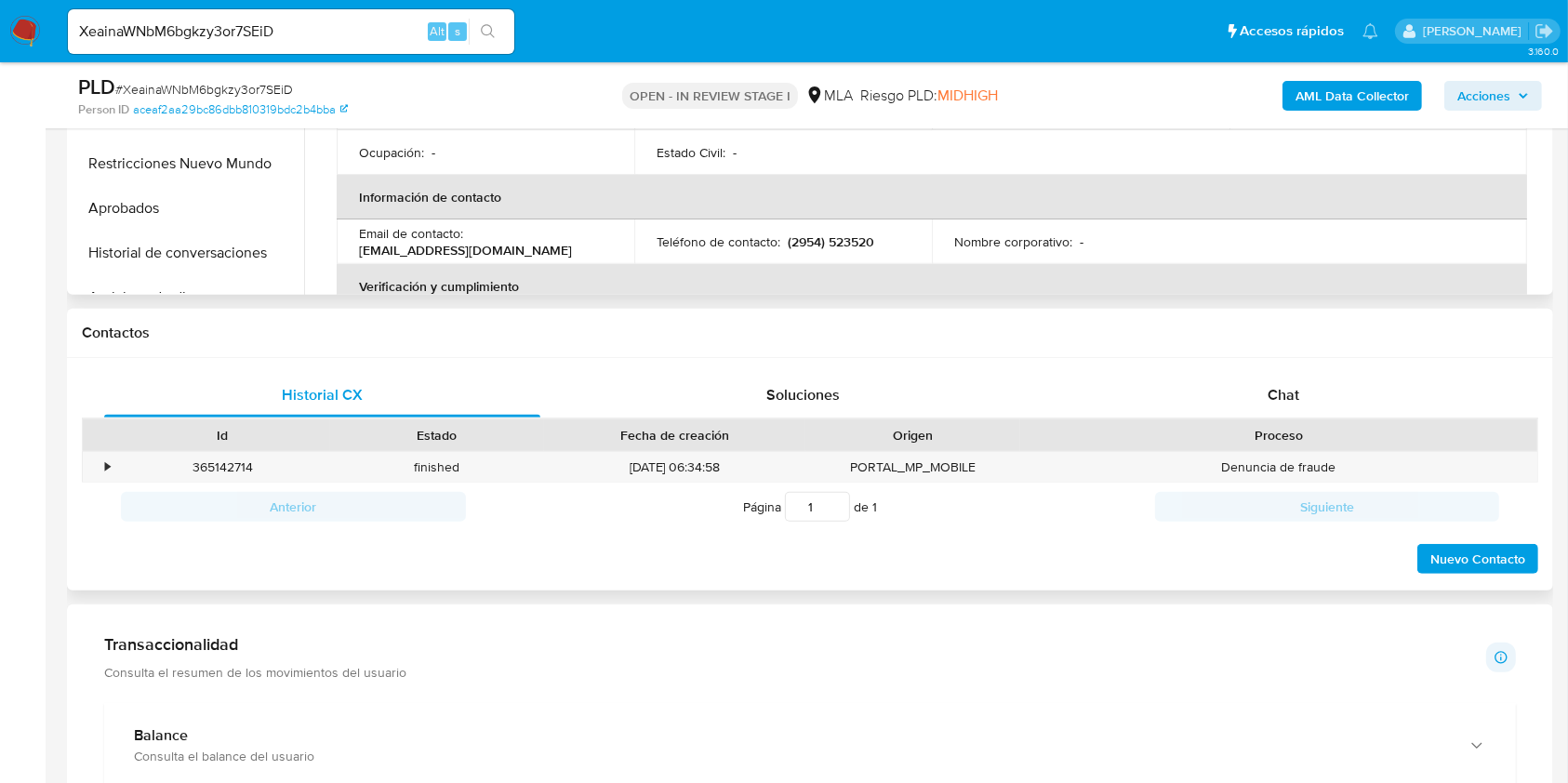
scroll to position [744, 0]
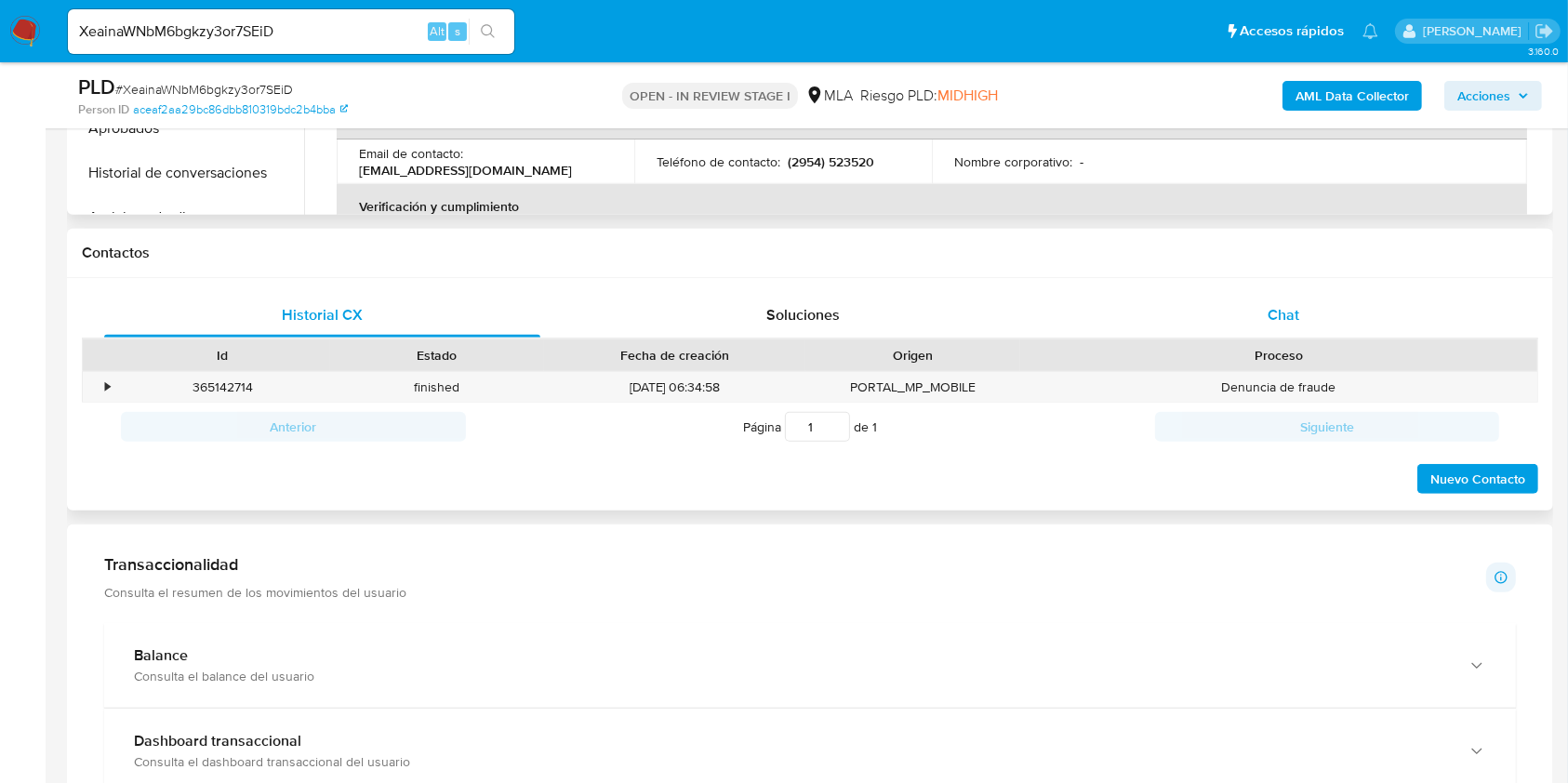
click at [1318, 324] on div "Chat" at bounding box center [1285, 315] width 436 height 45
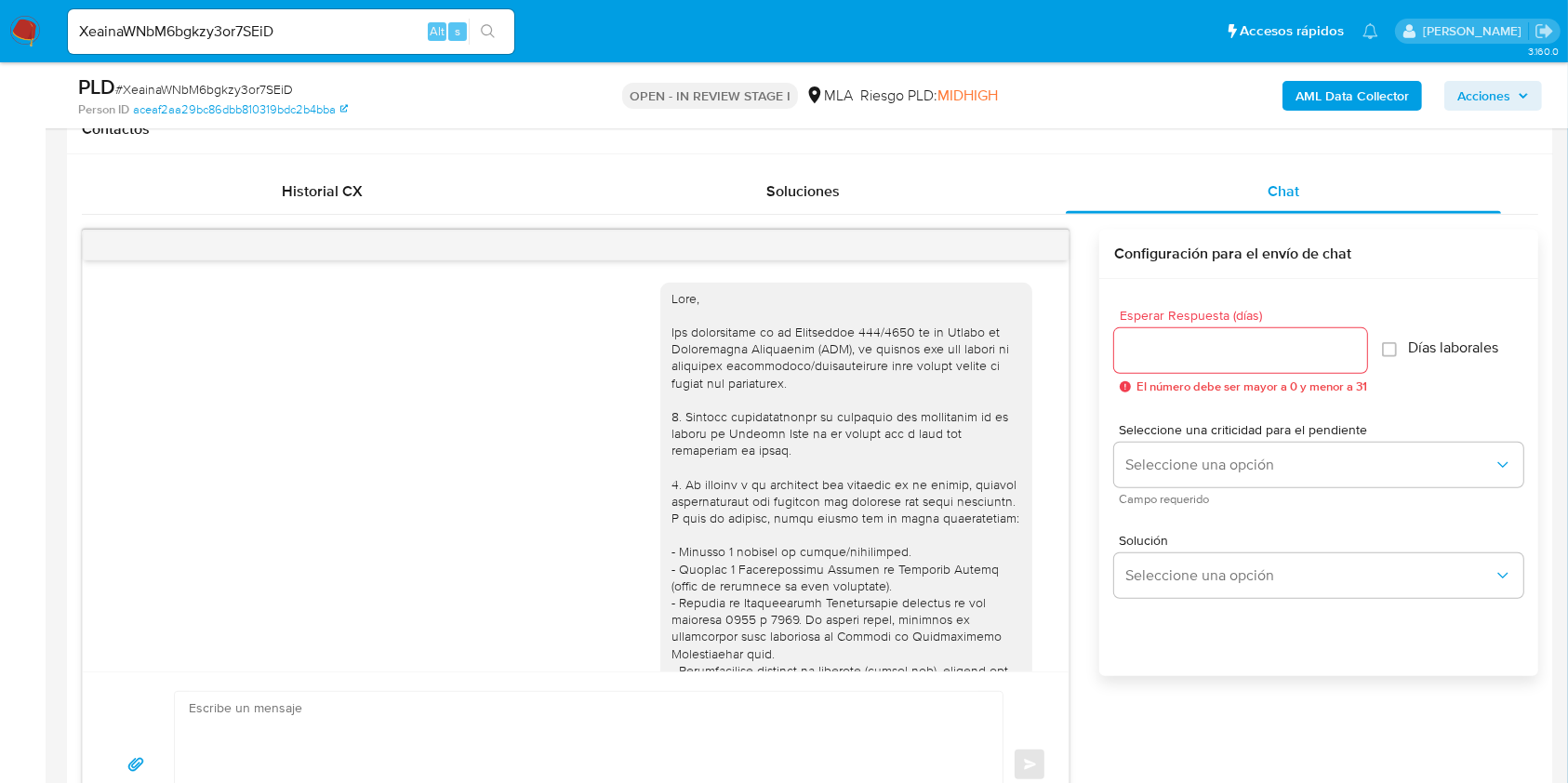
scroll to position [2813, 0]
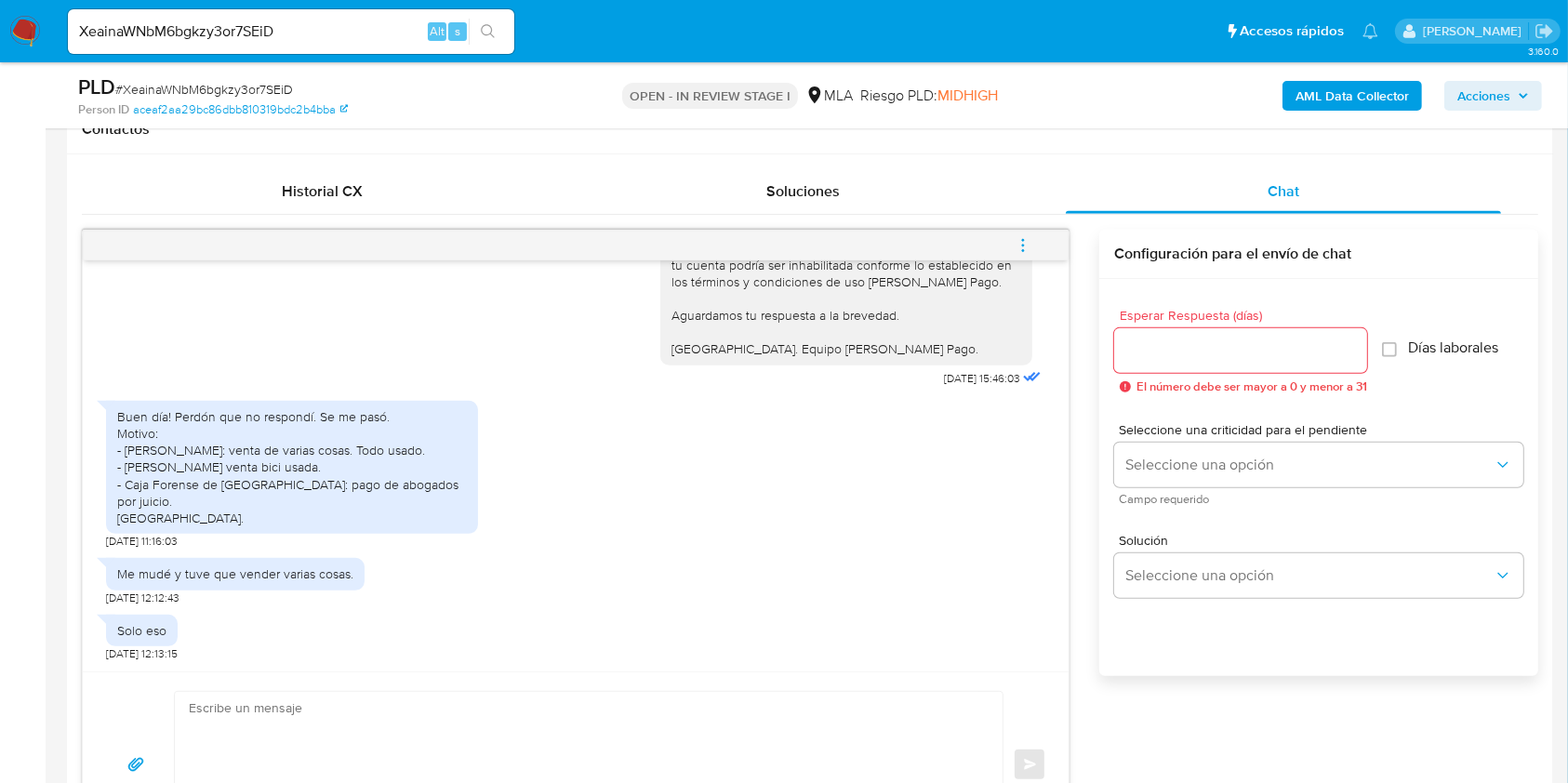
click at [335, 20] on input "XeainaWNbM6bgkzy3or7SEiD" at bounding box center [291, 32] width 447 height 24
paste input "WgwFRVJMkSywJR8eatCXCRgu"
type input "WgwFRVJMkSywJR8eatCXCRgu"
click at [493, 40] on button "search-icon" at bounding box center [488, 32] width 38 height 26
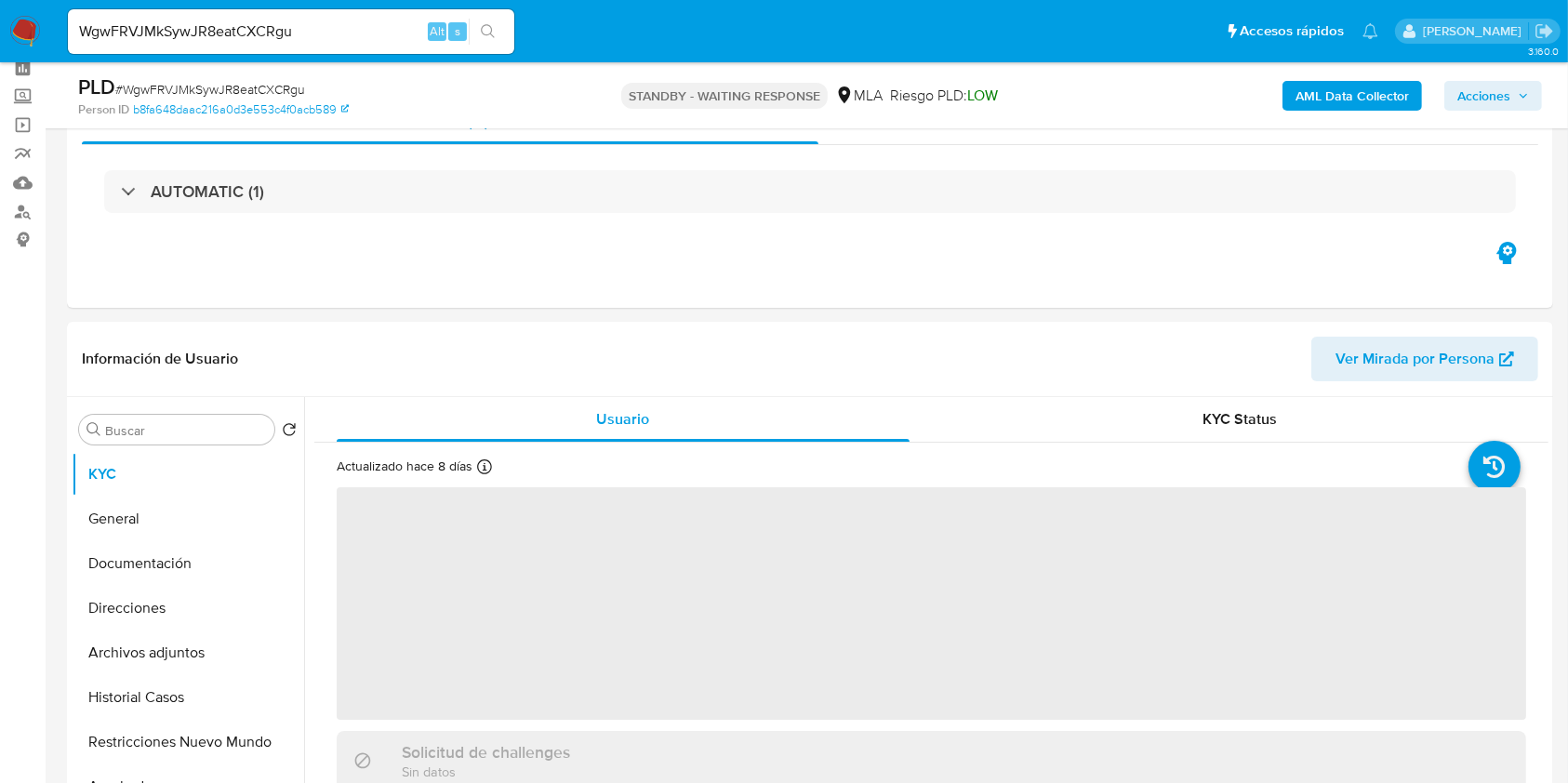
scroll to position [124, 0]
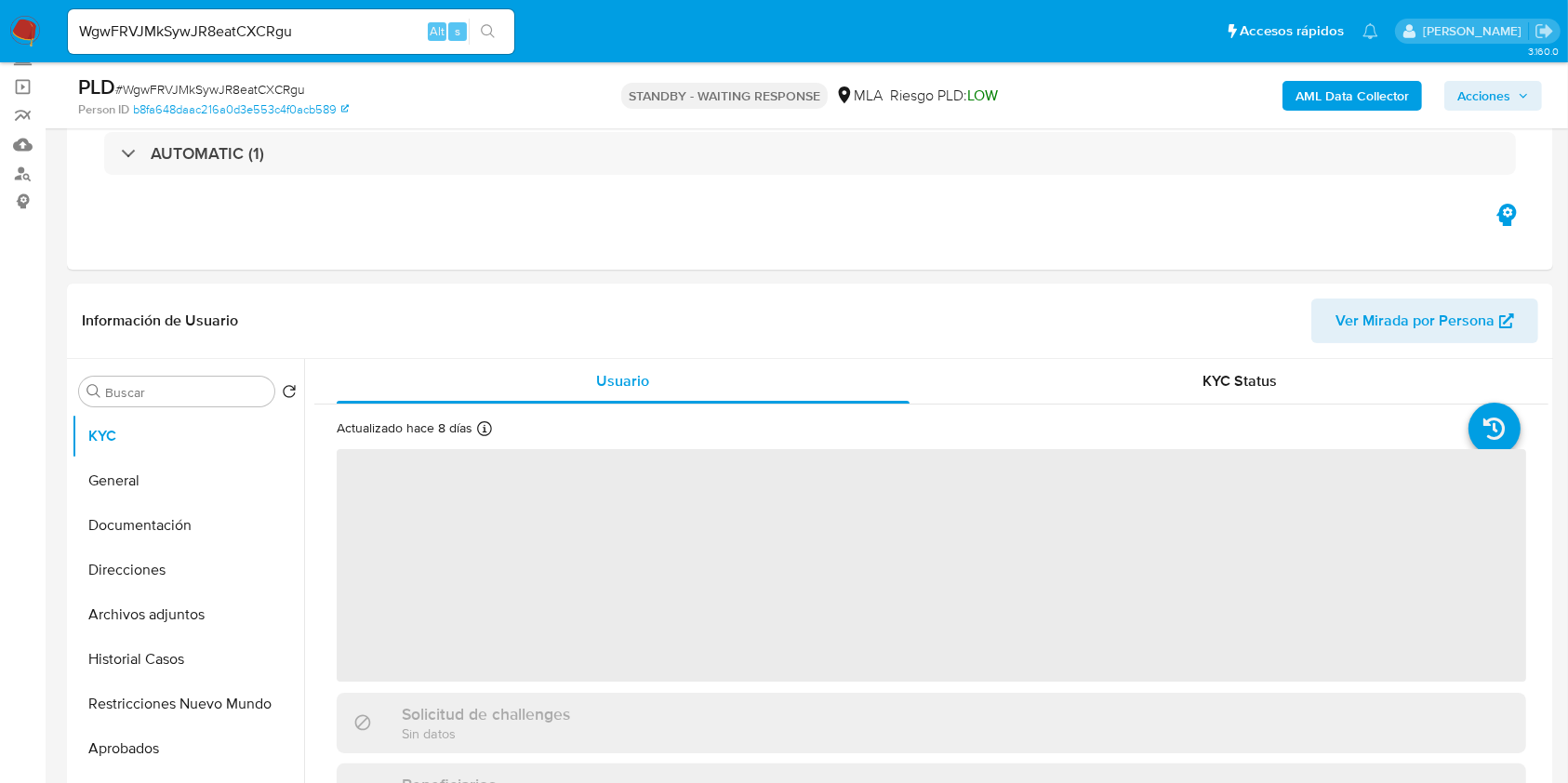
select select "10"
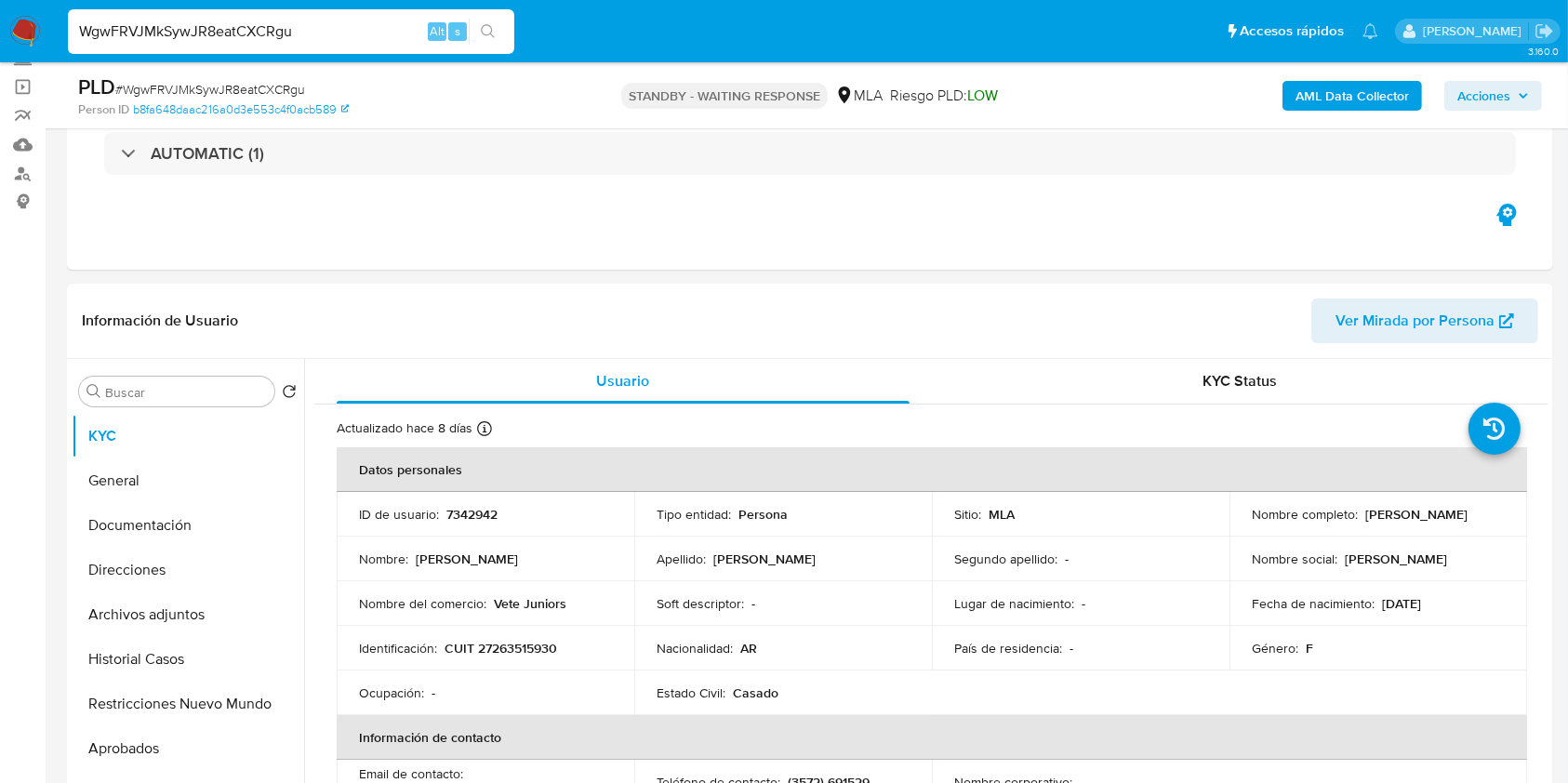
click at [375, 29] on input "WgwFRVJMkSywJR8eatCXCRgu" at bounding box center [291, 32] width 447 height 24
paste input "BqMU66ZVCt1I8AxFuWCqFem"
type input "WBqMU66ZVCt1I8AxFuWCqFem"
click at [494, 34] on icon "search-icon" at bounding box center [488, 31] width 15 height 15
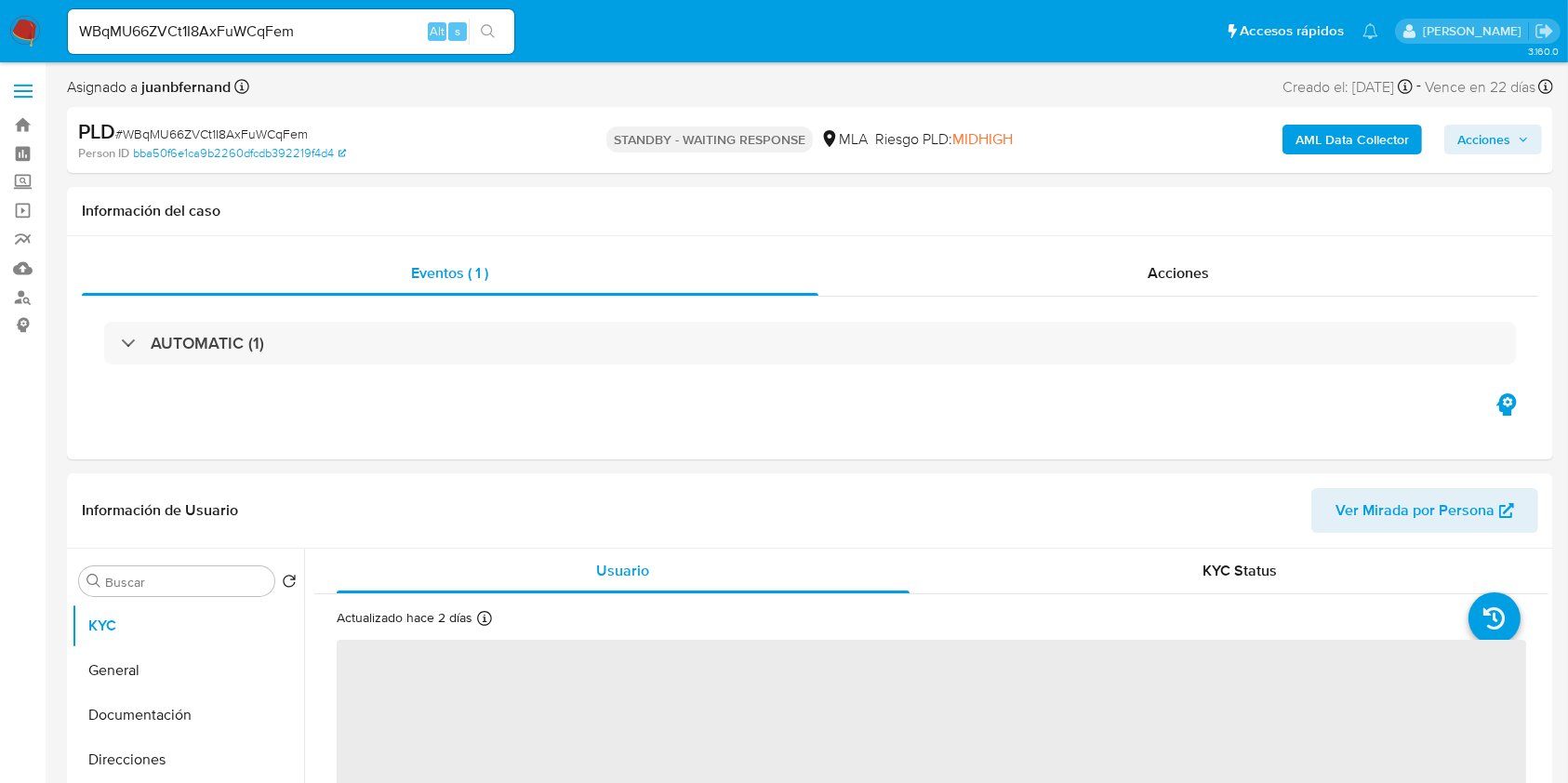
select select "10"
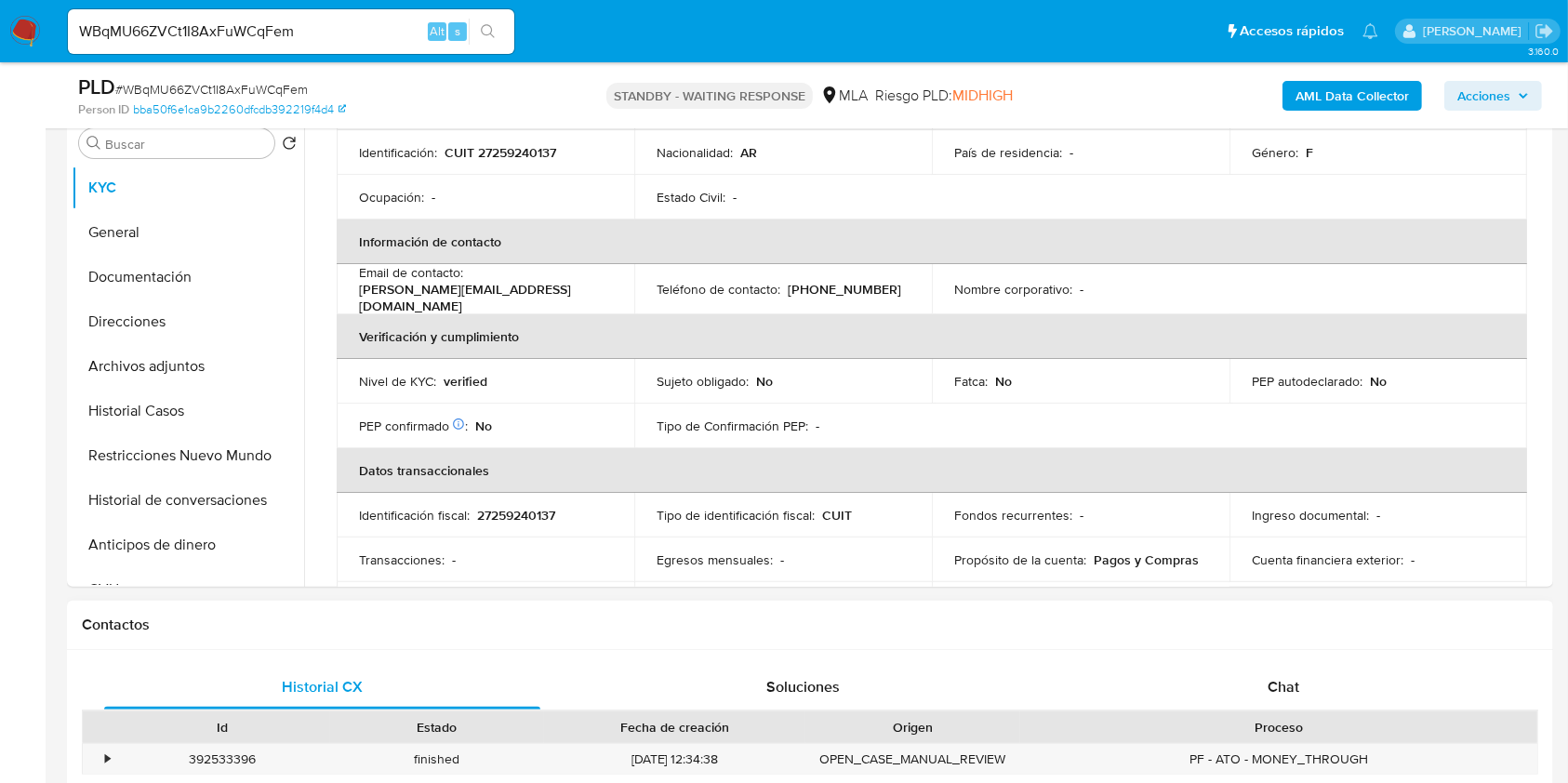
scroll to position [744, 0]
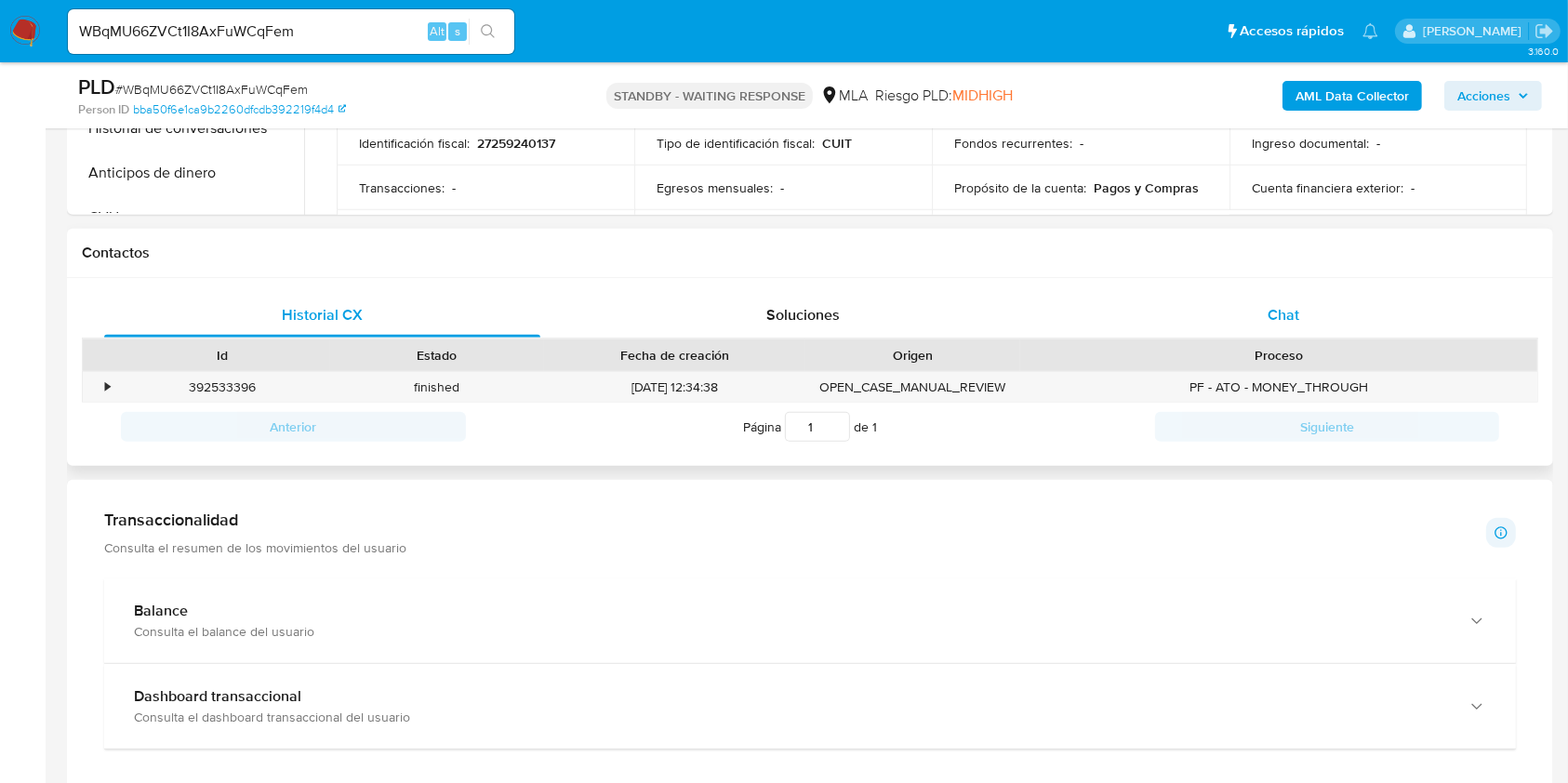
click at [1323, 312] on div "Chat" at bounding box center [1285, 315] width 436 height 45
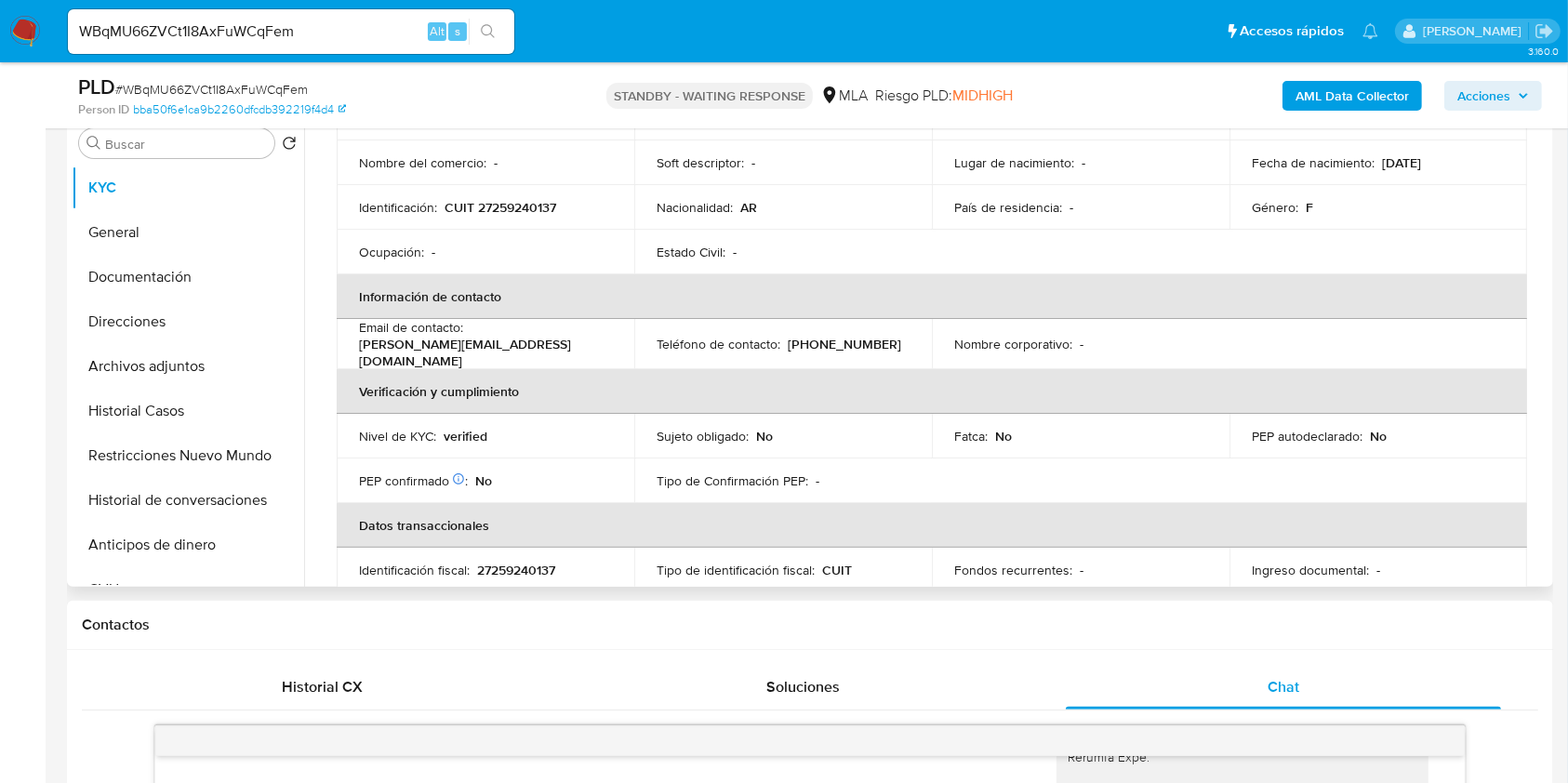
scroll to position [0, 0]
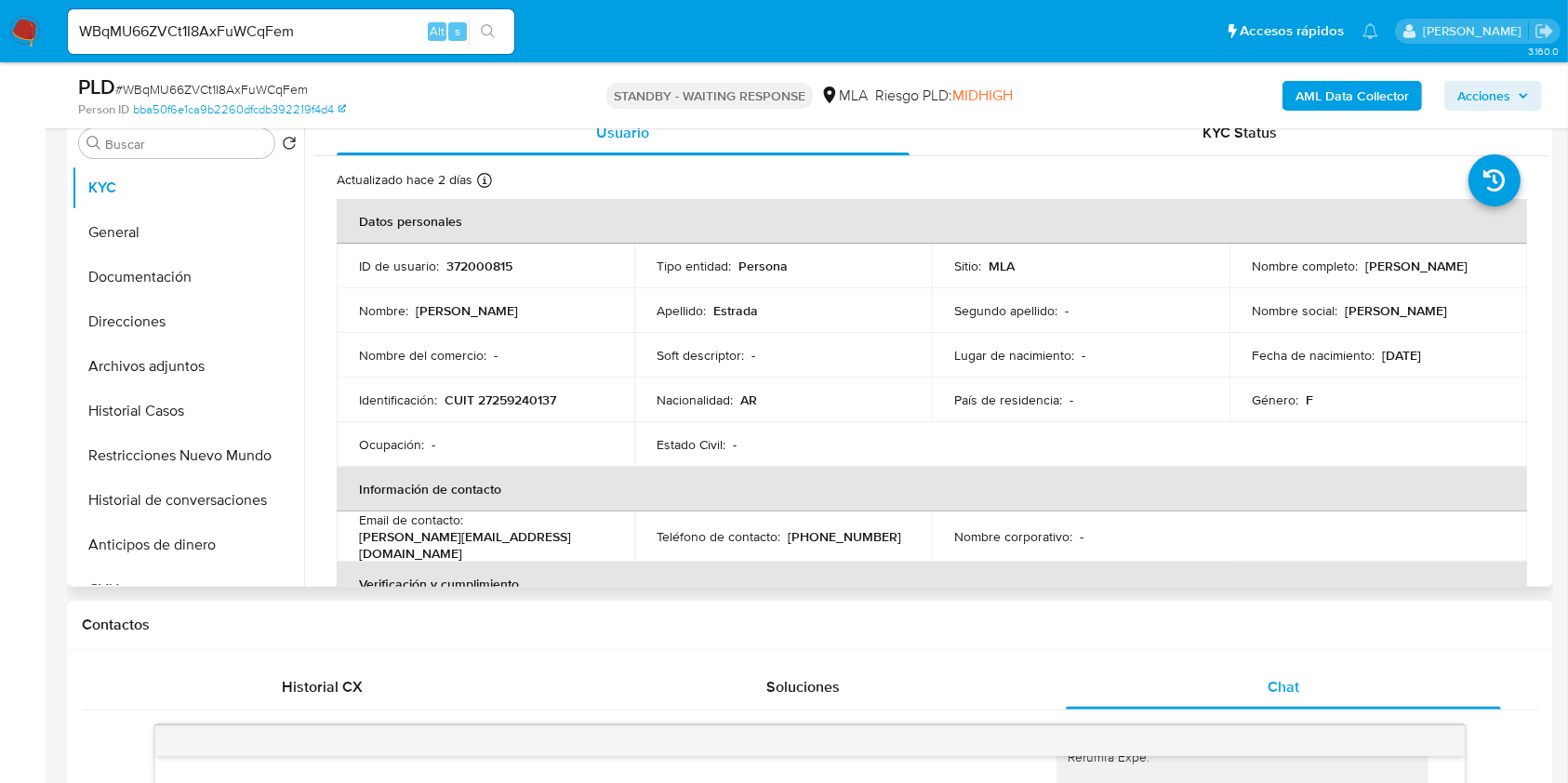
click at [509, 541] on p "[PERSON_NAME][EMAIL_ADDRESS][DOMAIN_NAME]" at bounding box center [482, 545] width 246 height 34
drag, startPoint x: 509, startPoint y: 541, endPoint x: 375, endPoint y: 544, distance: 134.0
click at [375, 544] on p "[PERSON_NAME][EMAIL_ADDRESS][DOMAIN_NAME]" at bounding box center [482, 545] width 246 height 34
copy p "[PERSON_NAME][EMAIL_ADDRESS][DOMAIN_NAME]"
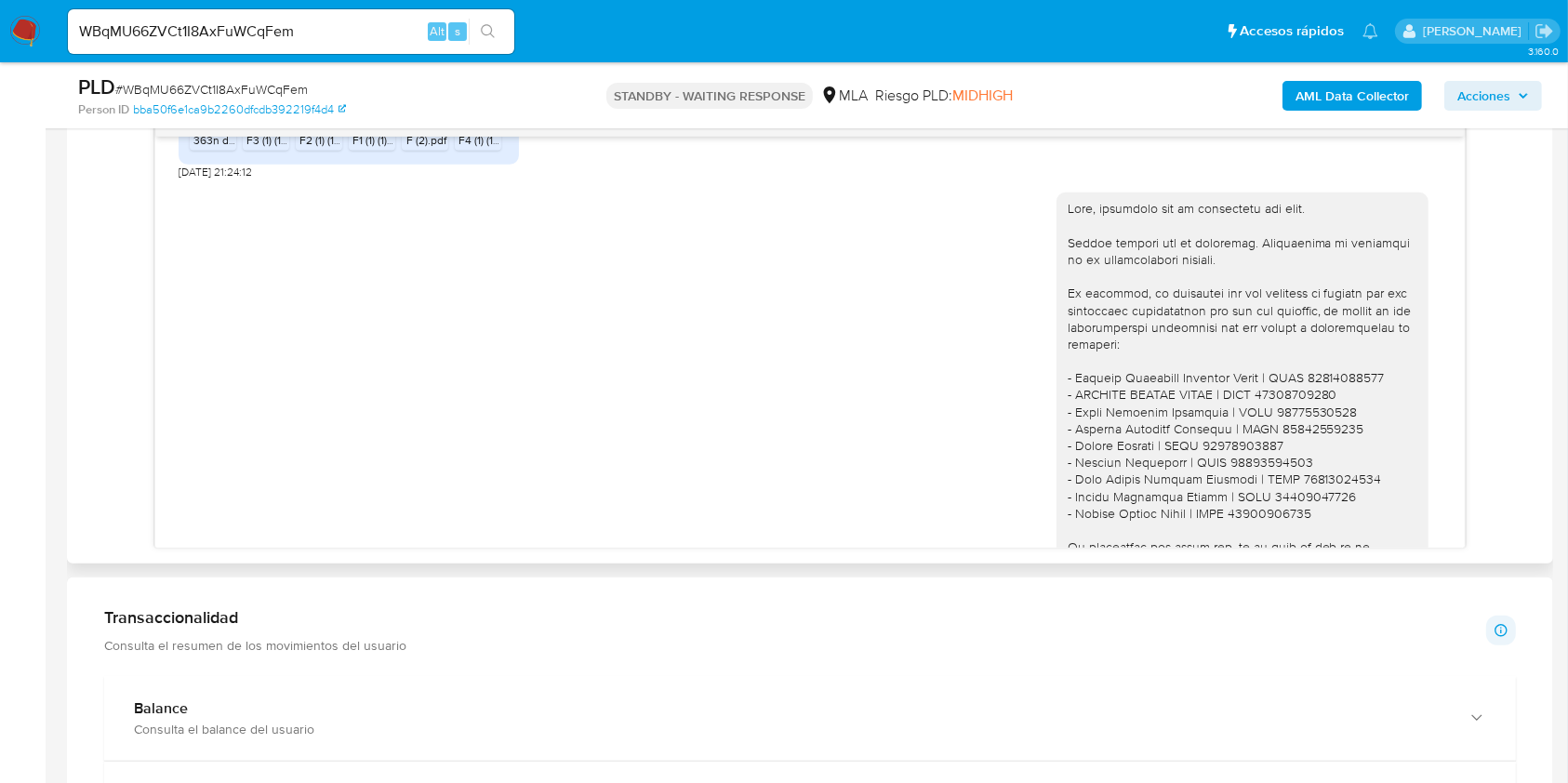
scroll to position [1354, 0]
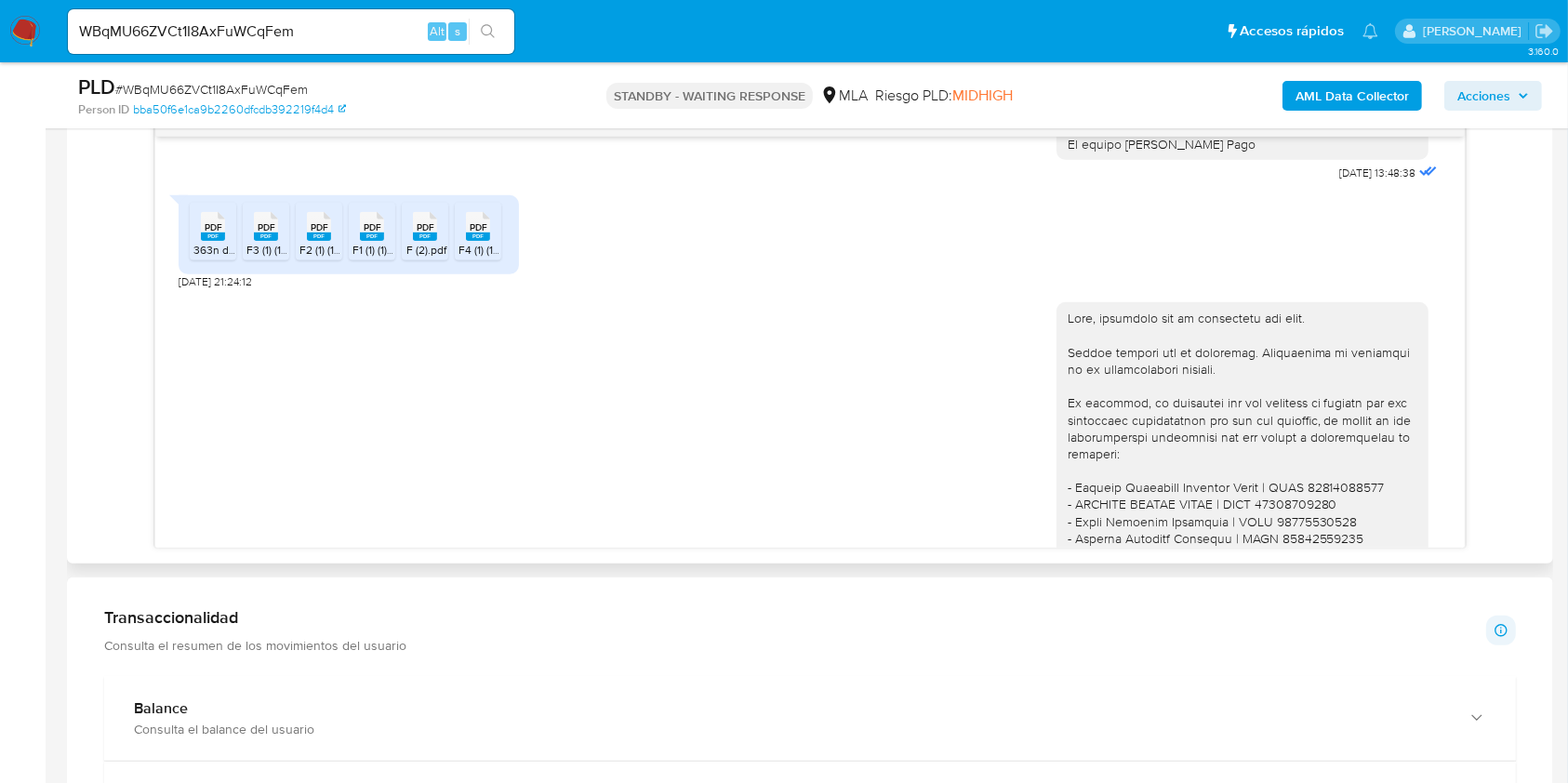
click at [179, 289] on span "[DATE] 21:24:12" at bounding box center [215, 281] width 73 height 15
drag, startPoint x: 179, startPoint y: 331, endPoint x: 211, endPoint y: 339, distance: 33.0
click at [211, 289] on span "[DATE] 21:24:12" at bounding box center [215, 281] width 73 height 15
copy span "[DATE]"
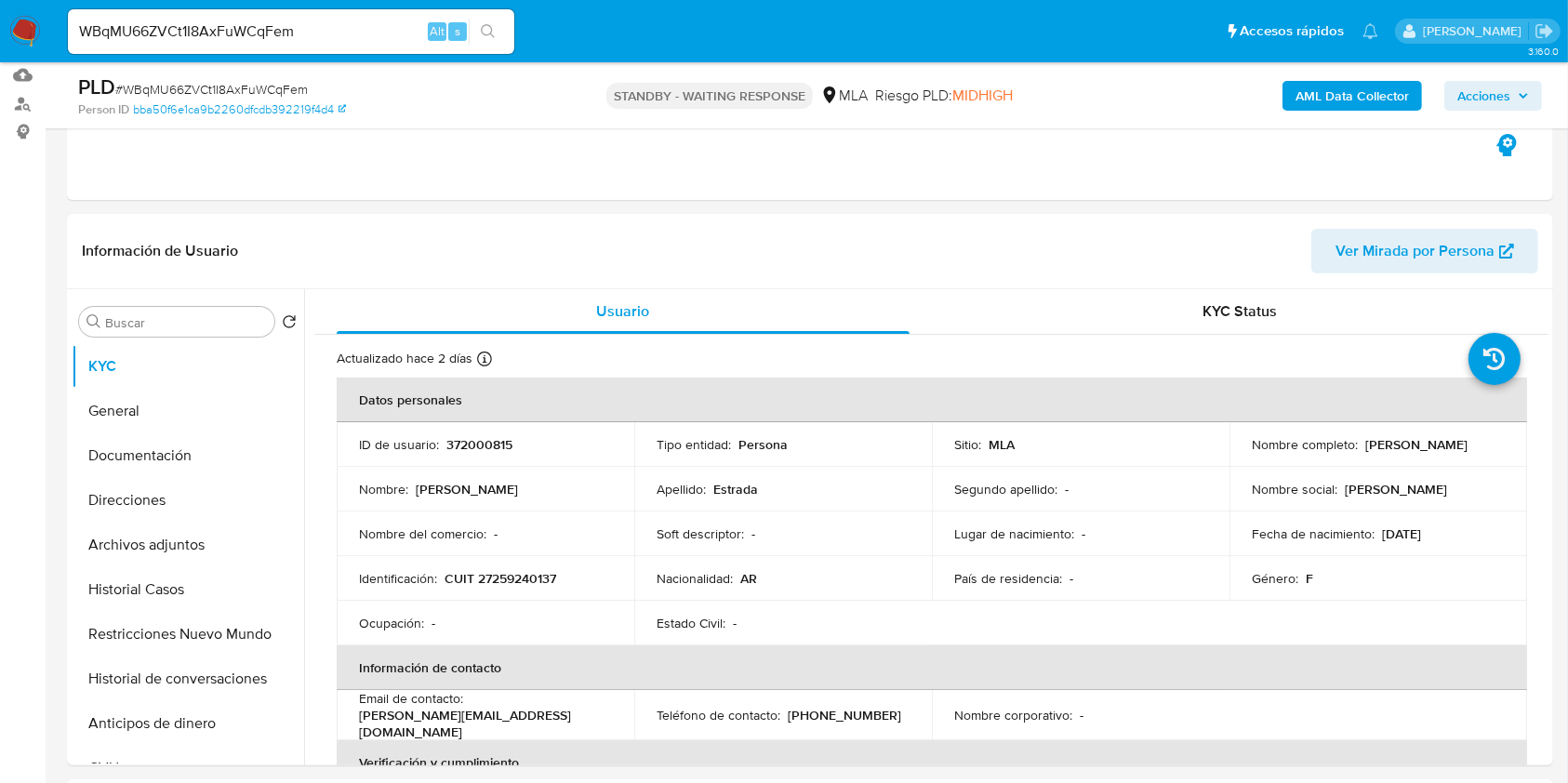
scroll to position [192, 0]
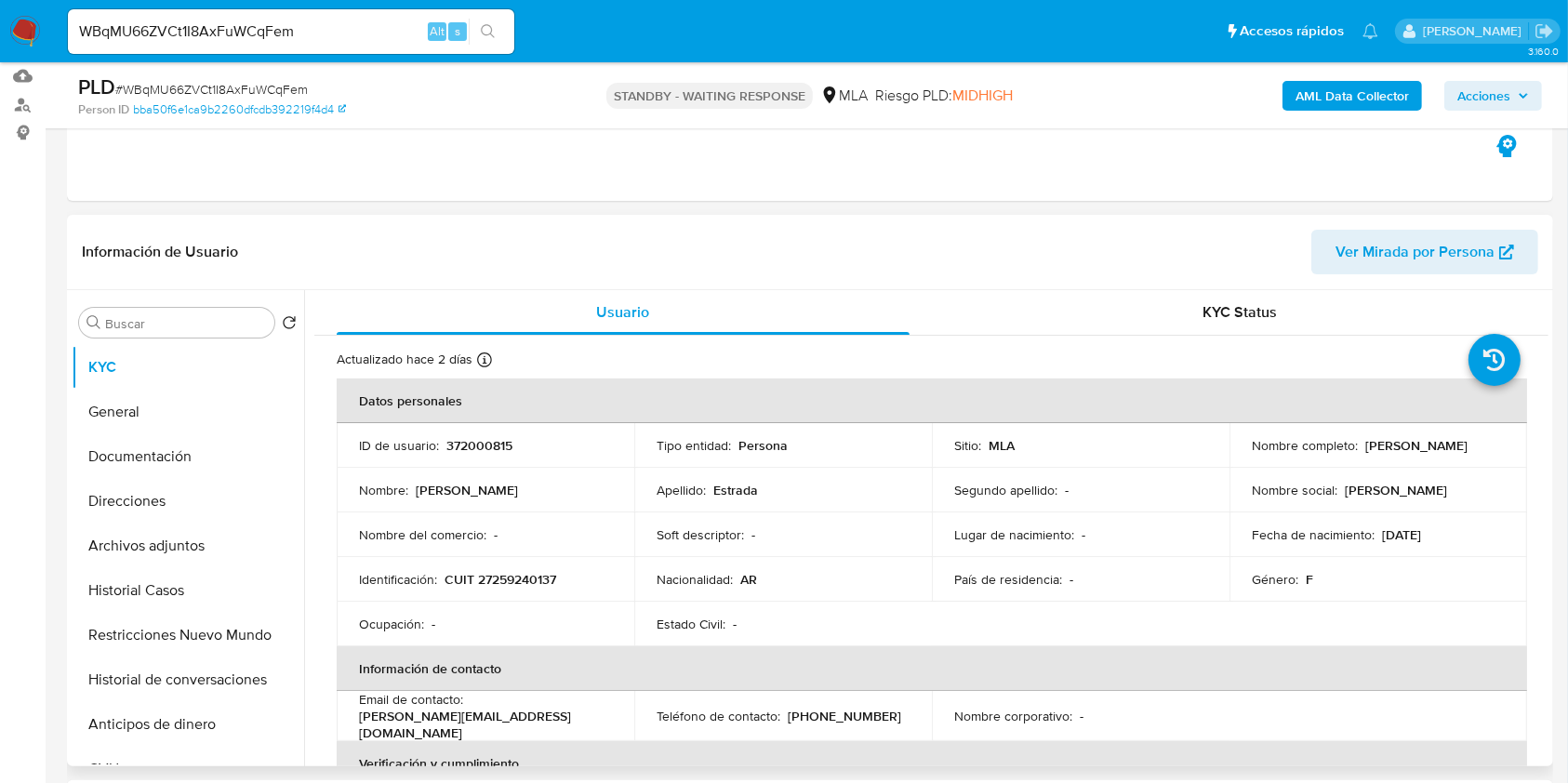
click at [511, 577] on p "CUIT 27259240137" at bounding box center [501, 579] width 112 height 17
copy p "27259240137"
